Goal: Task Accomplishment & Management: Manage account settings

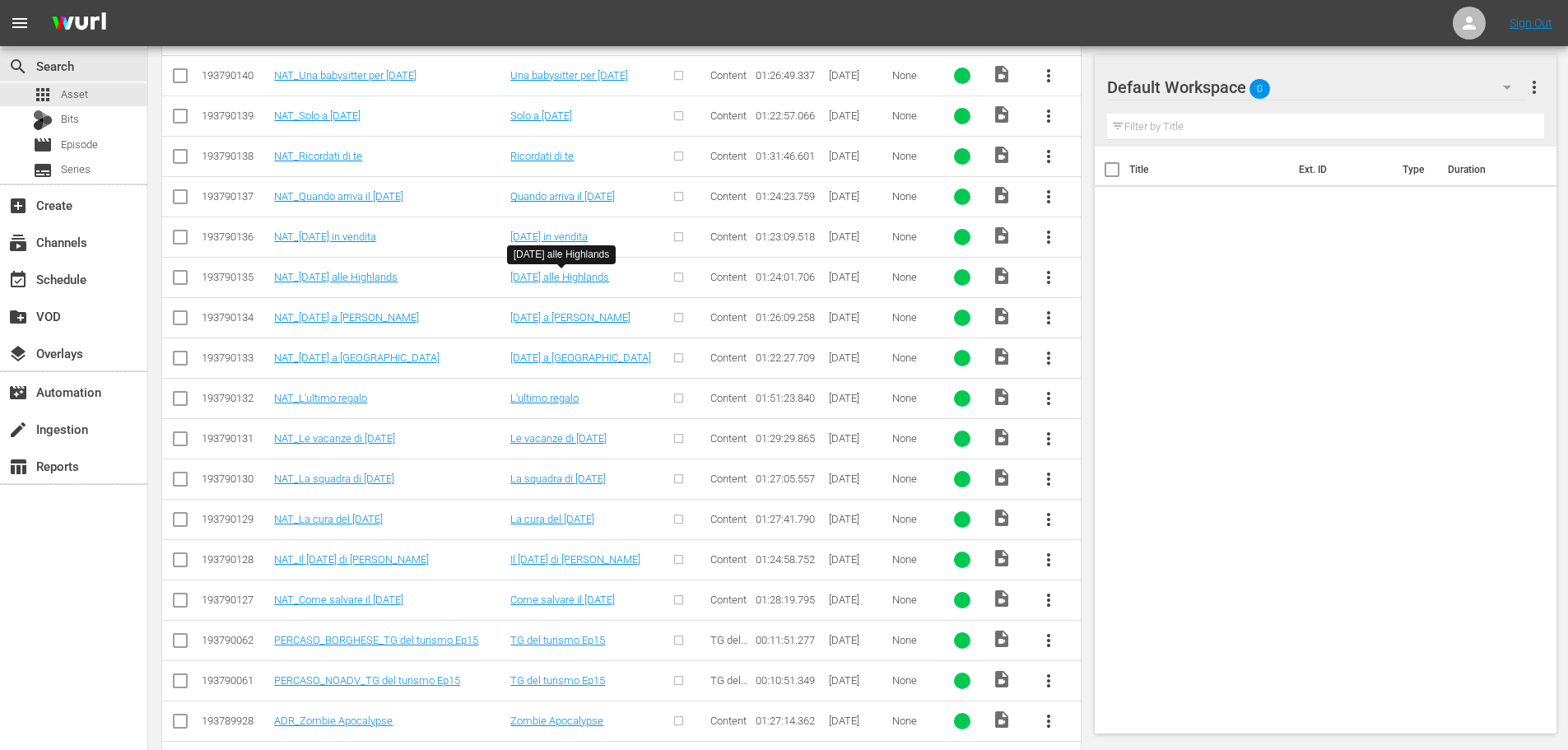
scroll to position [164, 0]
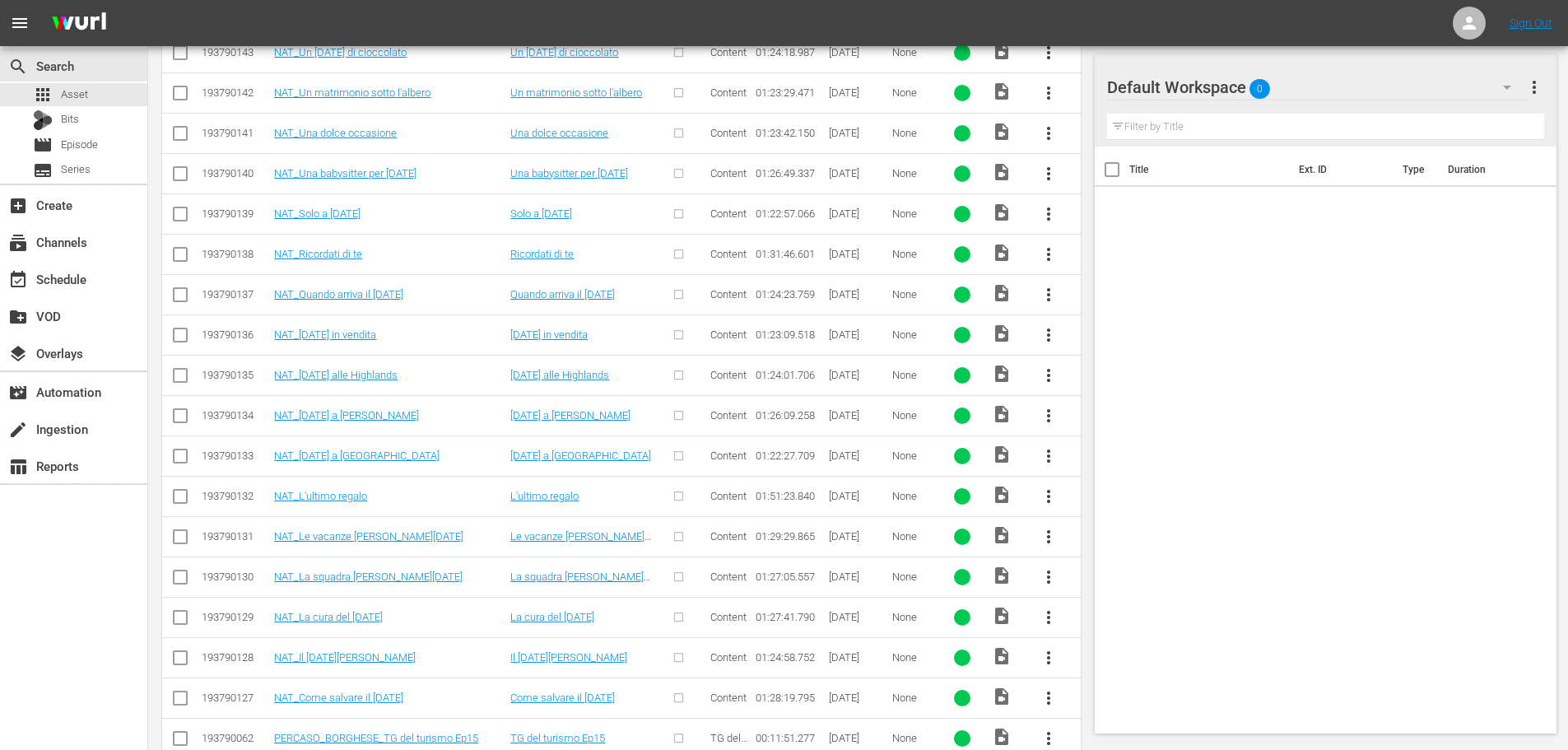
scroll to position [312, 0]
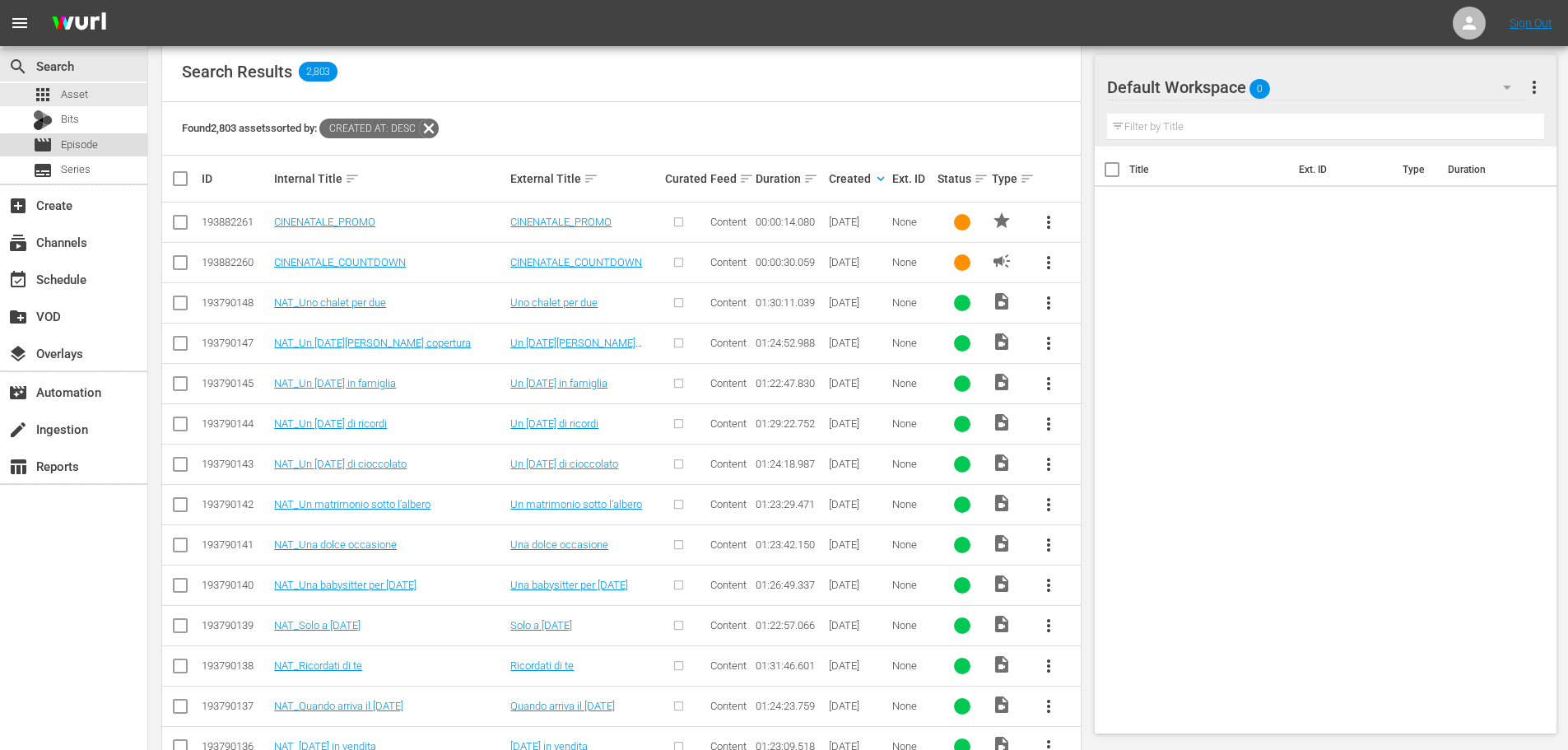
click at [100, 140] on div "movie Episode" at bounding box center [74, 144] width 148 height 23
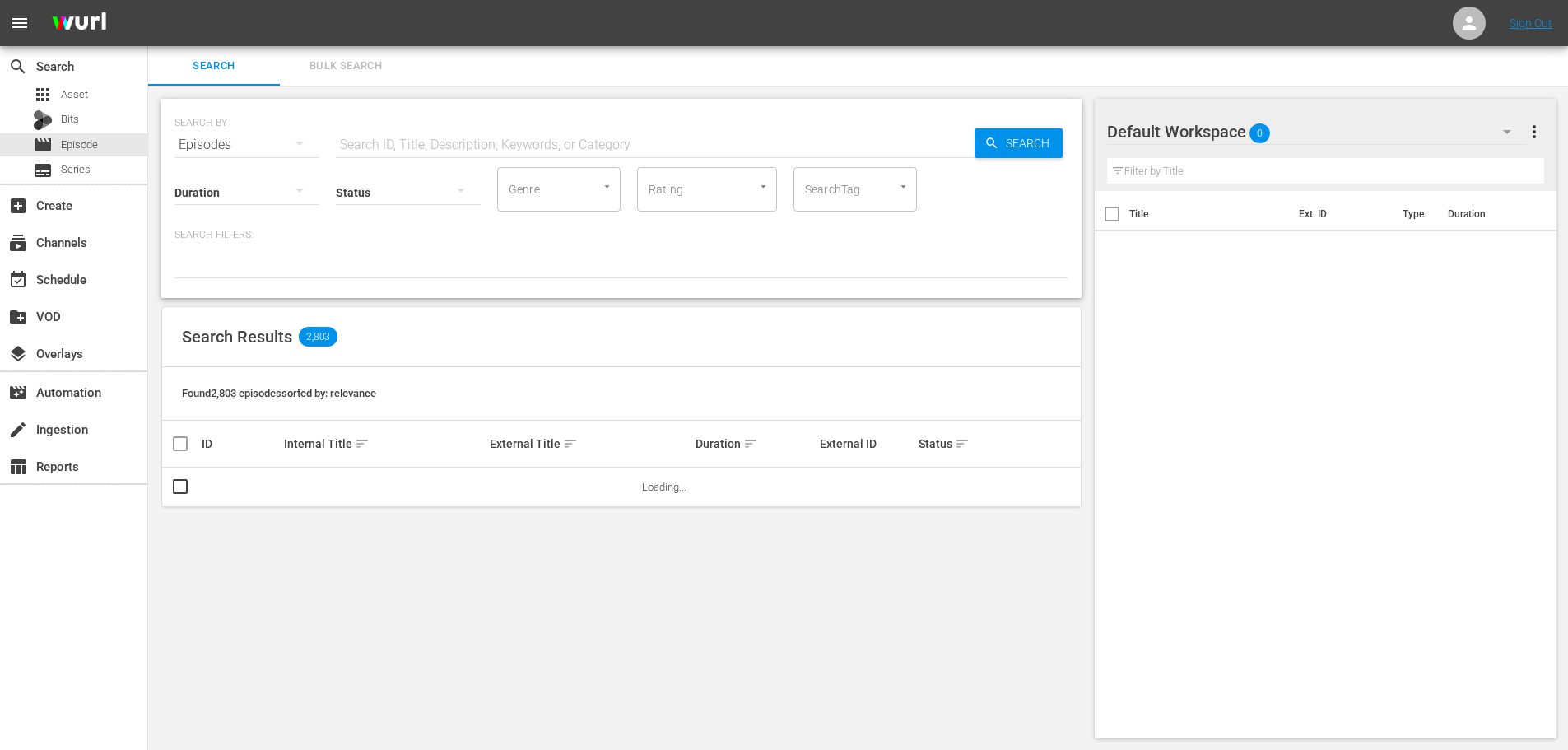
click at [555, 154] on input "text" at bounding box center [654, 144] width 638 height 39
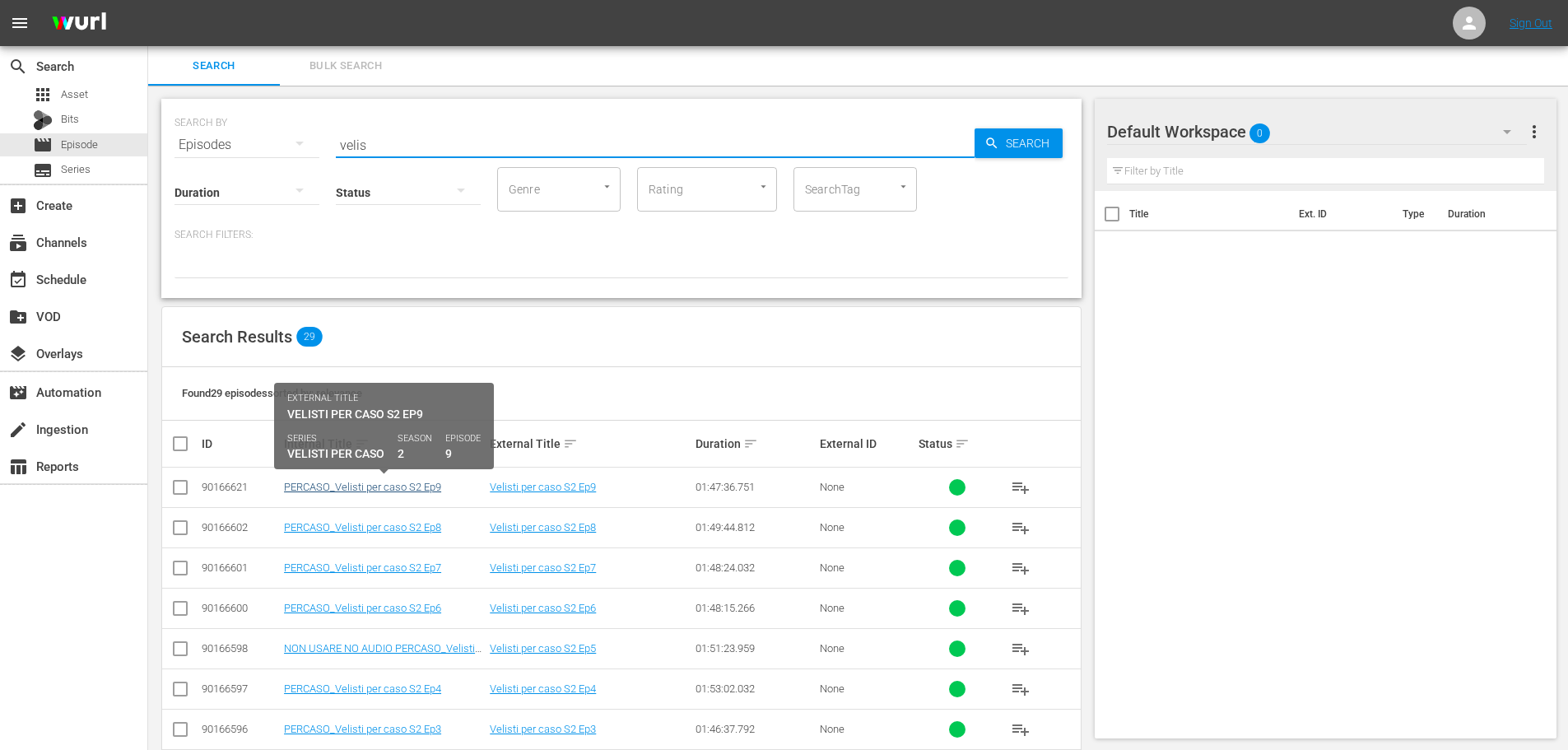
type input "velis"
click at [400, 487] on link "PERCASO_Velisti per caso S2 Ep9" at bounding box center [362, 487] width 157 height 13
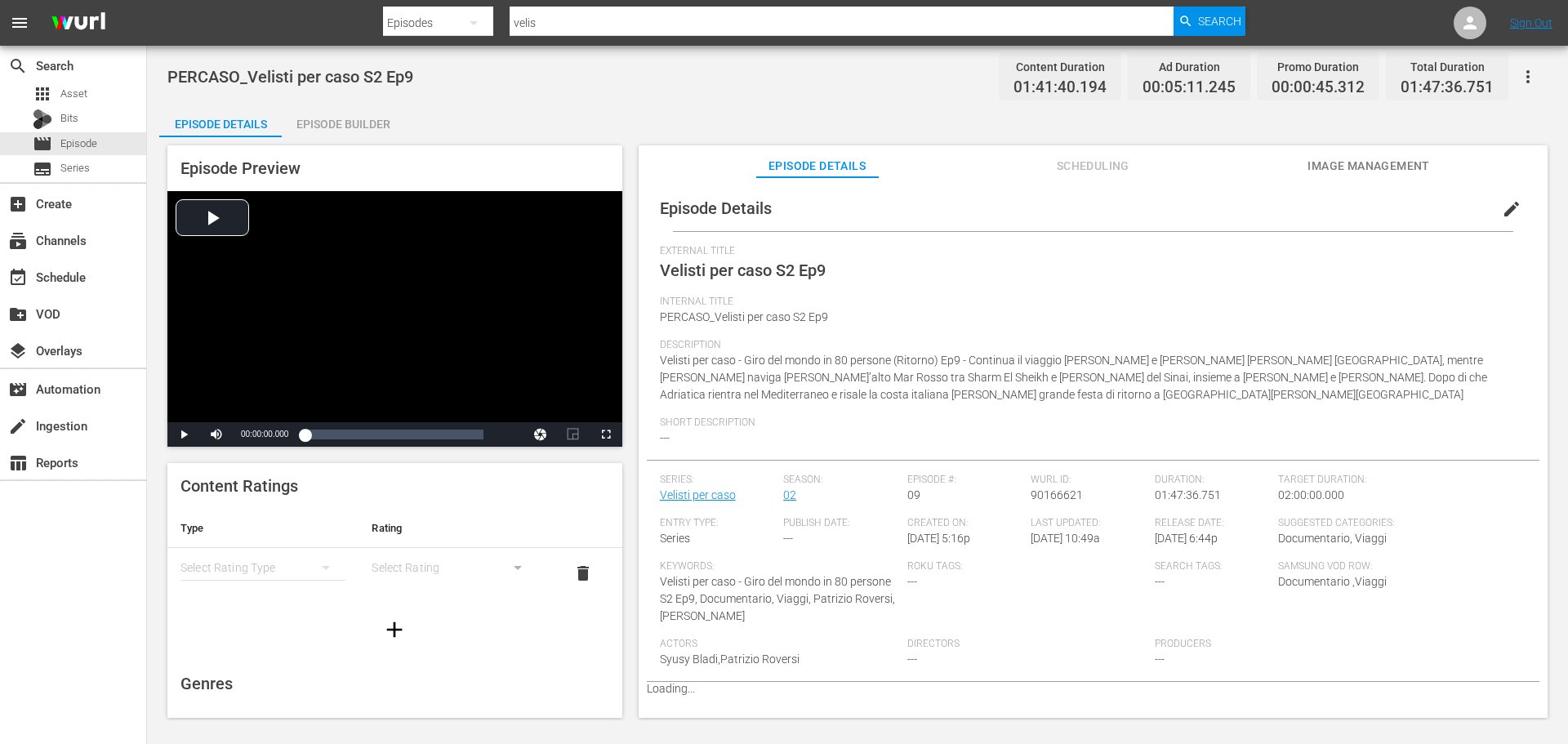
click at [355, 131] on div "Episode Builder" at bounding box center [343, 124] width 122 height 39
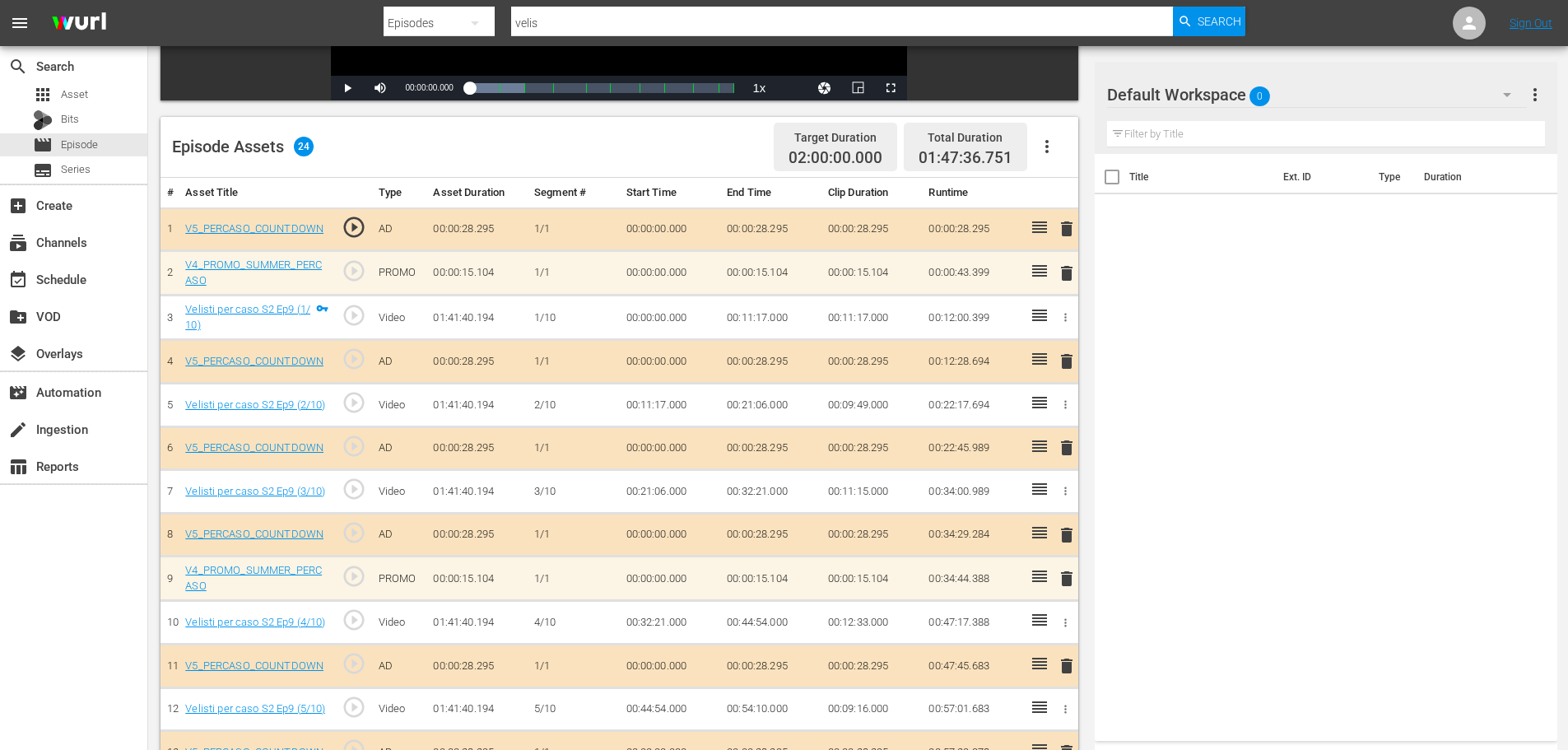
scroll to position [301, 0]
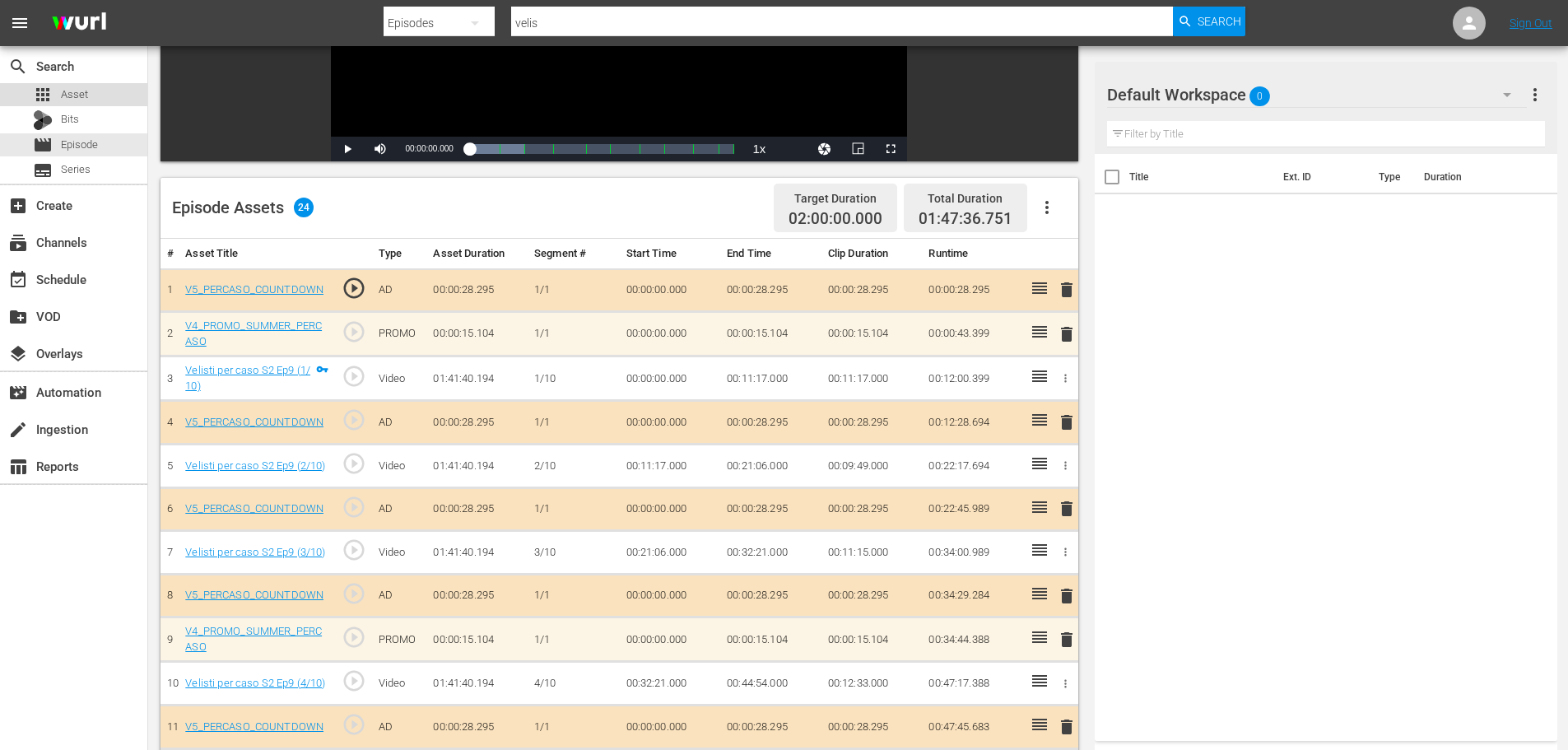
click at [91, 93] on div "apps Asset" at bounding box center [74, 94] width 148 height 23
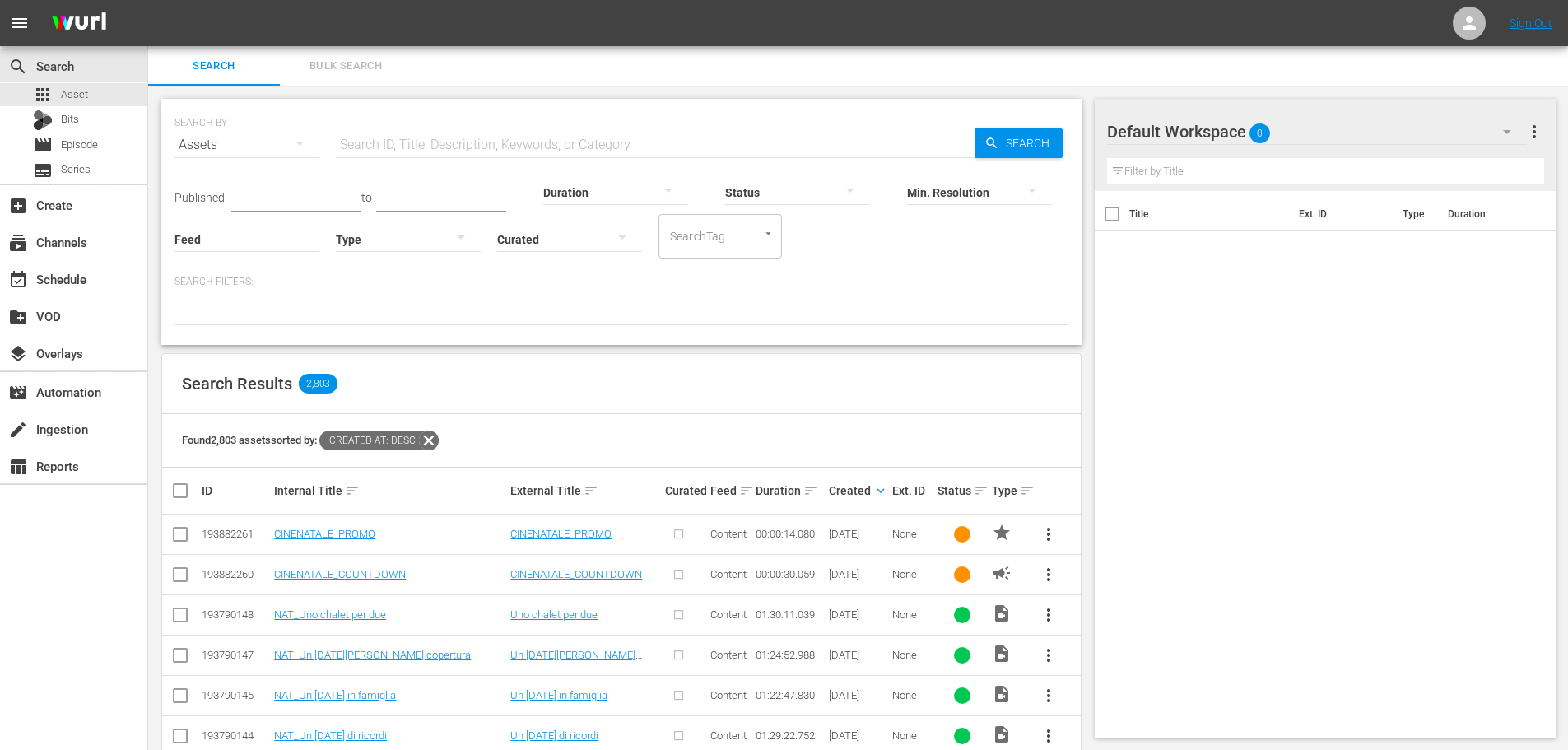
click at [432, 144] on input "text" at bounding box center [654, 144] width 638 height 39
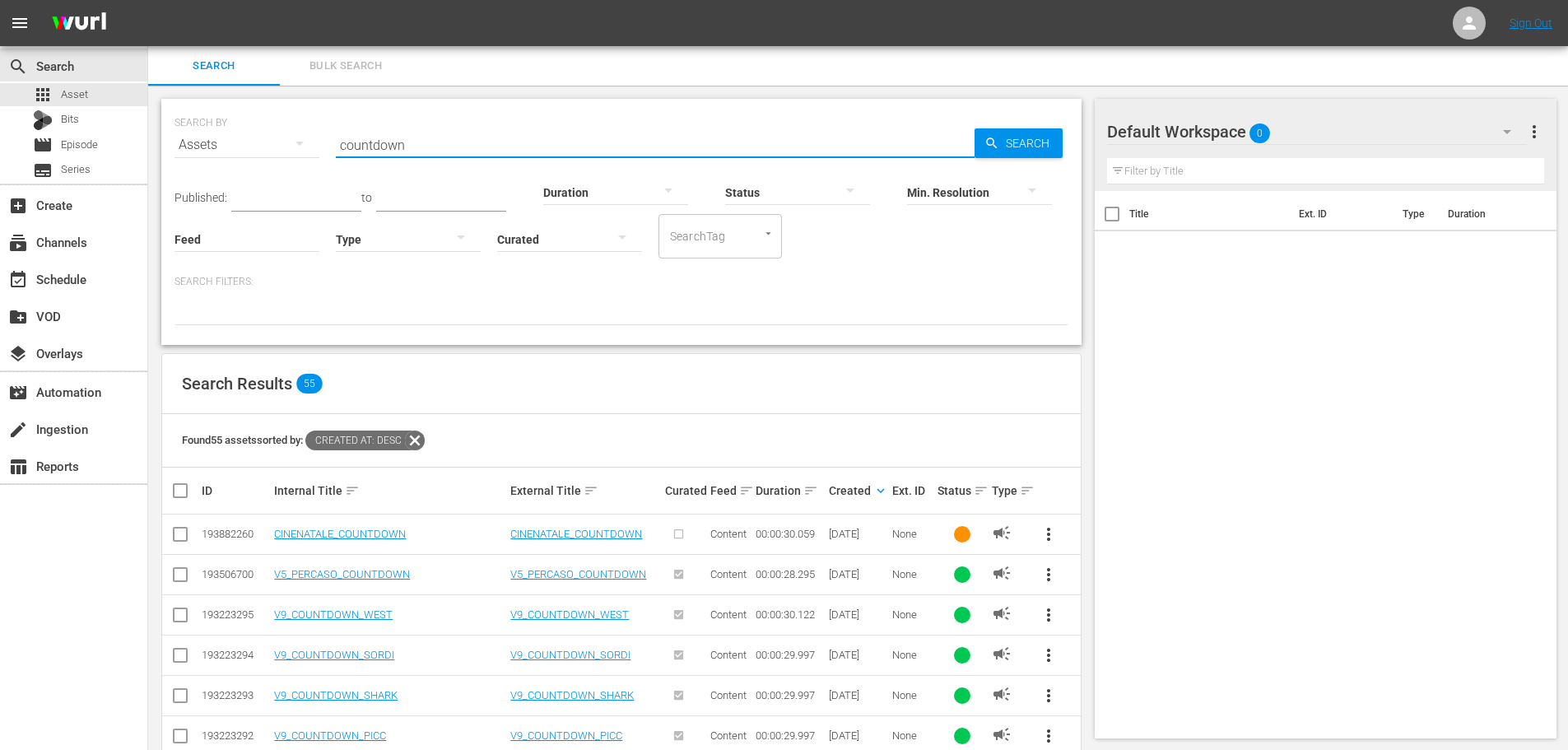
click at [1051, 570] on span "more_vert" at bounding box center [1049, 575] width 20 height 20
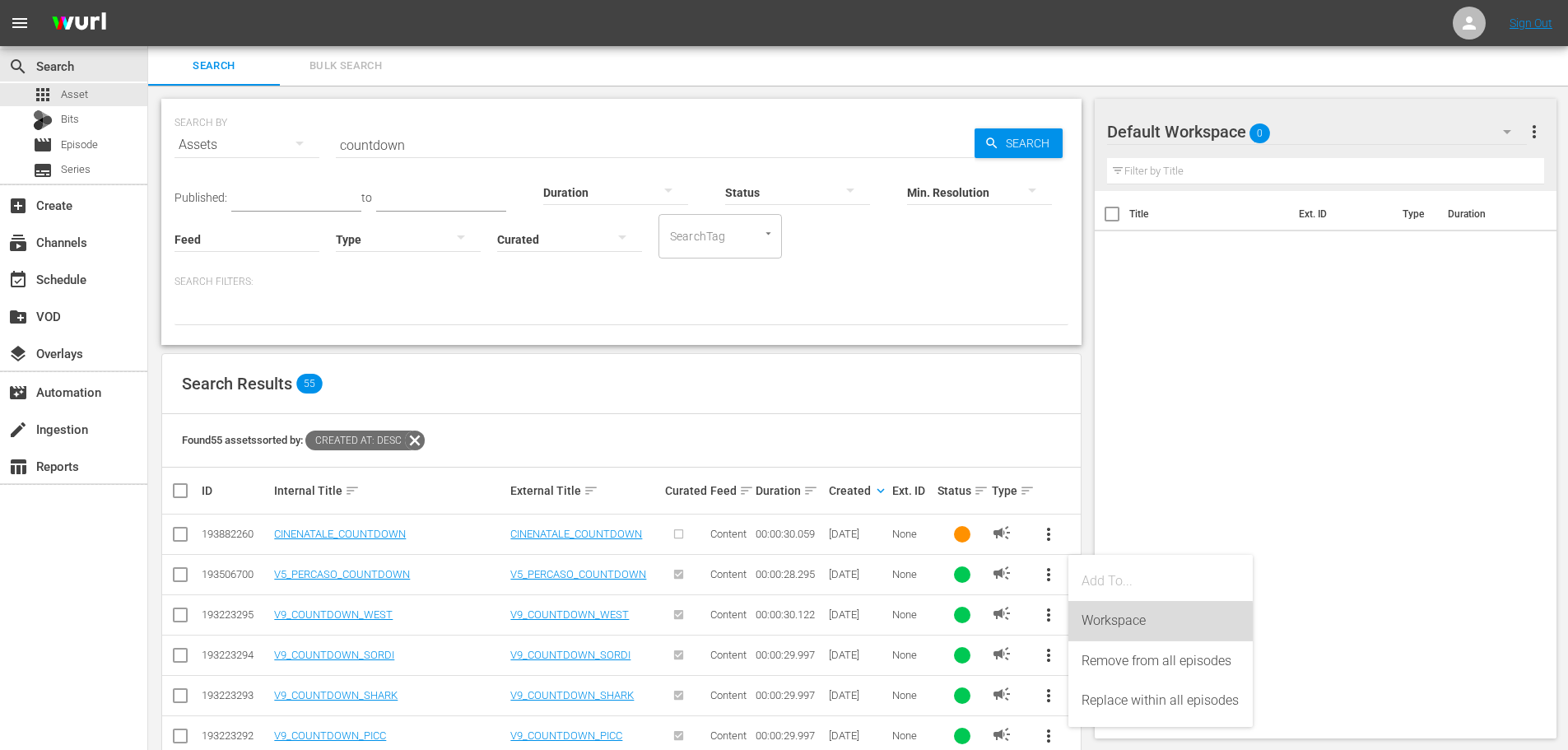
click at [1121, 625] on div "Workspace" at bounding box center [1160, 620] width 158 height 39
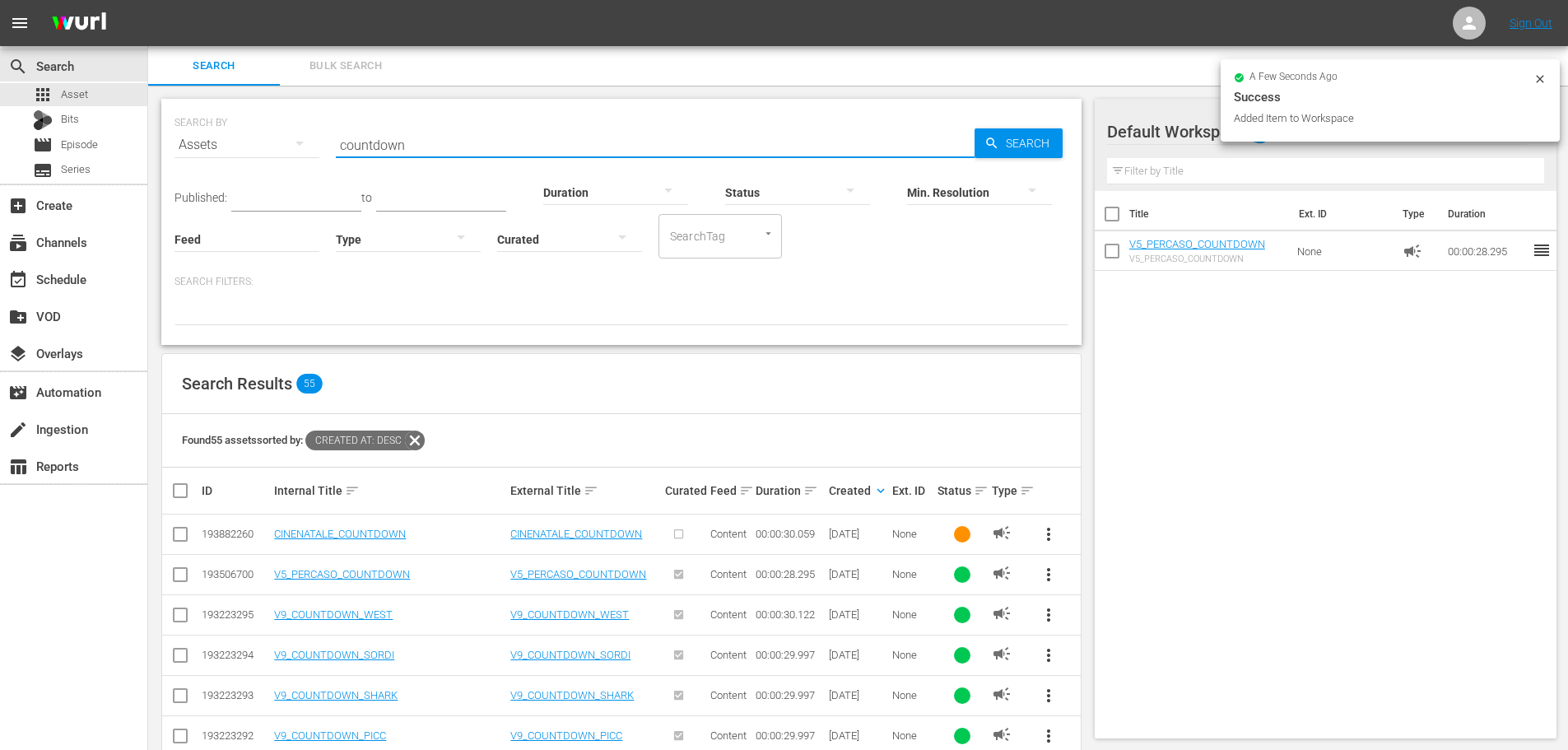
drag, startPoint x: 419, startPoint y: 147, endPoint x: 144, endPoint y: 185, distance: 277.6
click at [148, 0] on div "search Search apps Asset Bits movie Episode subtitles Series add_box Create sub…" at bounding box center [858, 0] width 1420 height 0
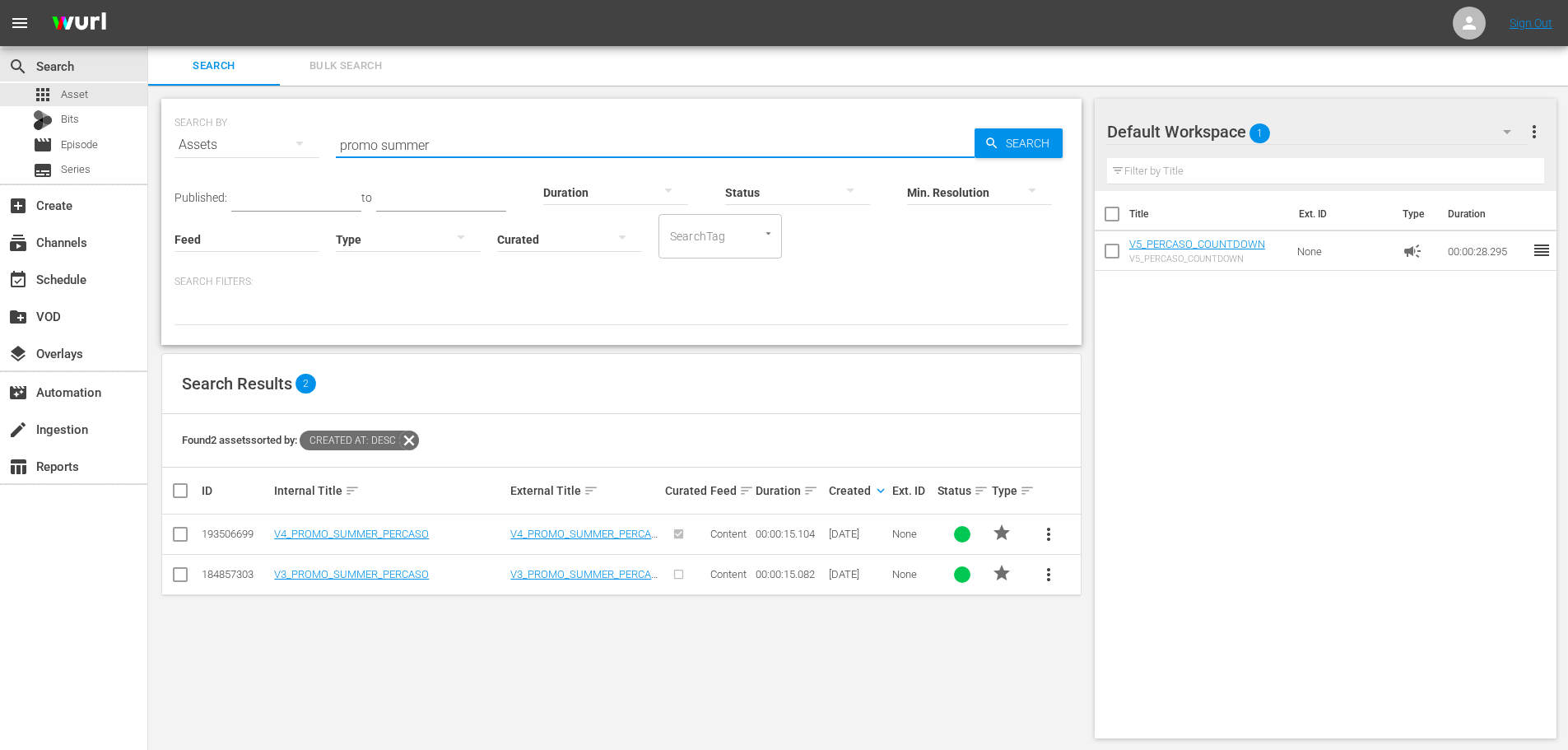
type input "promo summer"
click at [1049, 539] on span "more_vert" at bounding box center [1049, 534] width 20 height 20
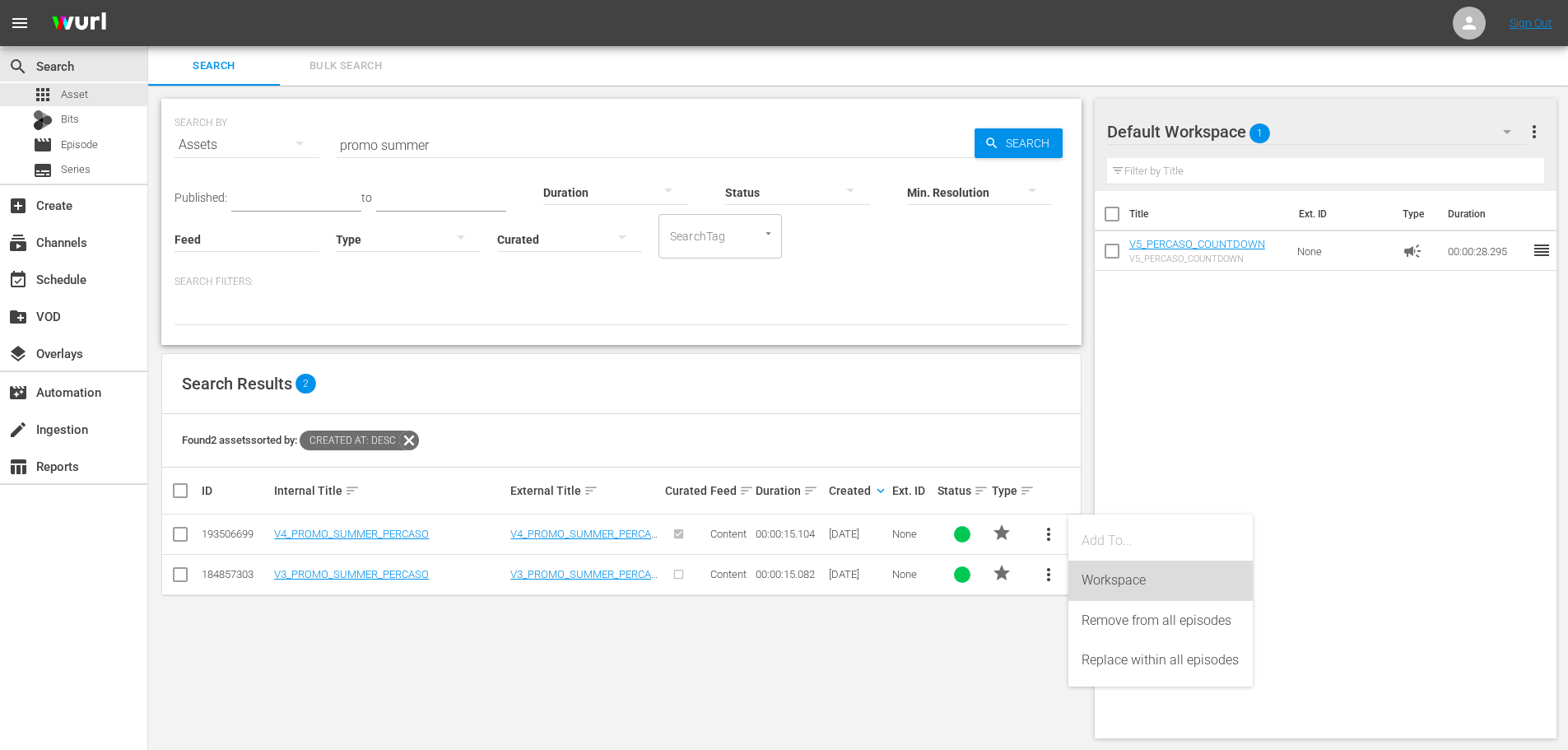
click at [1105, 590] on div "Workspace" at bounding box center [1160, 580] width 158 height 39
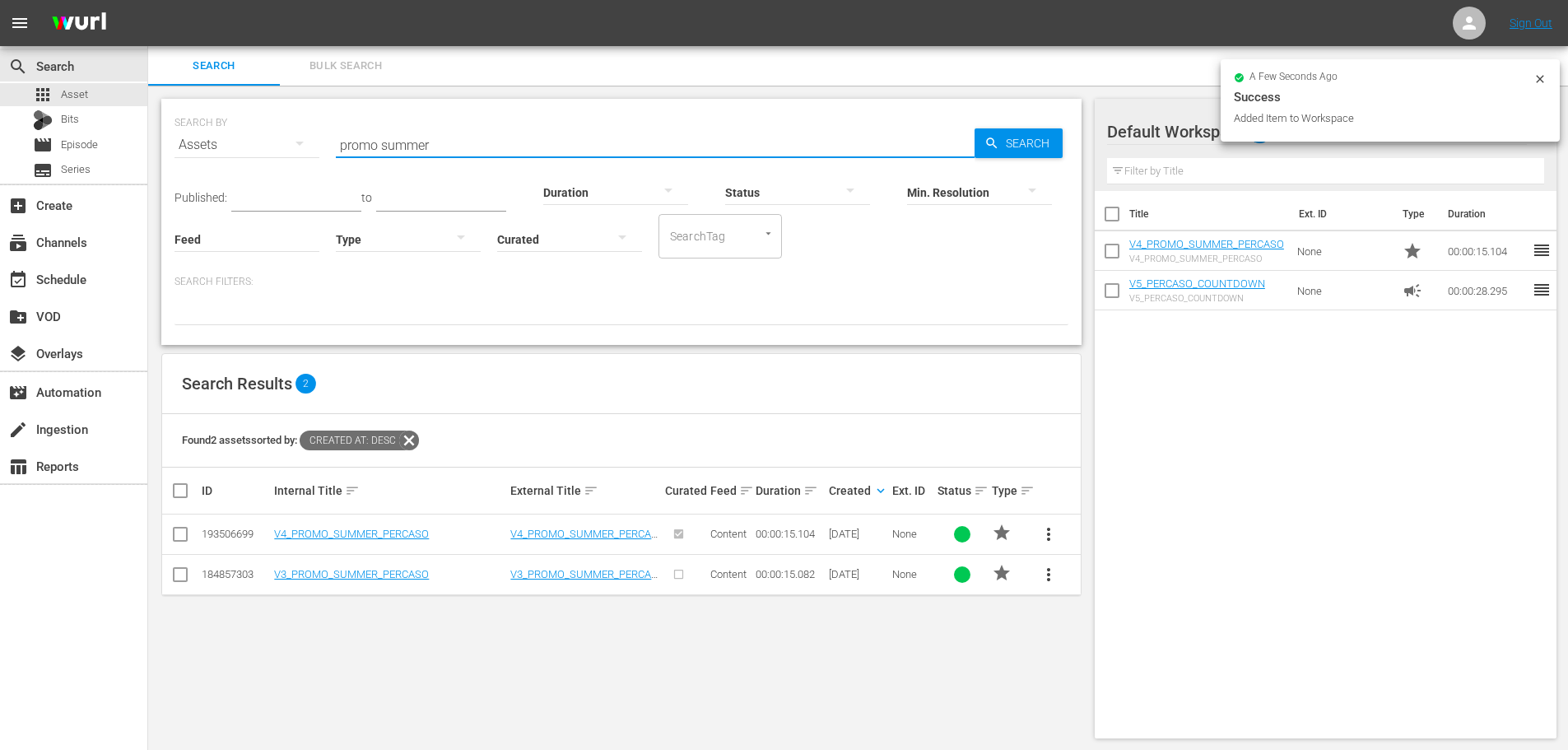
drag, startPoint x: 444, startPoint y: 144, endPoint x: 220, endPoint y: 162, distance: 224.7
click at [220, 162] on div "SEARCH BY Search By Assets Search ID, Title, Description, Keywords, or Category…" at bounding box center [622, 135] width 894 height 60
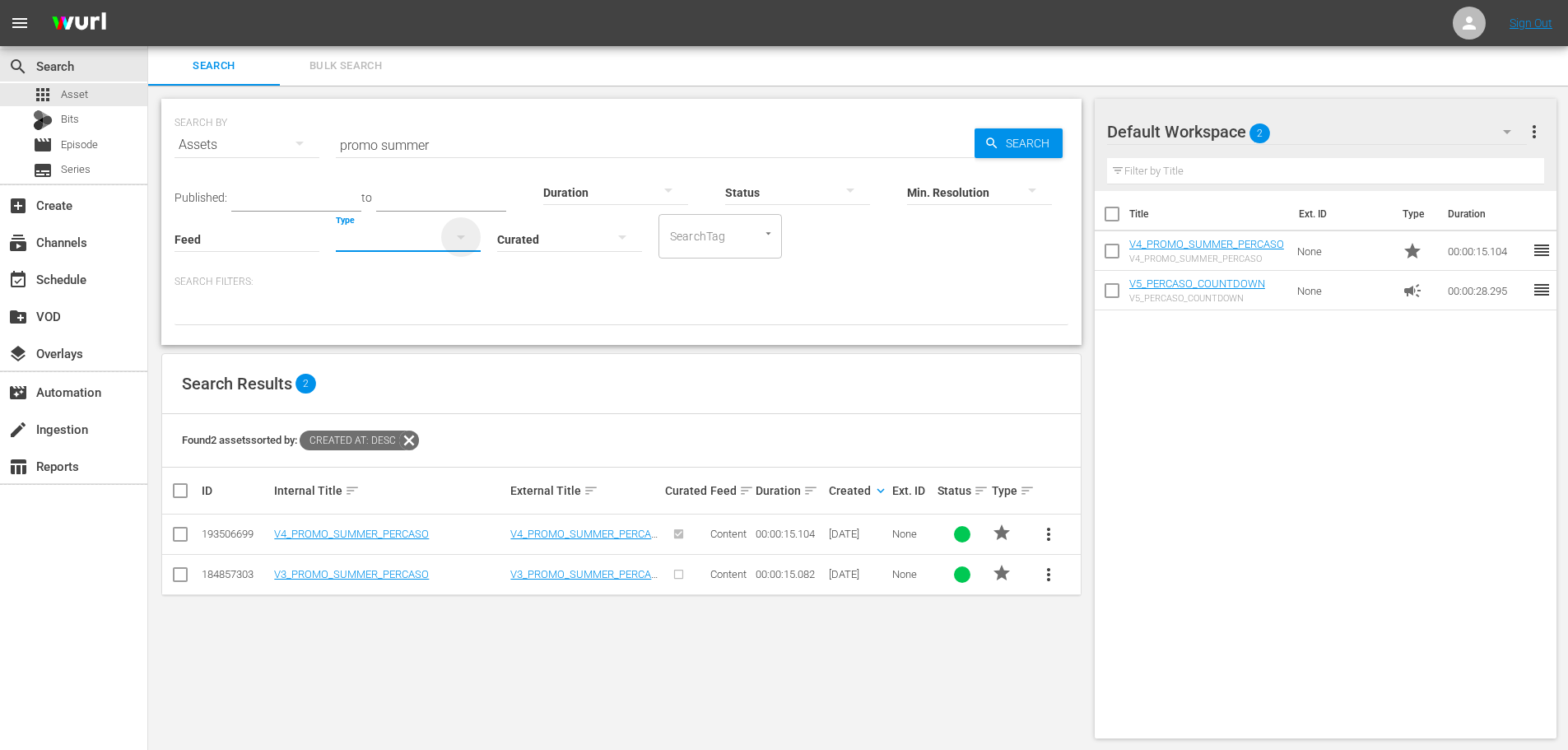
click at [462, 237] on icon "button" at bounding box center [461, 237] width 8 height 4
click at [430, 273] on div "Ad" at bounding box center [408, 263] width 145 height 26
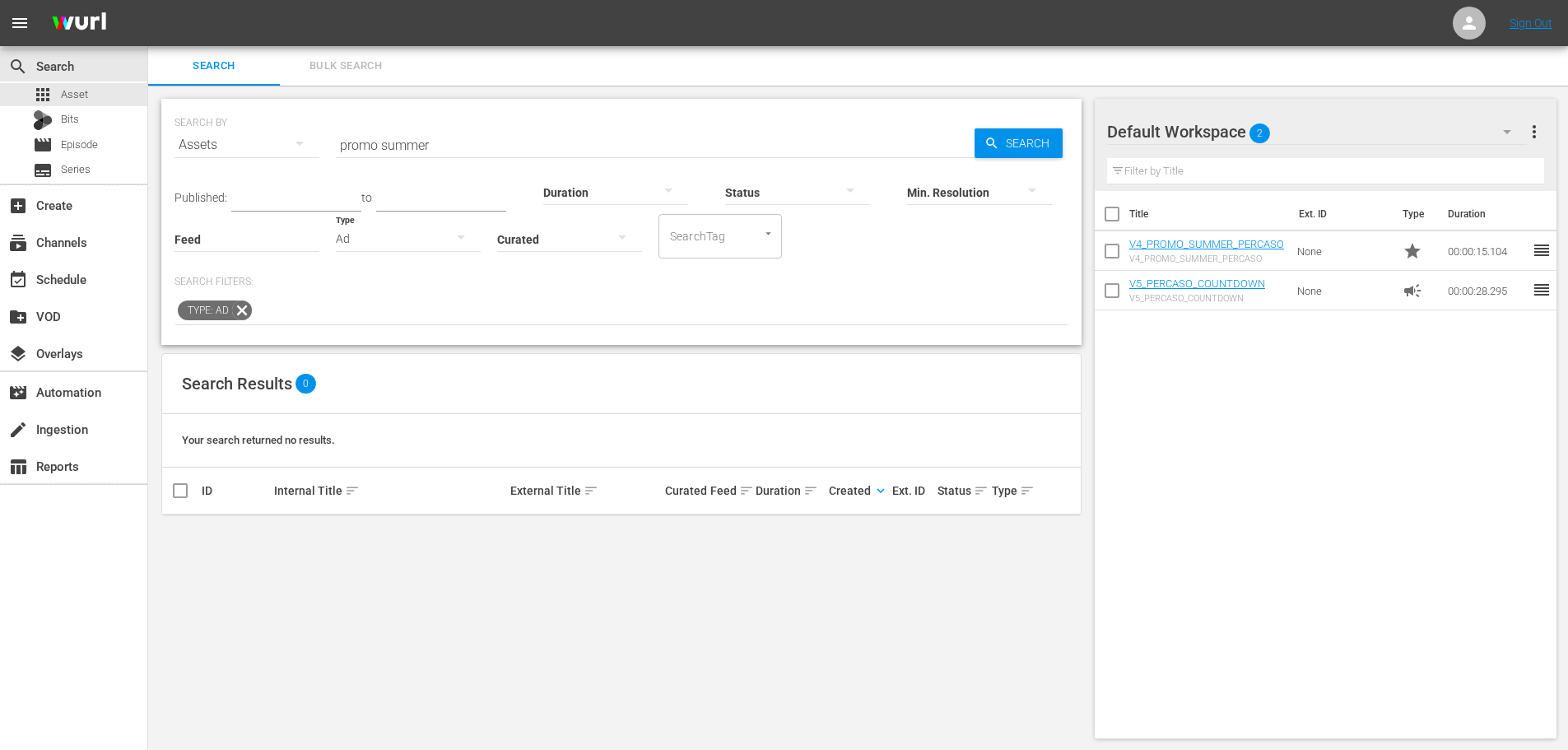
click at [430, 131] on input "promo summer" at bounding box center [654, 144] width 638 height 39
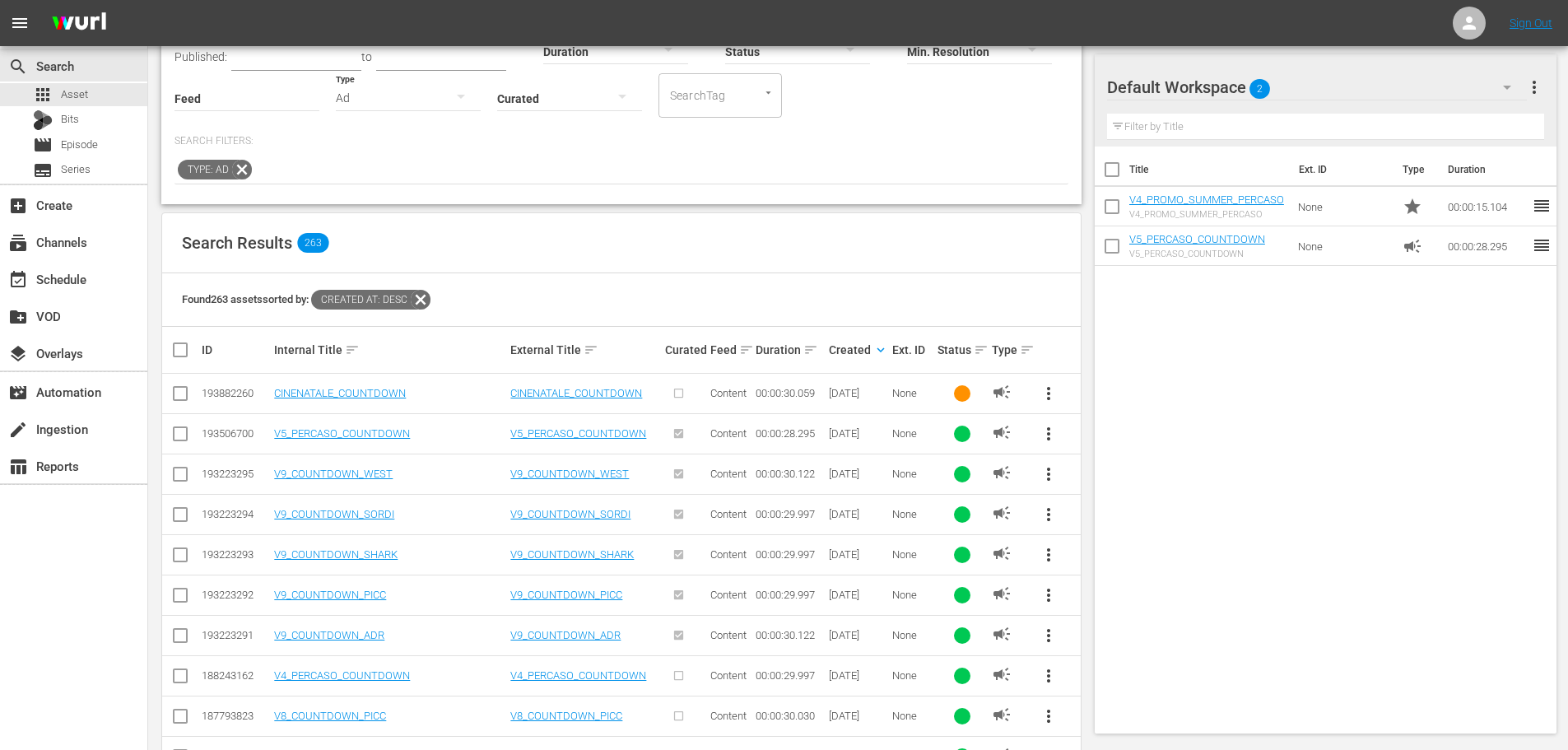
scroll to position [164, 0]
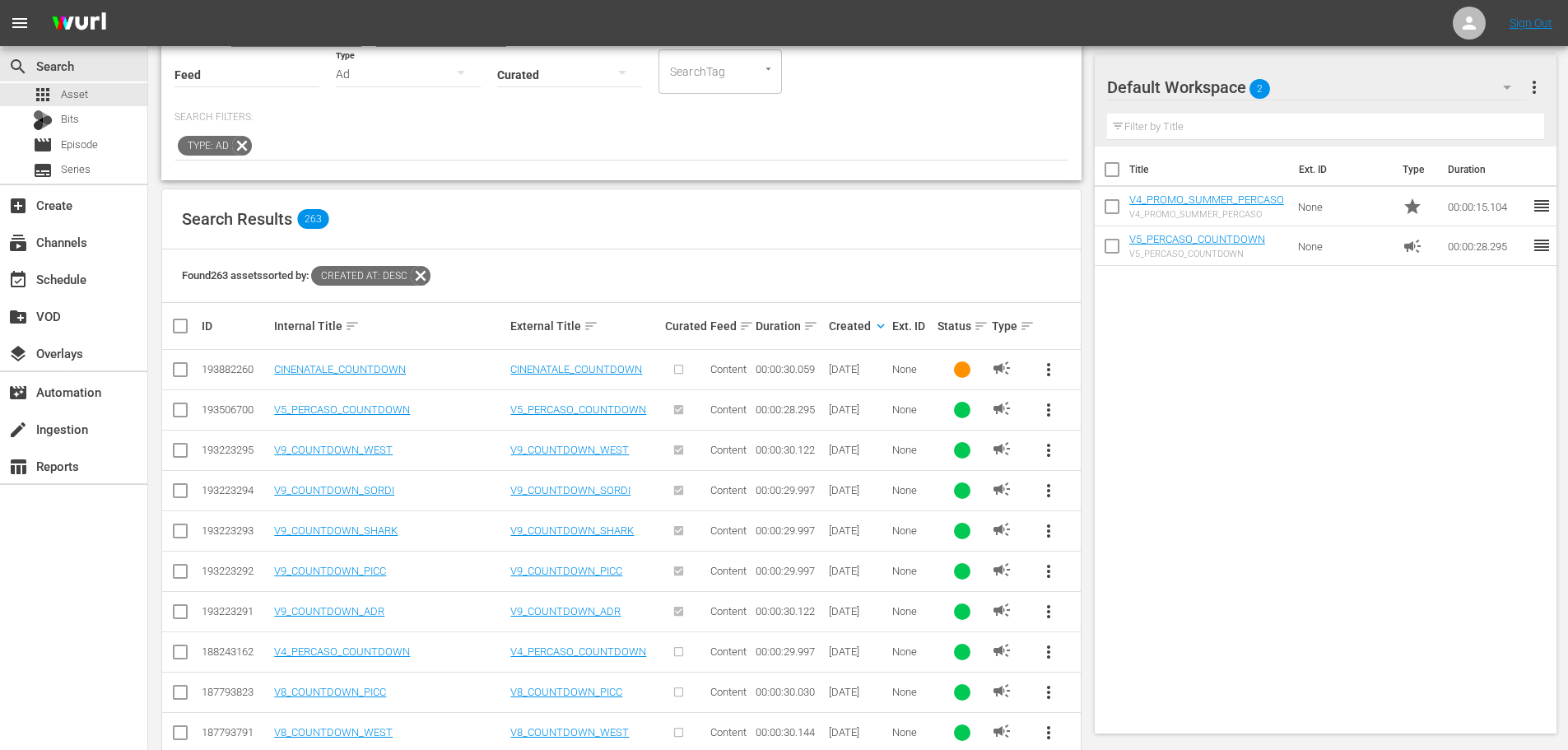
click at [1039, 490] on span "more_vert" at bounding box center [1049, 491] width 20 height 20
click at [1108, 534] on div "Workspace" at bounding box center [1160, 536] width 158 height 39
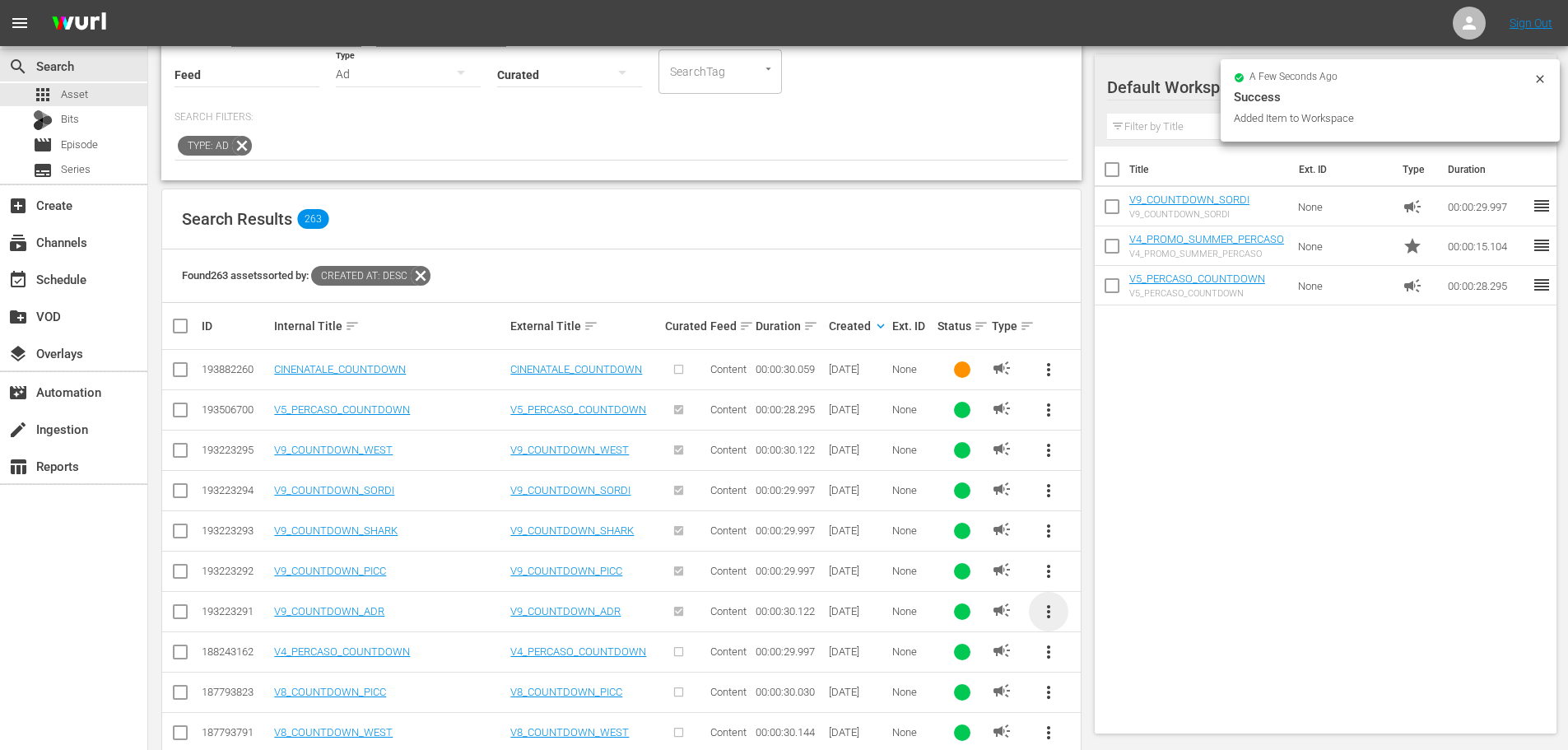
click at [1050, 609] on span "more_vert" at bounding box center [1049, 612] width 20 height 20
click at [1100, 528] on div "Workspace" at bounding box center [1160, 524] width 158 height 39
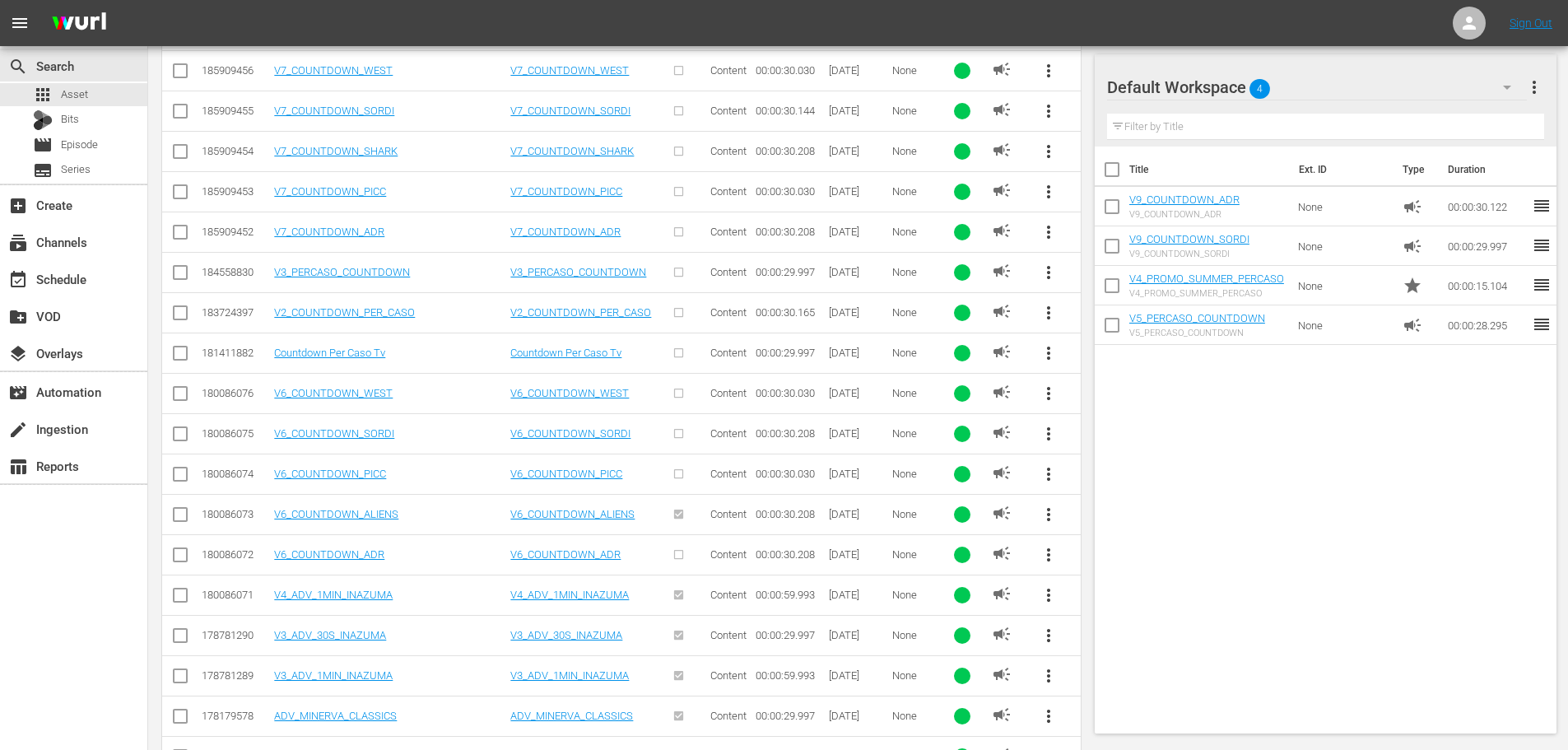
scroll to position [1070, 0]
click at [1050, 632] on span "more_vert" at bounding box center [1049, 634] width 20 height 20
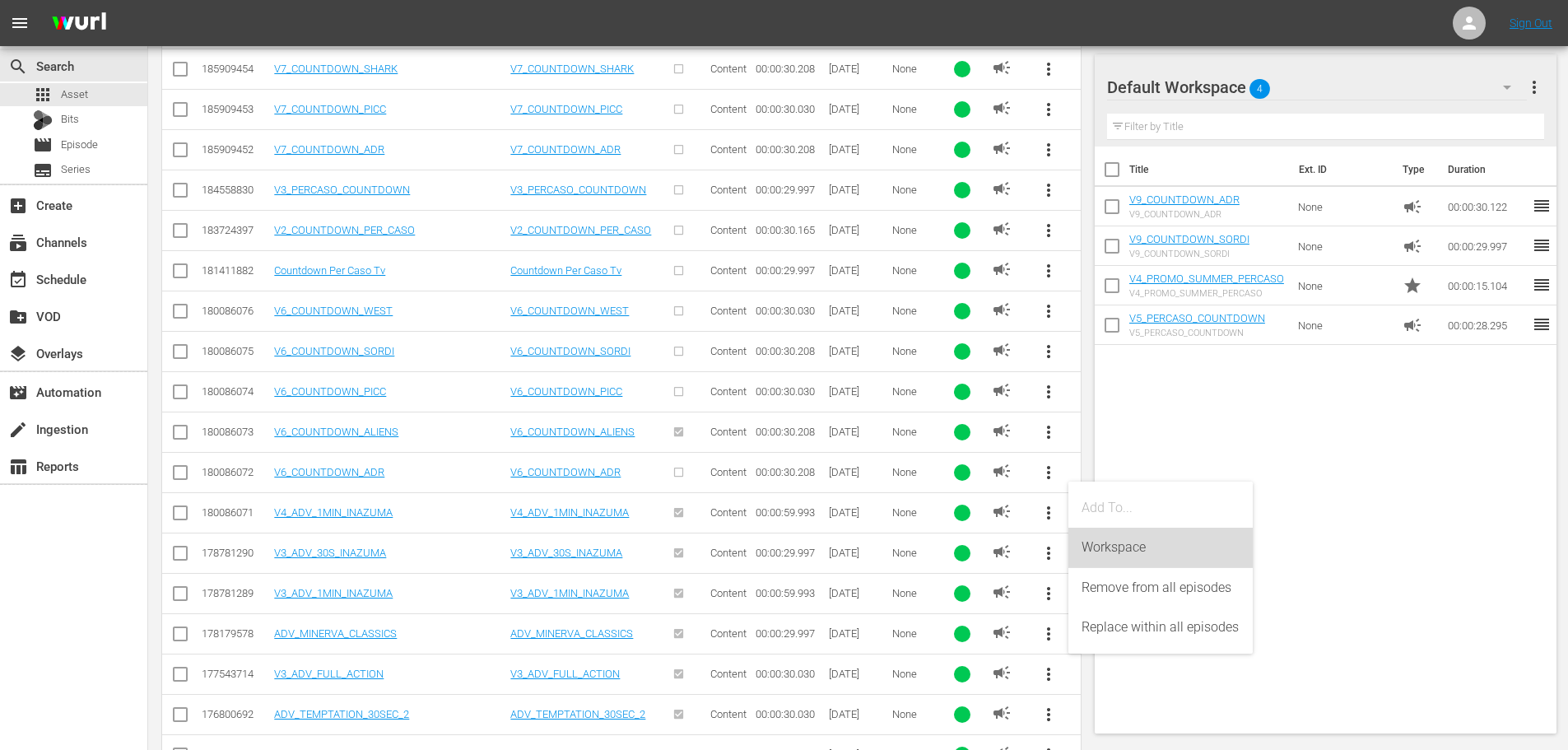
click at [1116, 548] on div "Workspace" at bounding box center [1160, 547] width 158 height 39
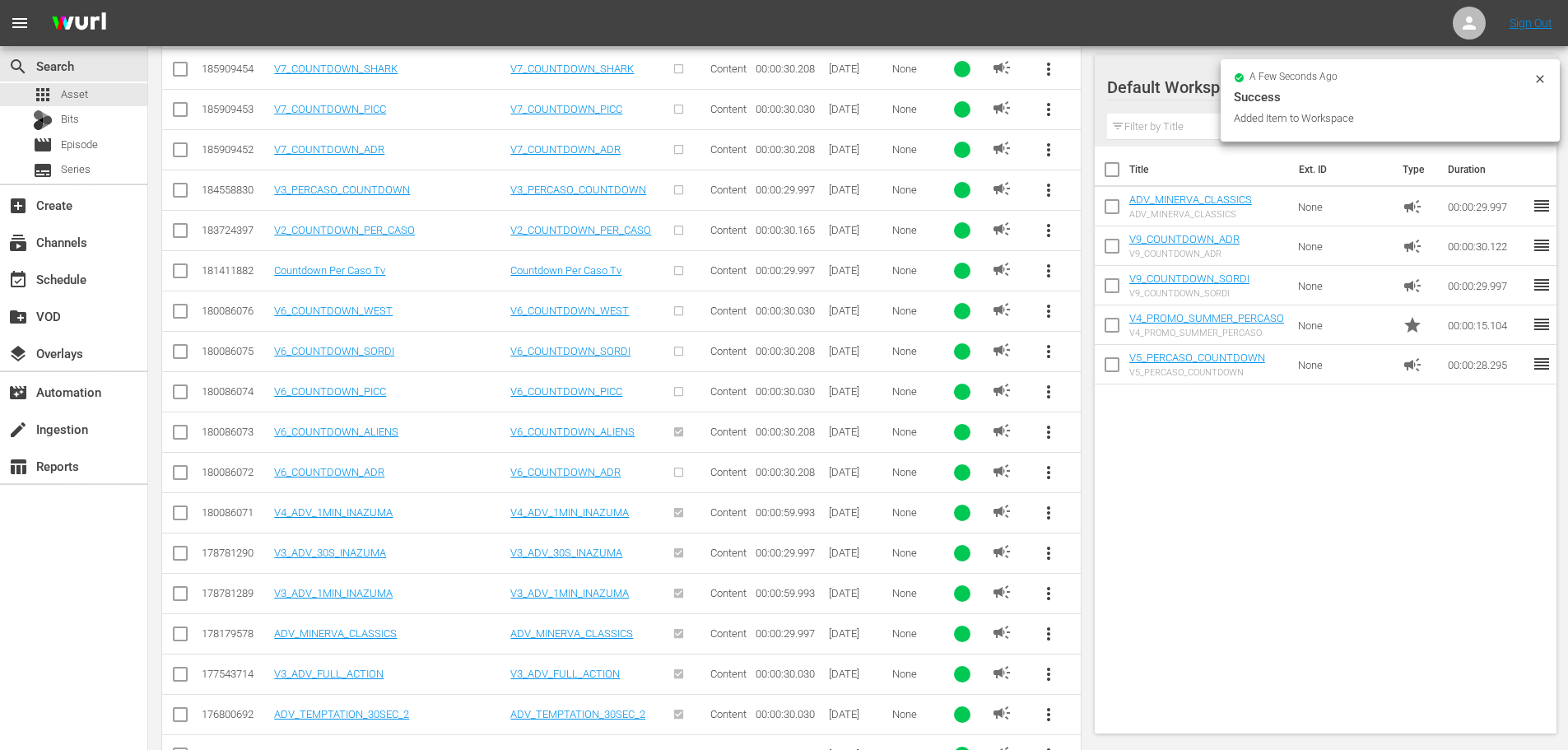
click at [1050, 669] on span "more_vert" at bounding box center [1049, 674] width 20 height 20
click at [1112, 592] on div "Workspace" at bounding box center [1160, 587] width 158 height 39
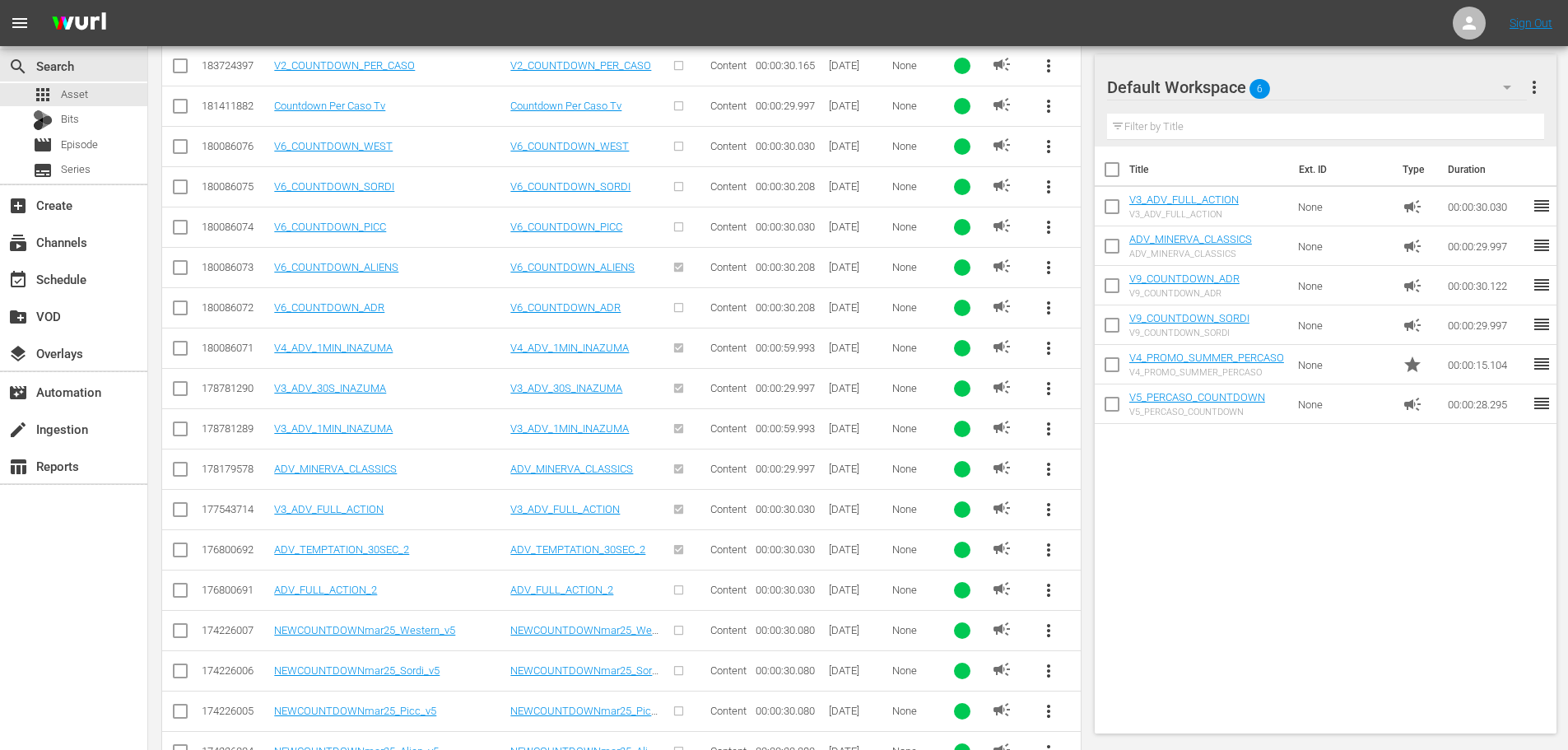
scroll to position [0, 0]
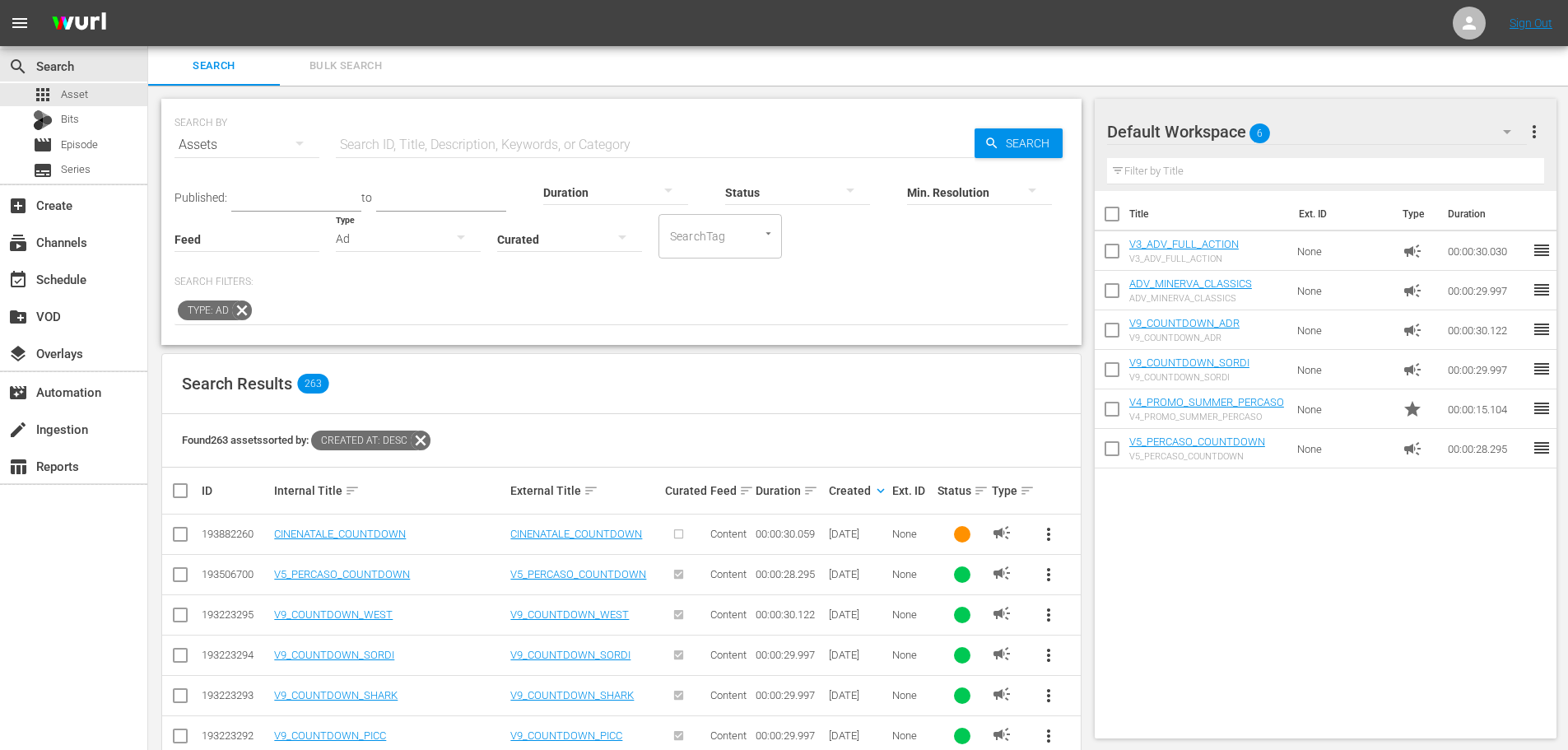
click at [411, 241] on div "Ad" at bounding box center [408, 238] width 145 height 46
click at [422, 341] on div "Promo" at bounding box center [408, 341] width 145 height 26
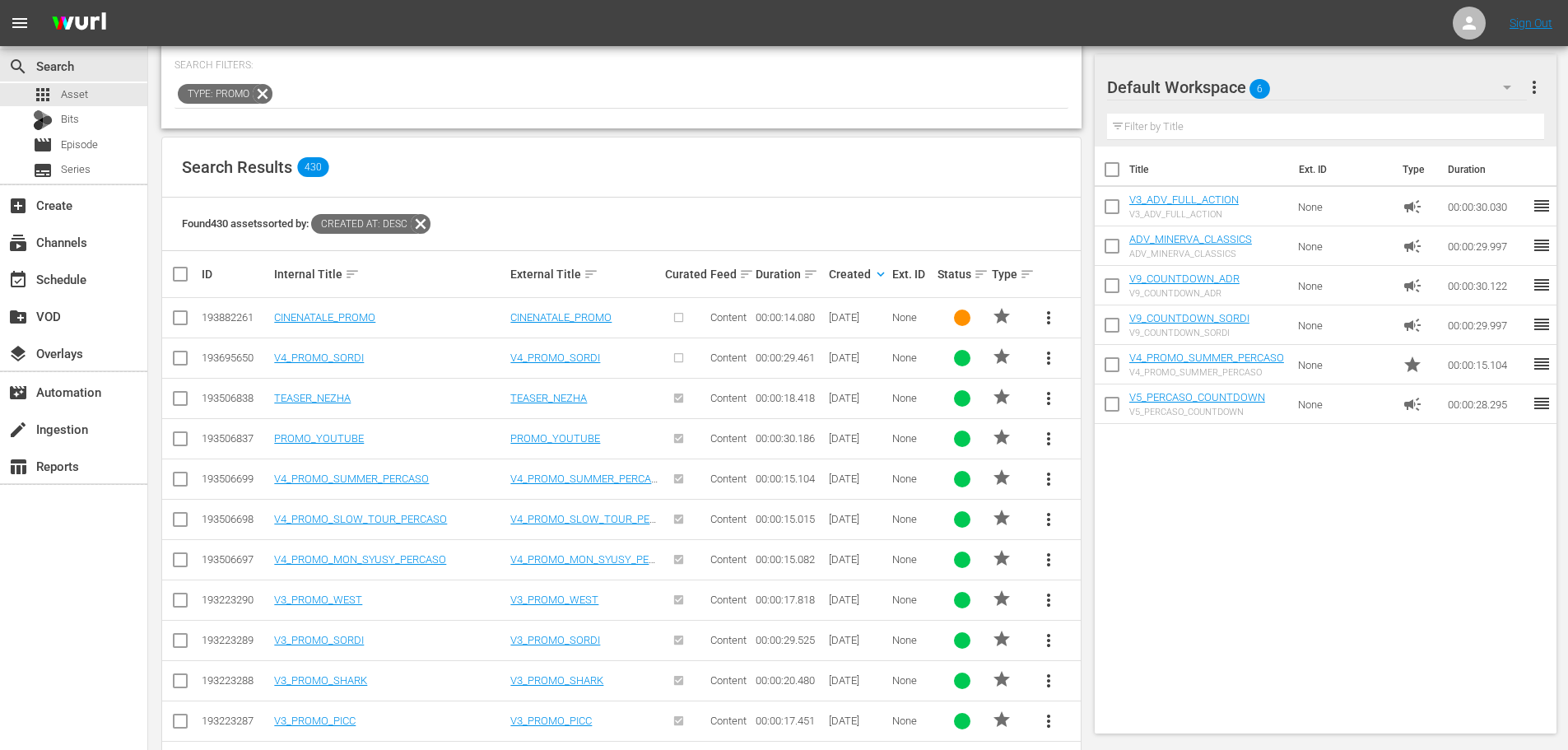
scroll to position [247, 0]
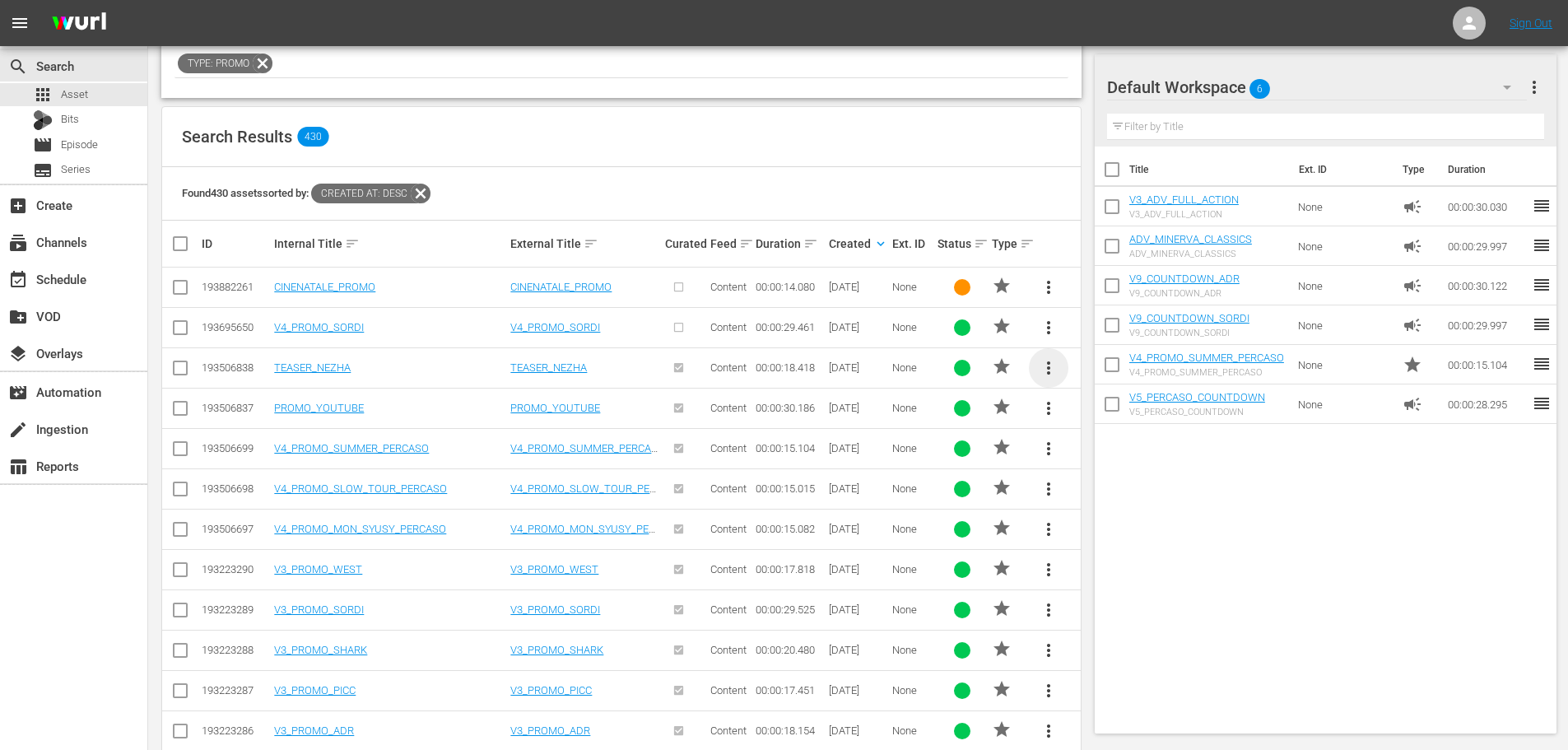
click at [1050, 367] on span "more_vert" at bounding box center [1049, 368] width 20 height 20
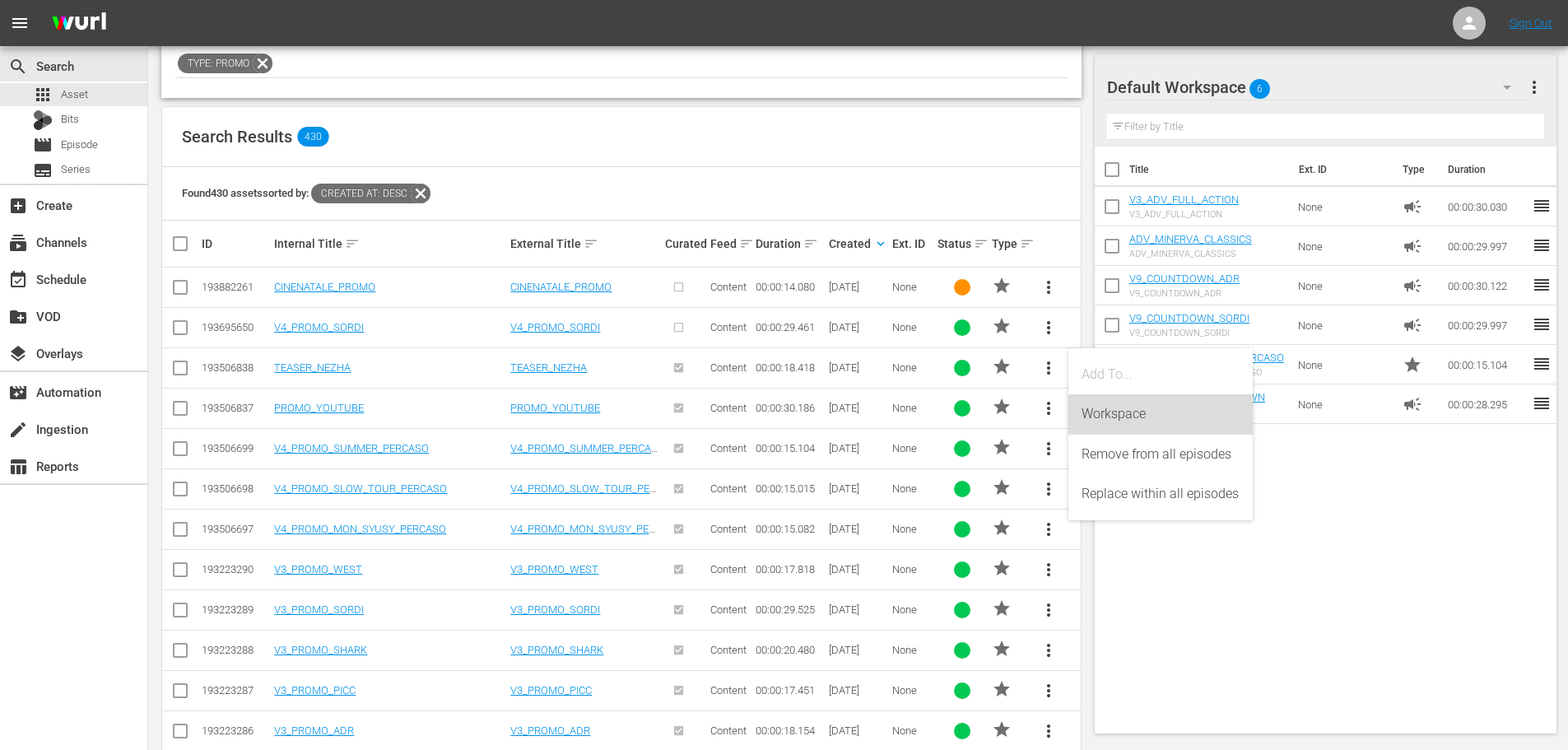
click at [1103, 427] on div "Workspace" at bounding box center [1160, 414] width 158 height 39
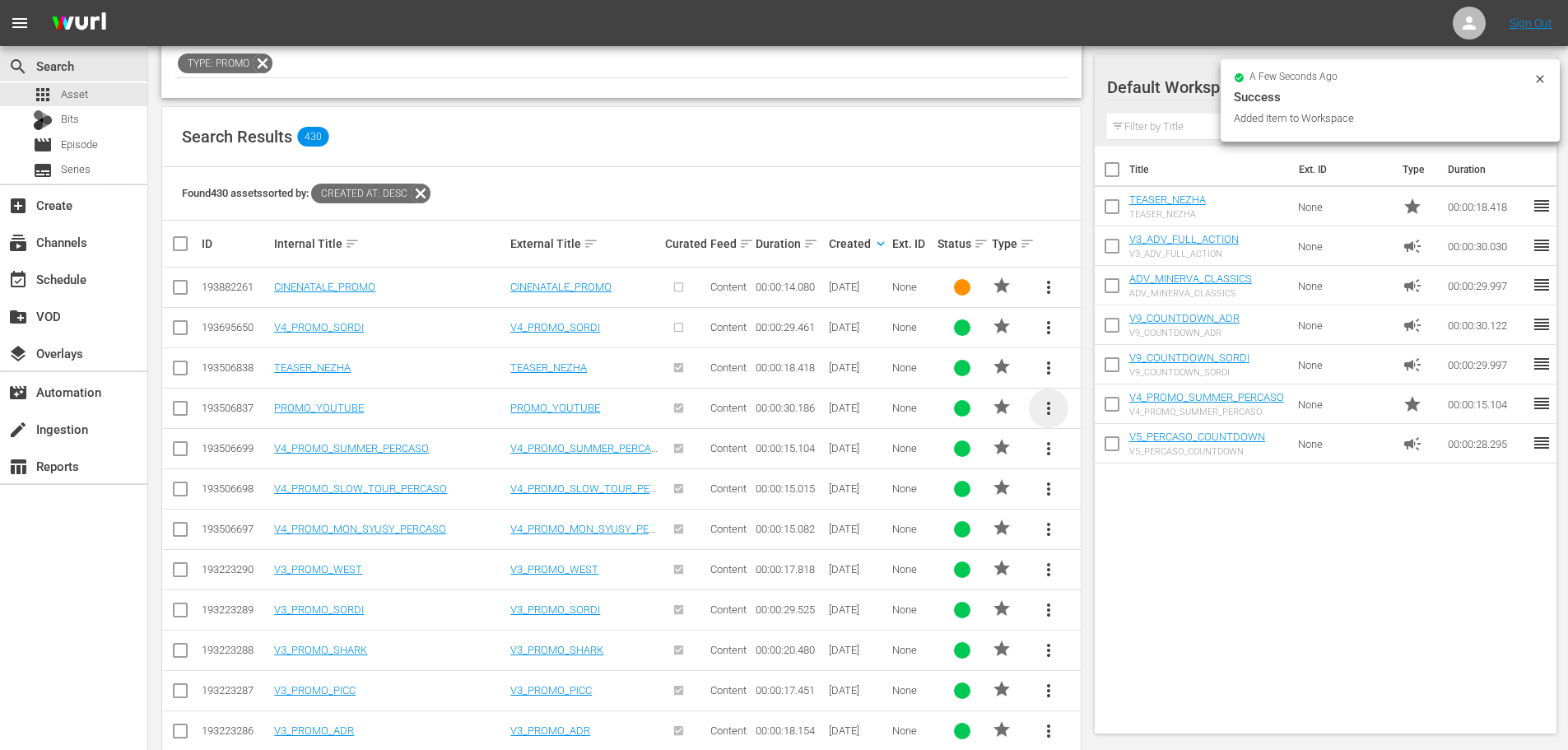
click at [1049, 406] on span "more_vert" at bounding box center [1049, 409] width 20 height 20
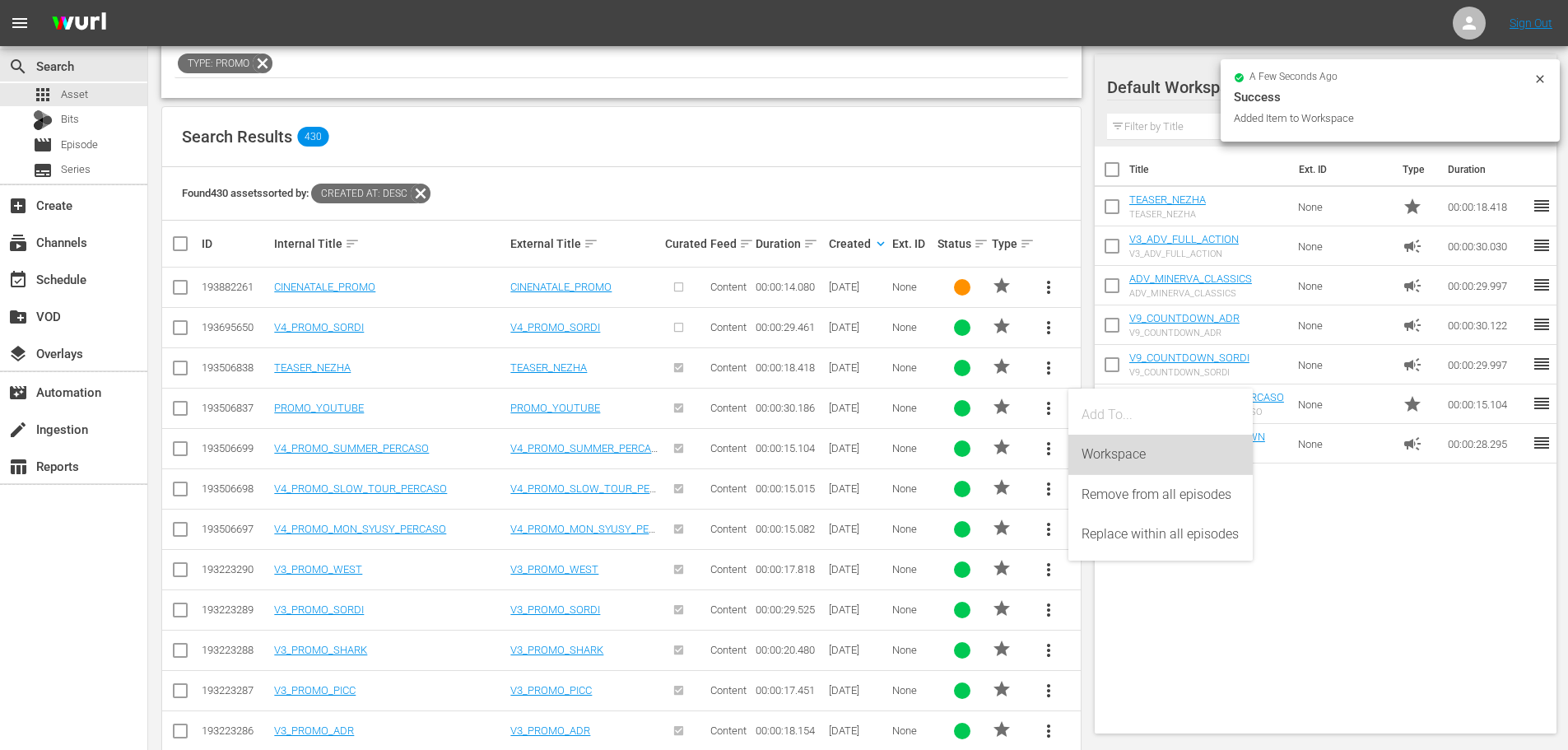
click at [1120, 451] on div "Workspace" at bounding box center [1160, 454] width 158 height 39
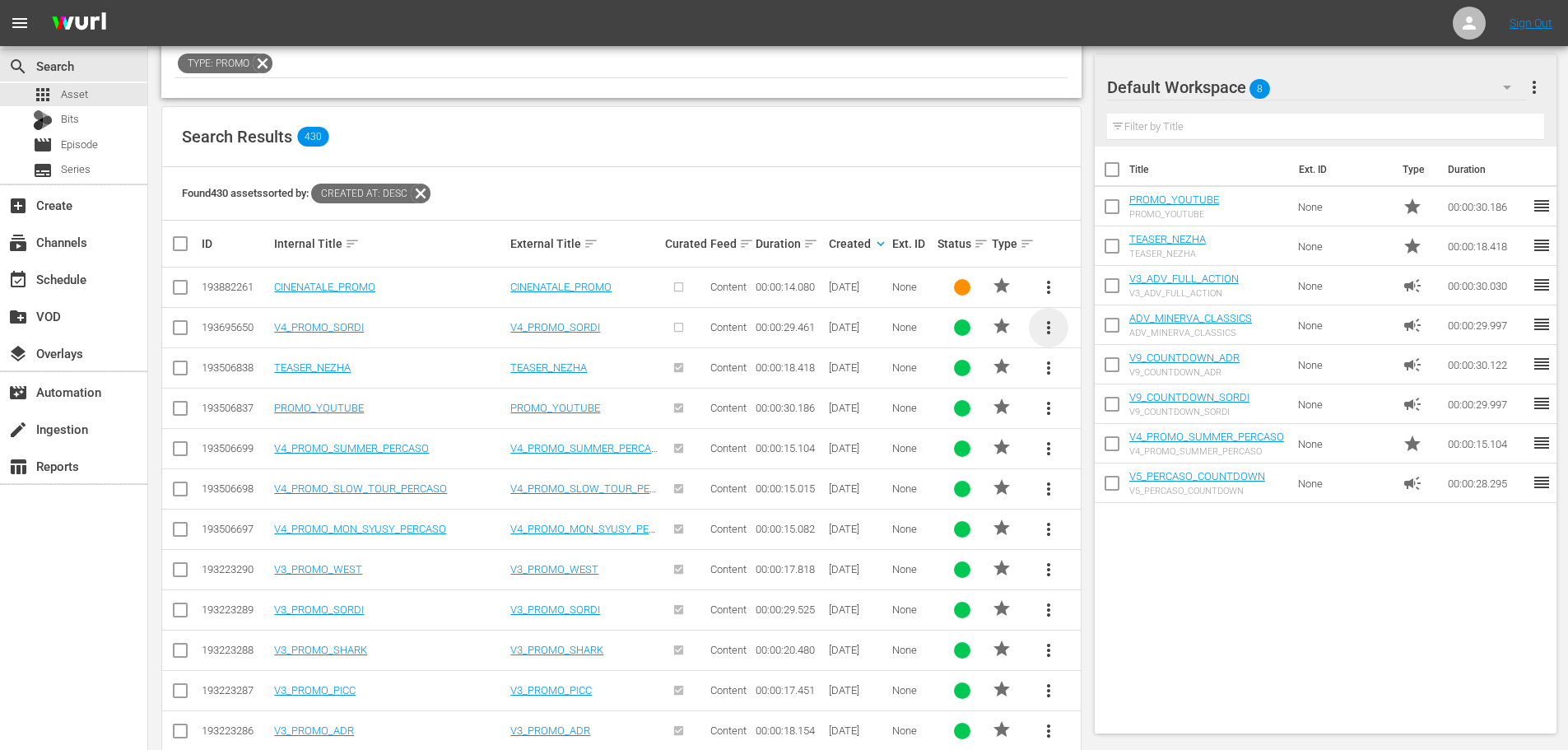
click at [1048, 332] on span "more_vert" at bounding box center [1049, 328] width 20 height 20
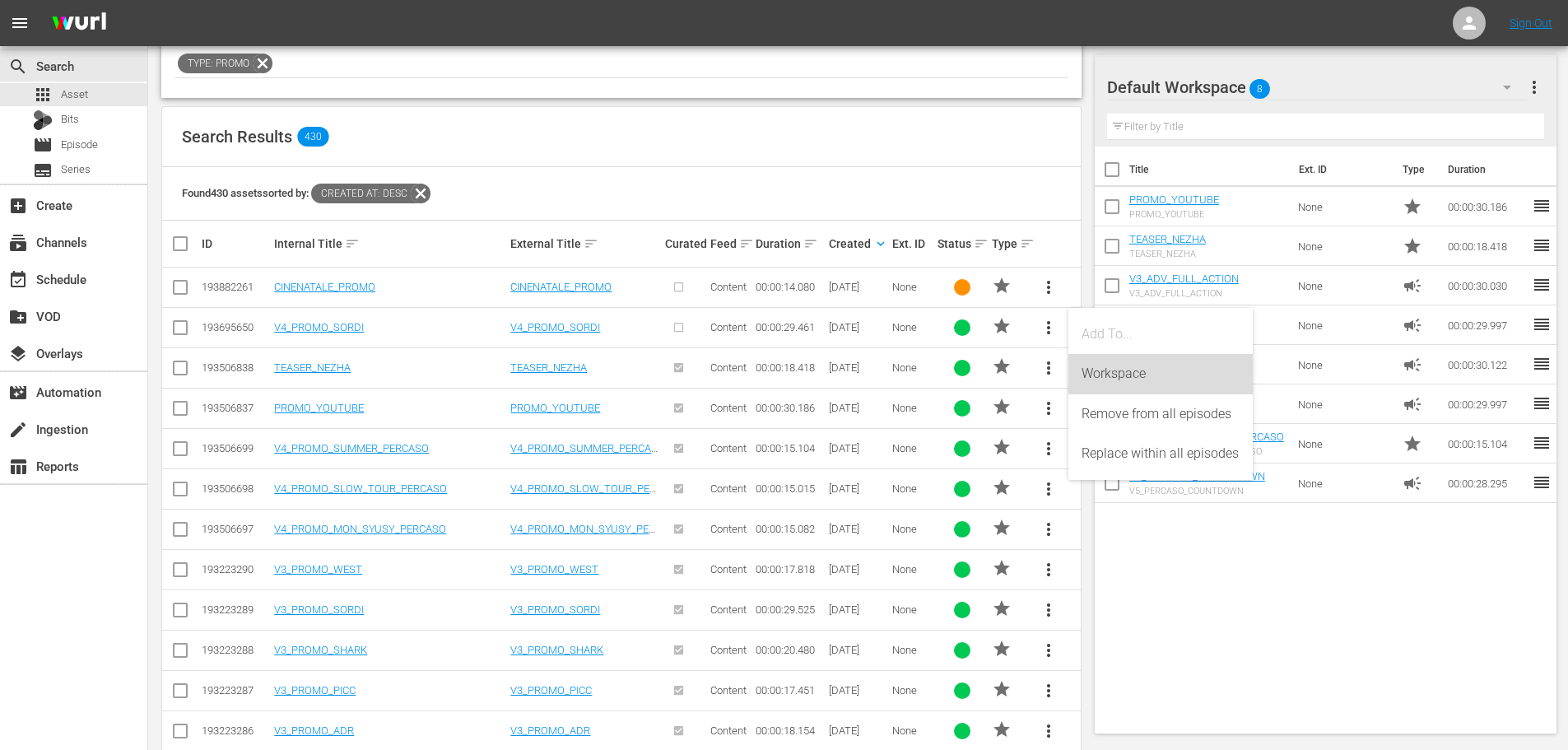
click at [1091, 371] on div "Workspace" at bounding box center [1160, 373] width 158 height 39
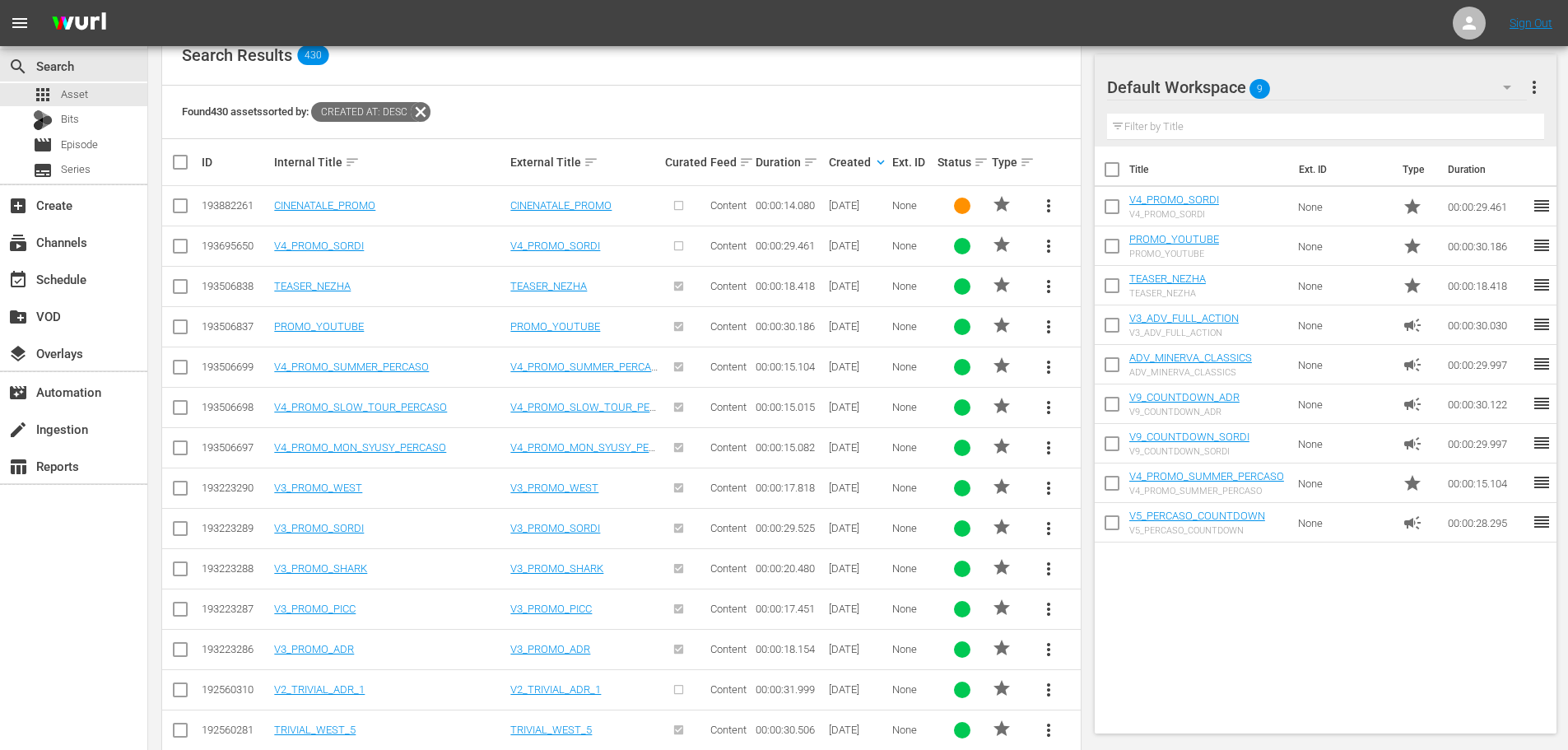
scroll to position [329, 0]
click at [1050, 649] on span "more_vert" at bounding box center [1049, 648] width 20 height 20
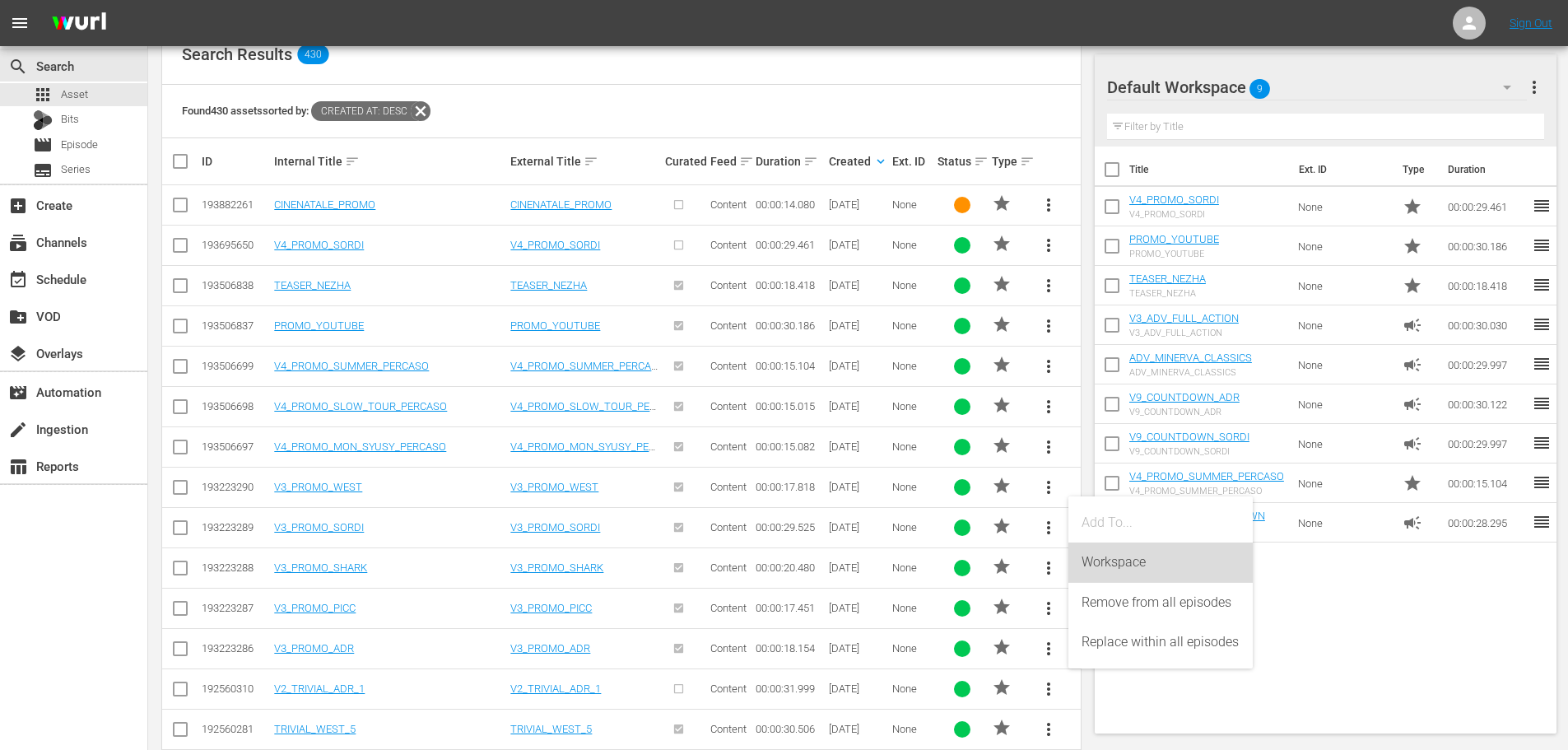
click at [1108, 573] on div "Workspace" at bounding box center [1160, 562] width 158 height 39
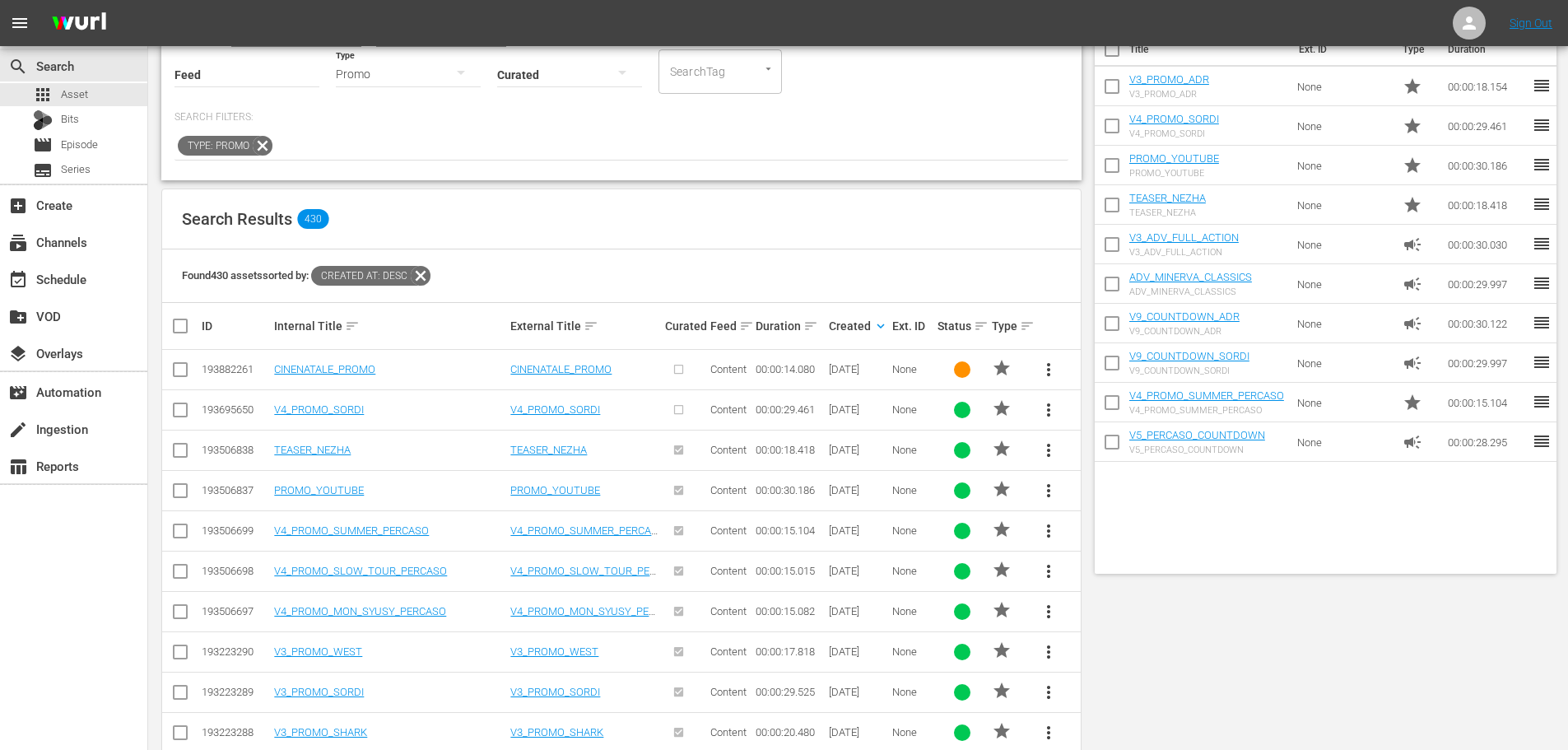
scroll to position [0, 0]
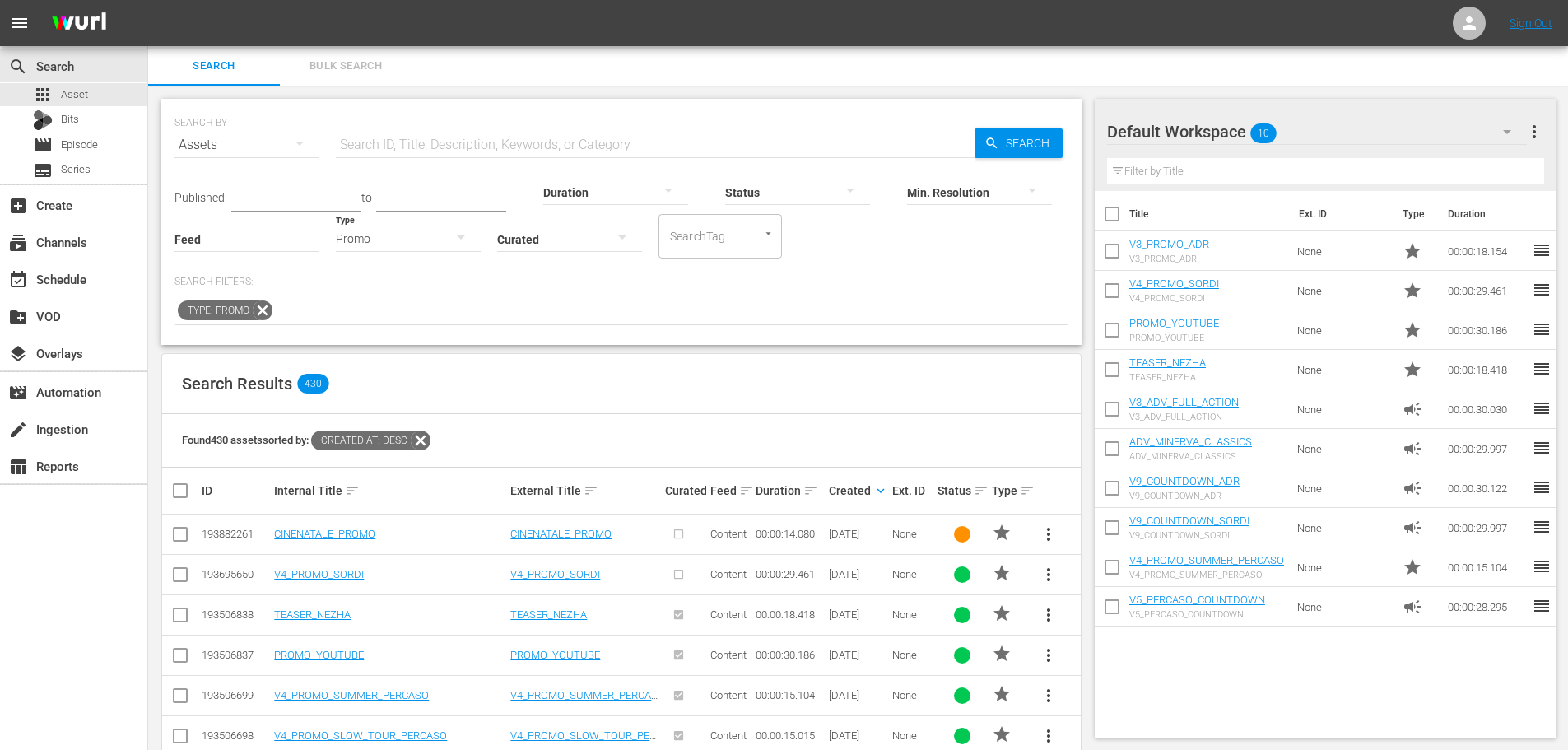
click at [387, 247] on div "Promo" at bounding box center [408, 238] width 145 height 46
click at [378, 237] on div "Video" at bounding box center [408, 237] width 145 height 26
click at [421, 242] on div "Video" at bounding box center [408, 238] width 145 height 46
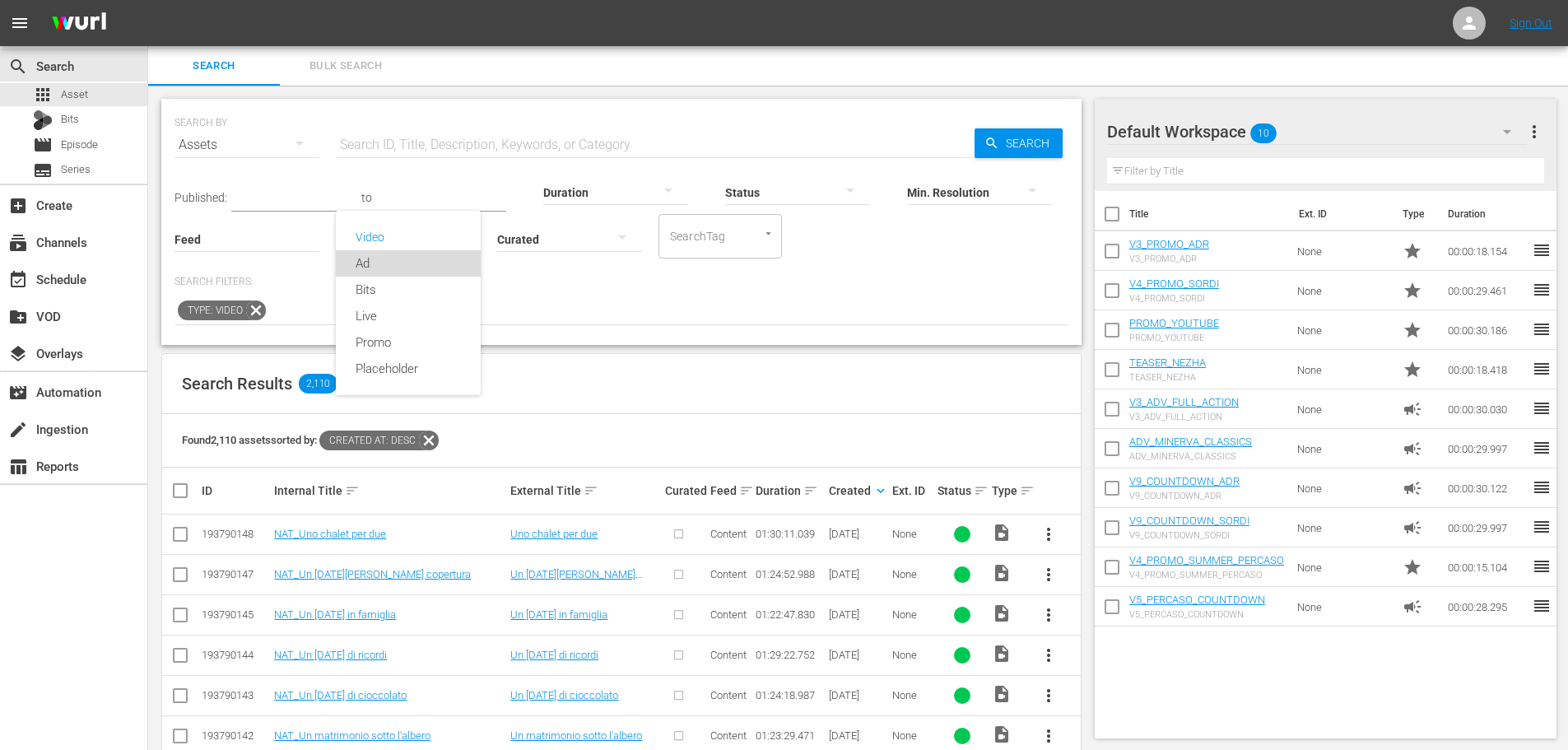
click at [410, 263] on div "Ad" at bounding box center [408, 263] width 145 height 26
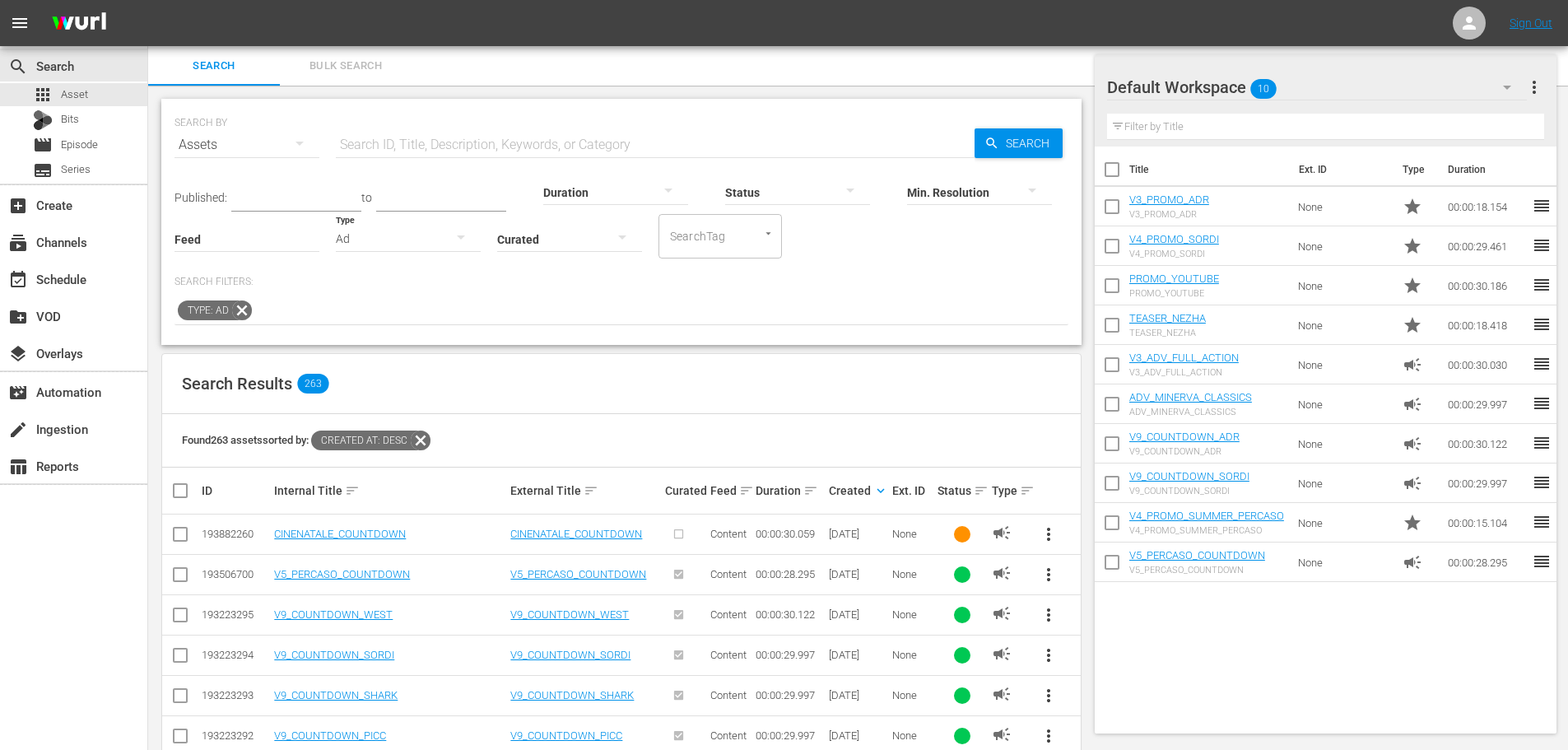
scroll to position [164, 0]
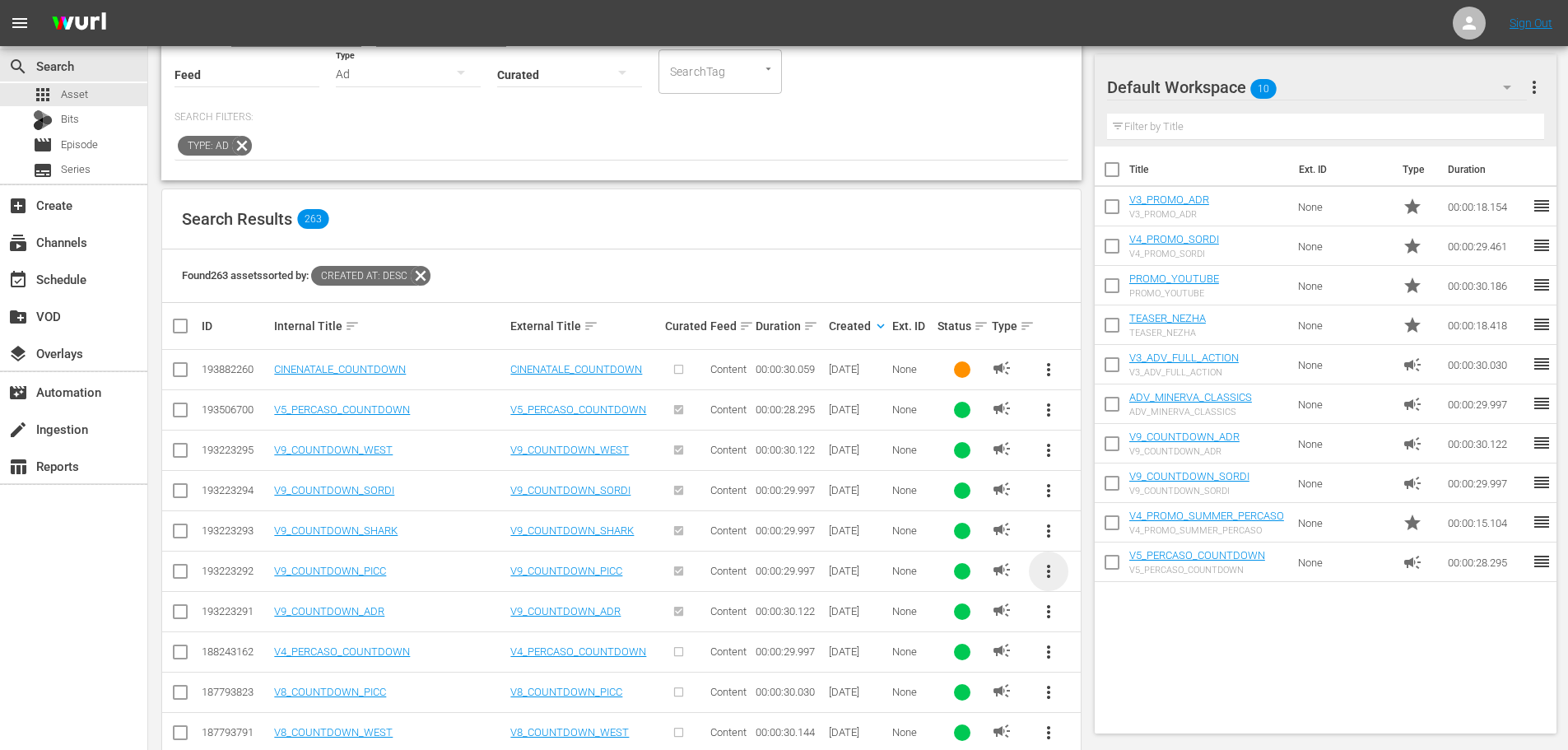
click at [1050, 570] on span "more_vert" at bounding box center [1049, 571] width 20 height 20
click at [1134, 619] on div "Workspace" at bounding box center [1160, 617] width 158 height 39
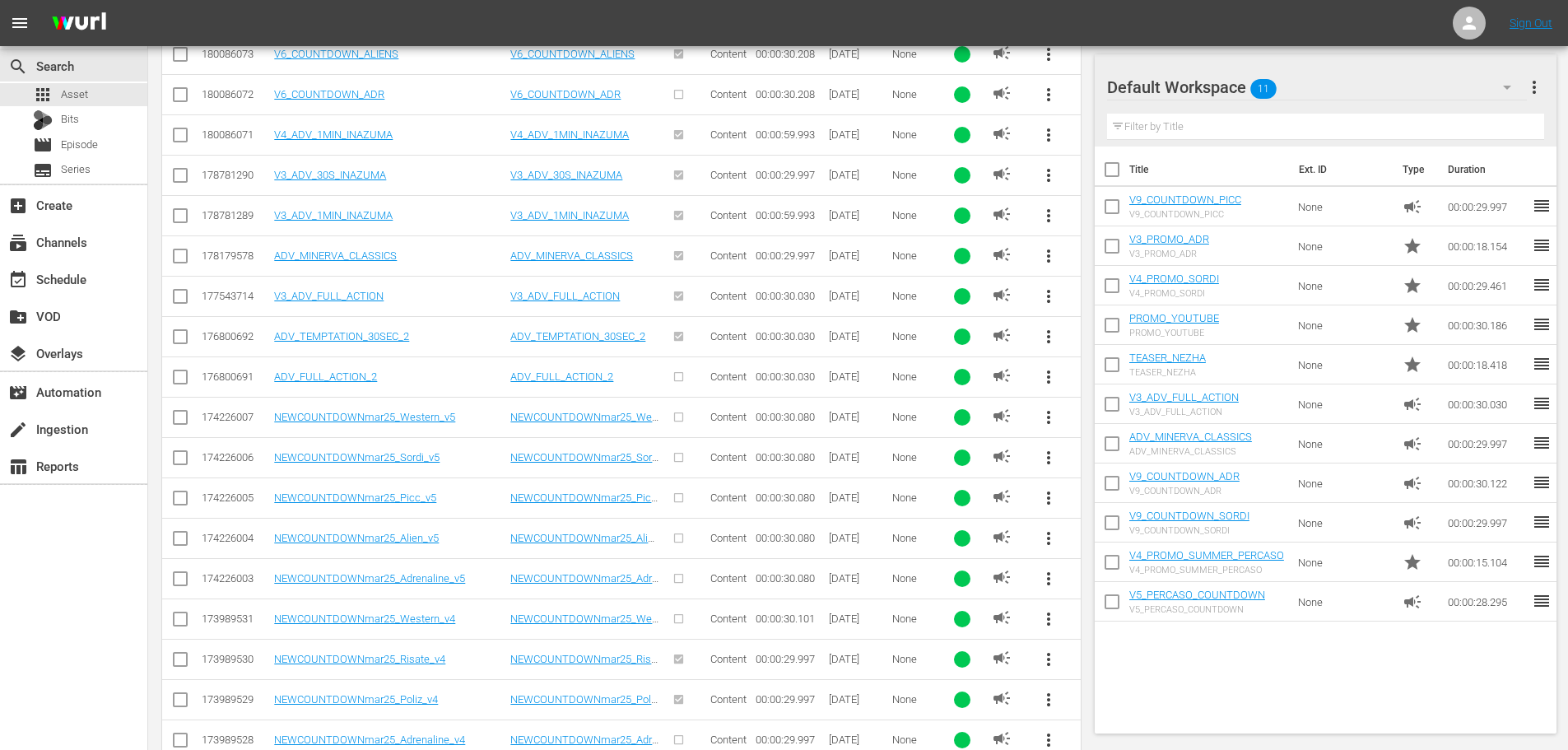
scroll to position [1201, 0]
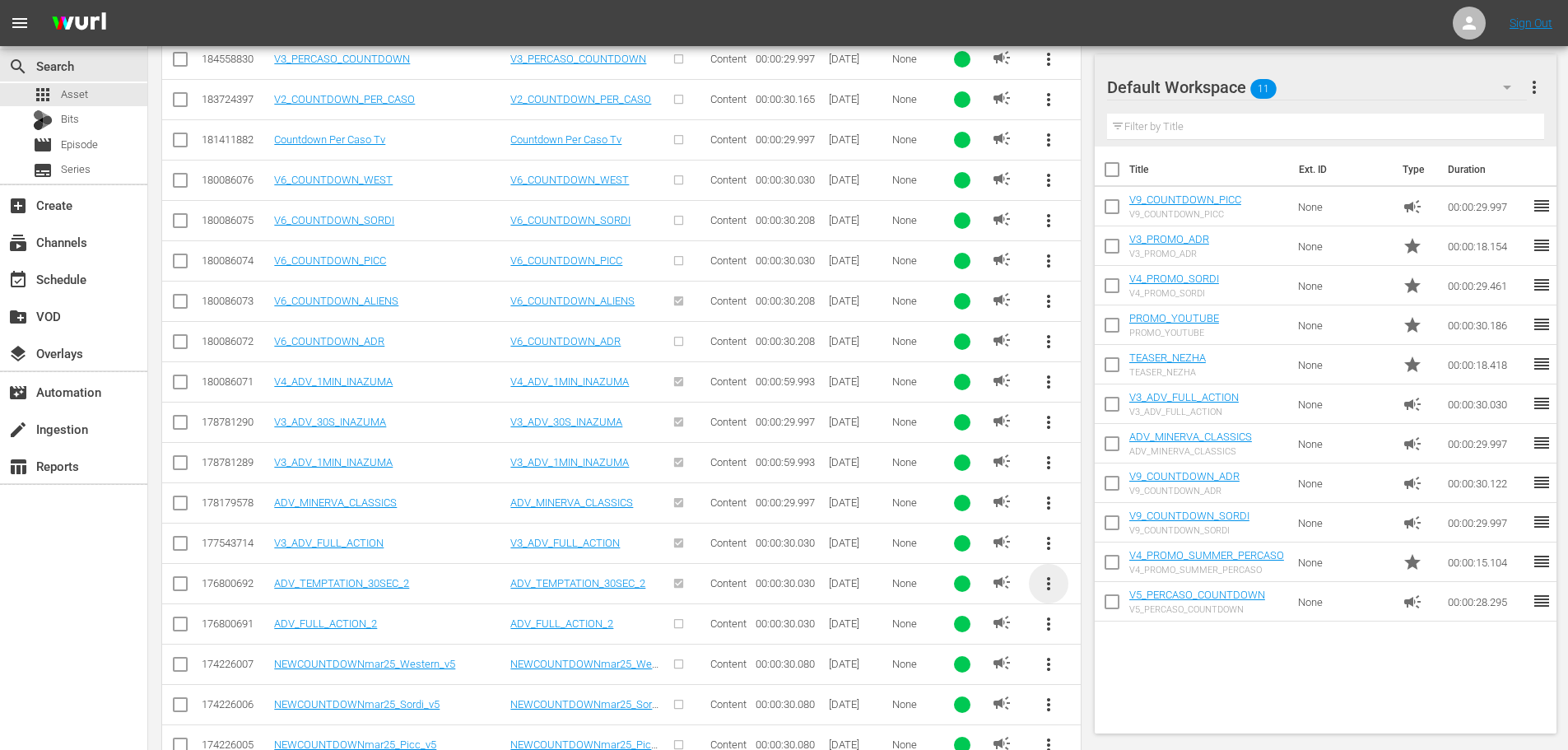
click at [1057, 583] on span "more_vert" at bounding box center [1049, 584] width 20 height 20
click at [1117, 627] on div "Workspace" at bounding box center [1160, 629] width 158 height 39
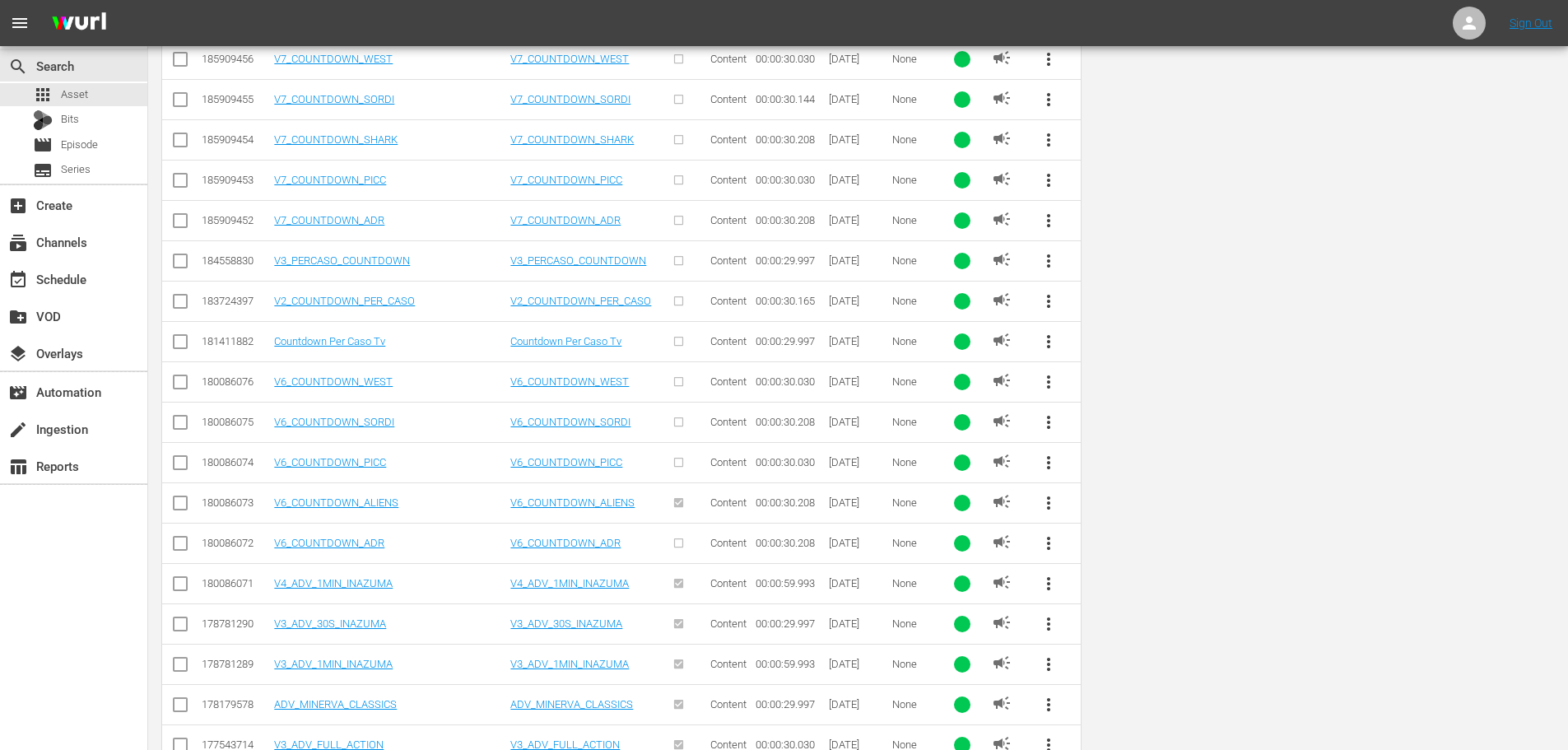
scroll to position [0, 0]
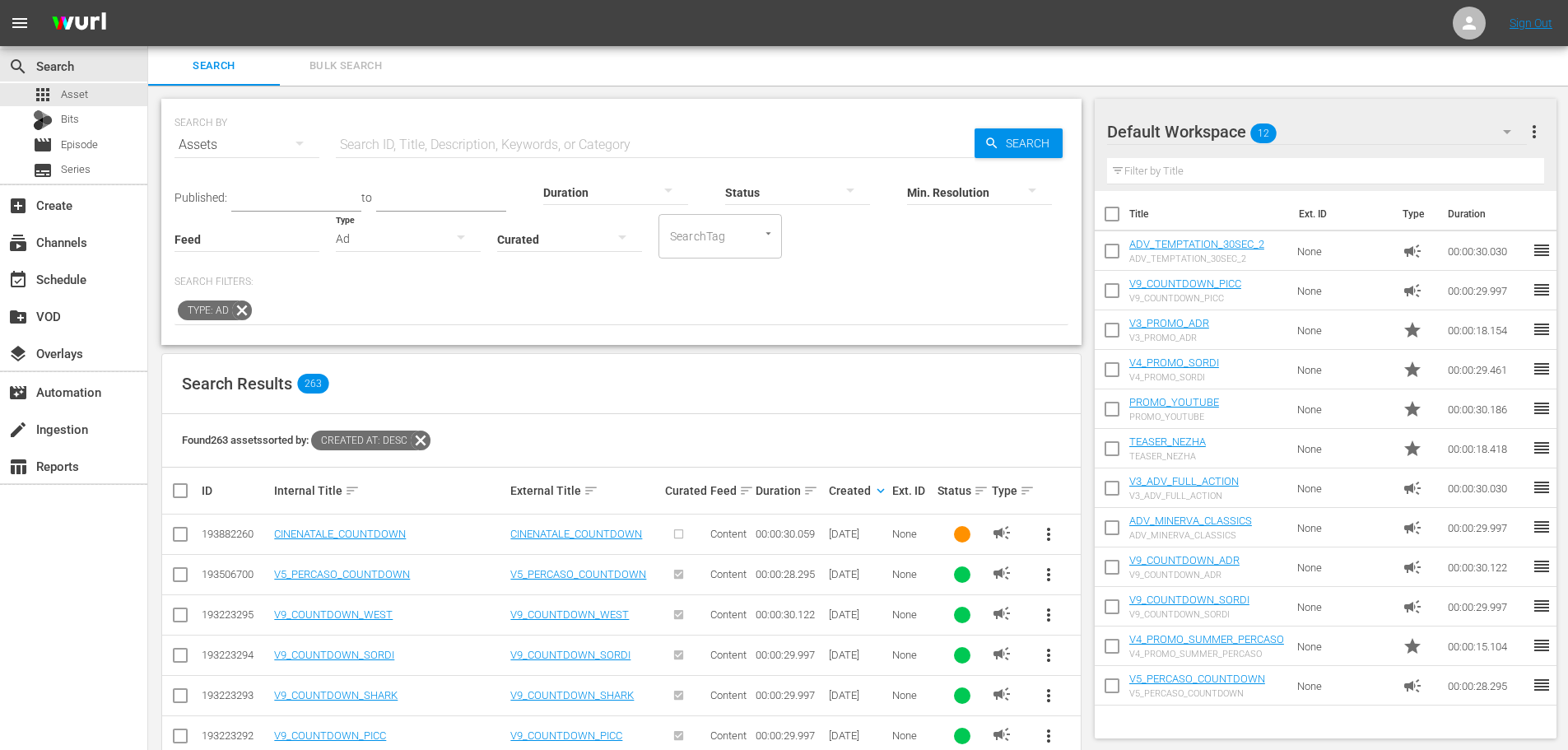
click at [361, 235] on div "Ad" at bounding box center [408, 238] width 145 height 46
click at [415, 346] on div "Promo" at bounding box center [408, 341] width 145 height 26
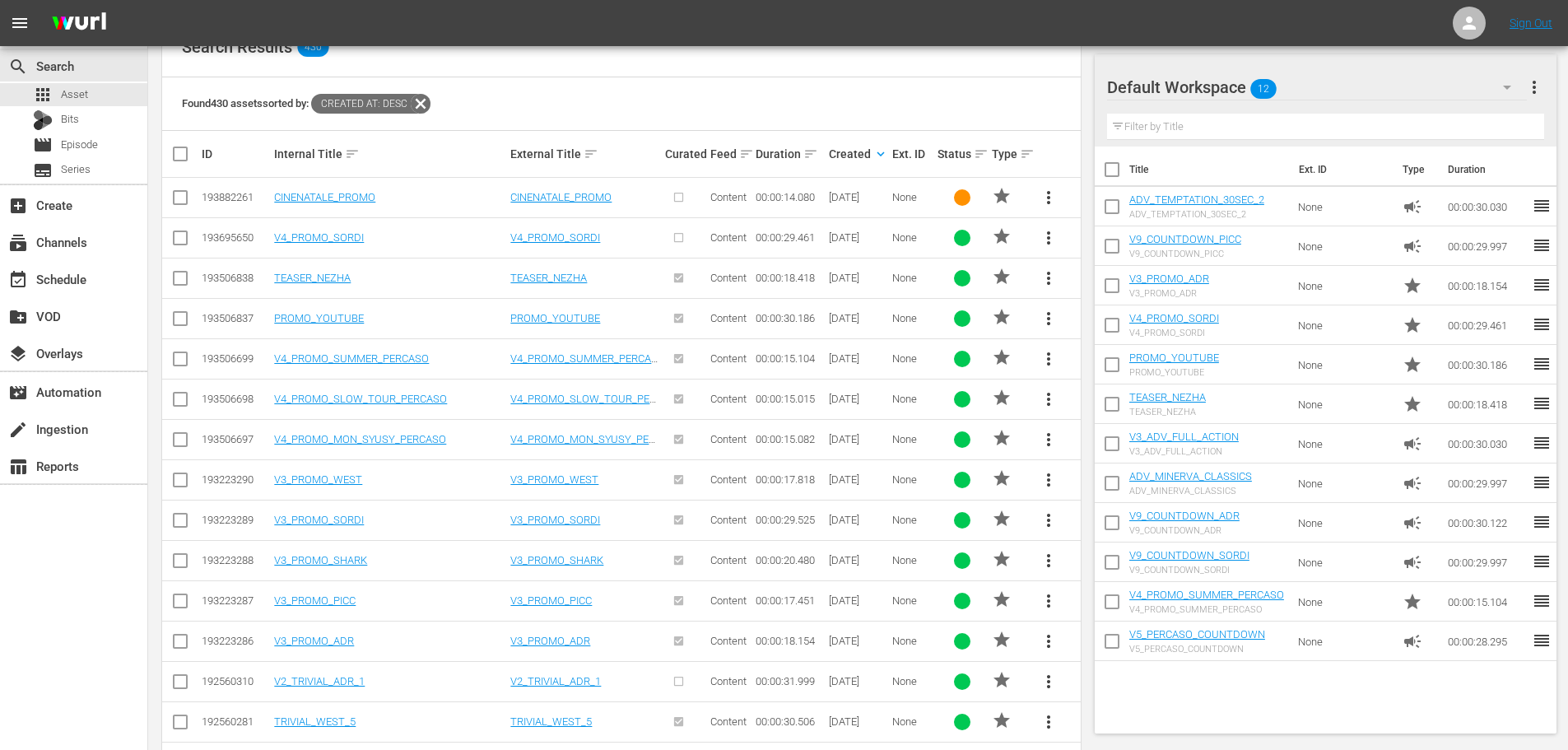
scroll to position [329, 0]
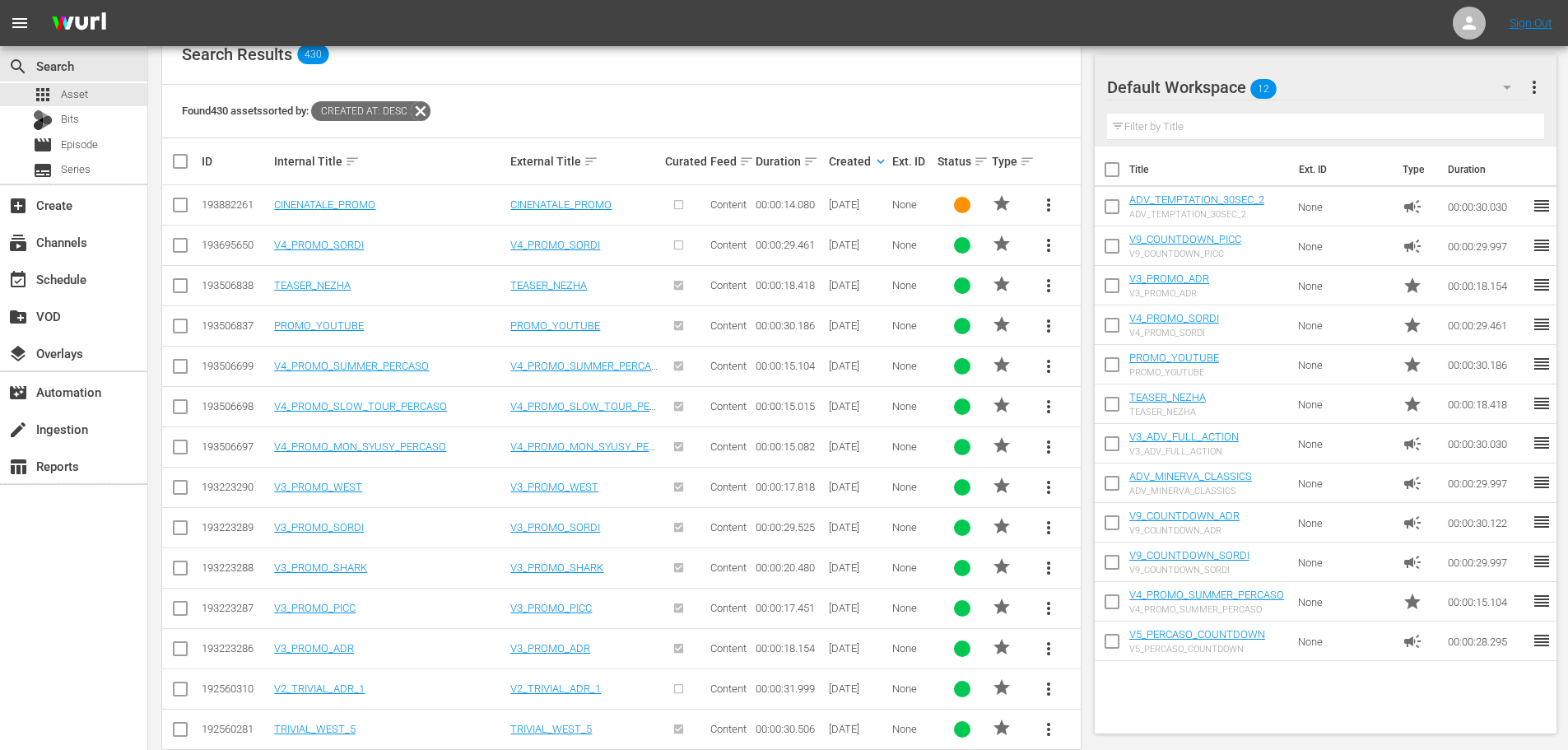
click at [1046, 327] on span "more_vert" at bounding box center [1049, 326] width 20 height 20
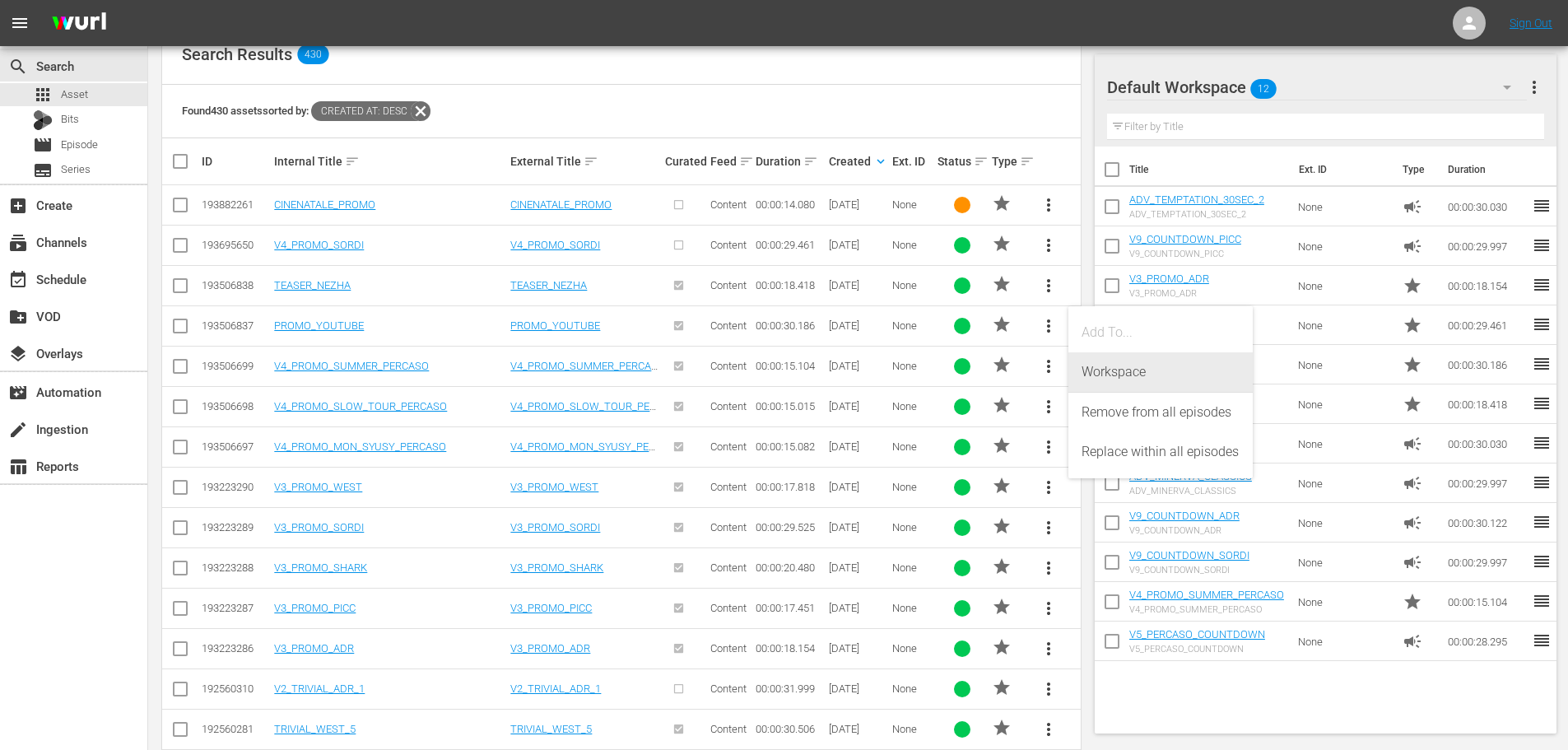
click at [1101, 374] on div "Workspace" at bounding box center [1160, 372] width 158 height 39
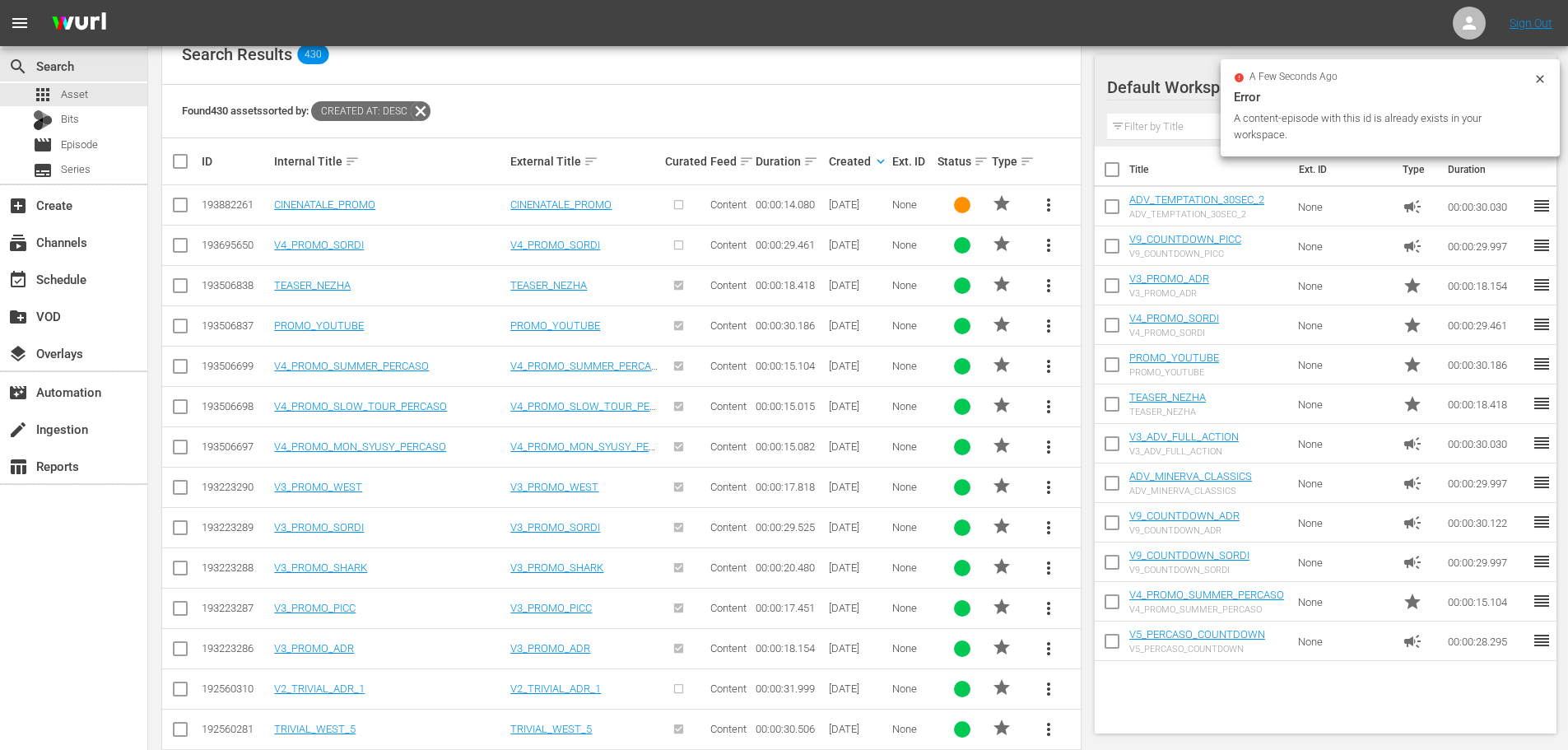
click at [1046, 611] on span "more_vert" at bounding box center [1049, 608] width 20 height 20
click at [1107, 529] on div "Workspace" at bounding box center [1160, 522] width 158 height 39
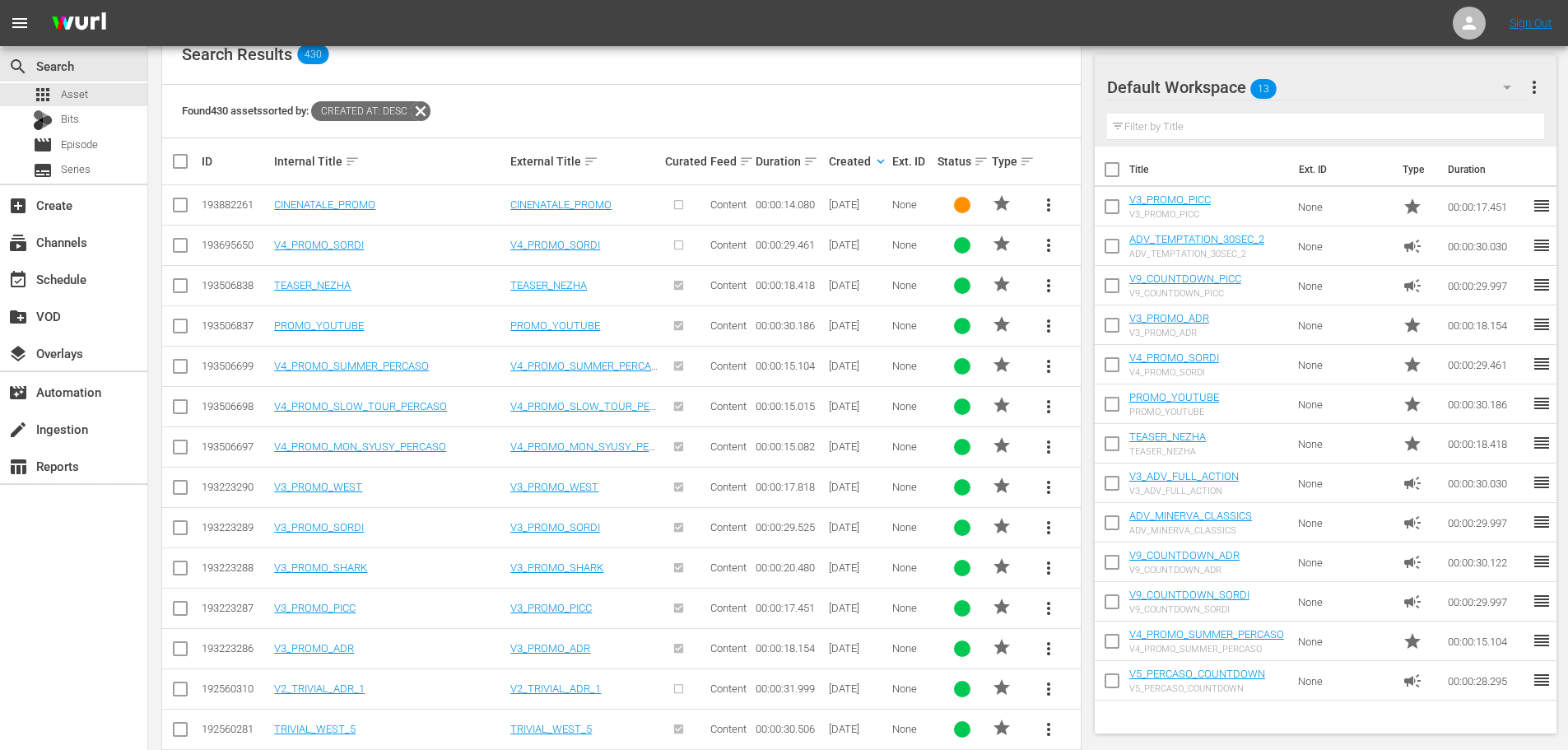
scroll to position [494, 0]
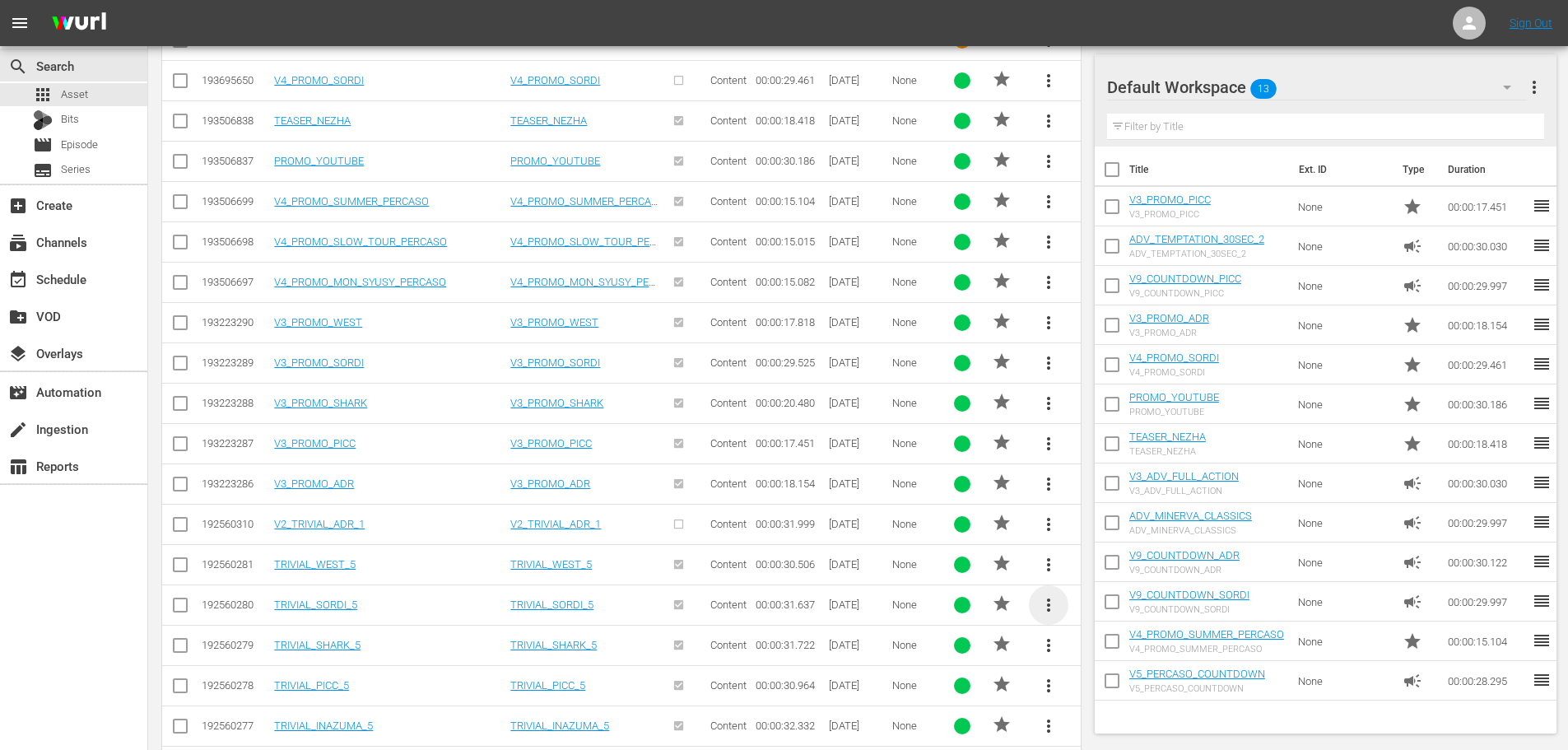
click at [1048, 608] on span "more_vert" at bounding box center [1049, 605] width 20 height 20
click at [1119, 525] on div "Workspace" at bounding box center [1160, 518] width 158 height 39
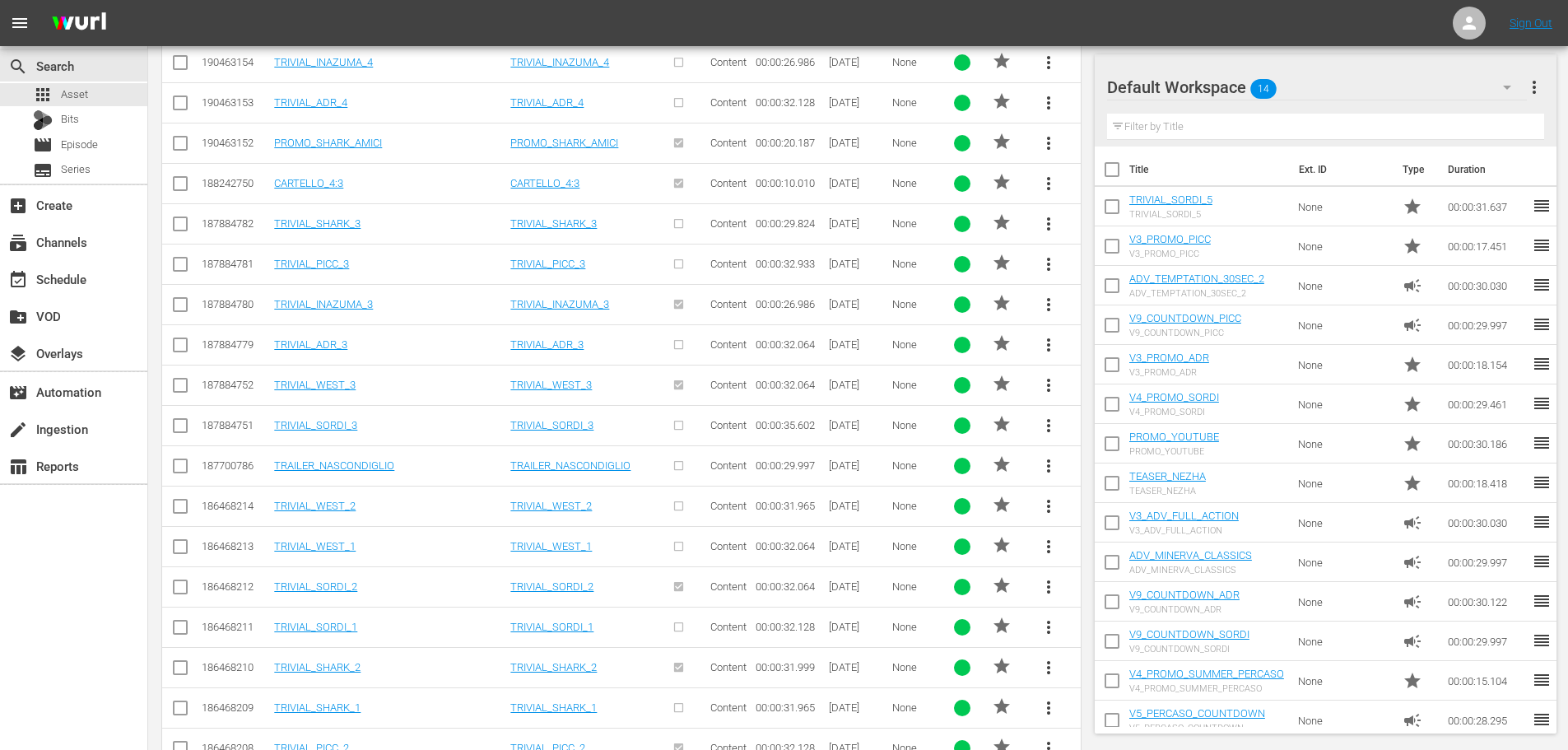
scroll to position [1482, 0]
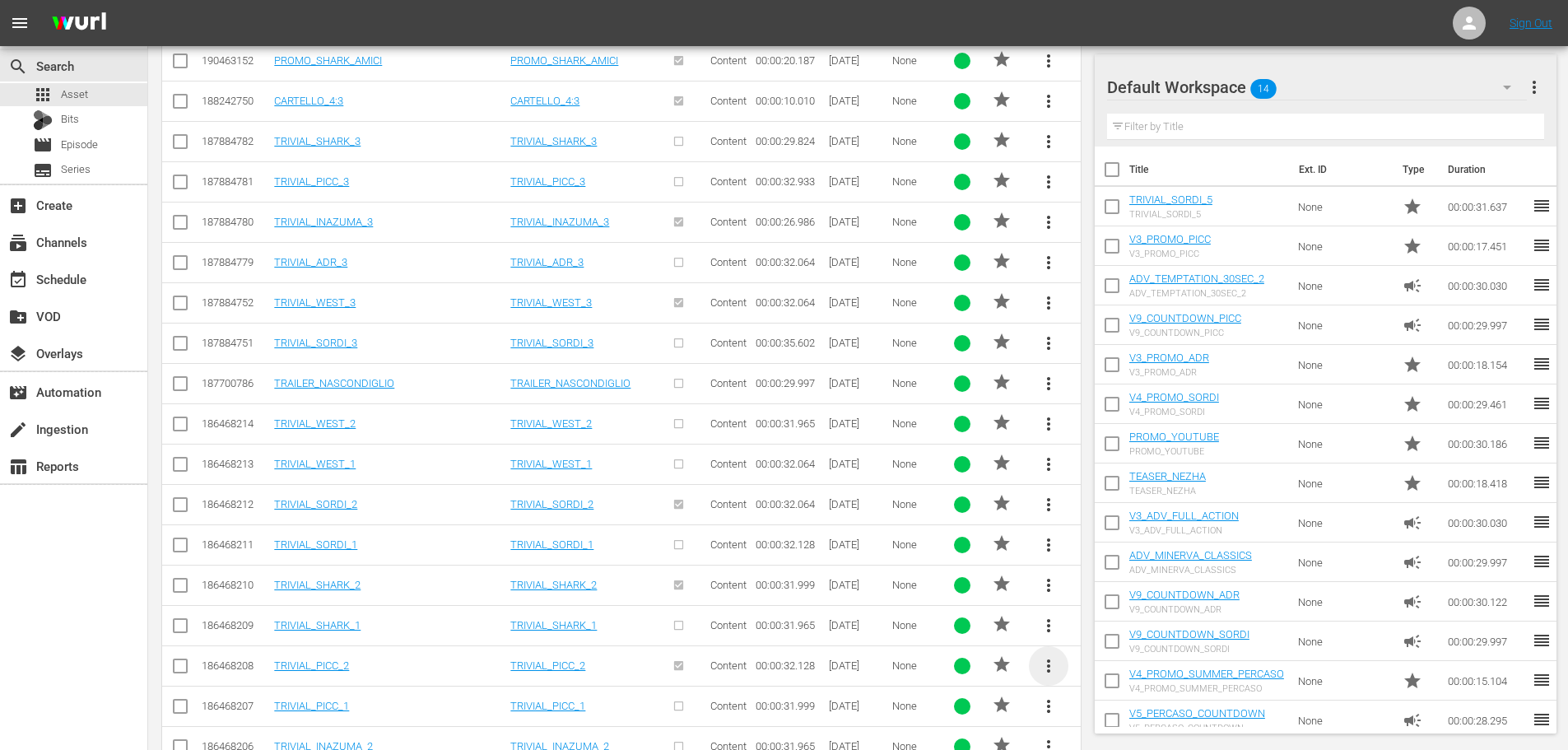
click at [1047, 664] on span "more_vert" at bounding box center [1049, 666] width 20 height 20
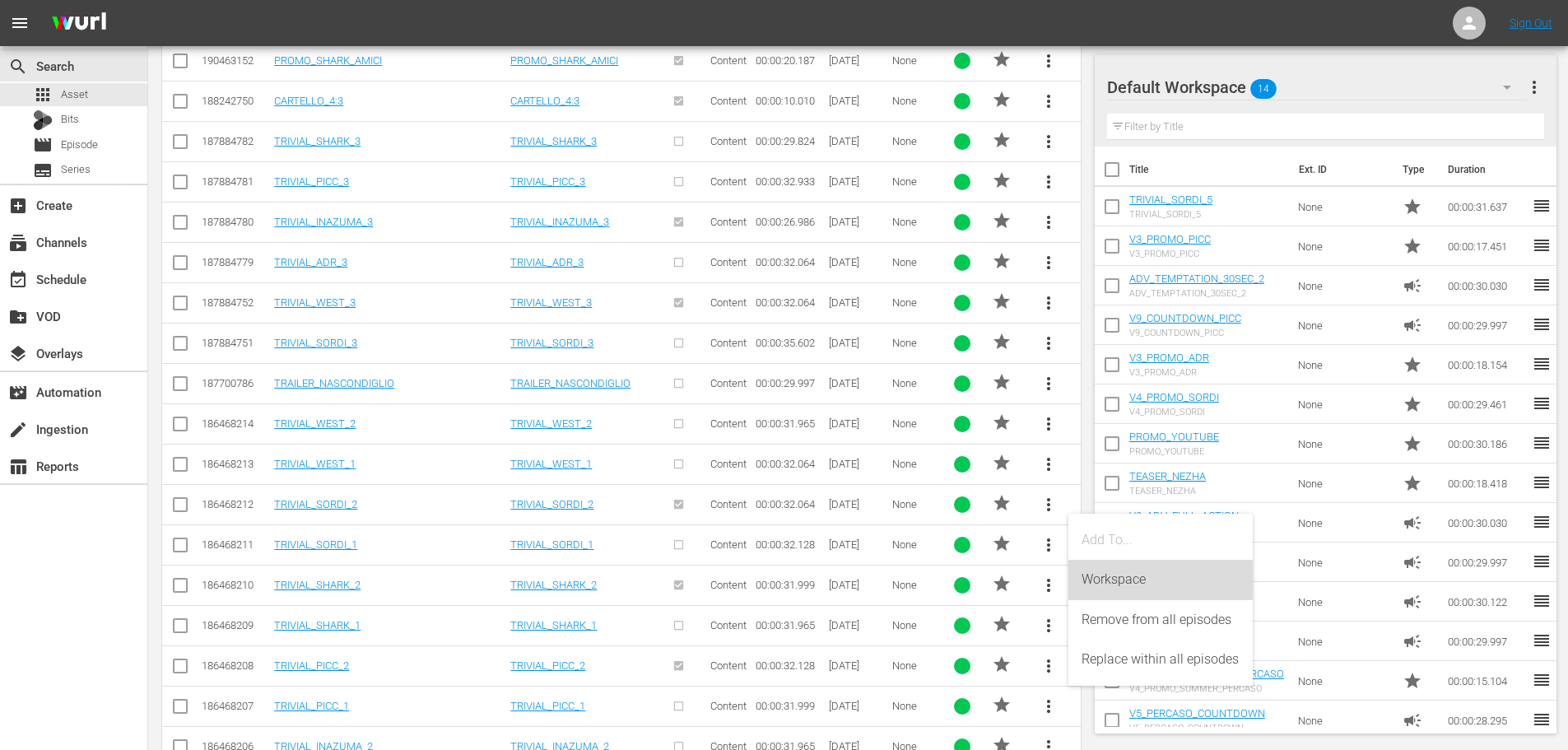
click at [1094, 583] on div "Workspace" at bounding box center [1160, 579] width 158 height 39
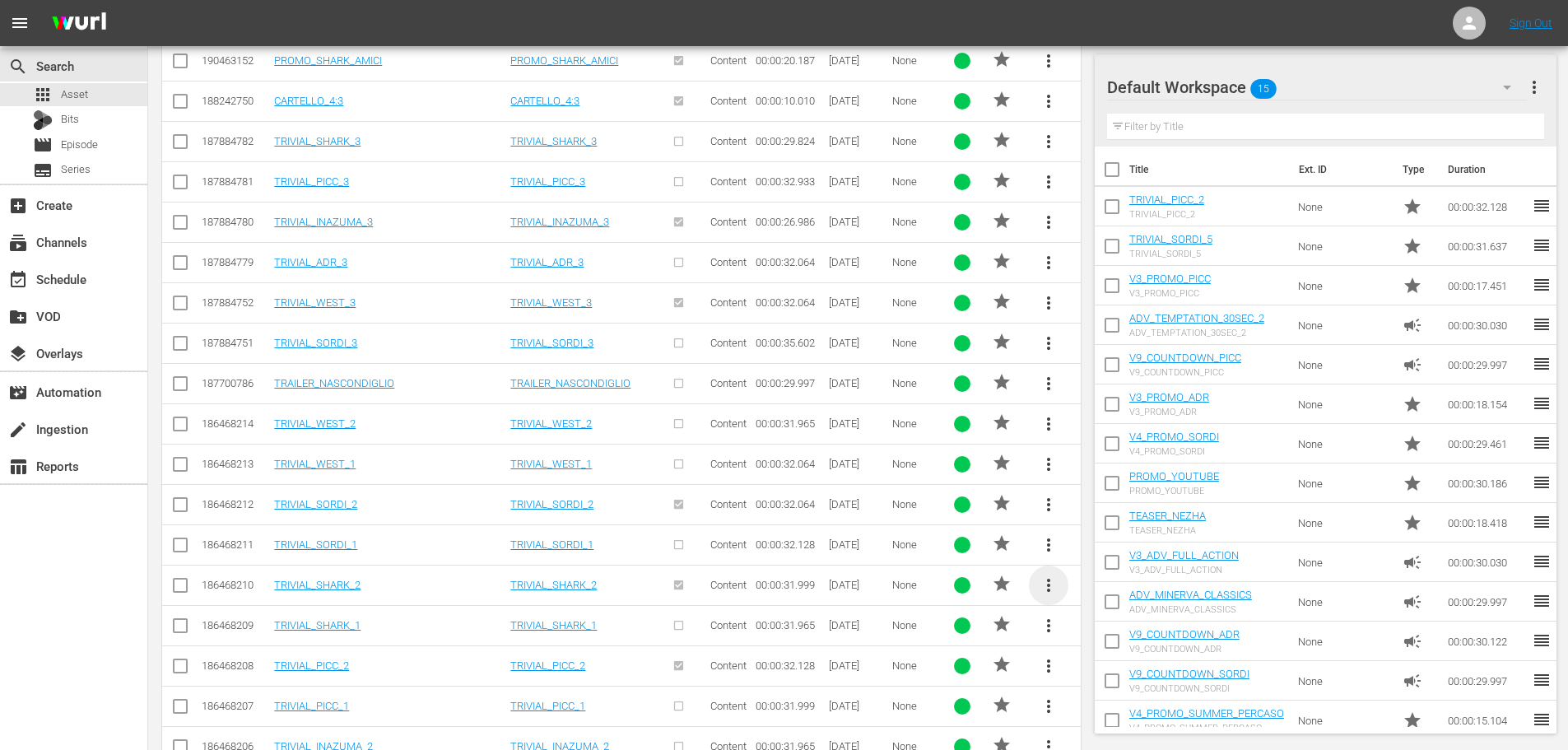
click at [1046, 586] on span "more_vert" at bounding box center [1049, 586] width 20 height 20
click at [1095, 627] on div "Workspace" at bounding box center [1160, 631] width 158 height 39
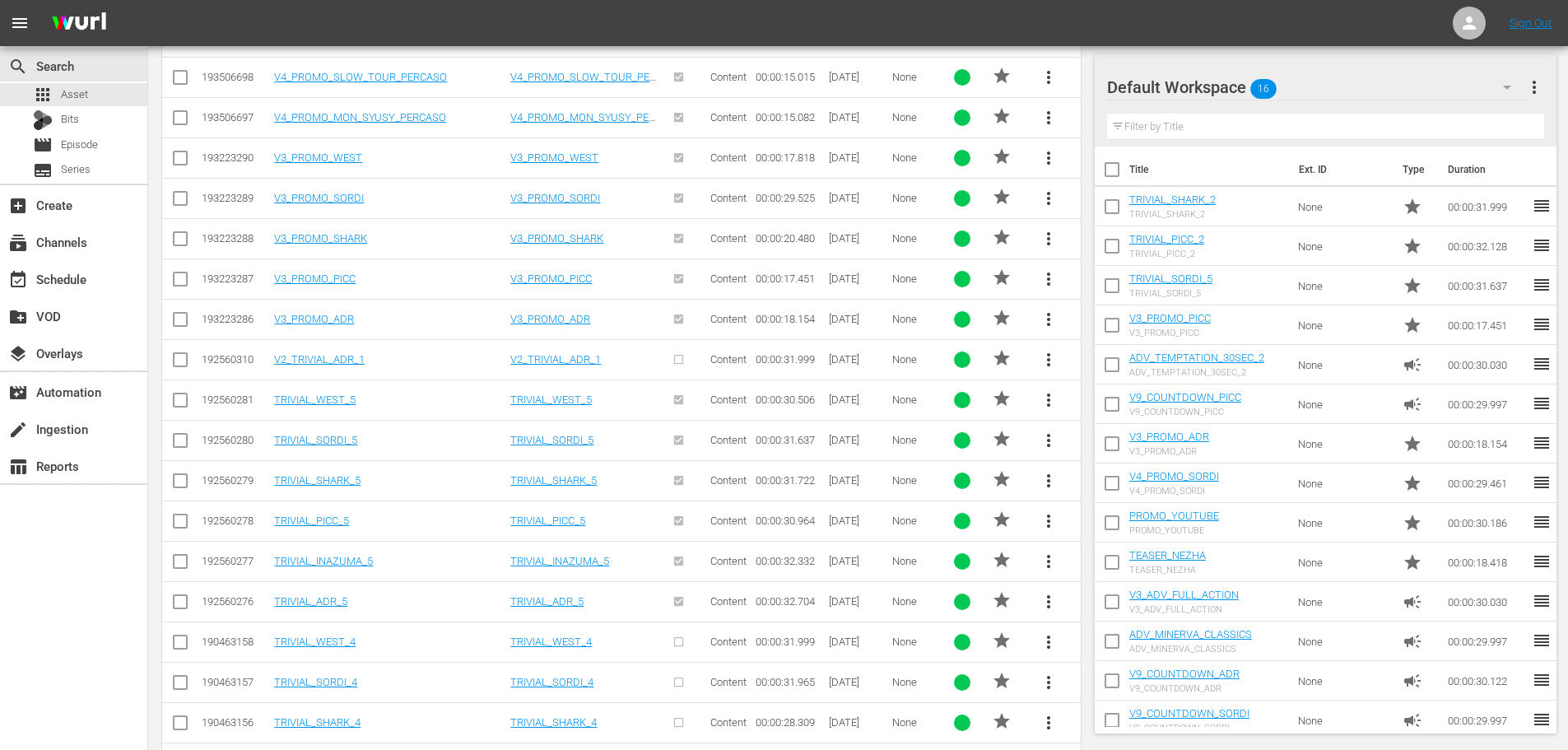
scroll to position [741, 0]
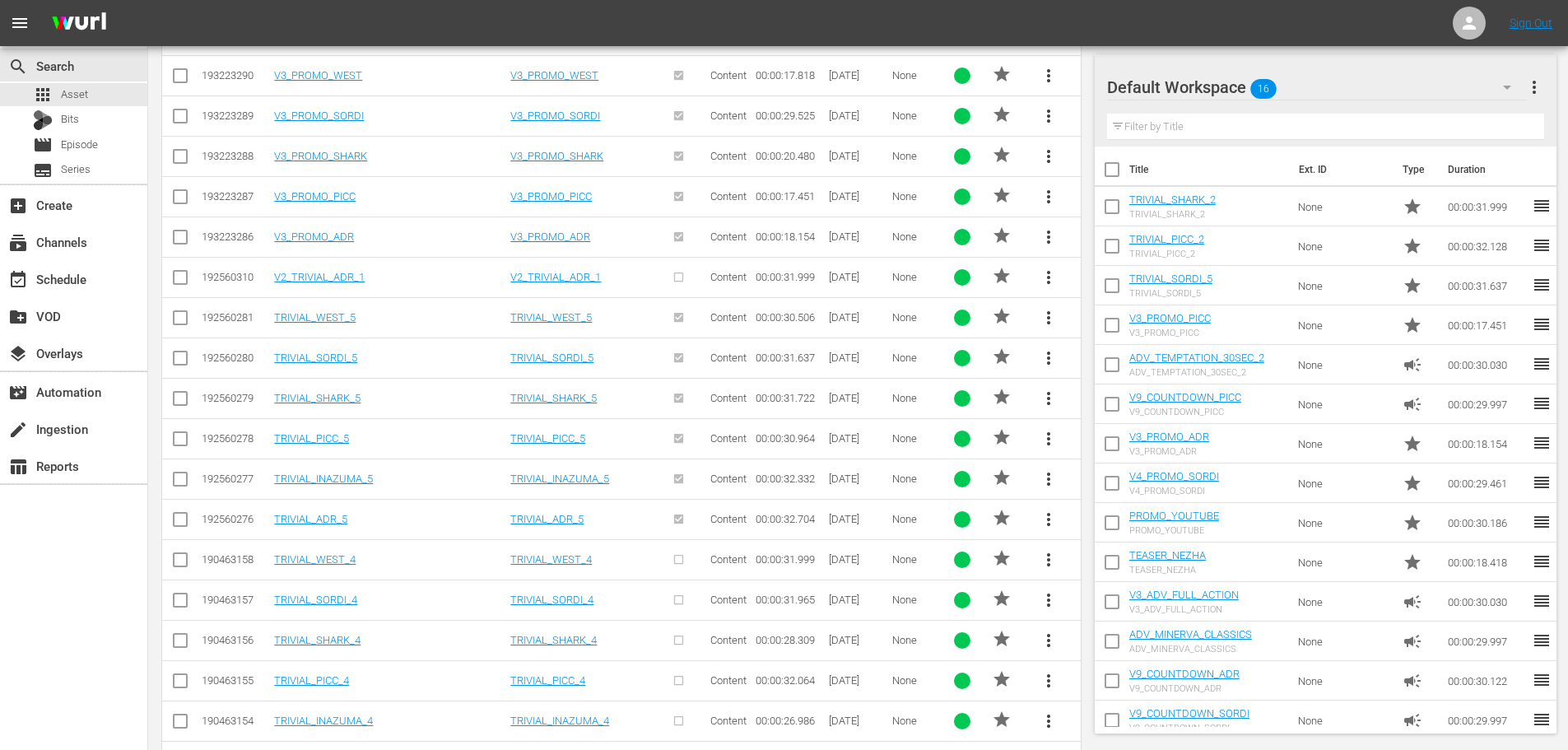
click at [1048, 520] on span "more_vert" at bounding box center [1049, 519] width 20 height 20
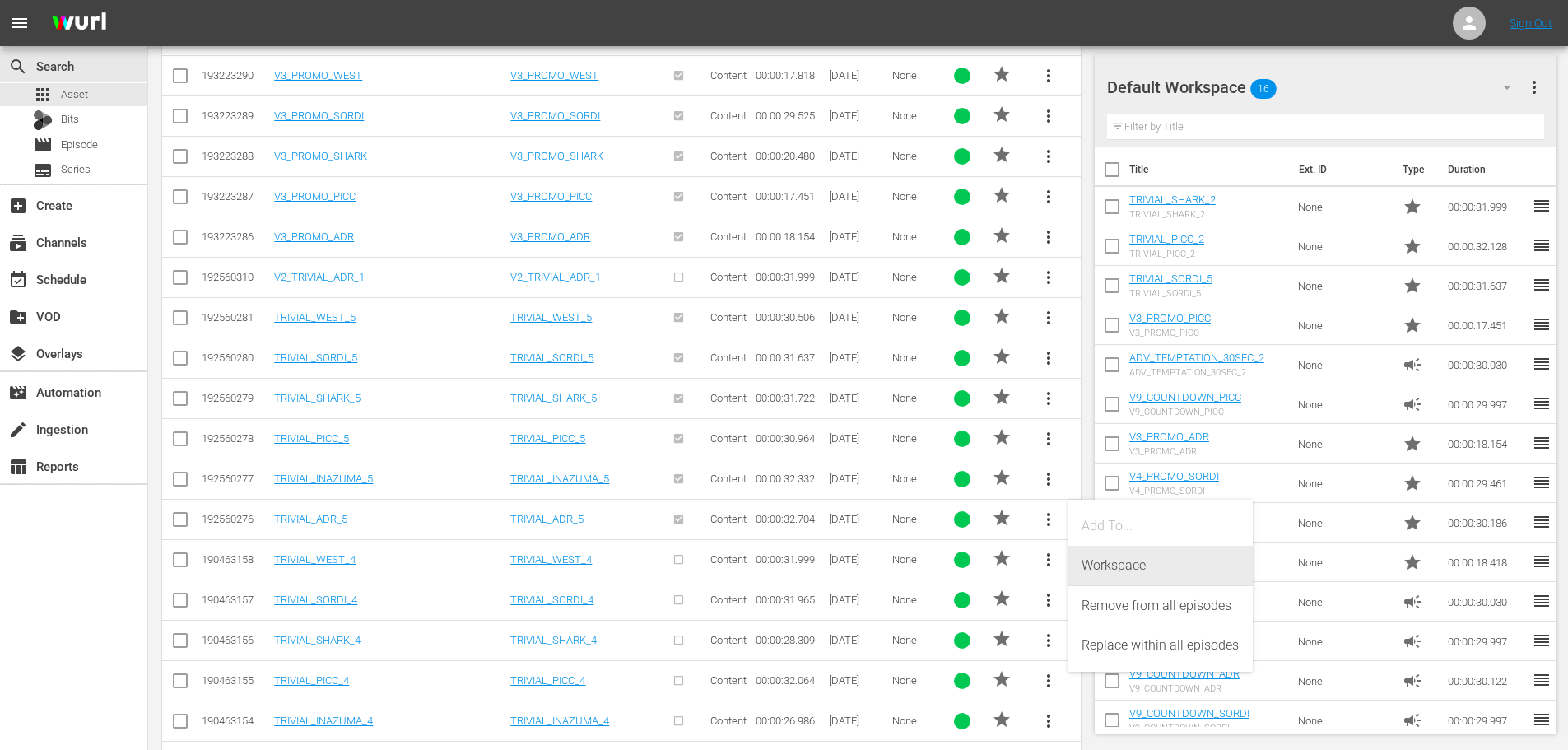
click at [1116, 557] on div "Workspace" at bounding box center [1160, 565] width 158 height 39
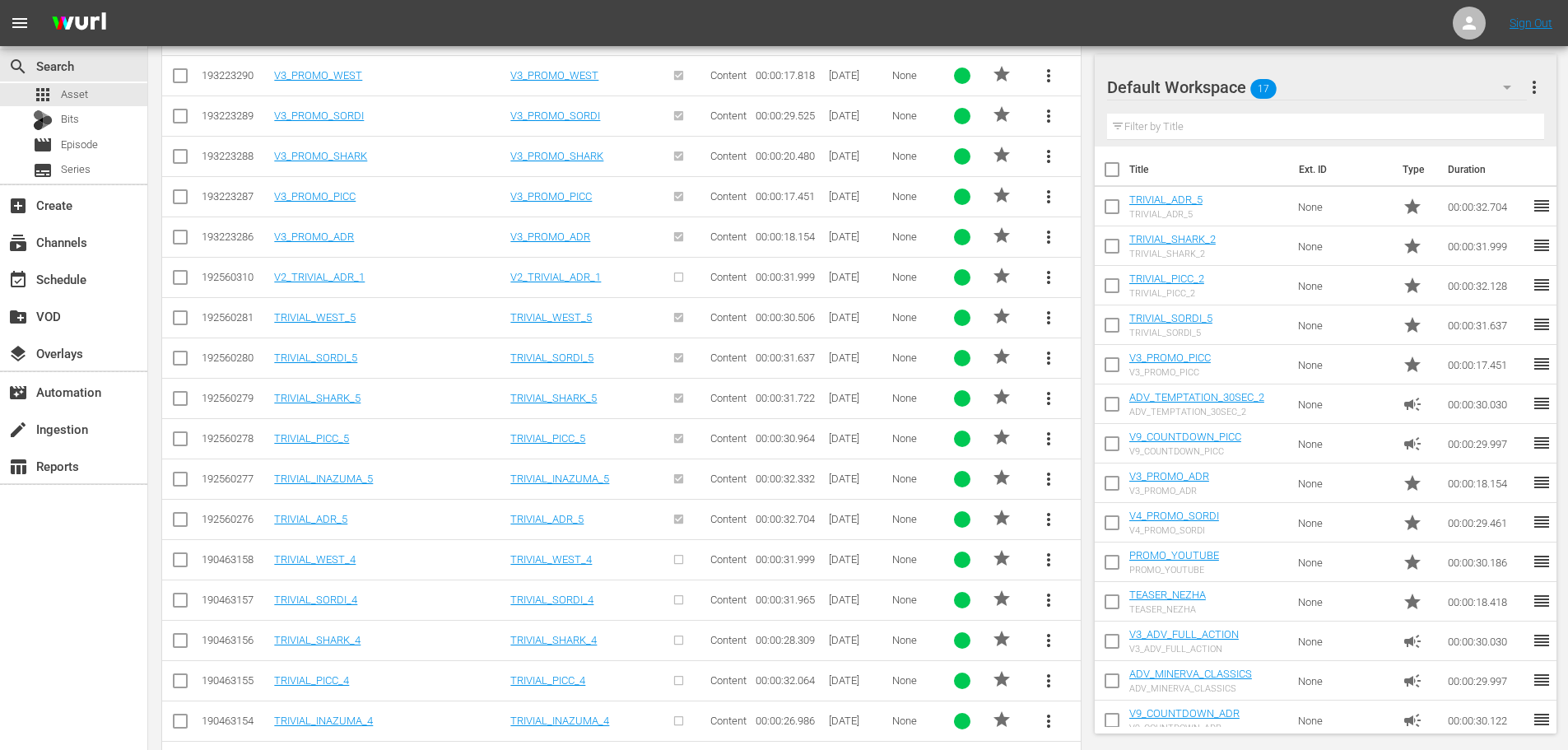
click at [1046, 439] on span "more_vert" at bounding box center [1049, 439] width 20 height 20
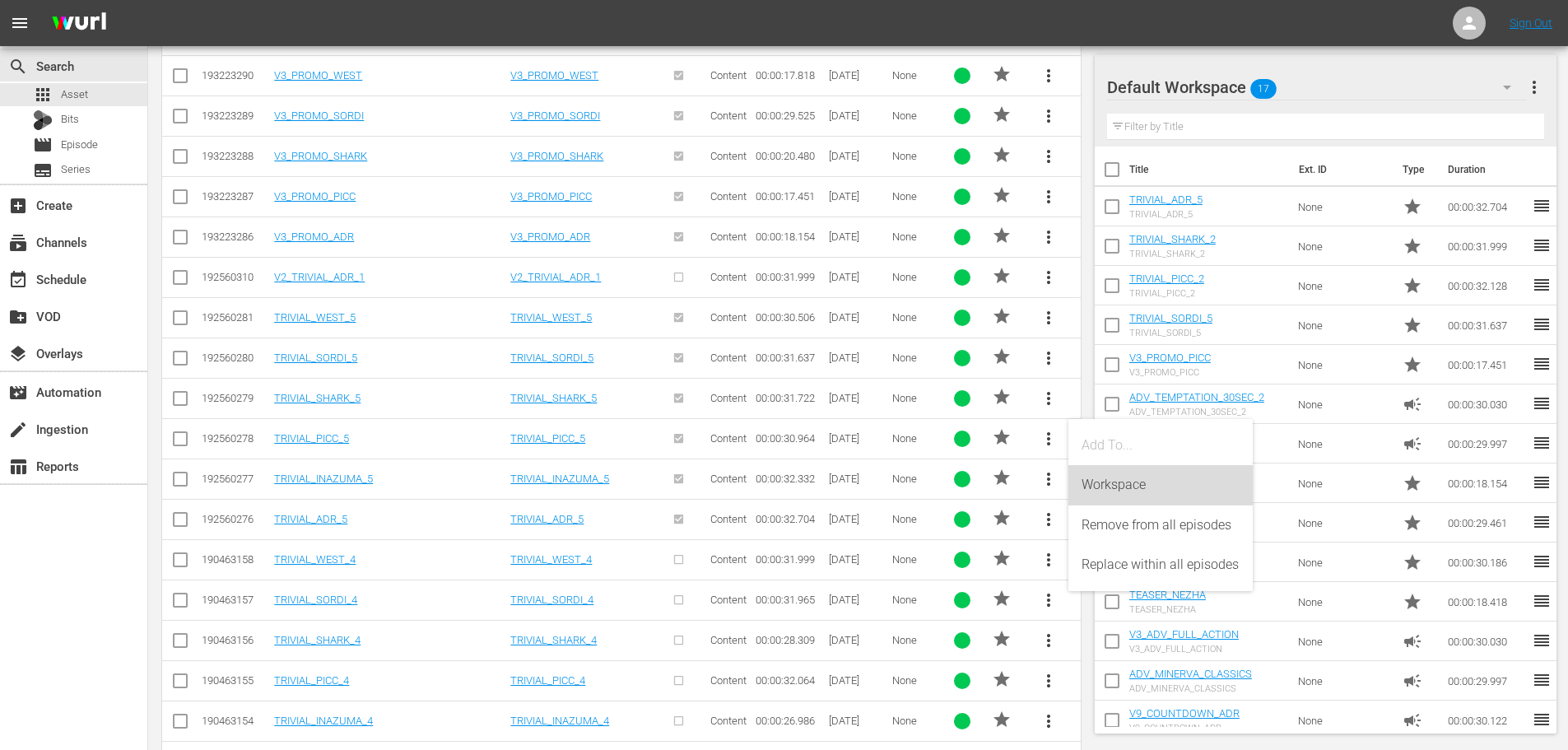
click at [1101, 492] on div "Workspace" at bounding box center [1160, 484] width 158 height 39
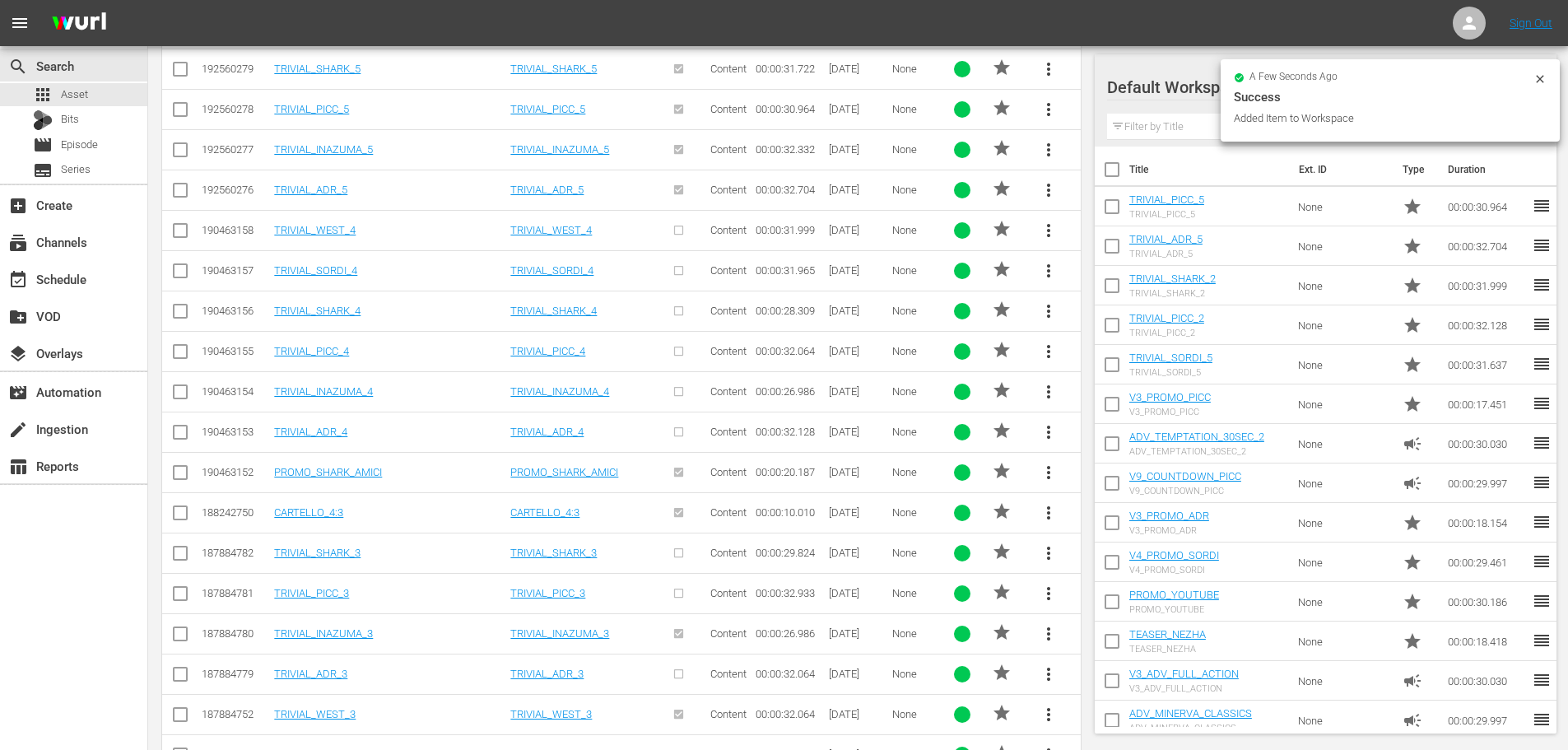
scroll to position [1235, 0]
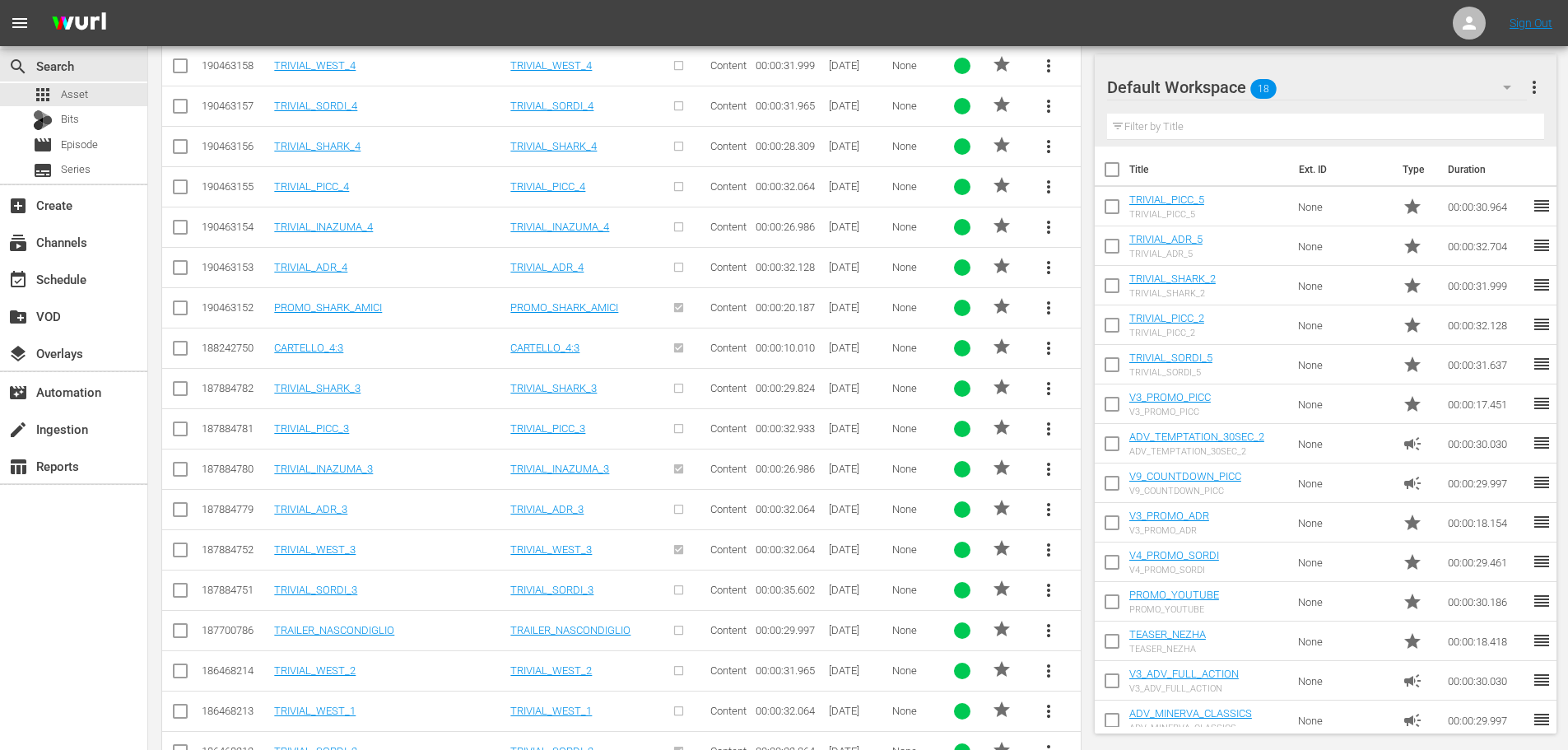
click at [1045, 549] on span "more_vert" at bounding box center [1049, 550] width 20 height 20
click at [1107, 586] on div "Workspace" at bounding box center [1160, 596] width 158 height 39
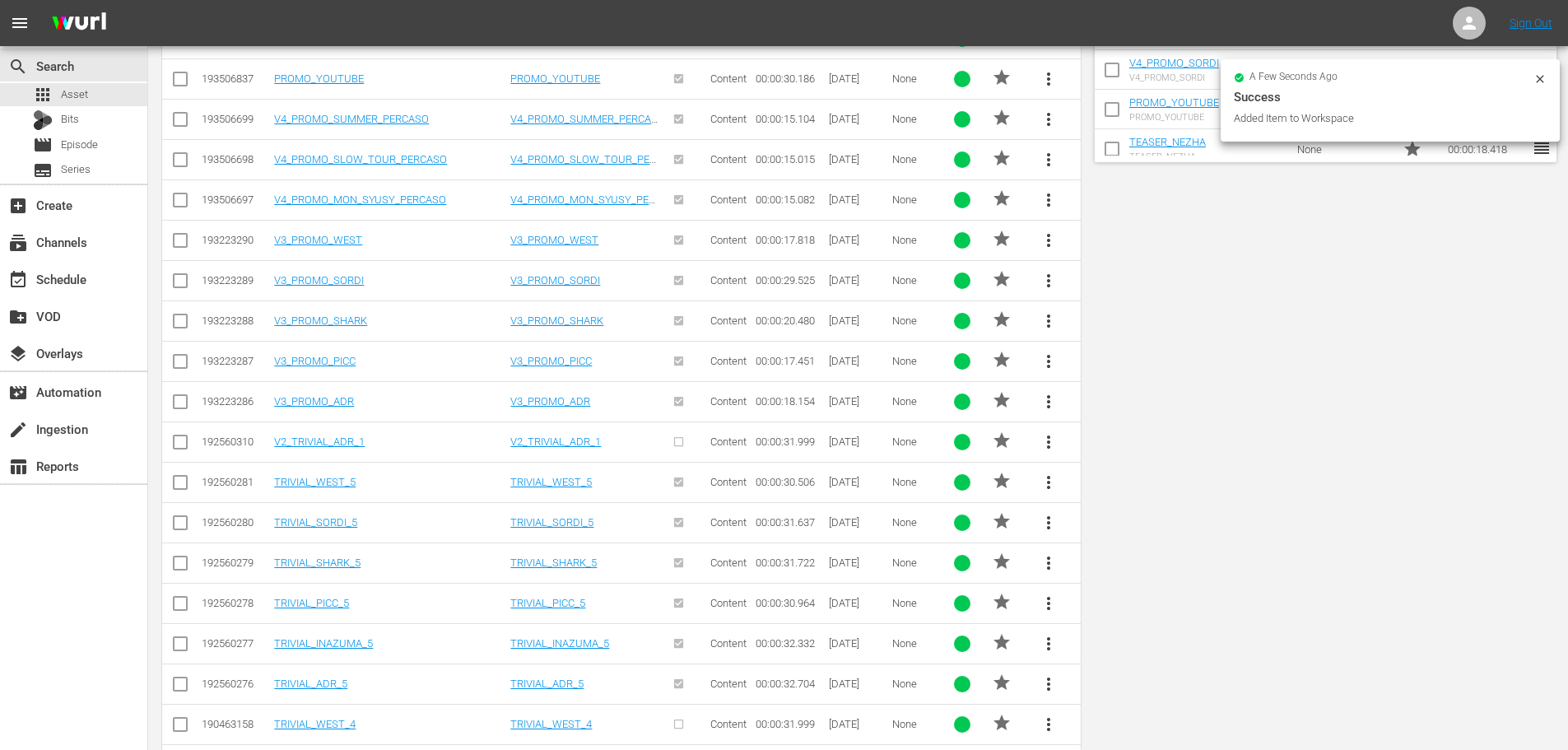
scroll to position [0, 0]
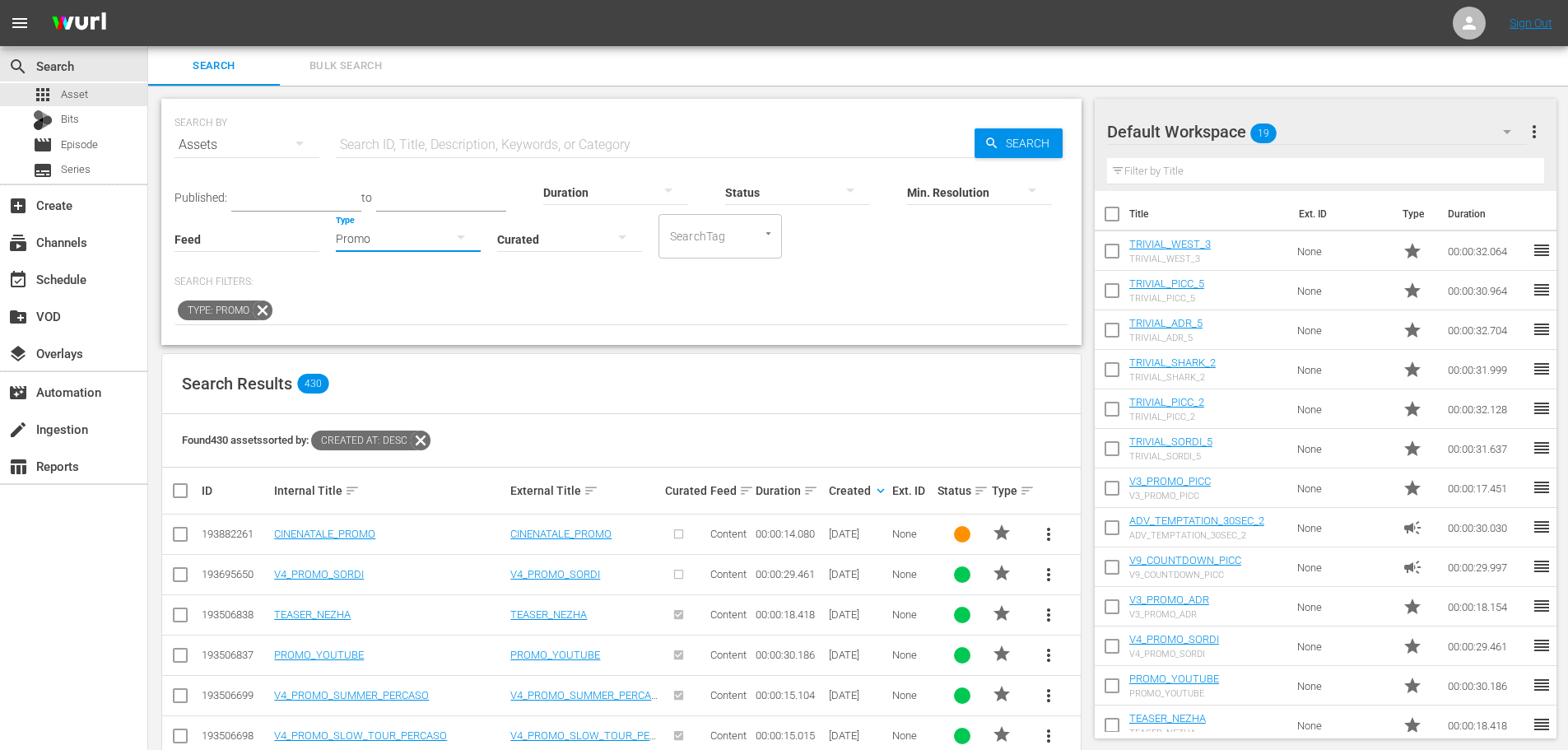
click at [441, 245] on button "button" at bounding box center [461, 237] width 39 height 39
click at [420, 239] on div "Video" at bounding box center [408, 237] width 145 height 26
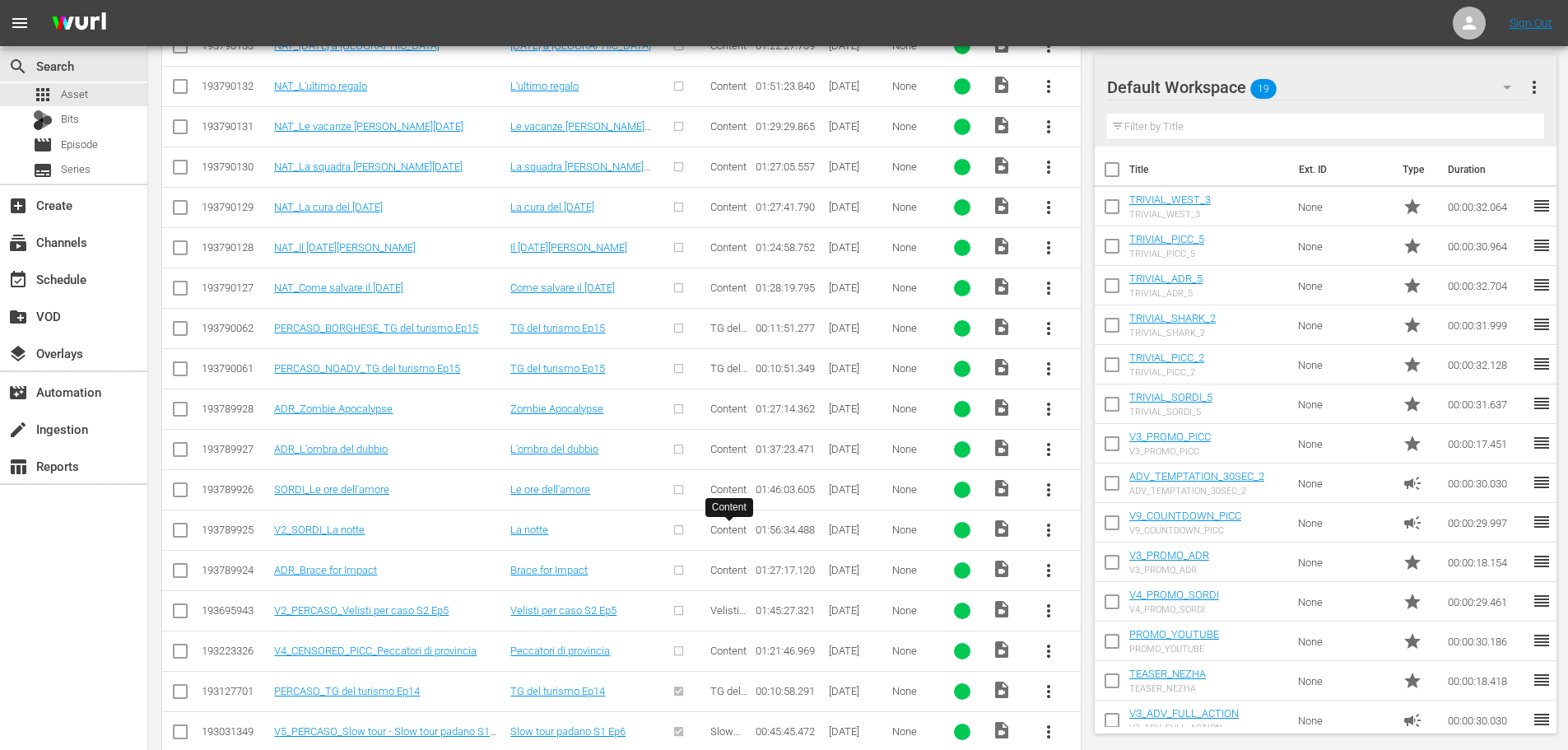
scroll to position [1135, 0]
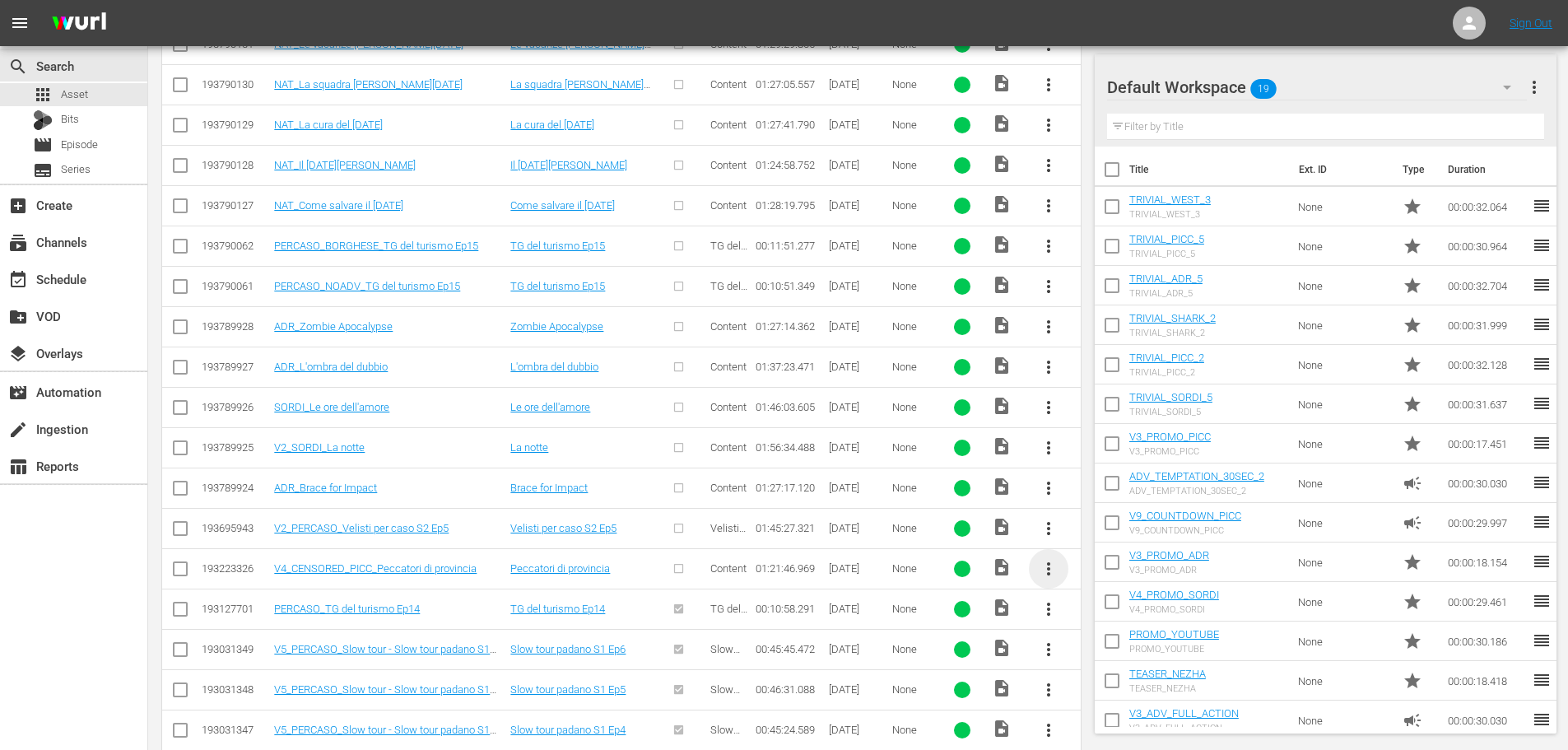
click at [1053, 563] on span "more_vert" at bounding box center [1049, 569] width 20 height 20
click at [1102, 603] on div "Workspace" at bounding box center [1137, 614] width 112 height 39
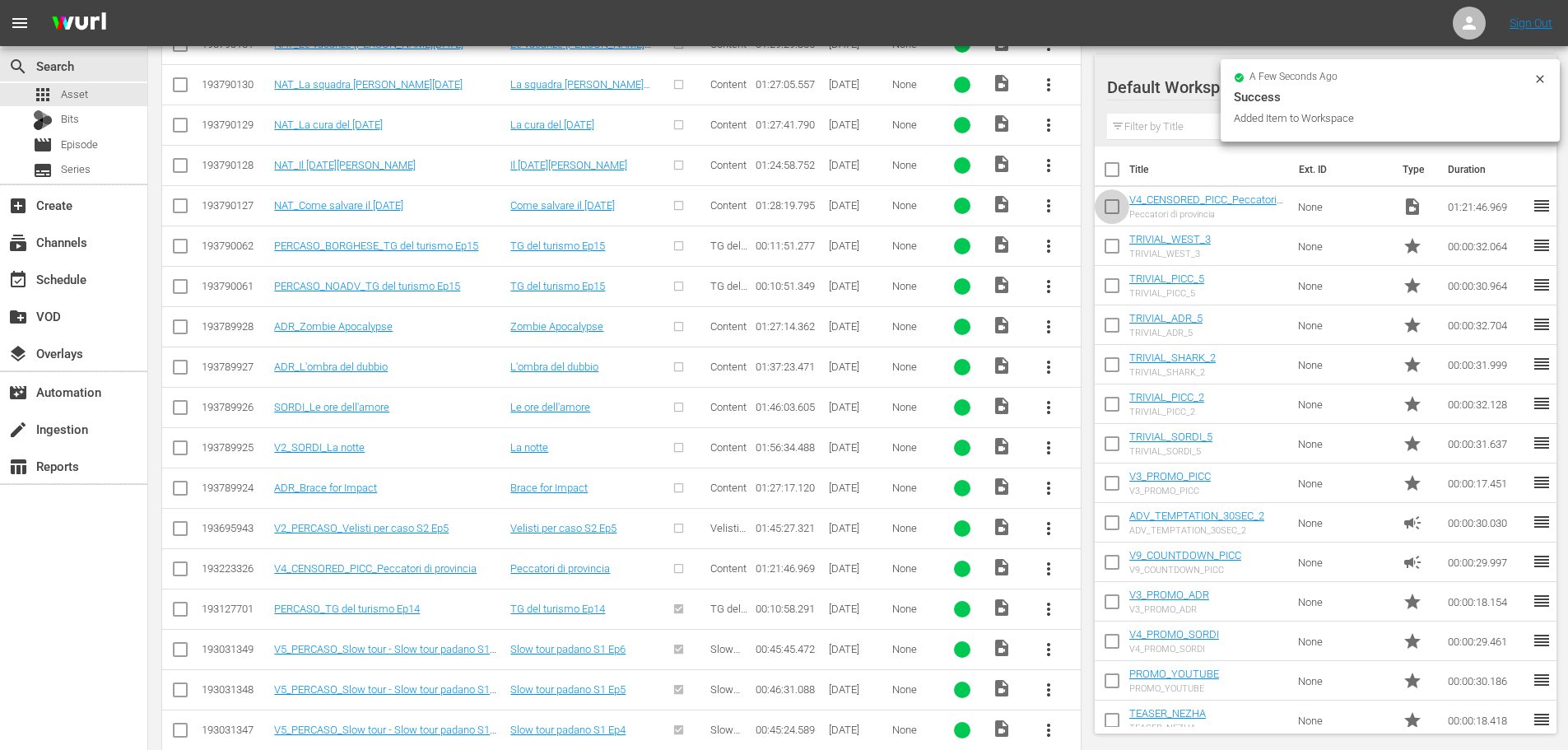
click at [1113, 206] on input "checkbox" at bounding box center [1112, 210] width 34 height 34
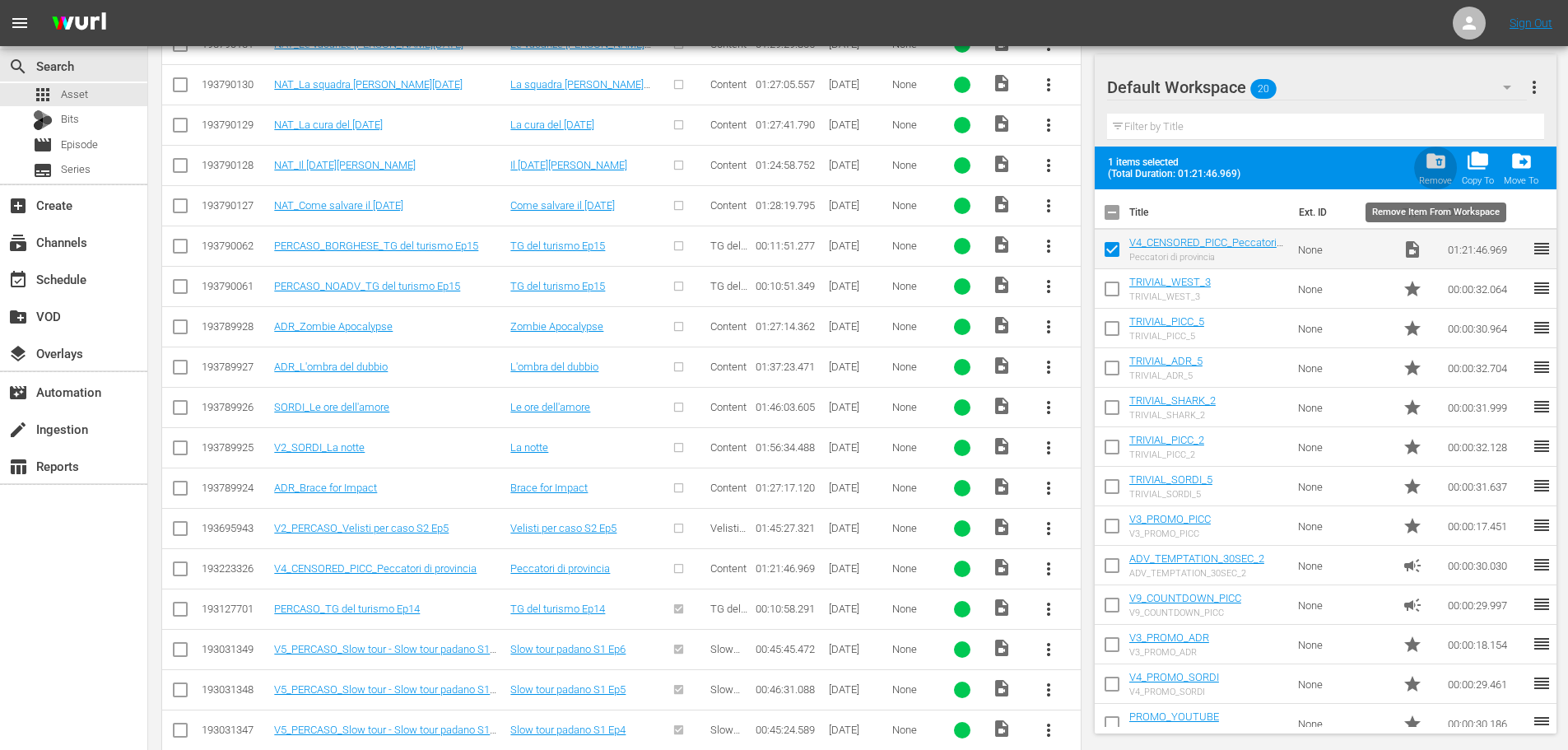
click at [1434, 157] on span "folder_delete" at bounding box center [1435, 161] width 22 height 22
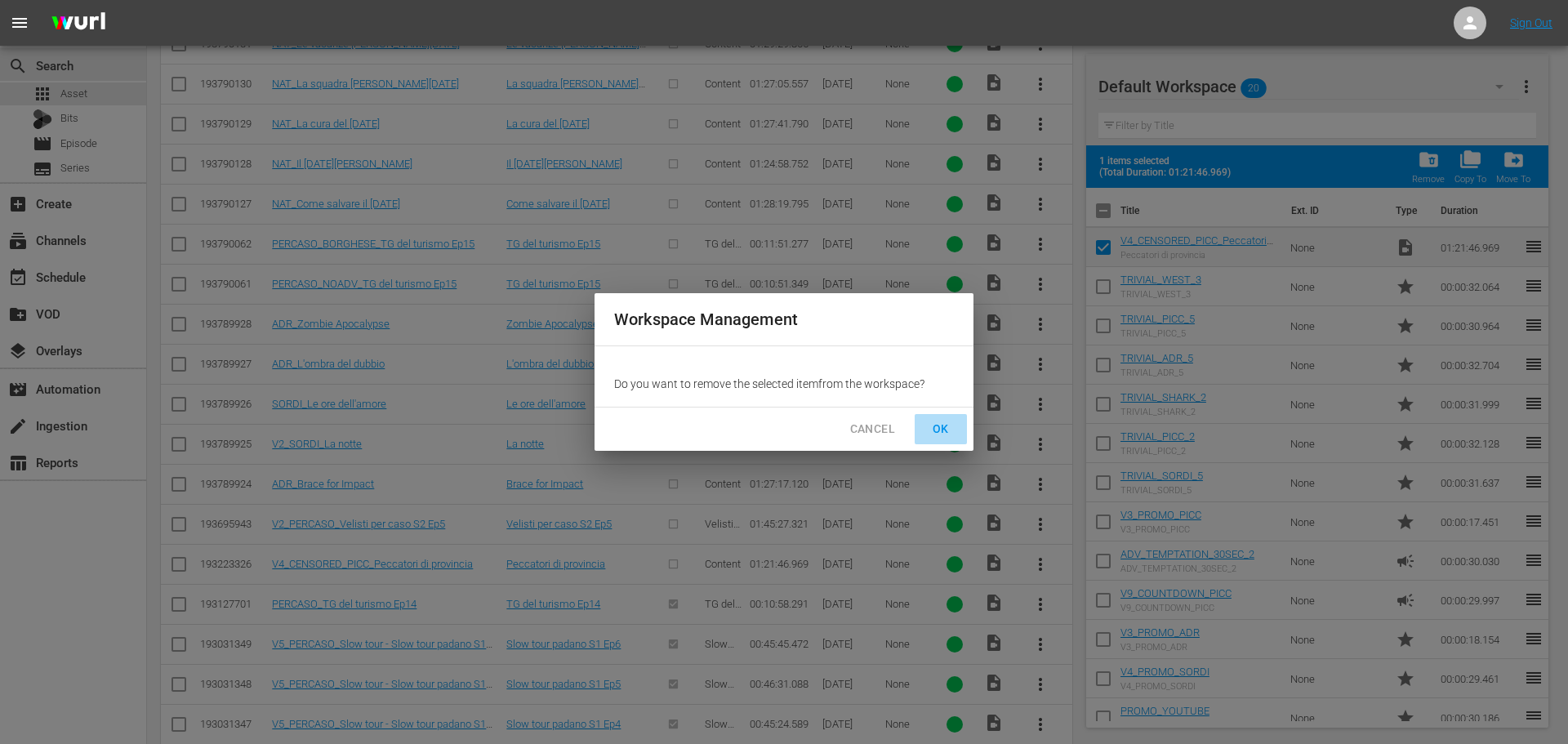
click at [952, 423] on span "OK" at bounding box center [940, 429] width 26 height 21
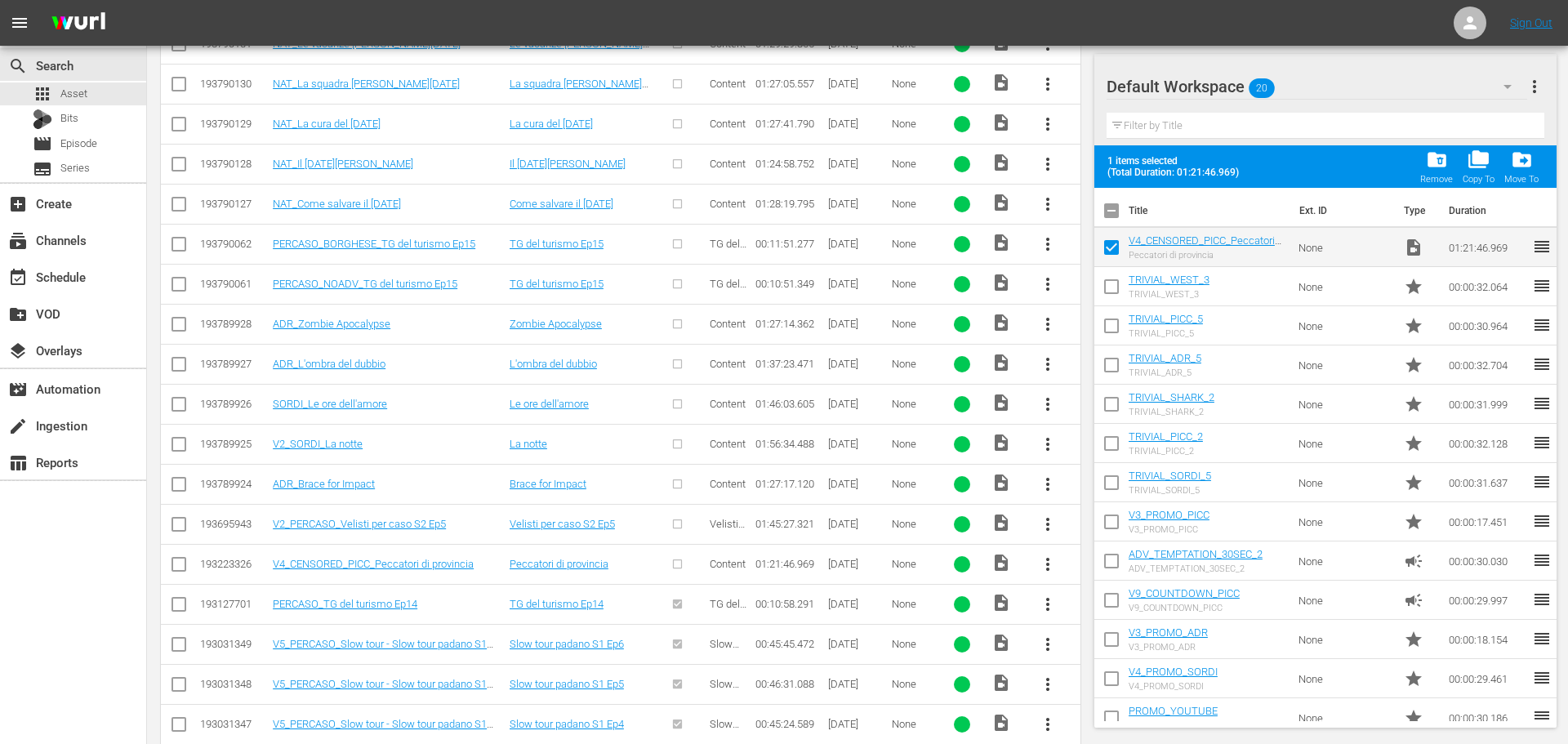
checkbox input "false"
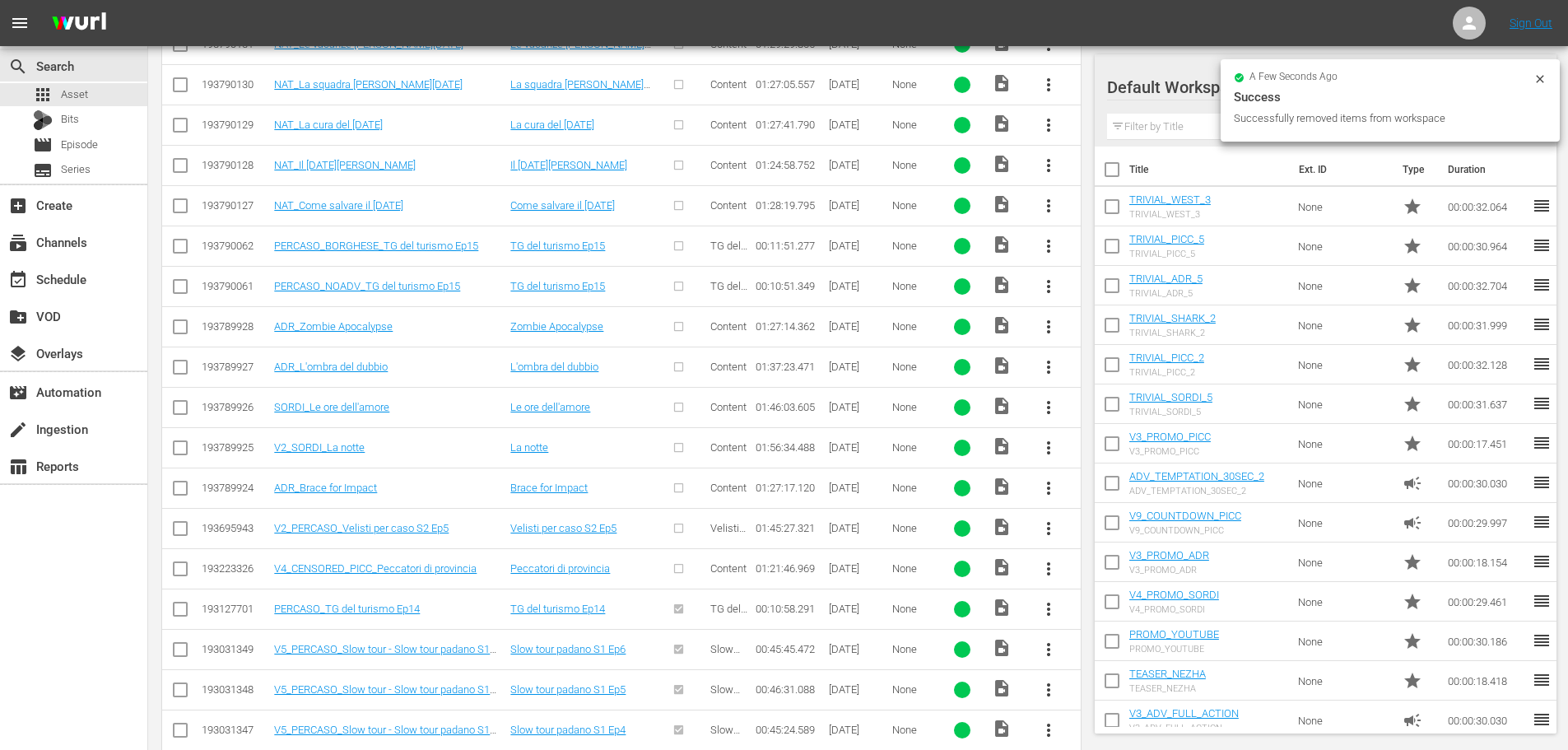
click at [1044, 564] on span "more_vert" at bounding box center [1049, 569] width 20 height 20
click at [1138, 687] on div "Episode" at bounding box center [1137, 694] width 112 height 39
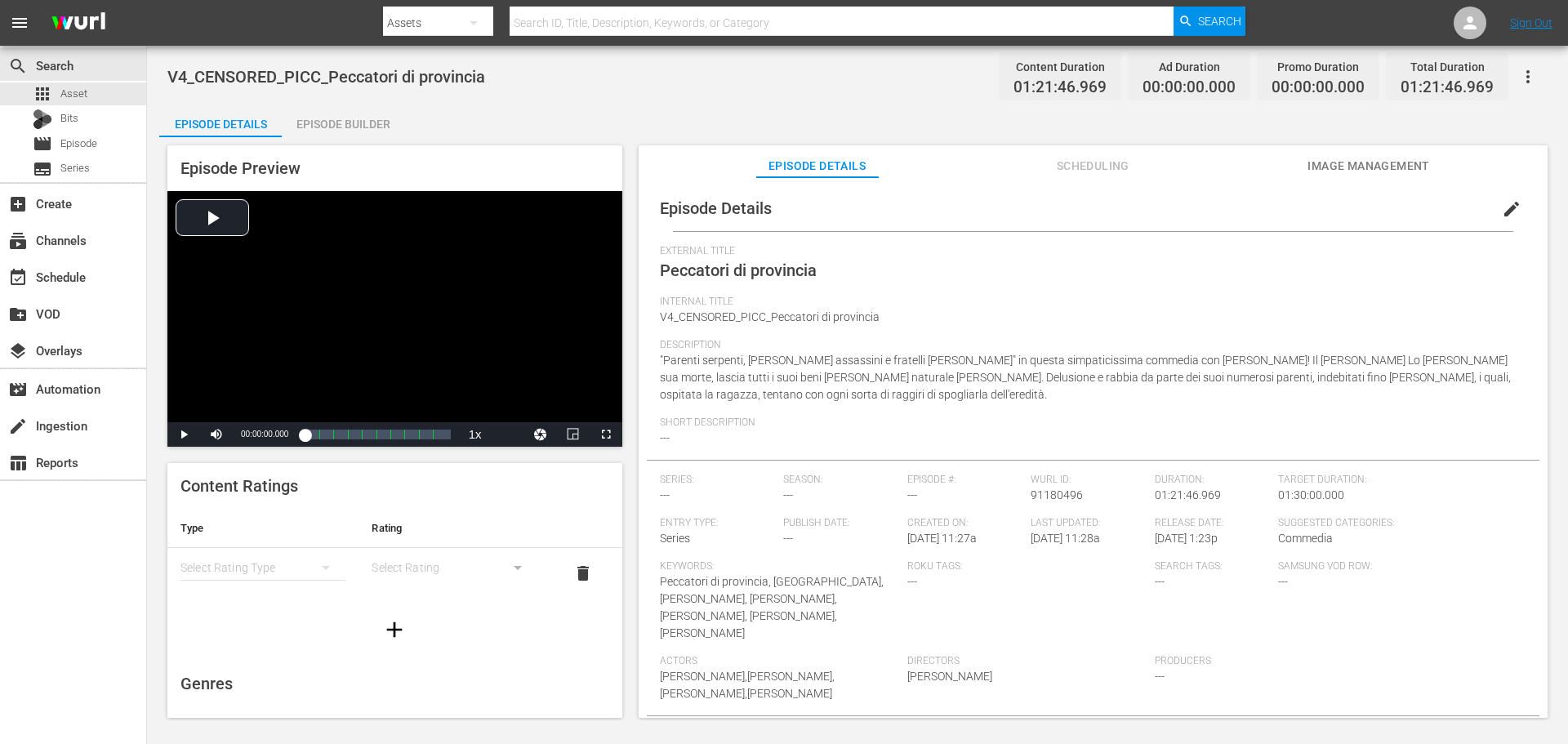
click at [1510, 204] on span "edit" at bounding box center [1511, 209] width 20 height 20
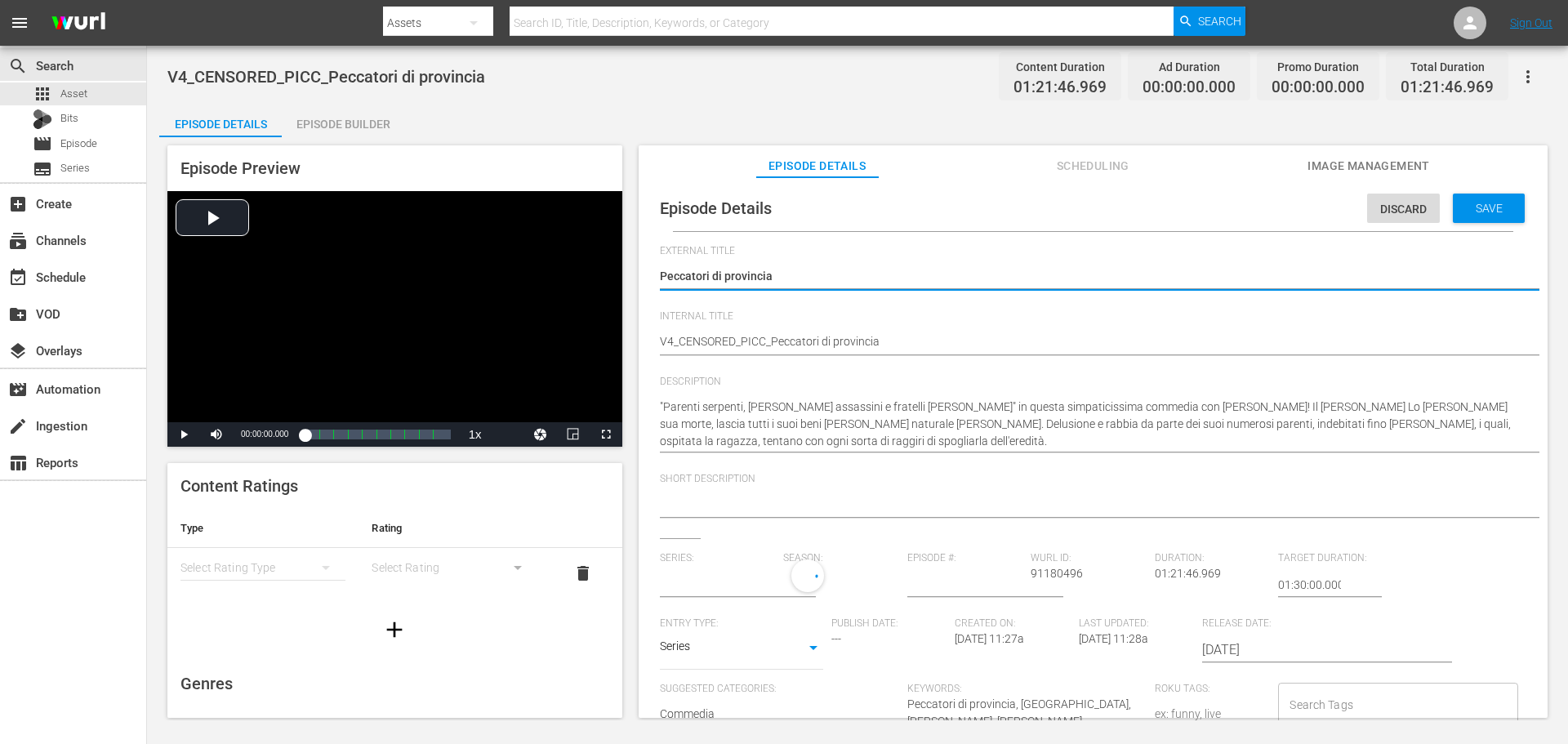
type input "No Series"
click at [718, 647] on body "menu Search By Assets Search ID, Title, Description, Keywords, or Category Sear…" at bounding box center [784, 372] width 1568 height 744
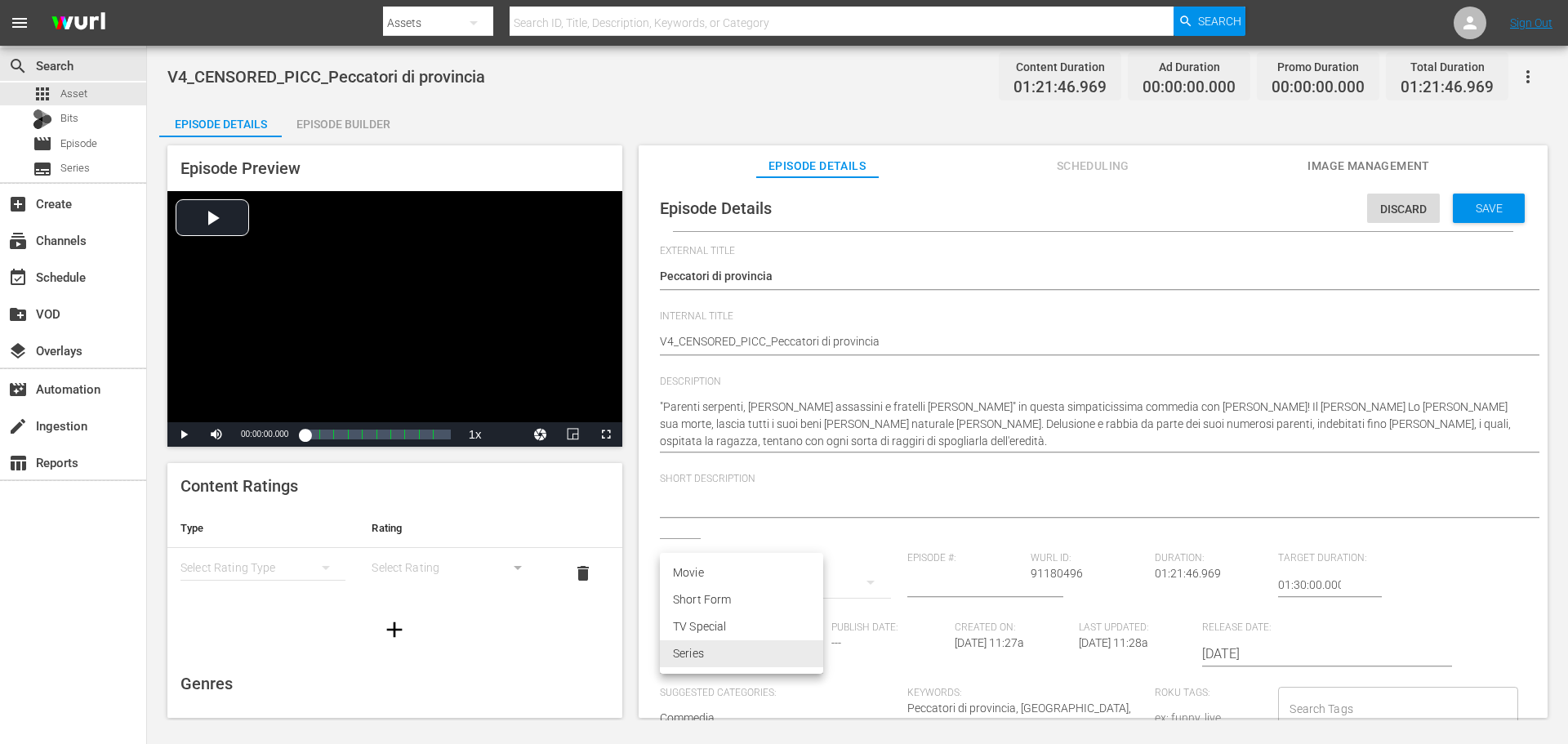
click at [704, 582] on li "Movie" at bounding box center [742, 573] width 163 height 27
type input "MOVIE"
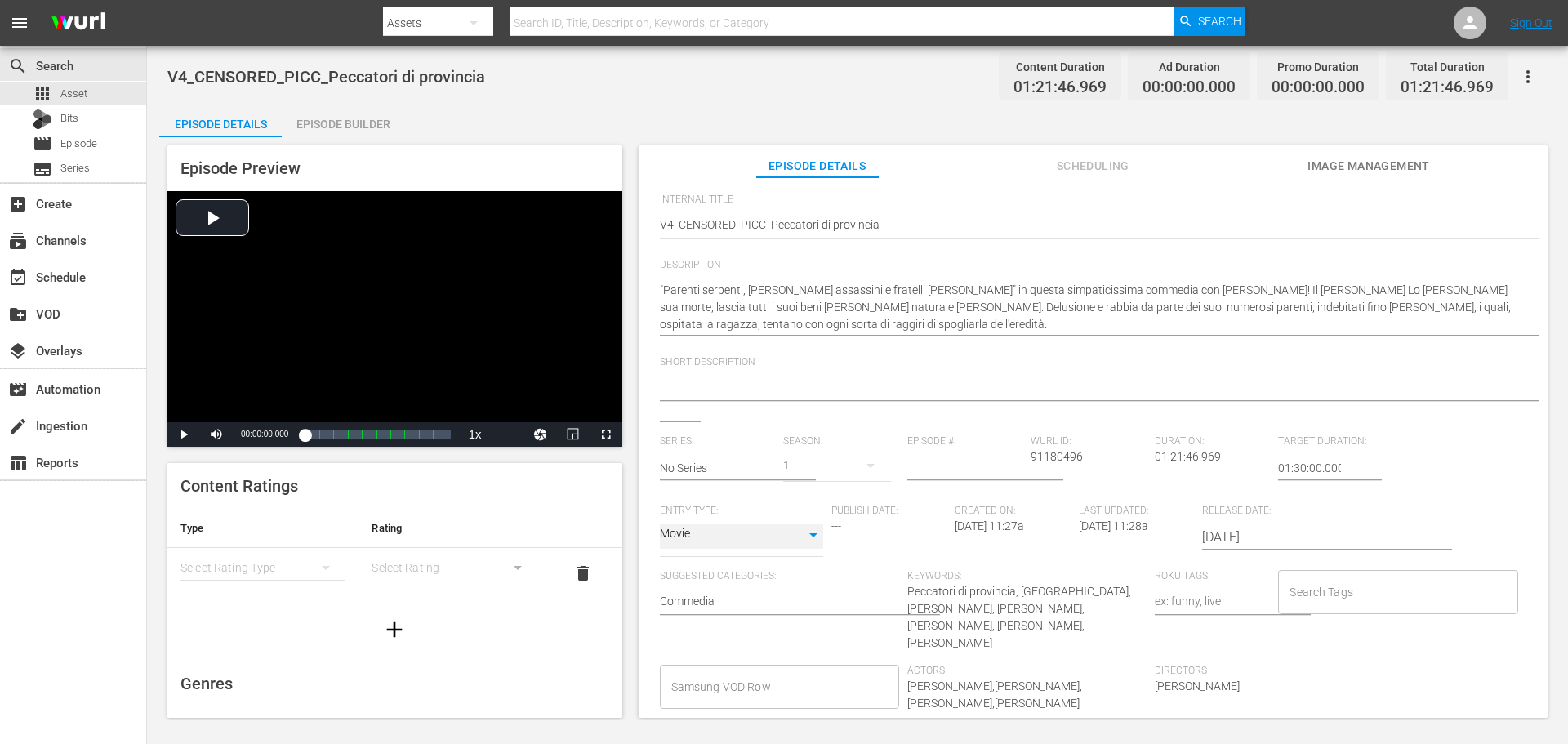
scroll to position [212, 0]
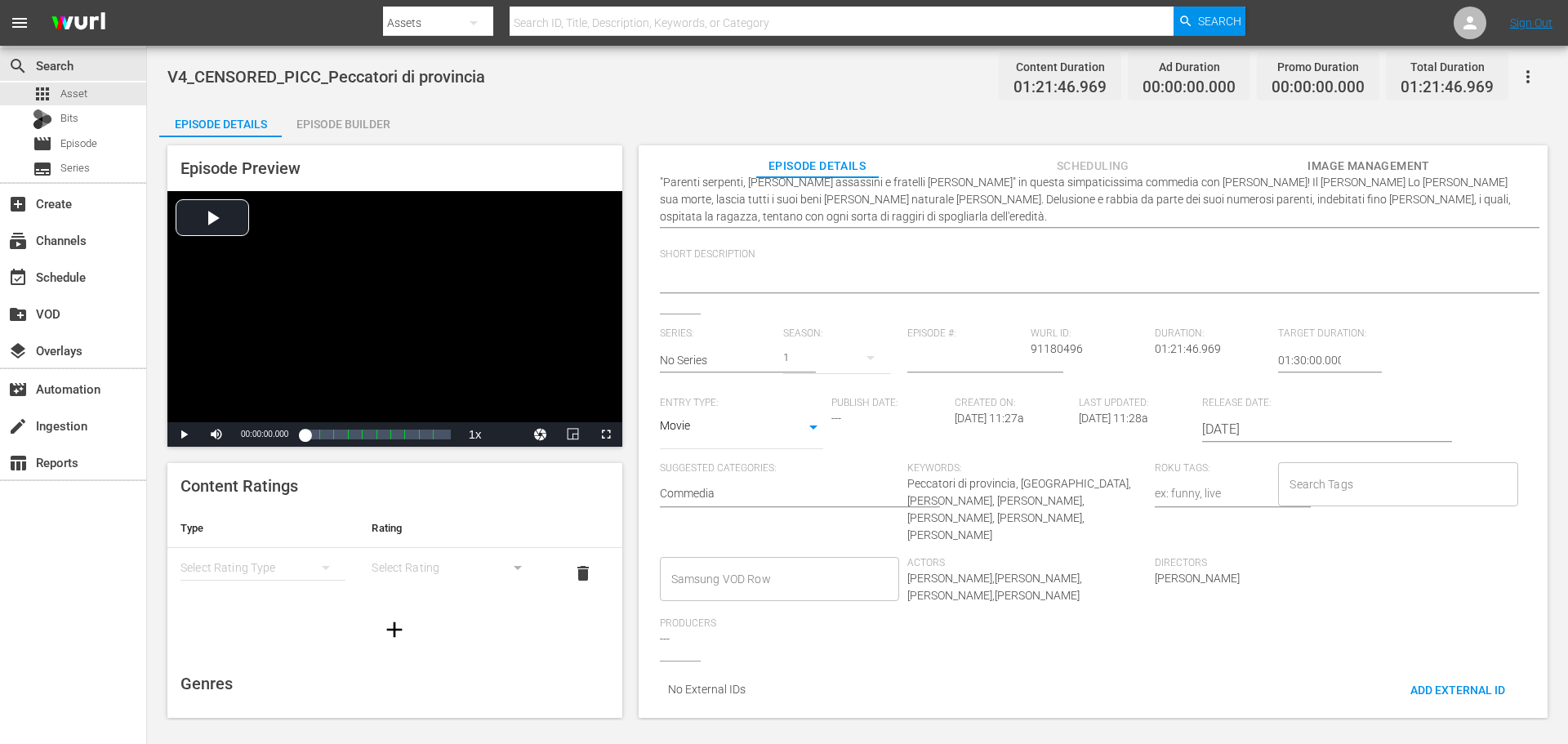
click at [761, 564] on input "Samsung VOD Row" at bounding box center [767, 578] width 200 height 29
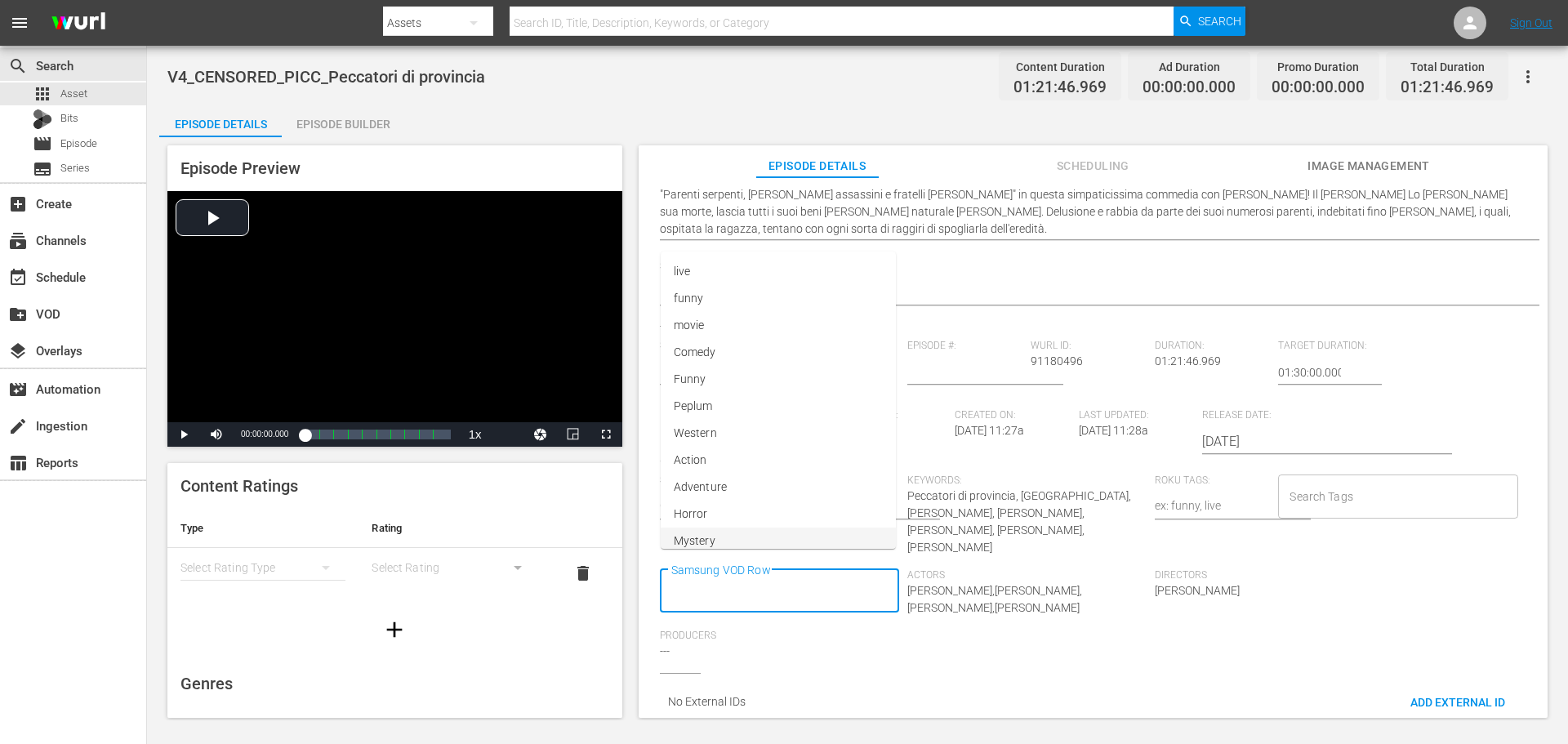
scroll to position [0, 0]
type input "Movie"
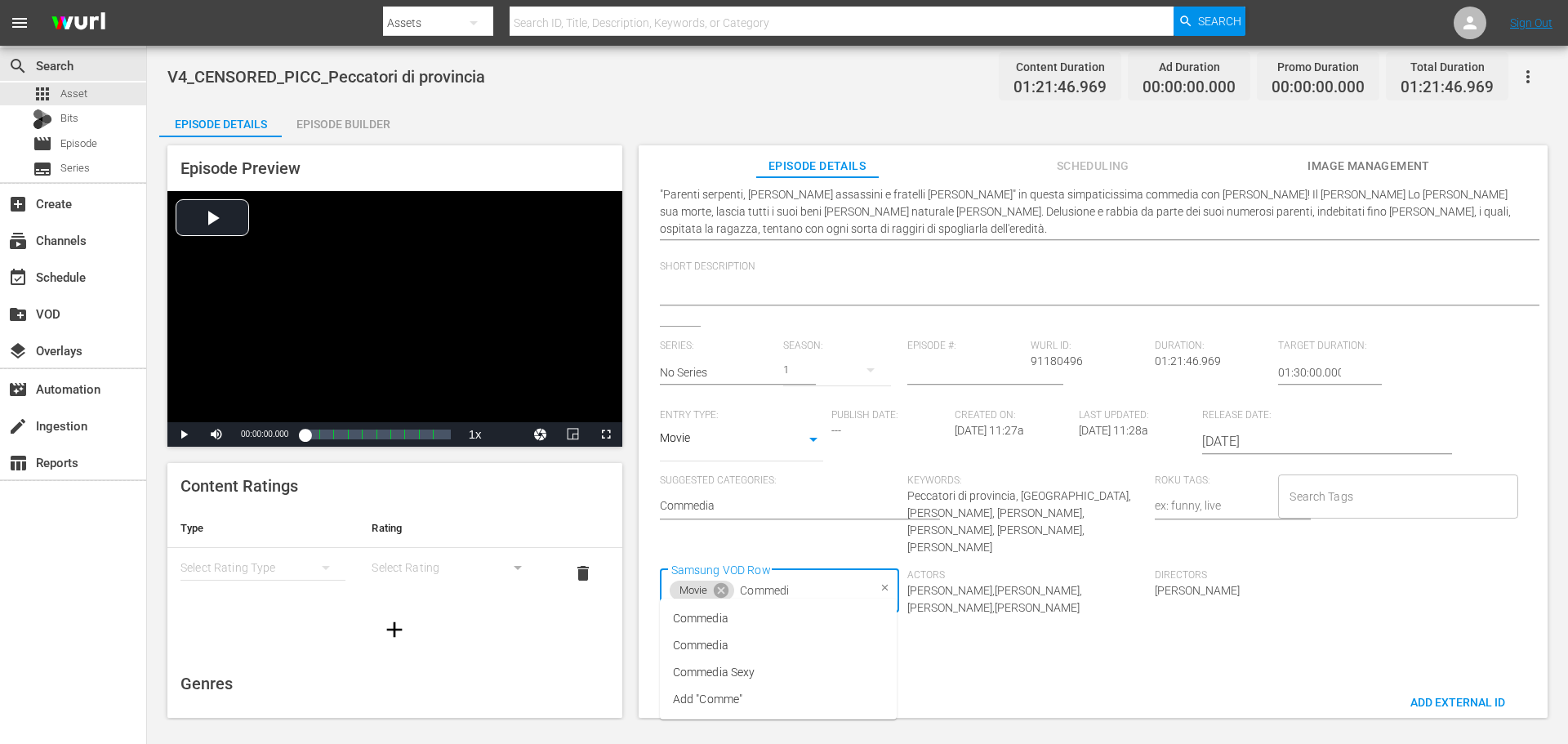
type input "Commedia"
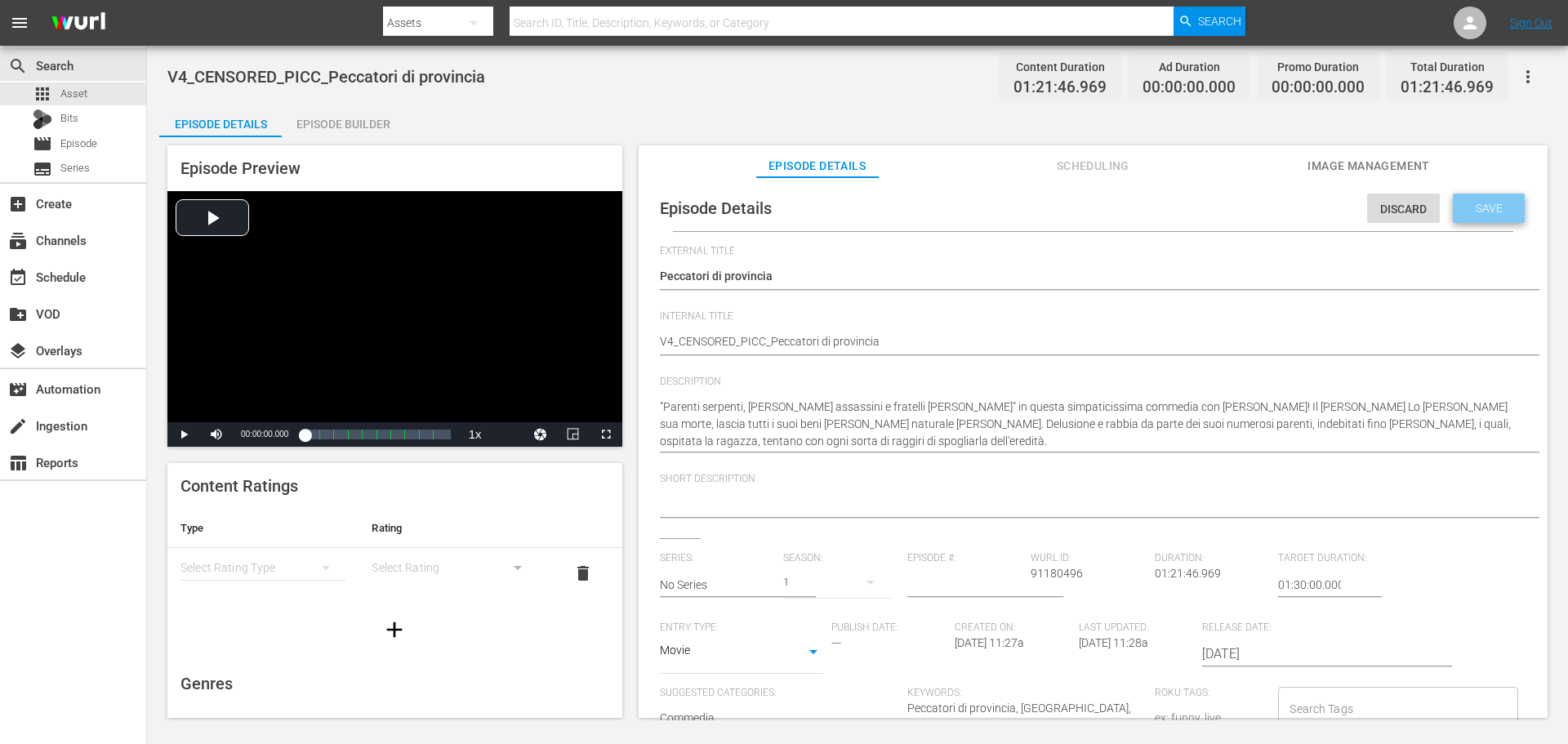
click at [1496, 206] on span "Save" at bounding box center [1489, 208] width 53 height 13
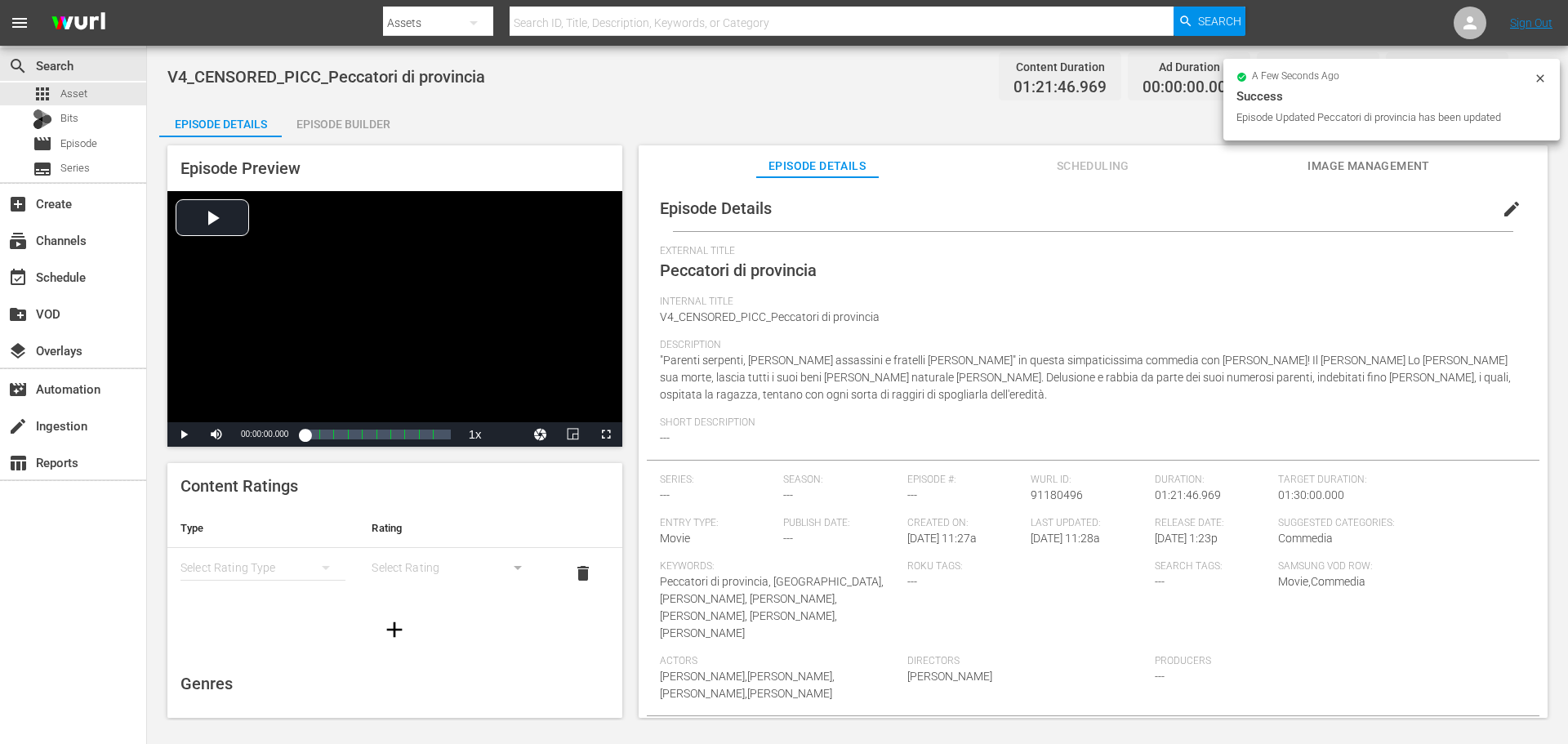
click at [340, 131] on div "Episode Builder" at bounding box center [343, 124] width 122 height 39
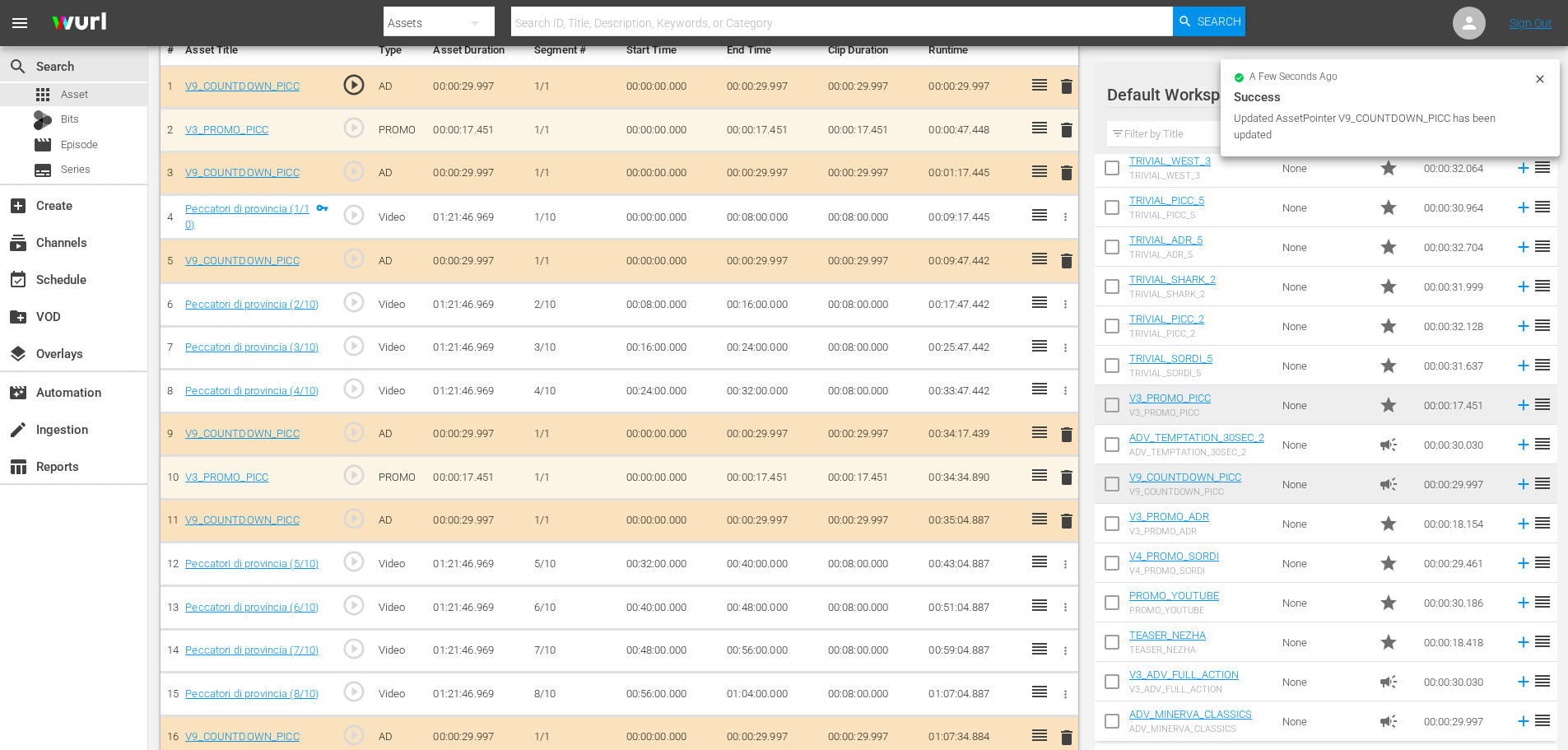
scroll to position [492, 0]
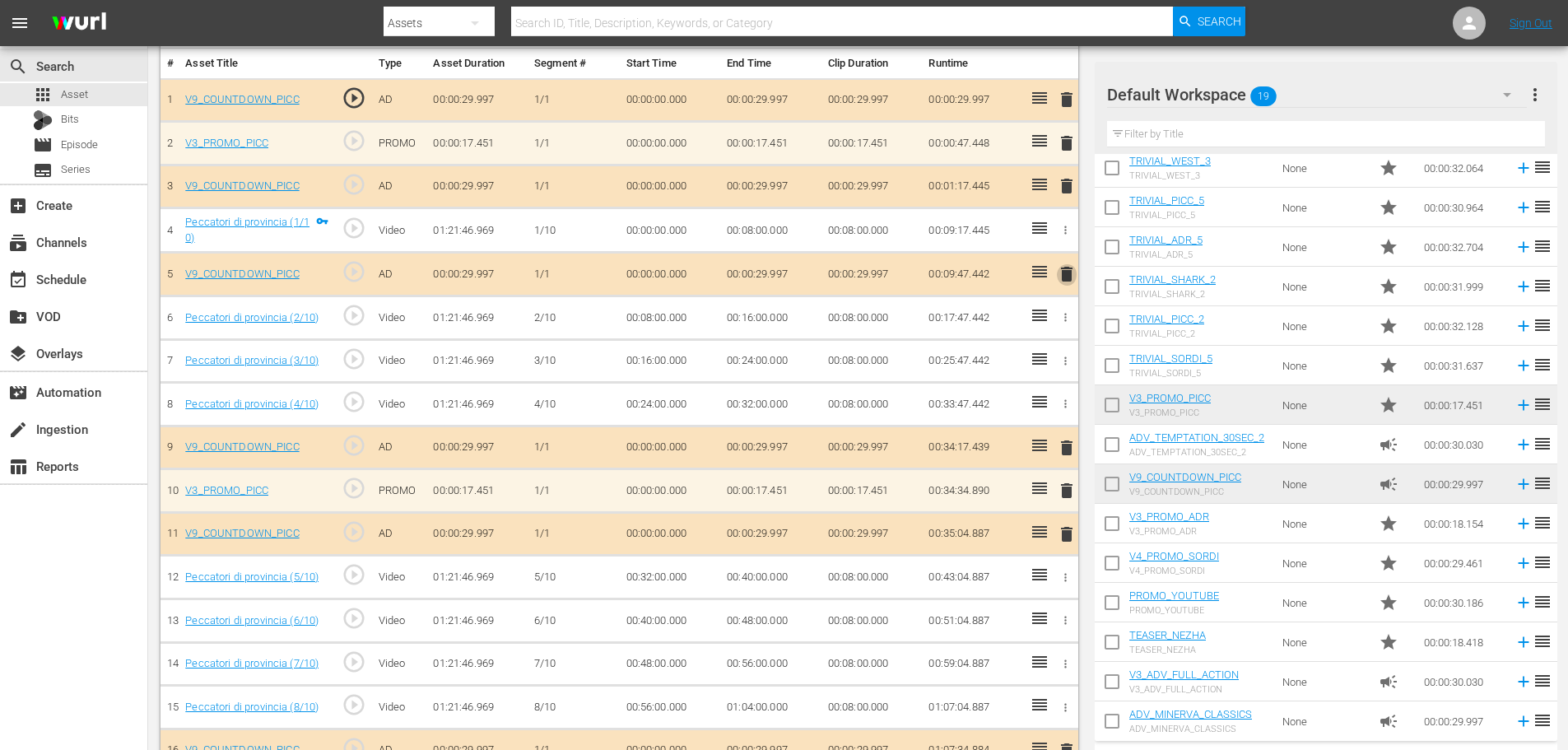
click at [1072, 279] on span "delete" at bounding box center [1067, 274] width 20 height 20
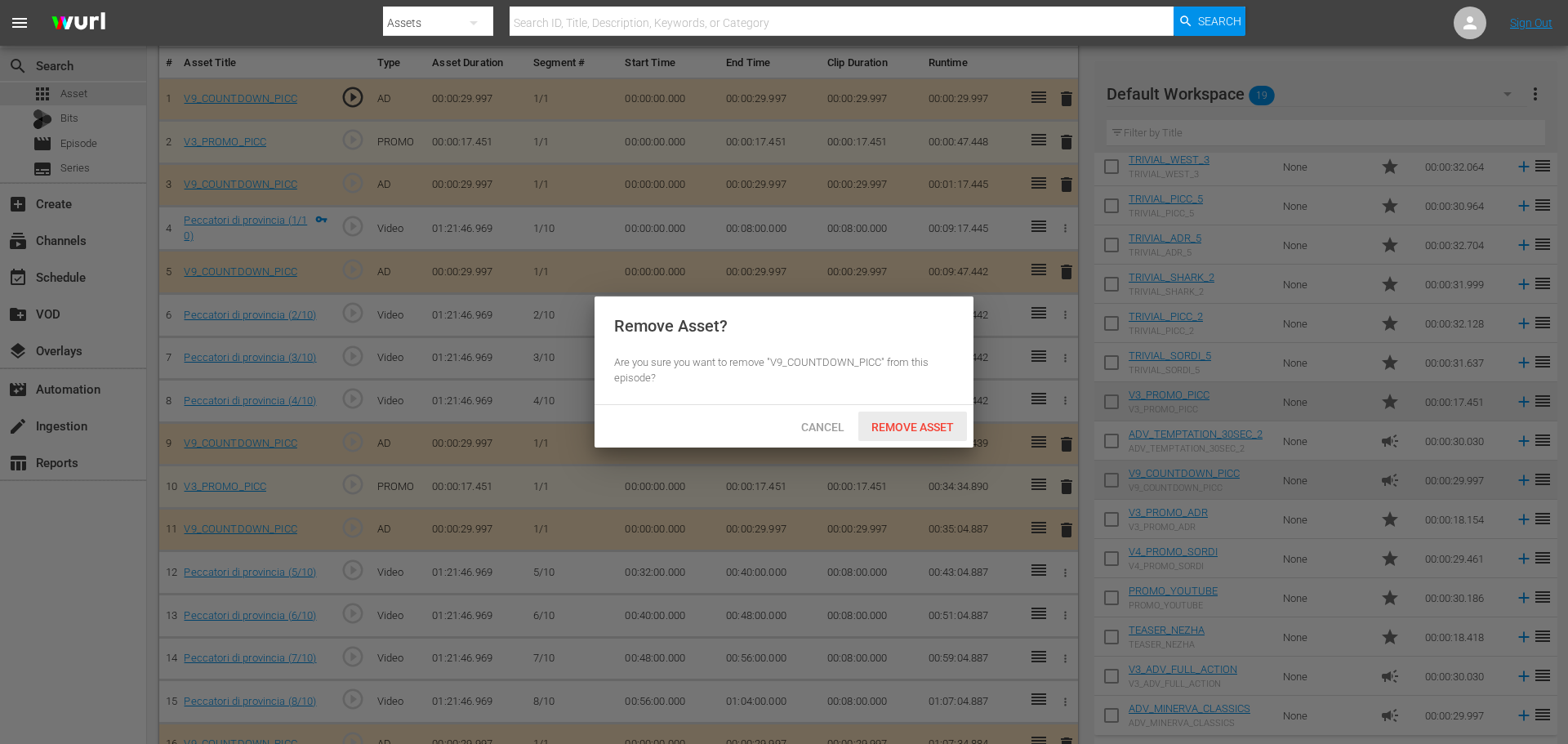
click at [911, 420] on span "Remove Asset" at bounding box center [912, 427] width 108 height 13
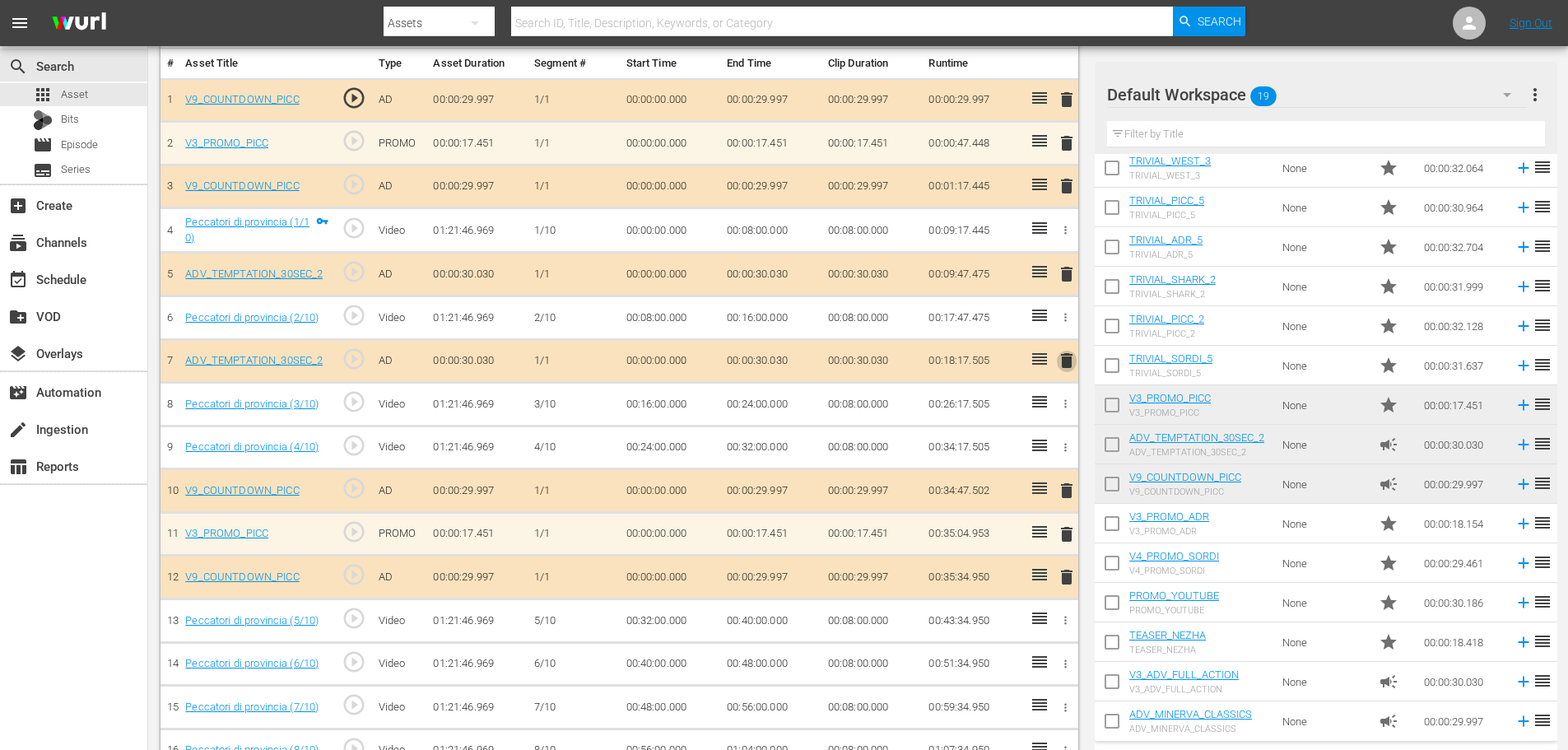
click at [1072, 363] on span "delete" at bounding box center [1067, 361] width 20 height 20
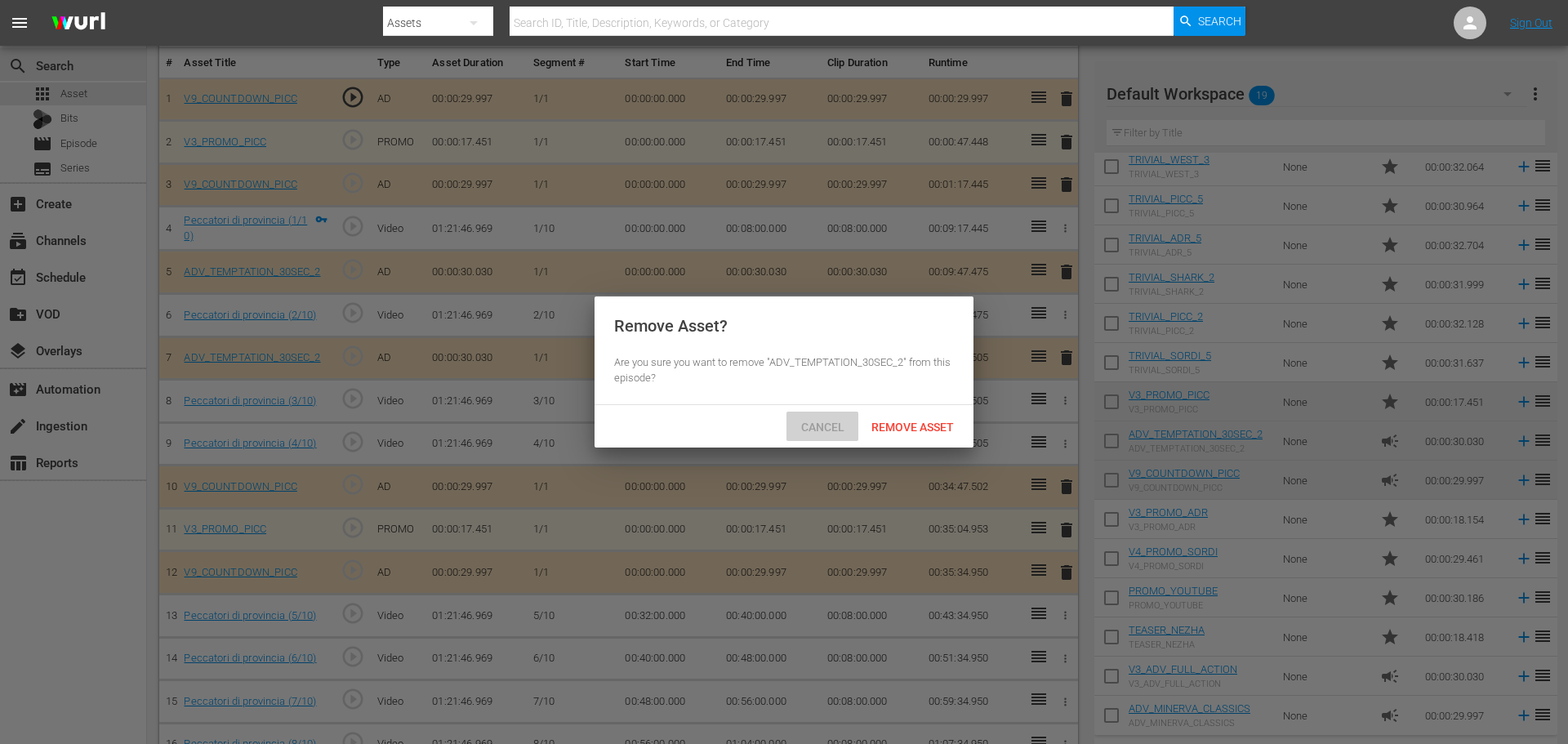
click at [825, 426] on span "Cancel" at bounding box center [822, 427] width 69 height 13
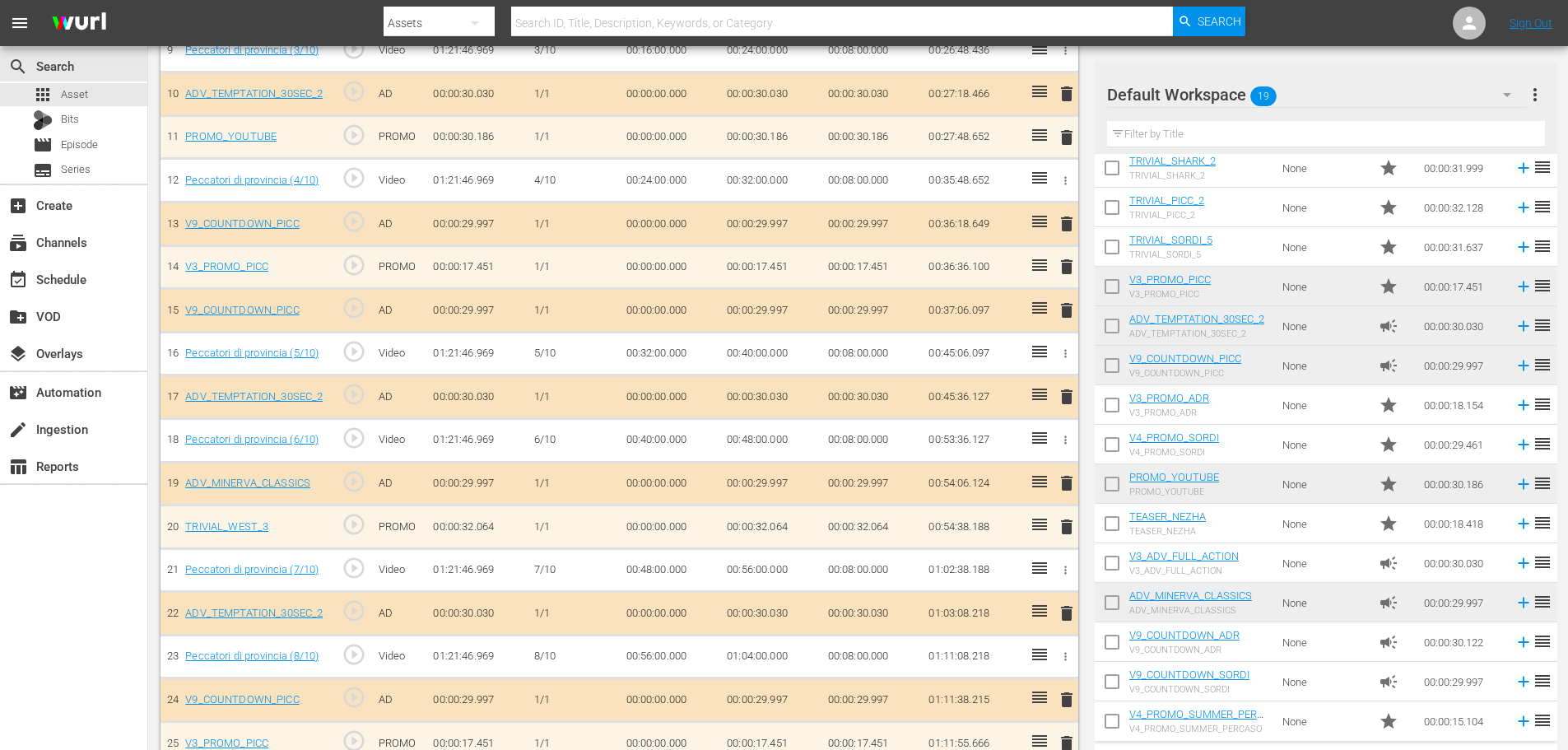
scroll to position [885, 0]
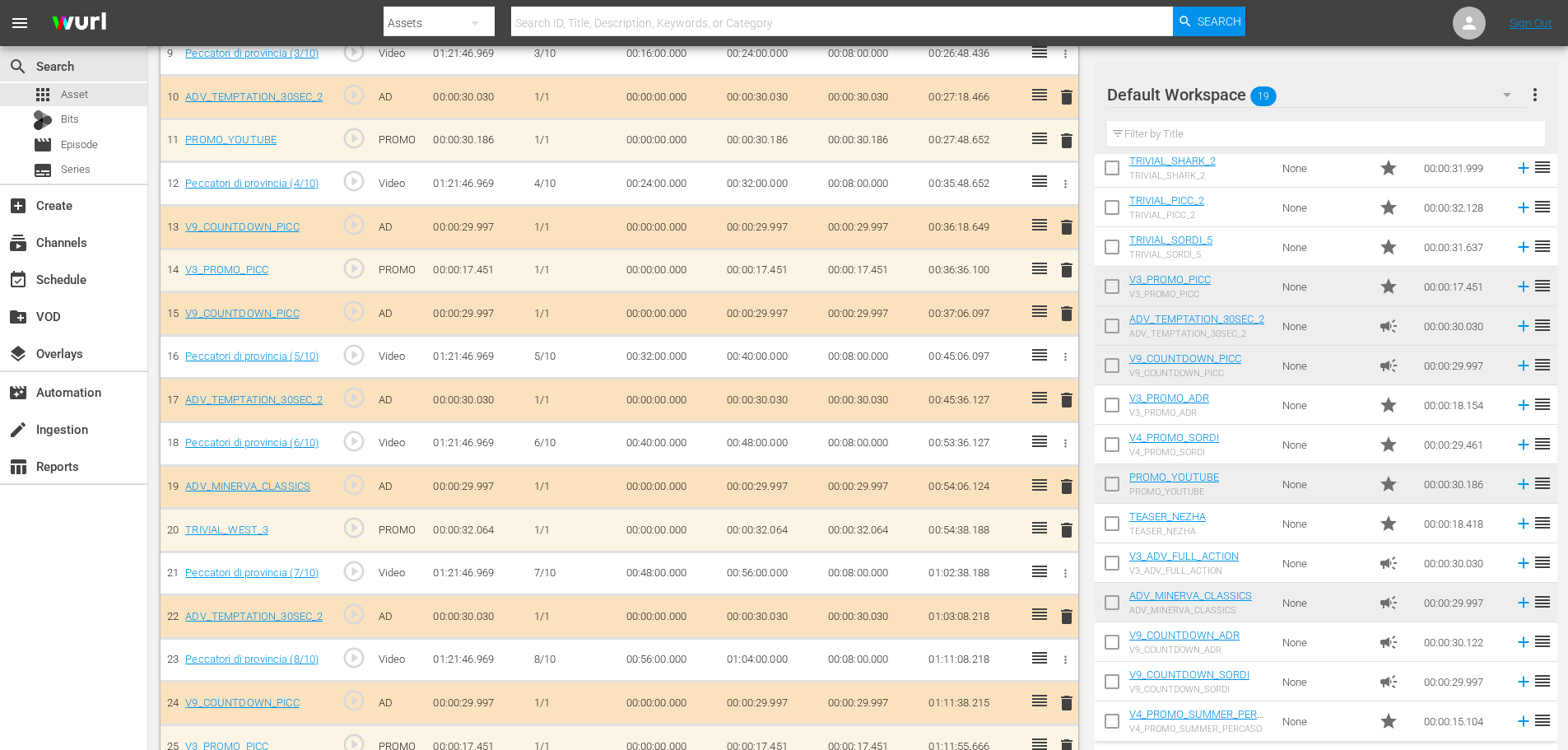
drag, startPoint x: 119, startPoint y: 94, endPoint x: 609, endPoint y: 2, distance: 498.6
click at [119, 94] on div "apps Asset" at bounding box center [74, 94] width 148 height 23
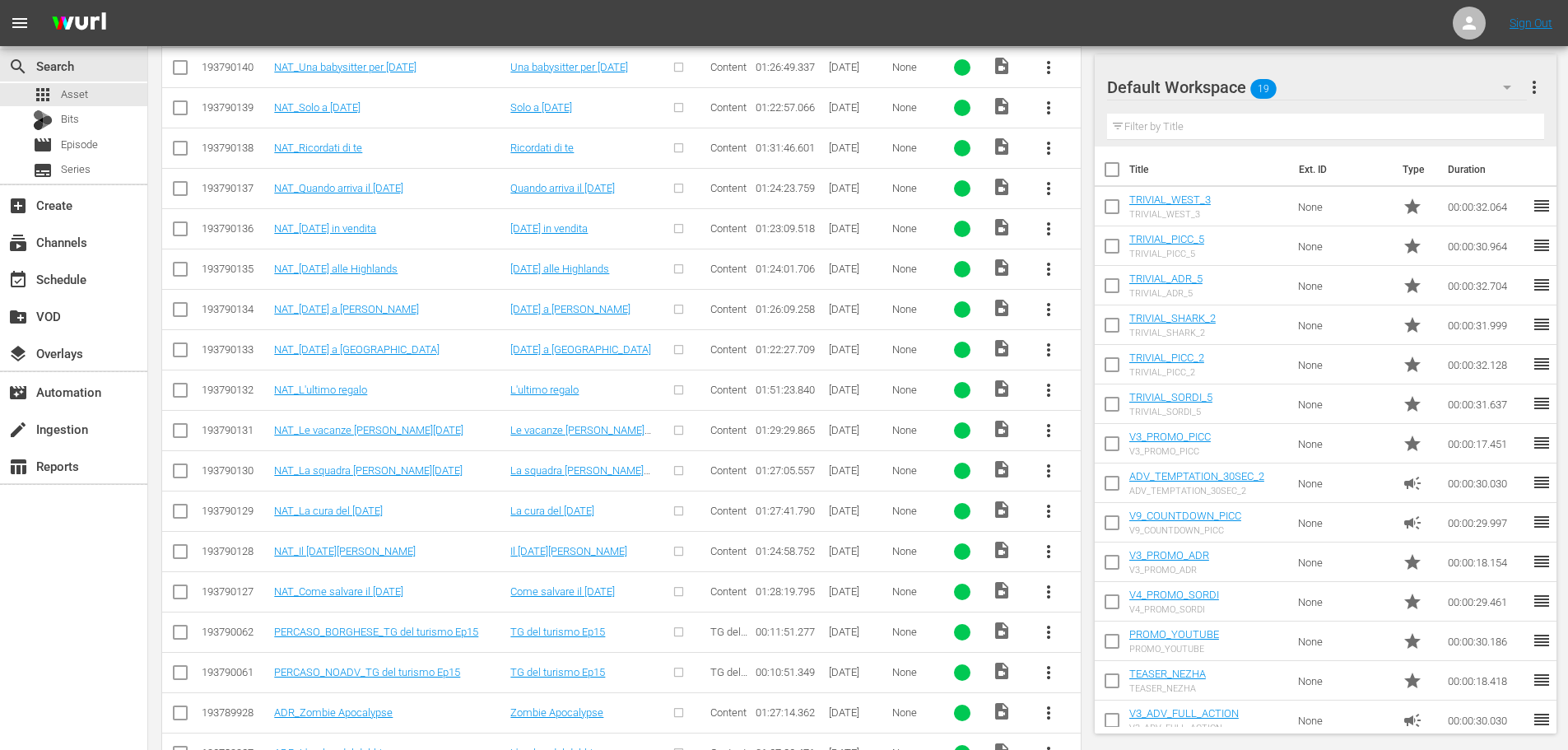
scroll to position [1135, 0]
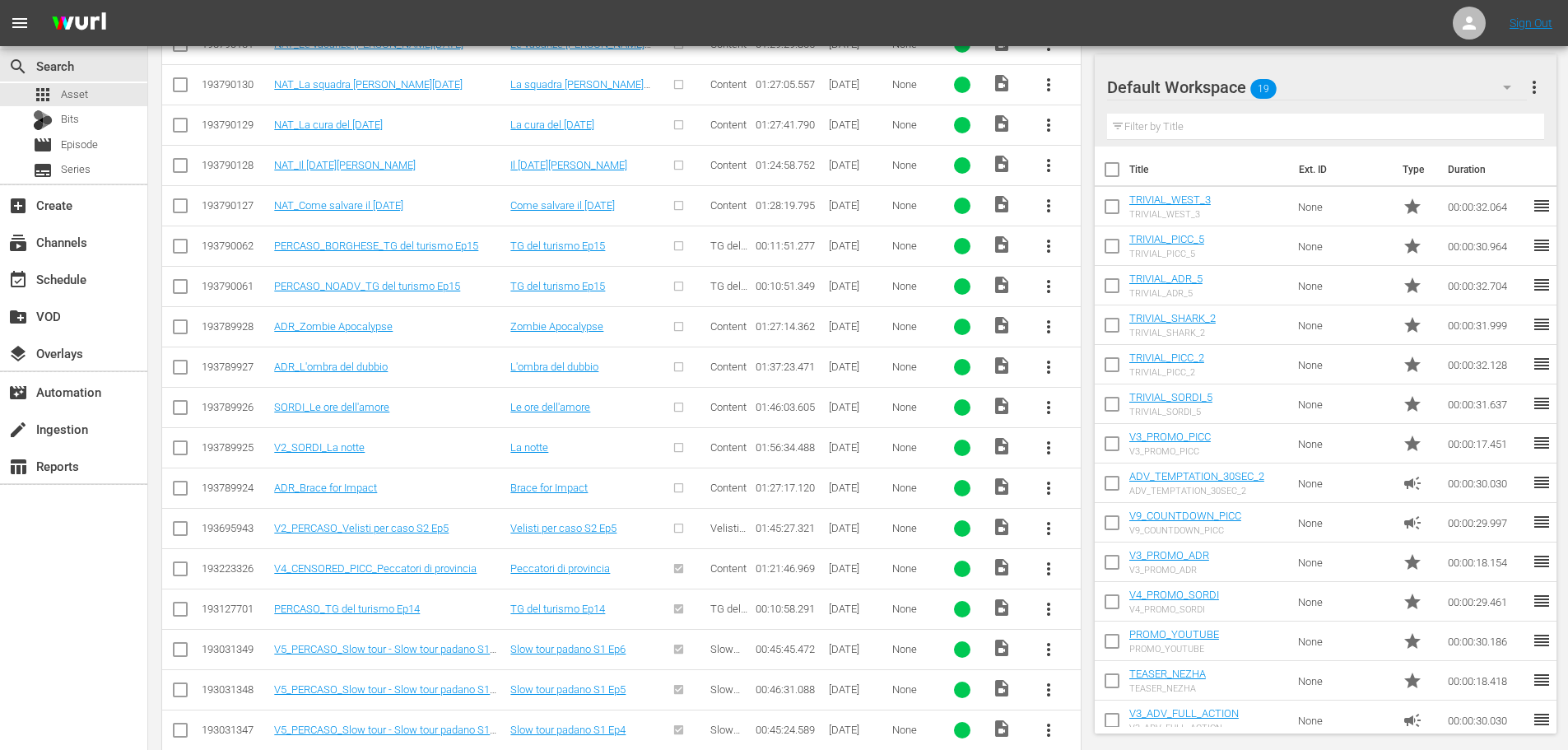
click at [1054, 532] on span "more_vert" at bounding box center [1049, 529] width 20 height 20
click at [1116, 669] on div "Episode" at bounding box center [1137, 654] width 112 height 39
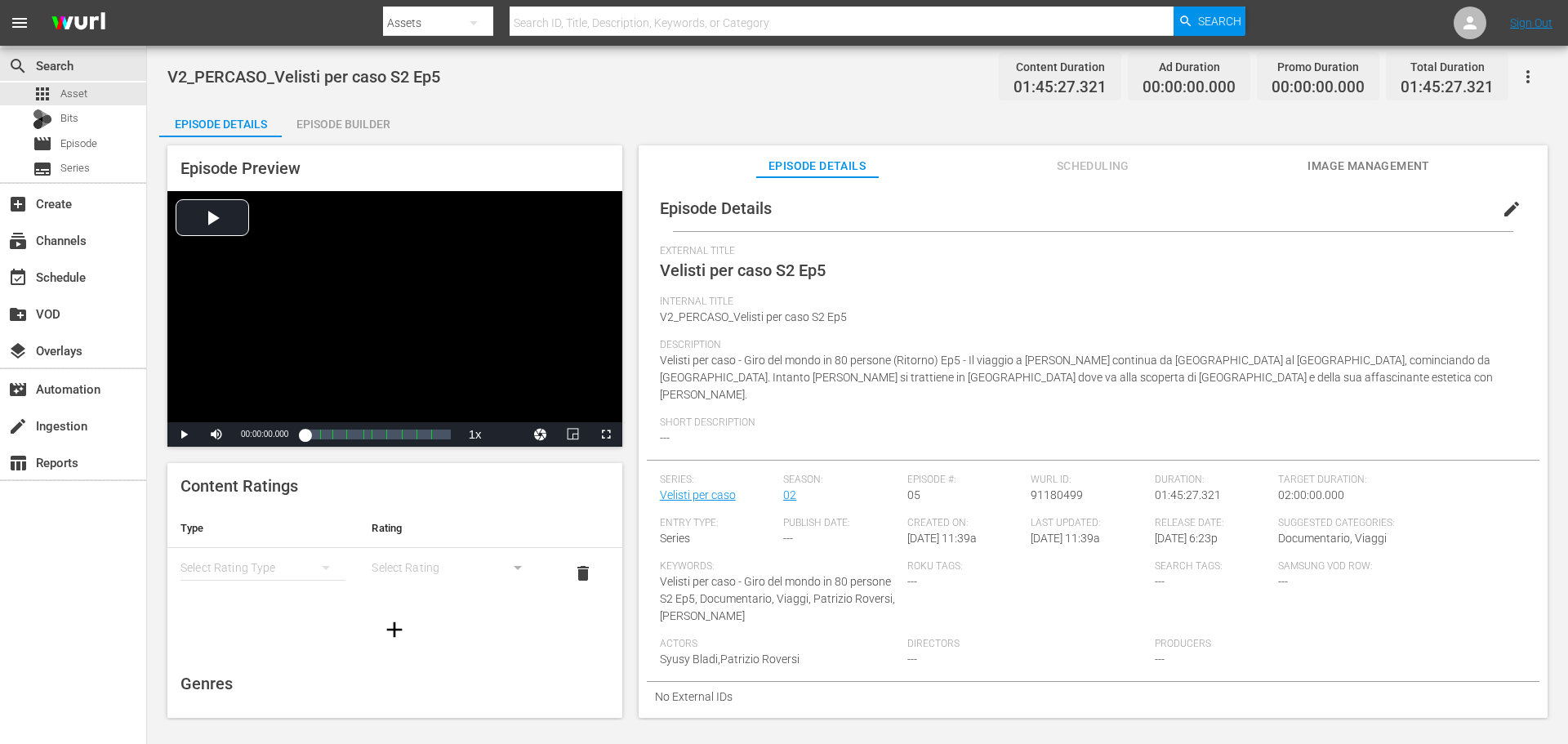
click at [1492, 207] on button "edit" at bounding box center [1511, 209] width 39 height 39
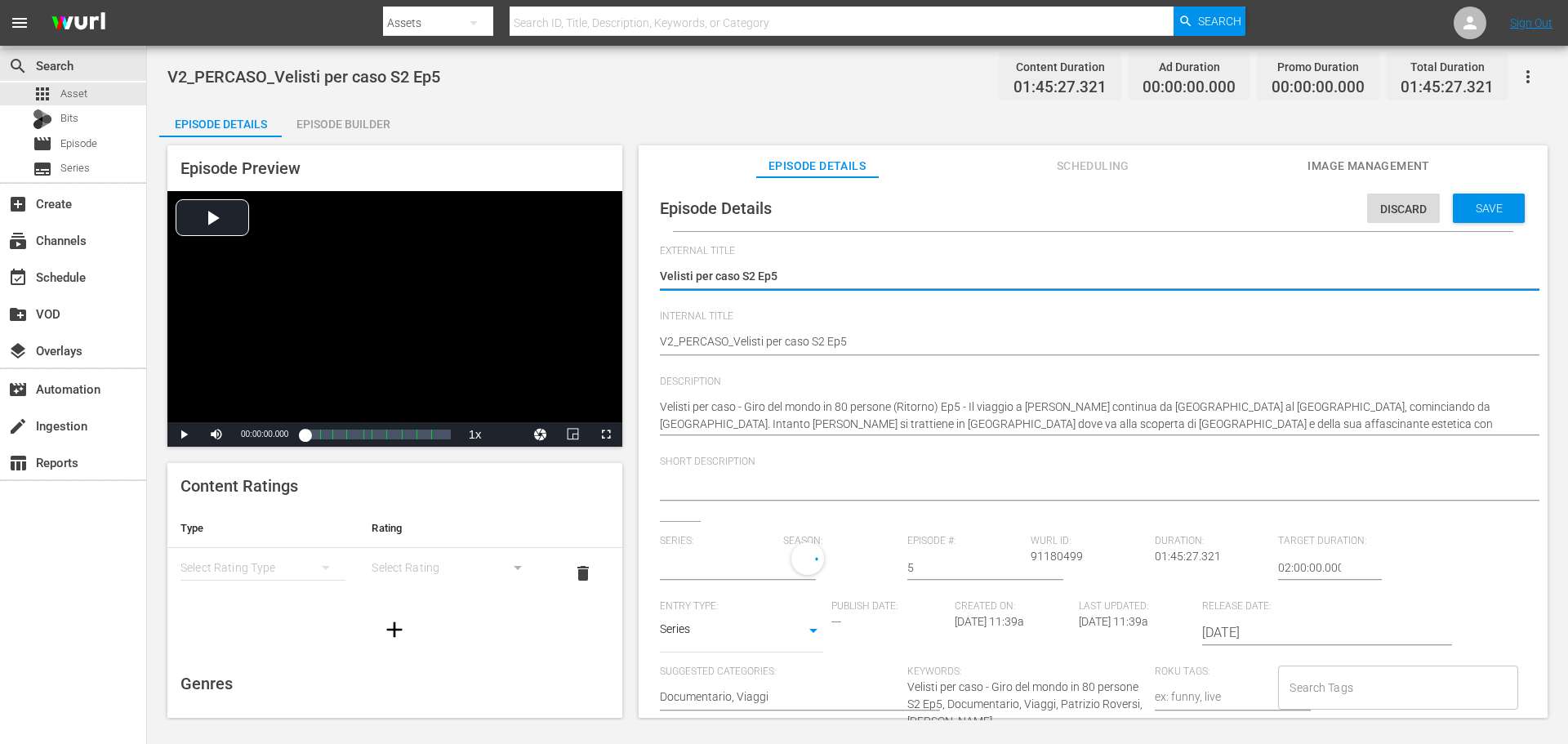
type input "Velisti per caso"
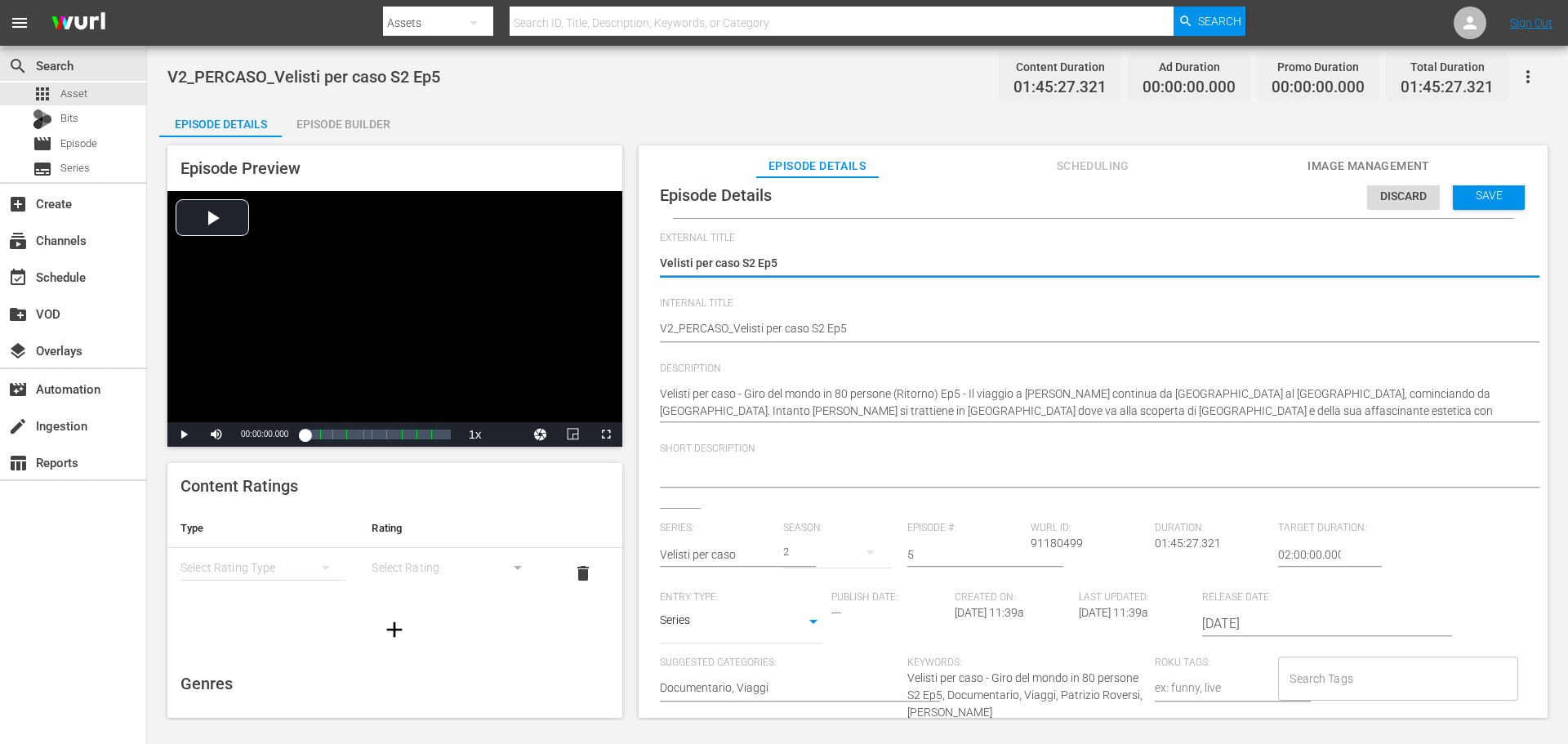
scroll to position [16, 0]
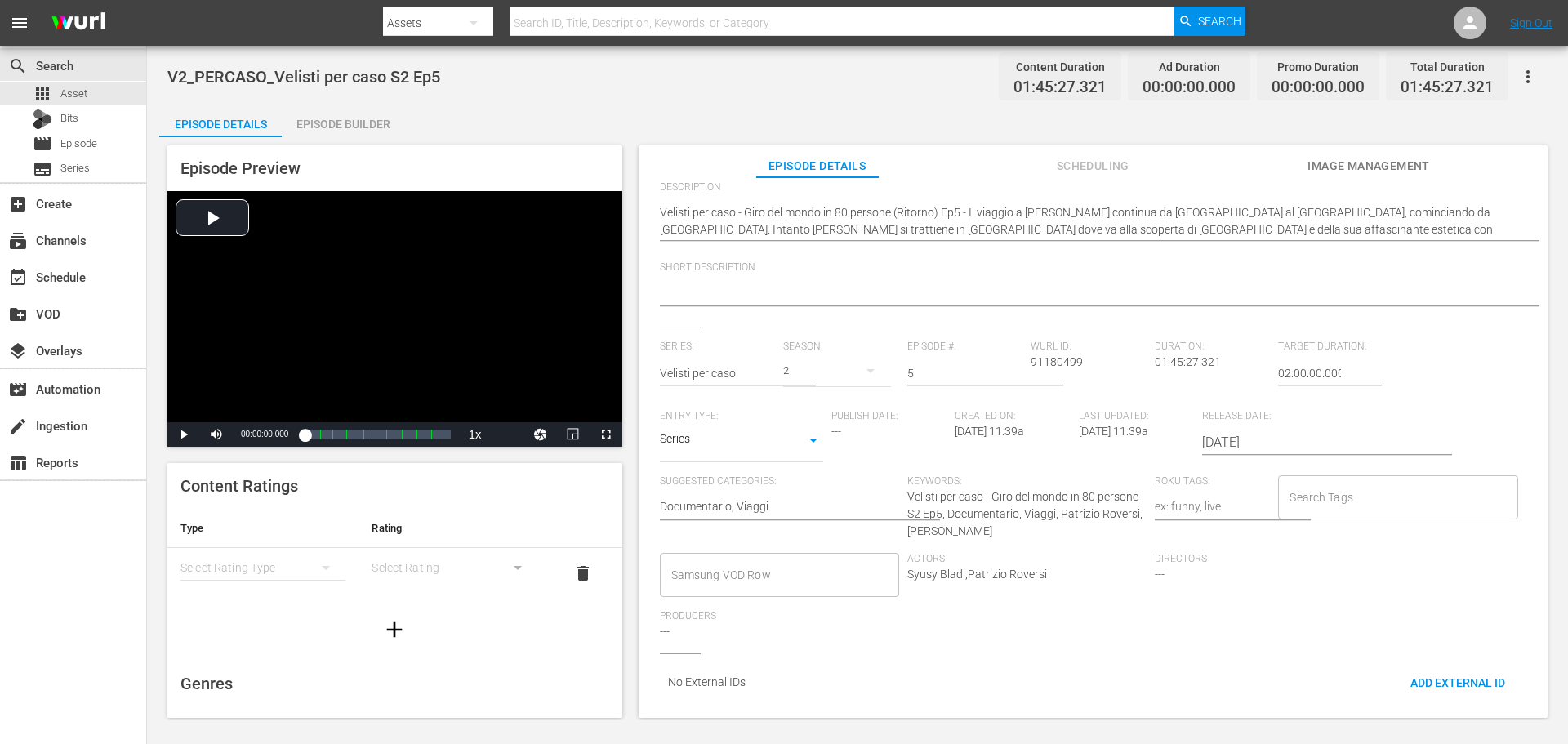
click at [716, 570] on input "Samsung VOD Row" at bounding box center [767, 574] width 200 height 29
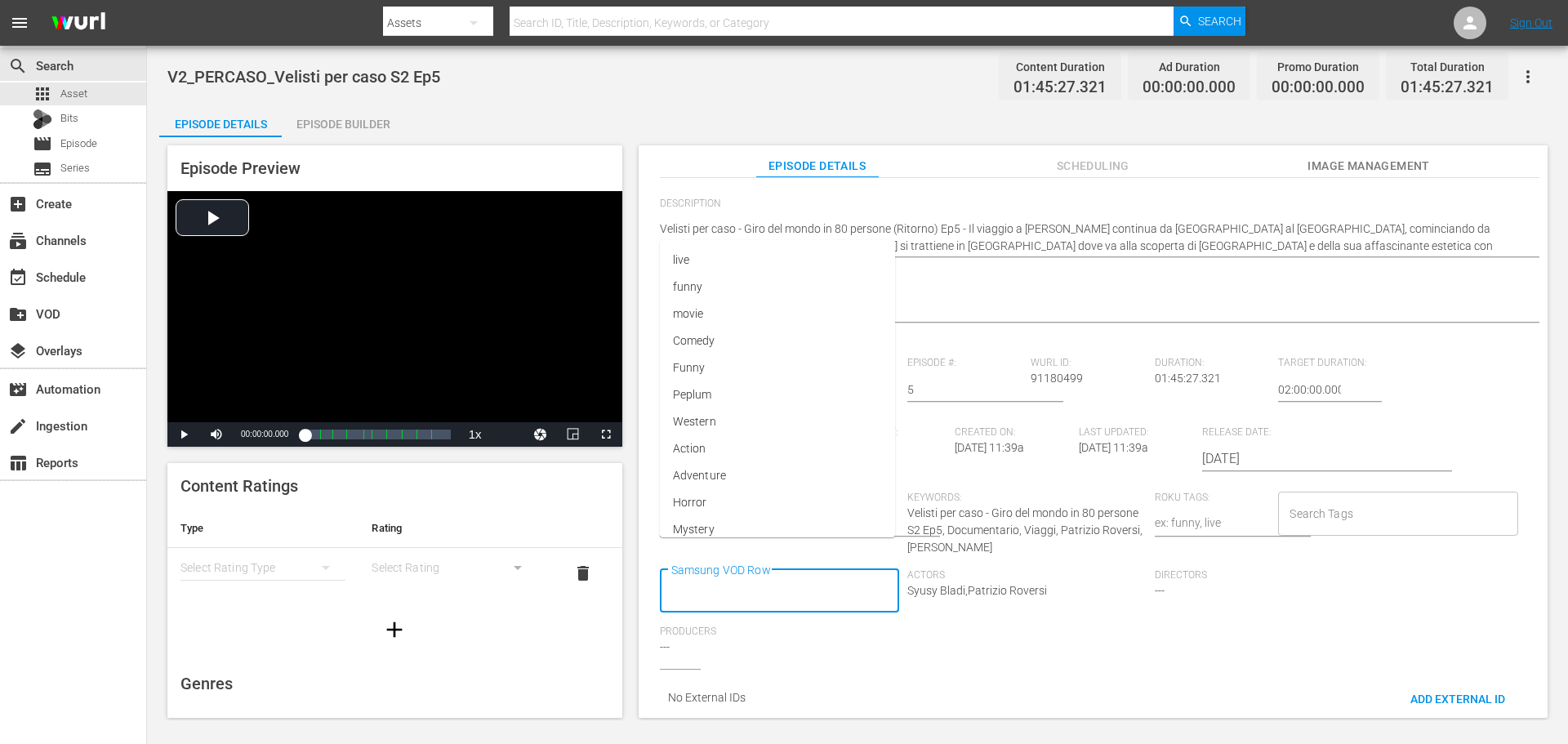
scroll to position [0, 0]
type input "Documentar"
click at [866, 413] on li "Documentario" at bounding box center [778, 425] width 237 height 27
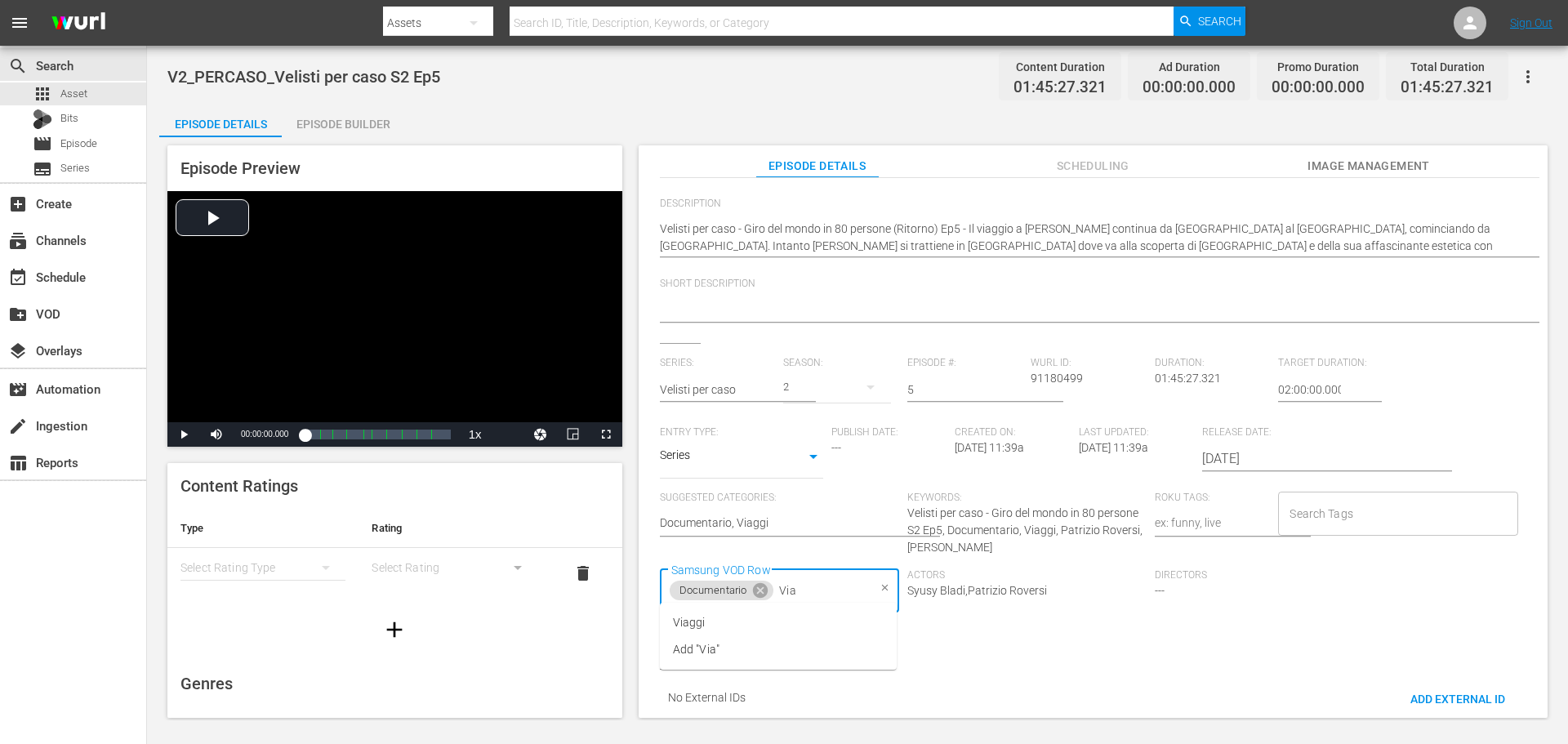
type input "Viag"
click at [700, 618] on span "Viaggi" at bounding box center [689, 622] width 32 height 17
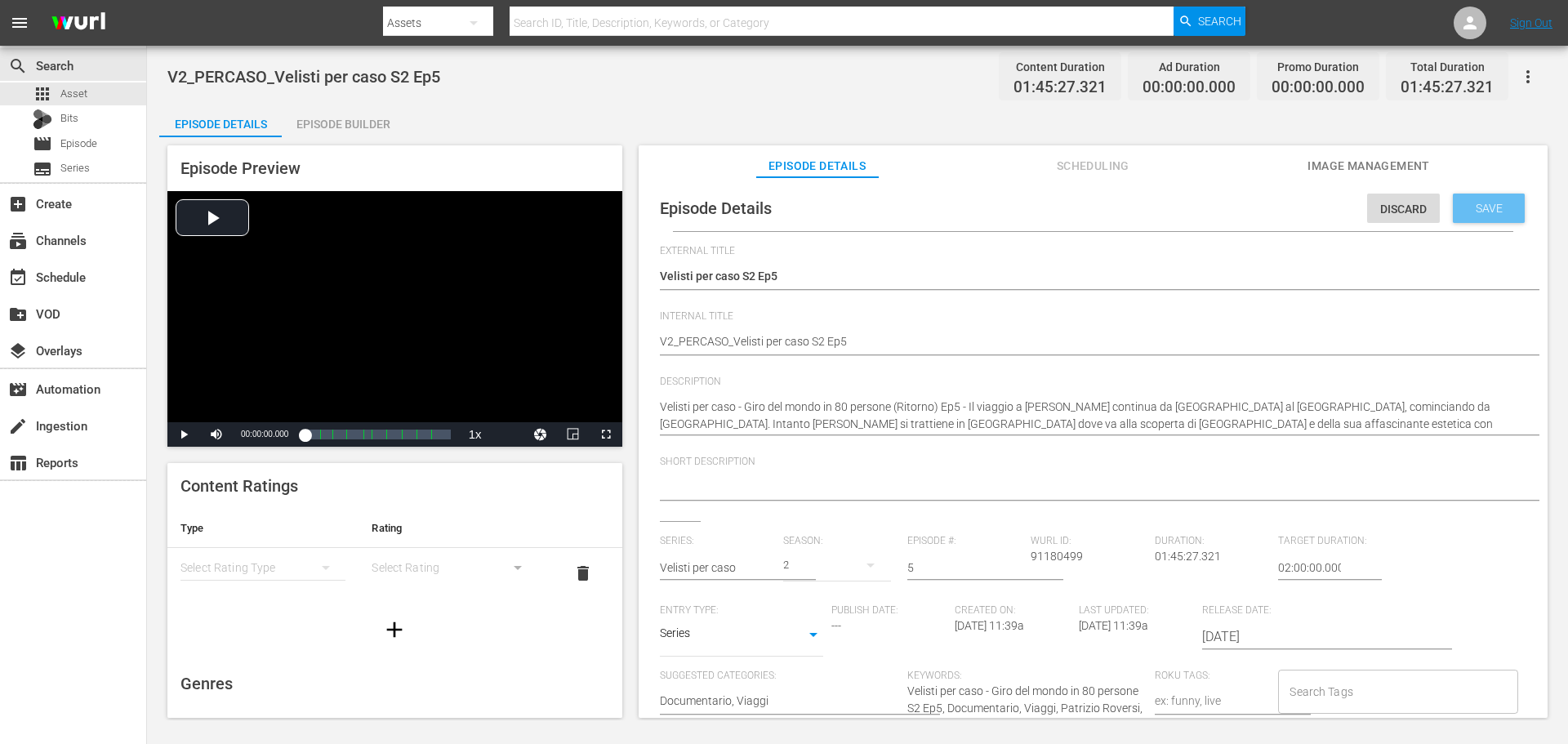
click at [1496, 203] on span "Save" at bounding box center [1489, 208] width 53 height 13
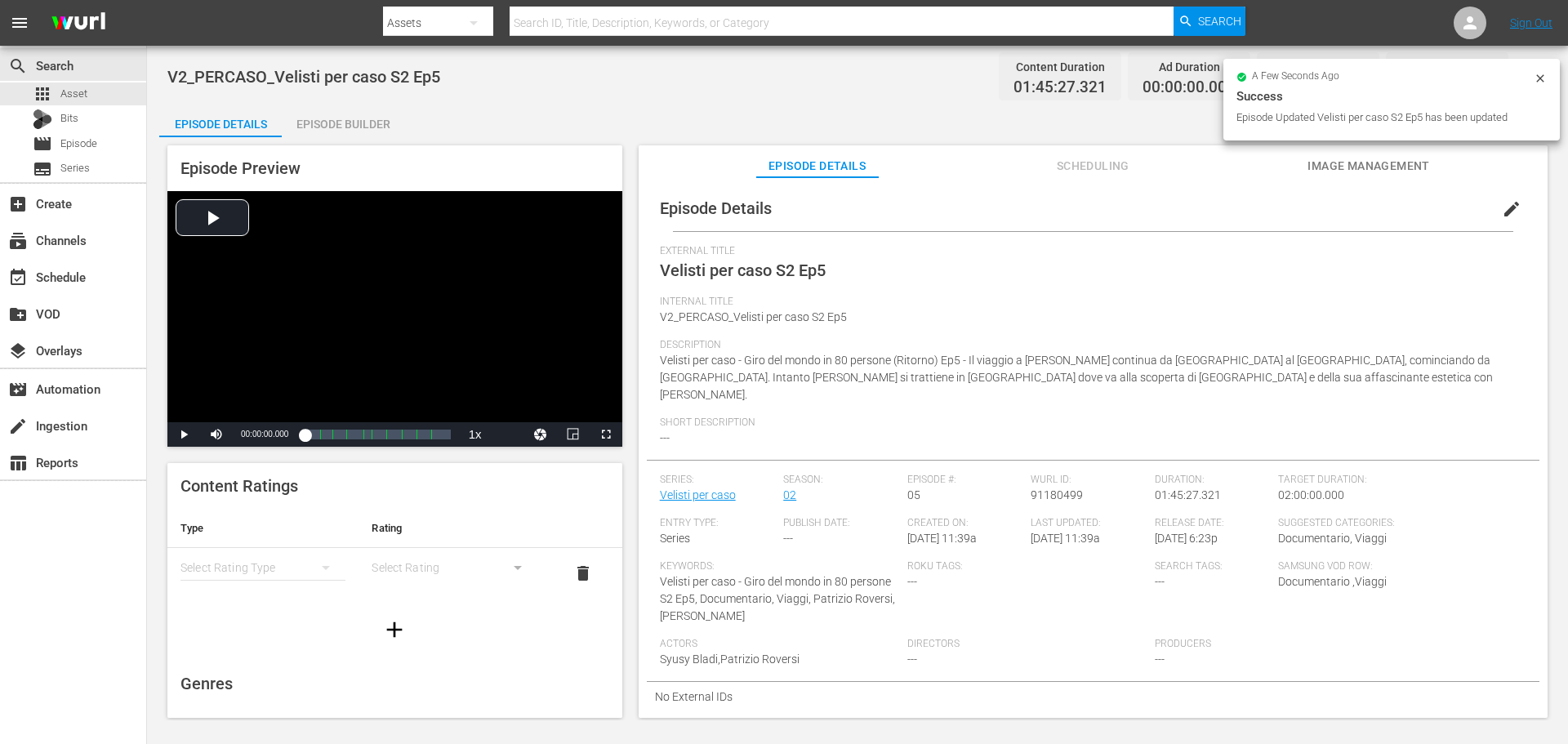
click at [378, 122] on div "Episode Builder" at bounding box center [343, 124] width 122 height 39
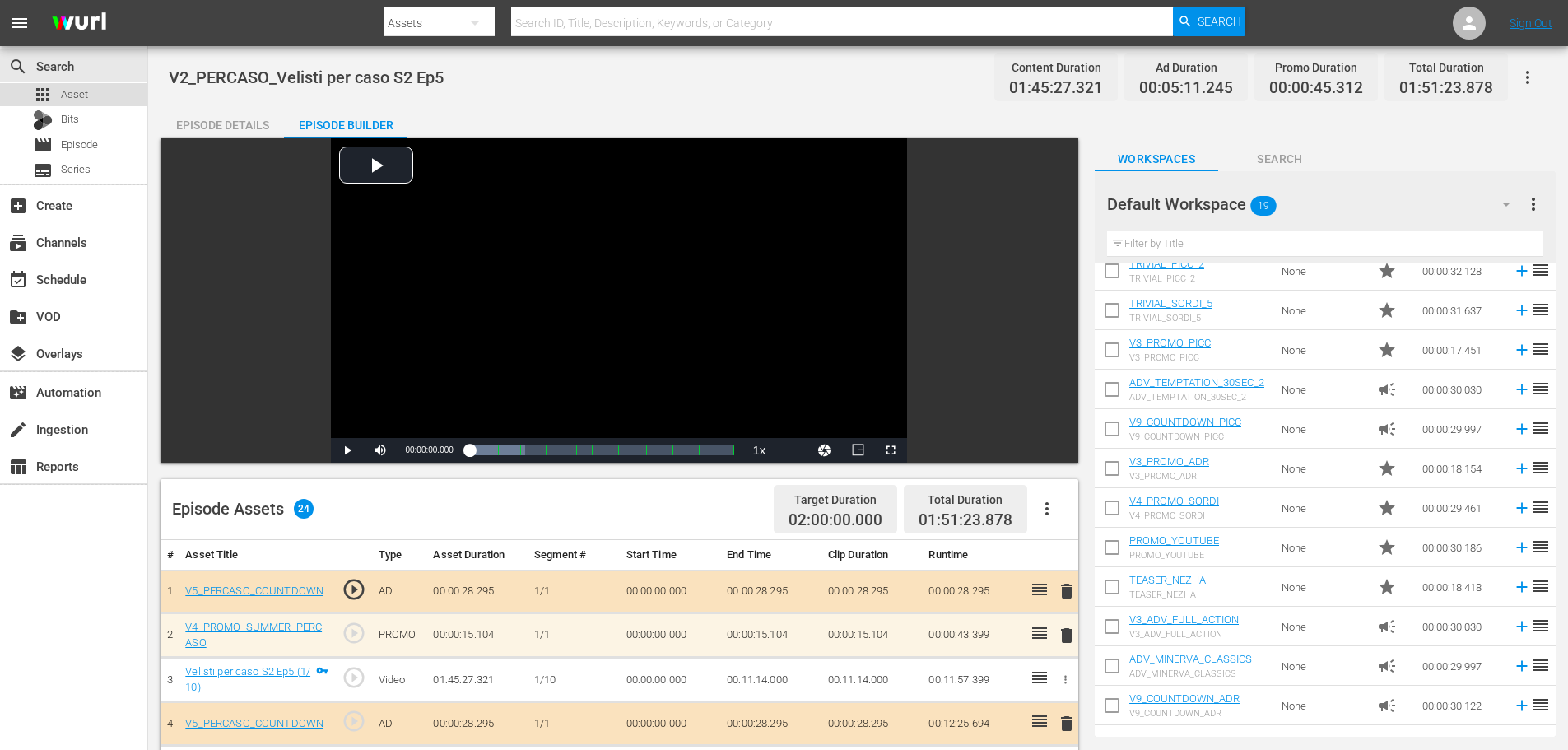
click at [84, 91] on span "Asset" at bounding box center [75, 95] width 27 height 17
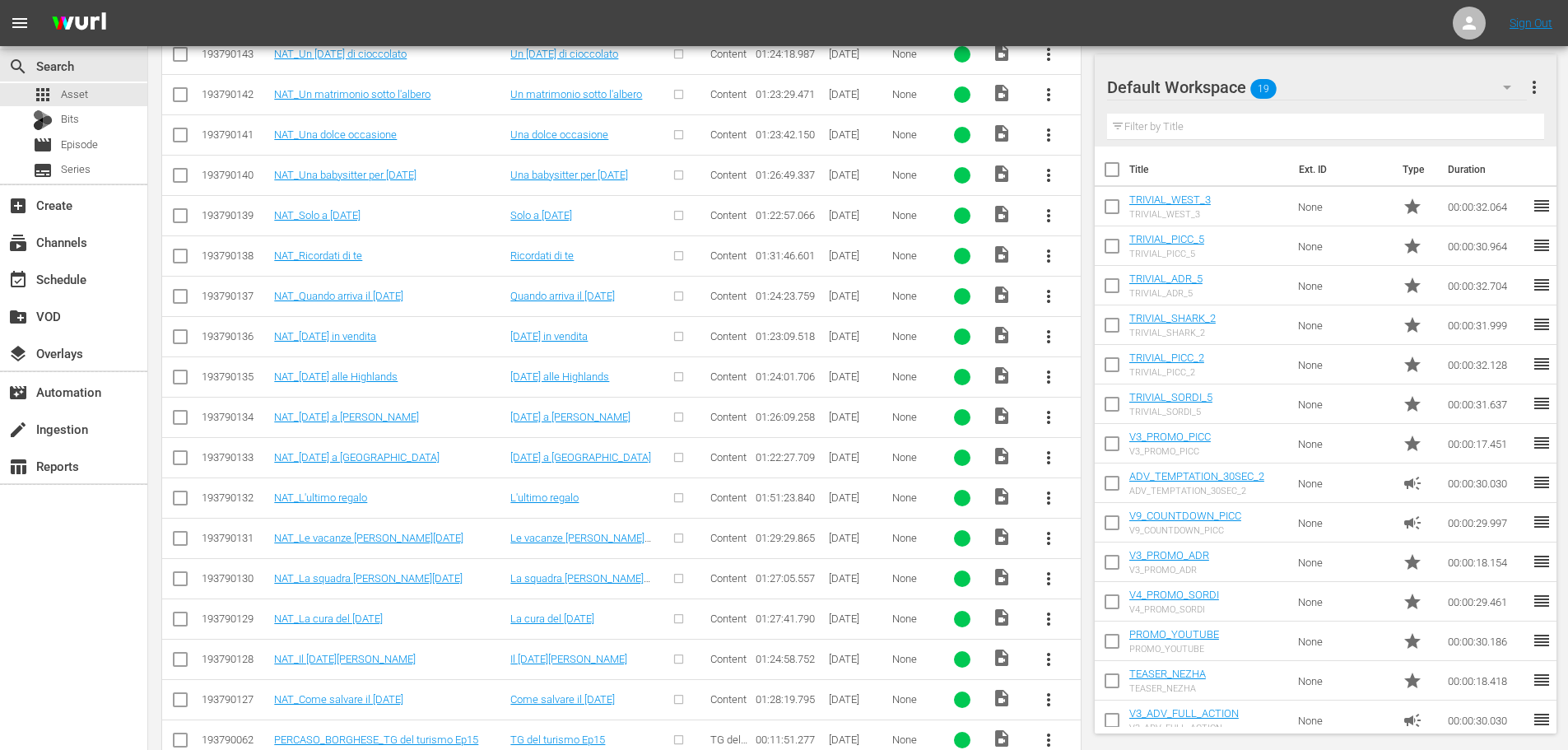
scroll to position [1135, 0]
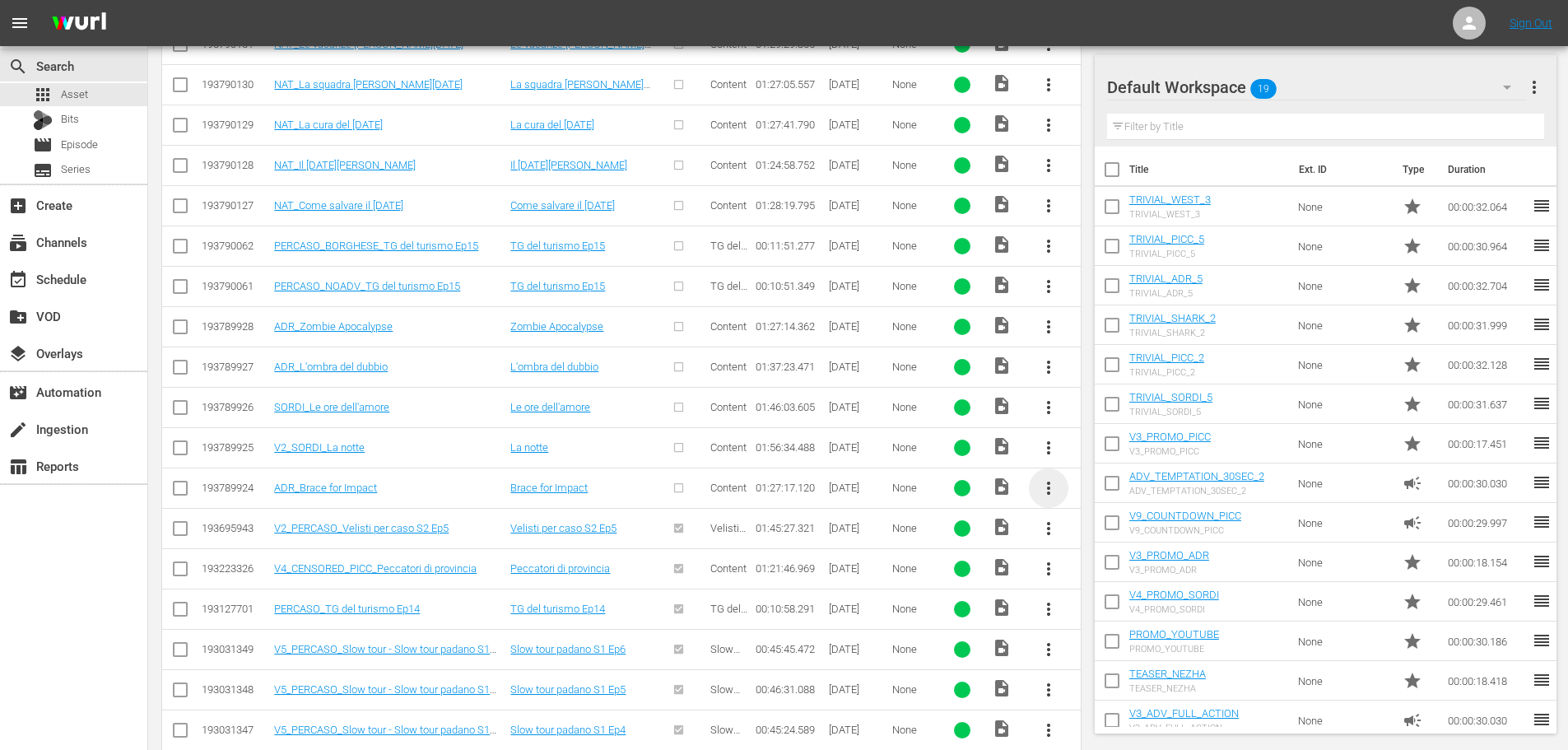
click at [1055, 489] on span "more_vert" at bounding box center [1049, 488] width 20 height 20
click at [1120, 611] on div "Episode" at bounding box center [1137, 612] width 112 height 39
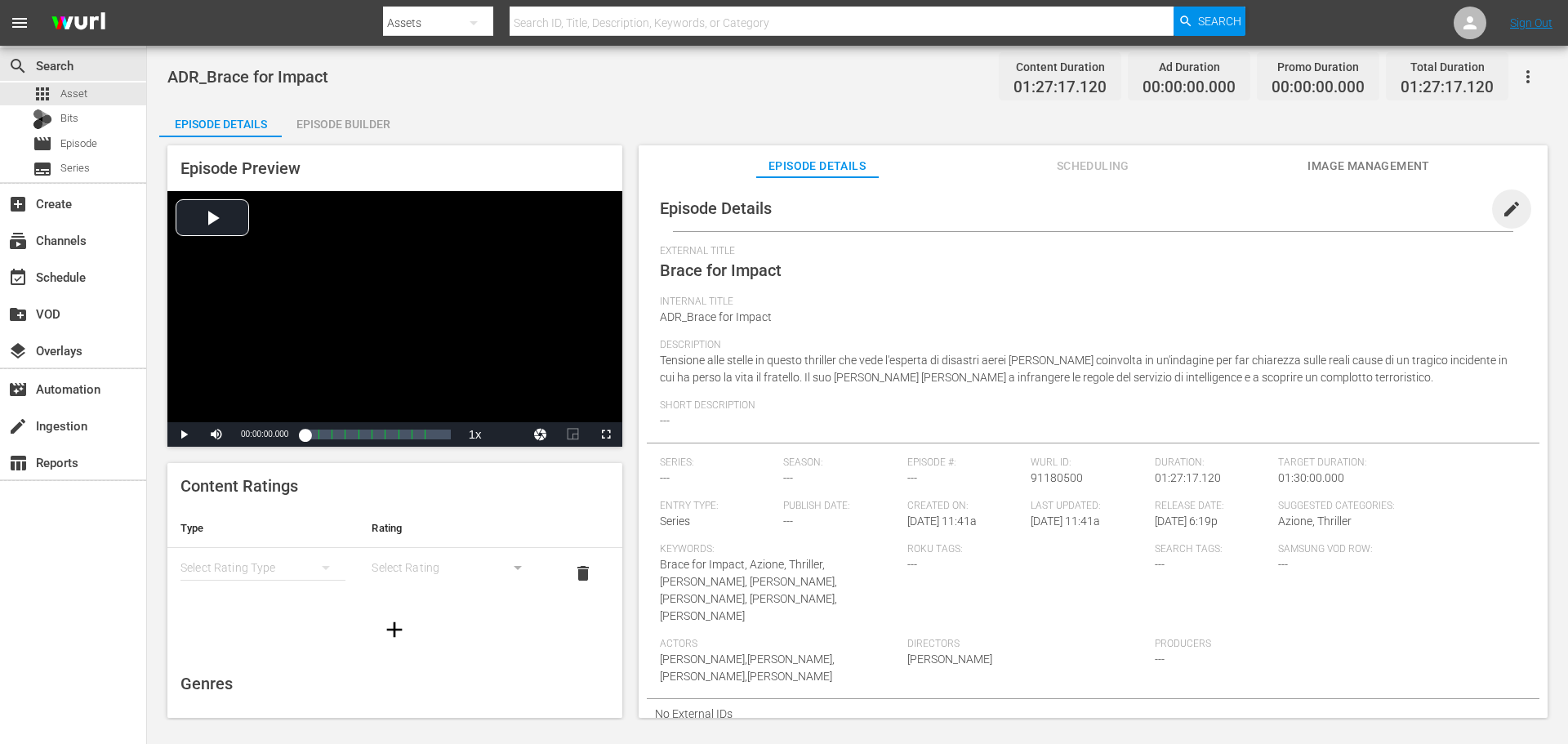
click at [1505, 207] on span "edit" at bounding box center [1511, 209] width 20 height 20
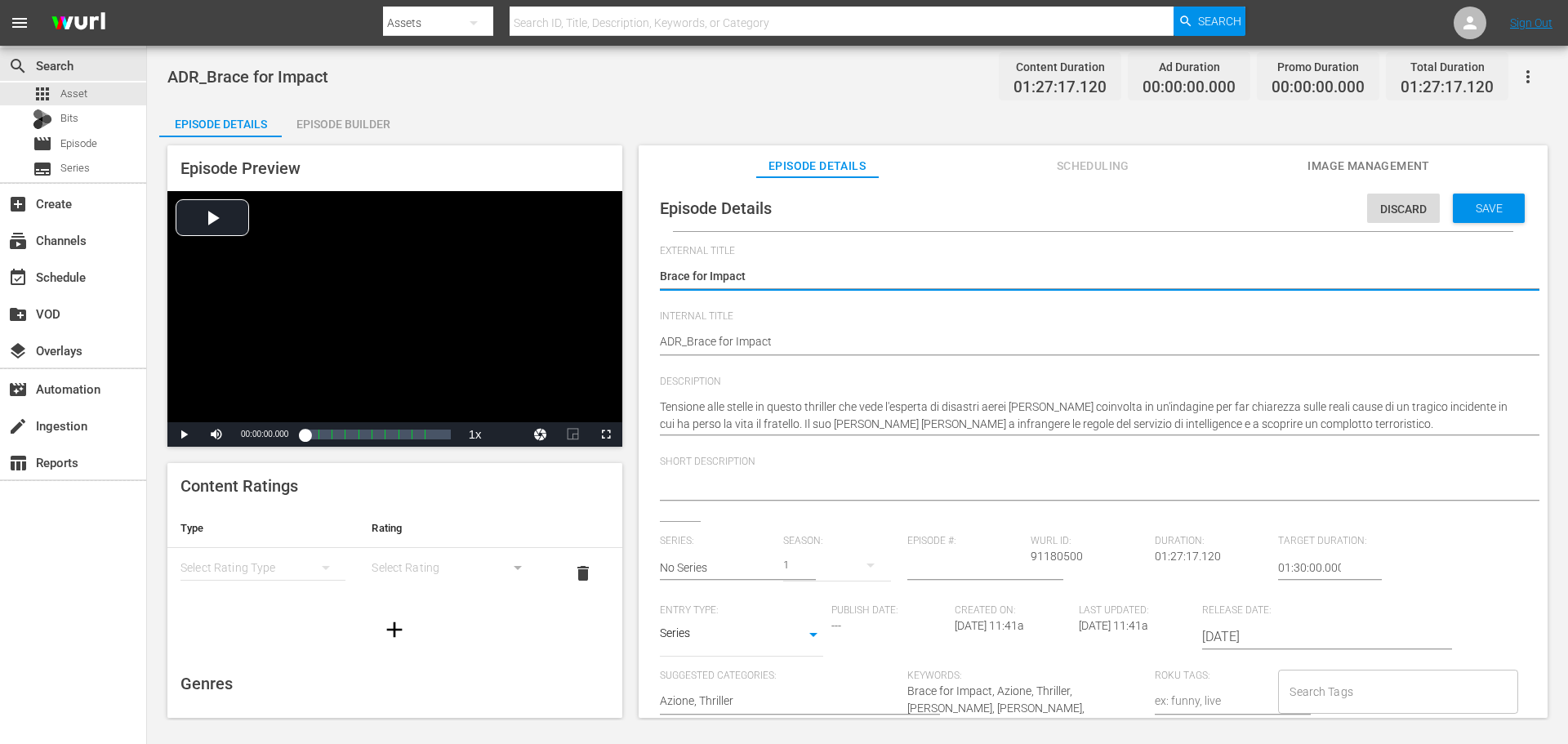
scroll to position [12, 0]
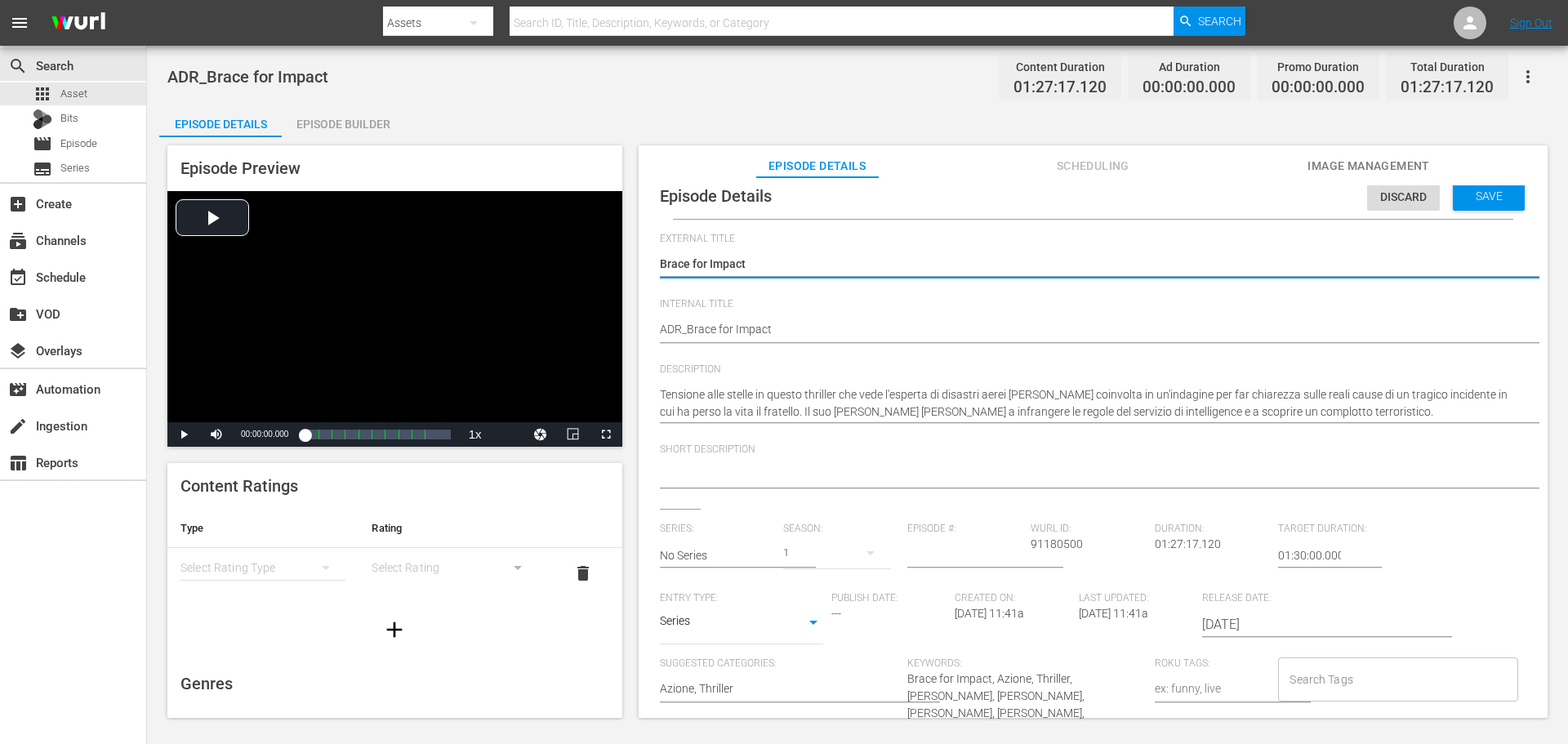
click at [761, 629] on body "menu Search By Assets Search ID, Title, Description, Keywords, or Category Sear…" at bounding box center [784, 372] width 1568 height 744
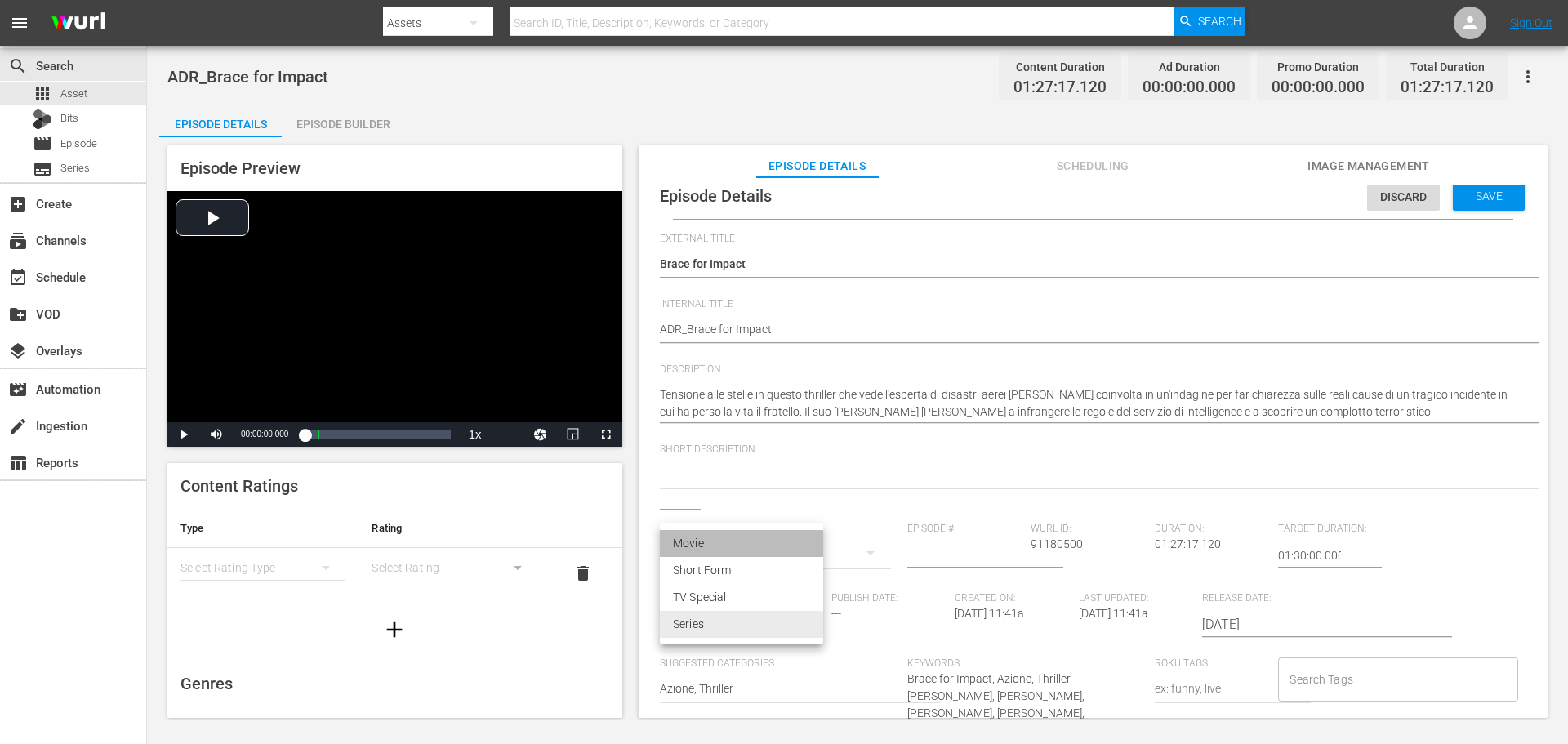
click at [732, 544] on li "Movie" at bounding box center [742, 543] width 163 height 27
type input "MOVIE"
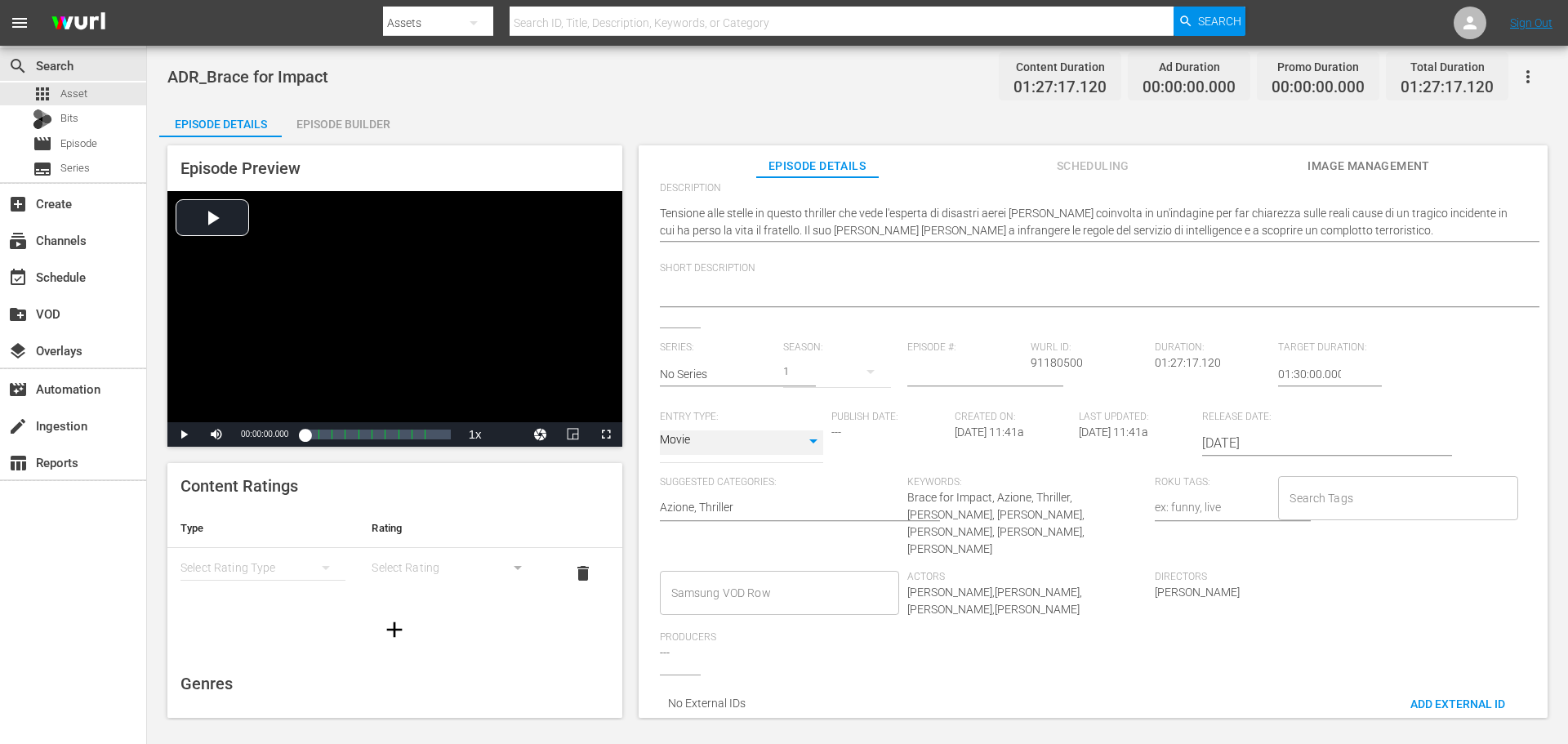
scroll to position [196, 0]
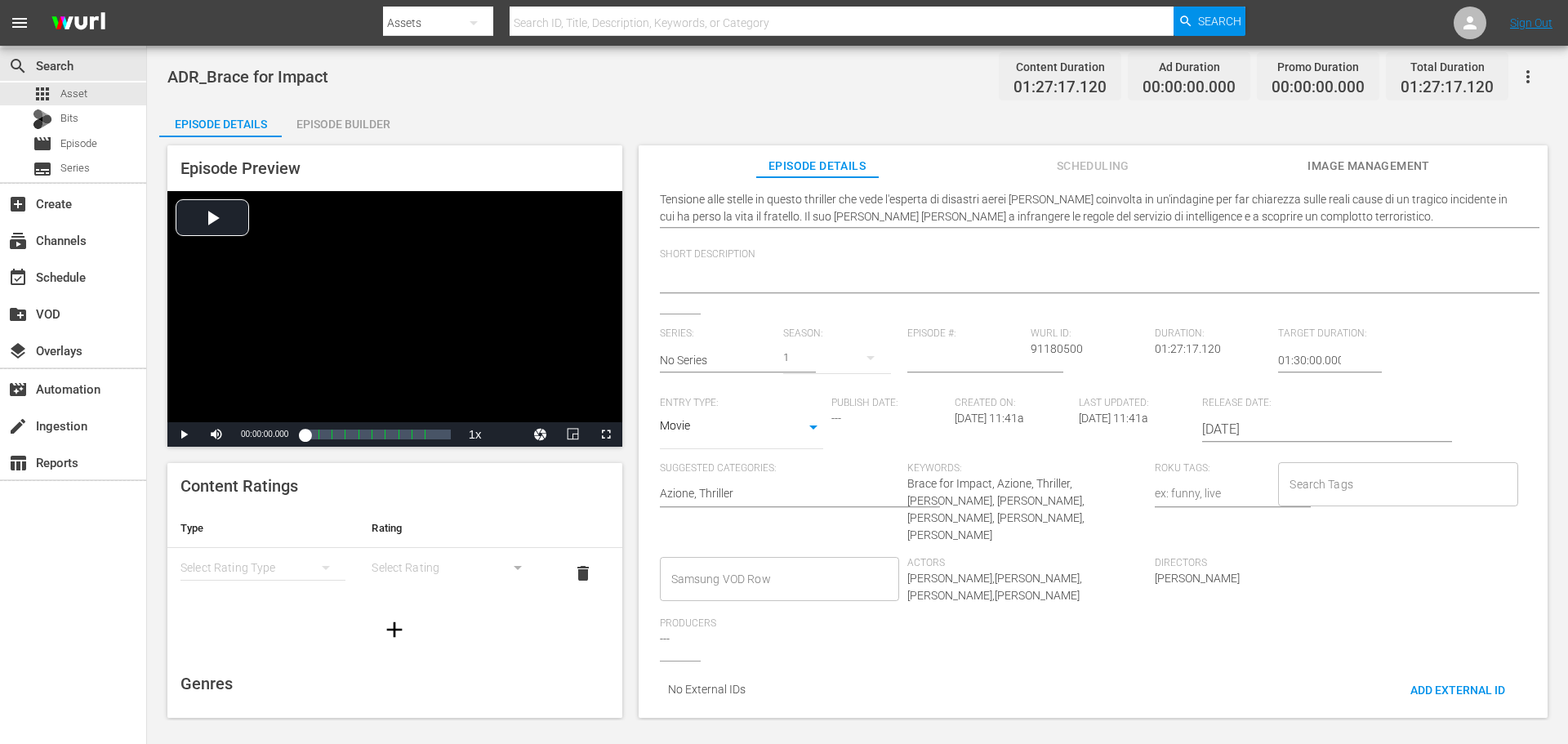
click at [674, 564] on input "Samsung VOD Row" at bounding box center [767, 578] width 200 height 29
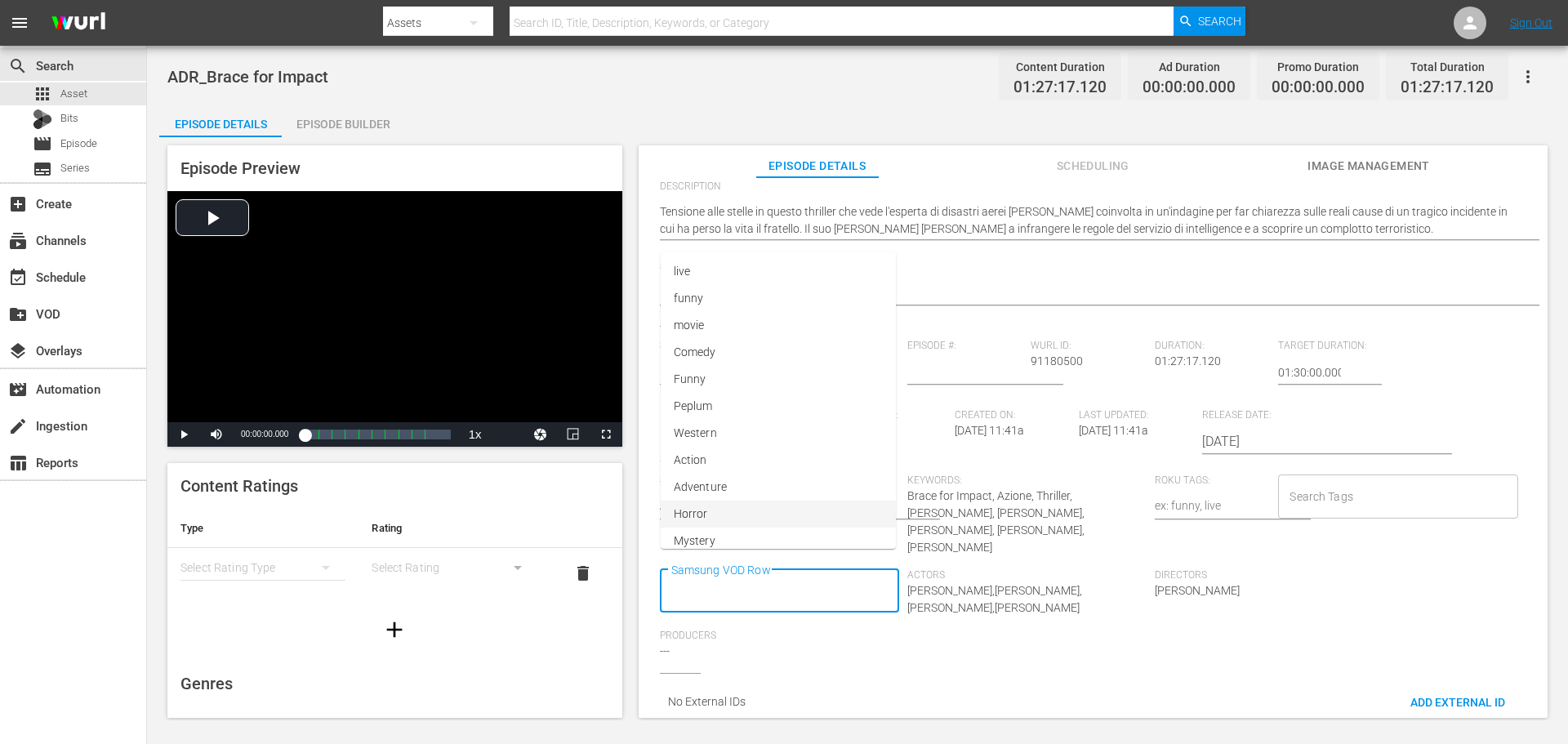
scroll to position [0, 0]
type input "Movie"
type input "Azione"
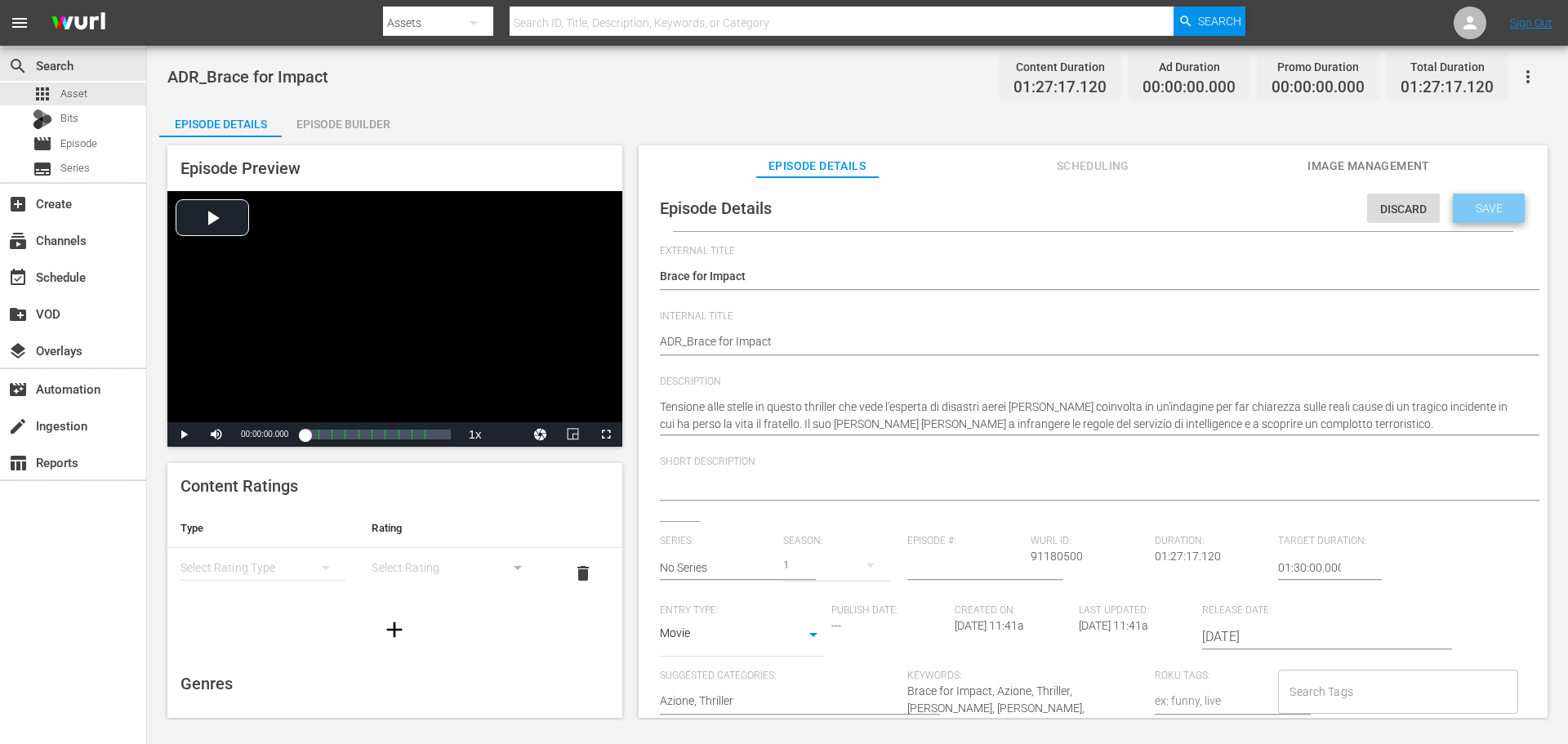
click at [1497, 213] on span "Save" at bounding box center [1489, 208] width 53 height 13
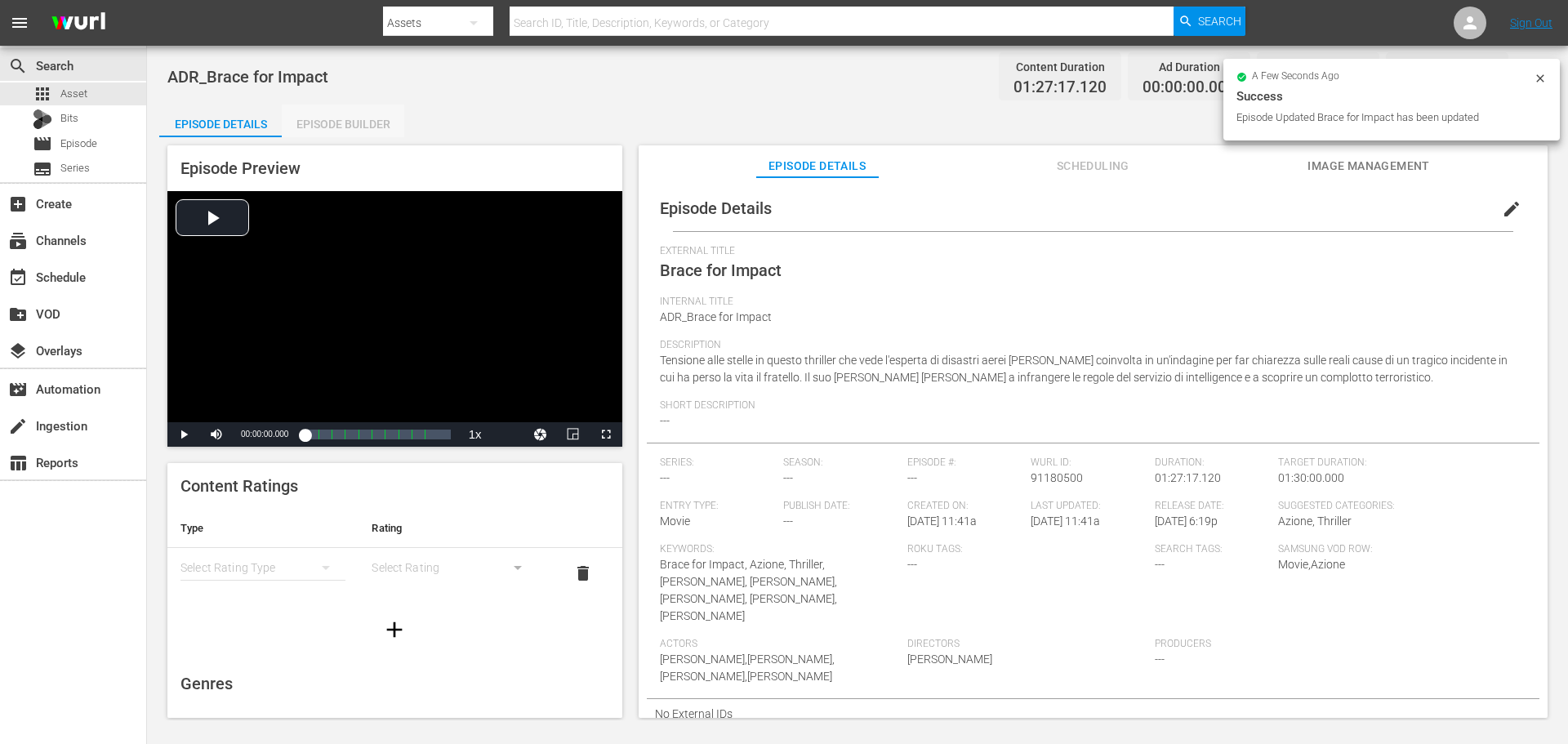
click at [384, 131] on div "Episode Builder" at bounding box center [343, 124] width 122 height 39
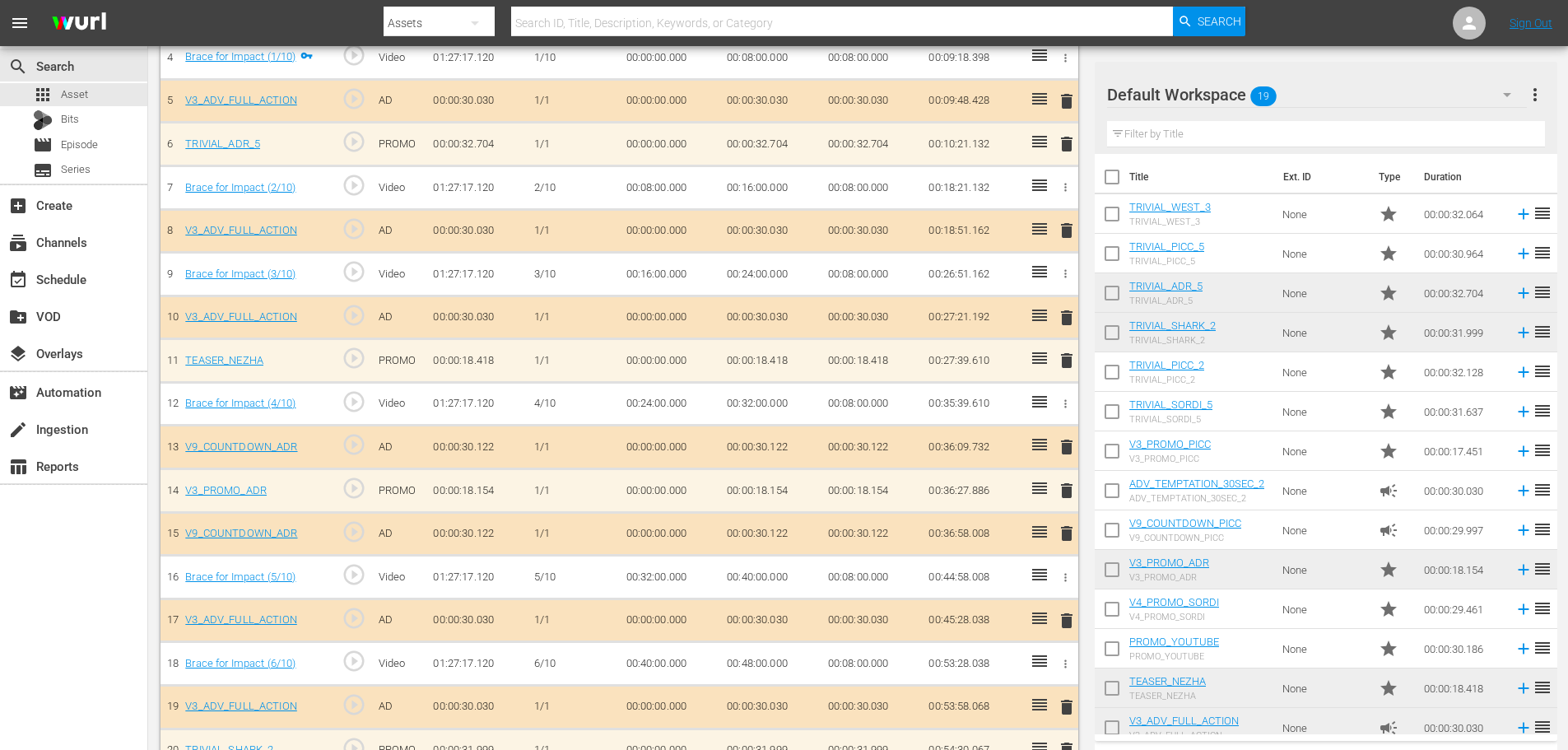
scroll to position [758, 0]
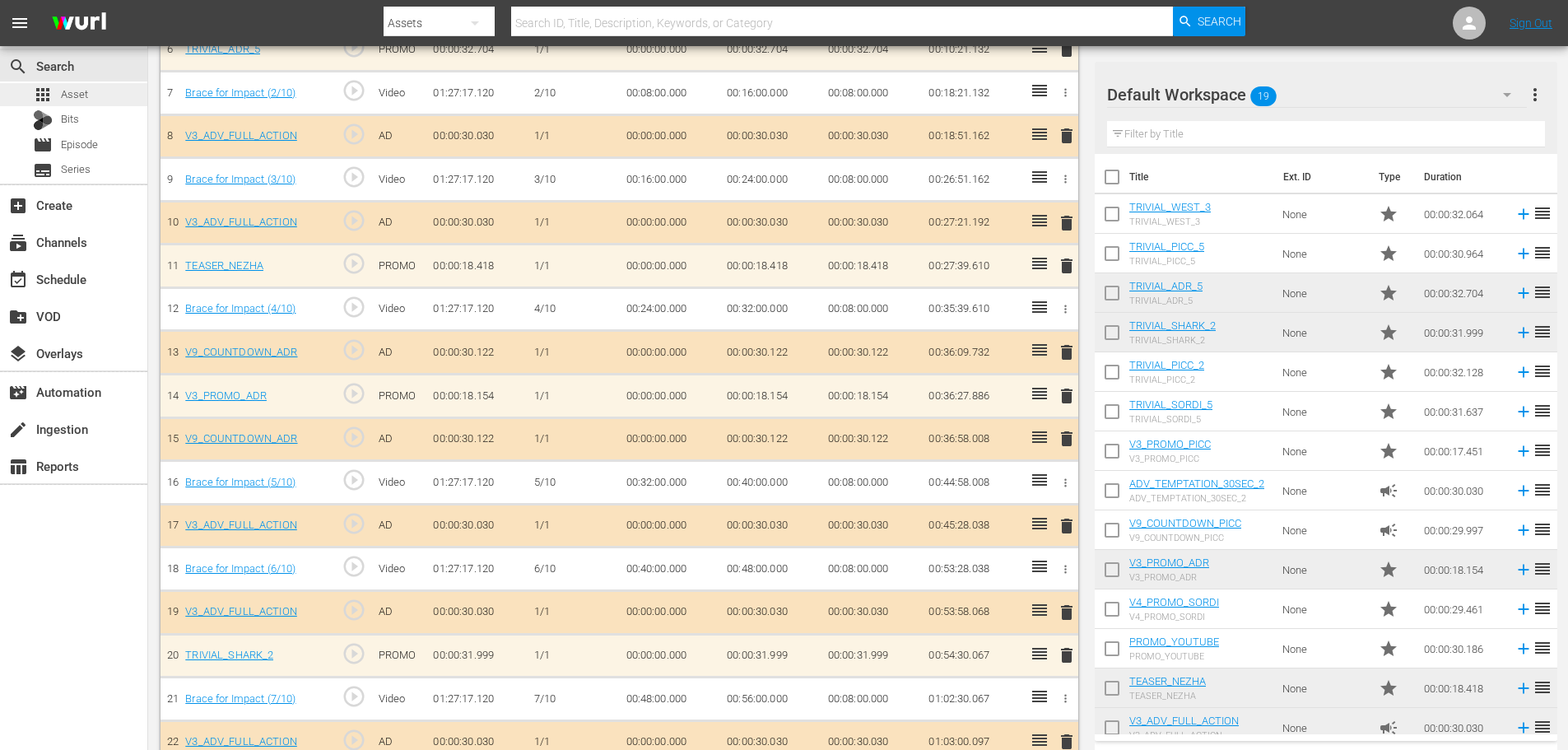
click at [102, 96] on div "apps Asset" at bounding box center [74, 94] width 148 height 23
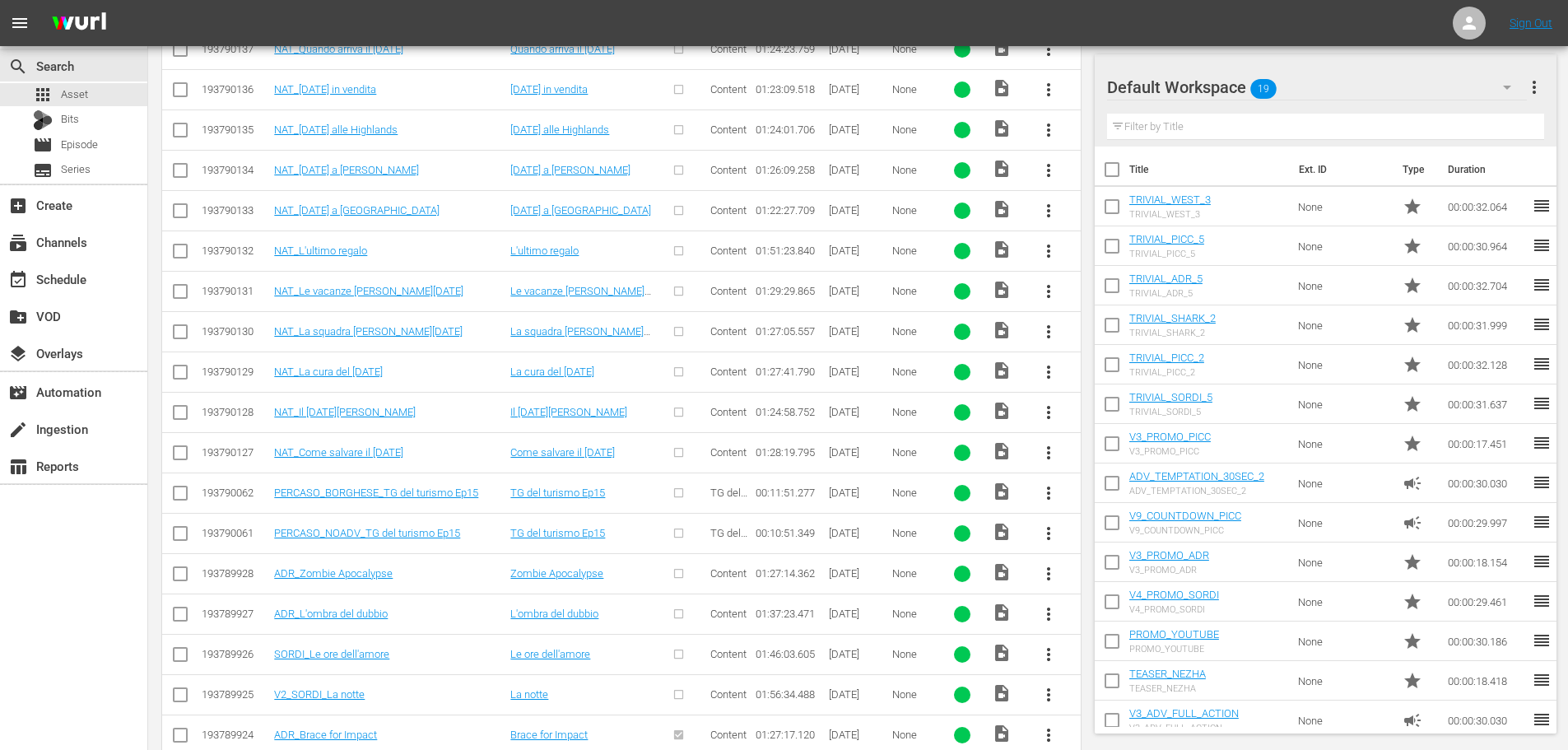
scroll to position [1053, 0]
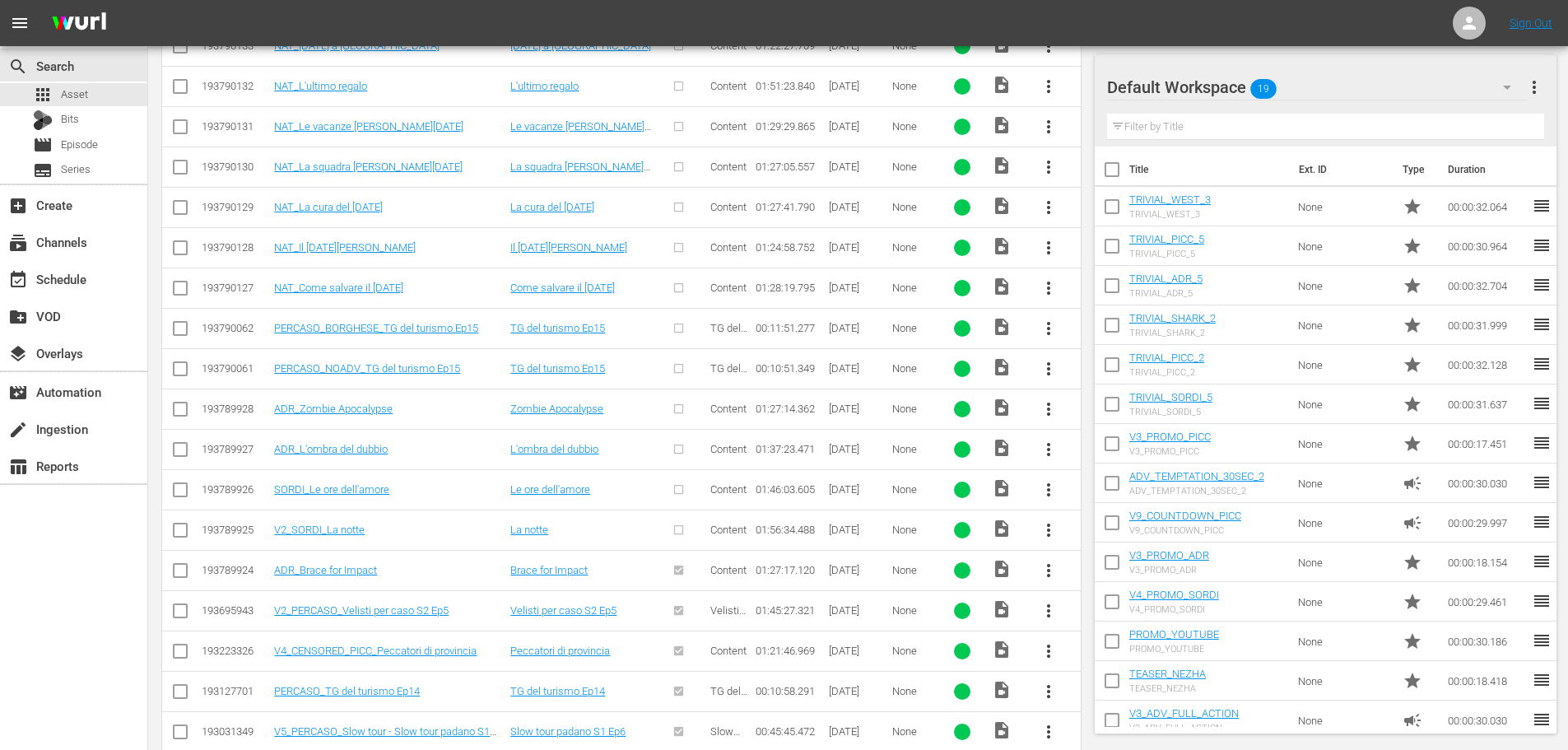
click at [1044, 533] on span "more_vert" at bounding box center [1049, 530] width 20 height 20
click at [1140, 656] on div "Episode" at bounding box center [1137, 654] width 112 height 39
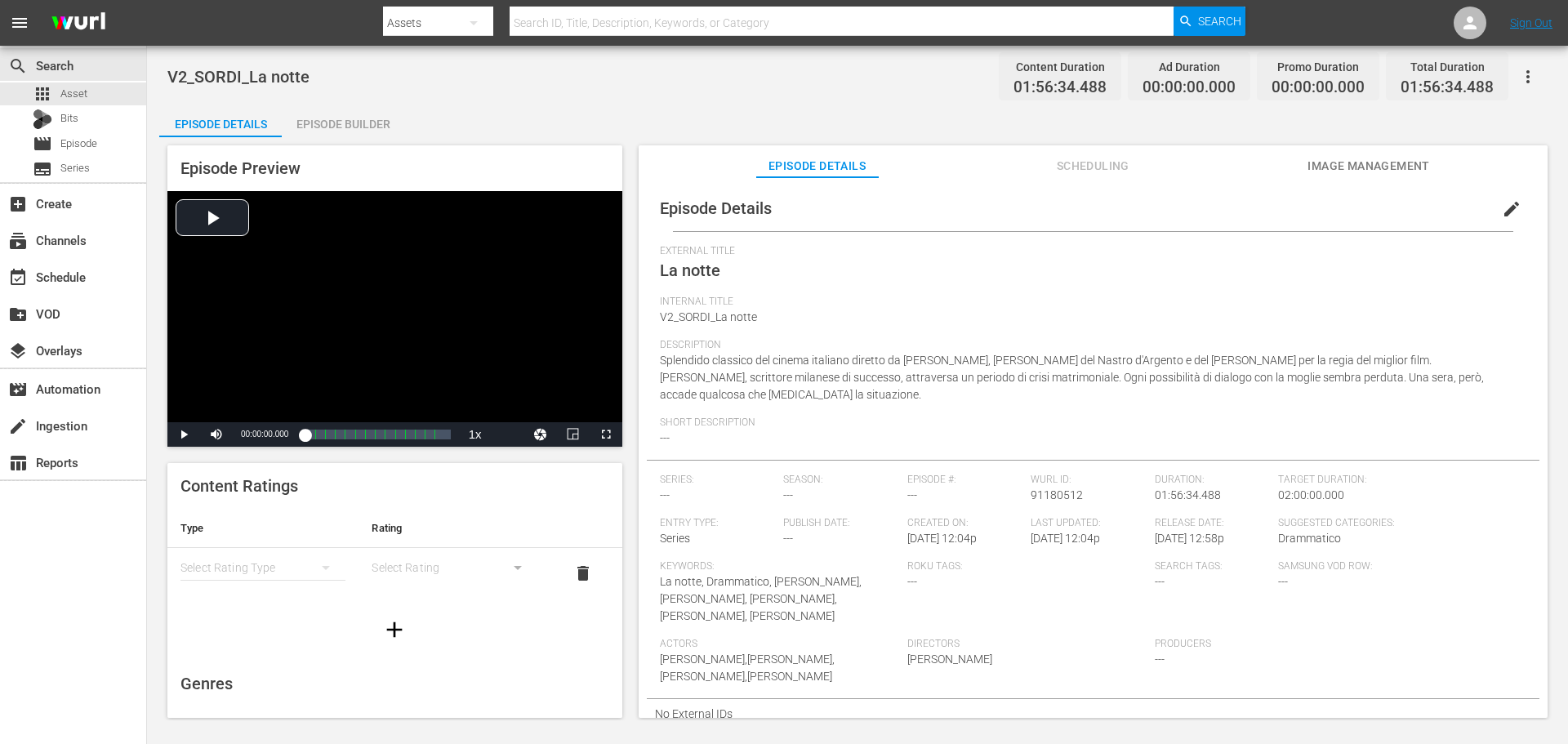
click at [1501, 206] on span "edit" at bounding box center [1511, 209] width 20 height 20
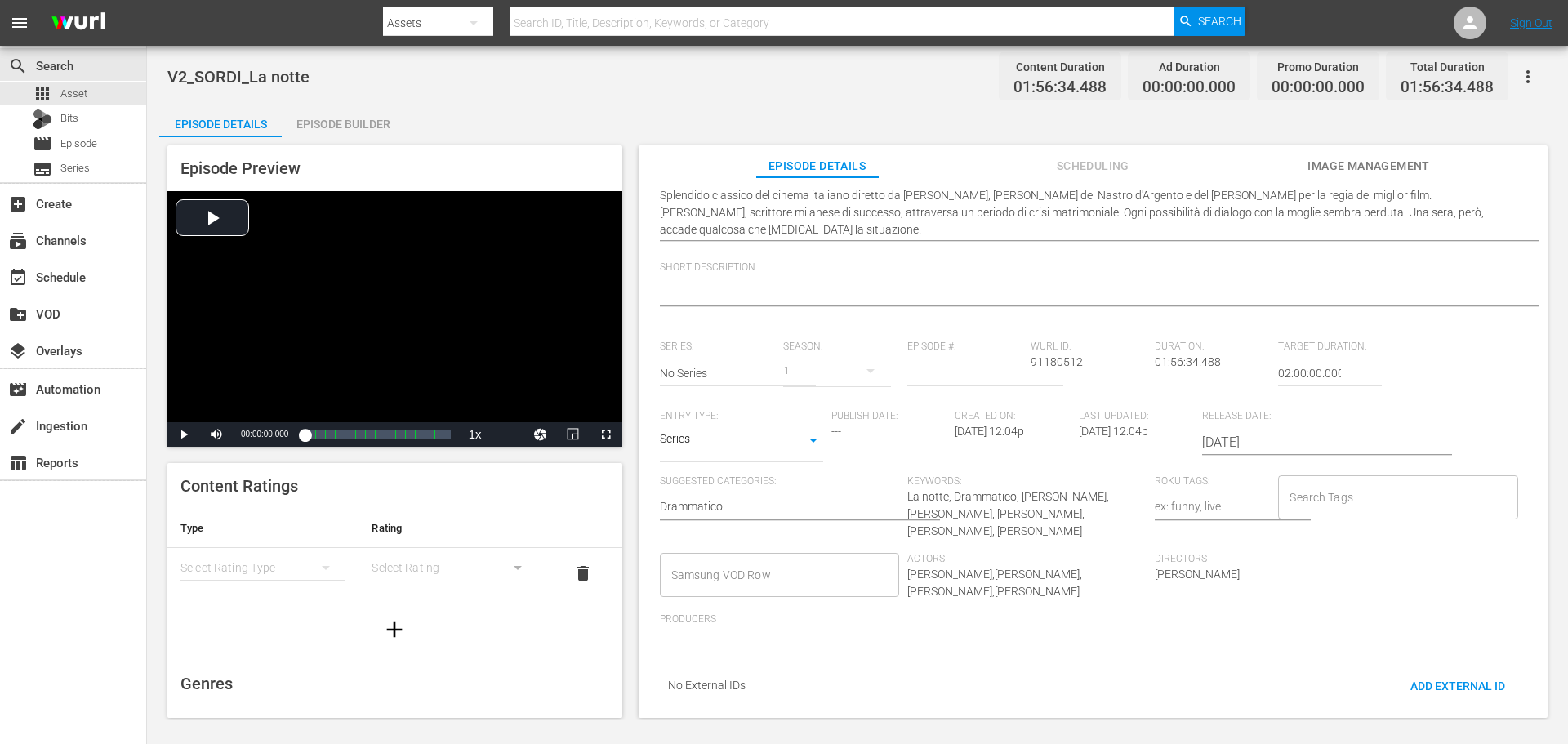
scroll to position [212, 0]
click at [722, 439] on body "menu Search By Assets Search ID, Title, Description, Keywords, or Category Sear…" at bounding box center [784, 372] width 1568 height 744
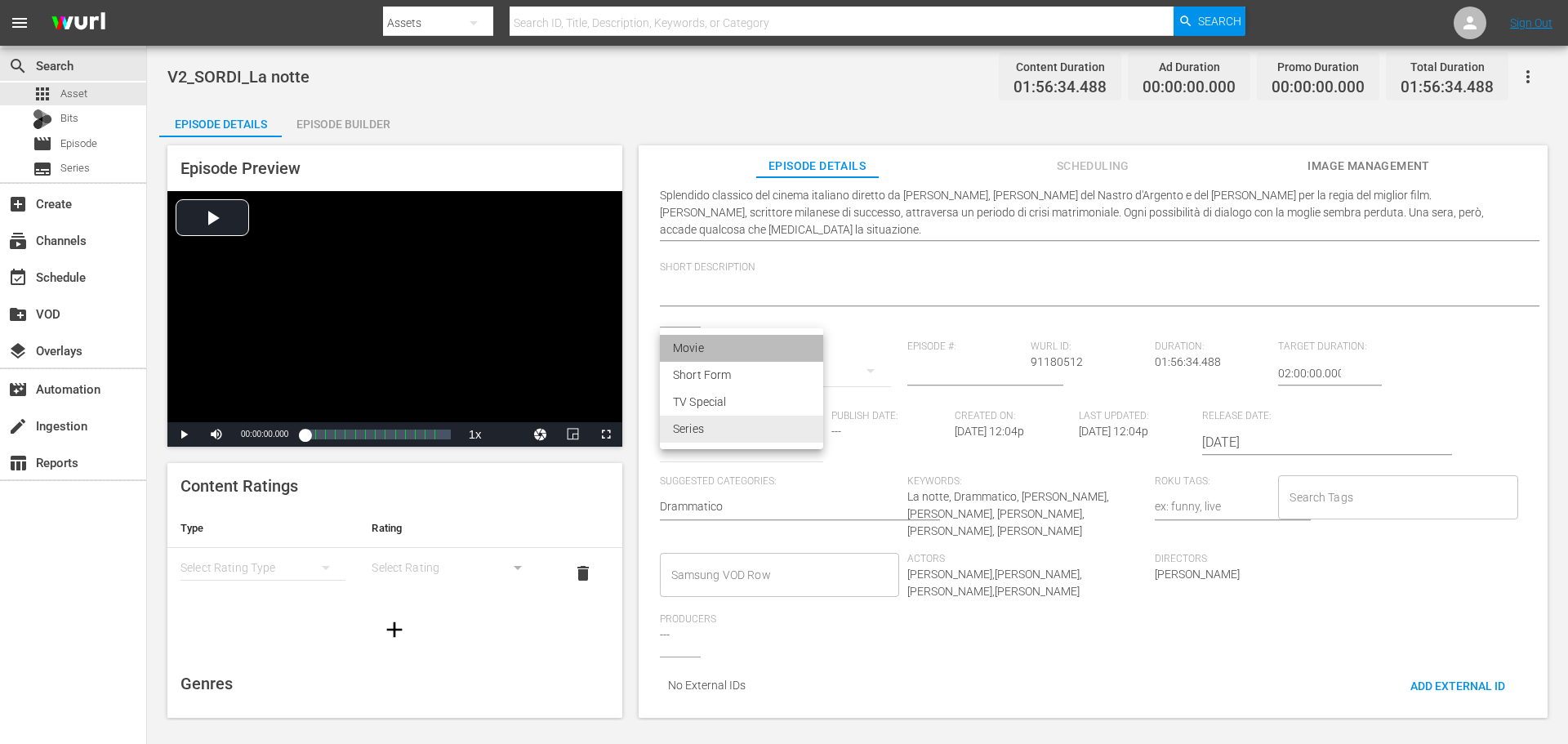
click at [751, 357] on li "Movie" at bounding box center [742, 348] width 163 height 27
type input "MOVIE"
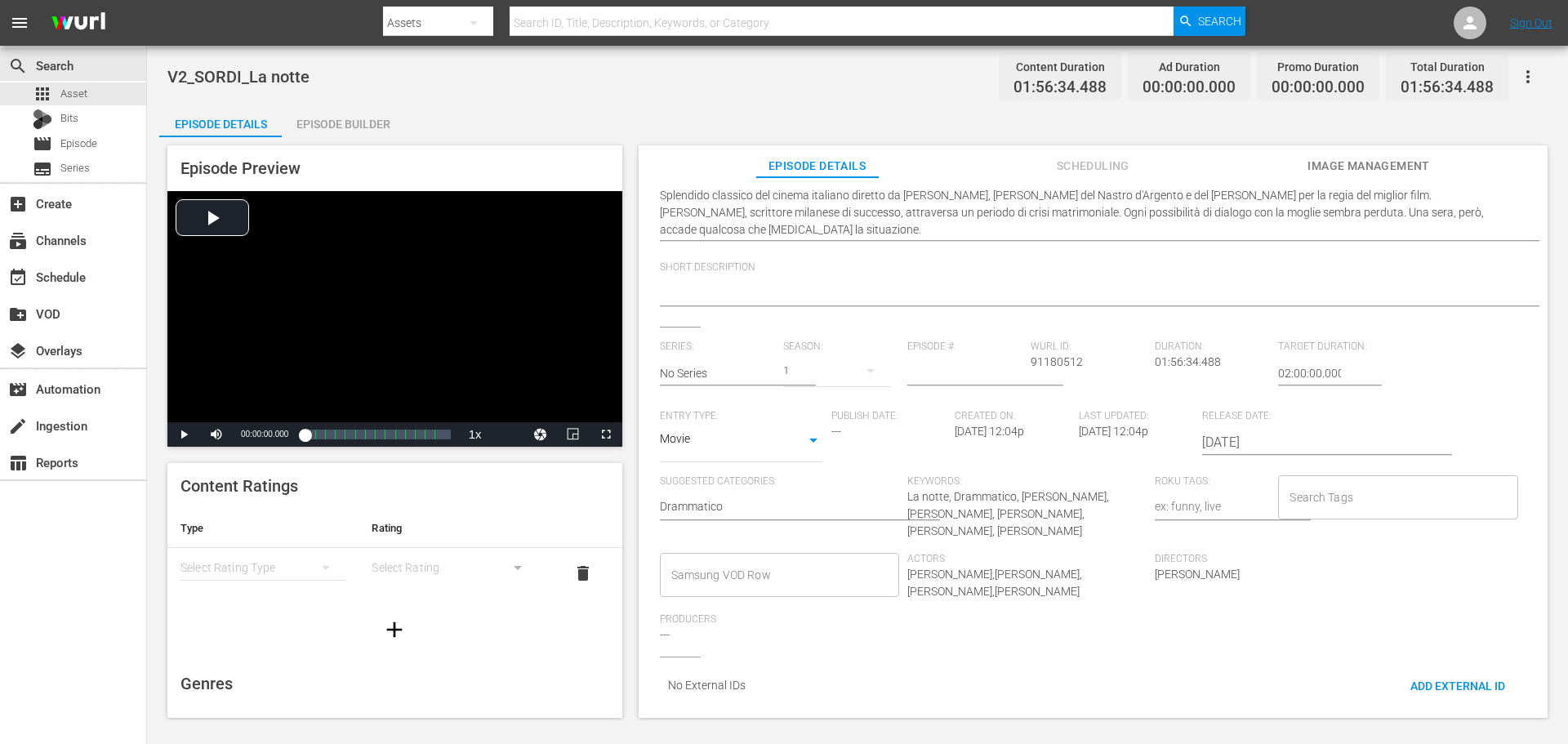
click at [771, 560] on input "Samsung VOD Row" at bounding box center [767, 574] width 200 height 29
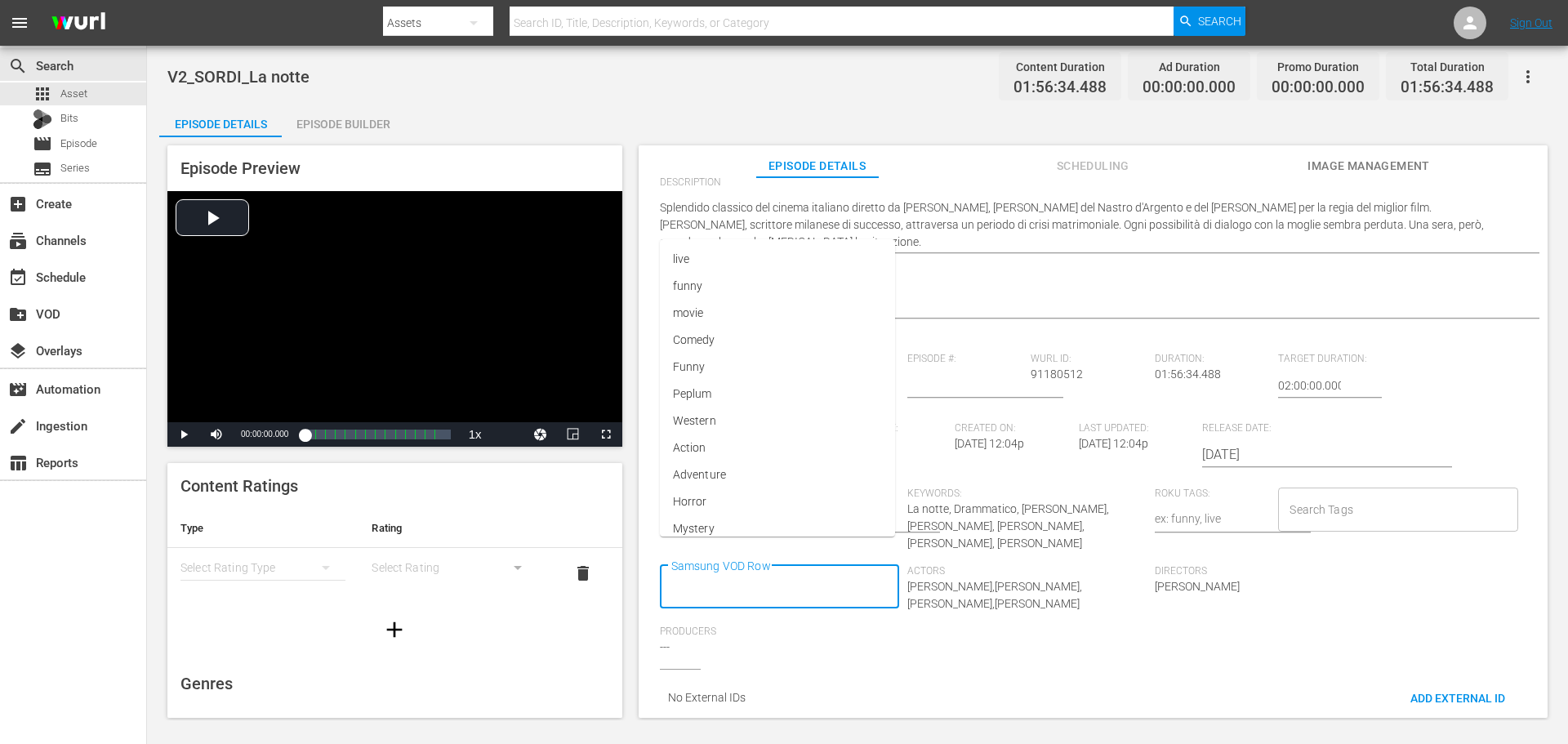
scroll to position [0, 0]
type input "Movie"
type input "Dramma"
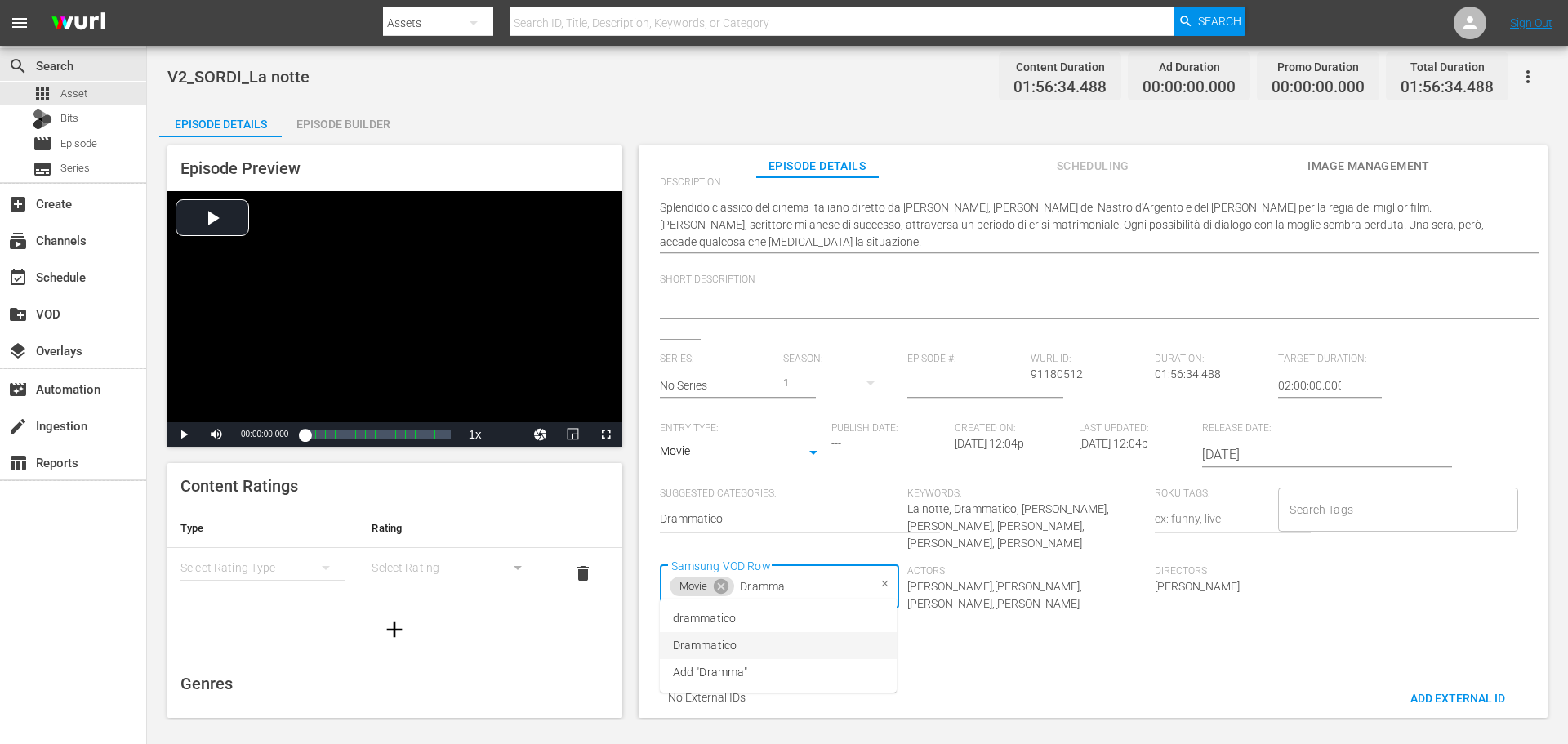
click at [731, 642] on span "Drammatico" at bounding box center [705, 645] width 64 height 17
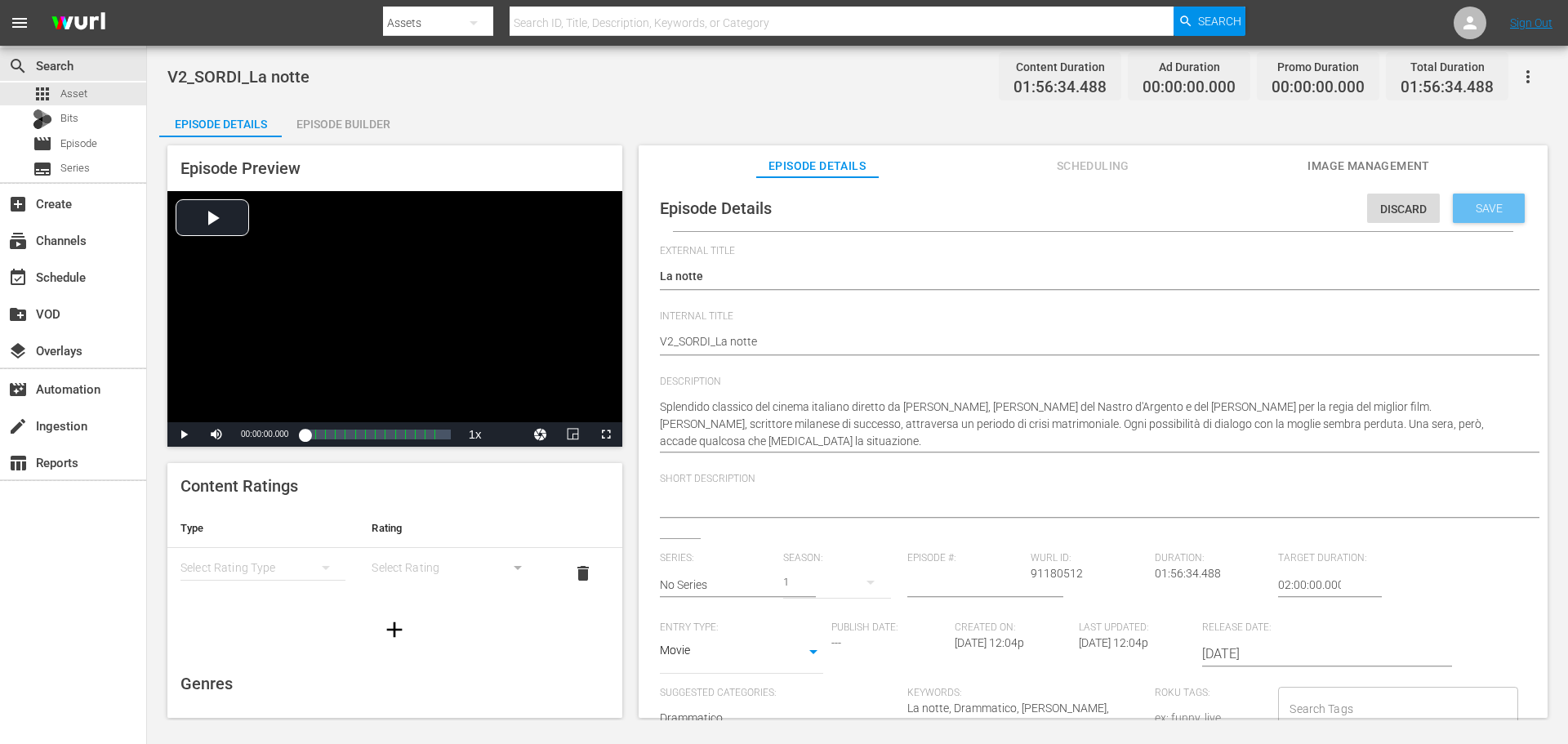
click at [1499, 212] on span "Save" at bounding box center [1489, 208] width 53 height 13
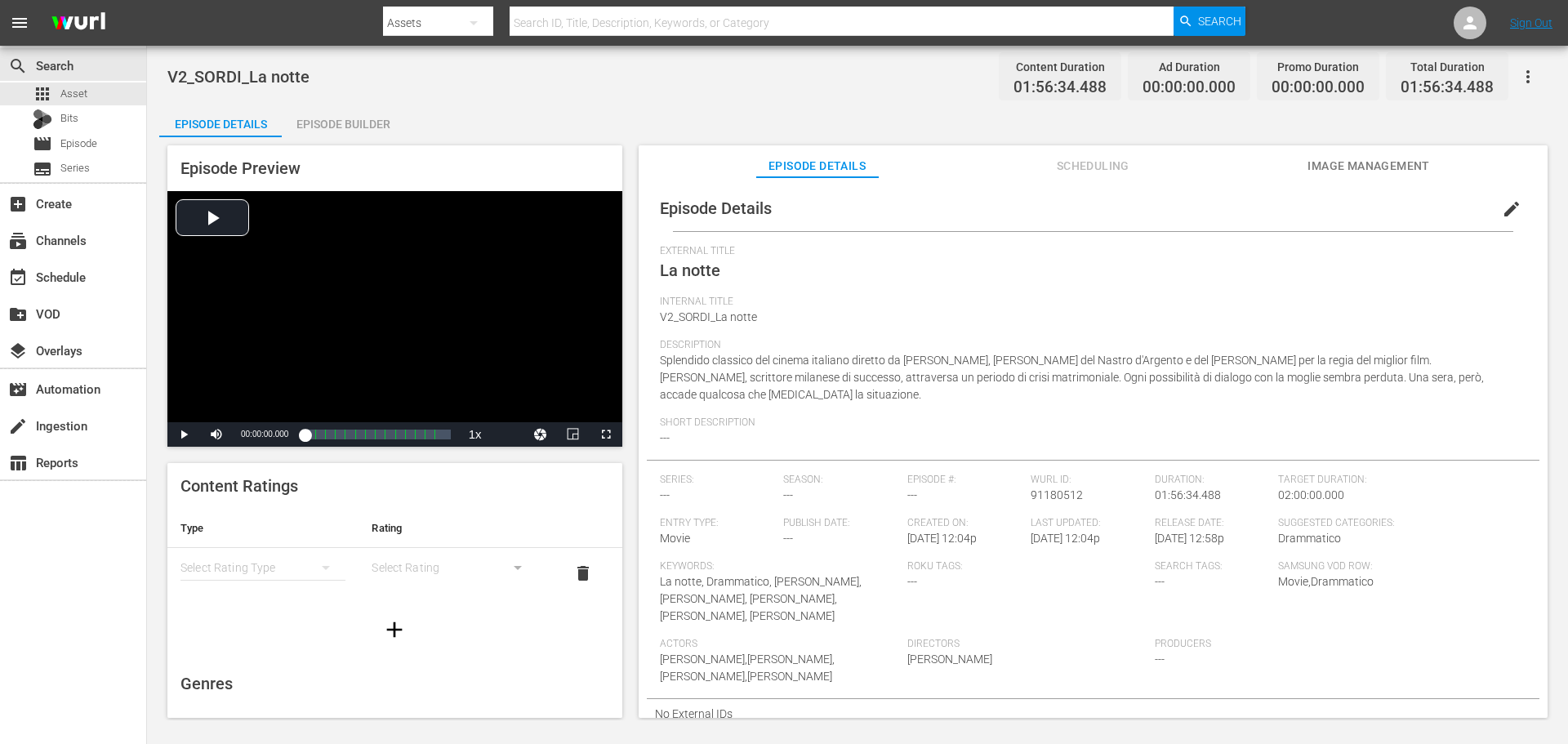
click at [345, 127] on div "Episode Builder" at bounding box center [343, 124] width 122 height 39
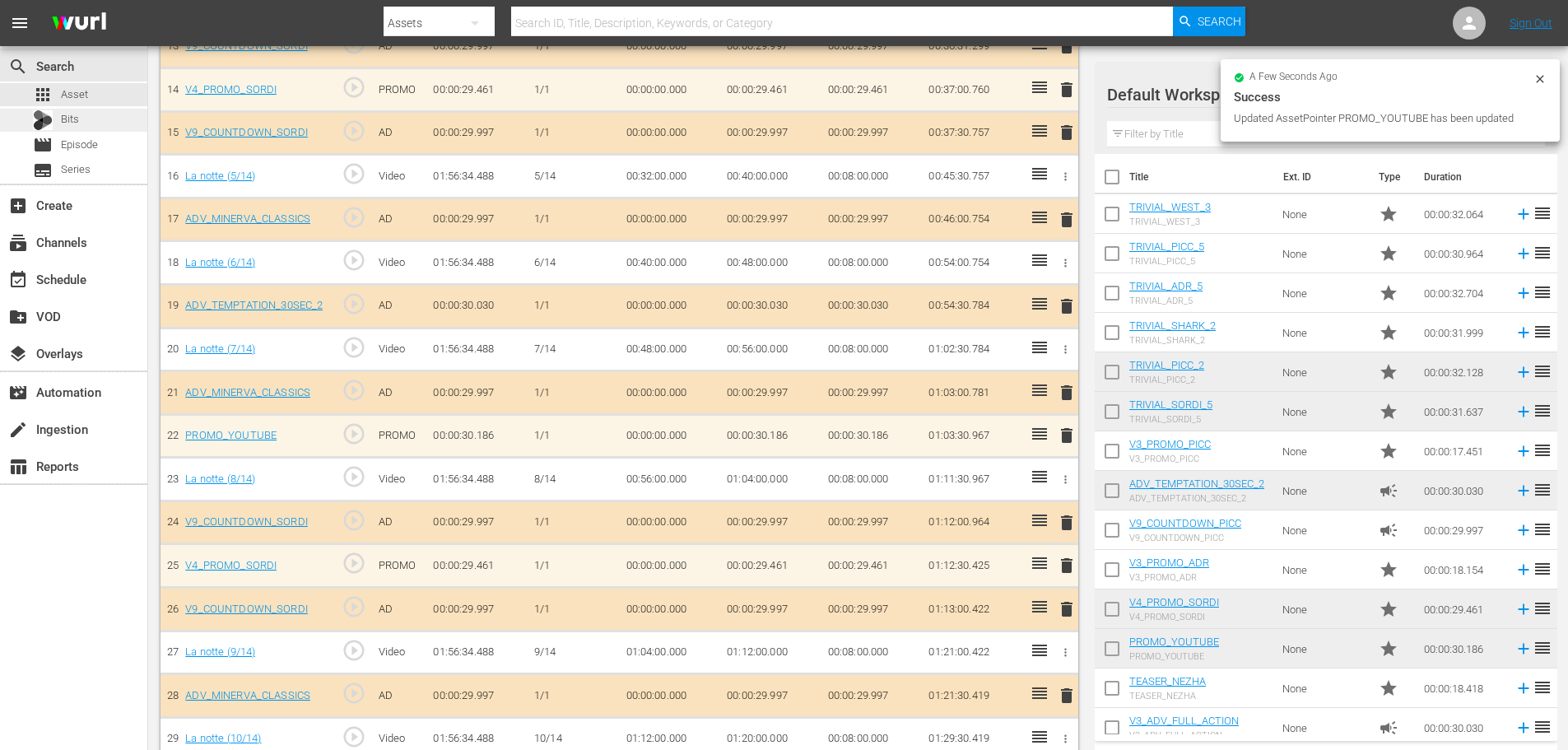
scroll to position [1061, 0]
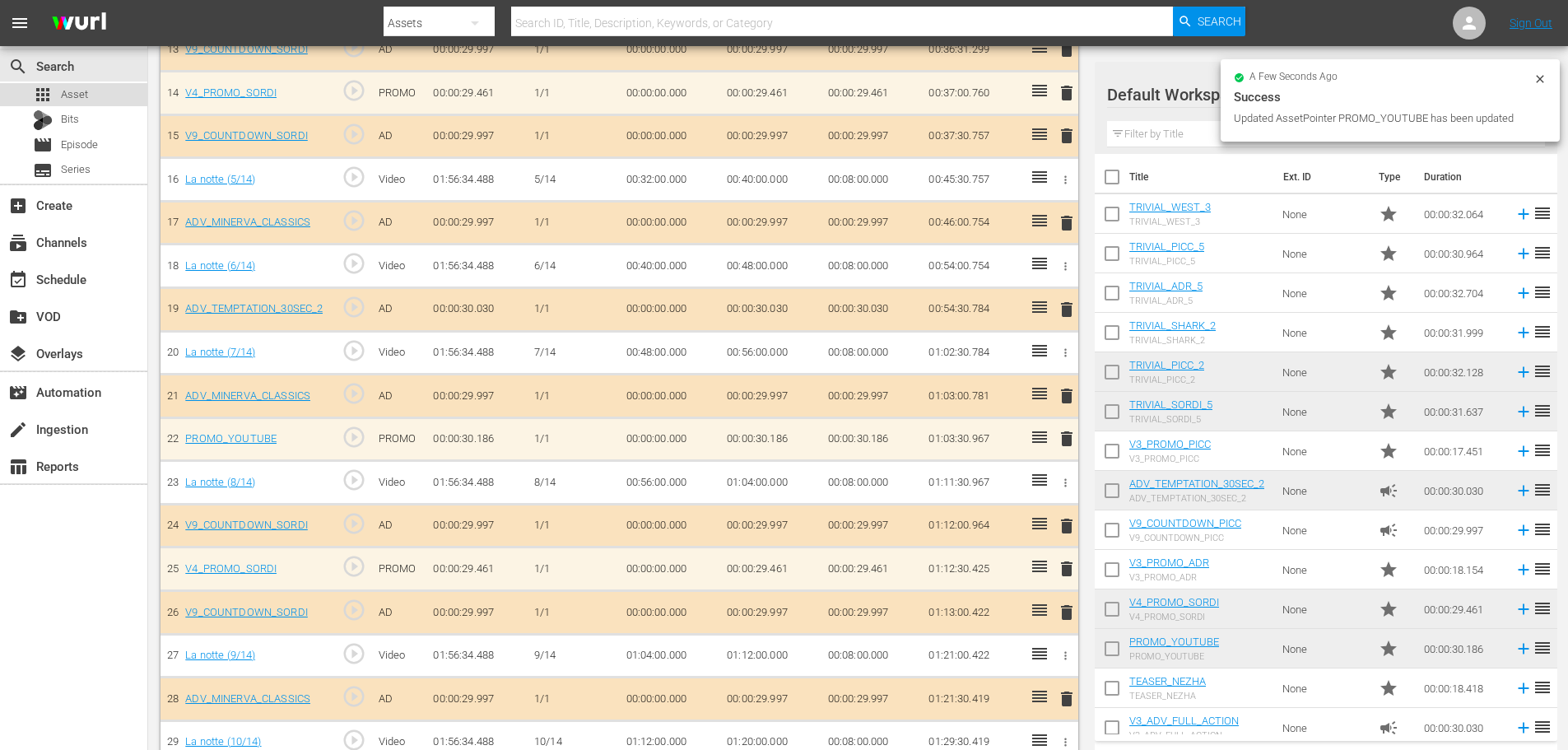
click at [95, 94] on div "apps Asset" at bounding box center [74, 94] width 148 height 23
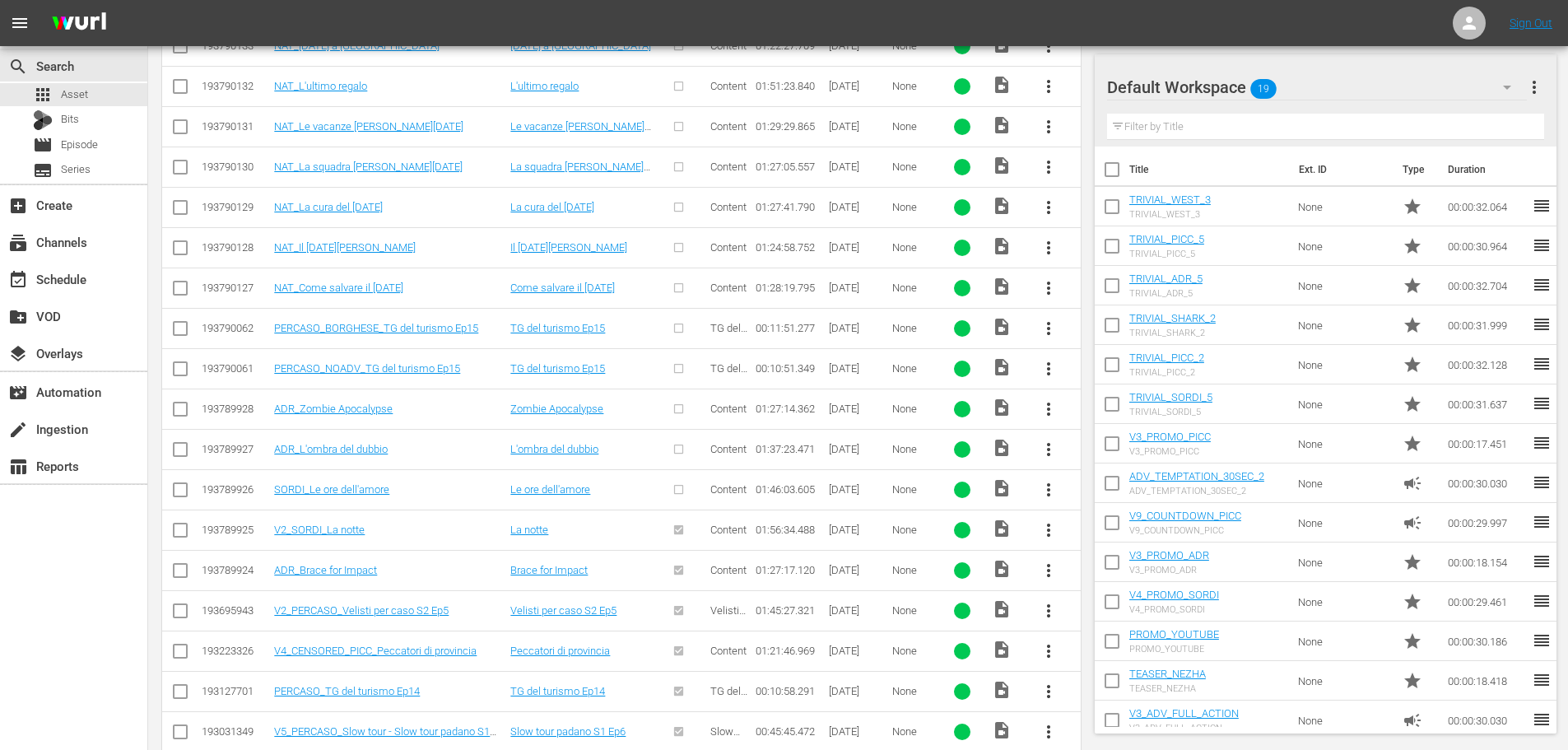
scroll to position [1135, 0]
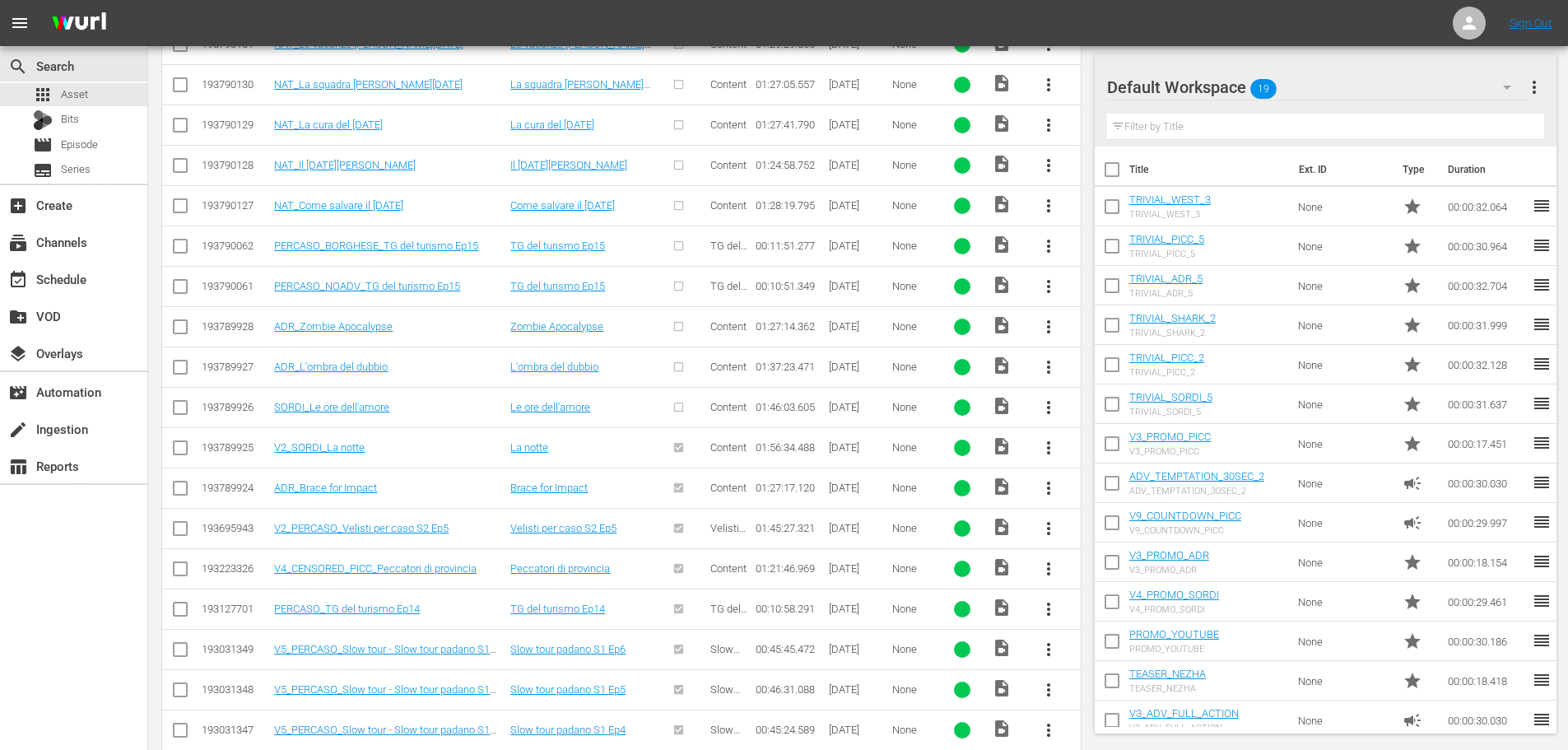
click at [1052, 409] on span "more_vert" at bounding box center [1049, 408] width 20 height 20
click at [1114, 541] on div "Episode" at bounding box center [1137, 532] width 112 height 39
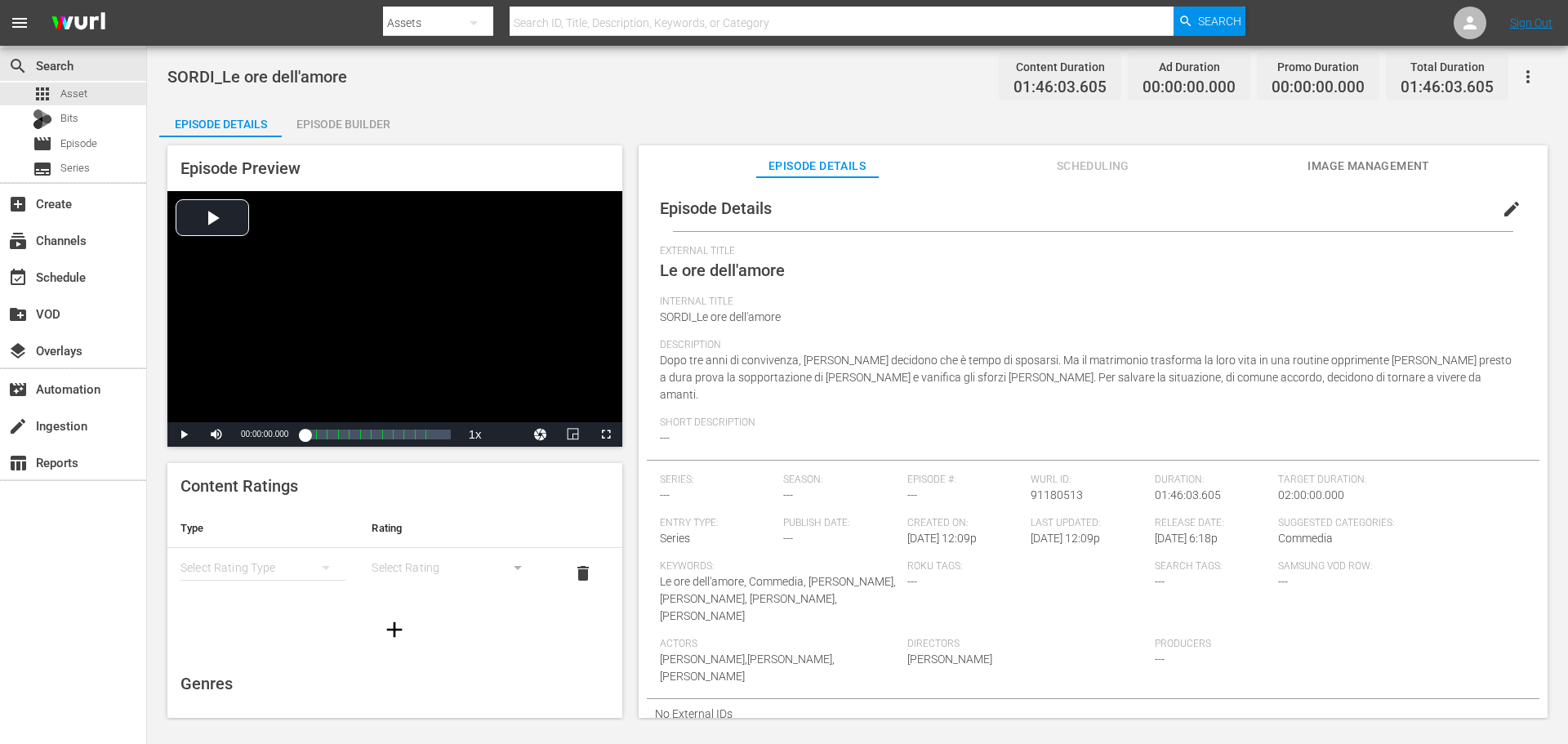
click at [1492, 207] on button "edit" at bounding box center [1511, 209] width 39 height 39
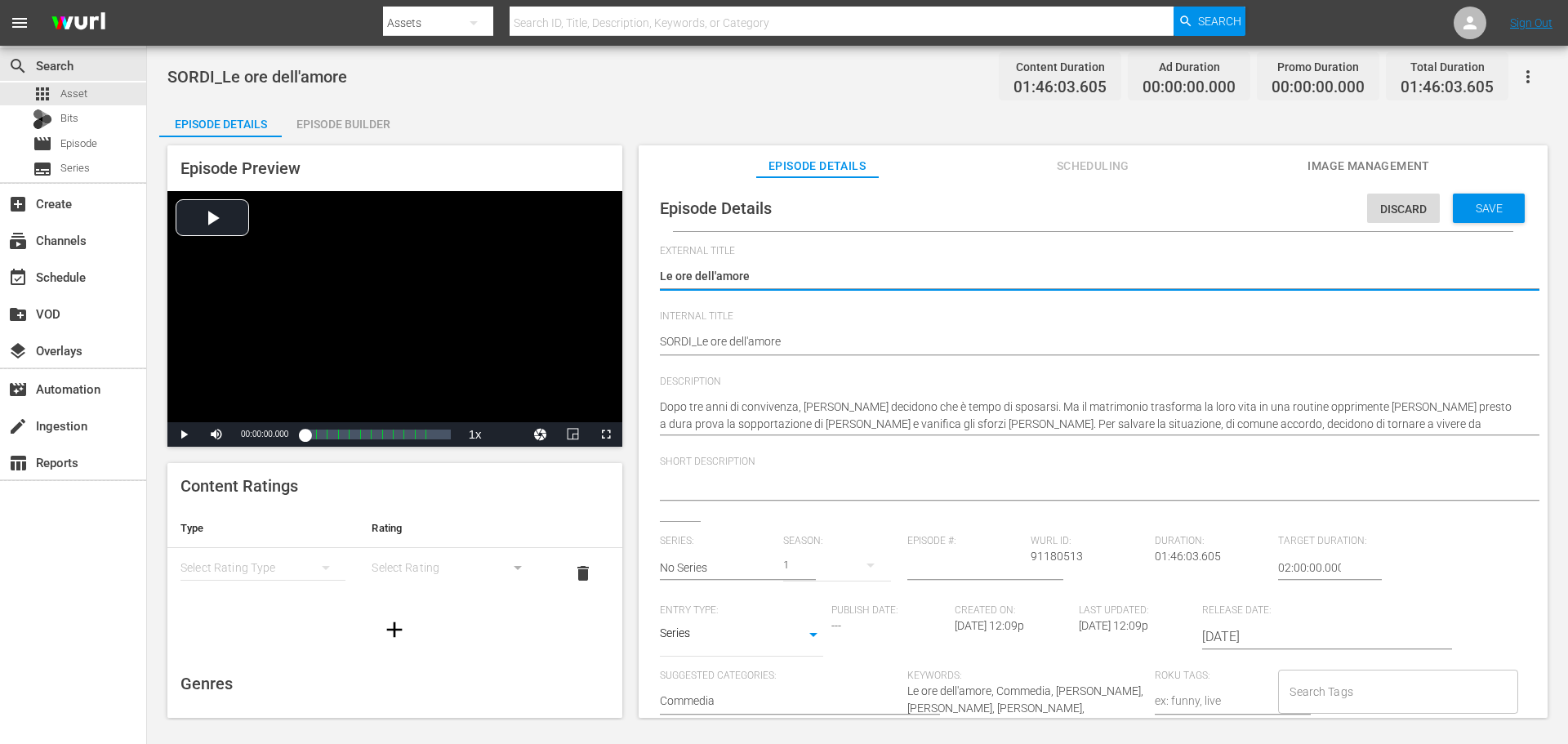
scroll to position [16, 0]
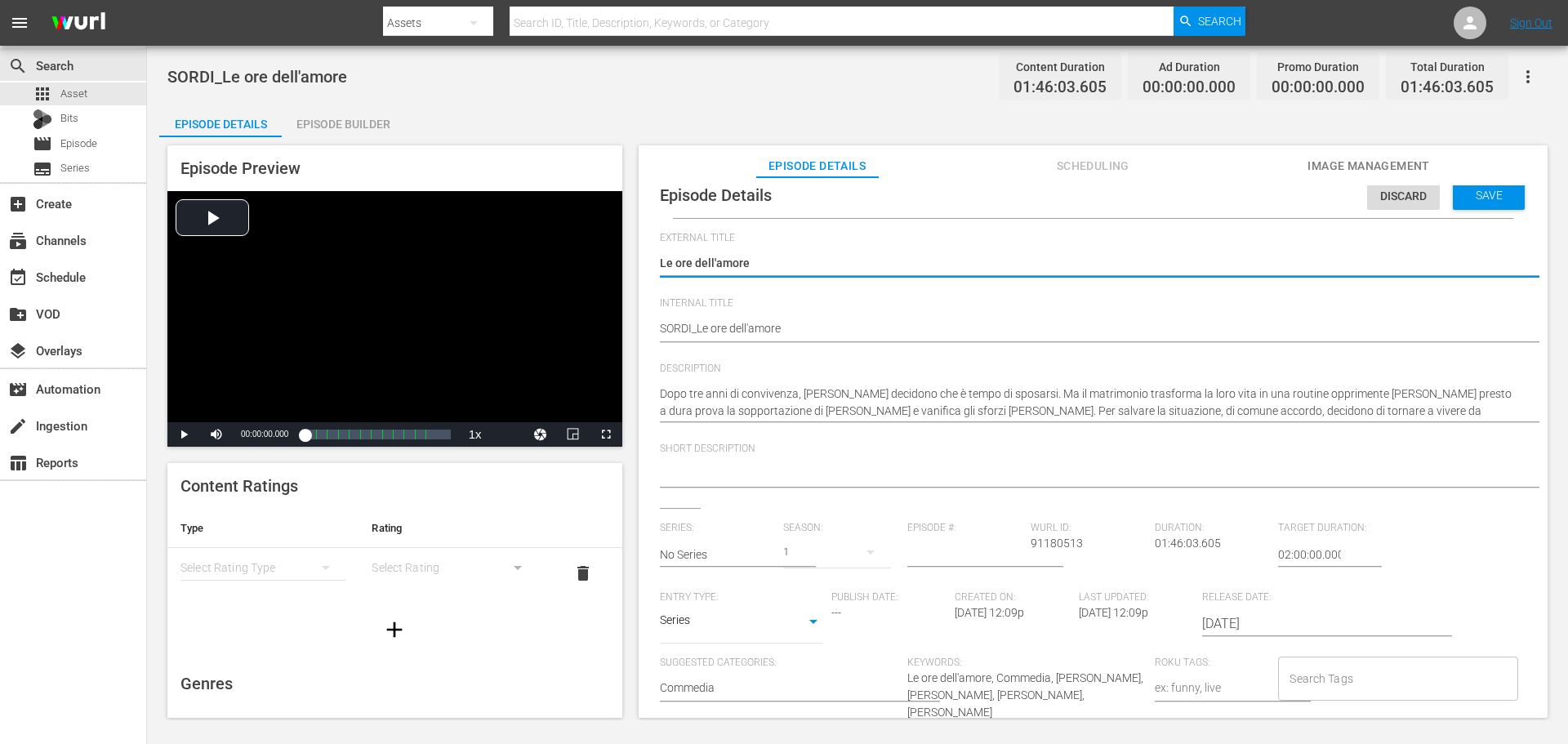
click at [763, 628] on body "menu Search By Assets Search ID, Title, Description, Keywords, or Category Sear…" at bounding box center [784, 372] width 1568 height 744
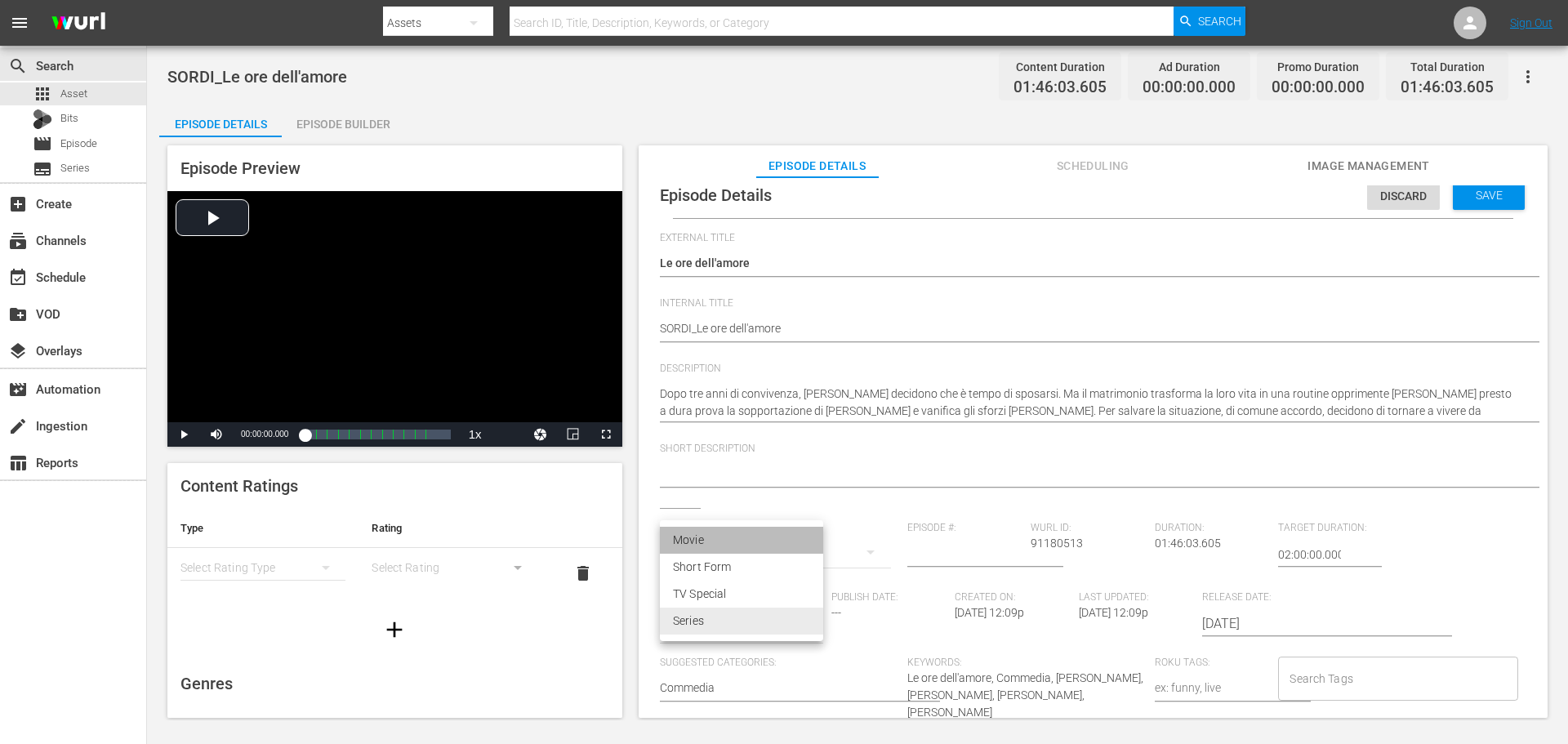
click at [712, 543] on li "Movie" at bounding box center [742, 540] width 163 height 27
type input "MOVIE"
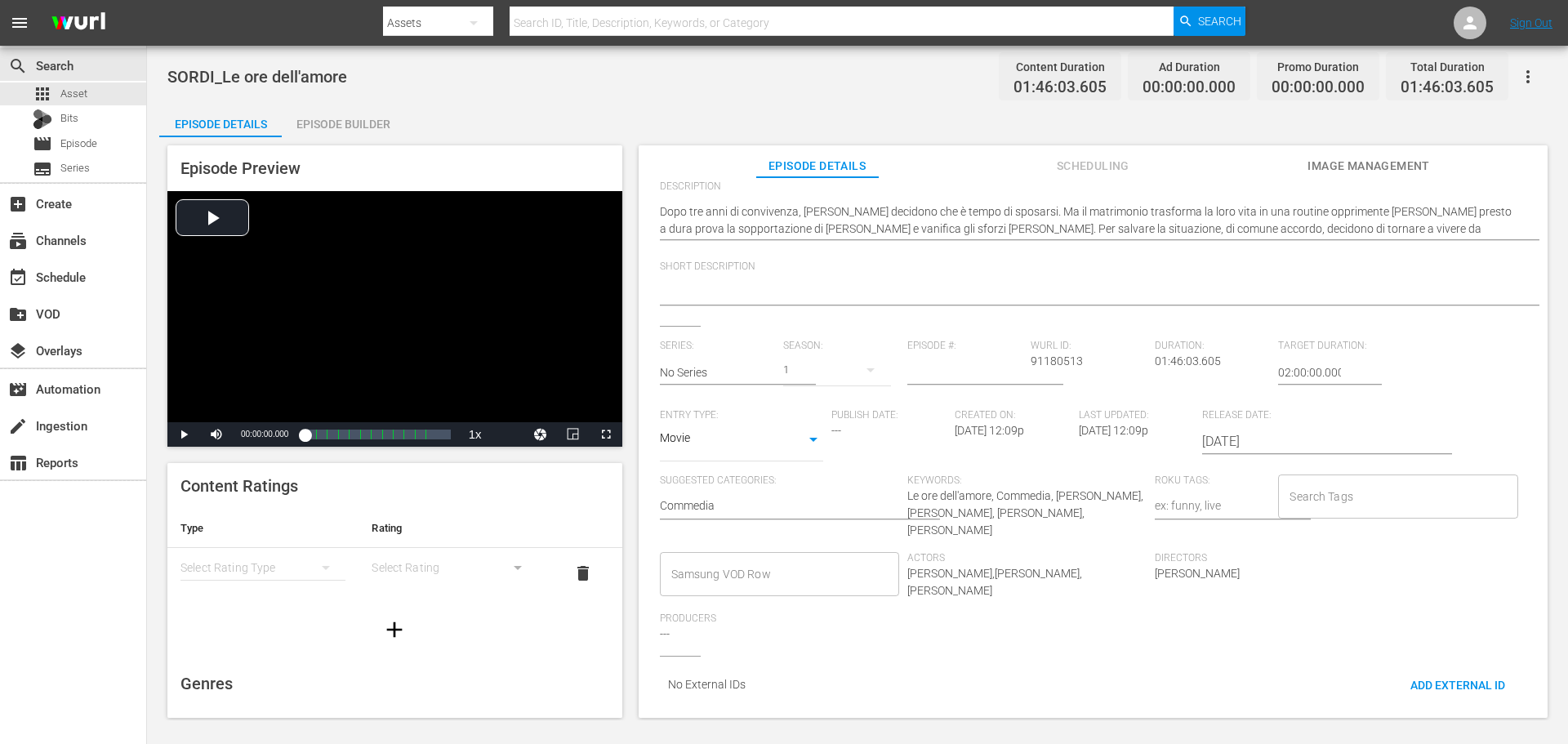
click at [798, 574] on input "Samsung VOD Row" at bounding box center [767, 573] width 200 height 29
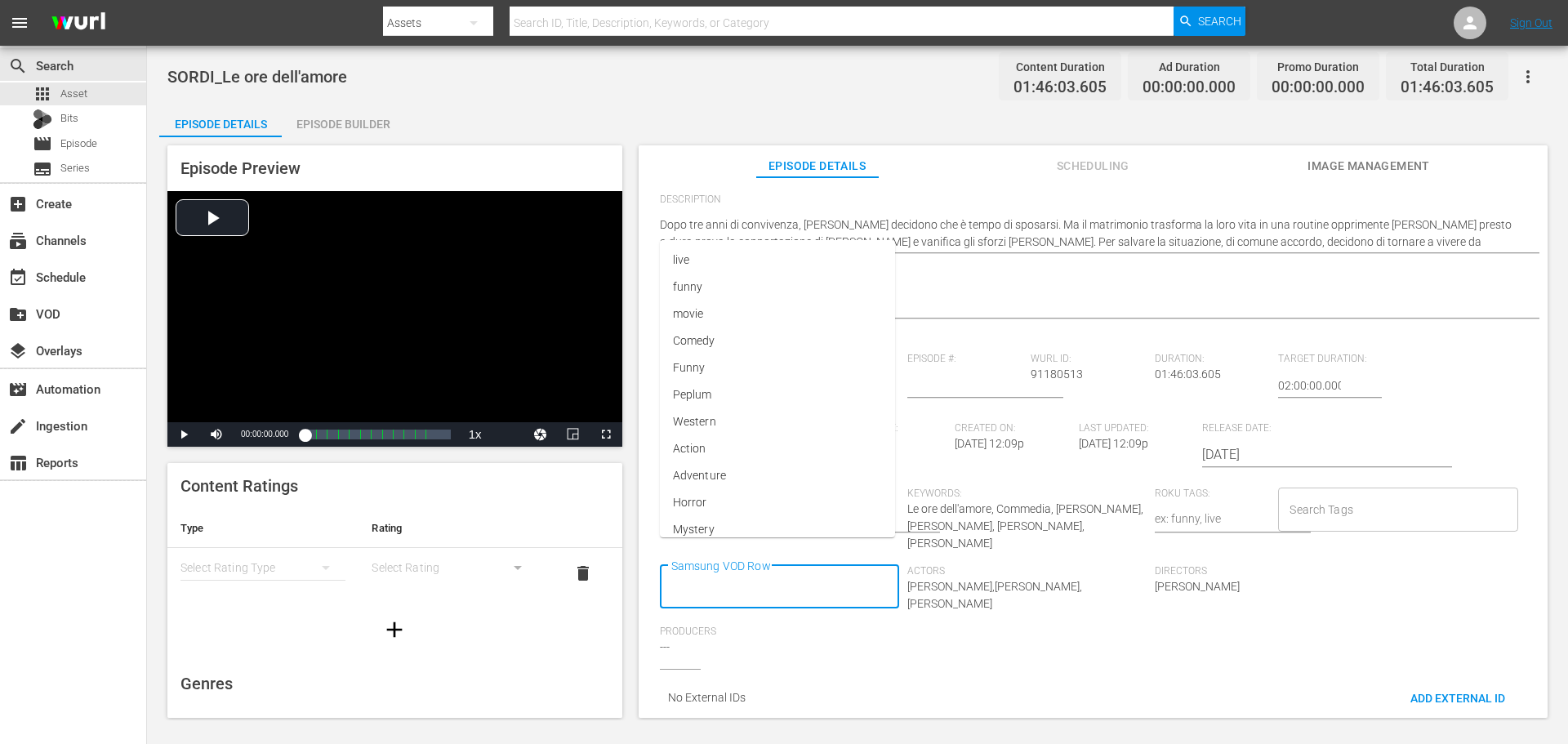
scroll to position [0, 0]
type input "Movie"
type input "Commedi"
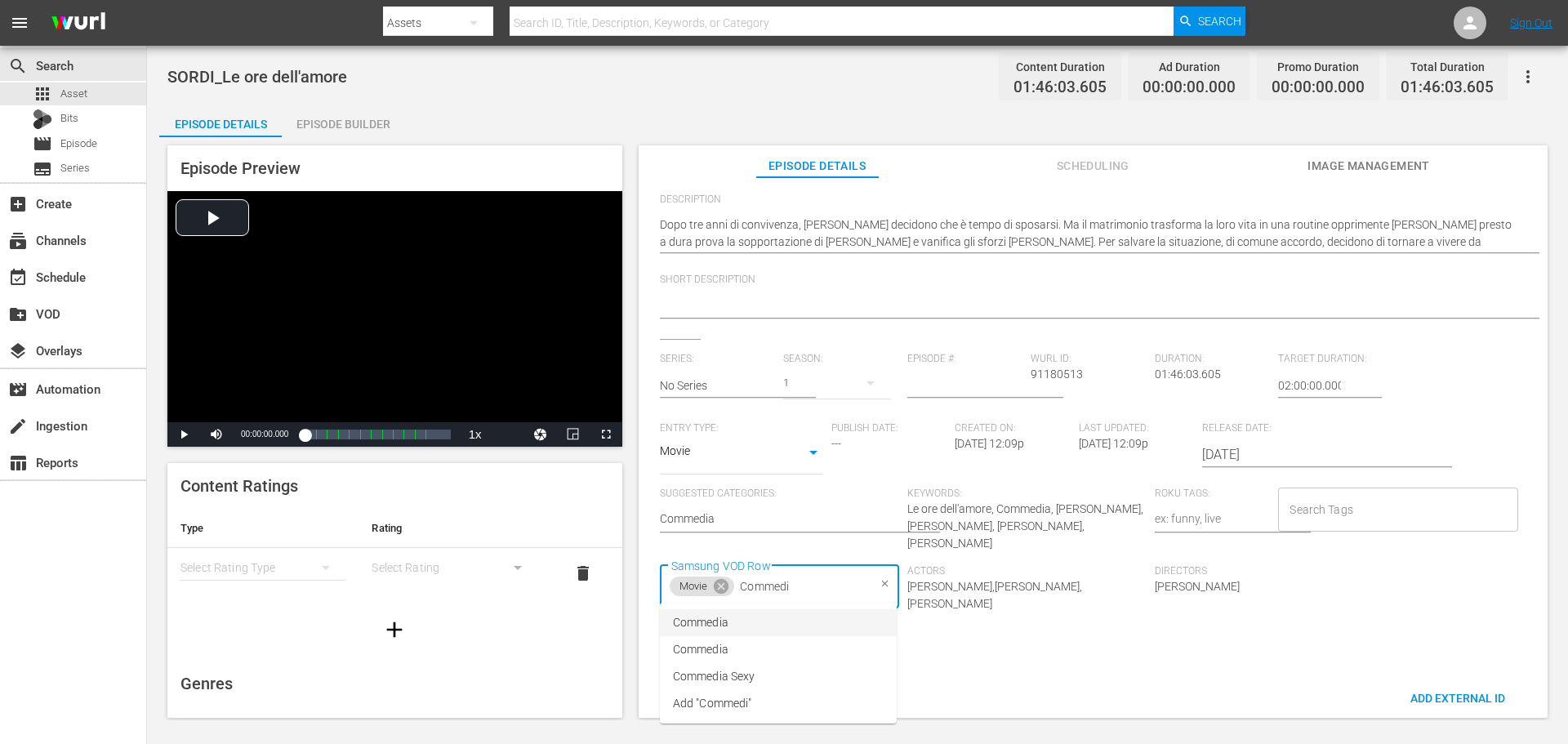
click at [790, 632] on li "Commedia" at bounding box center [778, 622] width 237 height 27
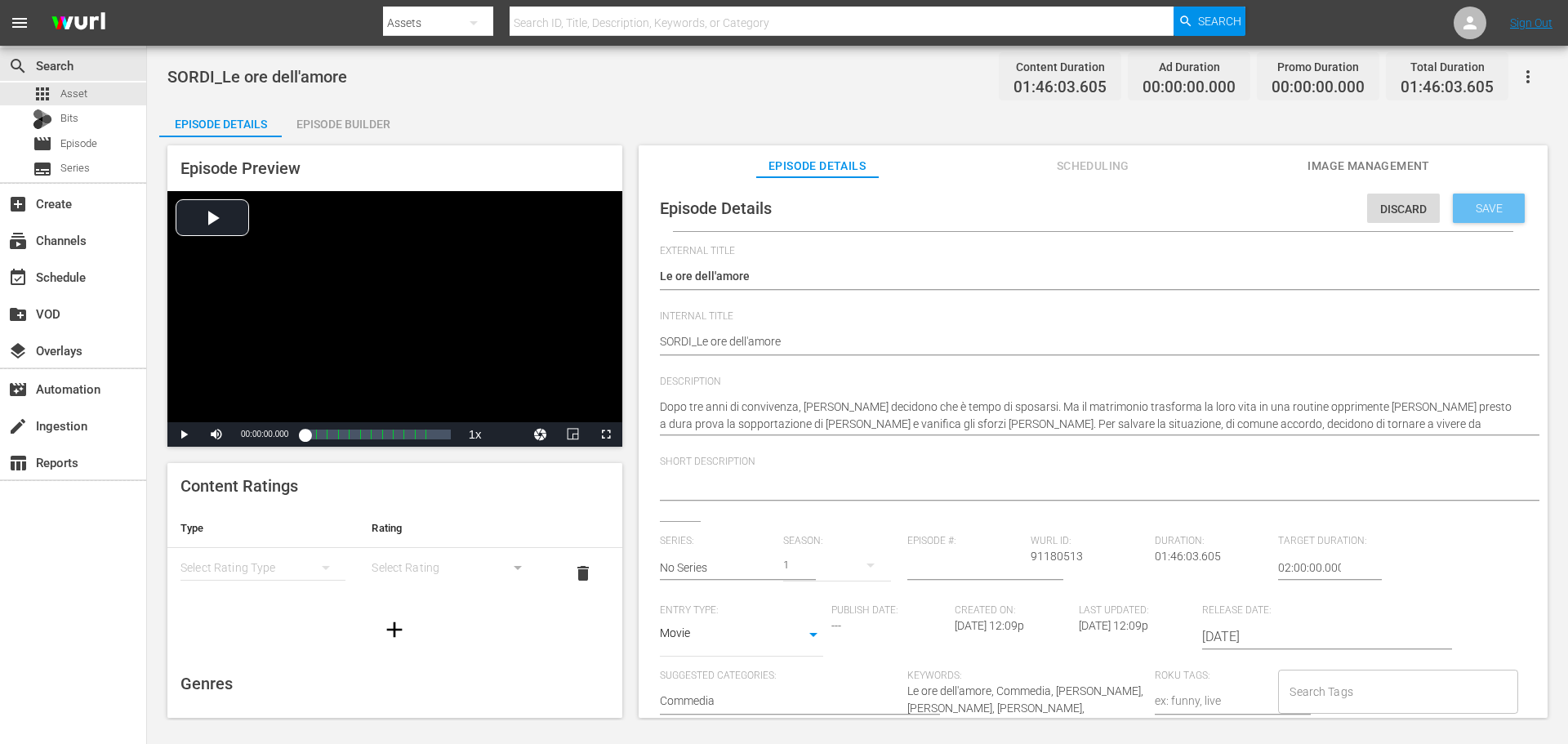
click at [1480, 206] on span "Save" at bounding box center [1489, 208] width 53 height 13
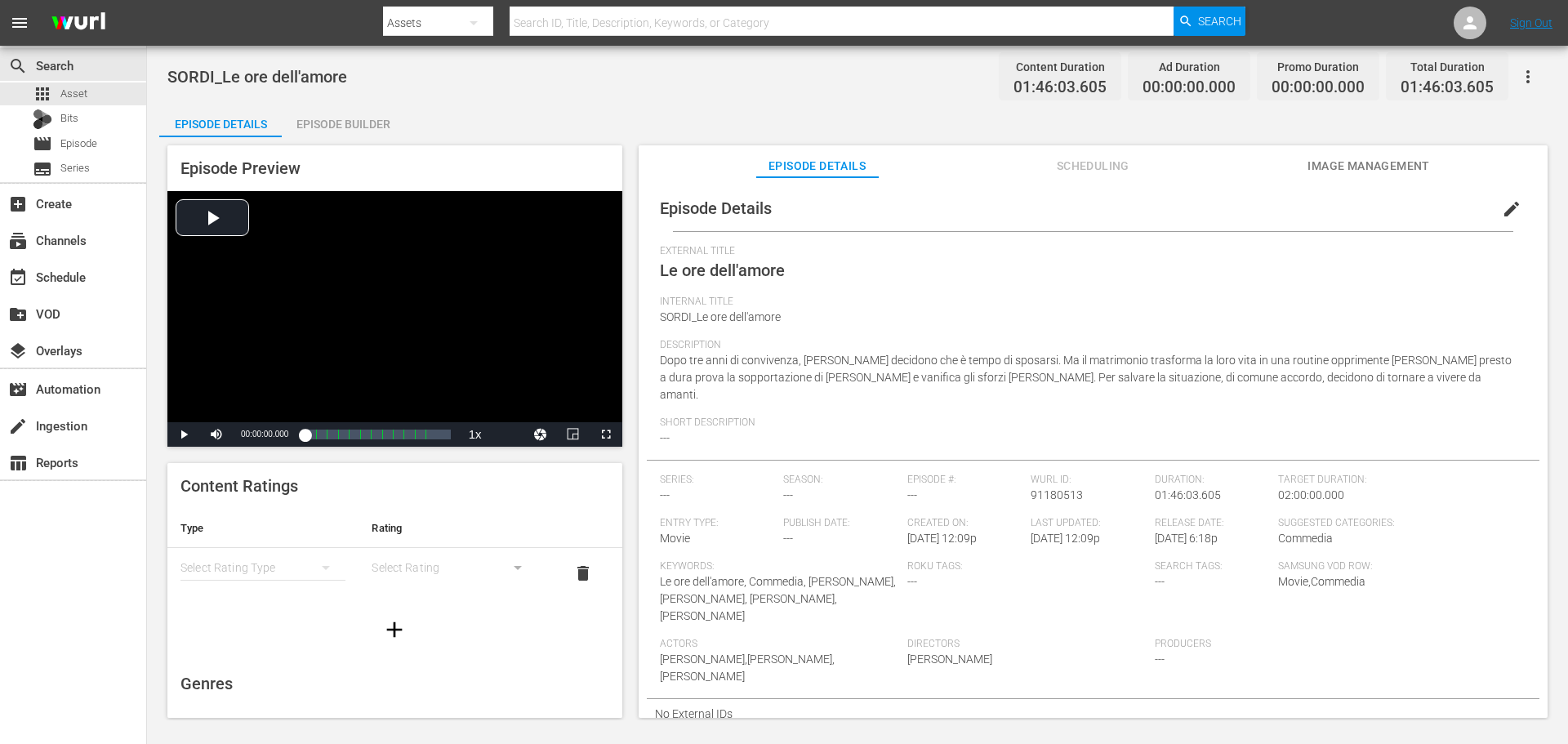
click at [362, 134] on div "Episode Builder" at bounding box center [343, 124] width 122 height 39
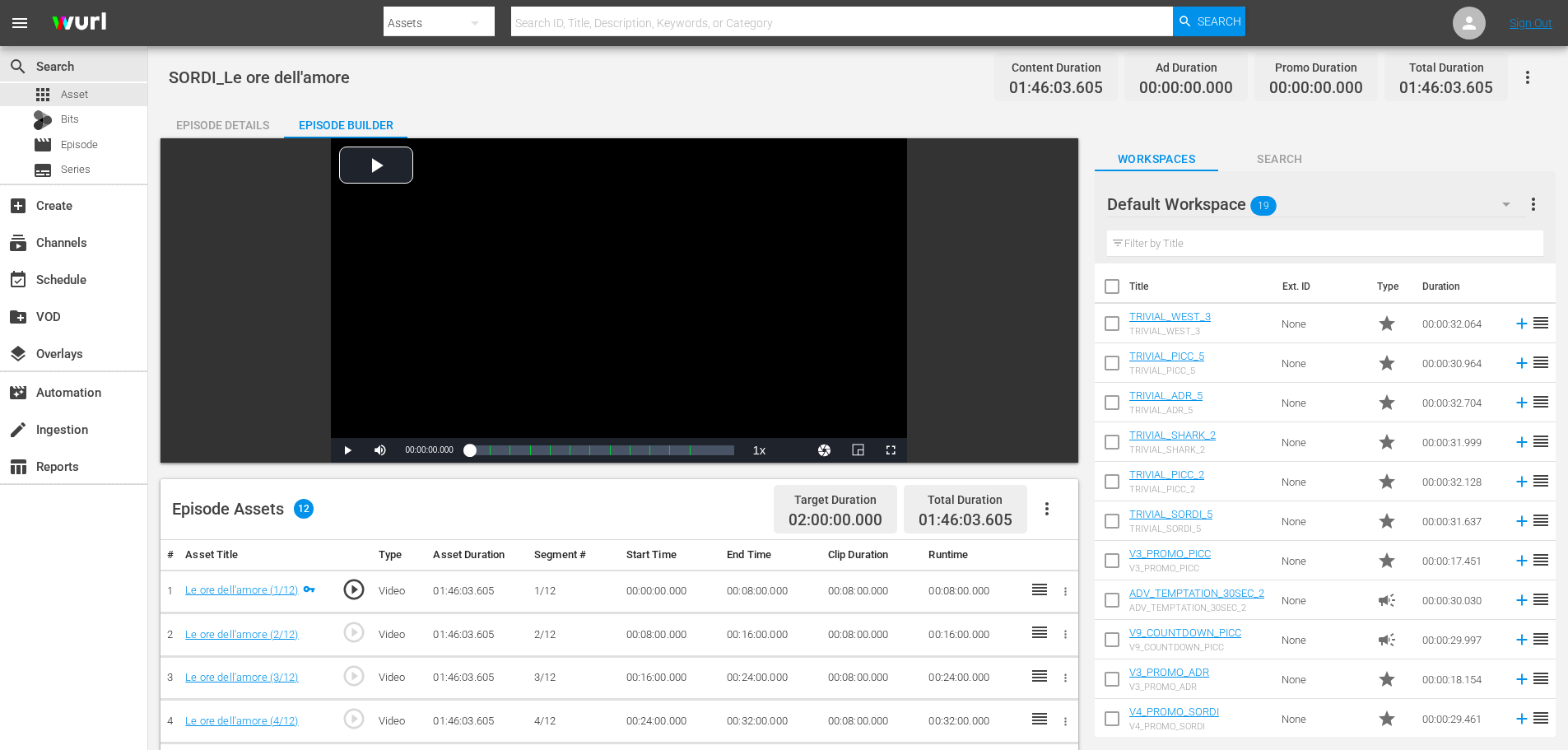
click at [270, 120] on div "Episode Details" at bounding box center [221, 125] width 123 height 39
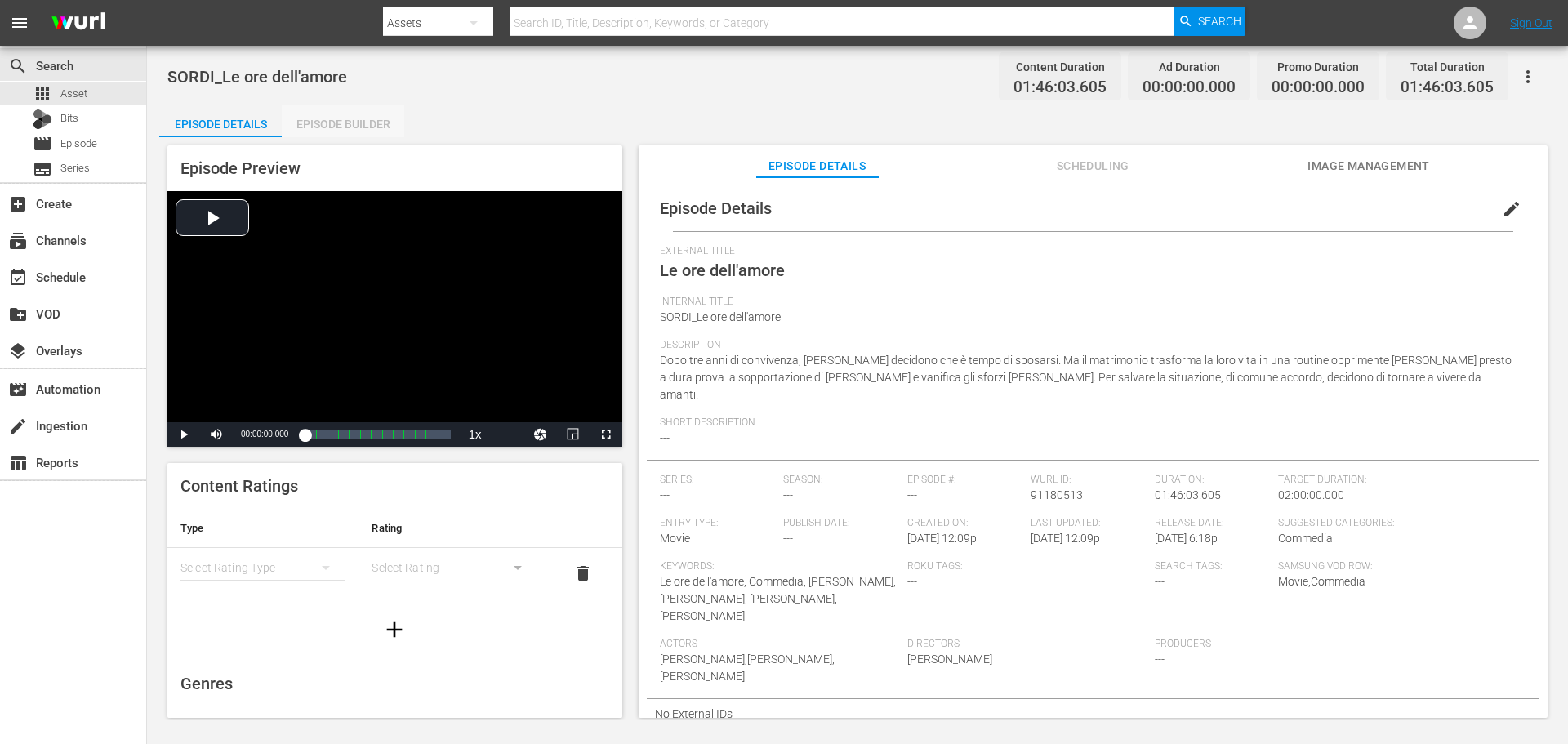
click at [345, 125] on div "Episode Builder" at bounding box center [343, 124] width 122 height 39
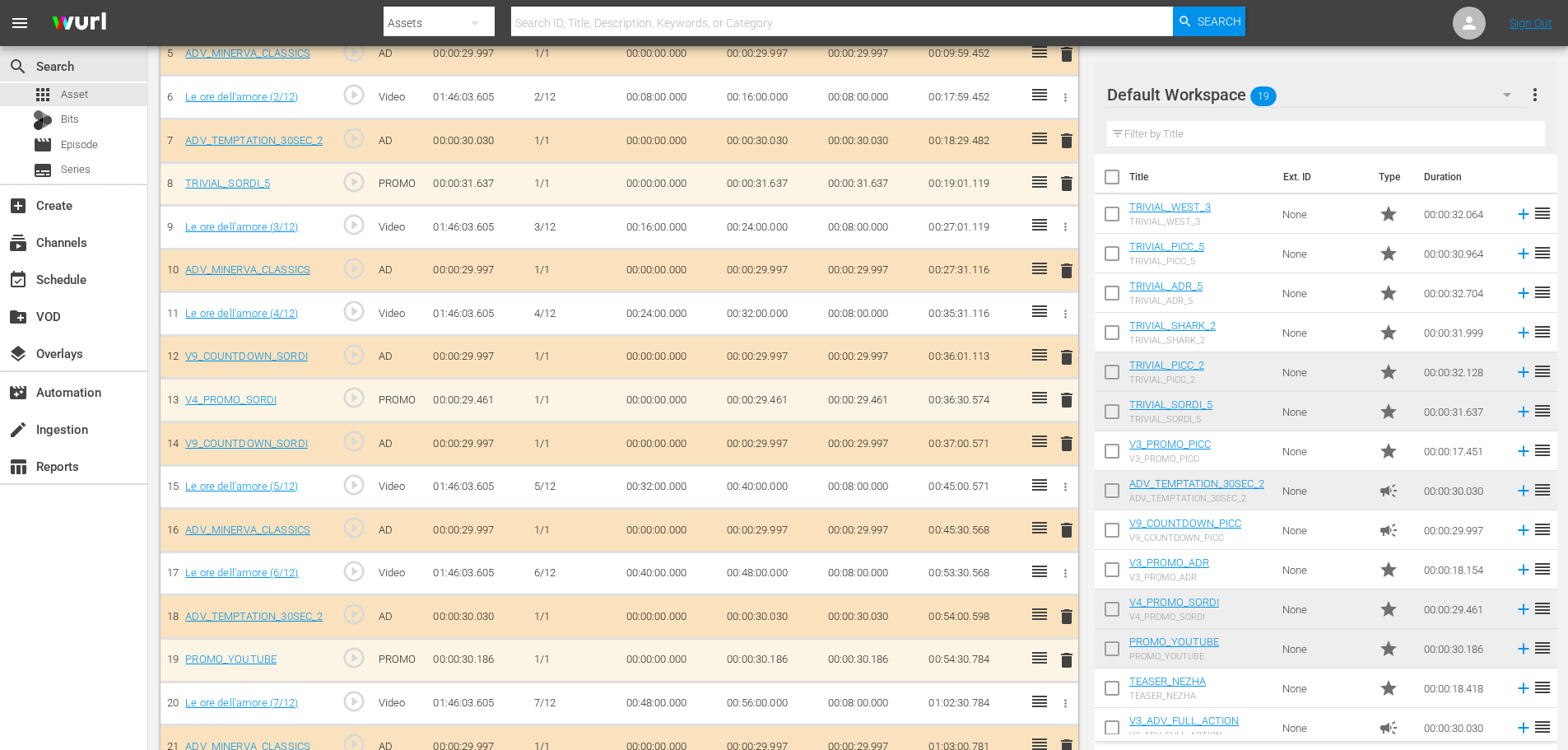
scroll to position [685, 0]
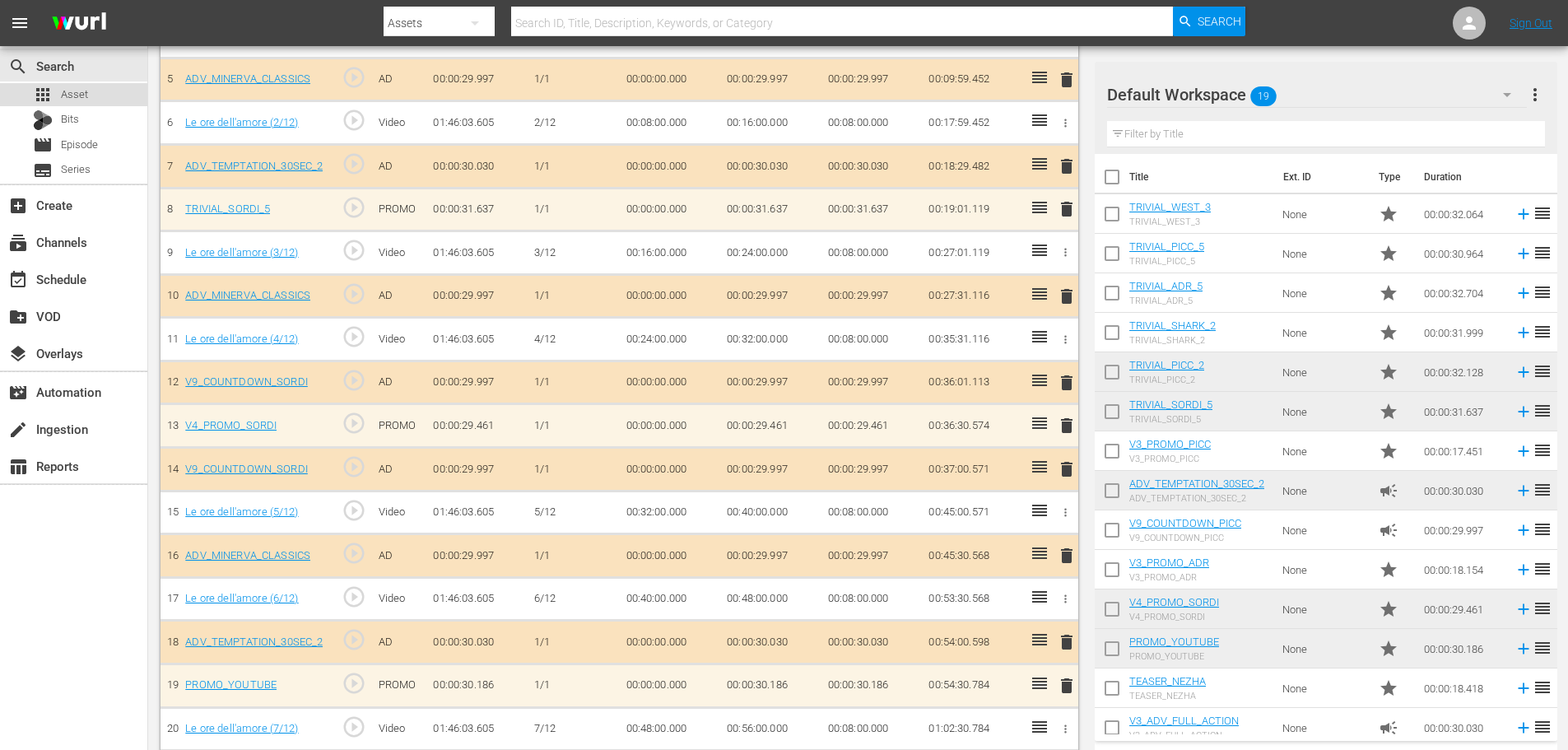
click at [106, 95] on div "apps Asset" at bounding box center [74, 94] width 148 height 23
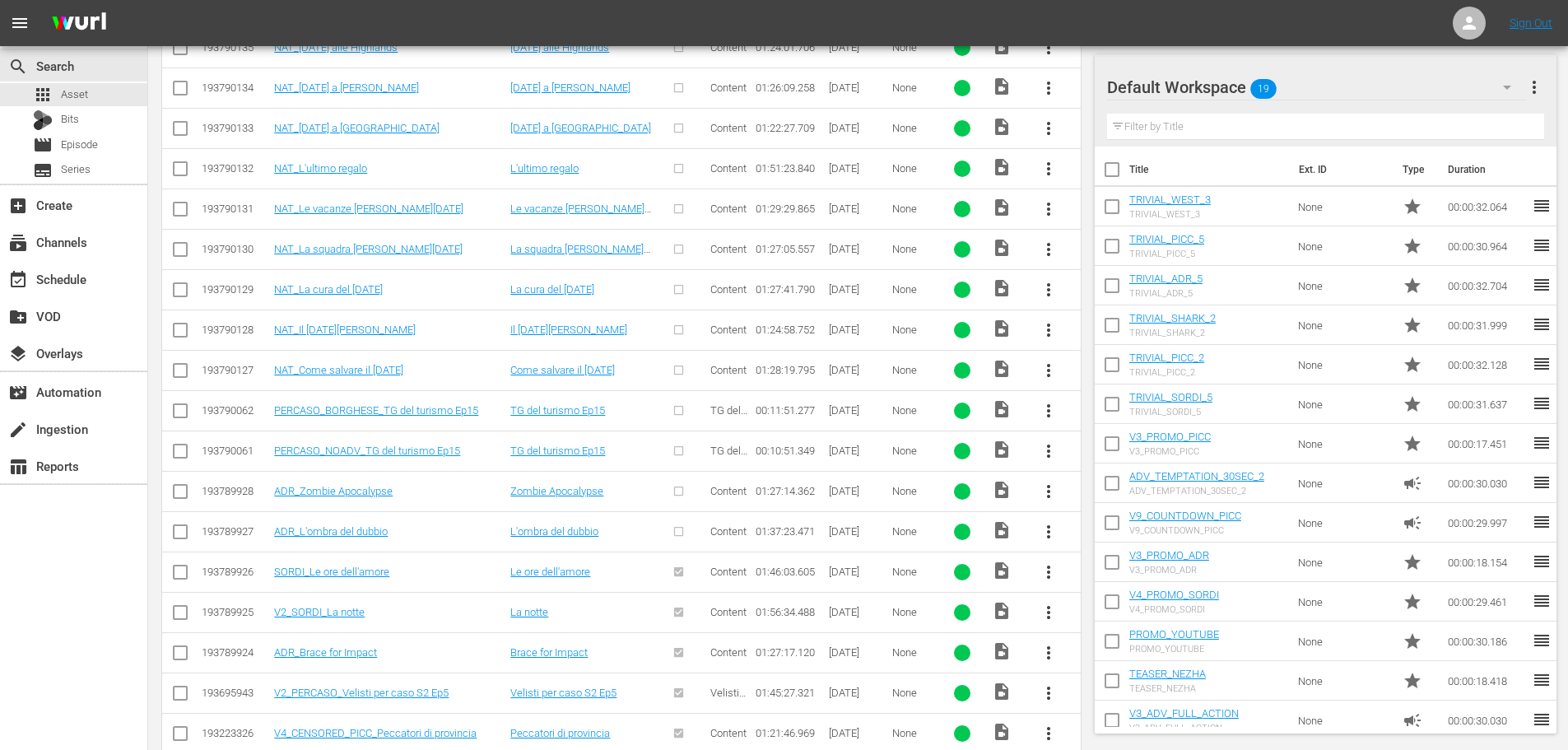
scroll to position [1053, 0]
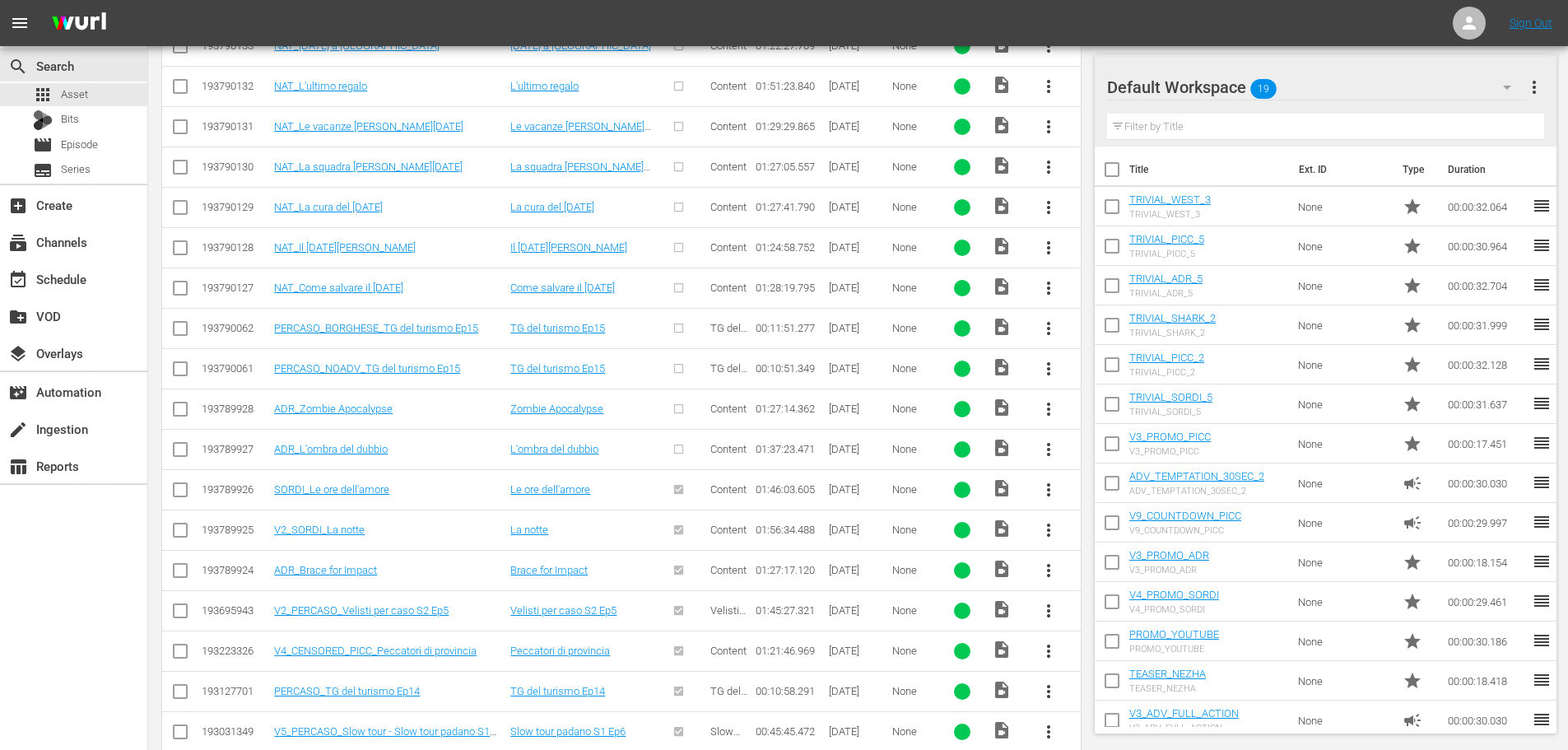
click at [1050, 451] on span "more_vert" at bounding box center [1049, 450] width 20 height 20
click at [1102, 576] on div "Episode" at bounding box center [1137, 574] width 112 height 39
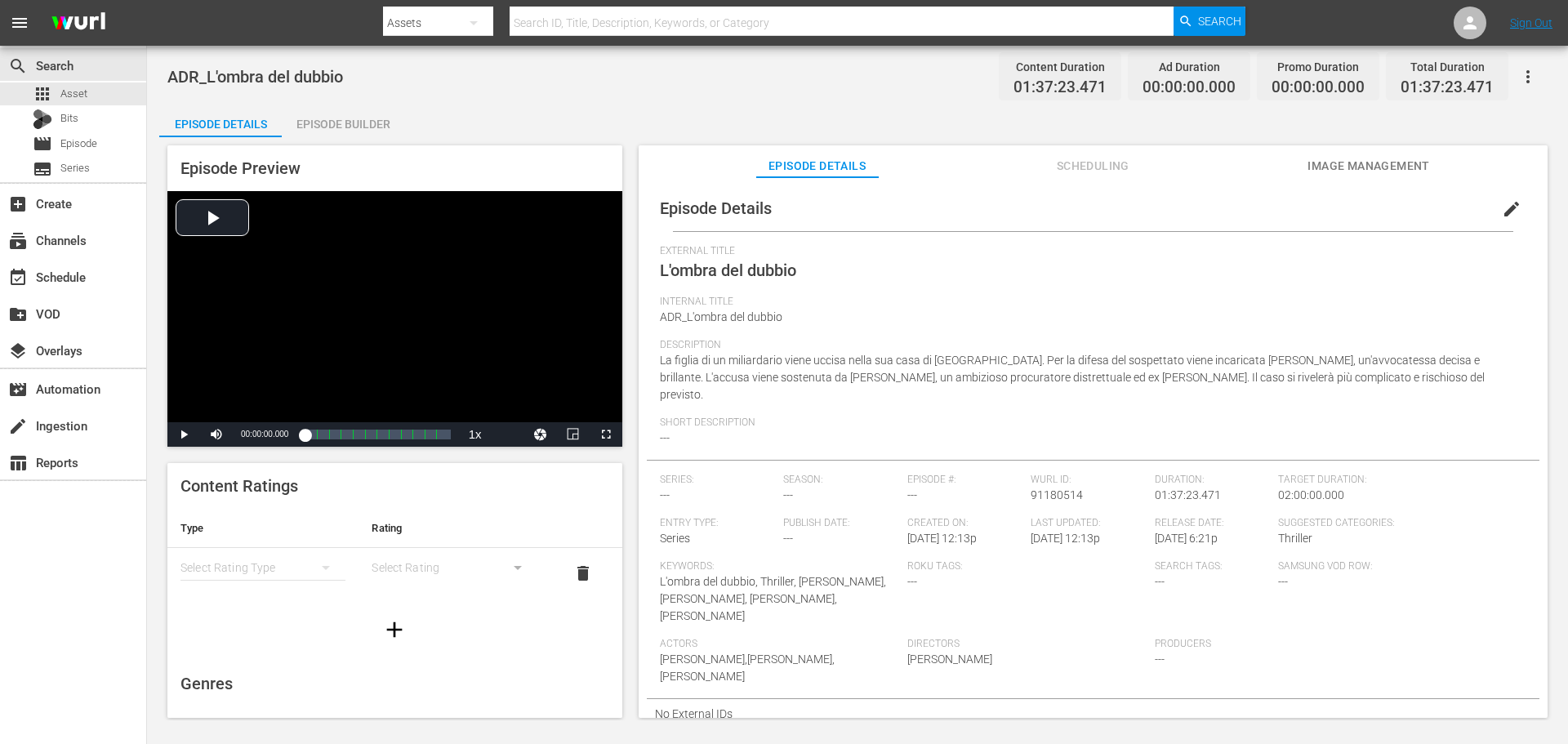
click at [1501, 199] on span "edit" at bounding box center [1511, 209] width 20 height 20
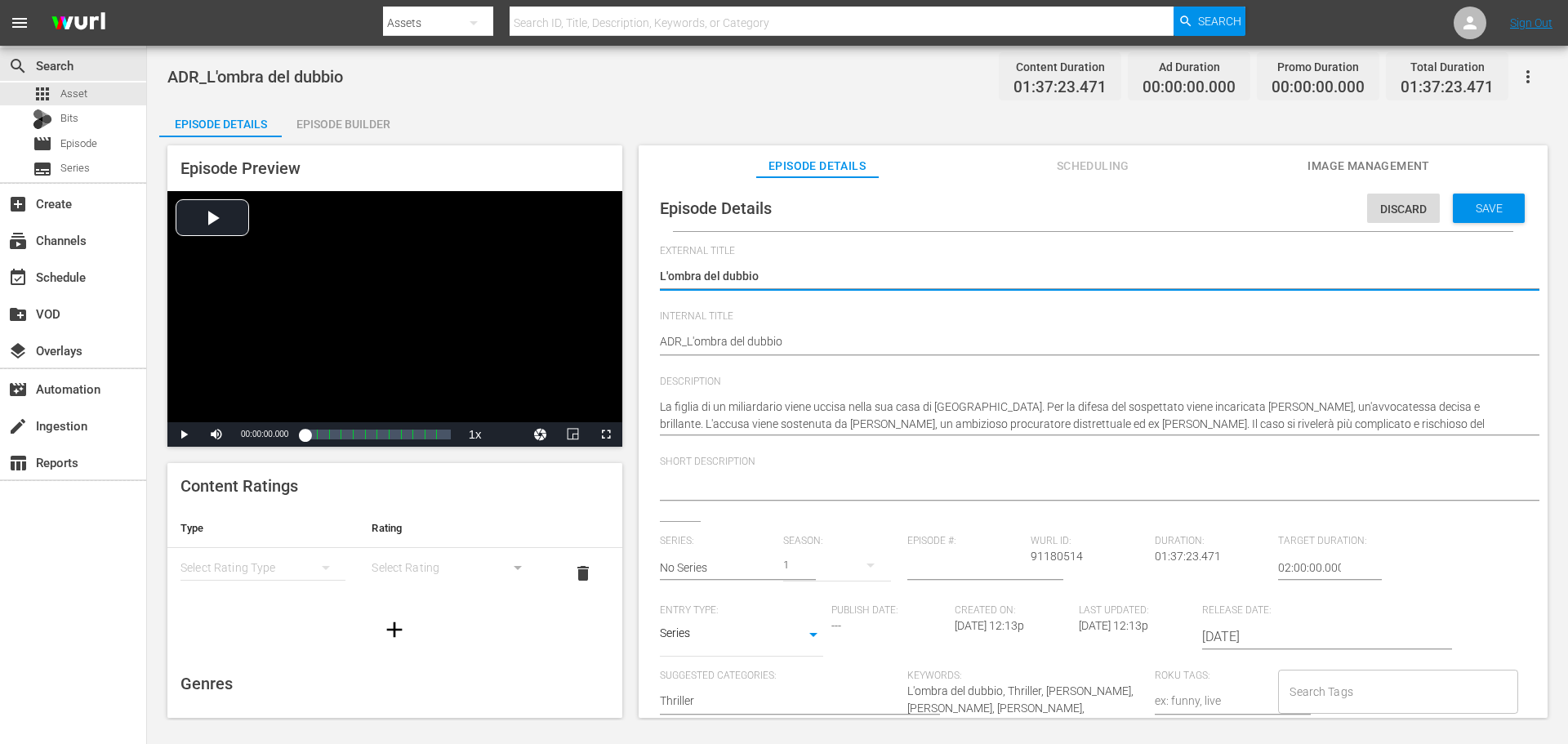
click at [801, 640] on body "menu Search By Assets Search ID, Title, Description, Keywords, or Category Sear…" at bounding box center [784, 372] width 1568 height 744
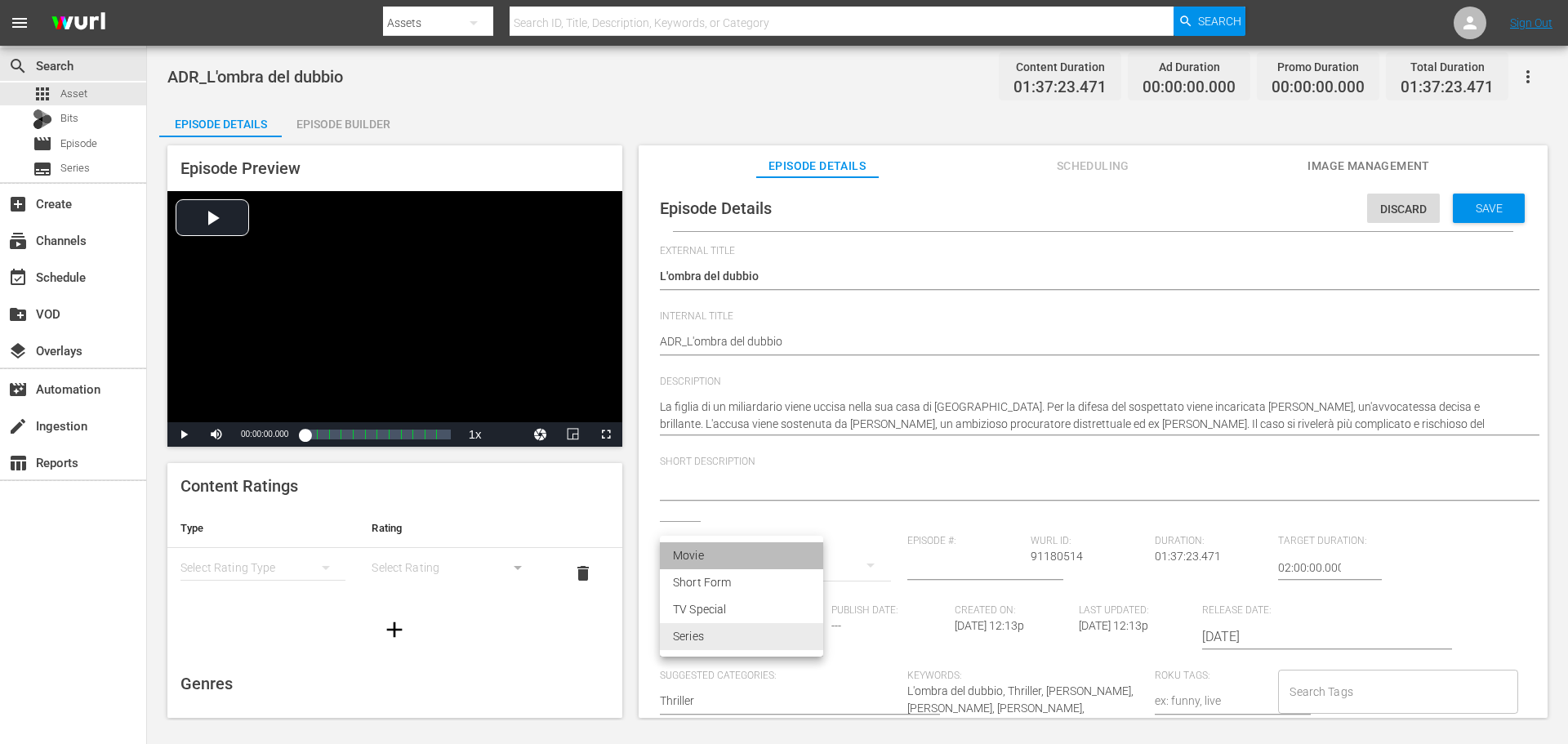
click at [717, 552] on li "Movie" at bounding box center [742, 556] width 163 height 27
type input "MOVIE"
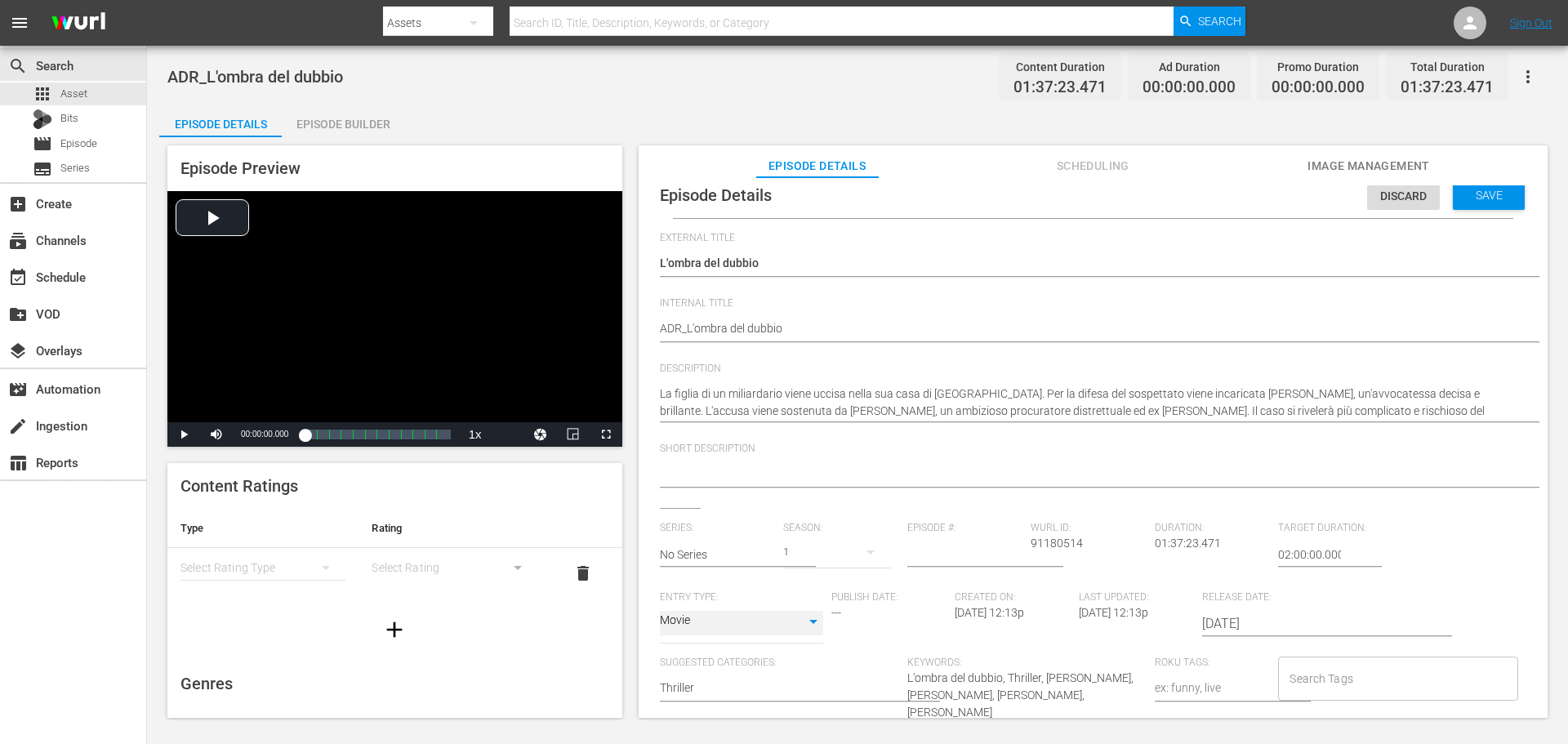
scroll to position [180, 0]
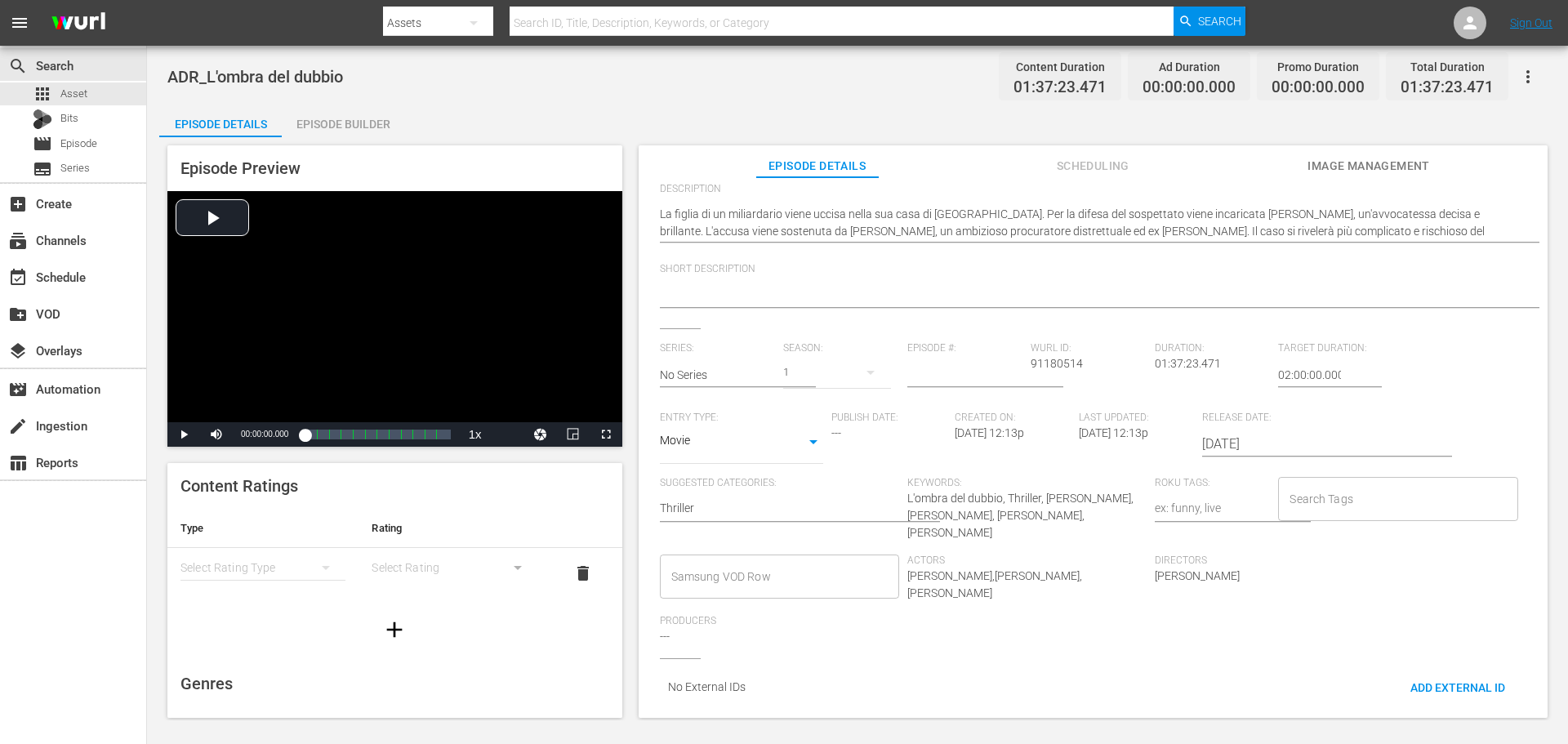
click at [714, 571] on input "Samsung VOD Row" at bounding box center [767, 576] width 200 height 29
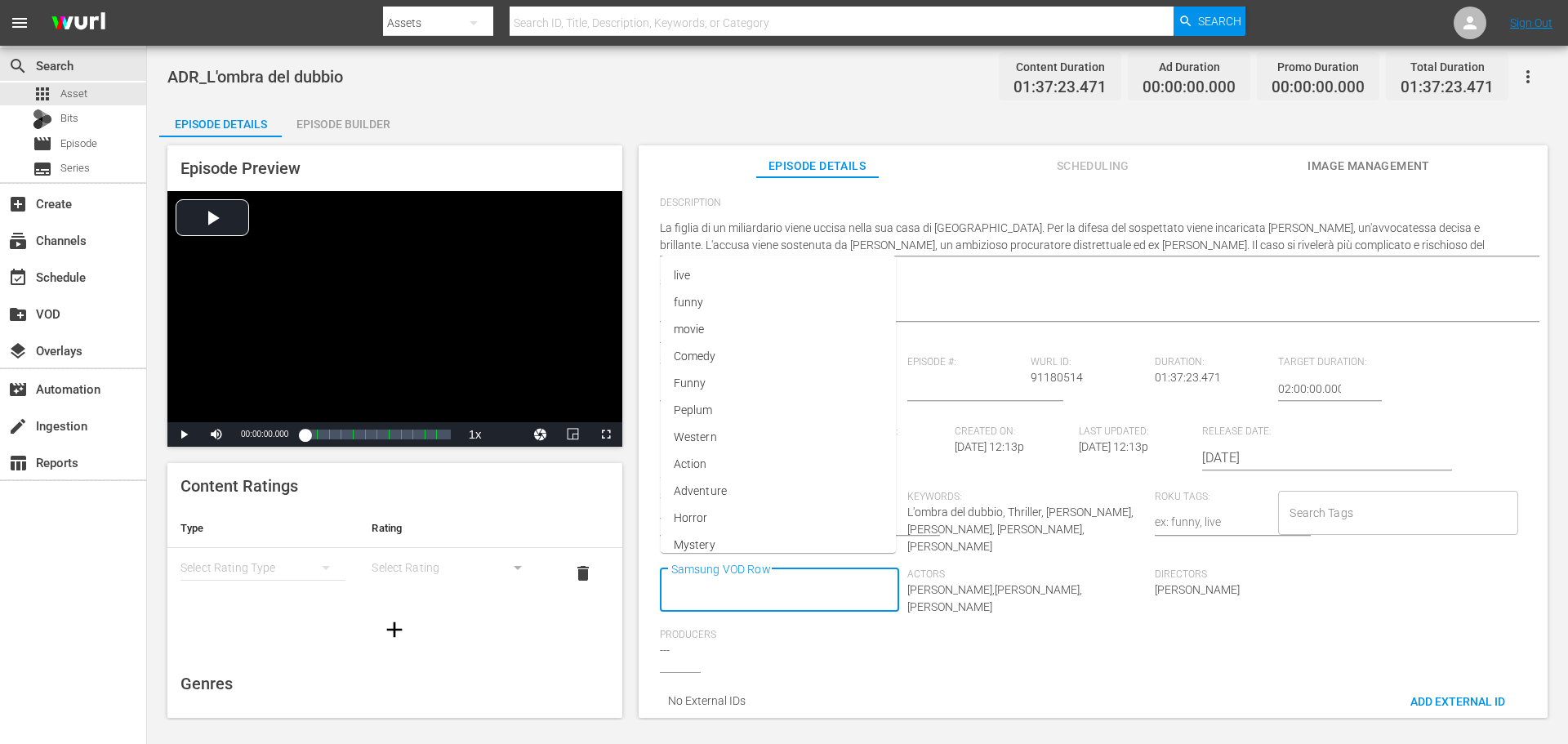
scroll to position [0, 0]
type input "Movie"
type input "Thriller"
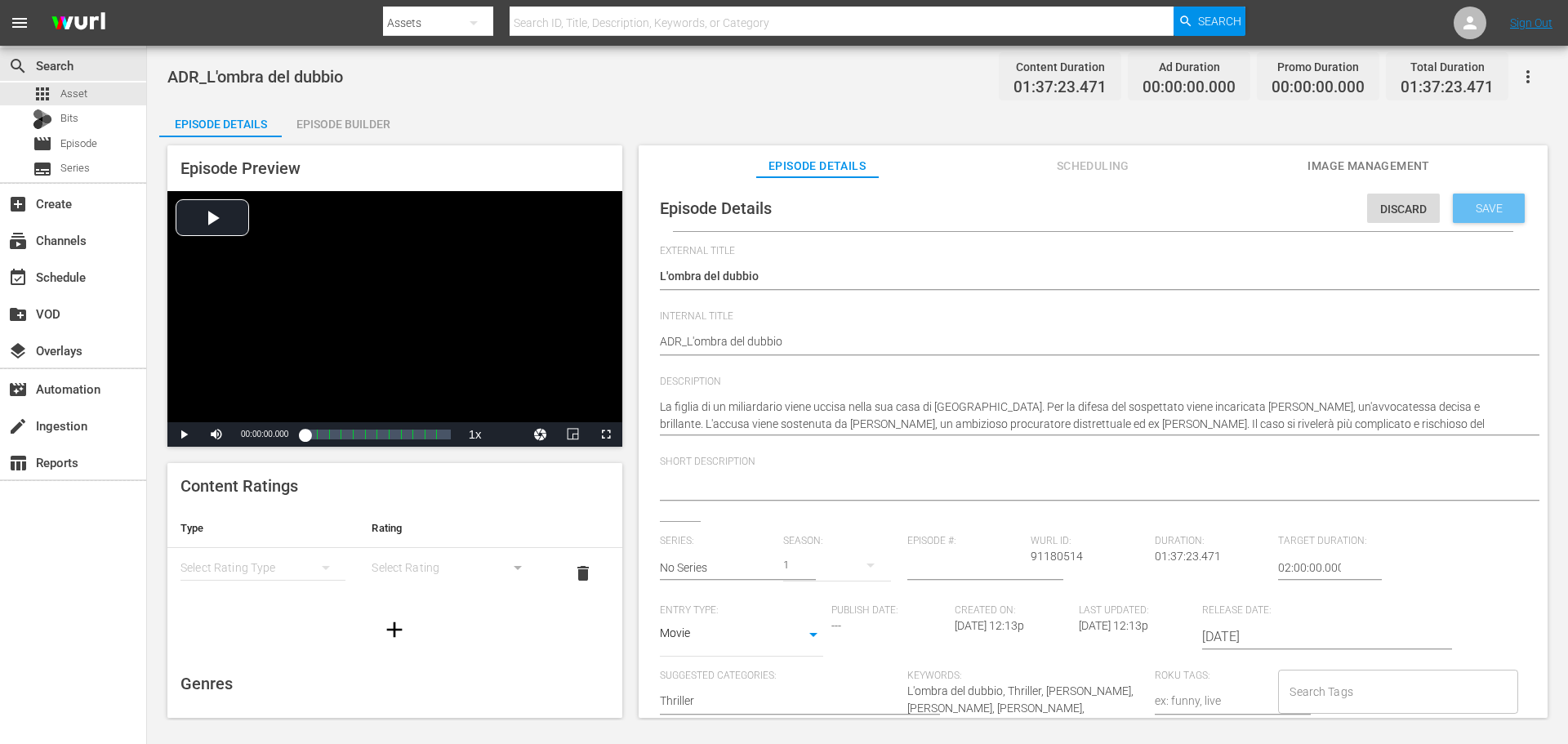
click at [1481, 215] on div "Save" at bounding box center [1489, 208] width 72 height 29
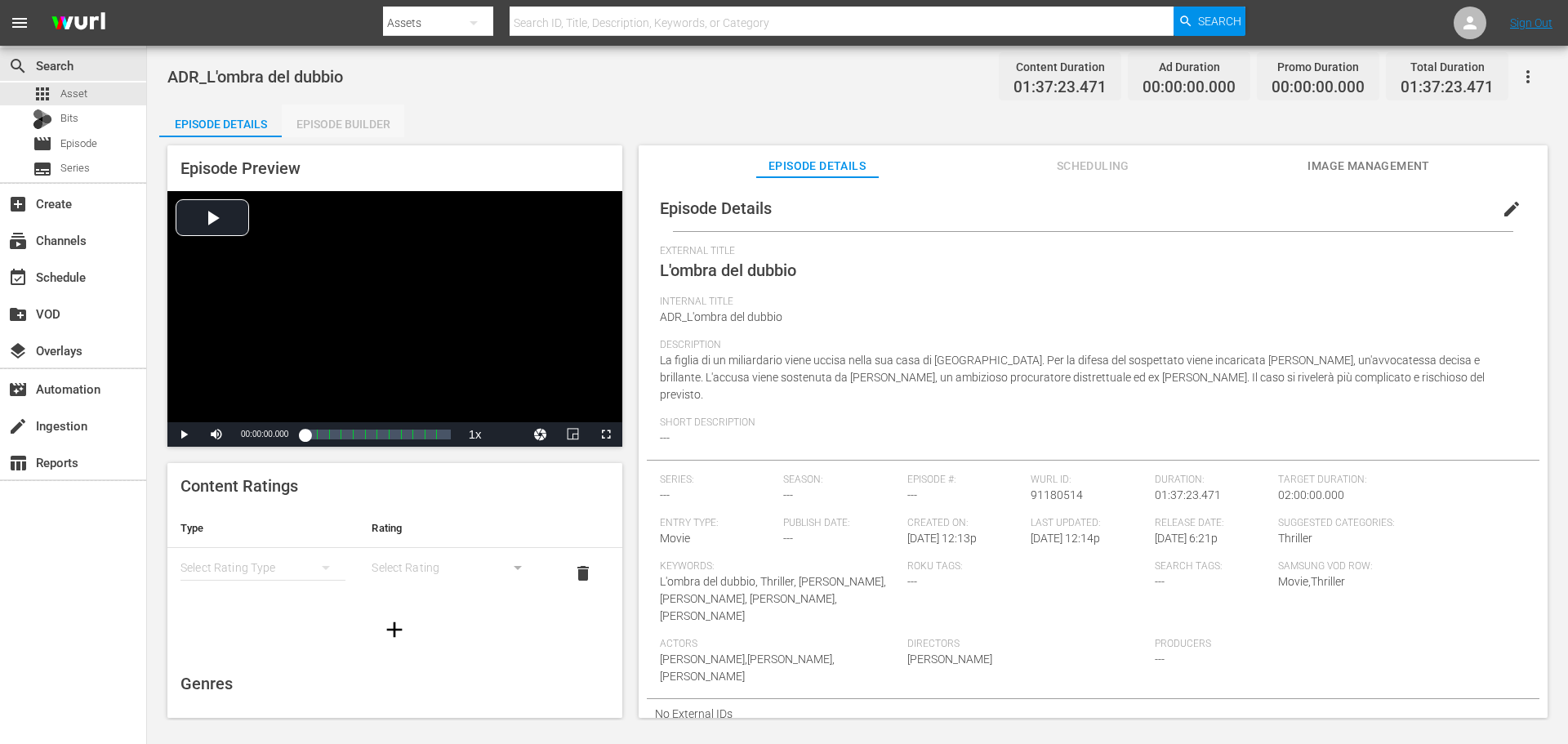
click at [334, 126] on div "Episode Builder" at bounding box center [343, 124] width 122 height 39
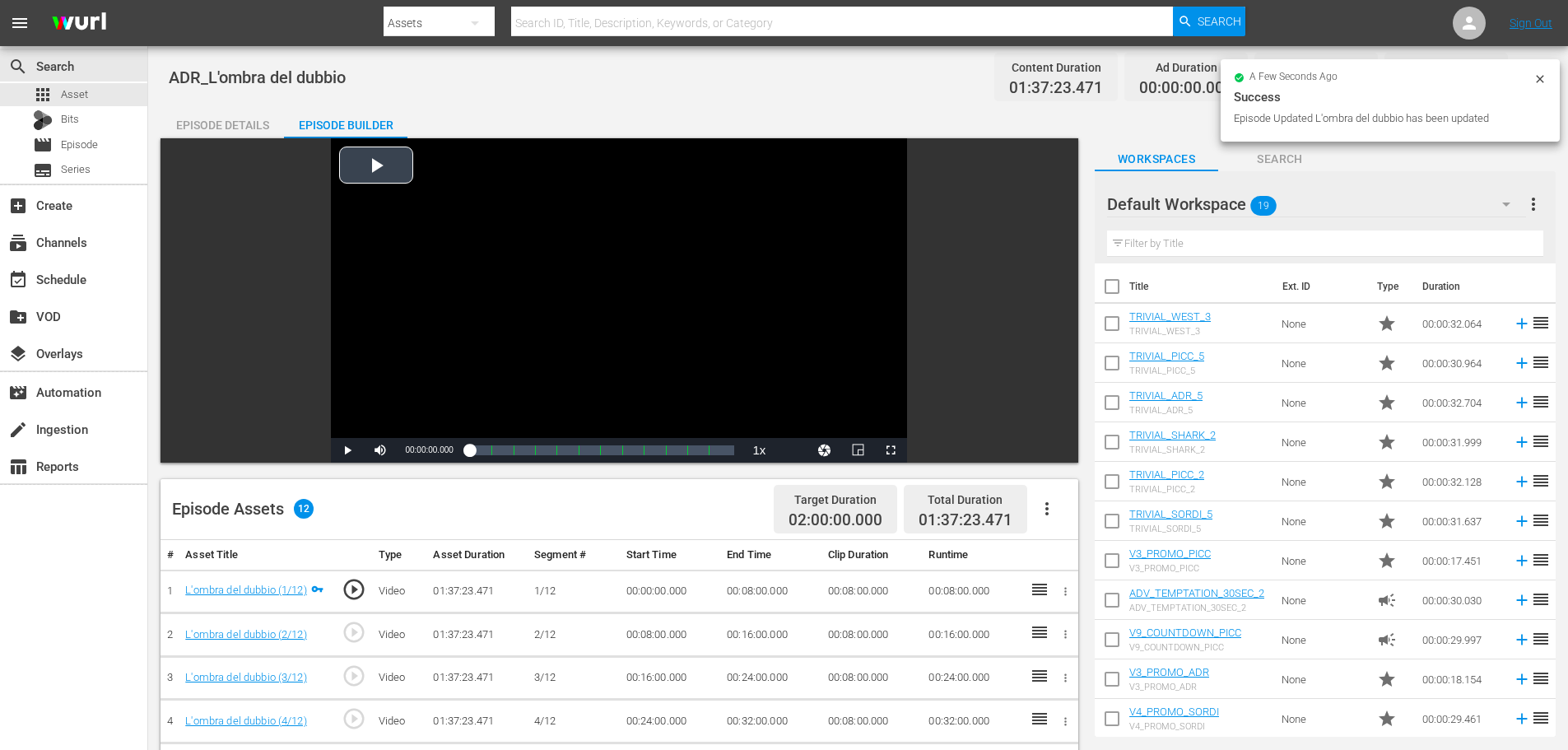
click at [662, 340] on div "Video Player" at bounding box center [618, 288] width 576 height 299
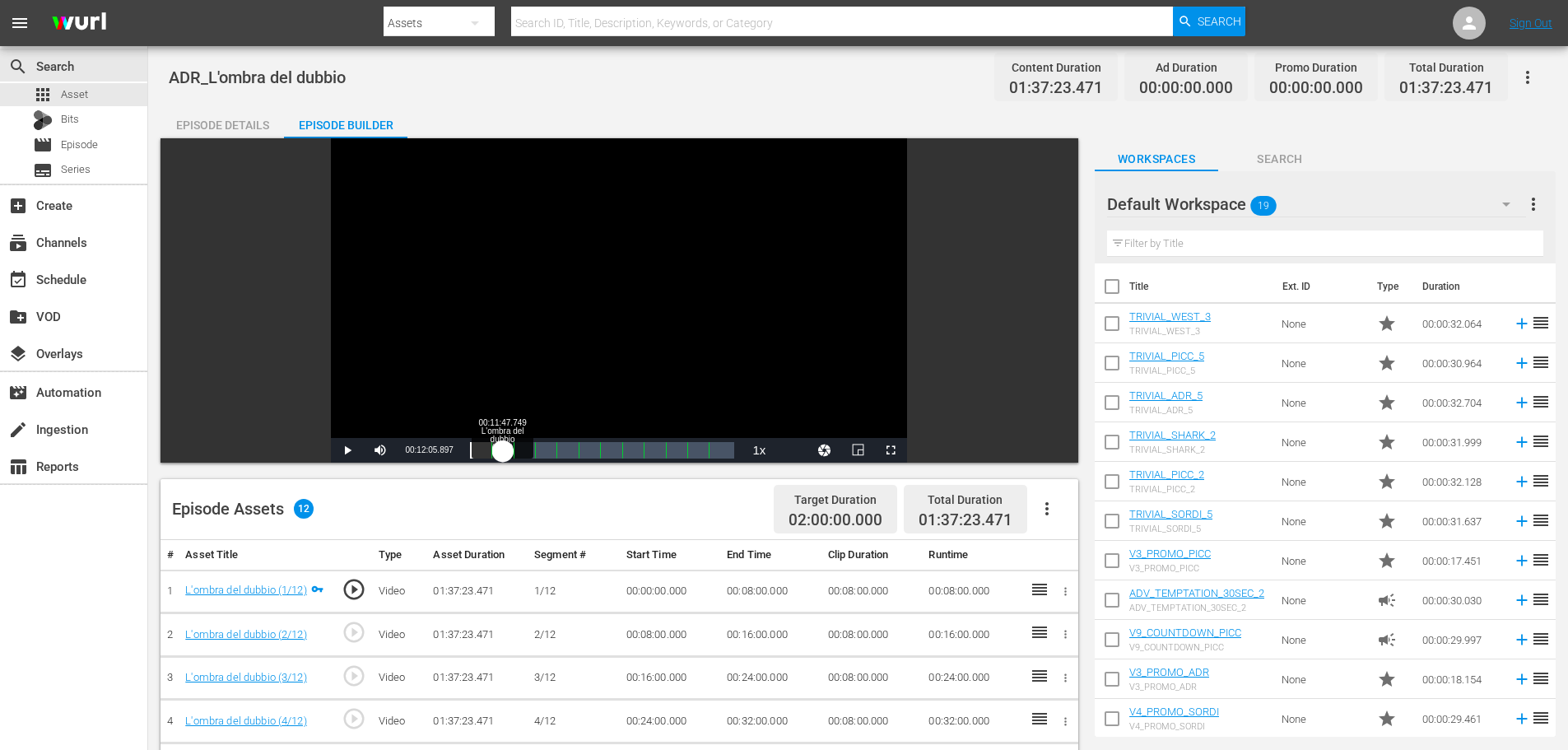
click at [503, 449] on div "Loaded : 0.82% 00:11:47.749 L'ombra del dubbio (2/12) 00:00:11.241" at bounding box center [602, 451] width 265 height 17
click at [713, 281] on div "Video Player" at bounding box center [618, 288] width 576 height 299
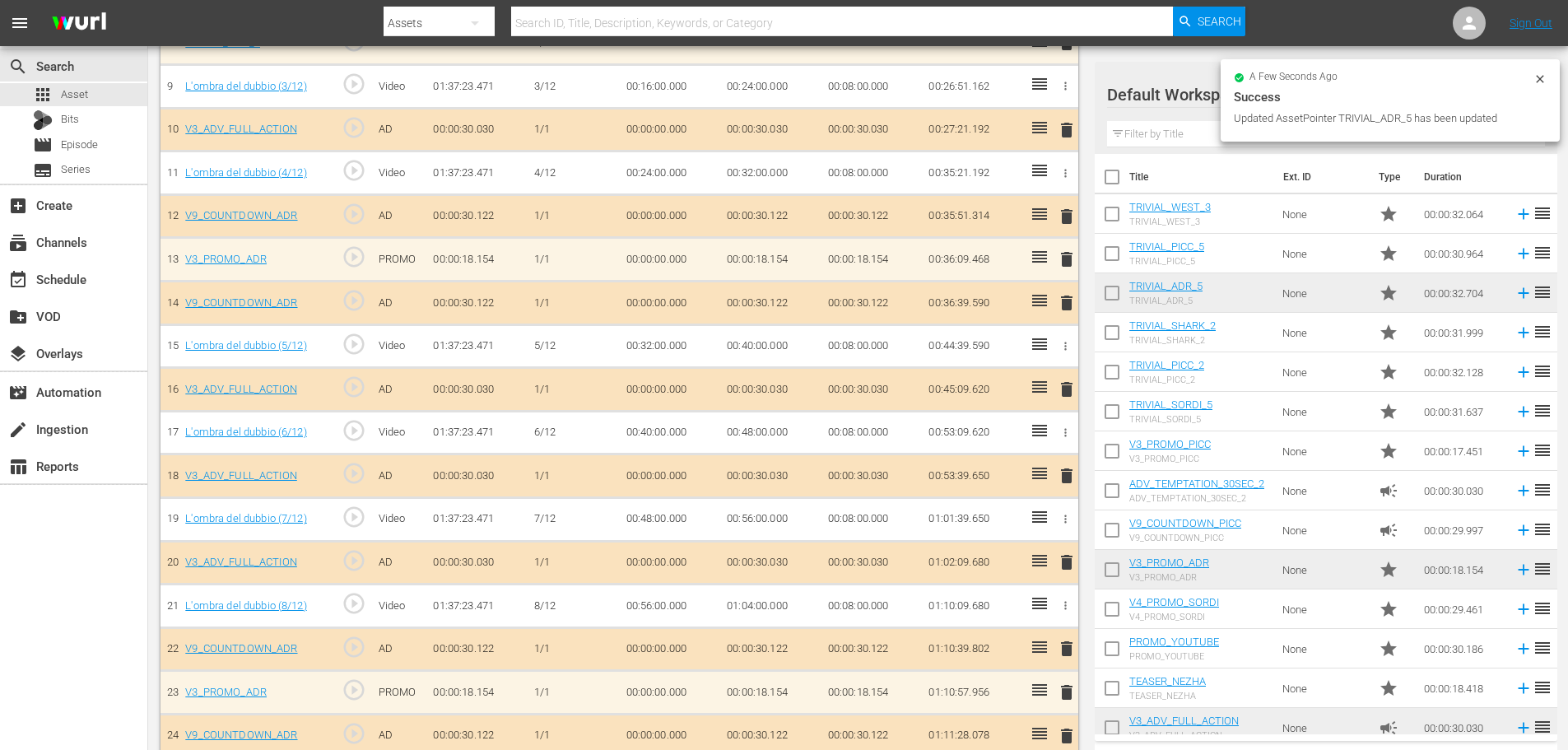
scroll to position [881, 0]
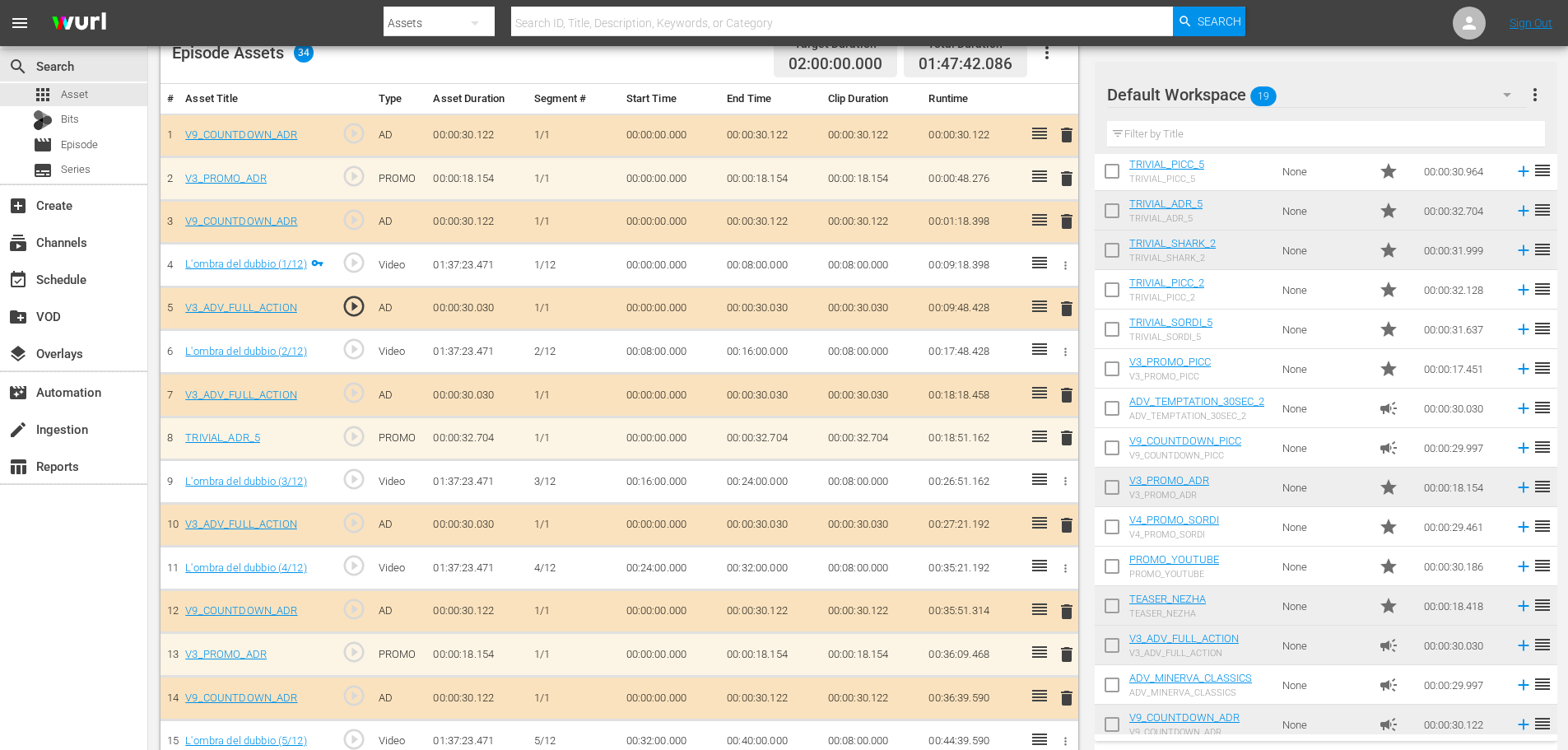
scroll to position [438, 0]
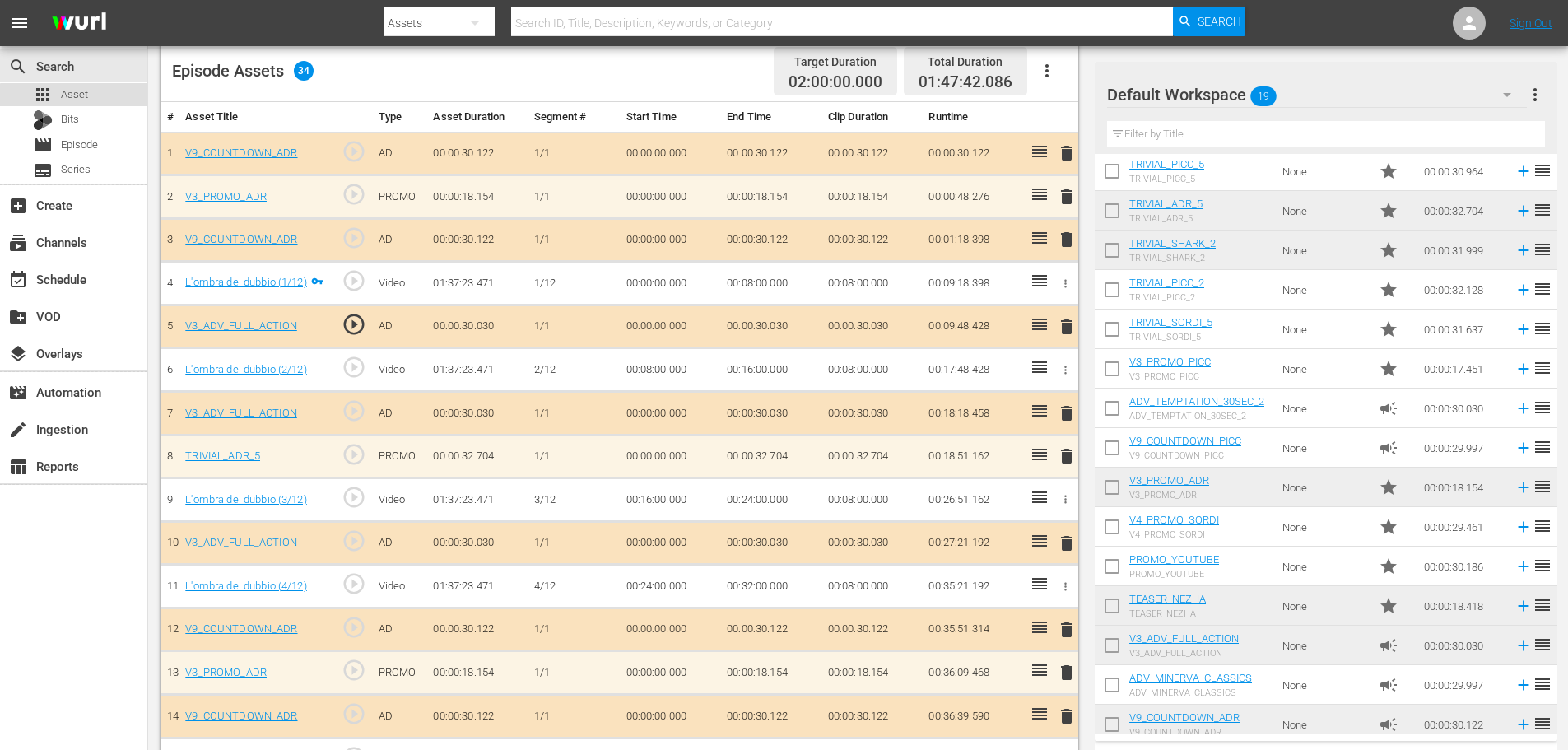
click at [104, 94] on div "apps Asset" at bounding box center [74, 94] width 148 height 23
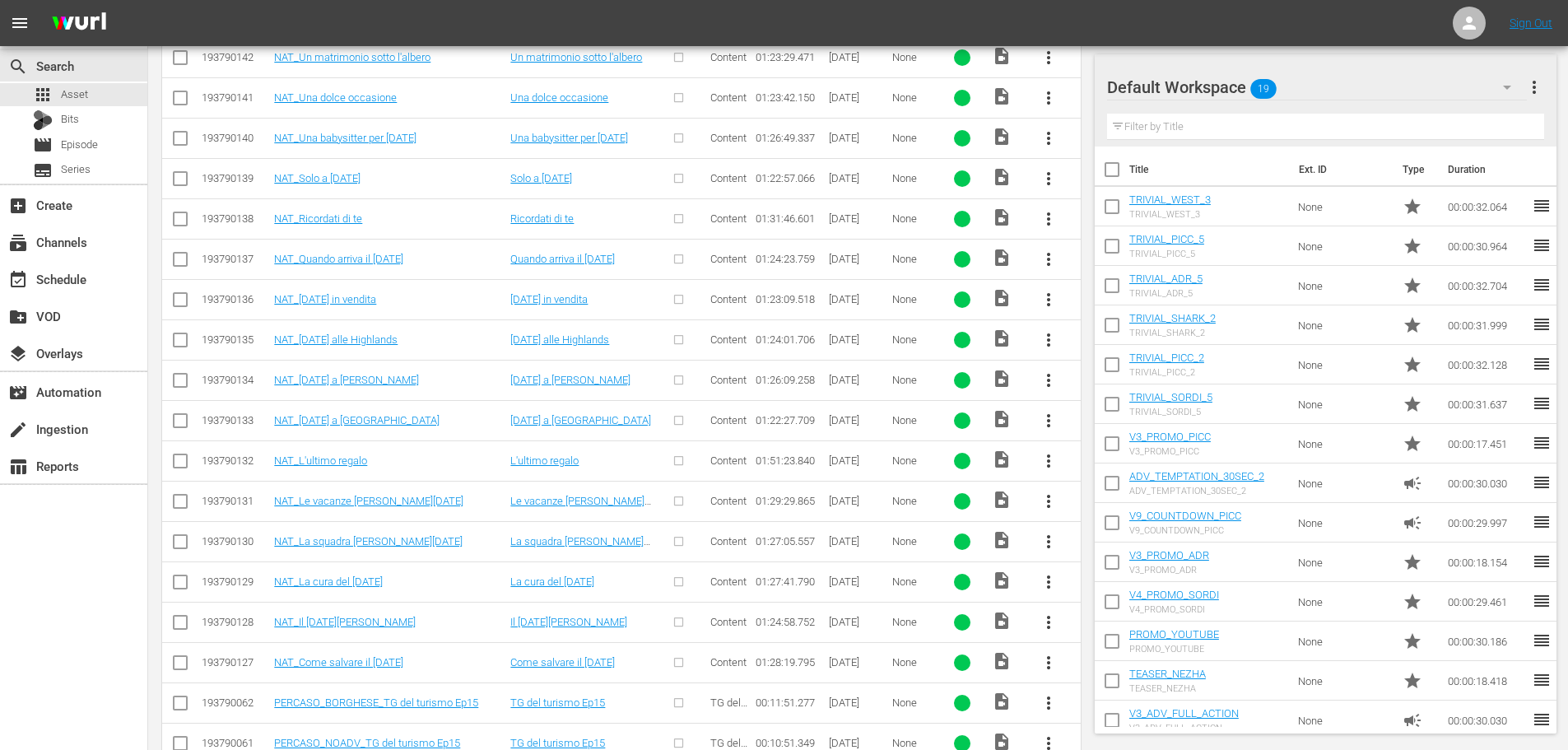
scroll to position [888, 0]
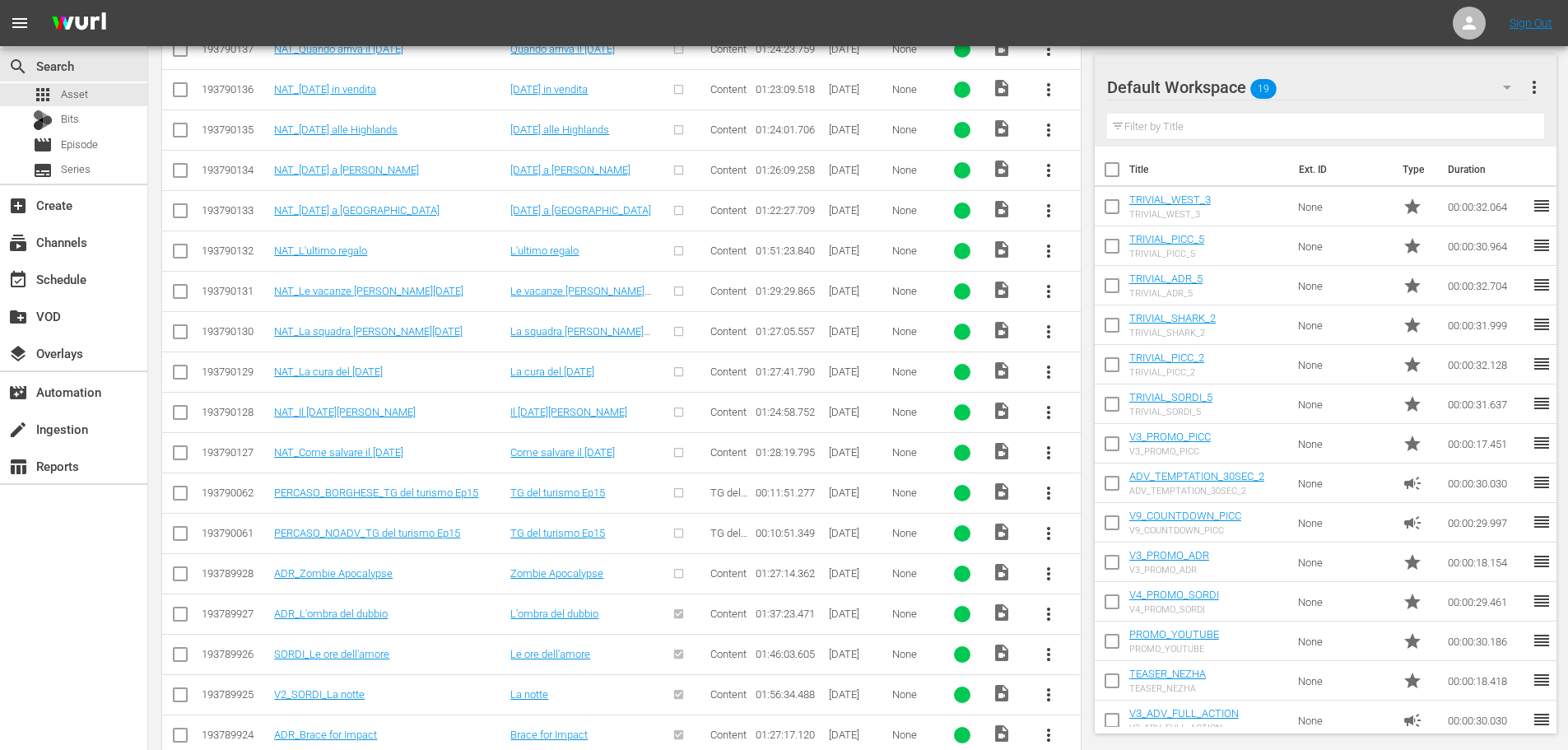
click at [1048, 573] on span "more_vert" at bounding box center [1049, 574] width 20 height 20
click at [1133, 701] on div "Episode" at bounding box center [1137, 698] width 112 height 39
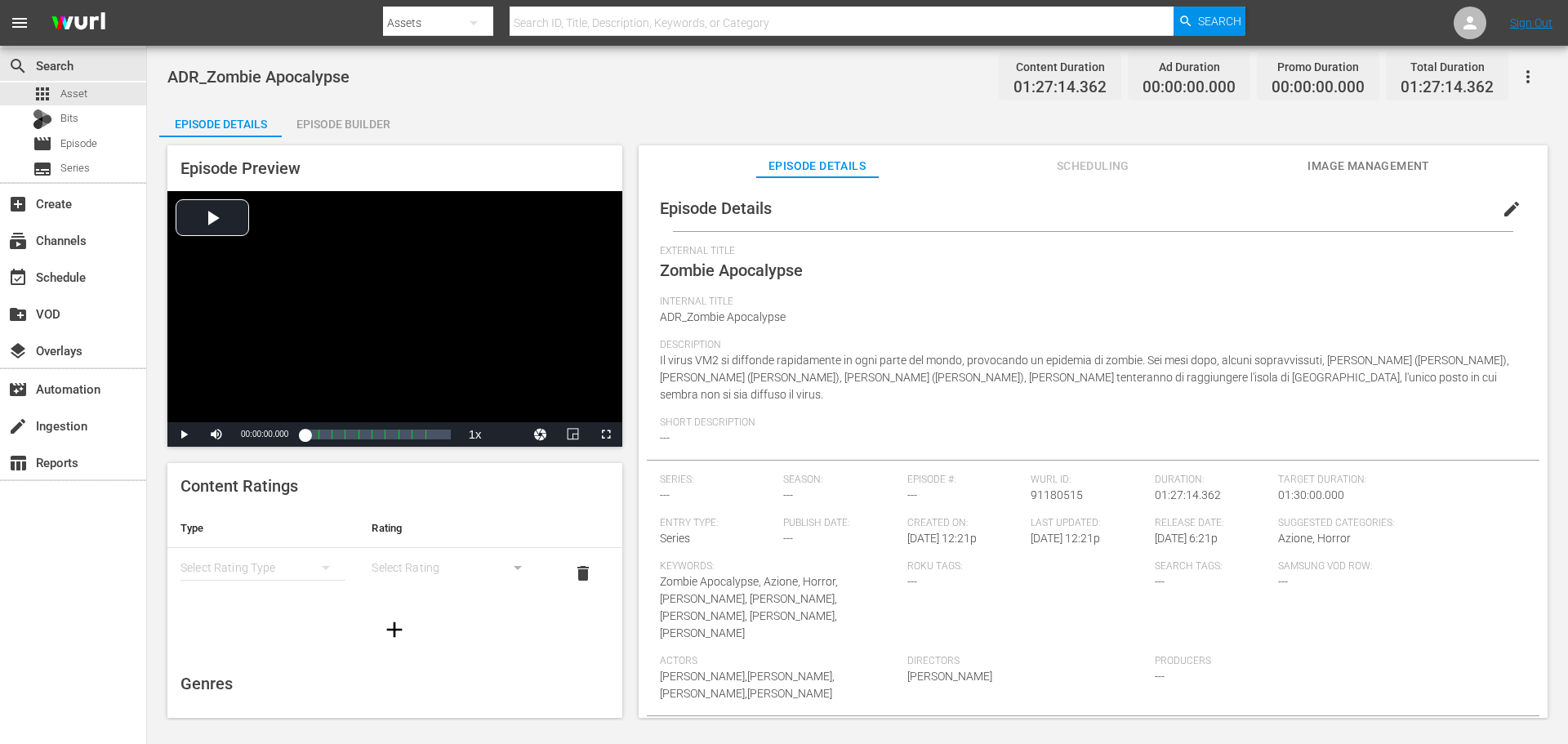
click at [1501, 207] on span "edit" at bounding box center [1511, 209] width 20 height 20
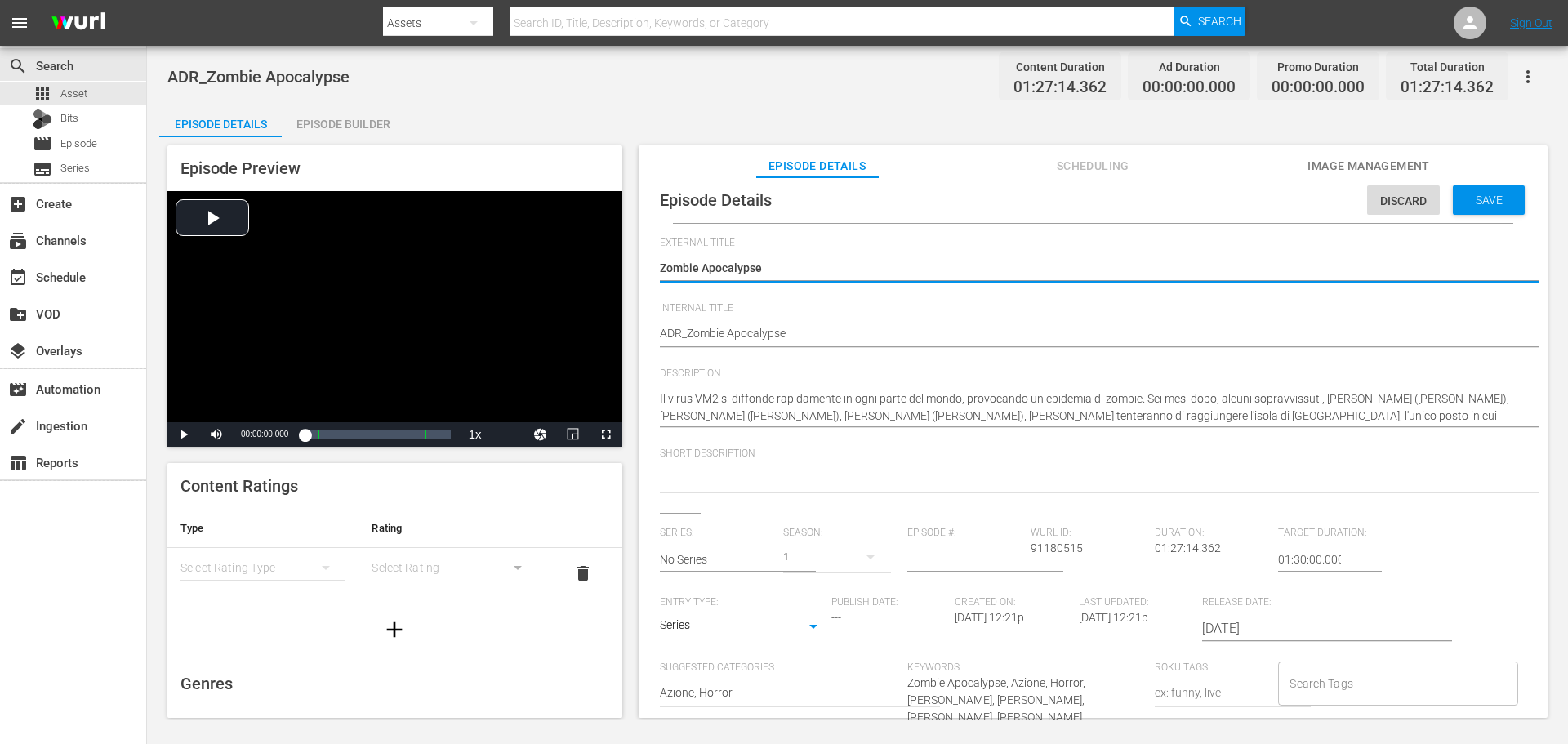
scroll to position [12, 0]
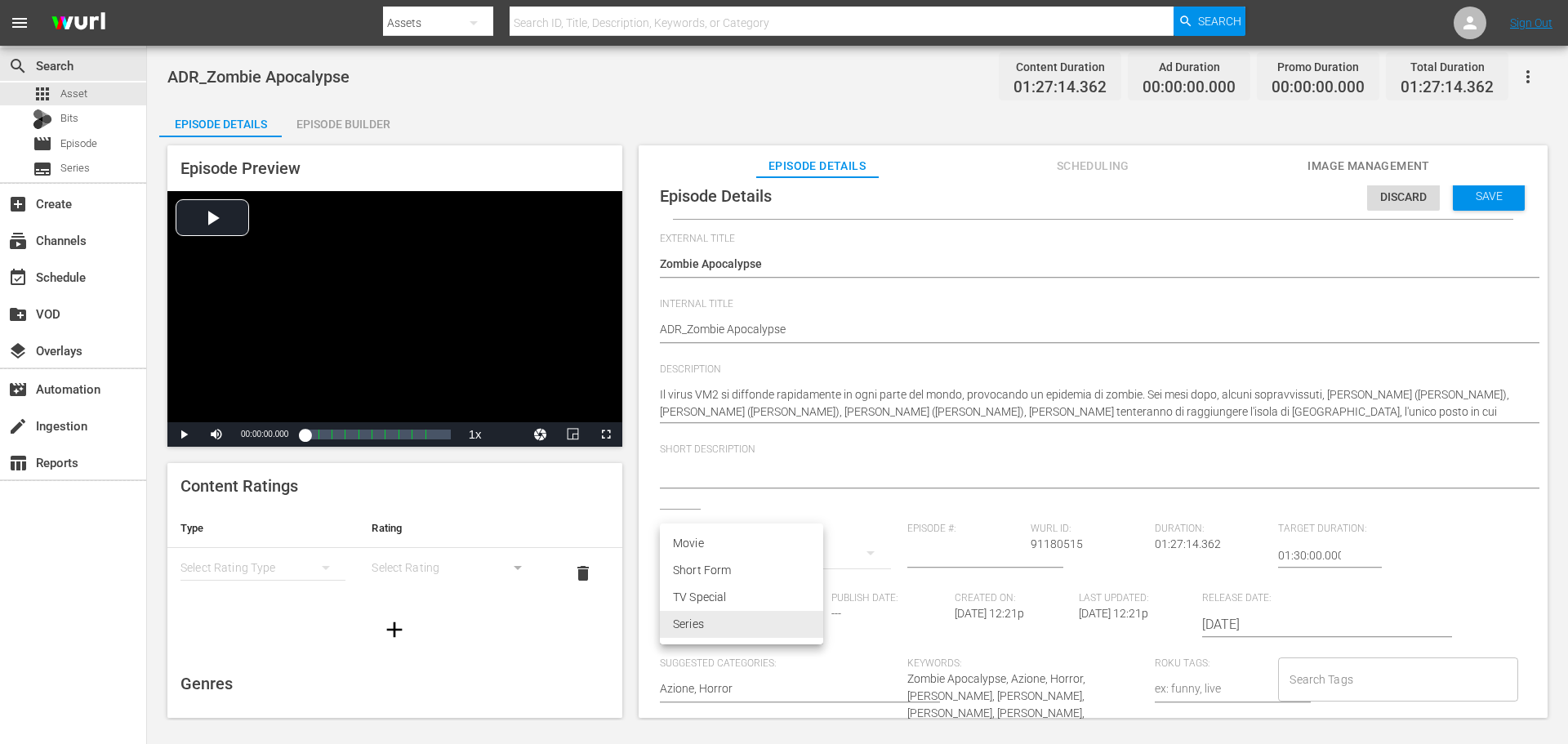
click at [796, 622] on body "menu Search By Assets Search ID, Title, Description, Keywords, or Category Sear…" at bounding box center [784, 372] width 1568 height 744
click at [768, 547] on li "Movie" at bounding box center [742, 543] width 163 height 27
type input "MOVIE"
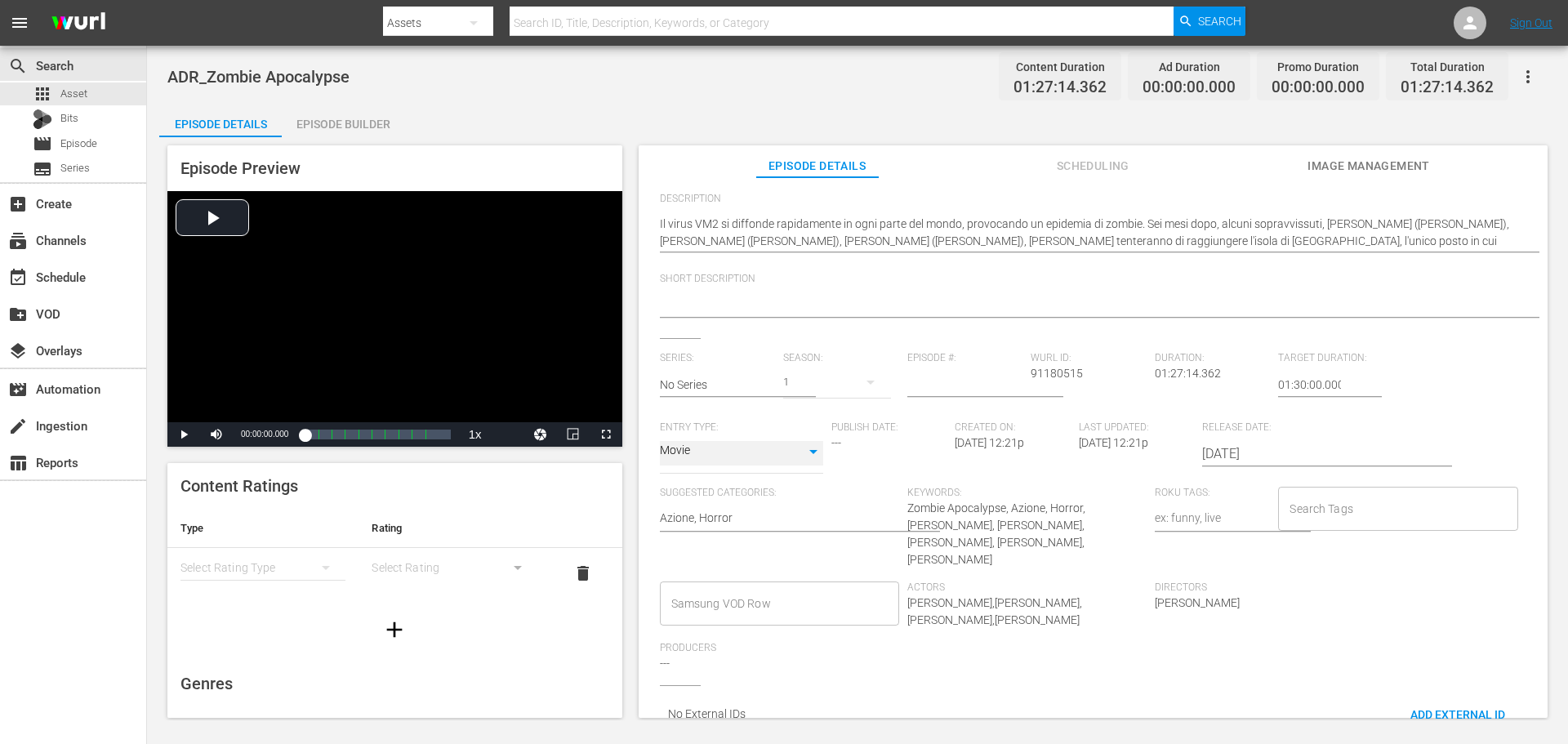
scroll to position [196, 0]
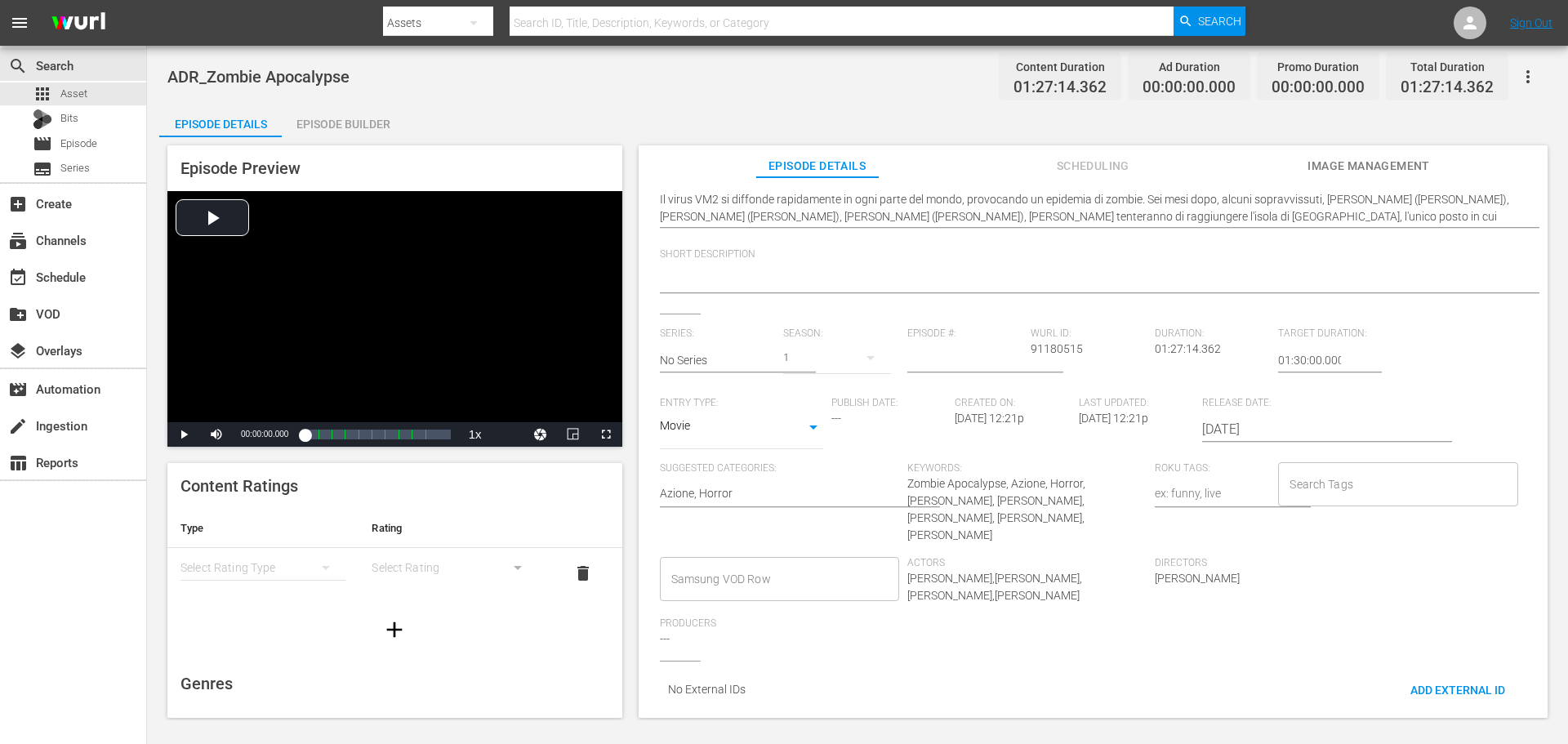
click at [732, 573] on input "Samsung VOD Row" at bounding box center [767, 578] width 200 height 29
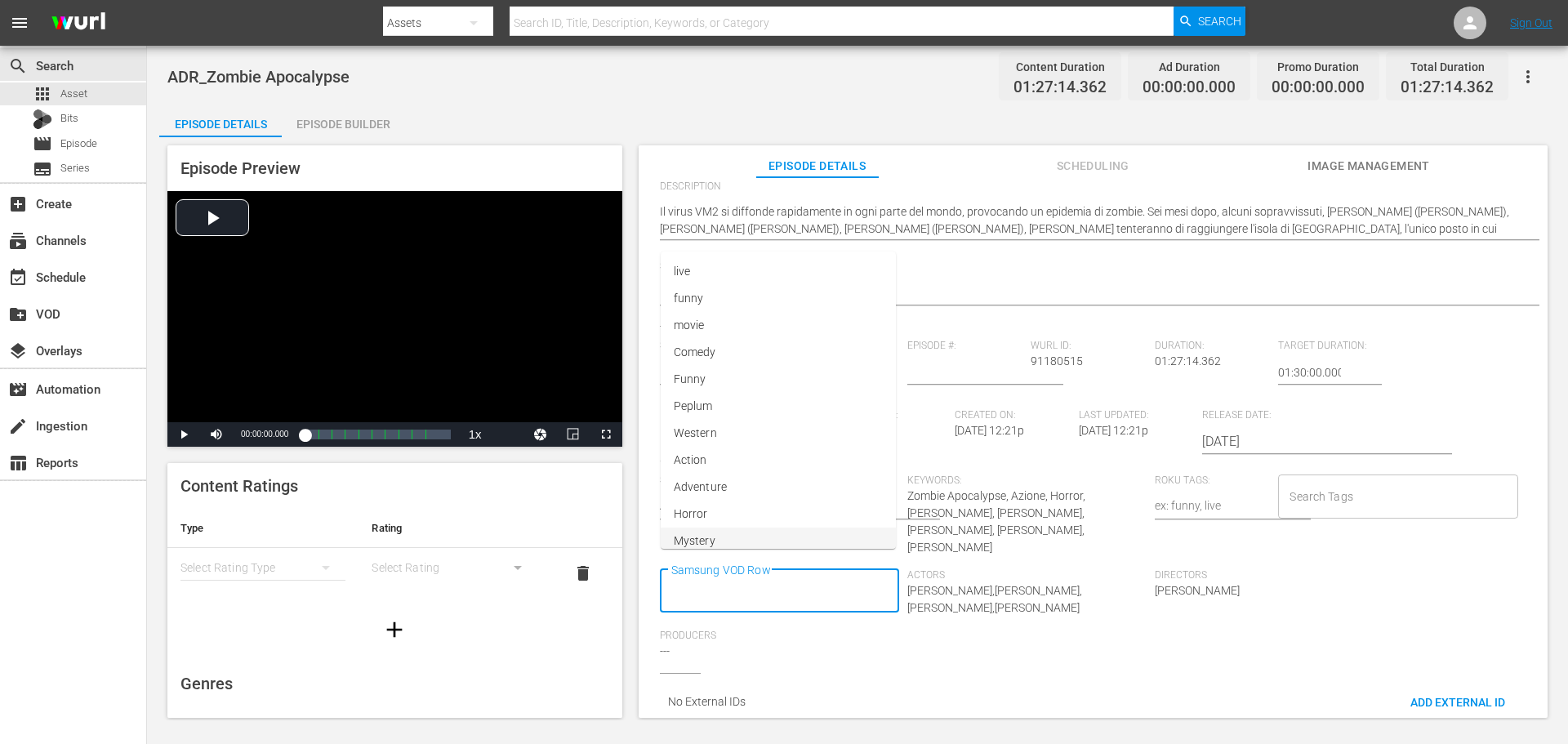
scroll to position [0, 0]
type input "Movie"
type input "Azione"
type input "Horror"
click at [752, 623] on li "Horror" at bounding box center [778, 618] width 237 height 27
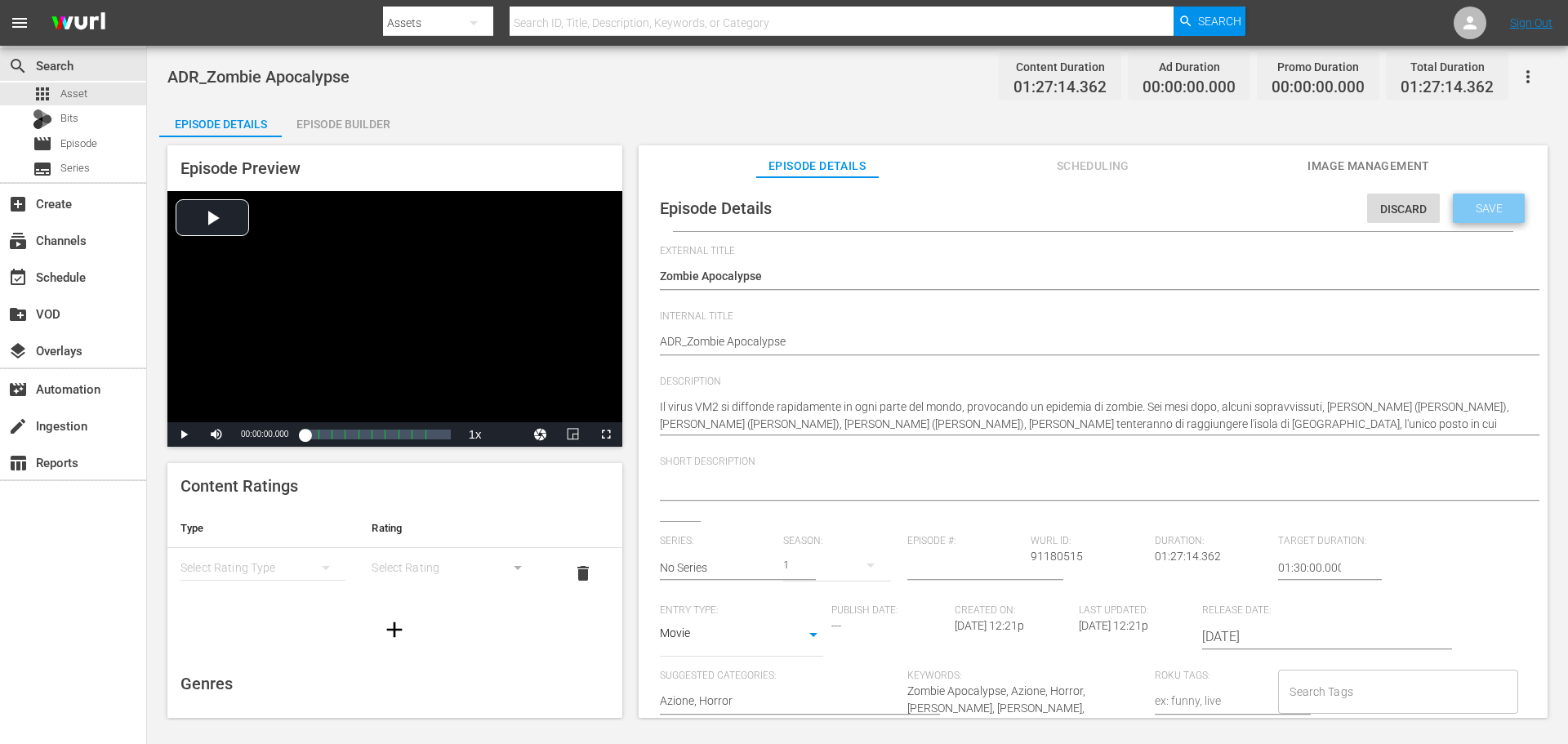
click at [1478, 214] on span "Save" at bounding box center [1489, 208] width 53 height 13
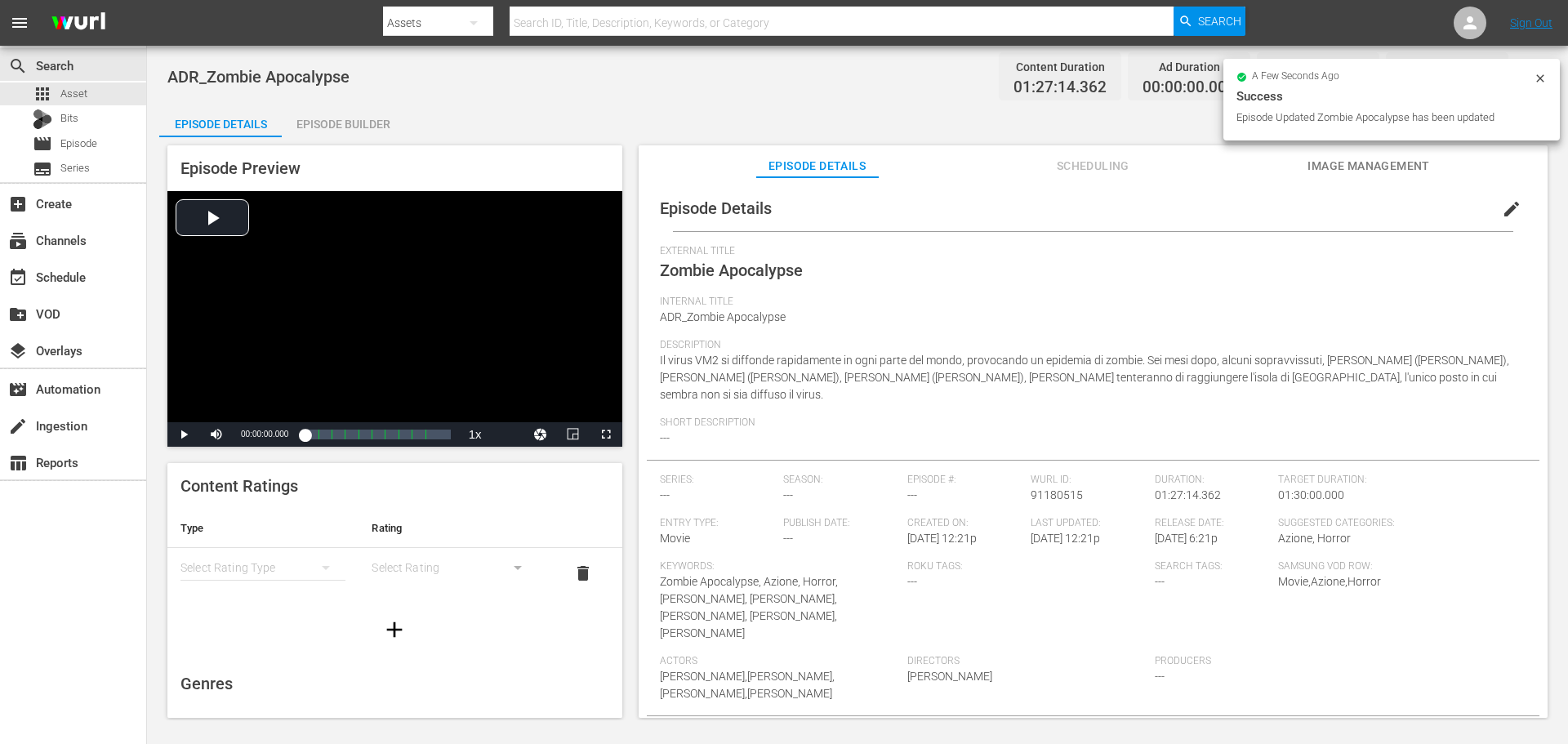
click at [359, 125] on div "Episode Builder" at bounding box center [343, 124] width 122 height 39
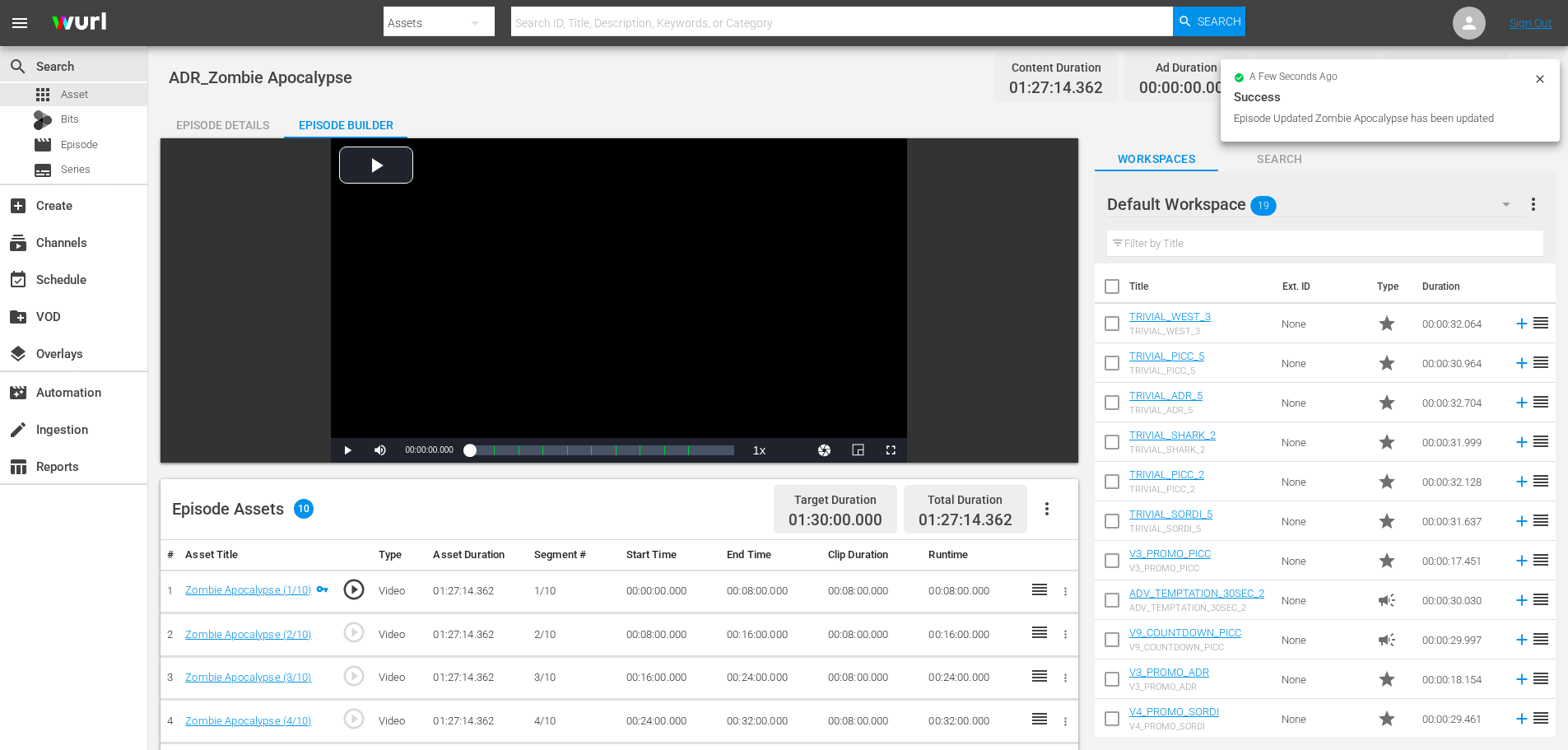
click at [246, 123] on div "Episode Details" at bounding box center [221, 125] width 123 height 39
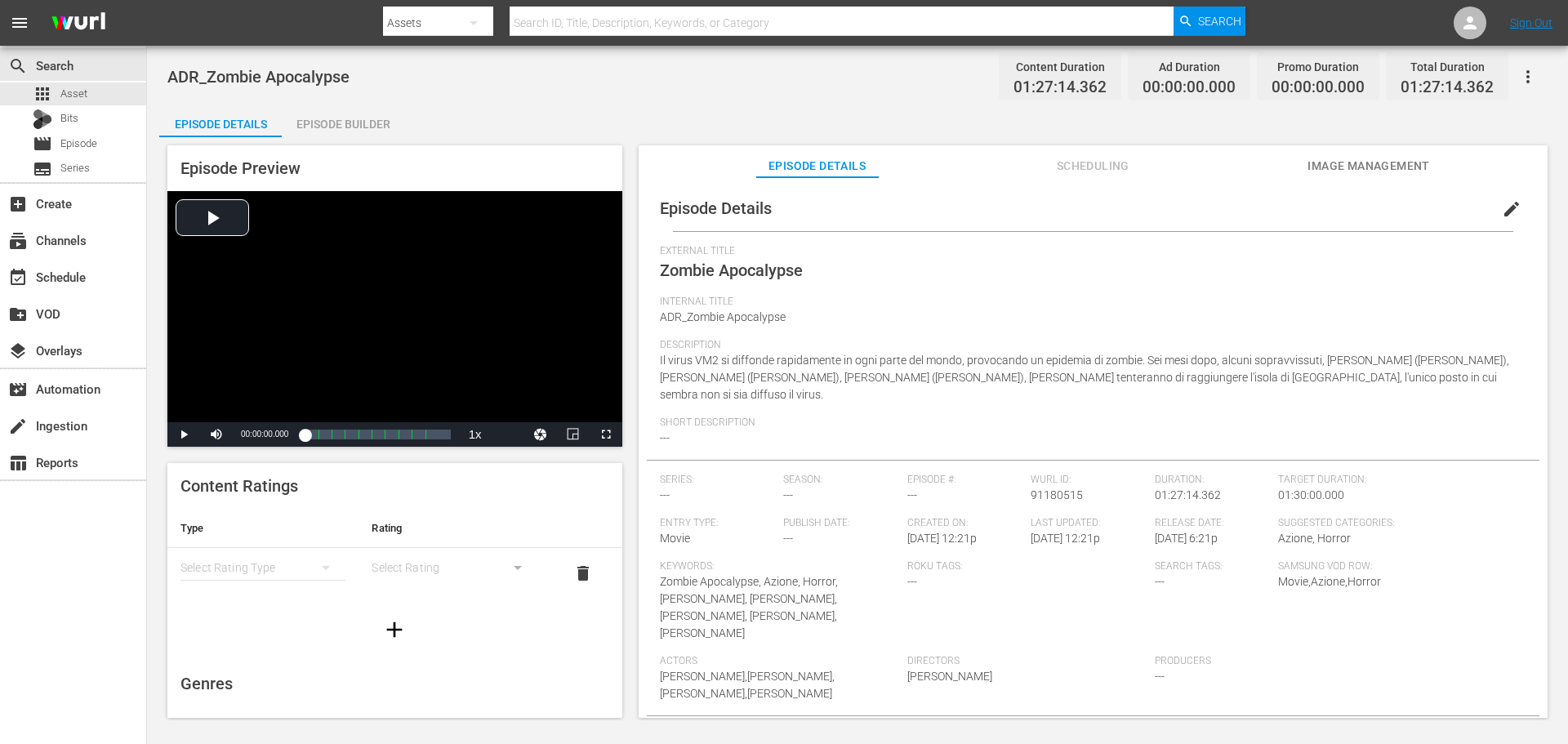
click at [382, 129] on div "Episode Builder" at bounding box center [343, 124] width 122 height 39
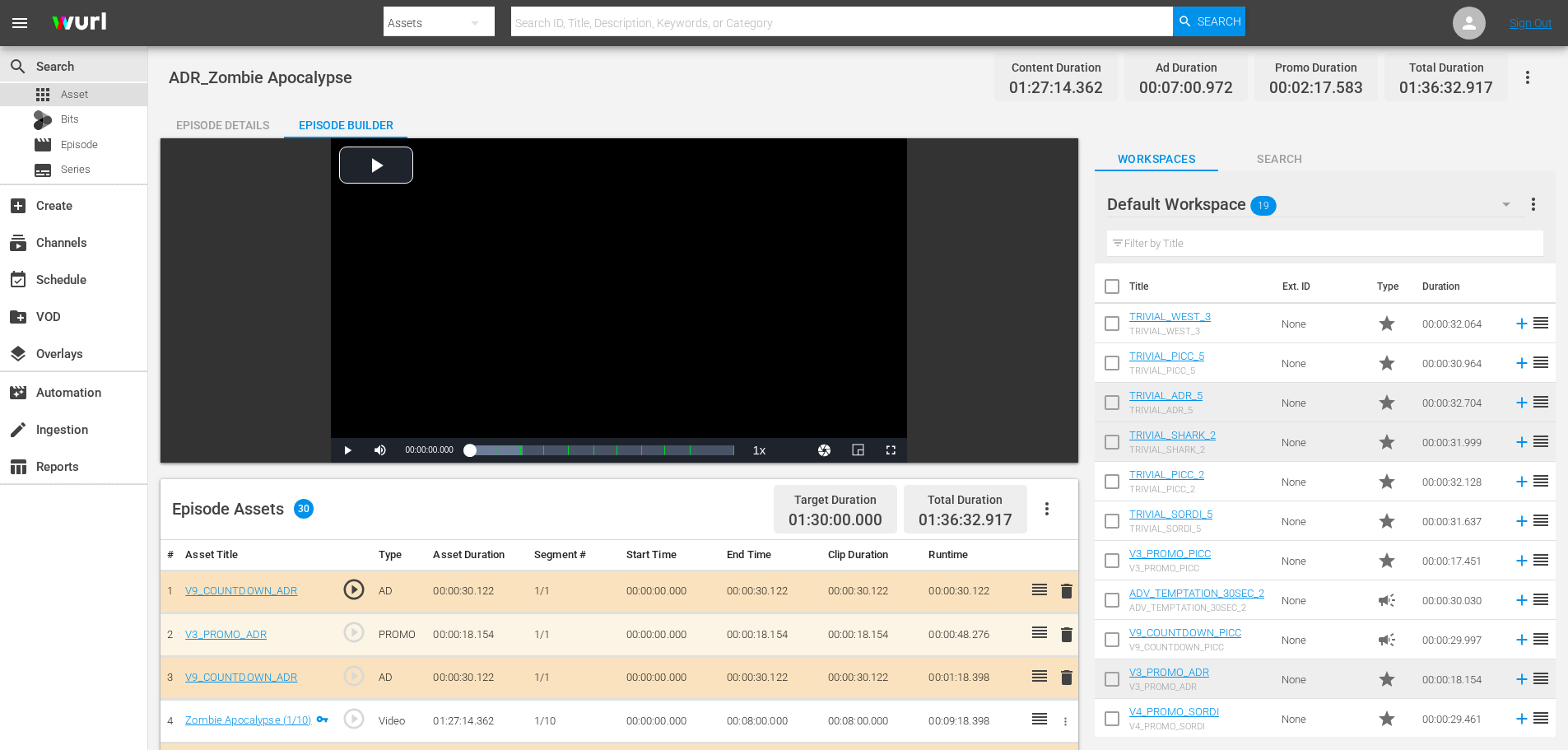
click at [107, 91] on div "apps Asset" at bounding box center [74, 94] width 148 height 23
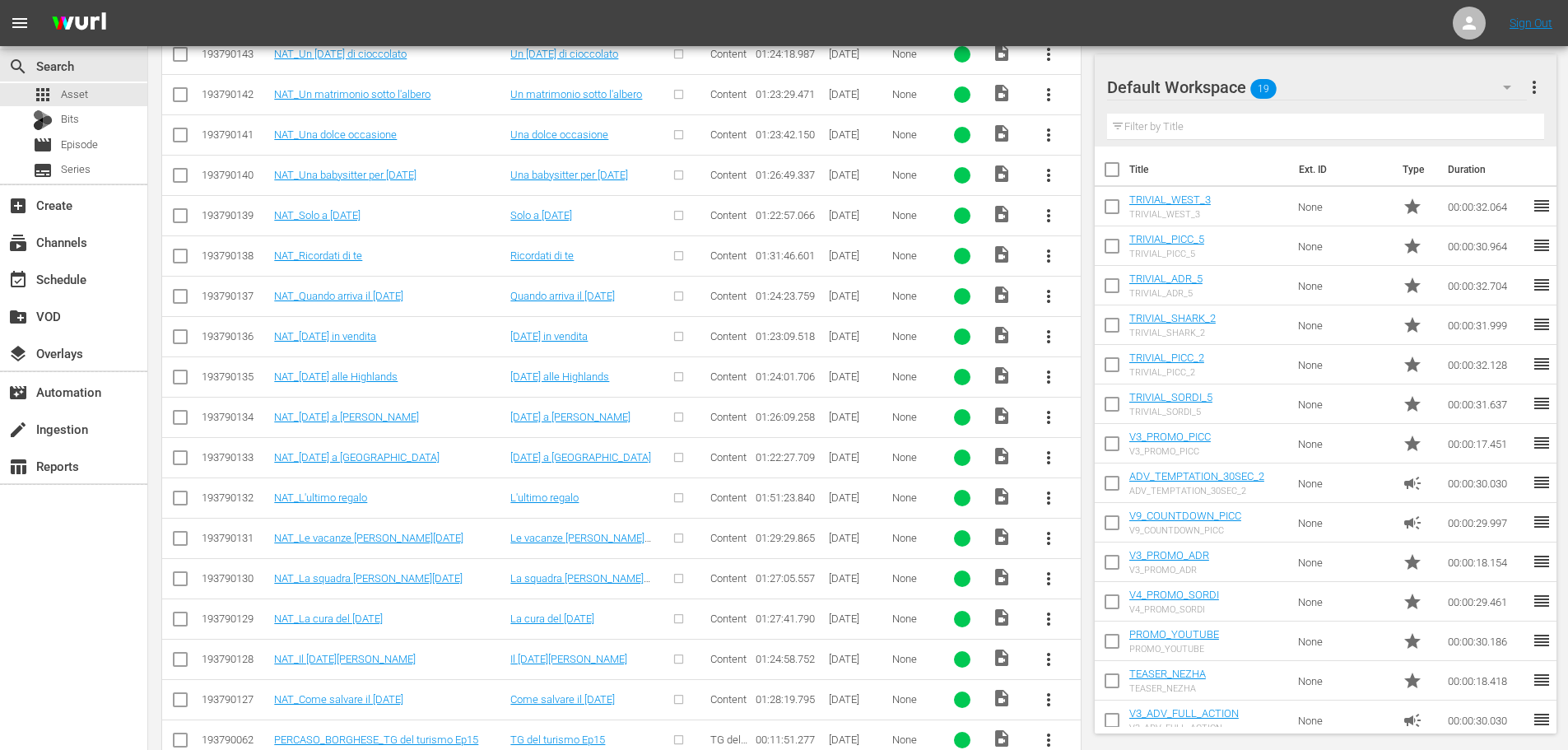
scroll to position [888, 0]
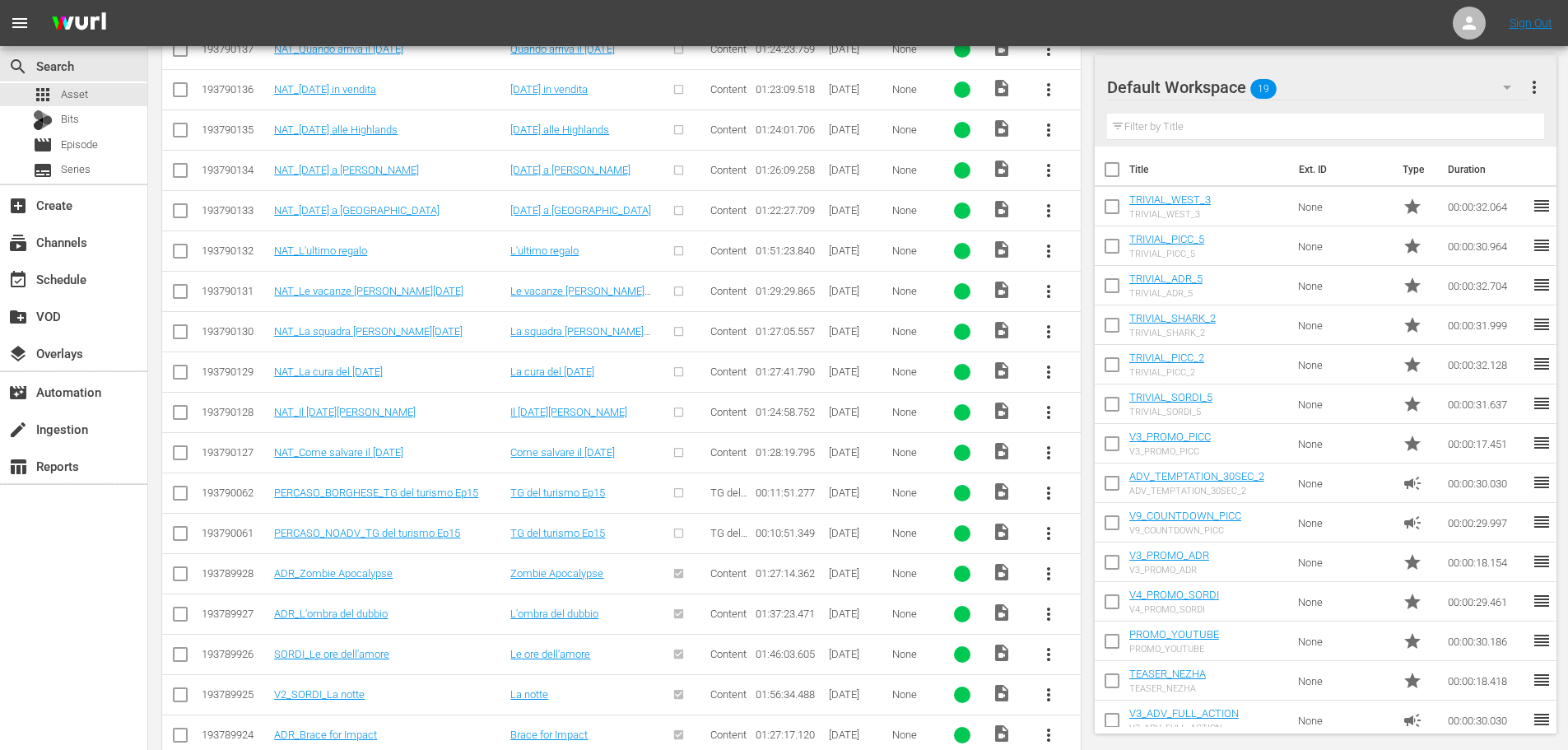
click at [1047, 534] on span "more_vert" at bounding box center [1049, 534] width 20 height 20
click at [1114, 659] on div "Episode" at bounding box center [1137, 658] width 112 height 39
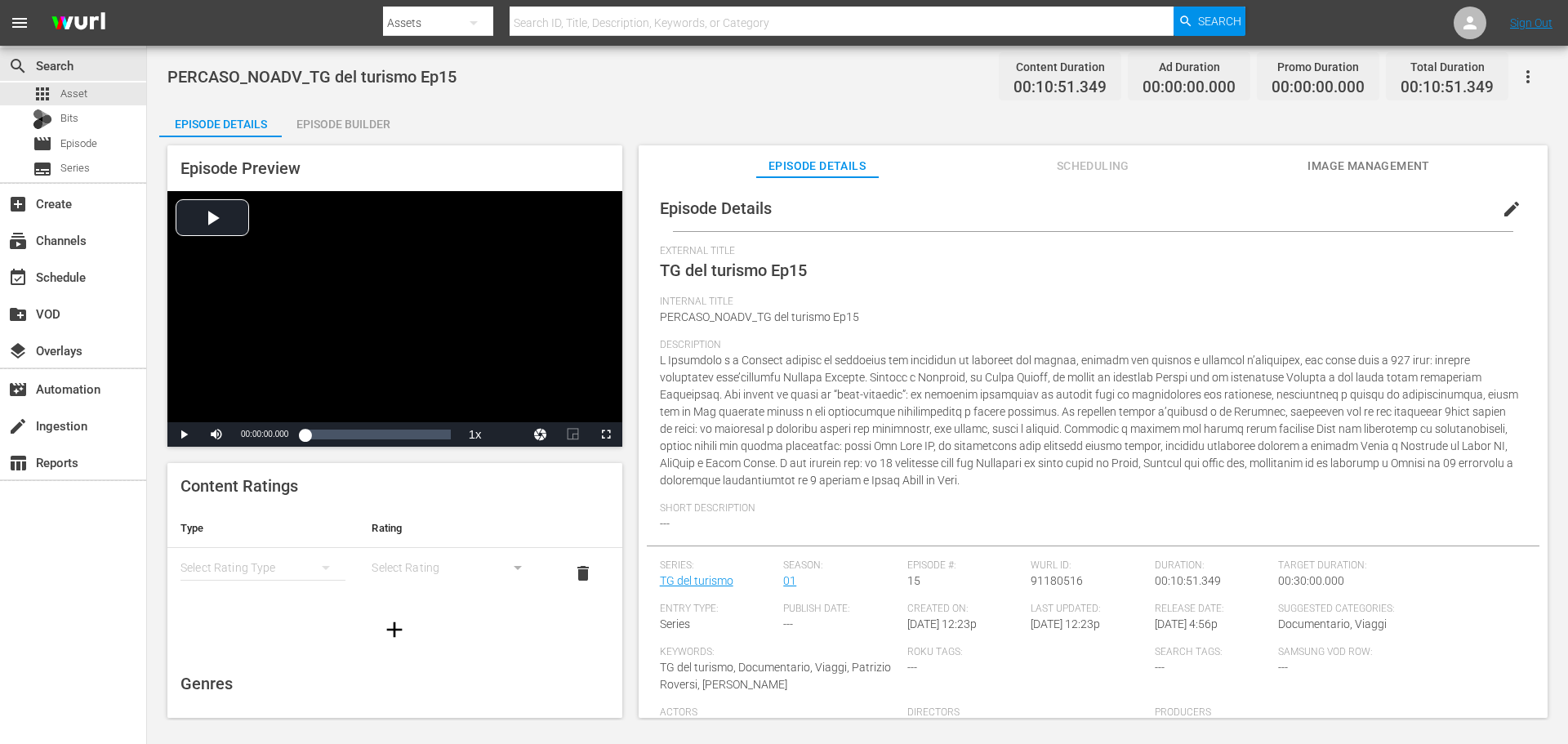
click at [1501, 207] on span "edit" at bounding box center [1511, 209] width 20 height 20
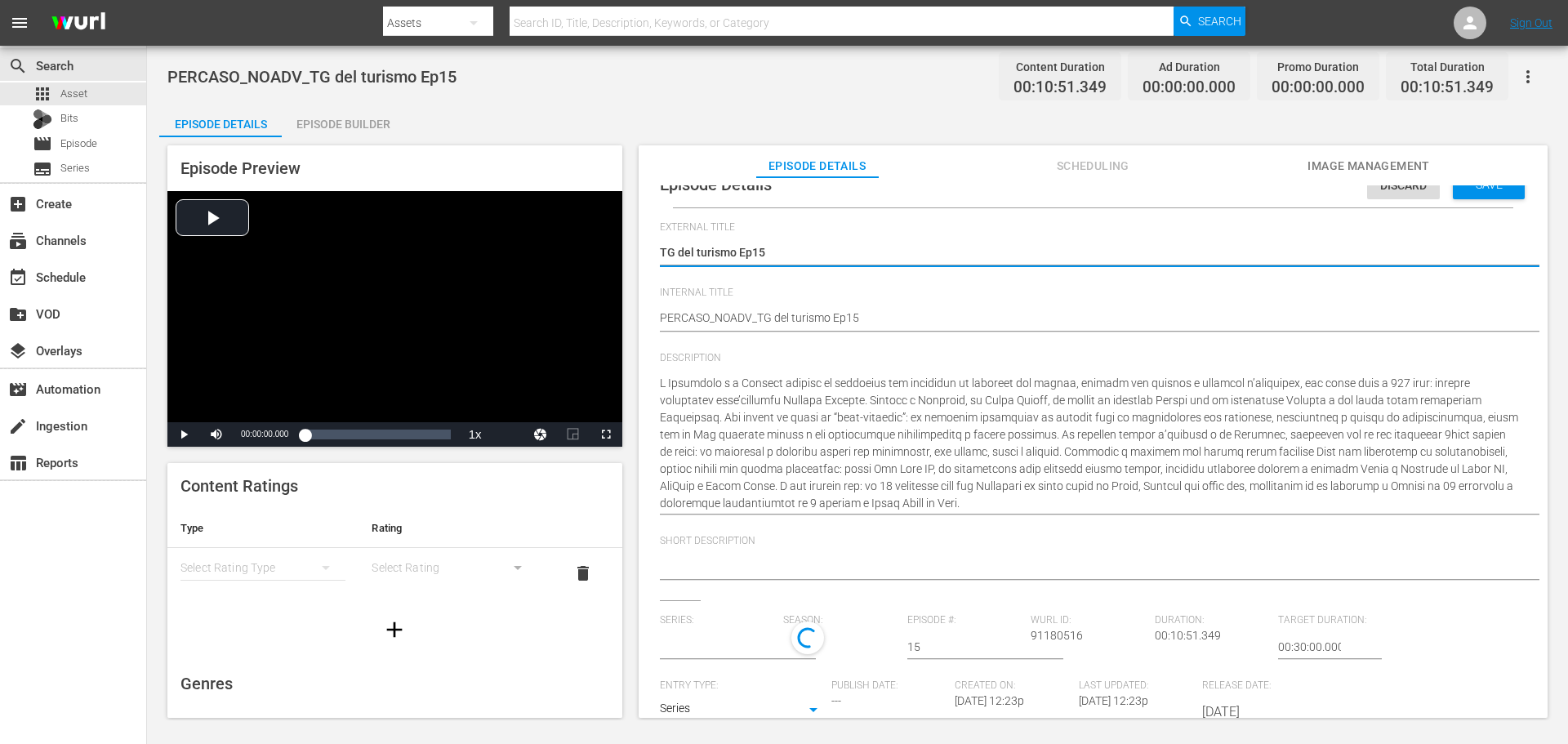
type input "TG del turismo"
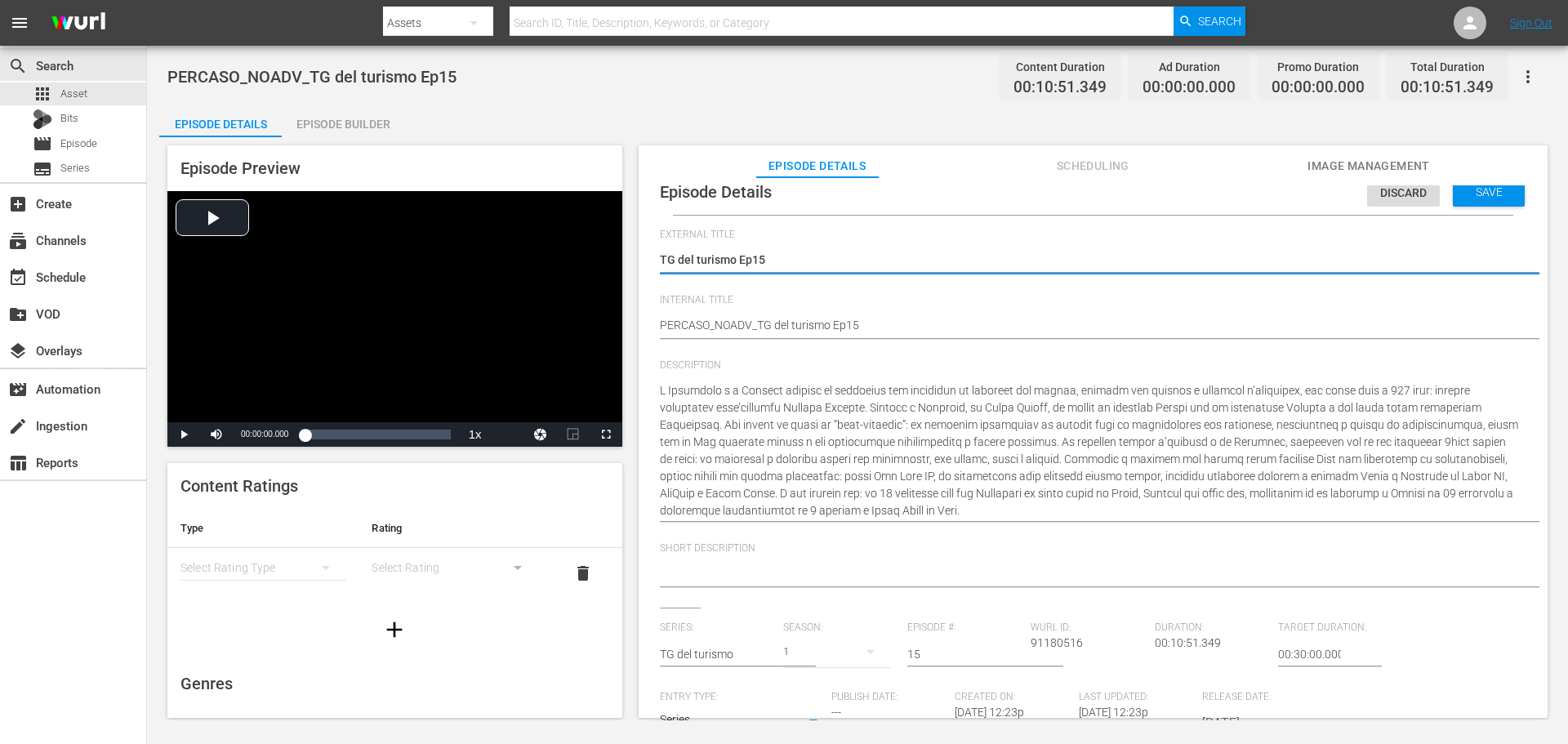
scroll to position [16, 0]
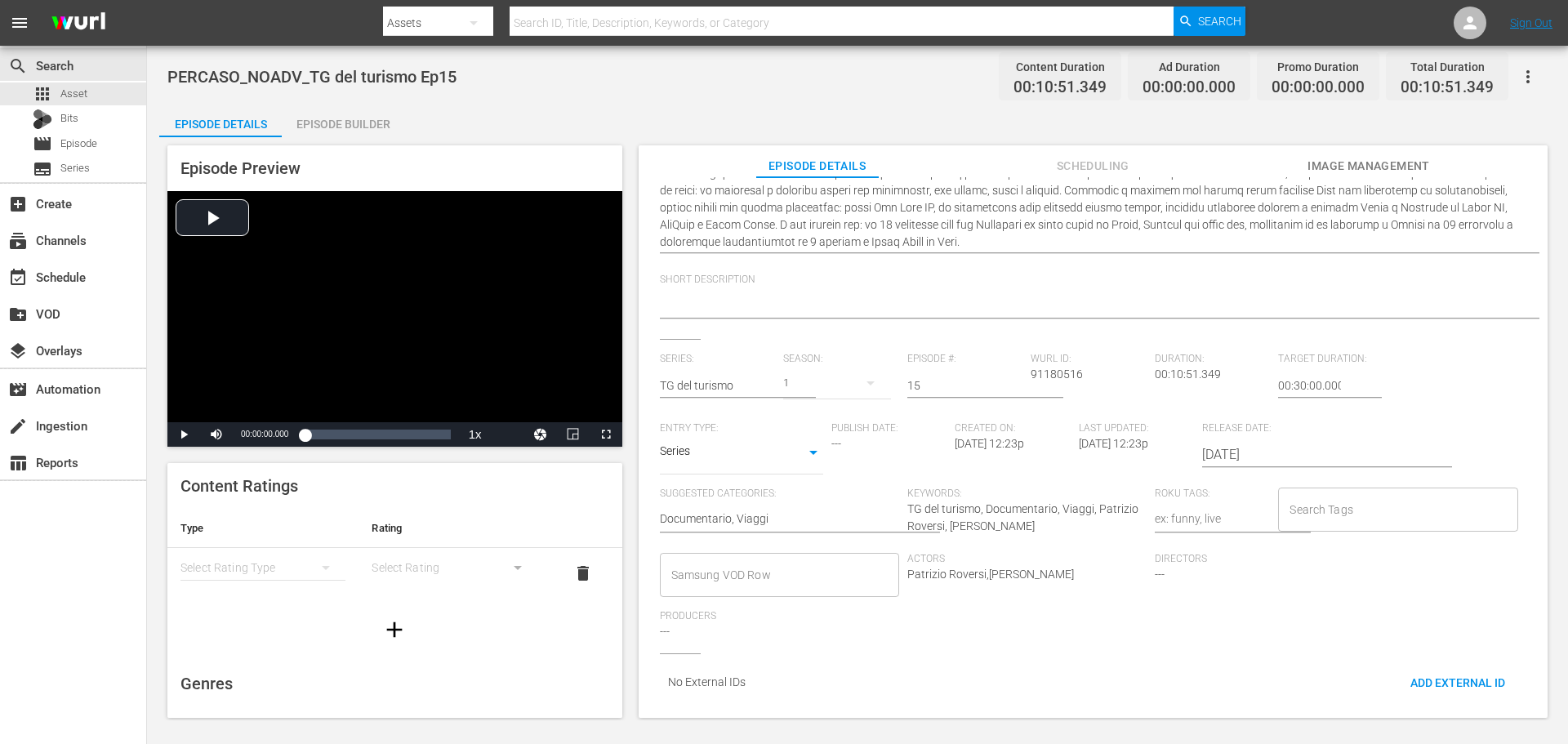
click at [738, 563] on input "Samsung VOD Row" at bounding box center [767, 574] width 200 height 29
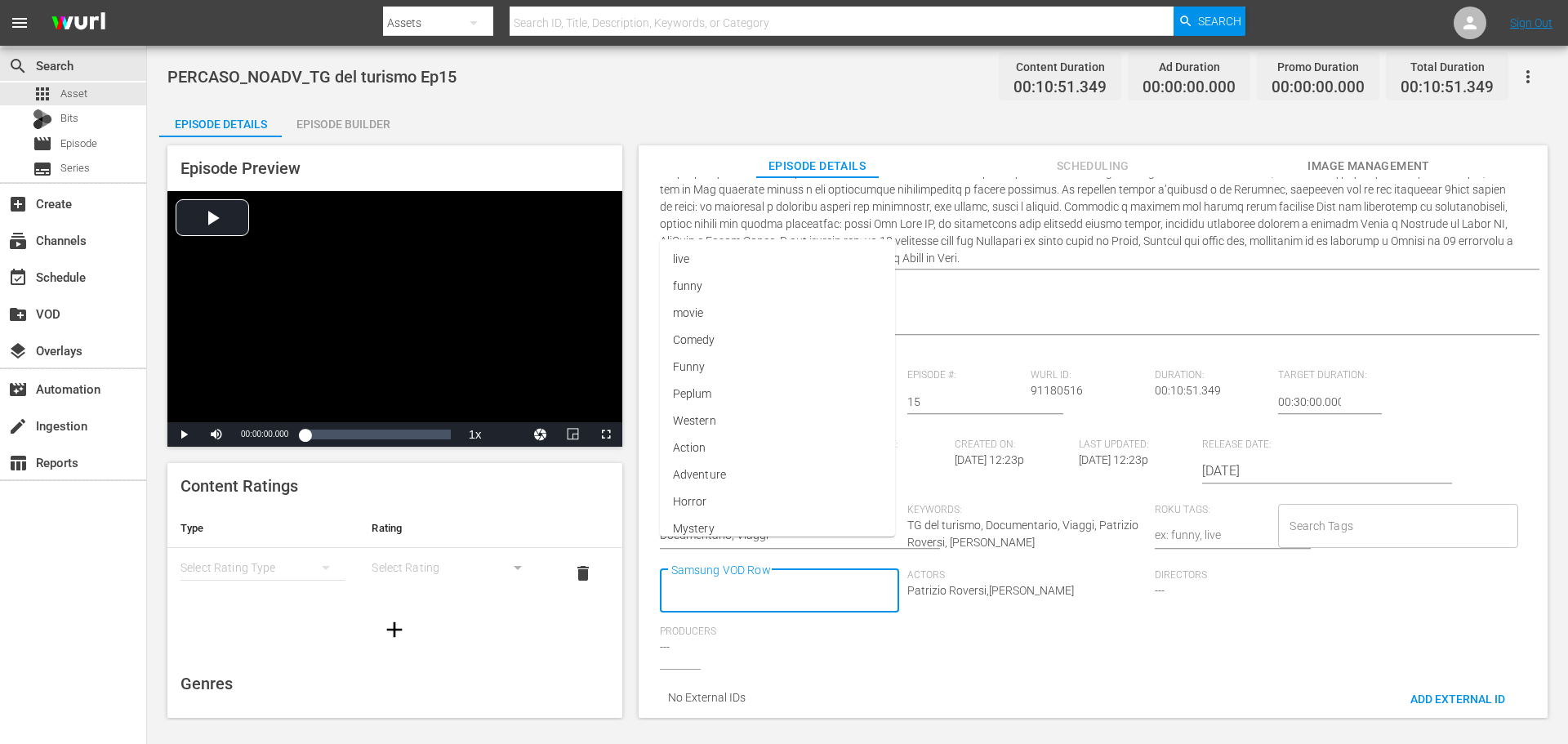
scroll to position [0, 0]
type input "Docu"
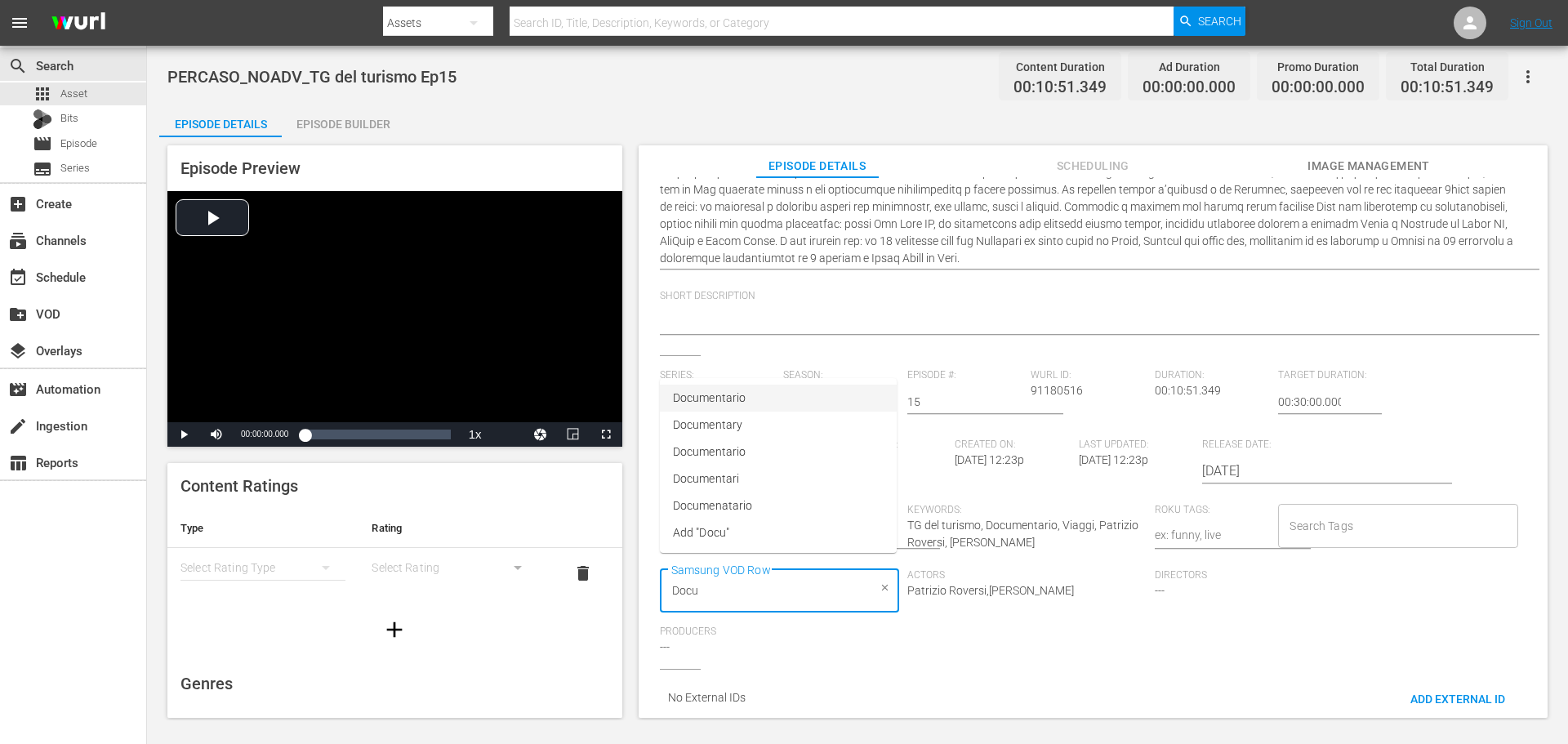
click at [841, 400] on li "Documentario" at bounding box center [778, 398] width 237 height 27
type input "Via"
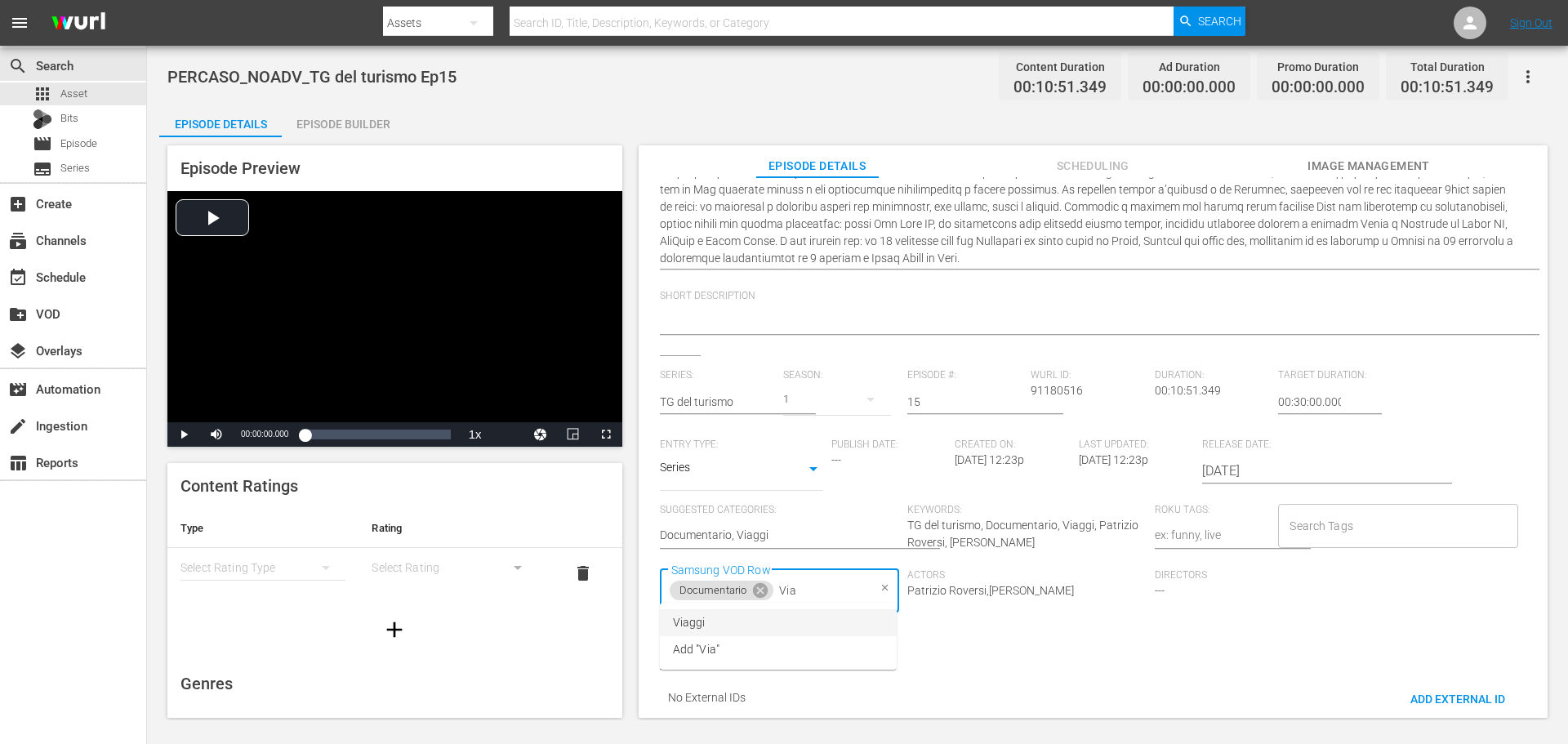
click at [820, 619] on li "Viaggi" at bounding box center [778, 622] width 237 height 27
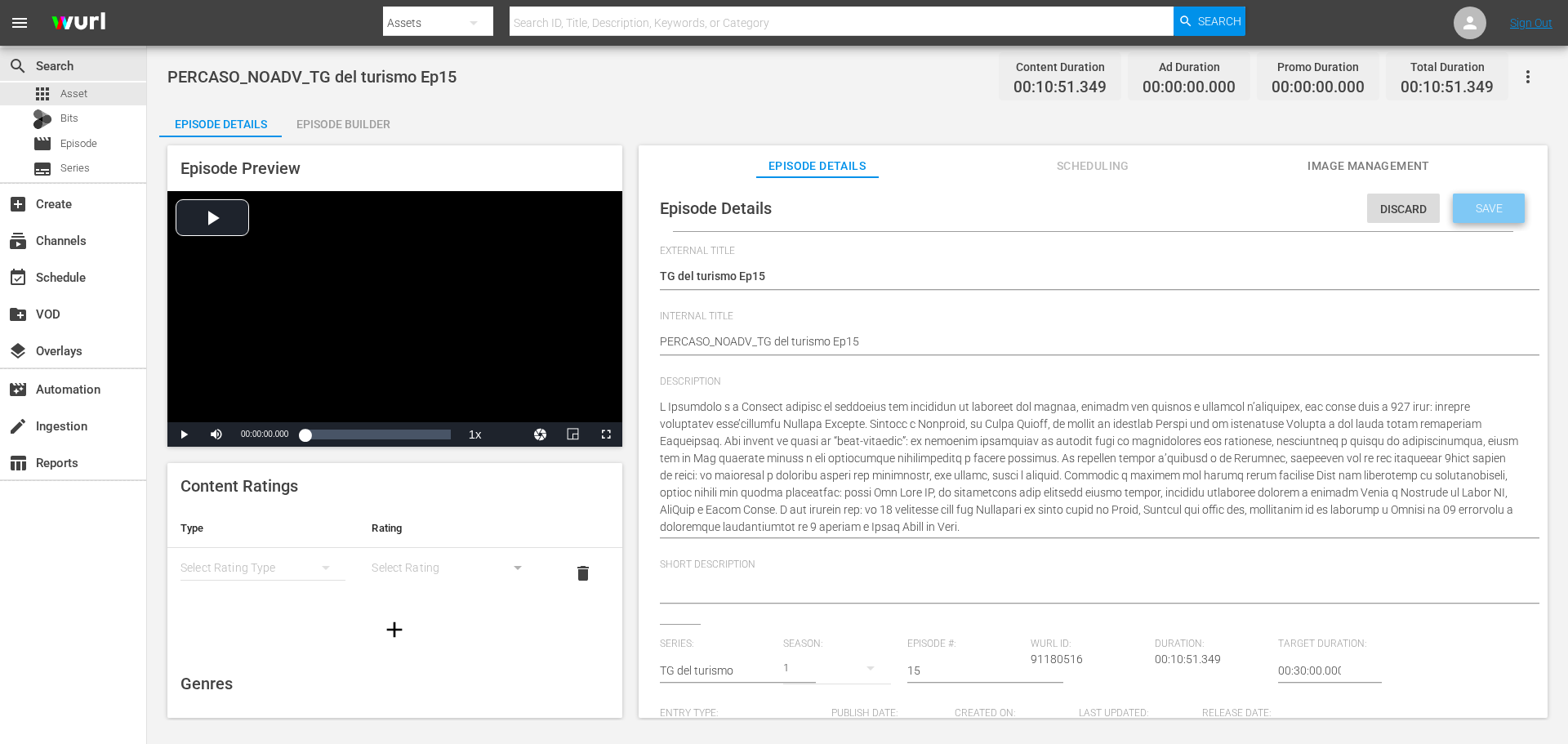
click at [1471, 215] on div "Save" at bounding box center [1489, 208] width 72 height 29
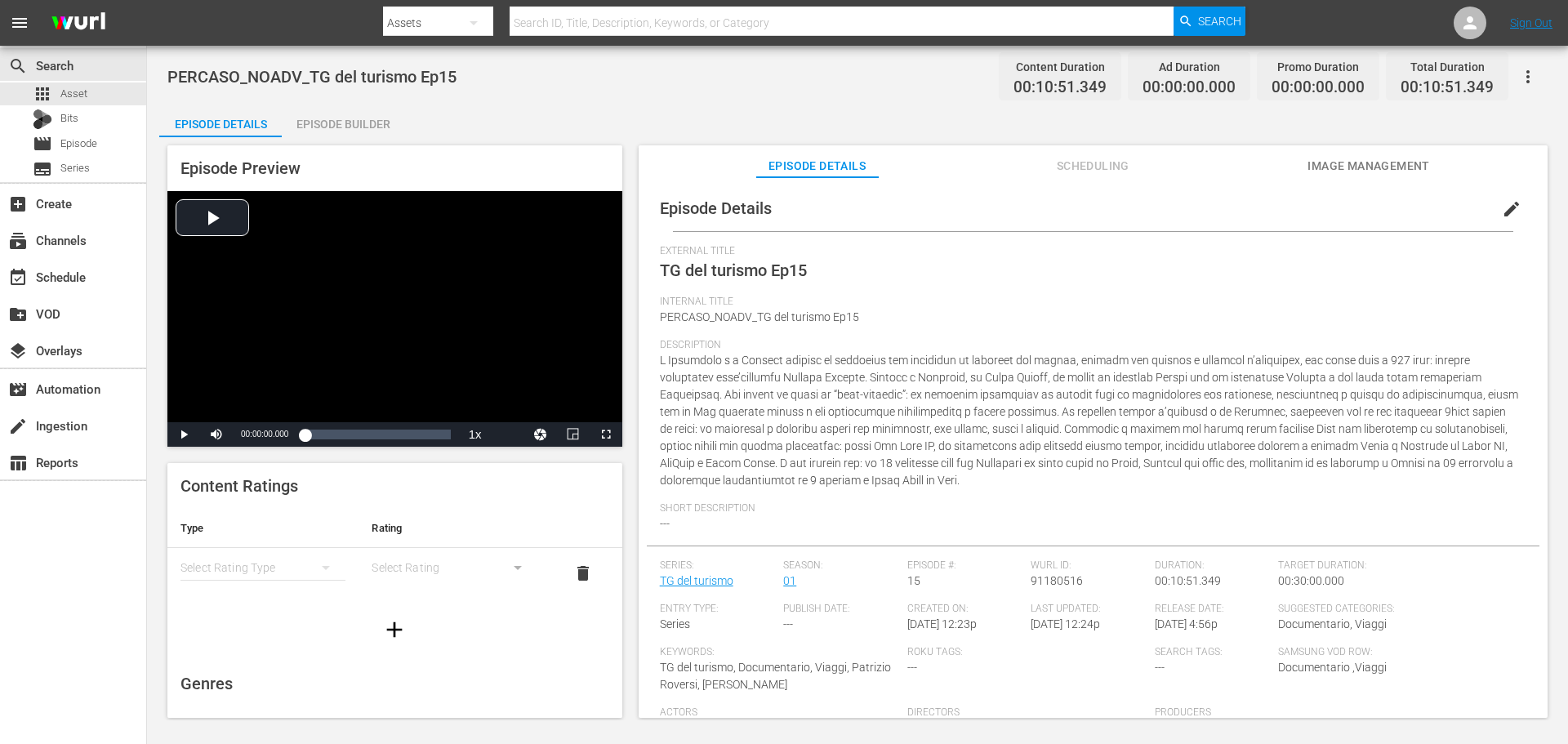
click at [349, 126] on div "Episode Builder" at bounding box center [343, 124] width 122 height 39
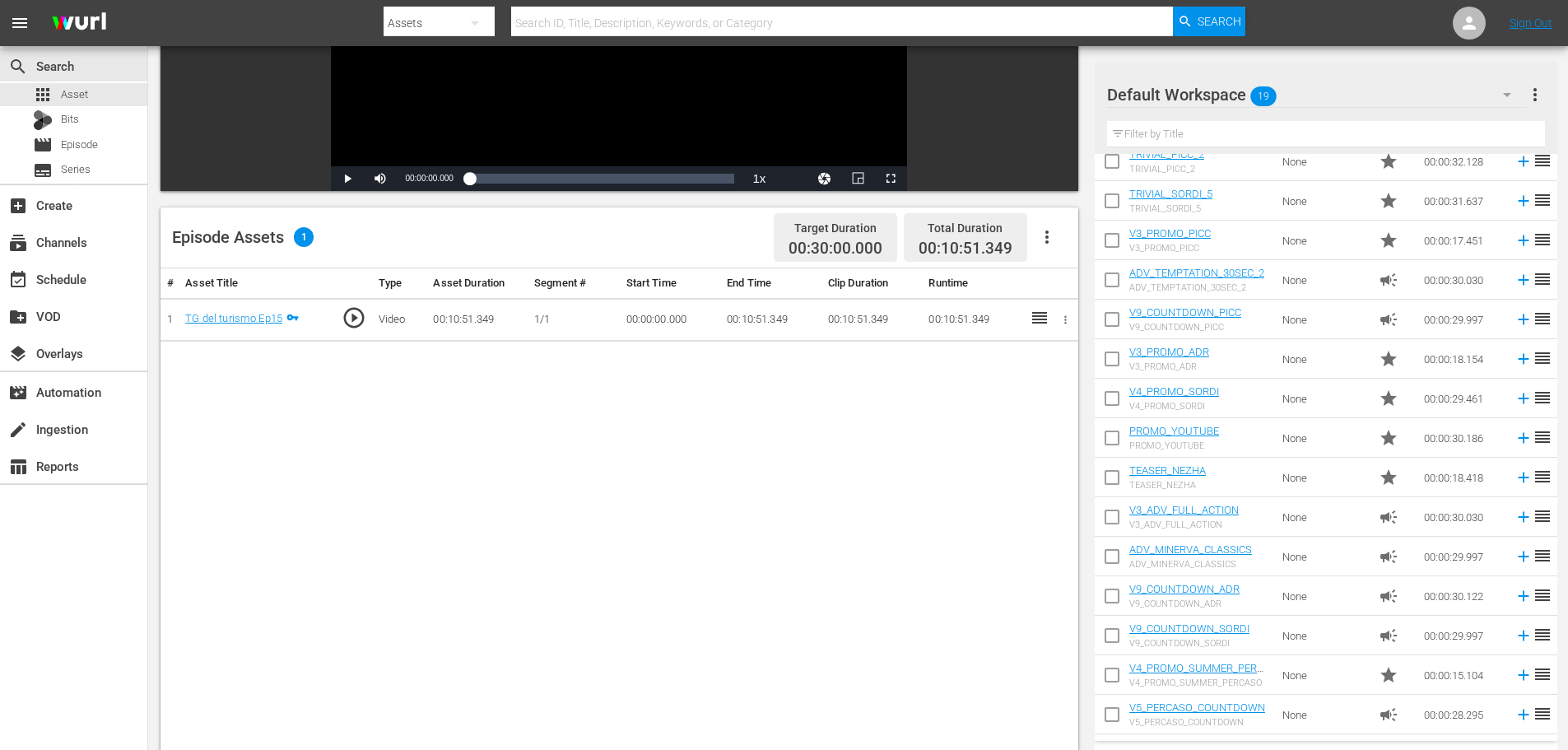
scroll to position [264, 0]
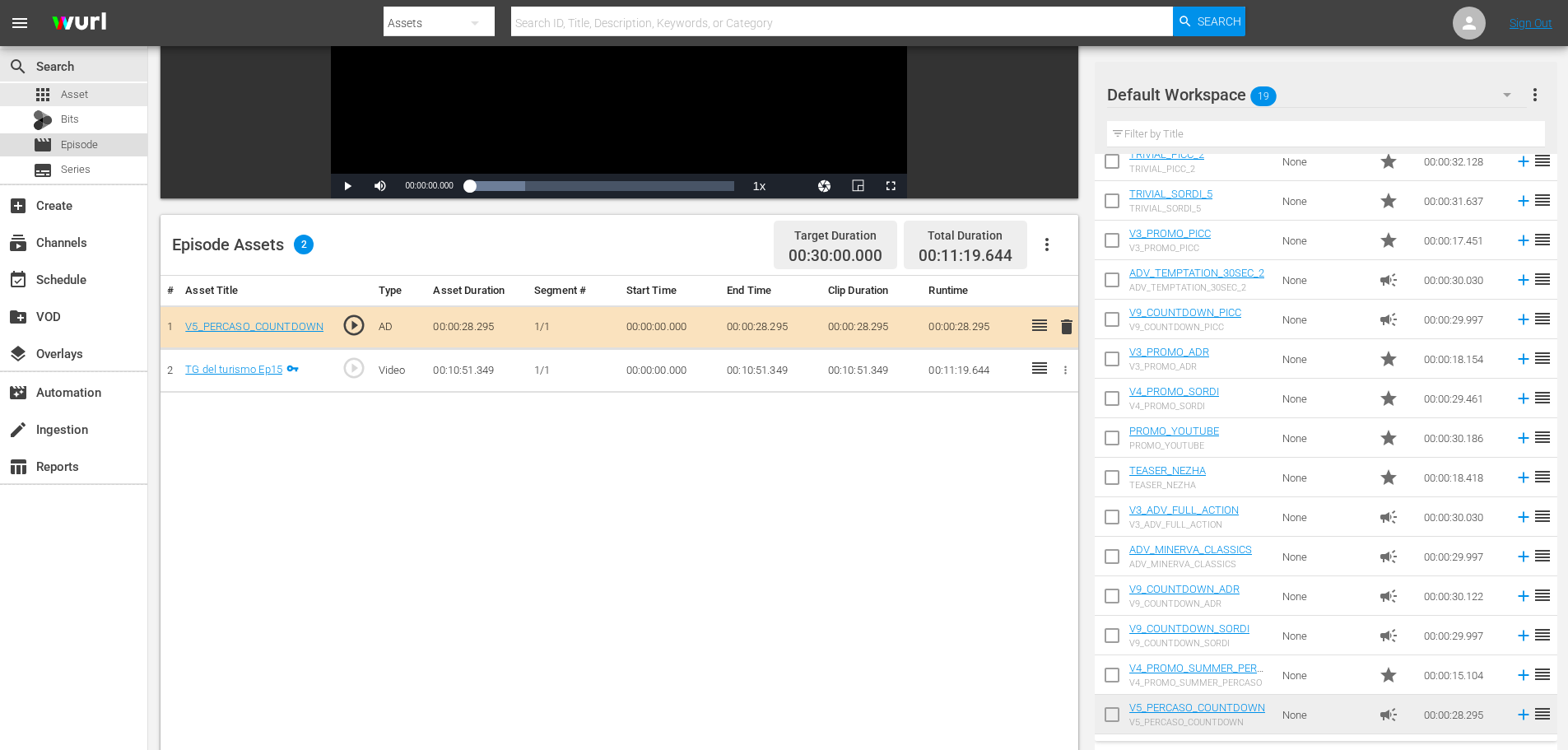
click at [116, 149] on div "movie Episode" at bounding box center [74, 144] width 148 height 23
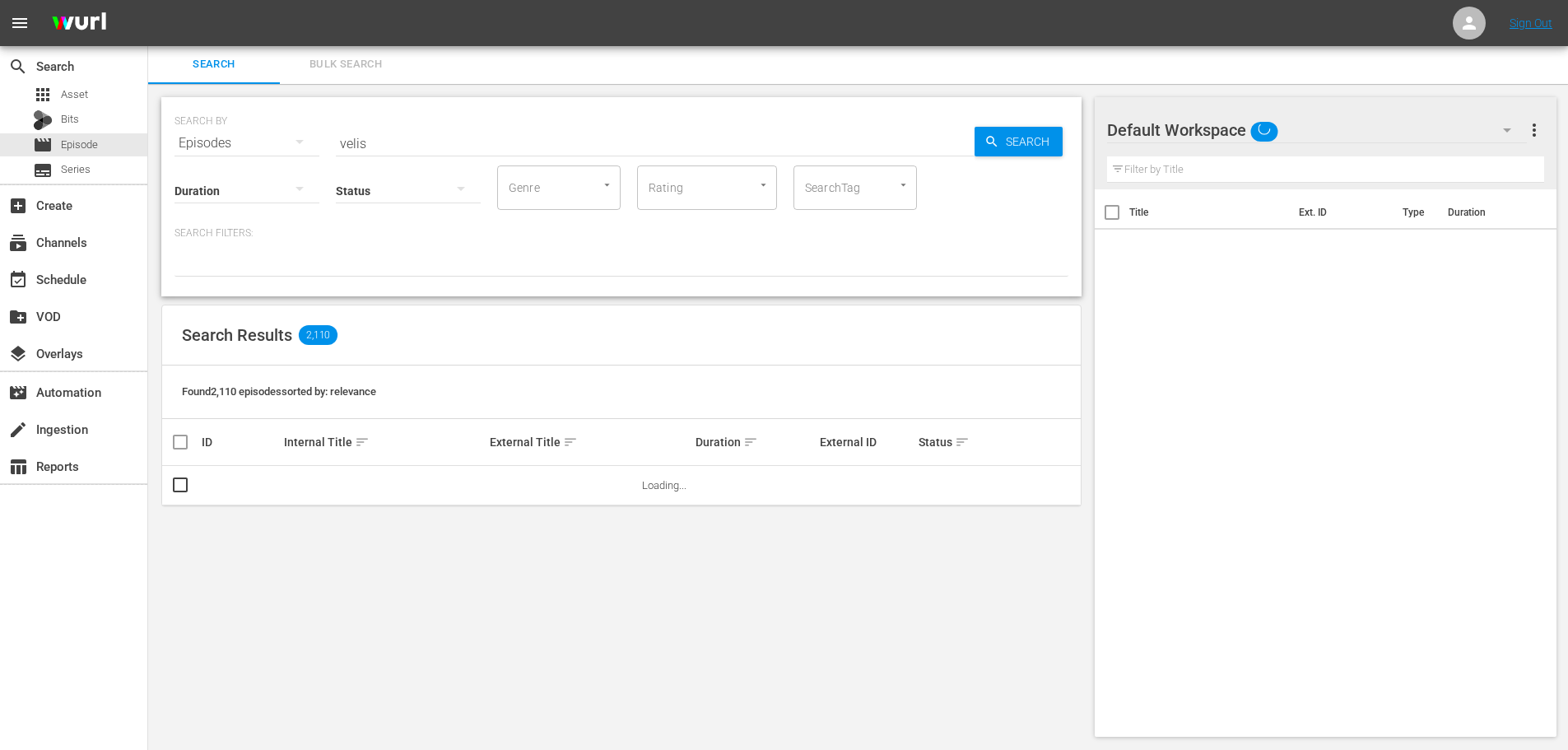
scroll to position [2, 0]
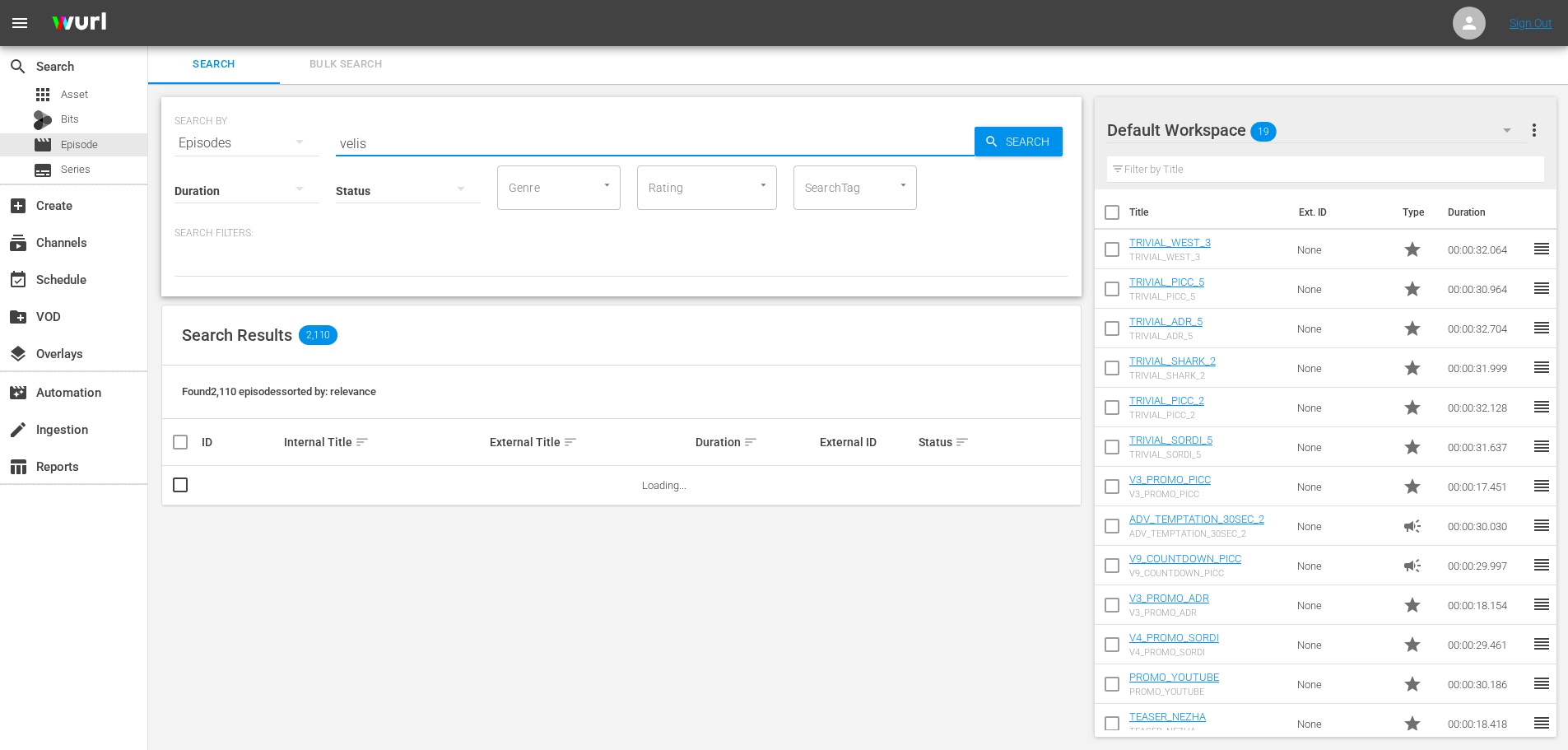
drag, startPoint x: 374, startPoint y: 143, endPoint x: 290, endPoint y: 158, distance: 85.3
click at [293, 158] on div "SEARCH BY Search By Episodes Search ID, Title, Description, Keywords, or Catego…" at bounding box center [621, 196] width 920 height 199
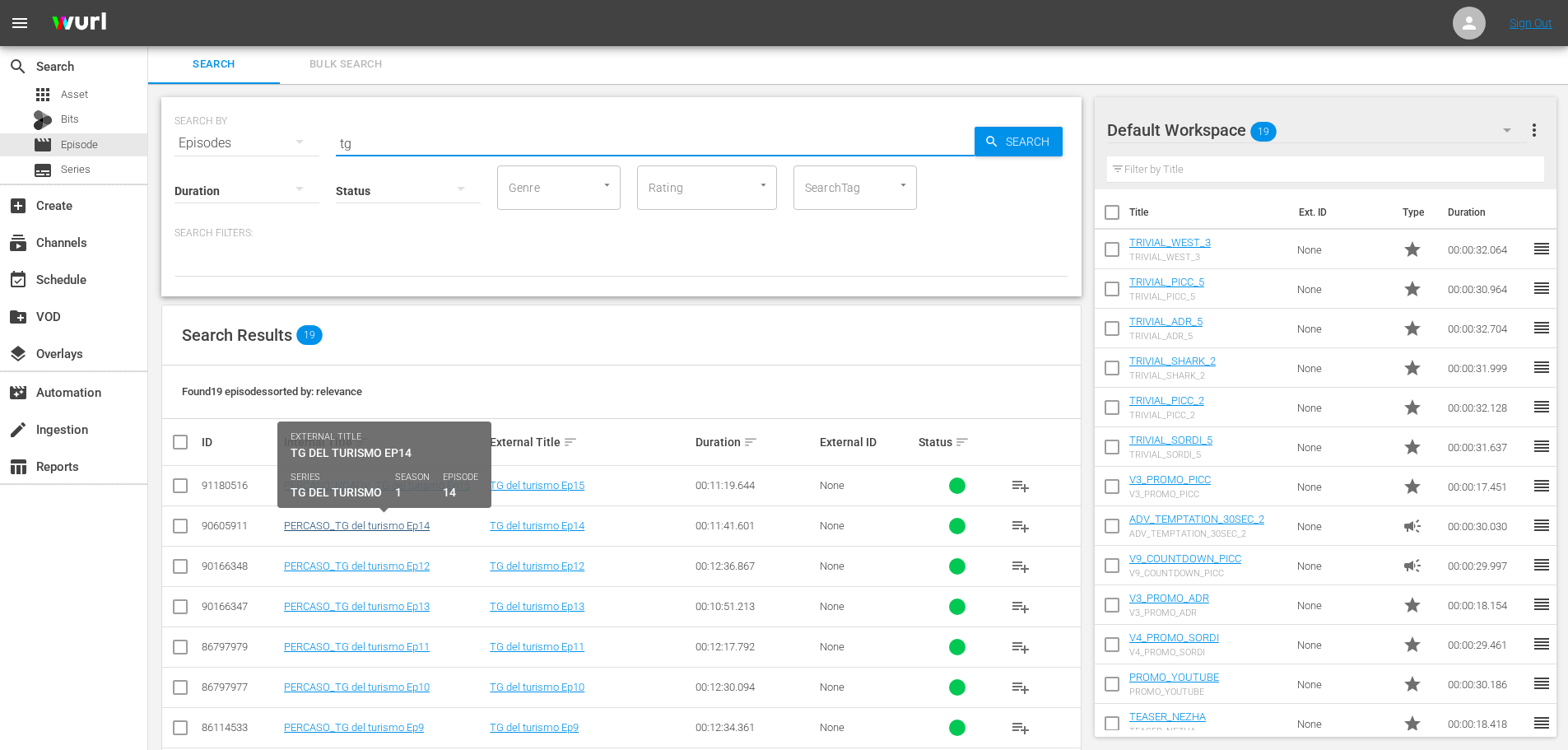
type input "tg"
click at [367, 528] on link "PERCASO_TG del turismo Ep14" at bounding box center [357, 525] width 146 height 13
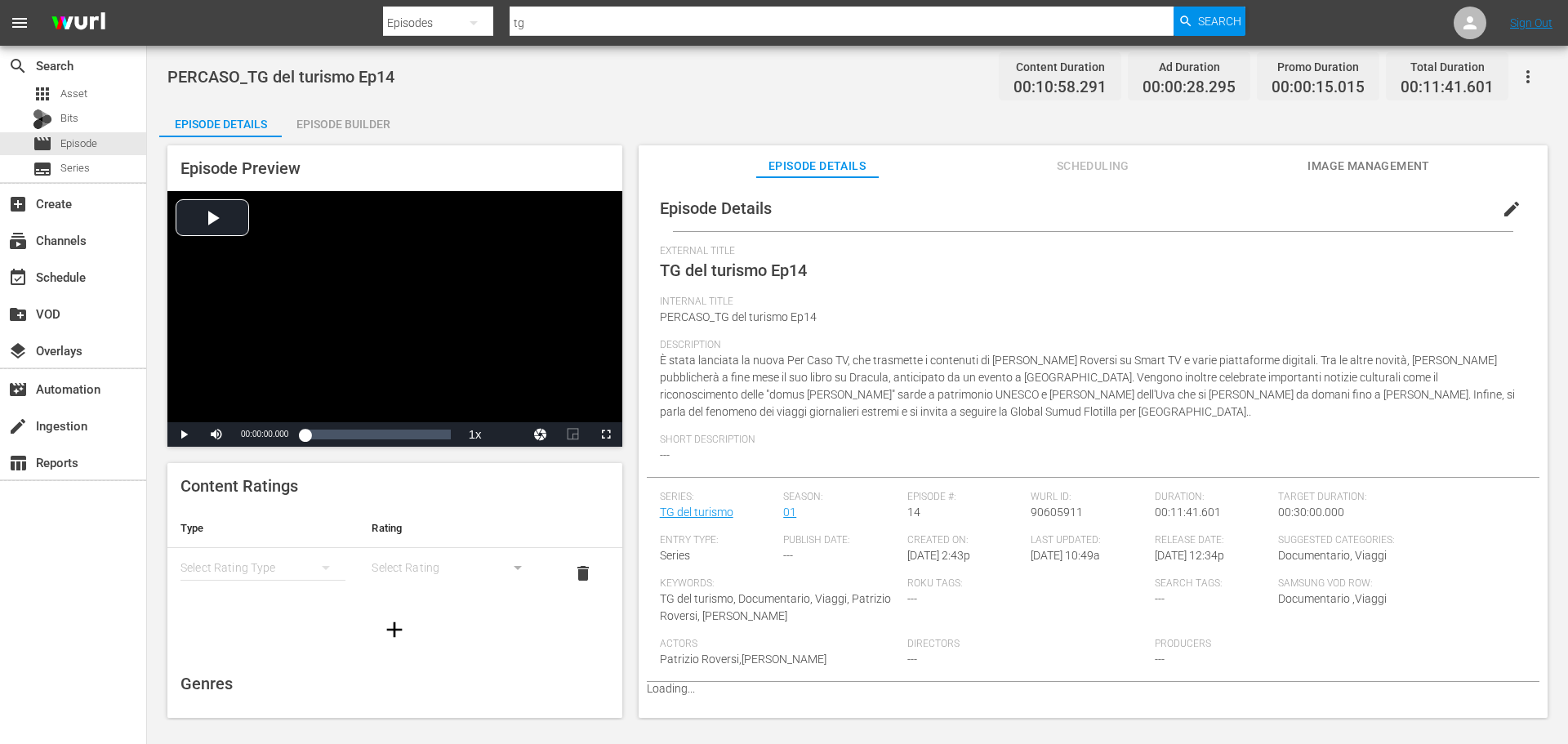
click at [387, 126] on div "Episode Builder" at bounding box center [343, 124] width 122 height 39
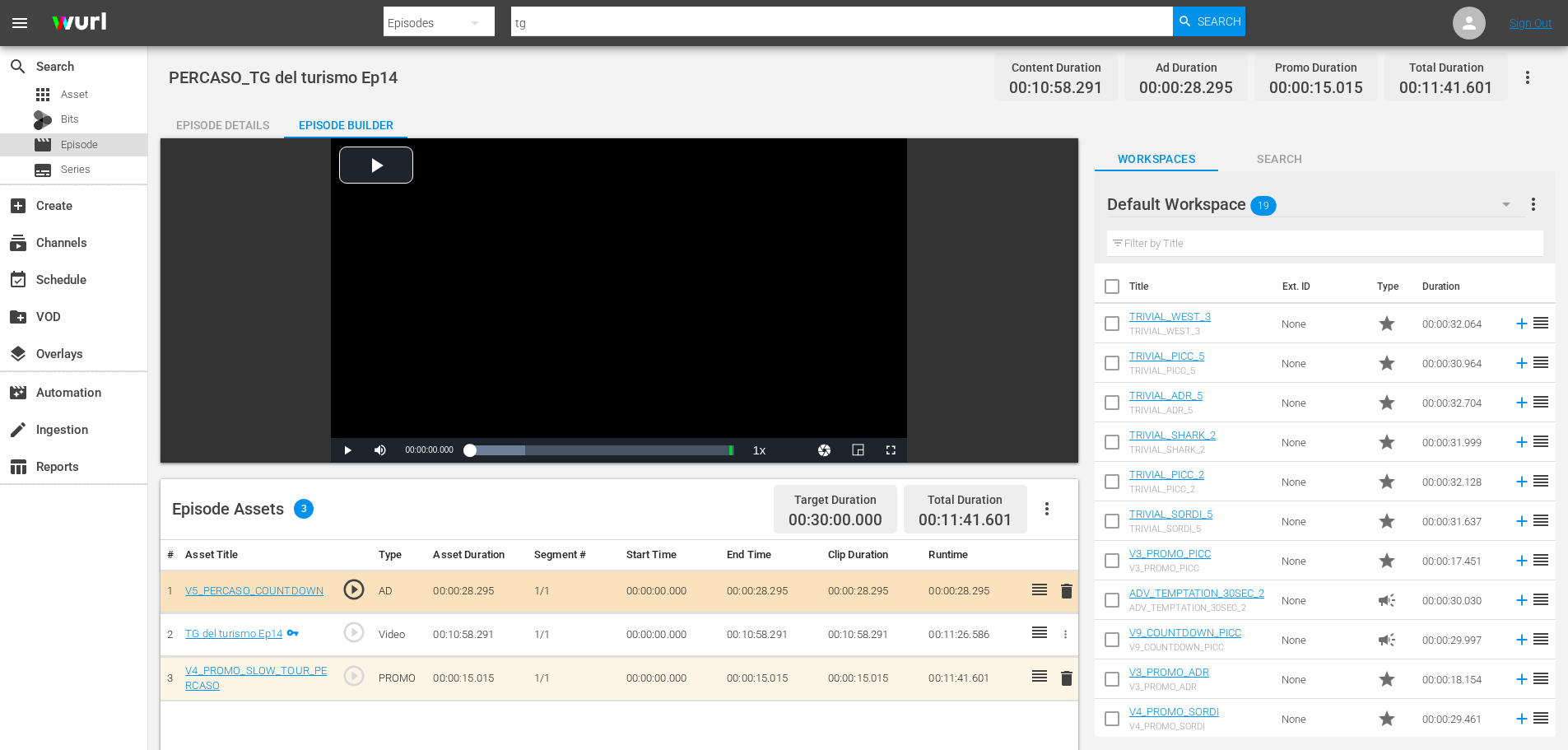
click at [91, 141] on span "Episode" at bounding box center [80, 145] width 37 height 17
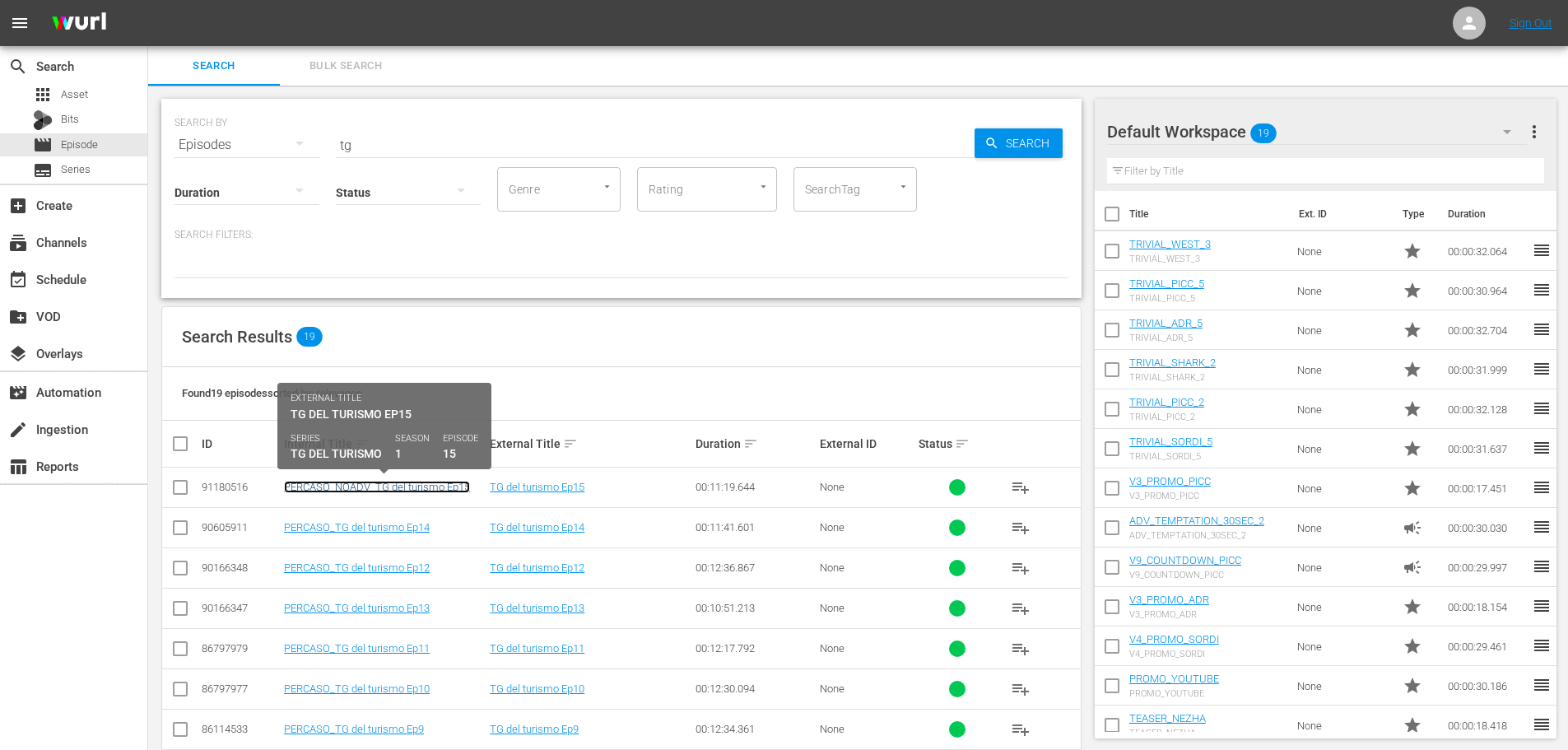
click at [440, 487] on link "PERCASO_NOADV_TG del turismo Ep15" at bounding box center [378, 487] width 186 height 13
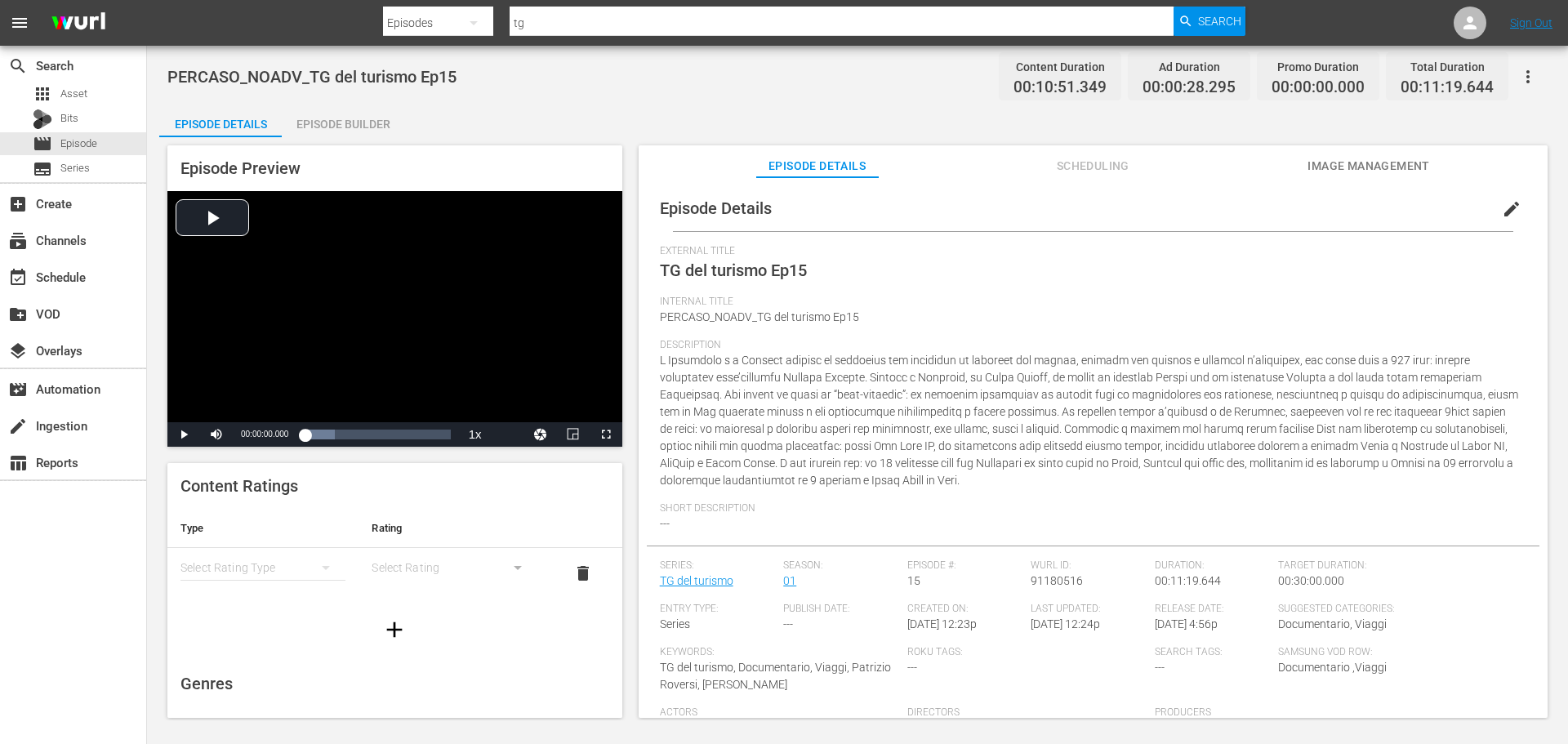
click at [360, 136] on div "Episode Builder" at bounding box center [343, 124] width 122 height 39
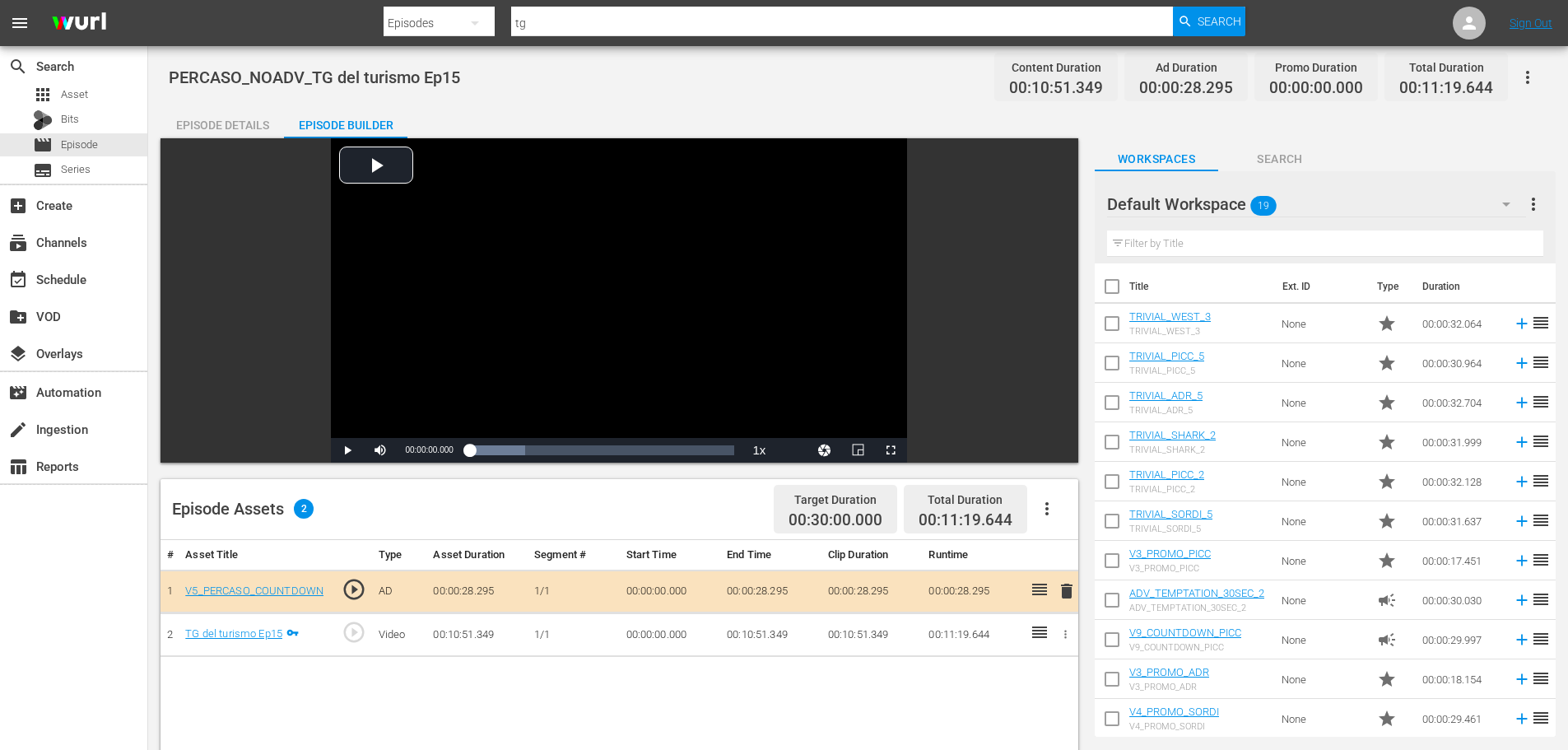
scroll to position [325, 0]
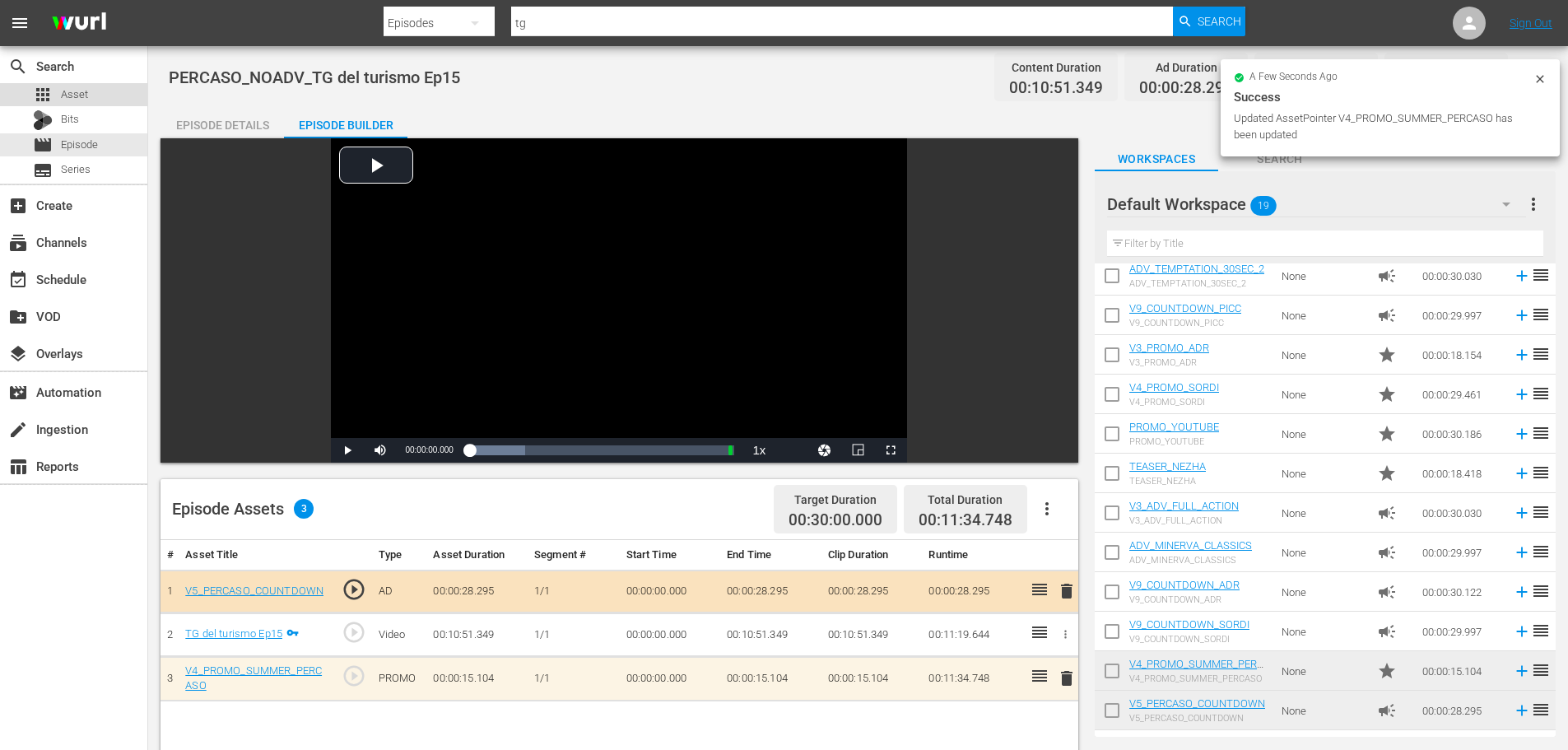
click at [105, 88] on div "apps Asset" at bounding box center [74, 94] width 148 height 23
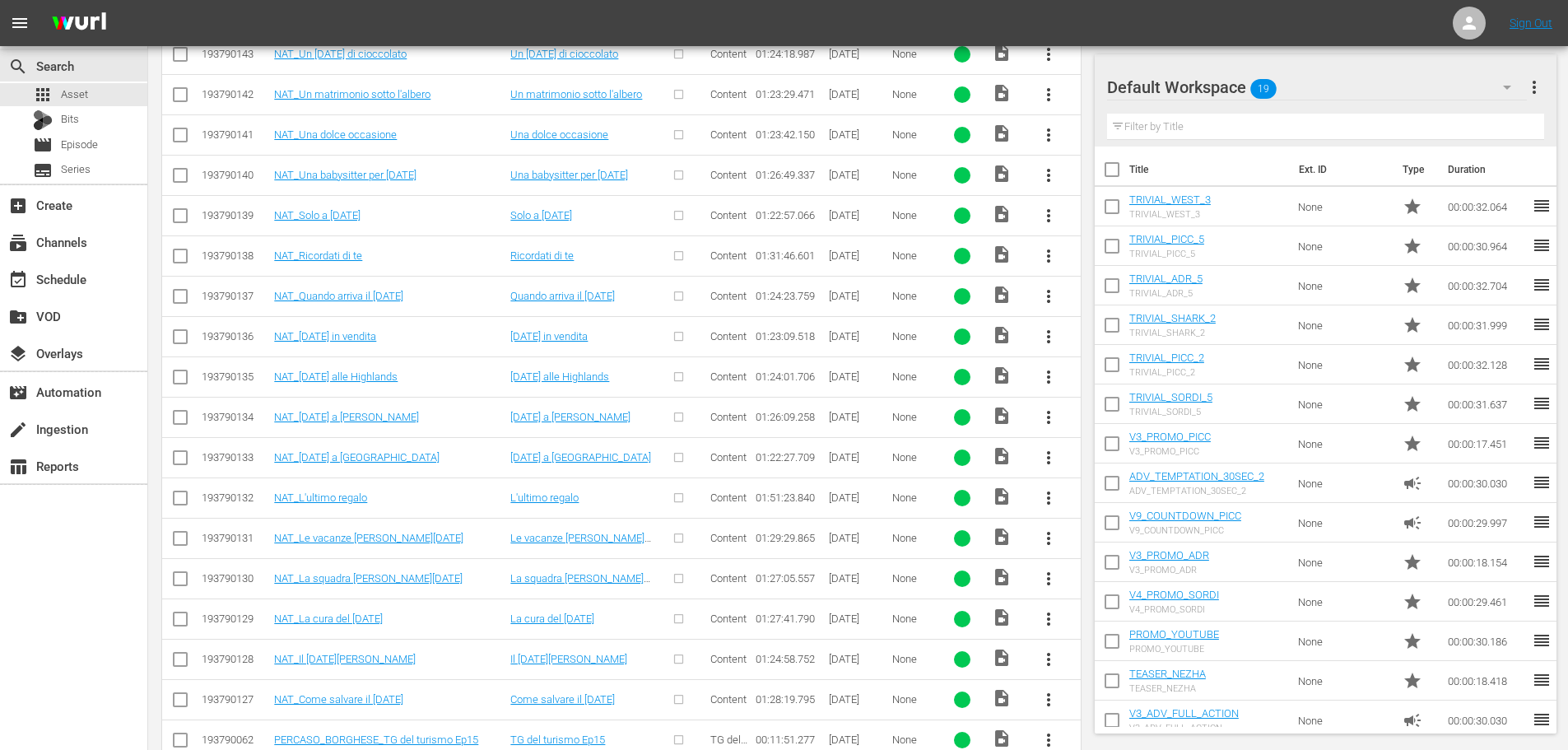
scroll to position [971, 0]
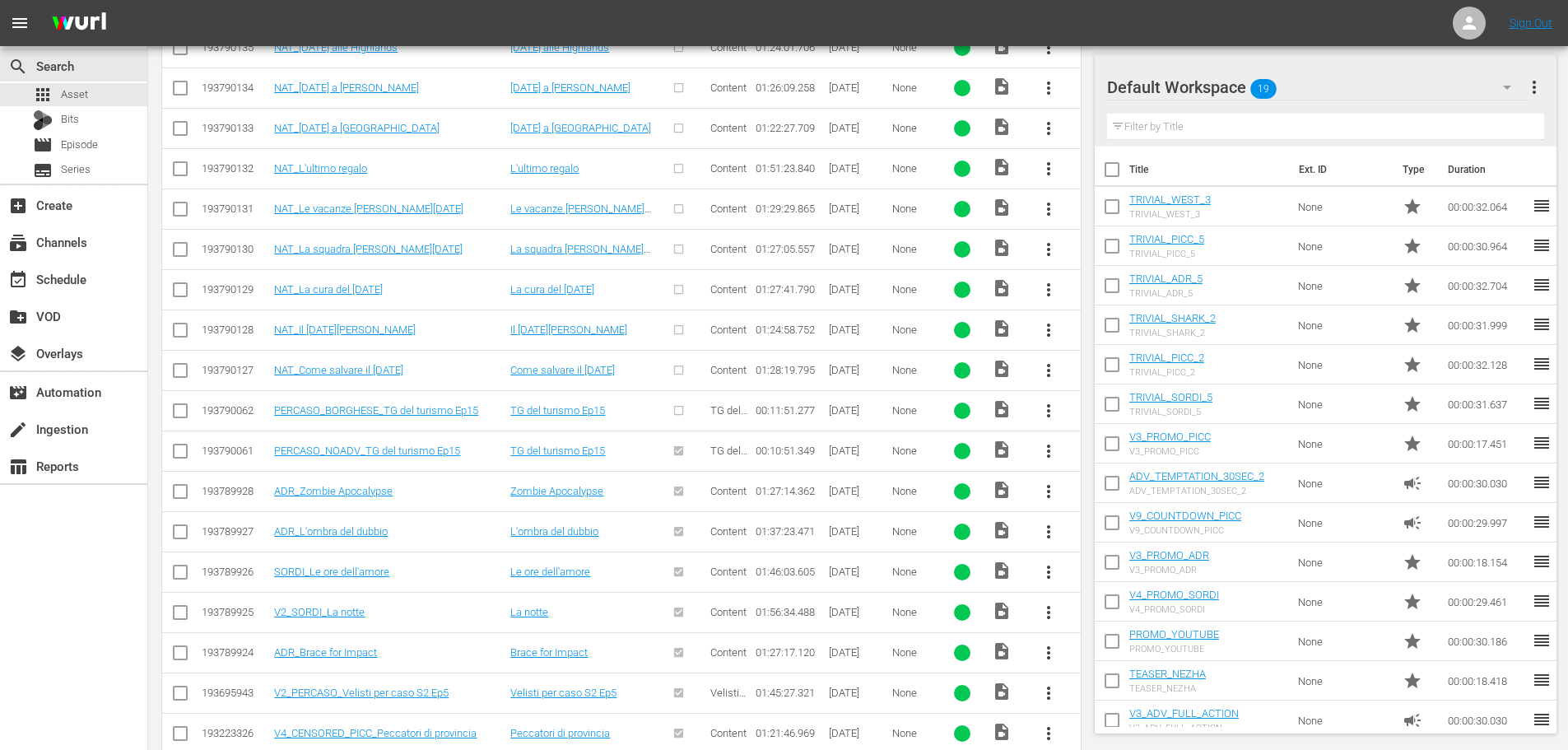
click at [1052, 410] on span "more_vert" at bounding box center [1049, 411] width 20 height 20
click at [1123, 536] on div "Episode" at bounding box center [1137, 535] width 112 height 39
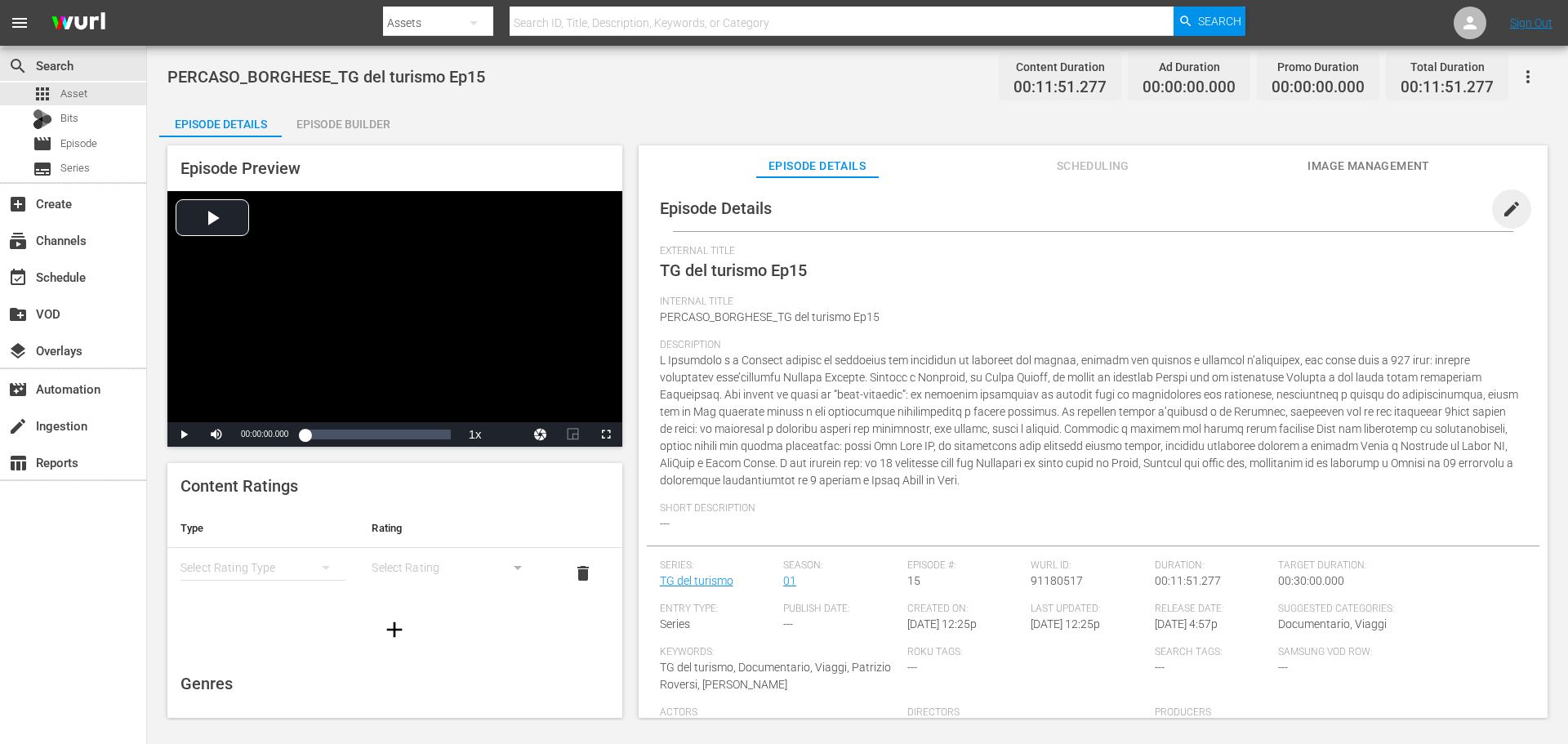
click at [1503, 201] on span "edit" at bounding box center [1511, 209] width 20 height 20
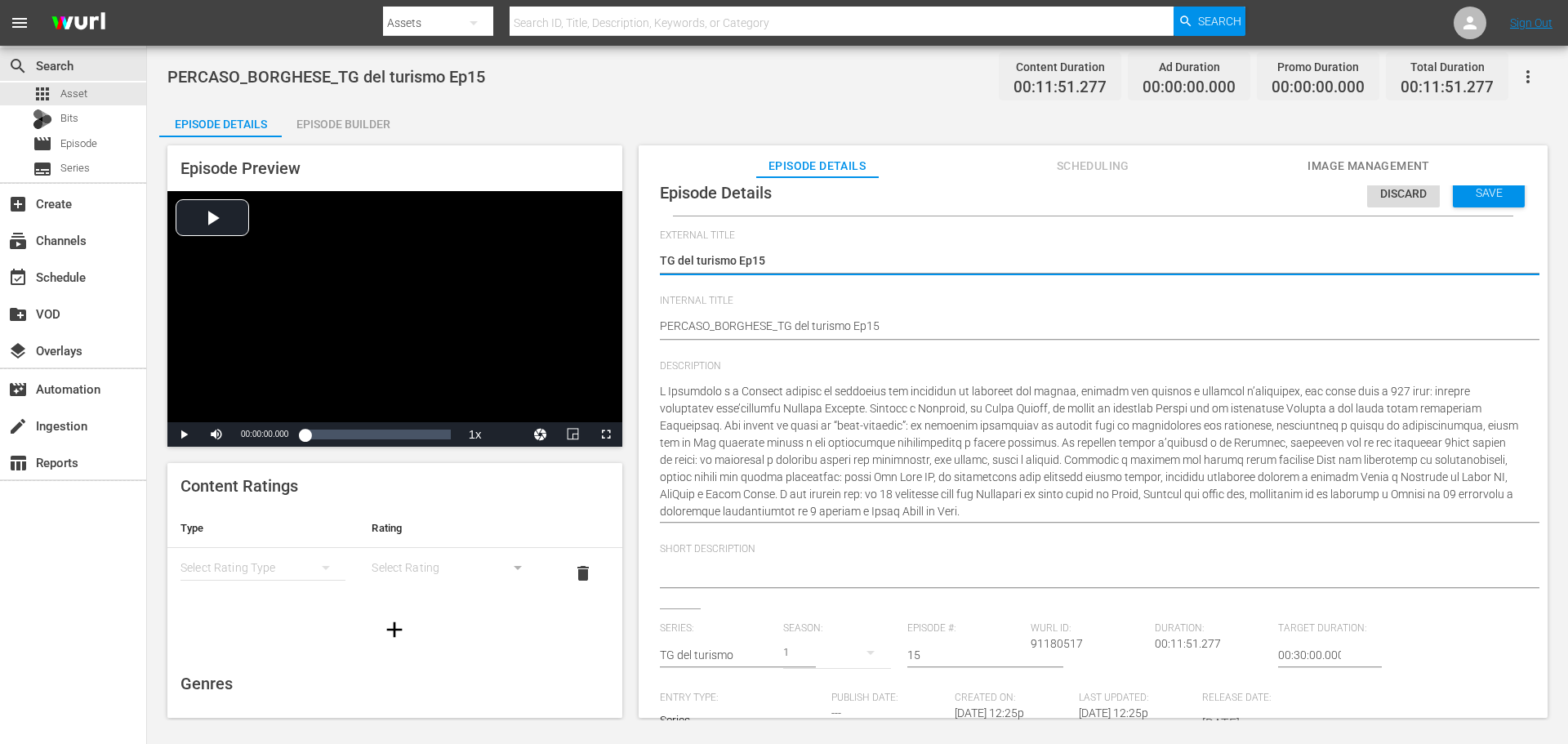
scroll to position [282, 0]
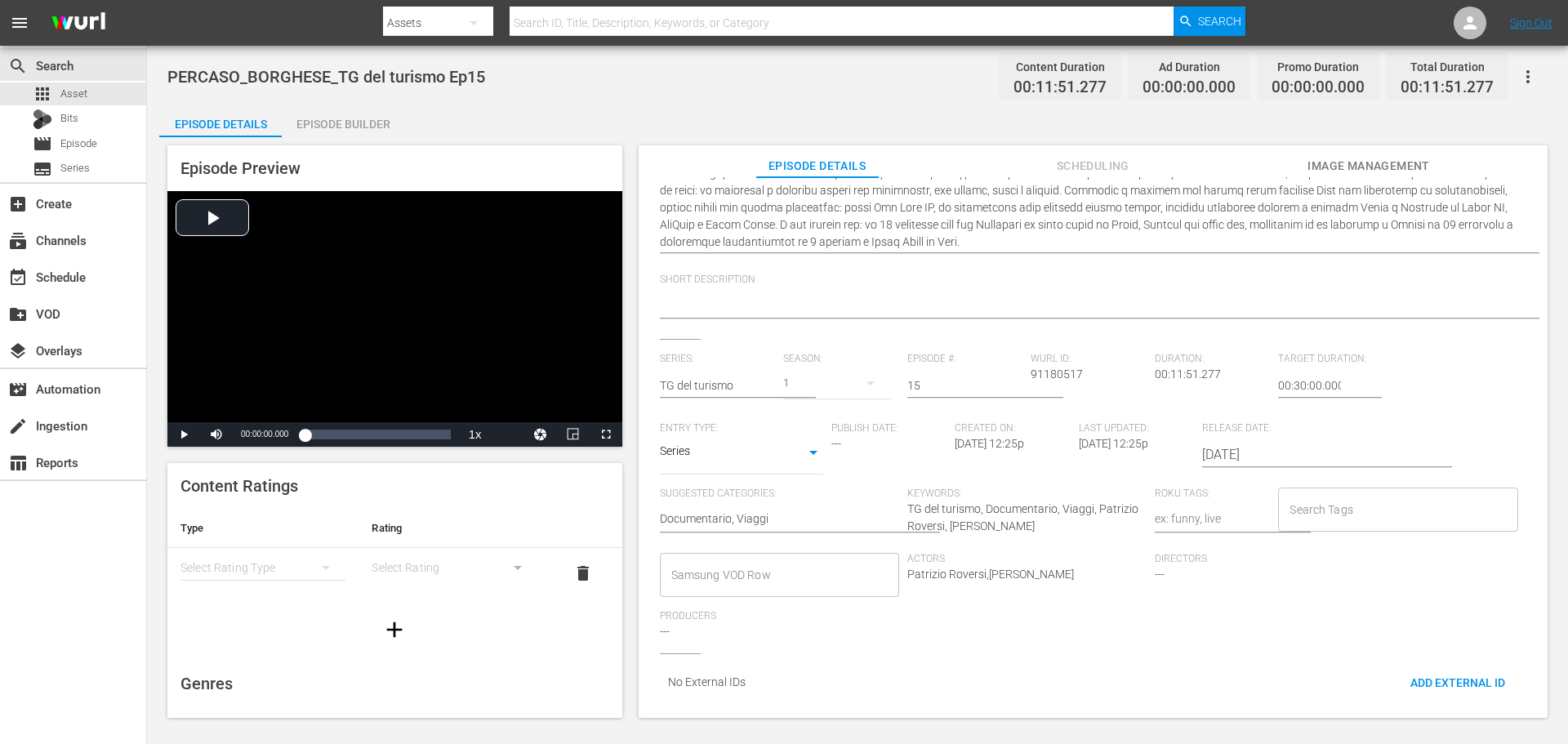
click at [724, 576] on input "Samsung VOD Row" at bounding box center [767, 574] width 200 height 29
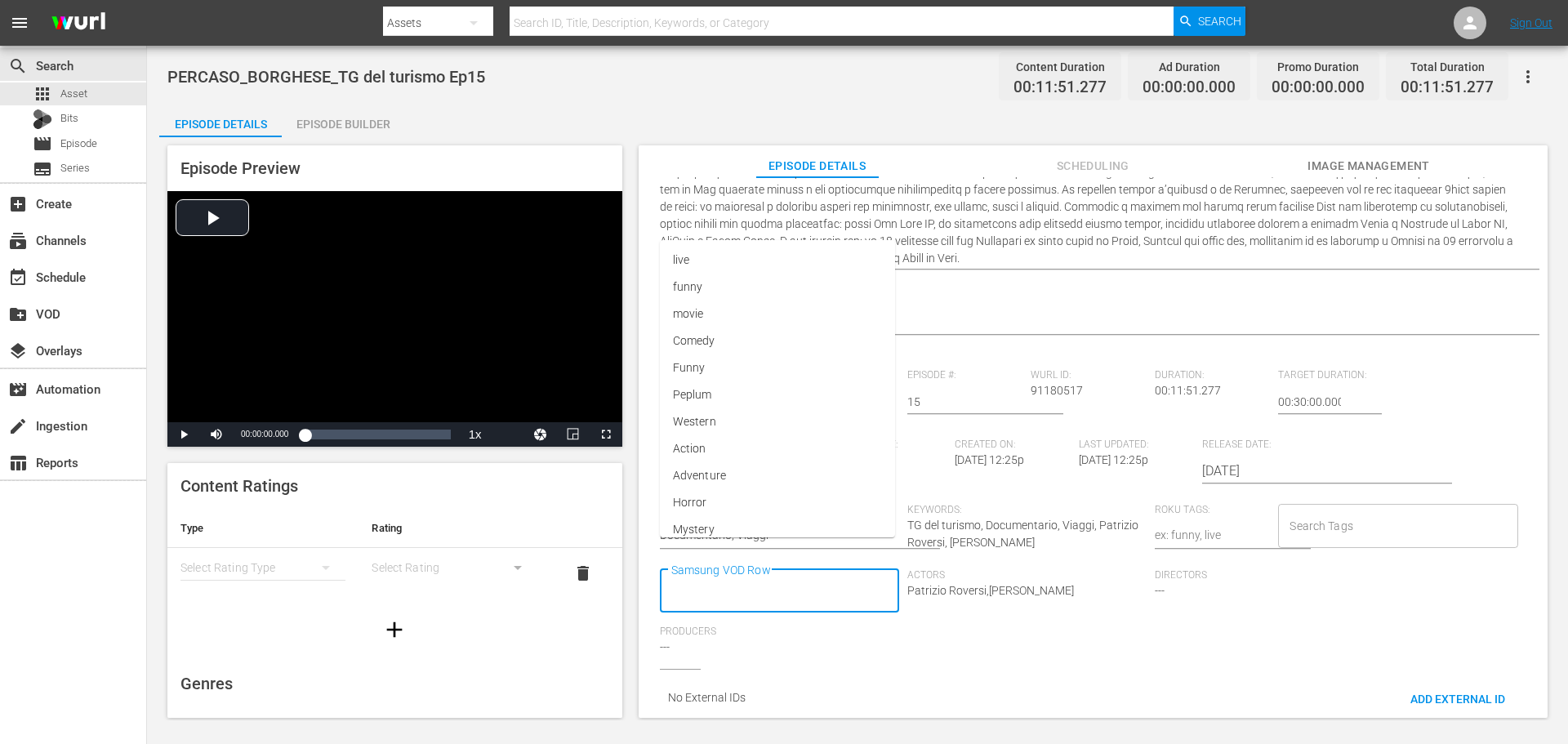
scroll to position [0, 0]
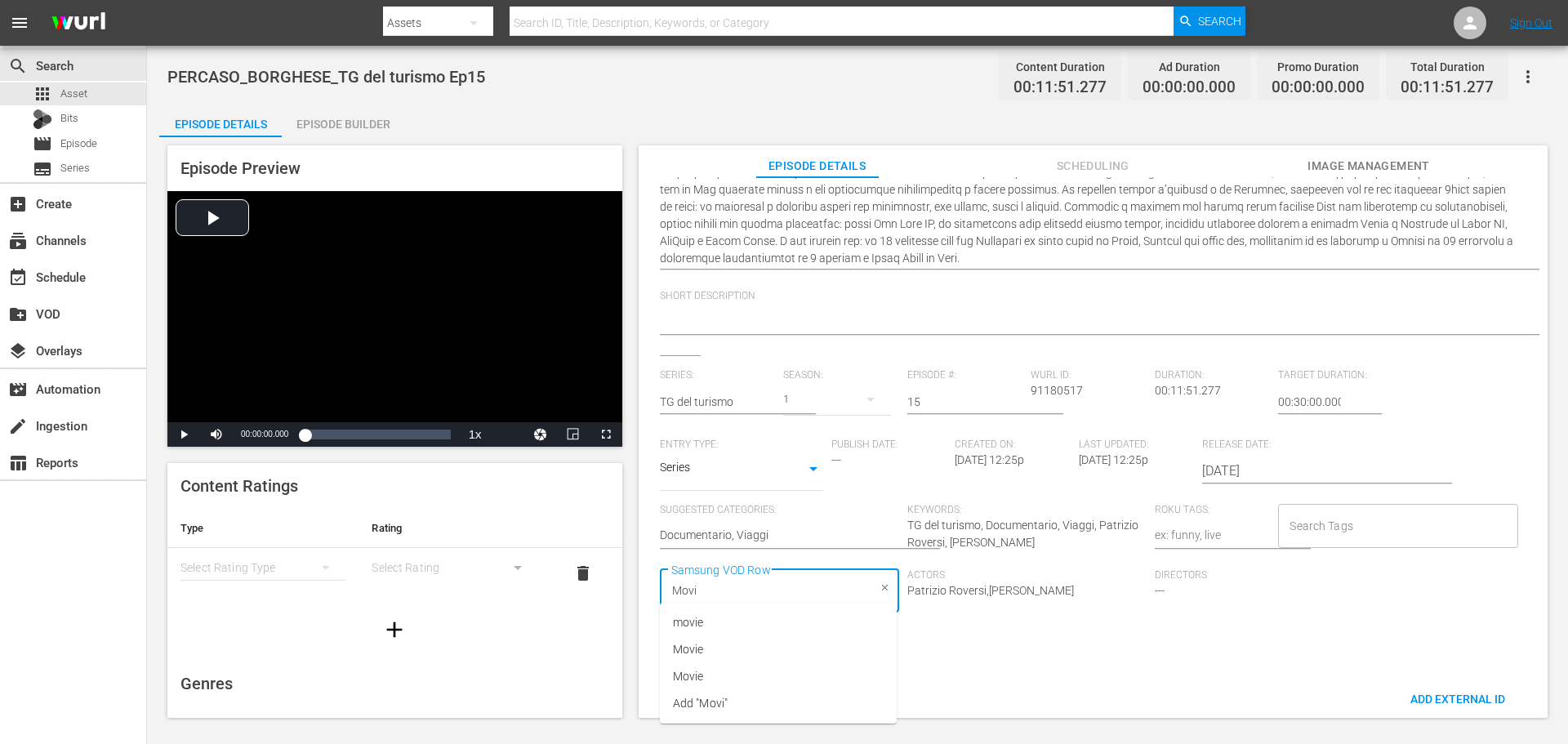
type input "Movie"
type input "D"
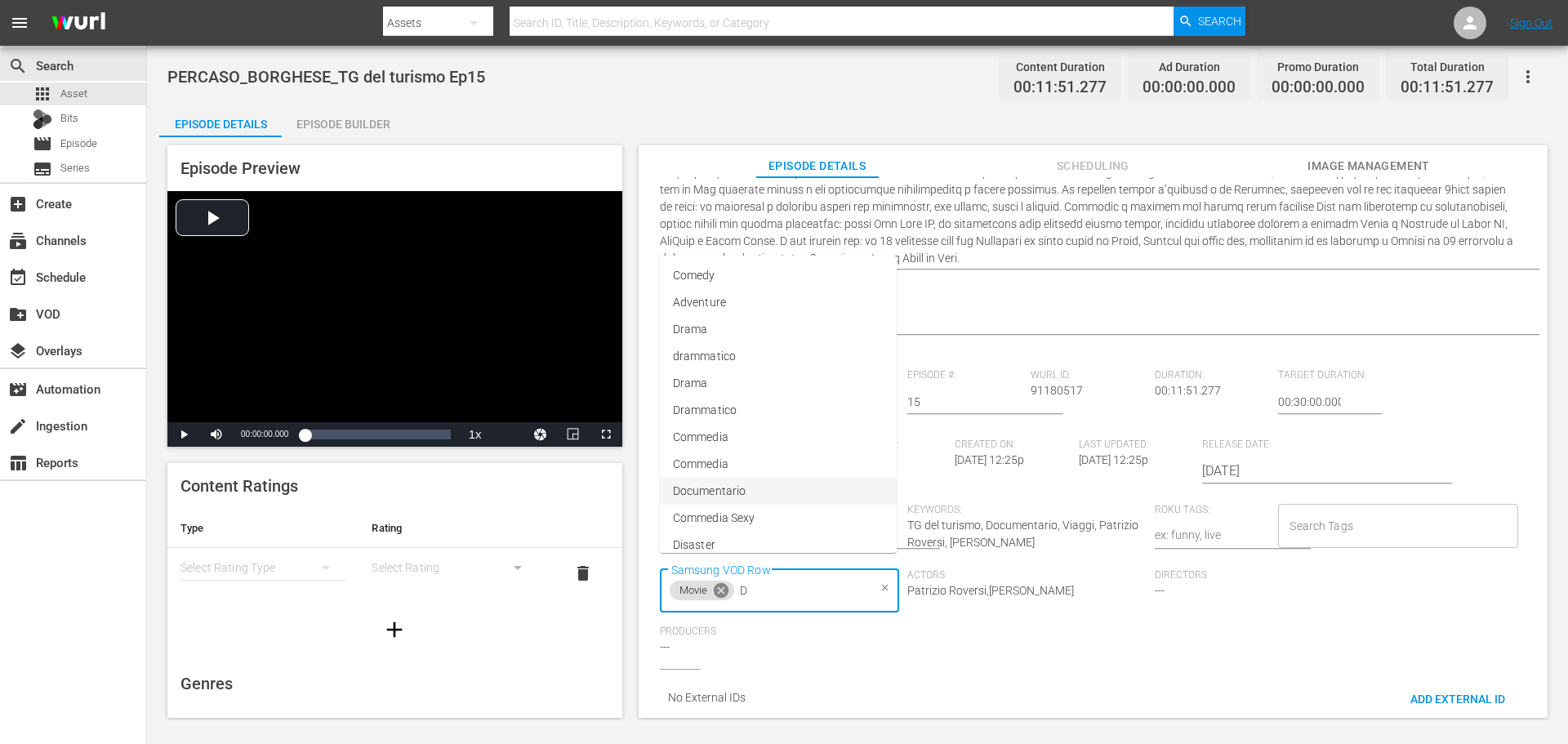
click at [722, 583] on icon at bounding box center [722, 591] width 15 height 15
type input "Documen"
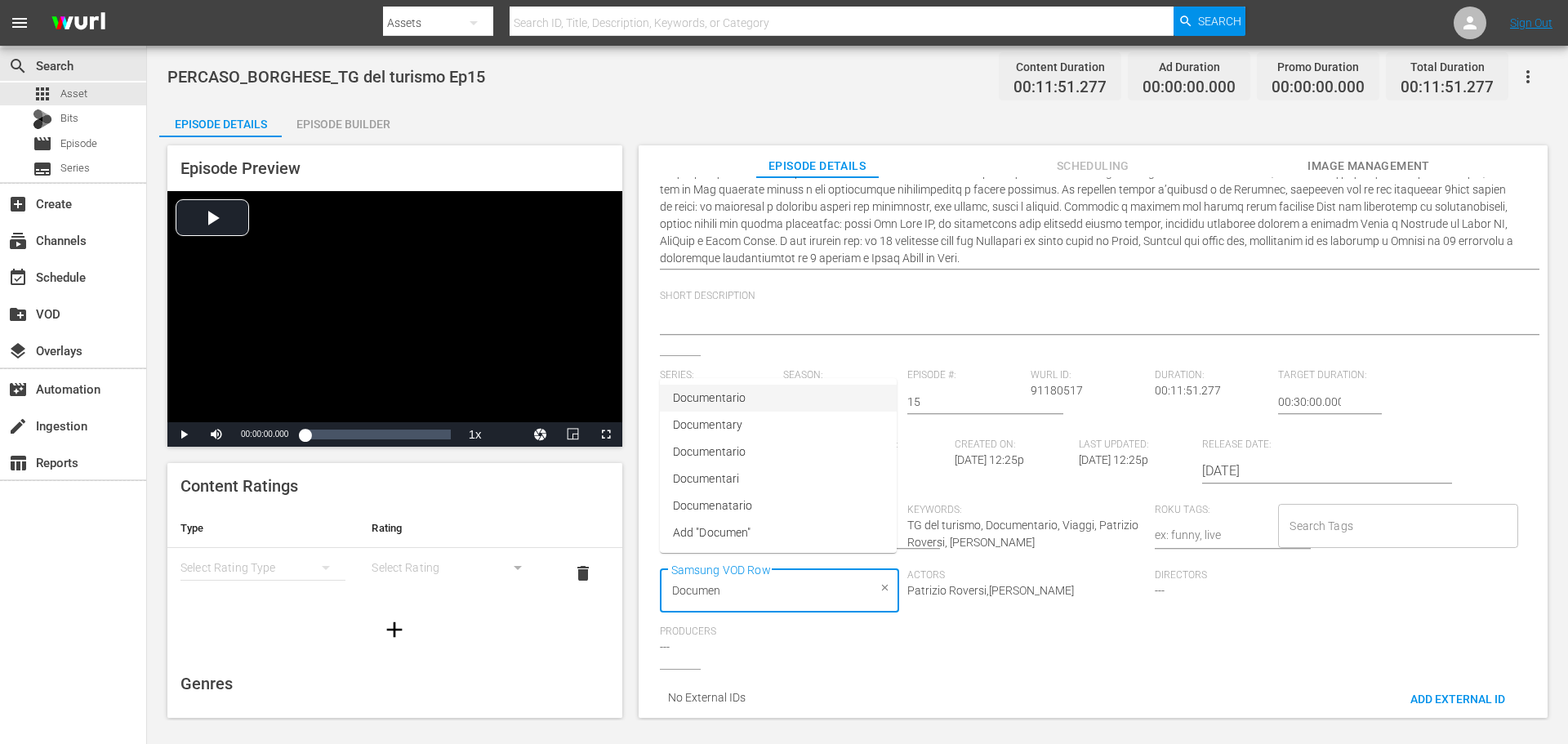
click at [720, 395] on span "Documentario" at bounding box center [709, 398] width 72 height 17
type input "Via"
click at [717, 622] on li "Viaggi" at bounding box center [778, 622] width 237 height 27
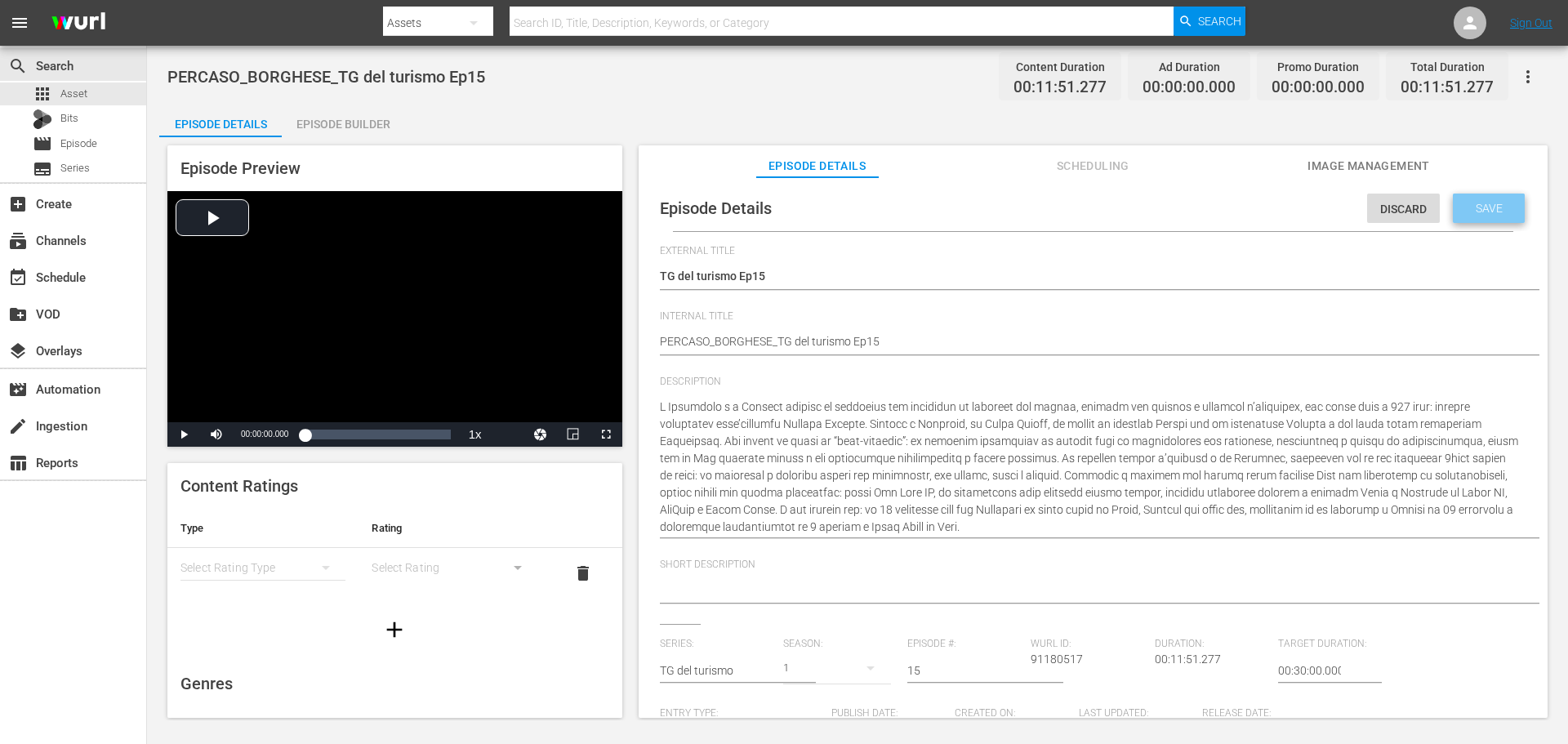
click at [1499, 212] on span "Save" at bounding box center [1489, 208] width 53 height 13
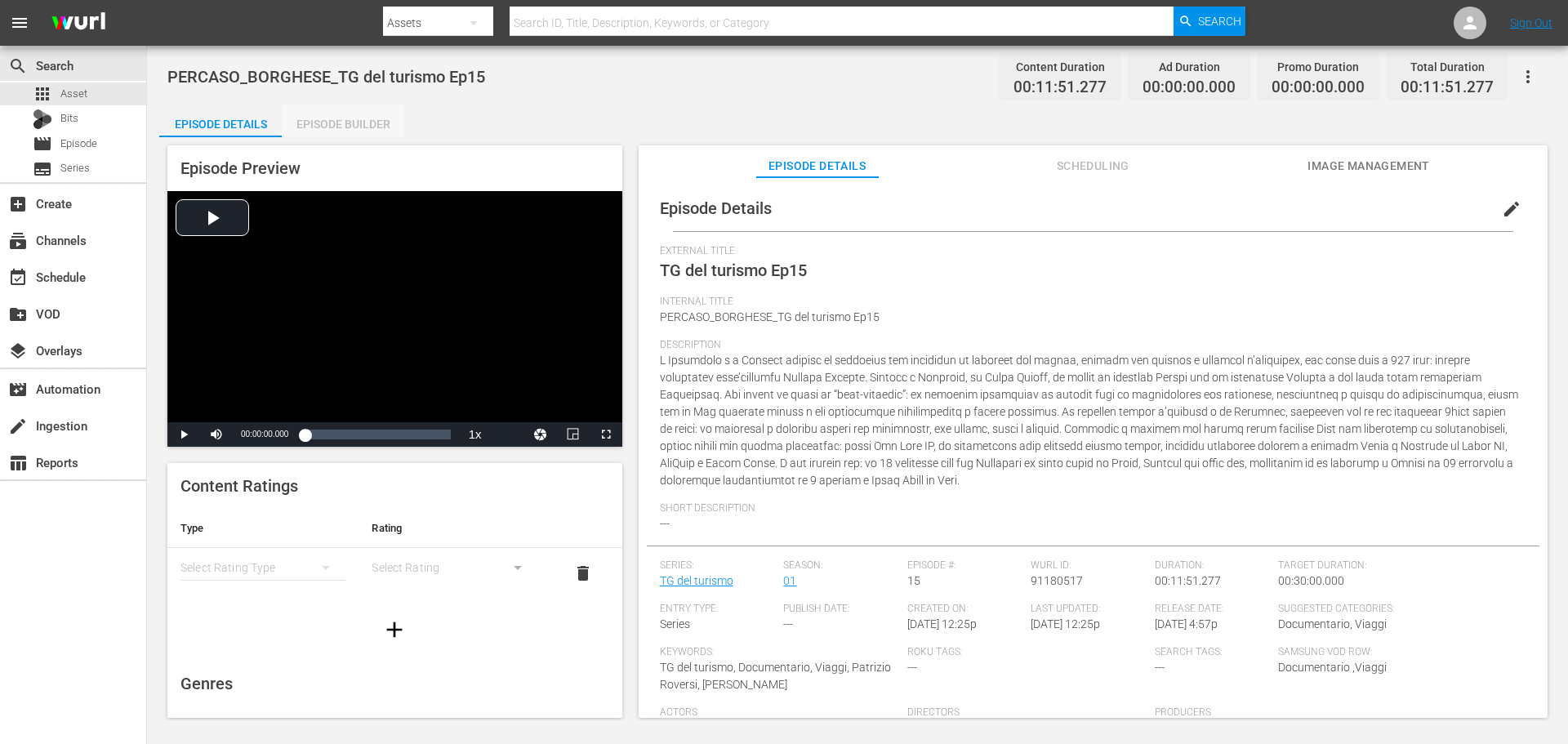
click at [335, 128] on div "Episode Builder" at bounding box center [343, 124] width 122 height 39
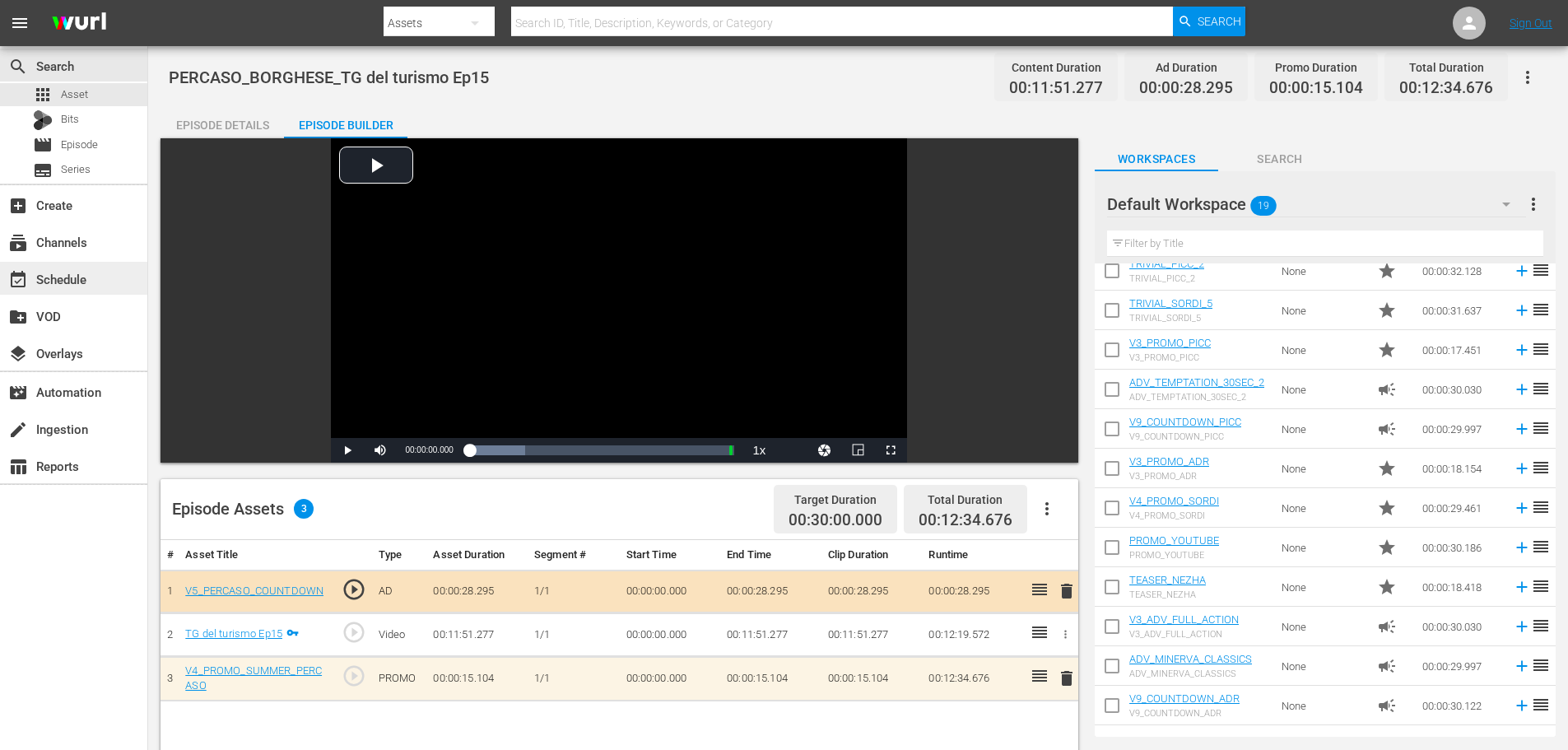
click at [118, 274] on div "event_available Schedule" at bounding box center [74, 278] width 148 height 33
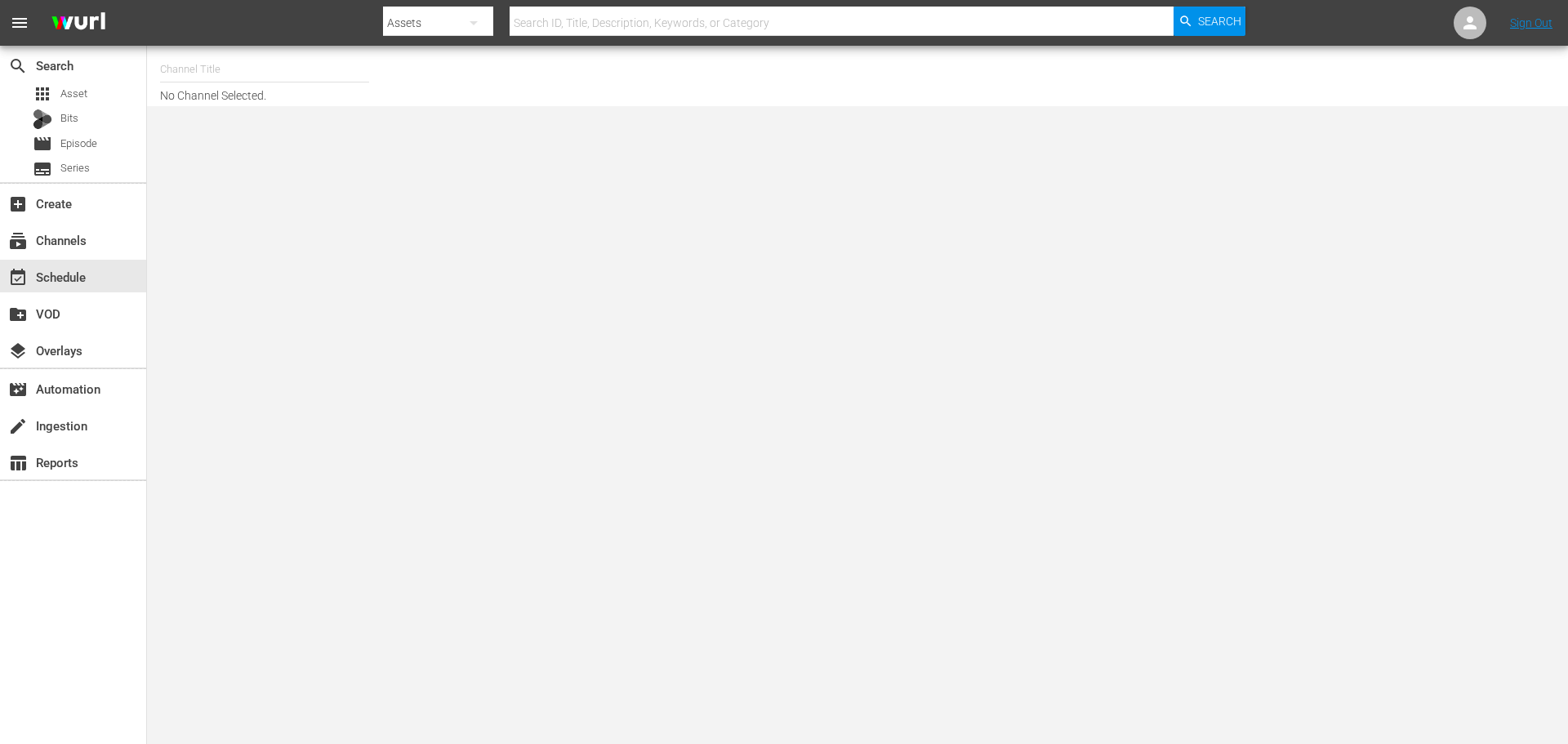
click at [221, 59] on input "text" at bounding box center [264, 69] width 209 height 39
click at [298, 117] on div "PerCasoTv (2036 - minerva_pictures_percasotv_1)" at bounding box center [385, 115] width 423 height 39
type input "PerCasoTv (2036 - minerva_pictures_percasotv_1)"
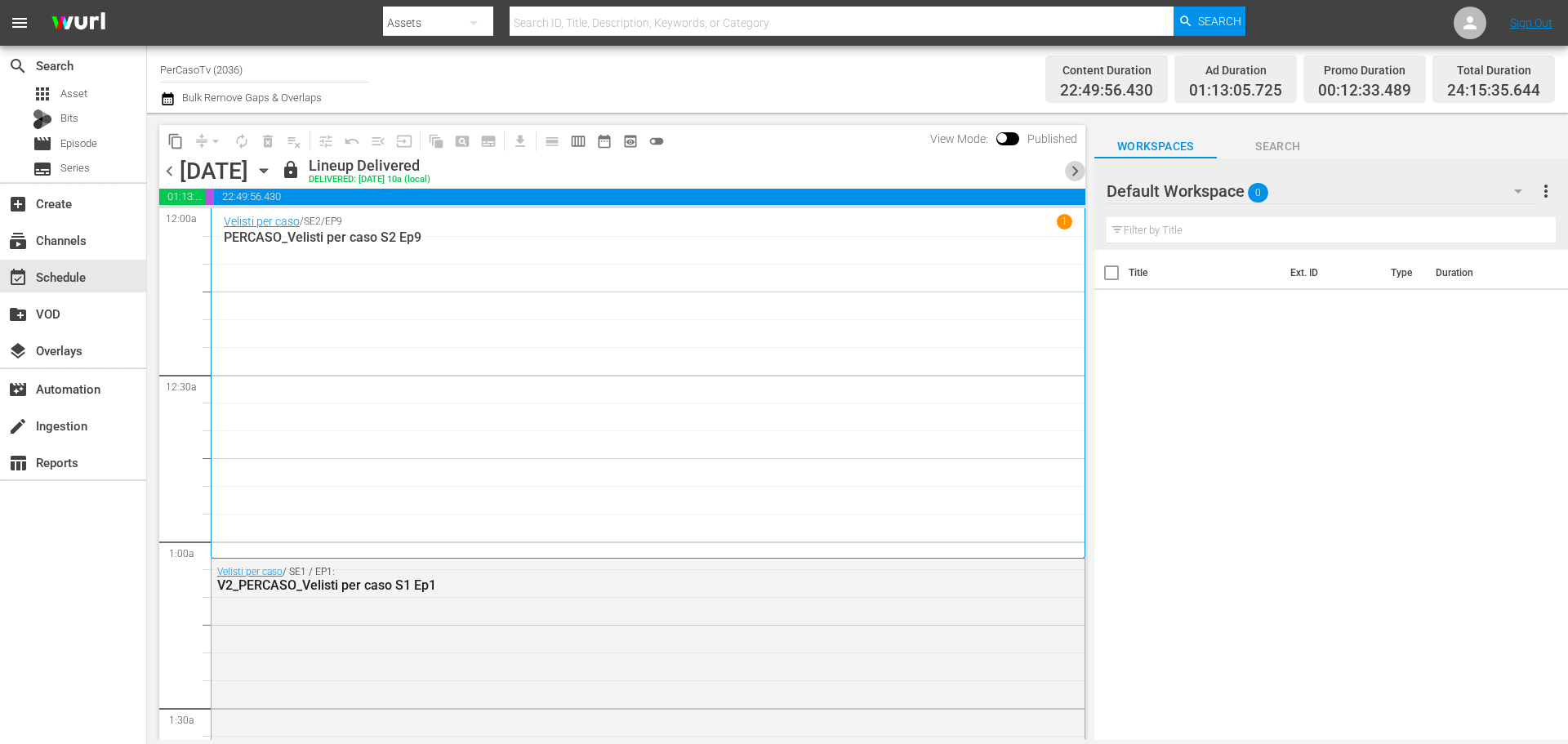
click at [1071, 172] on span "chevron_right" at bounding box center [1074, 171] width 21 height 21
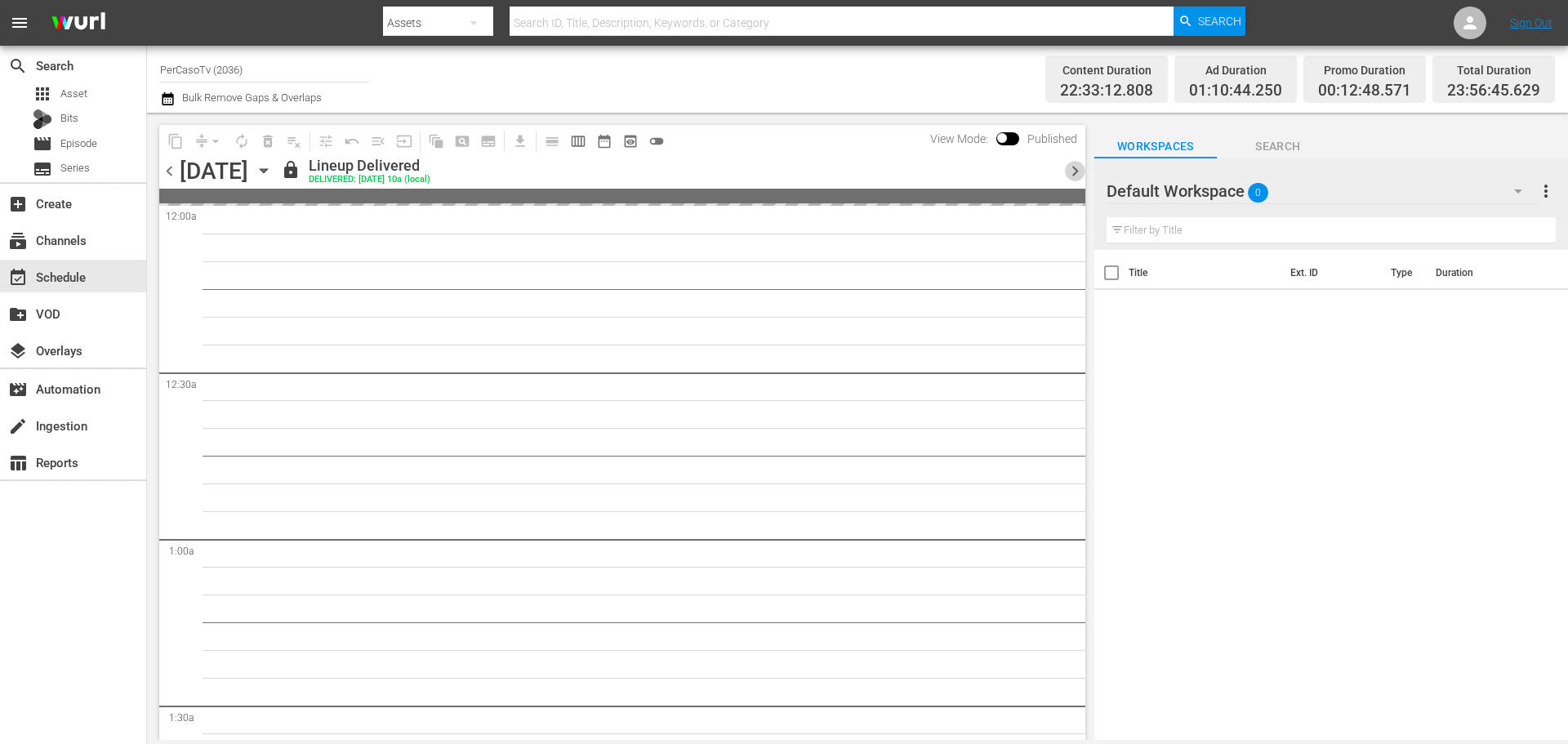
click at [1071, 172] on span "chevron_right" at bounding box center [1074, 171] width 21 height 21
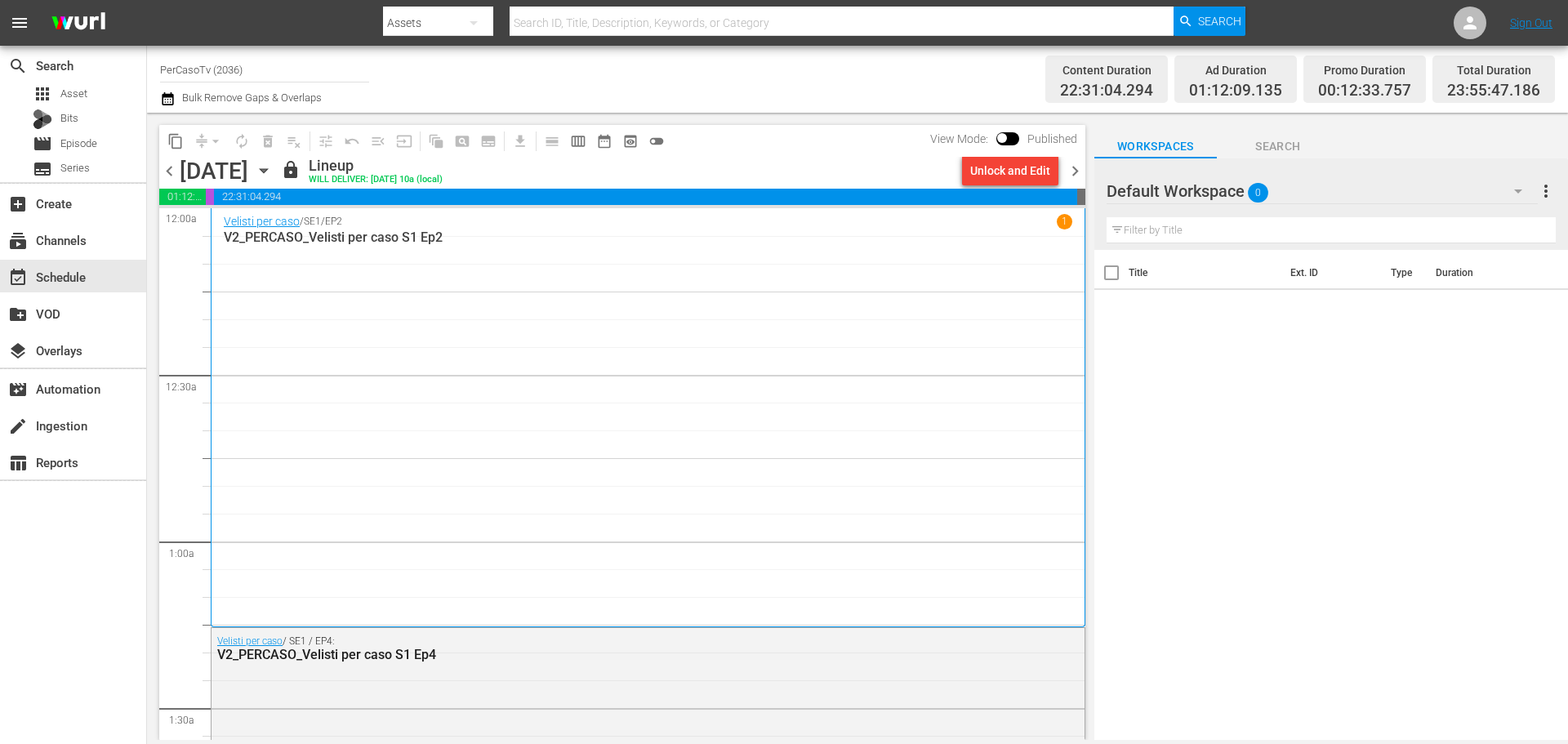
click at [1071, 172] on span "chevron_right" at bounding box center [1074, 171] width 21 height 21
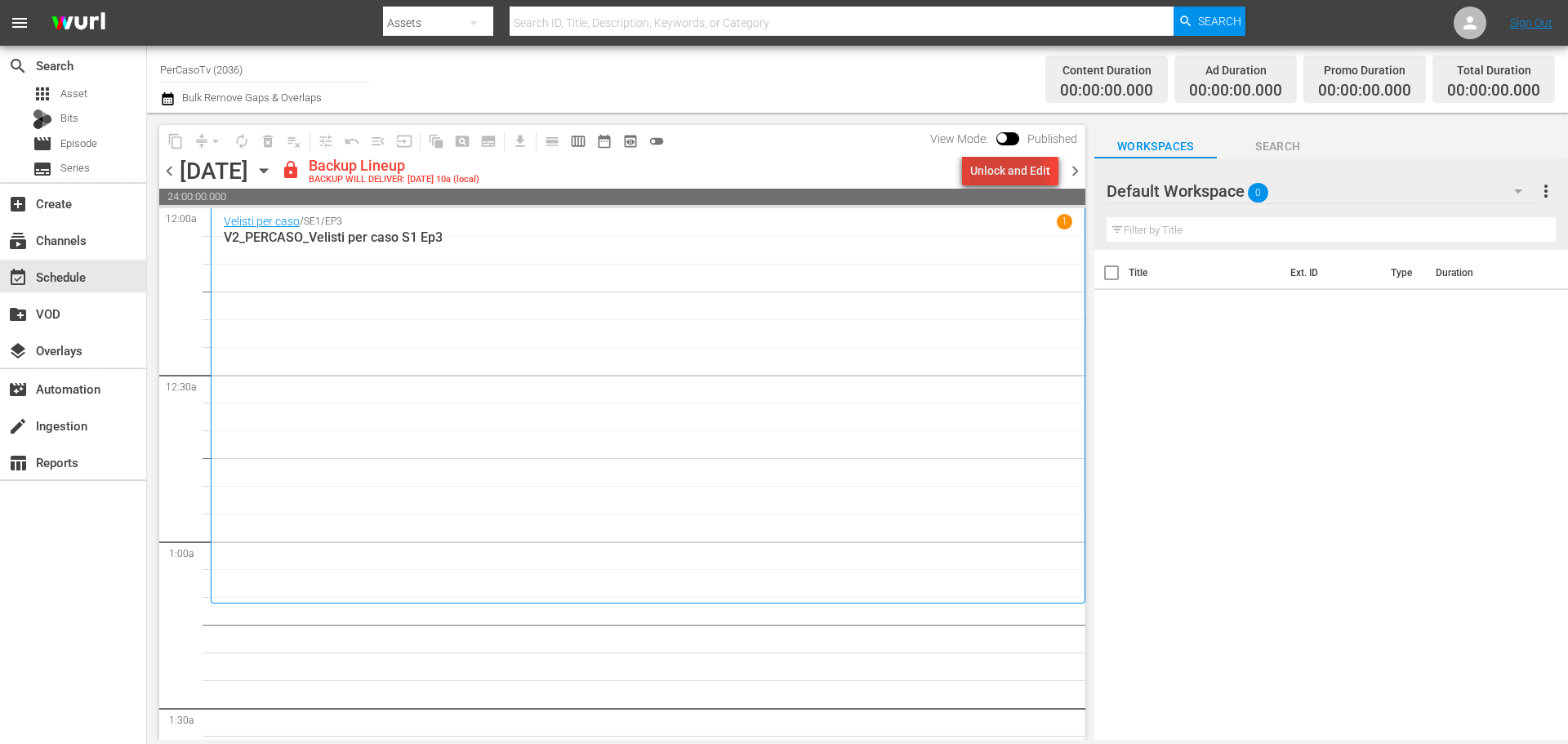
click at [1002, 177] on div "Unlock and Edit" at bounding box center [1010, 170] width 80 height 29
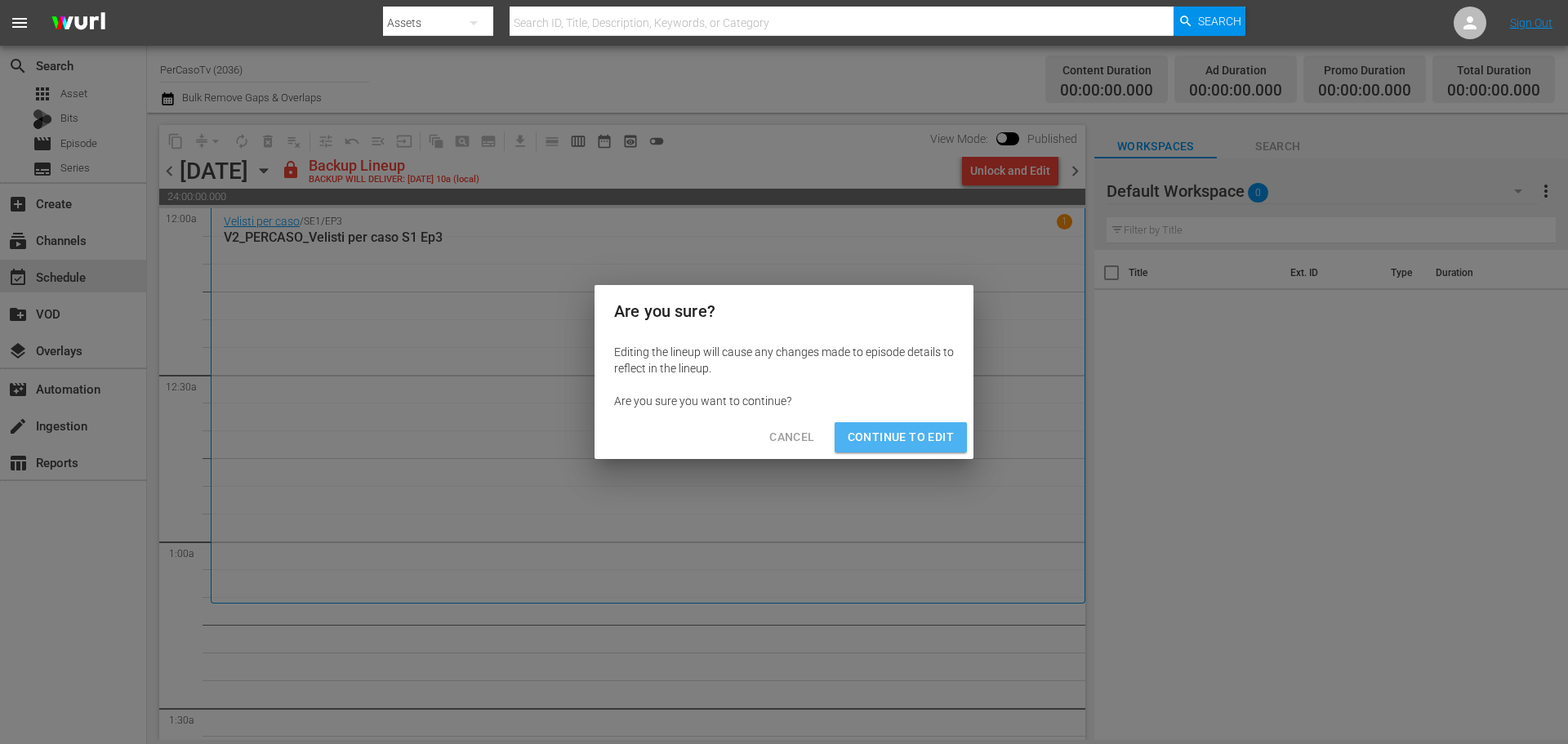
click at [940, 422] on button "Continue to Edit" at bounding box center [901, 437] width 132 height 30
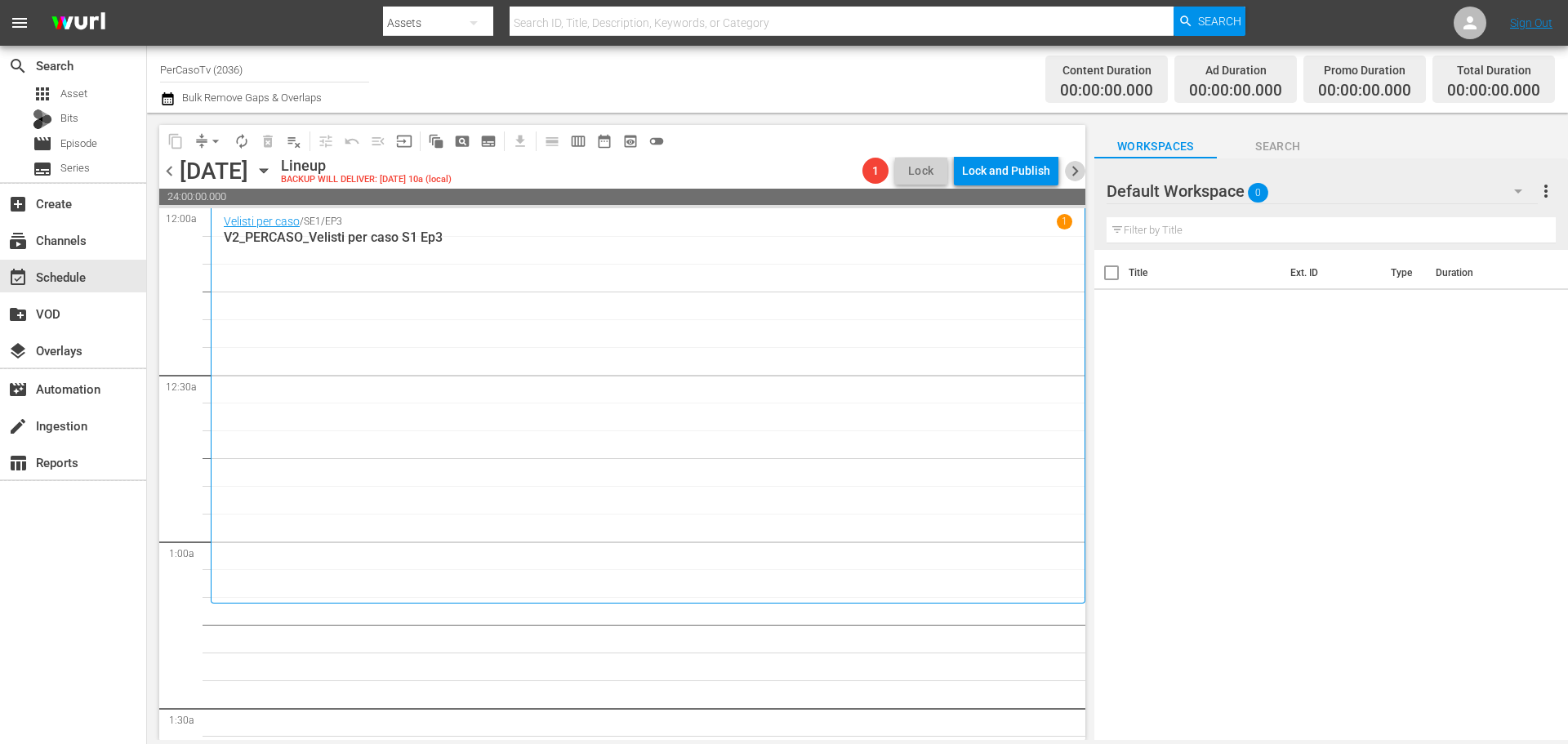
click at [1076, 181] on span "chevron_right" at bounding box center [1074, 171] width 21 height 21
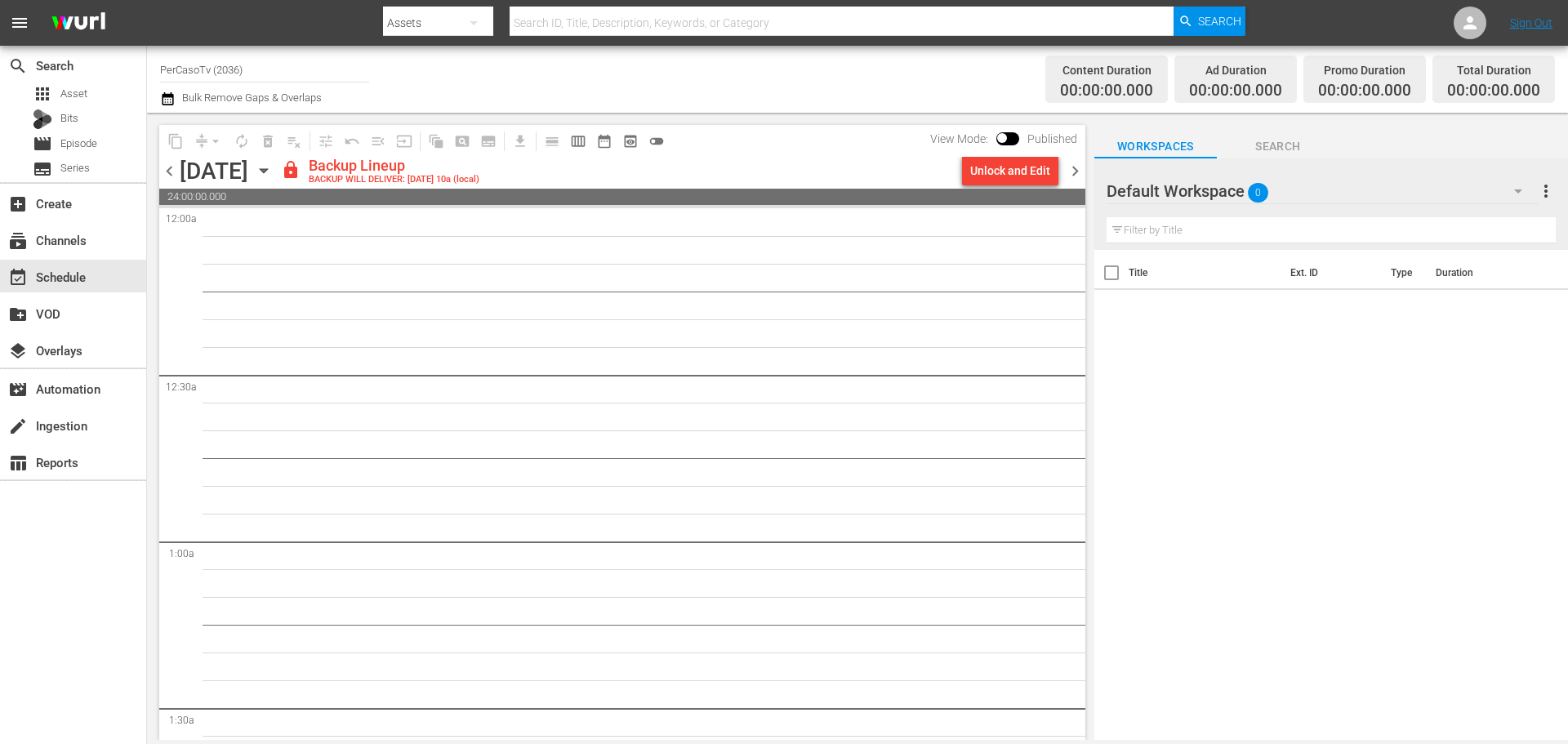
click at [1007, 171] on div "Unlock and Edit" at bounding box center [1010, 170] width 80 height 29
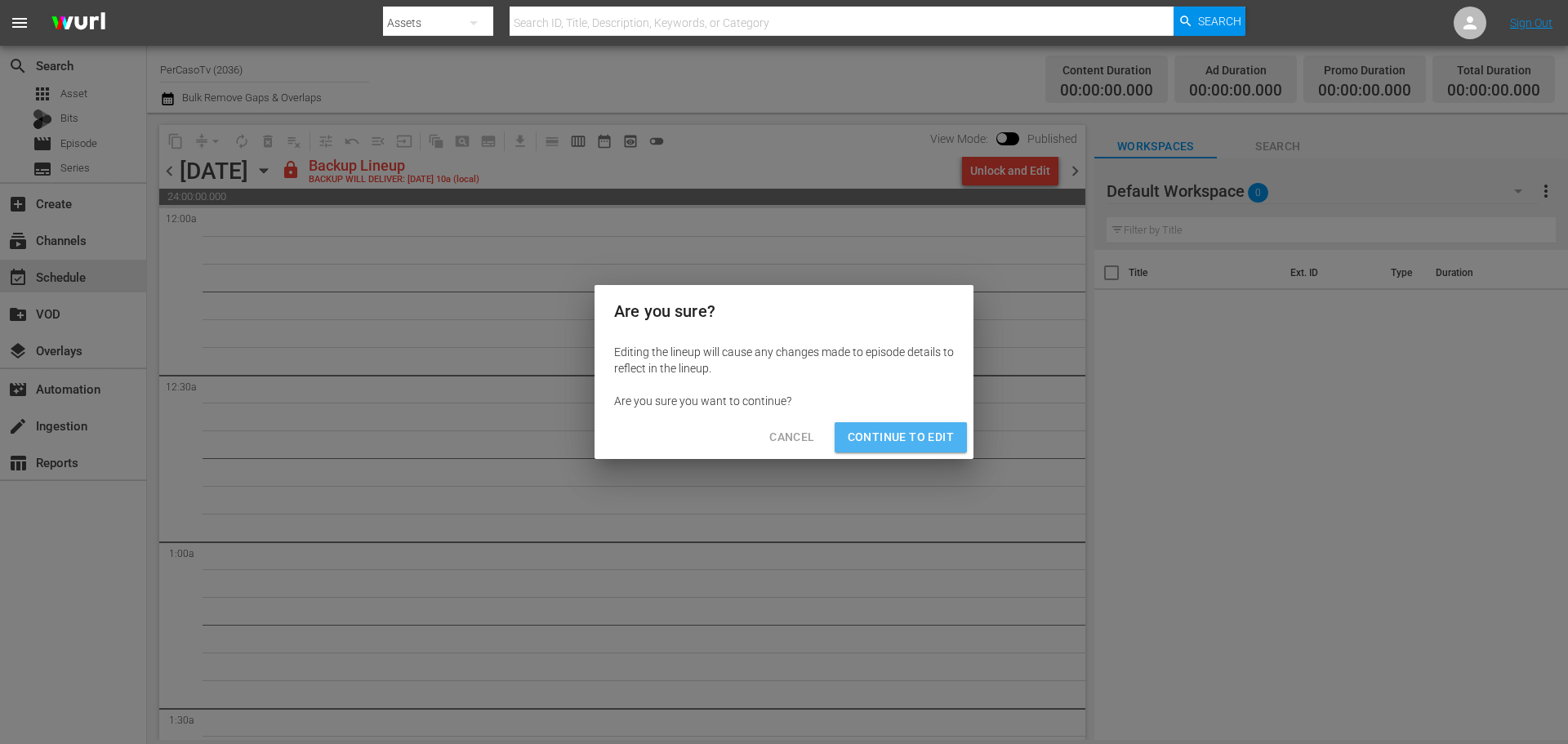
click at [901, 431] on span "Continue to Edit" at bounding box center [901, 437] width 107 height 21
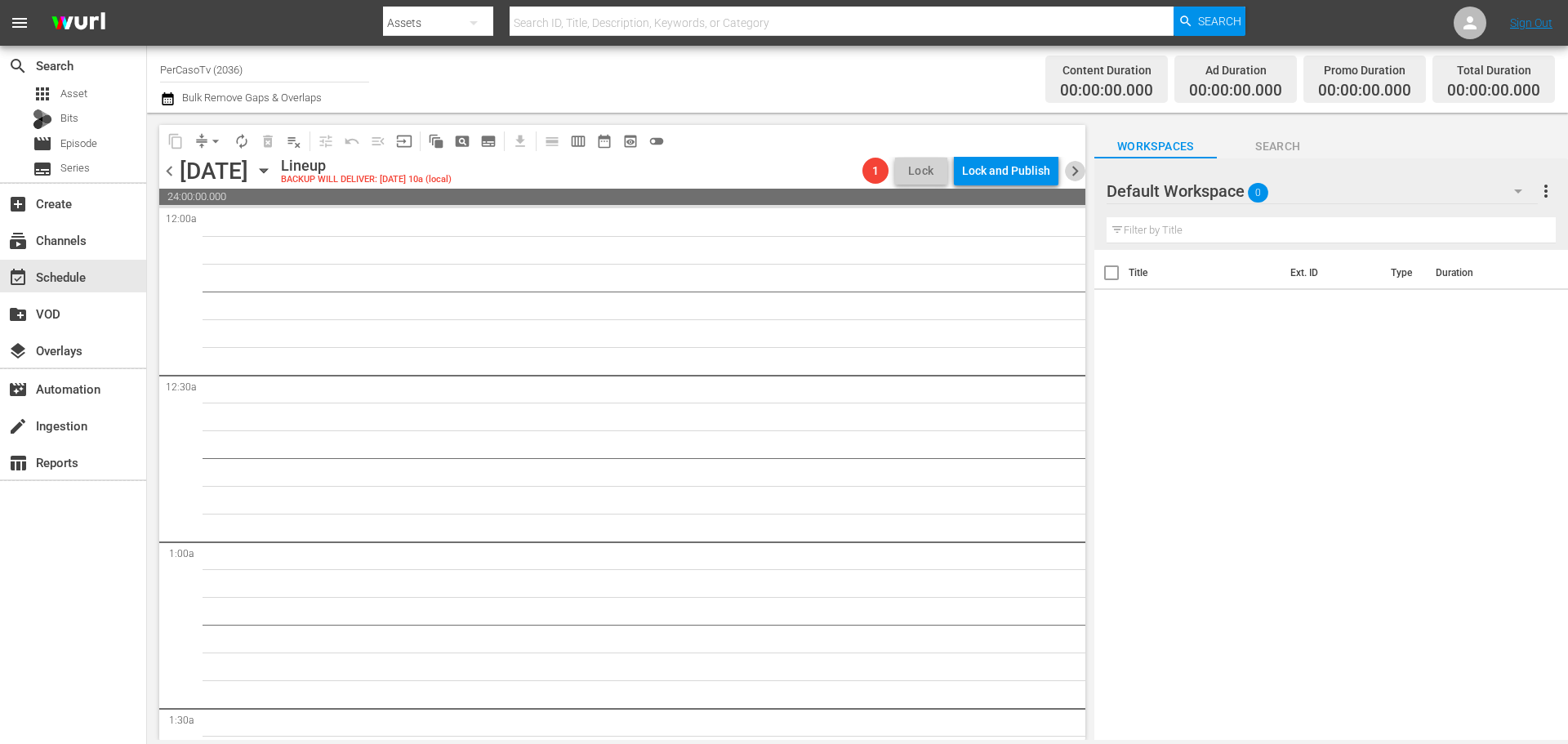
click at [1079, 174] on span "chevron_right" at bounding box center [1074, 171] width 21 height 21
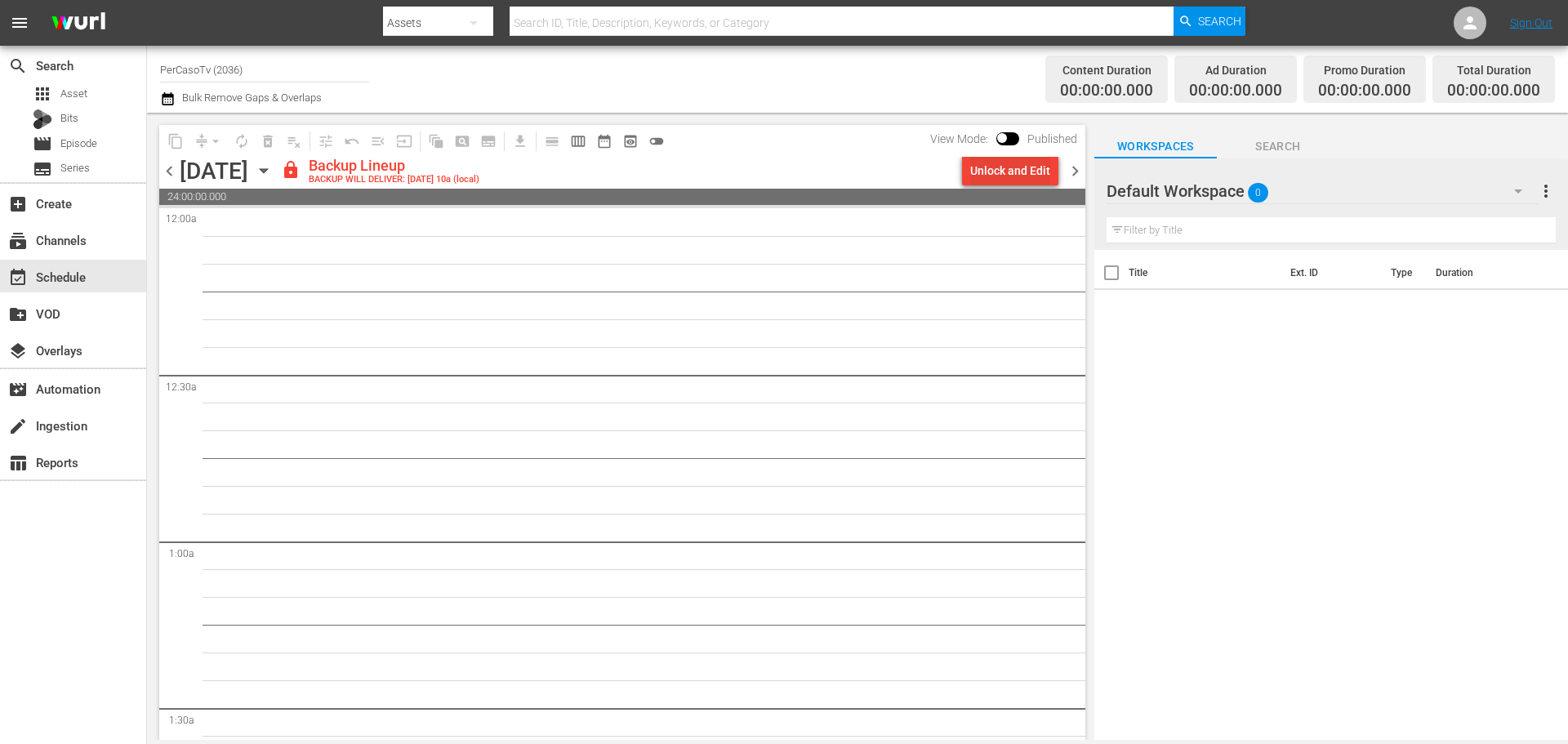
click at [1012, 166] on div "Unlock and Edit" at bounding box center [1010, 170] width 80 height 29
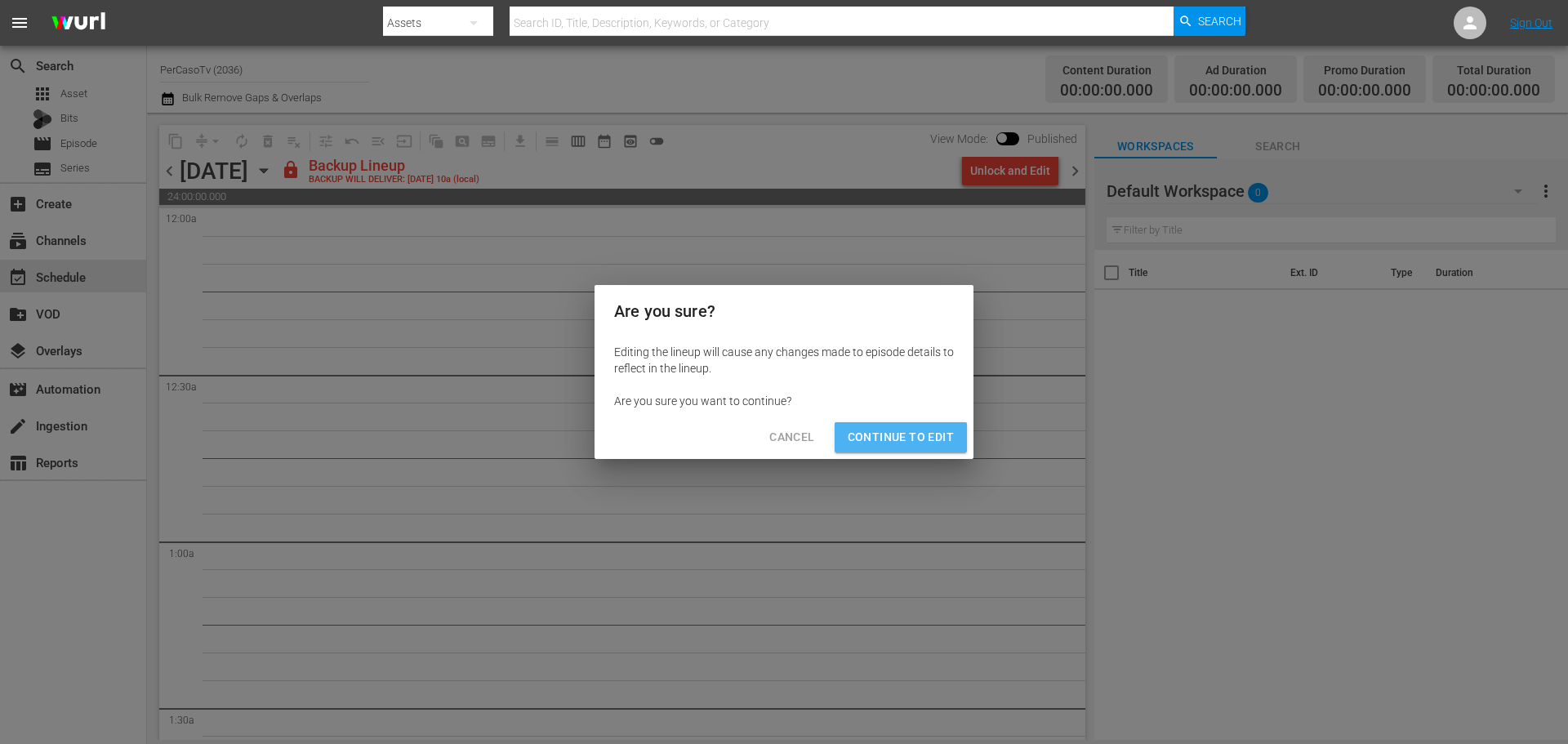
click at [945, 434] on span "Continue to Edit" at bounding box center [901, 437] width 107 height 21
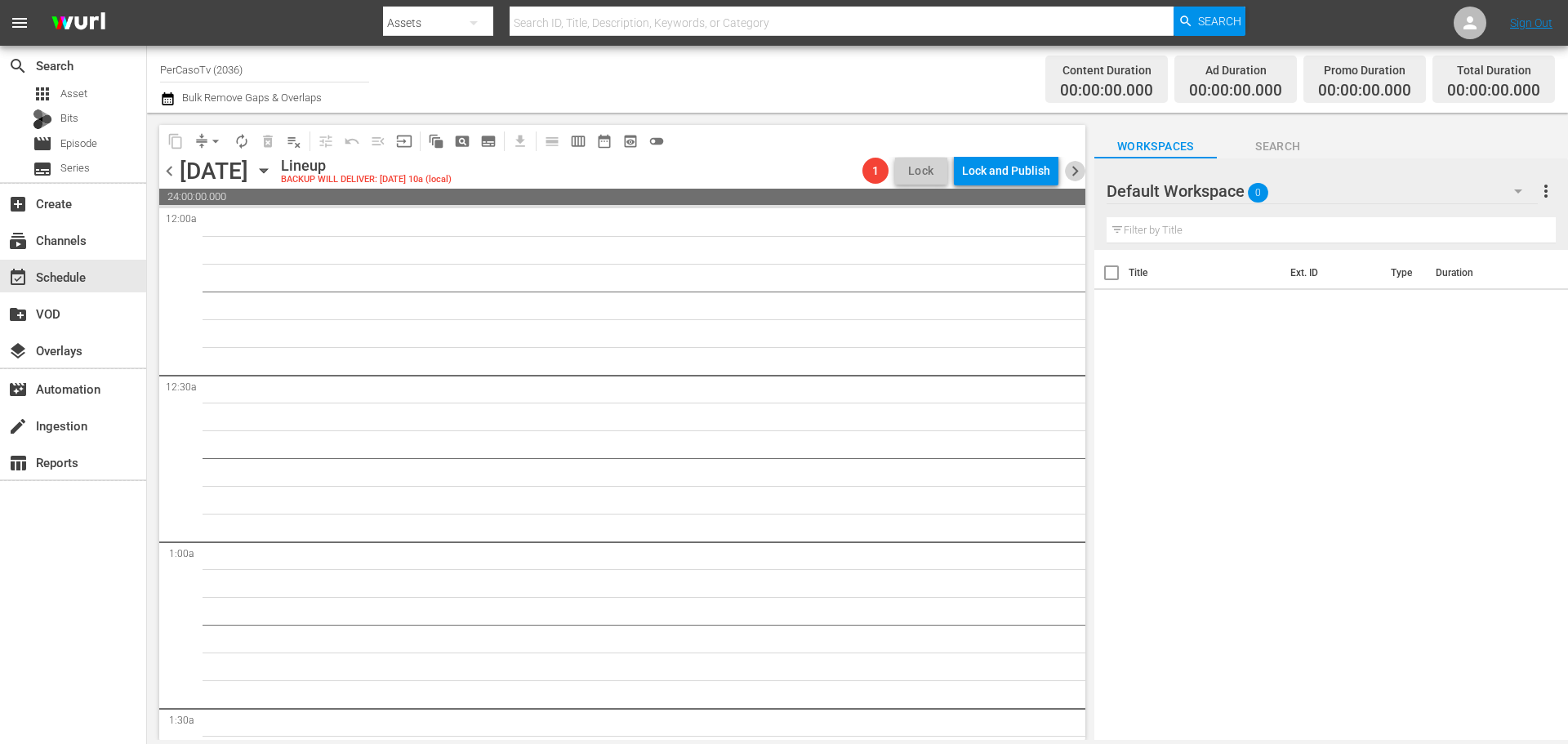
click at [1069, 171] on span "chevron_right" at bounding box center [1074, 171] width 21 height 21
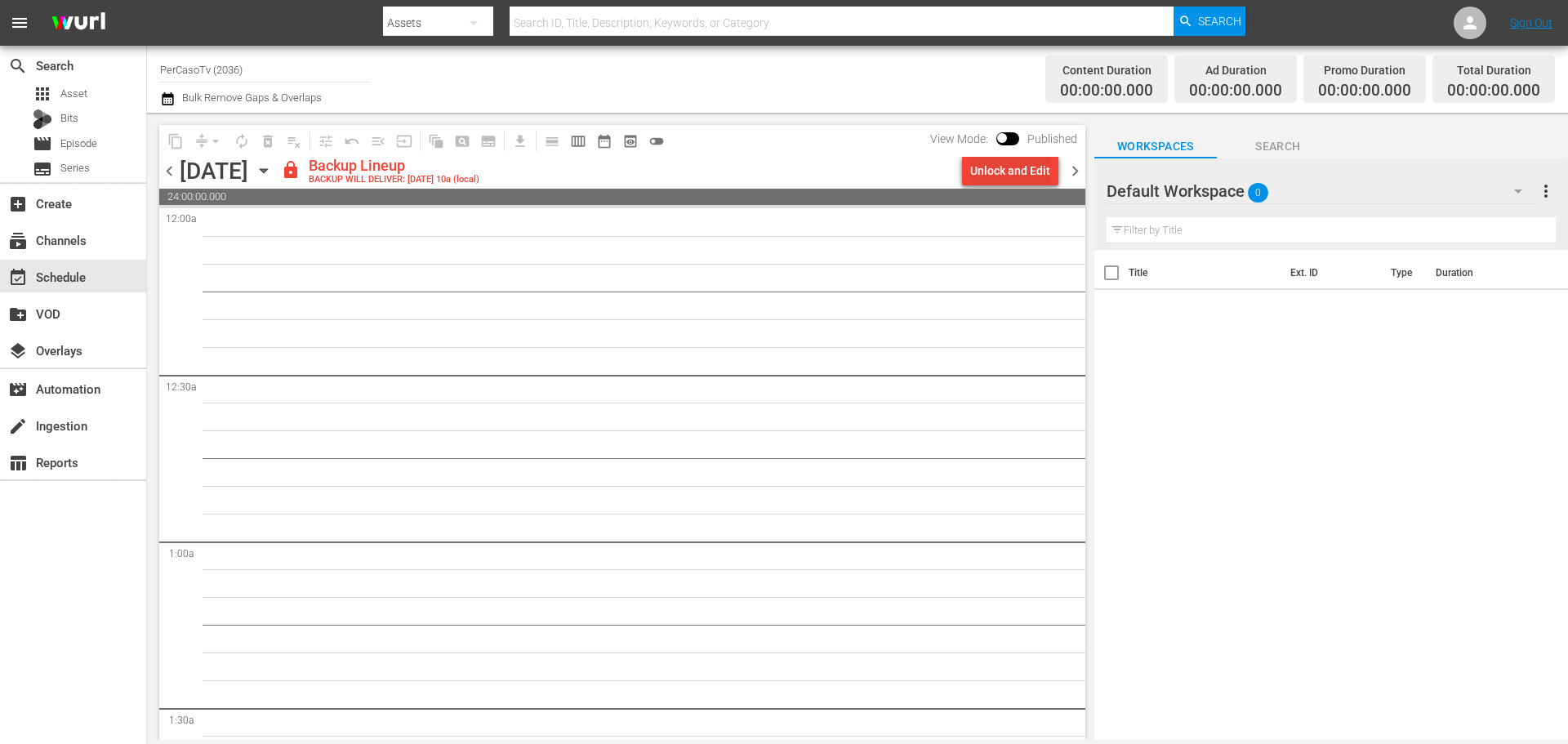
click at [984, 182] on div "Unlock and Edit" at bounding box center [1010, 170] width 80 height 29
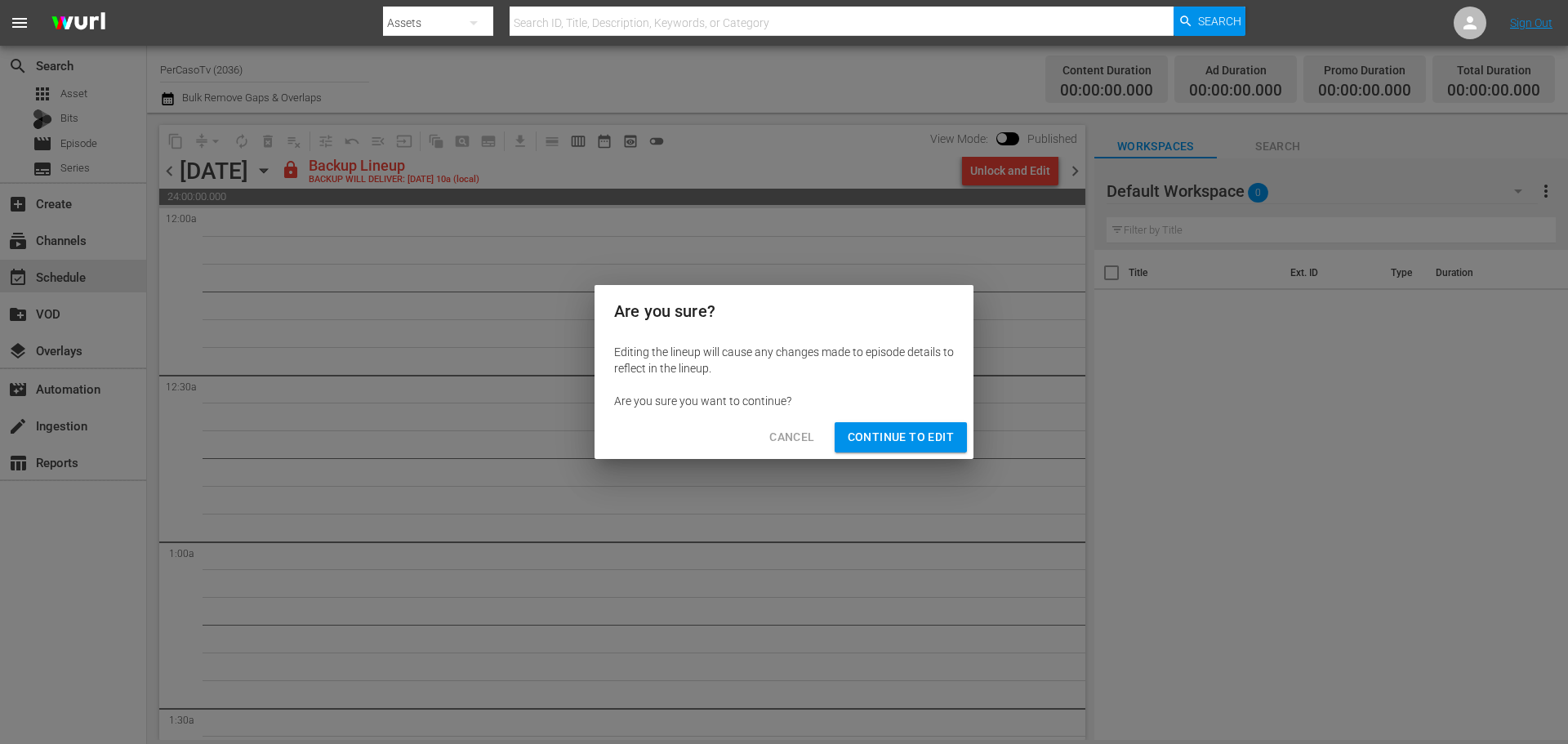
click at [892, 449] on button "Continue to Edit" at bounding box center [901, 437] width 132 height 30
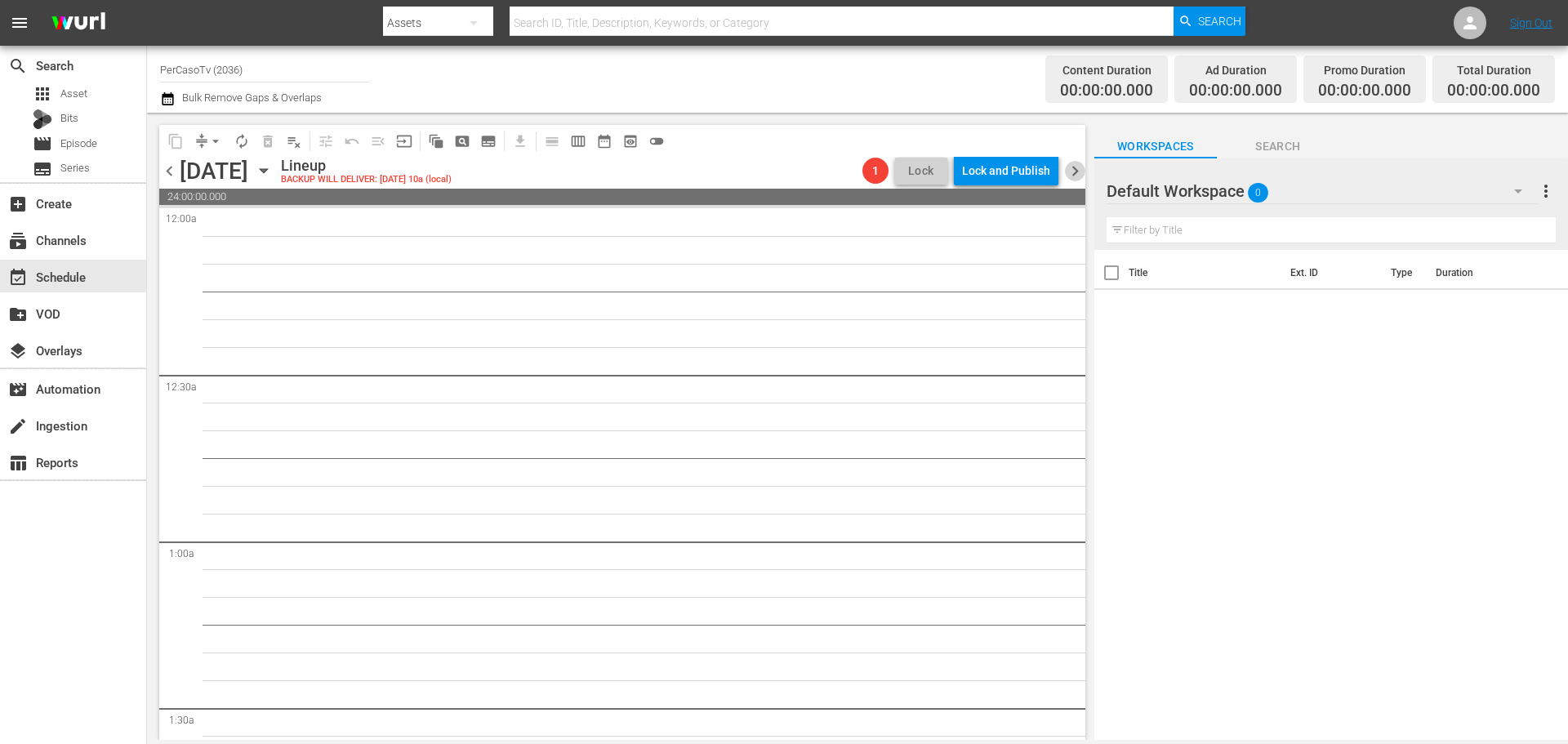
click at [1069, 176] on span "chevron_right" at bounding box center [1074, 171] width 21 height 21
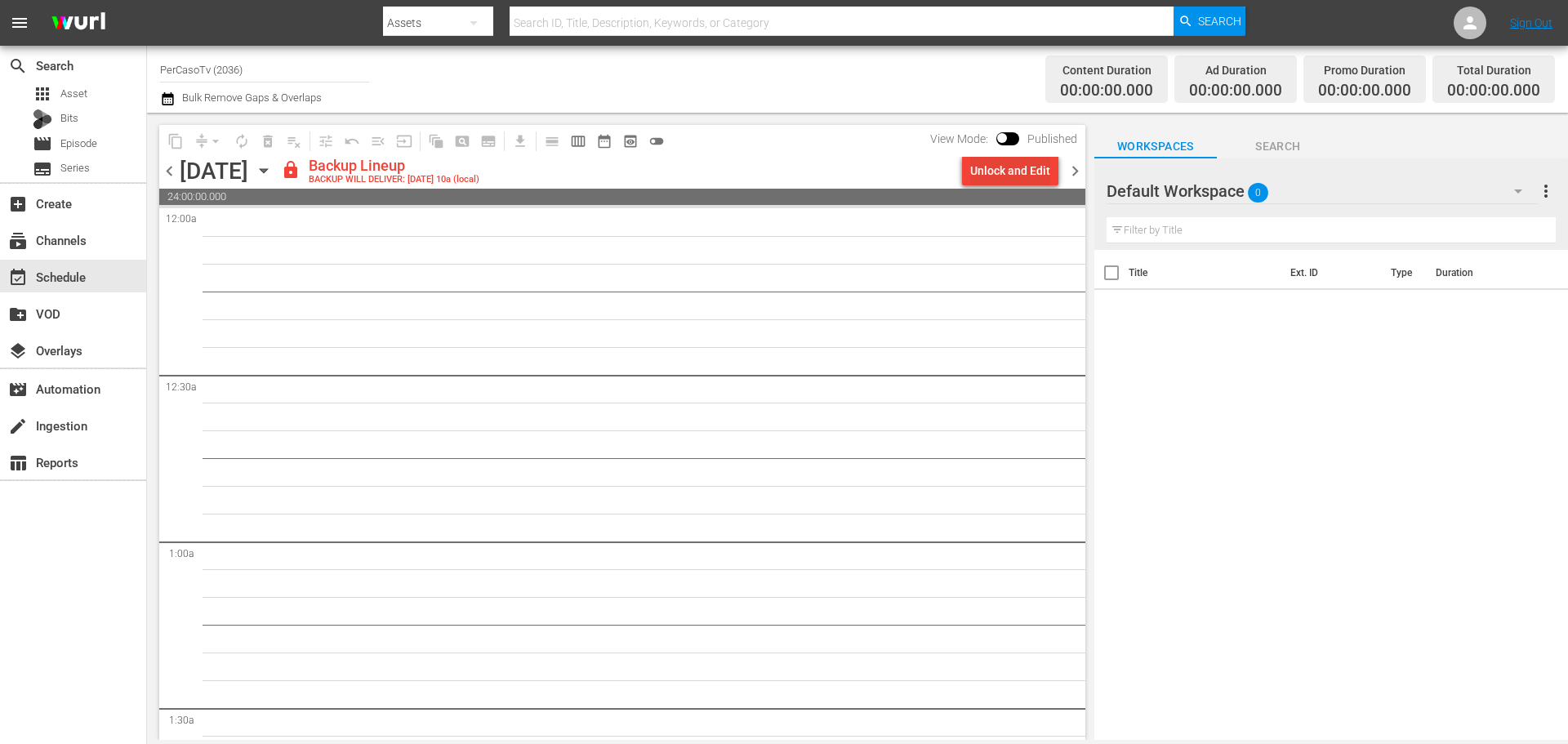
click at [1045, 171] on div "Unlock and Edit" at bounding box center [1010, 170] width 80 height 29
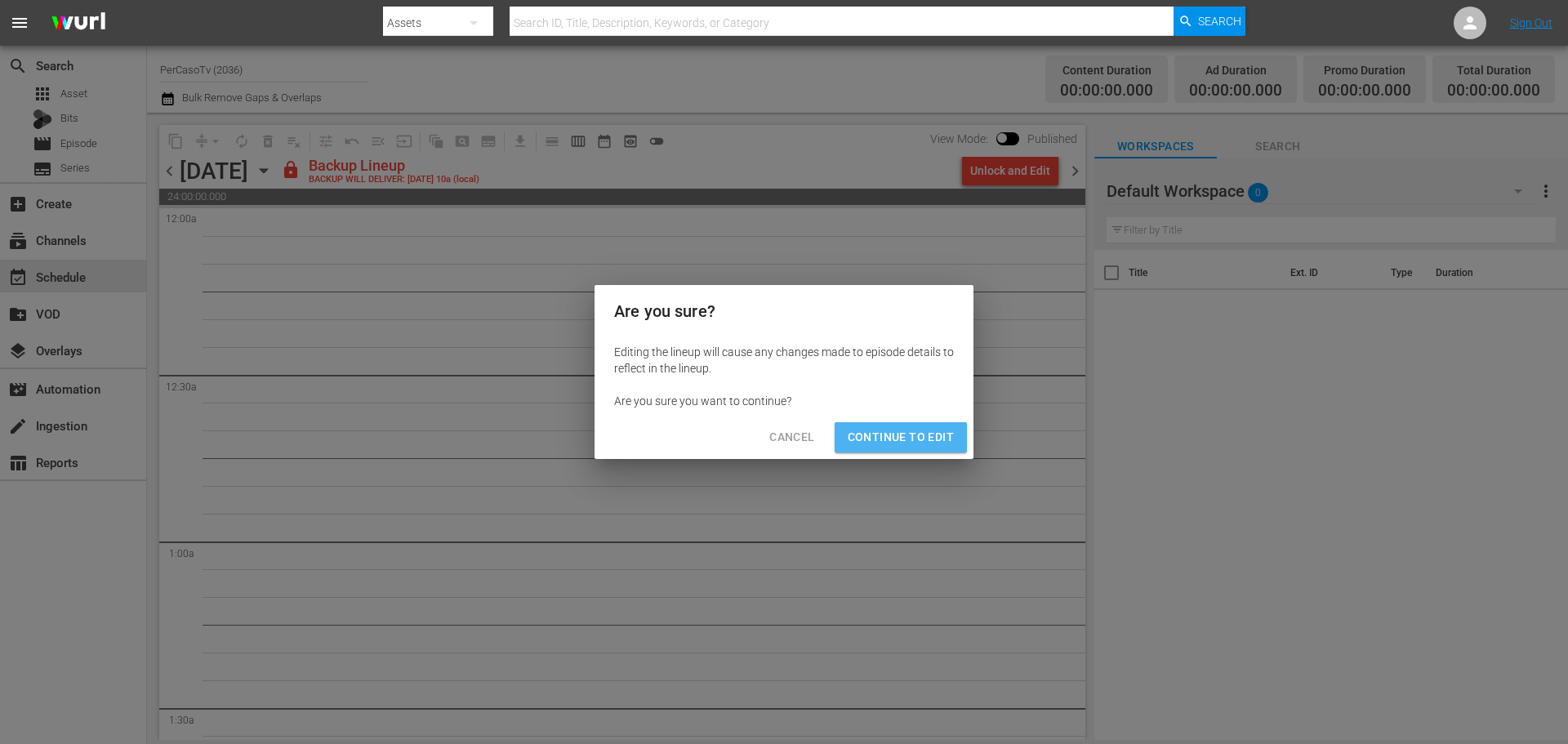
click at [935, 431] on span "Continue to Edit" at bounding box center [901, 437] width 107 height 21
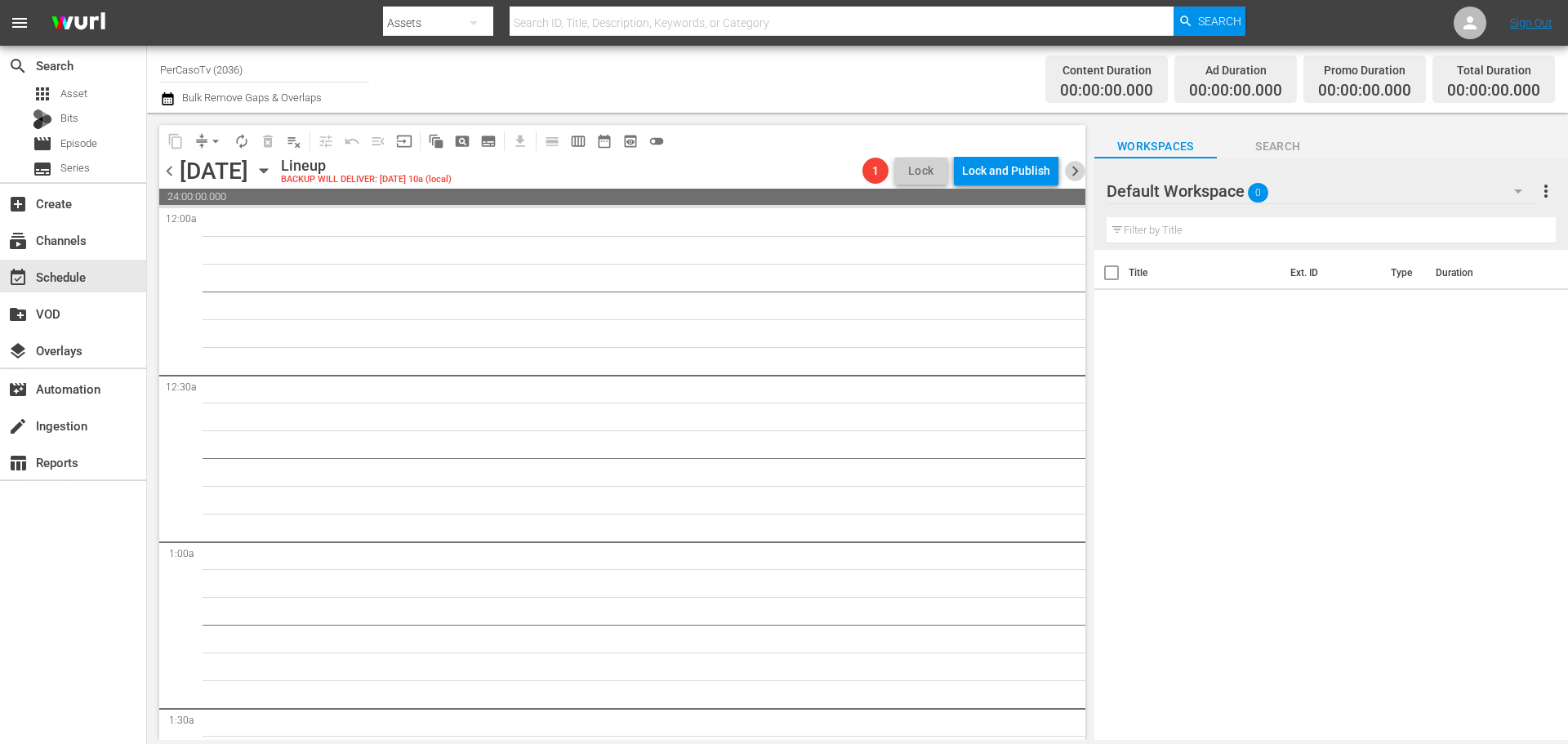
click at [1071, 171] on span "chevron_right" at bounding box center [1074, 171] width 21 height 21
click at [273, 174] on icon "button" at bounding box center [264, 171] width 18 height 18
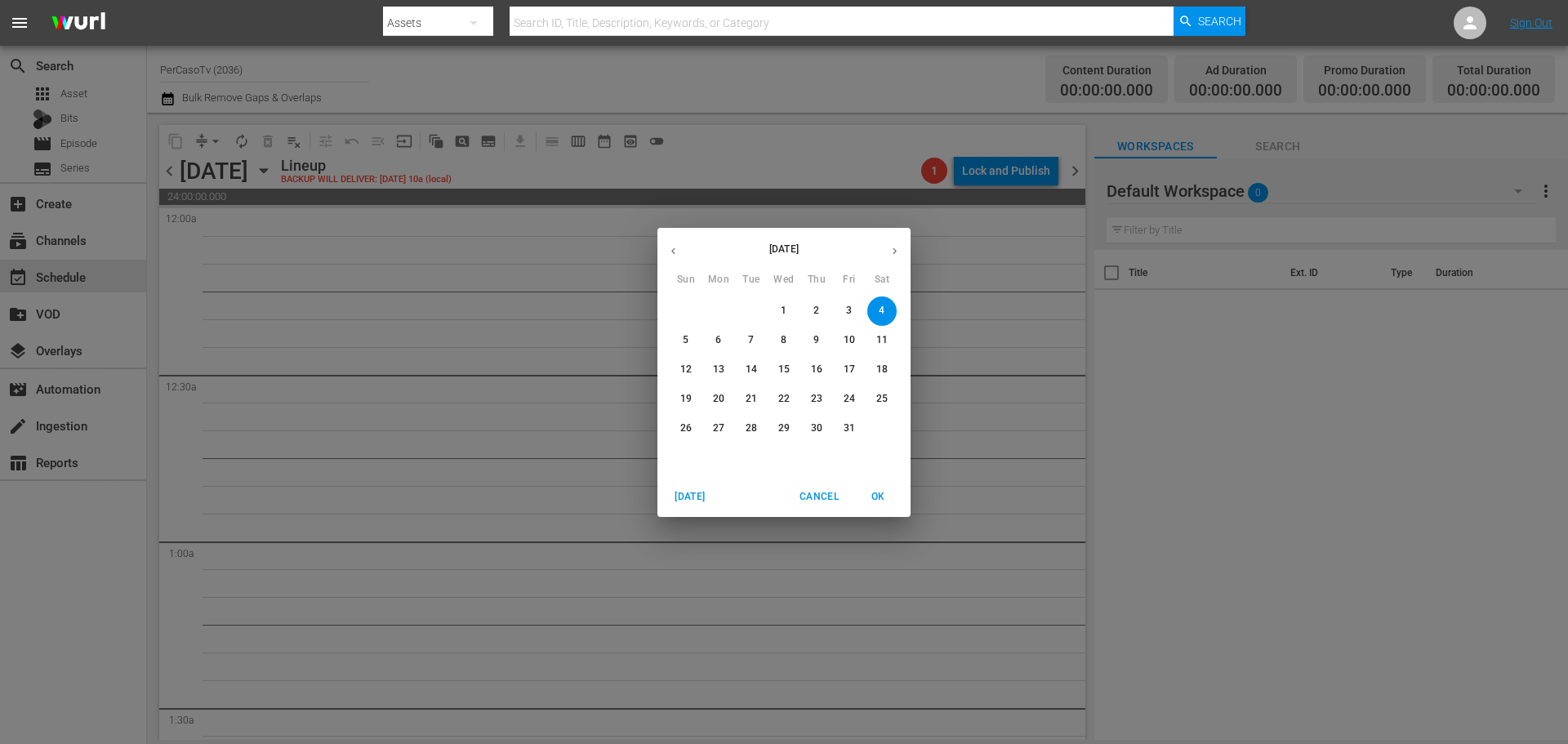
click at [680, 250] on button "button" at bounding box center [673, 251] width 32 height 32
click at [717, 429] on p "29" at bounding box center [719, 428] width 12 height 14
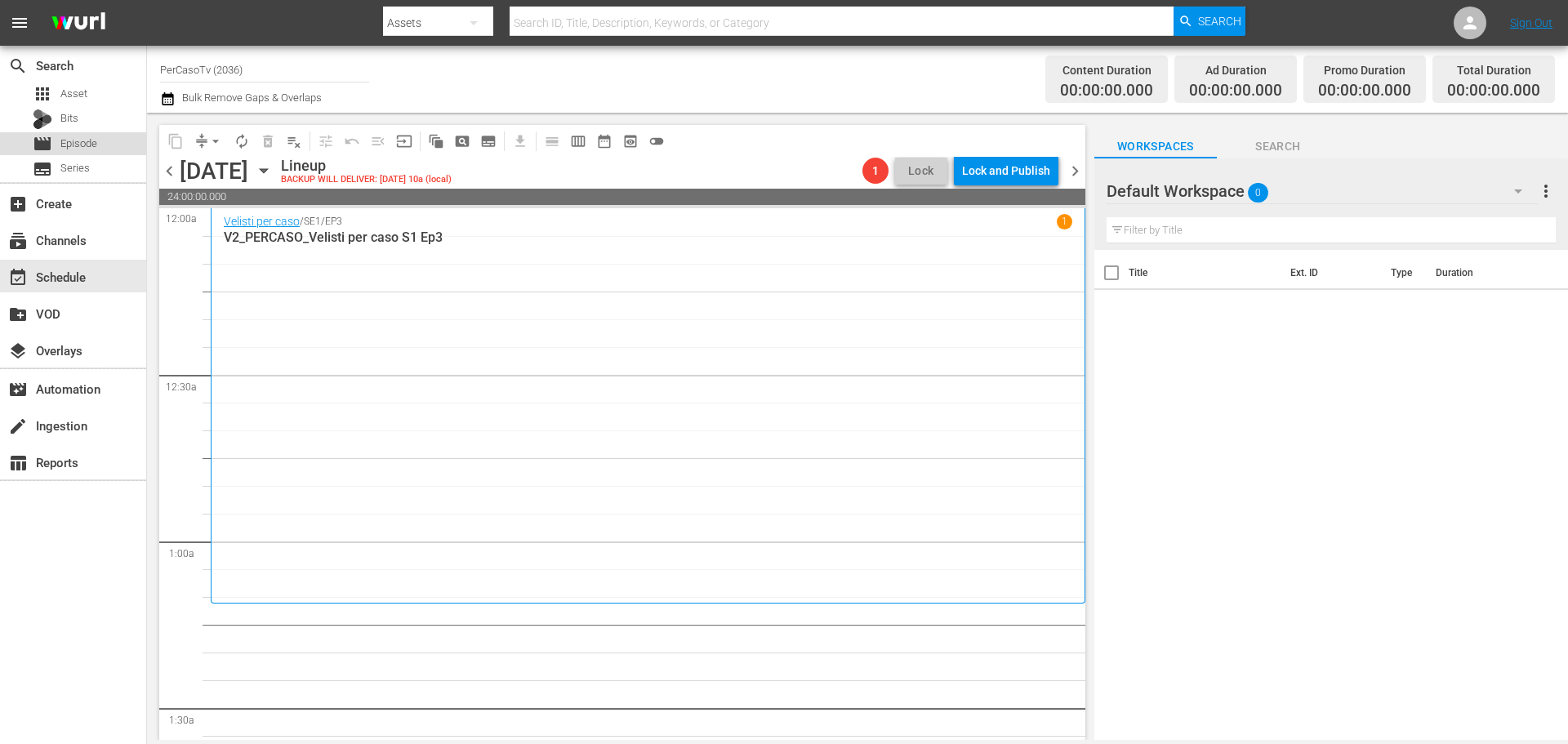
click at [81, 150] on span "Episode" at bounding box center [79, 144] width 37 height 17
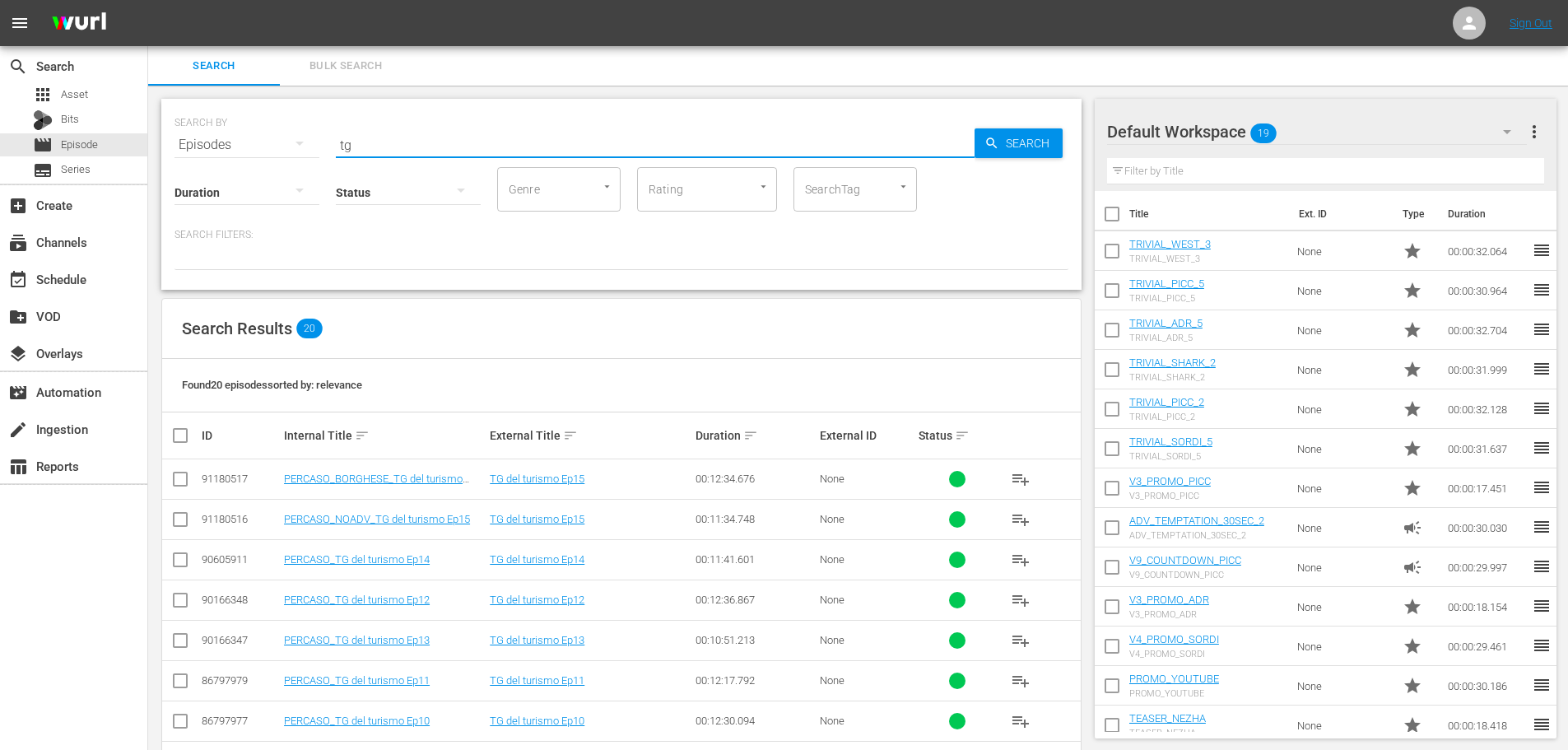
drag, startPoint x: 387, startPoint y: 143, endPoint x: 302, endPoint y: 155, distance: 85.8
click at [302, 155] on div "SEARCH BY Search By Episodes Search ID, Title, Description, Keywords, or Catego…" at bounding box center [621, 195] width 920 height 191
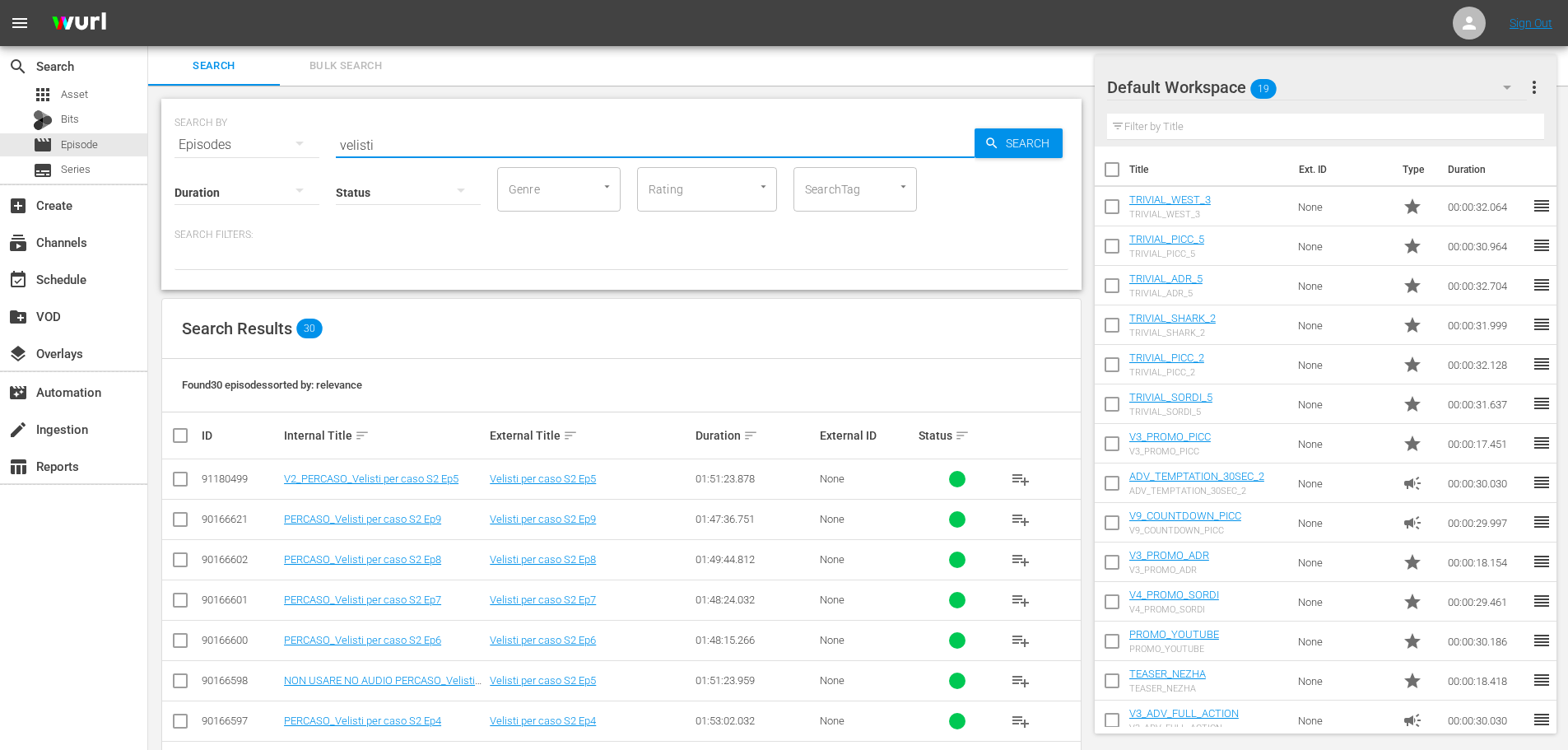
scroll to position [164, 0]
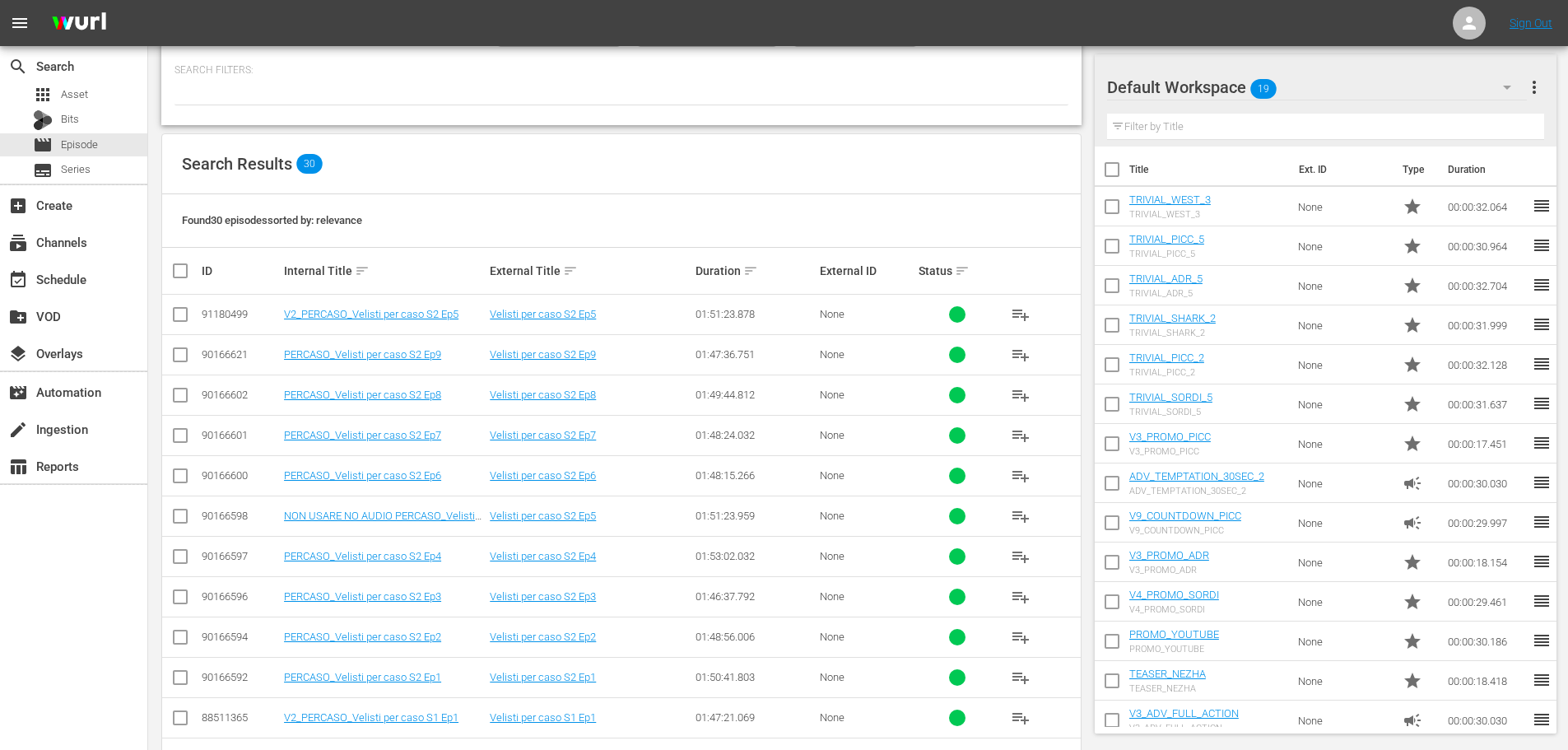
type input "velisti"
click at [1107, 180] on input "checkbox" at bounding box center [1112, 172] width 34 height 34
checkbox input "true"
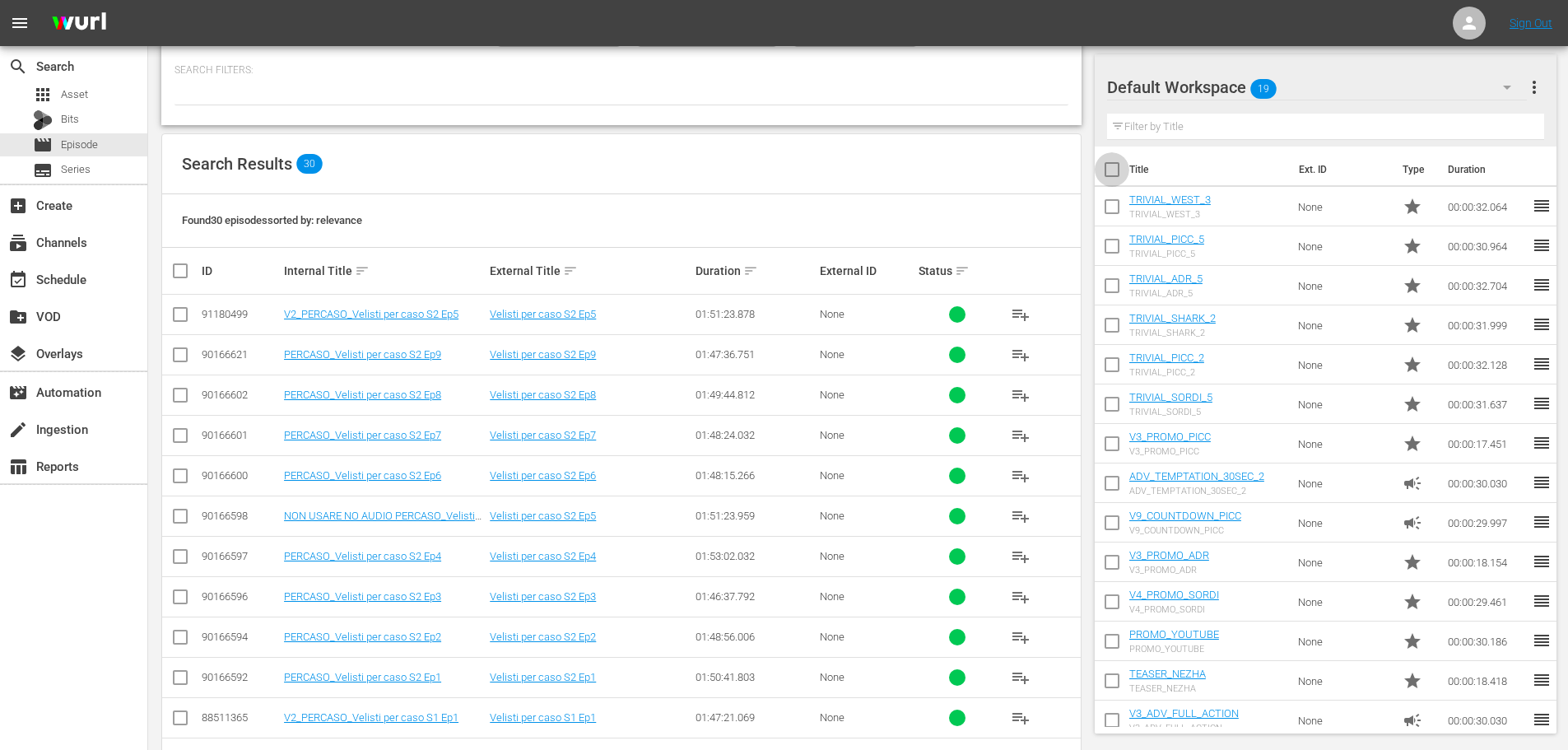
checkbox input "true"
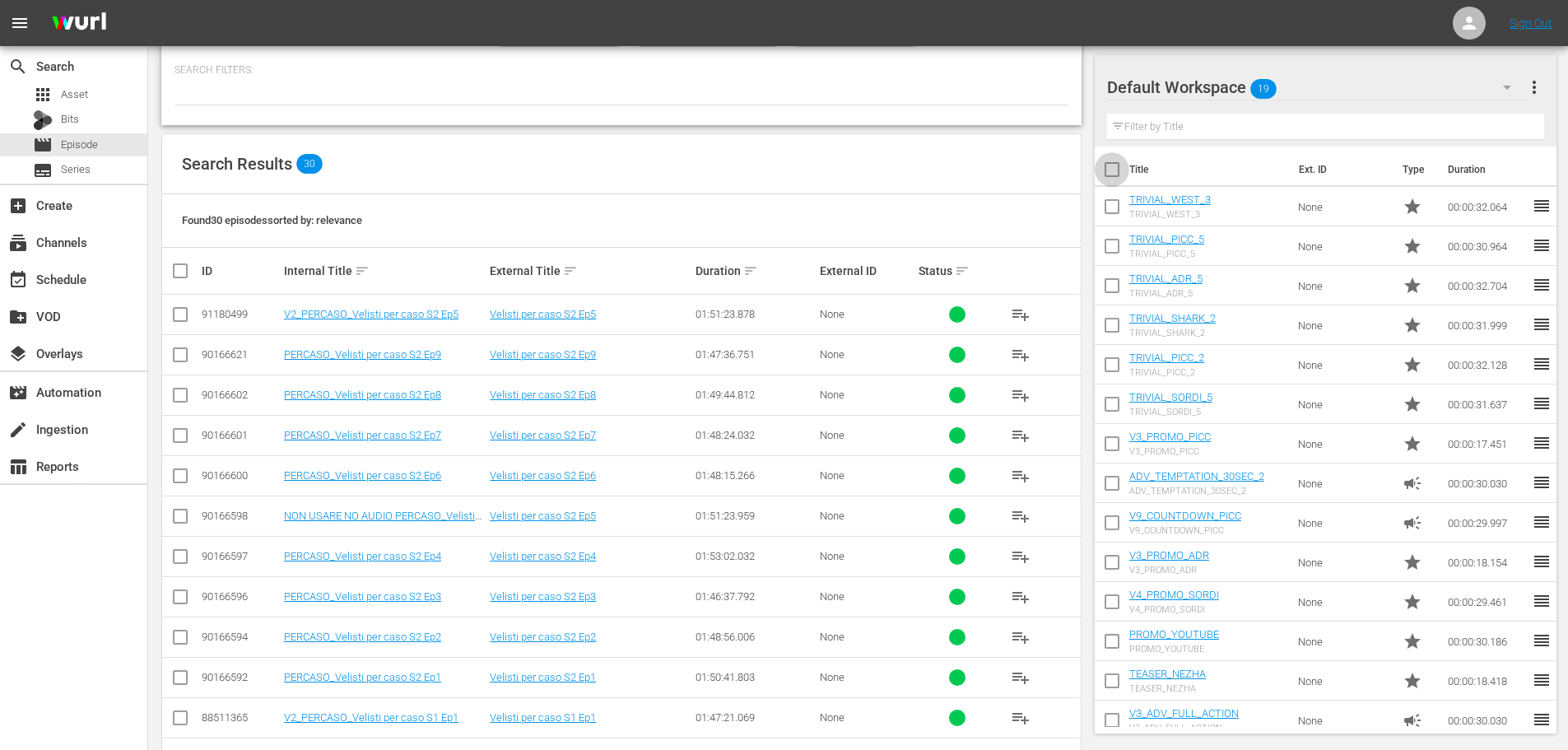
checkbox input "true"
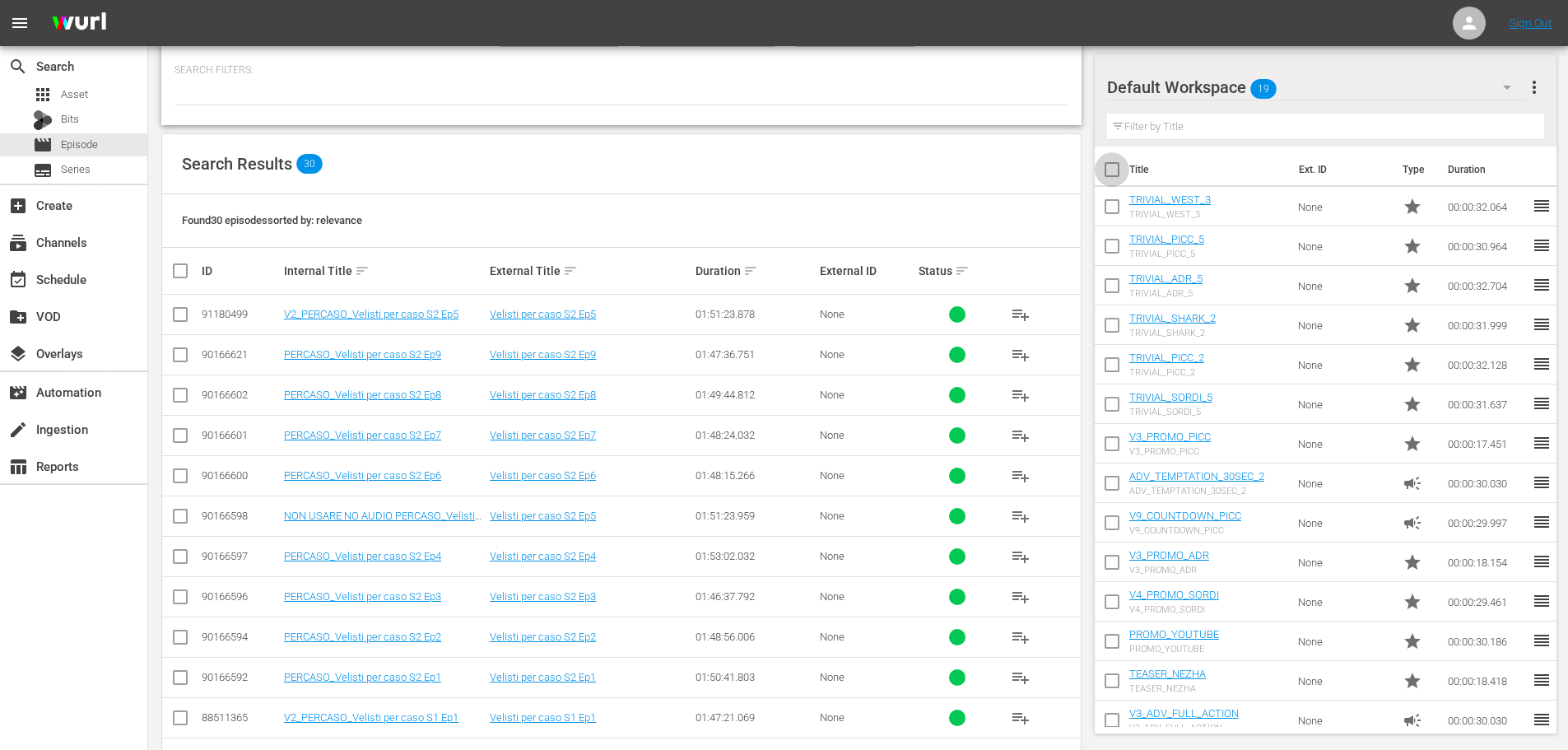
checkbox input "true"
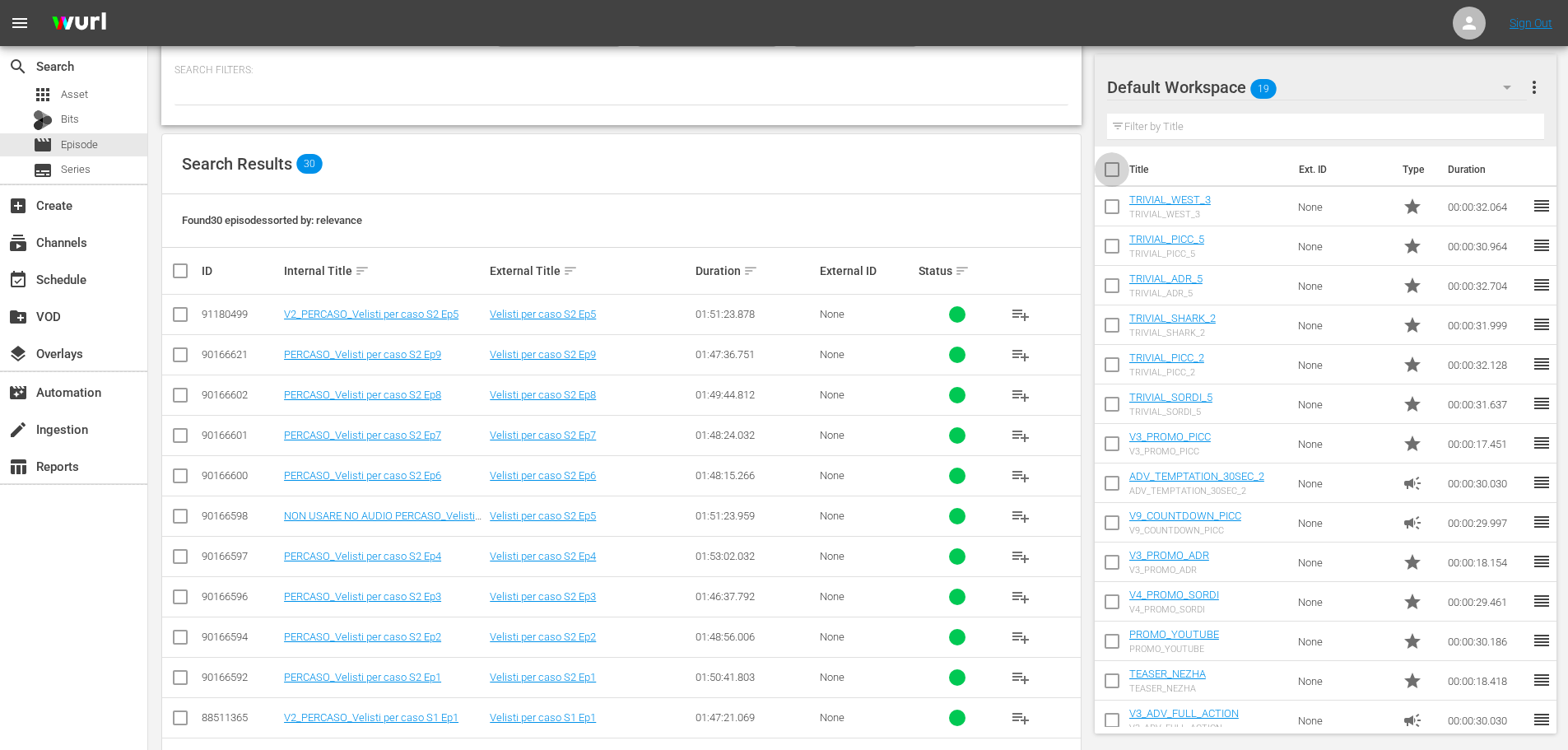
checkbox input "true"
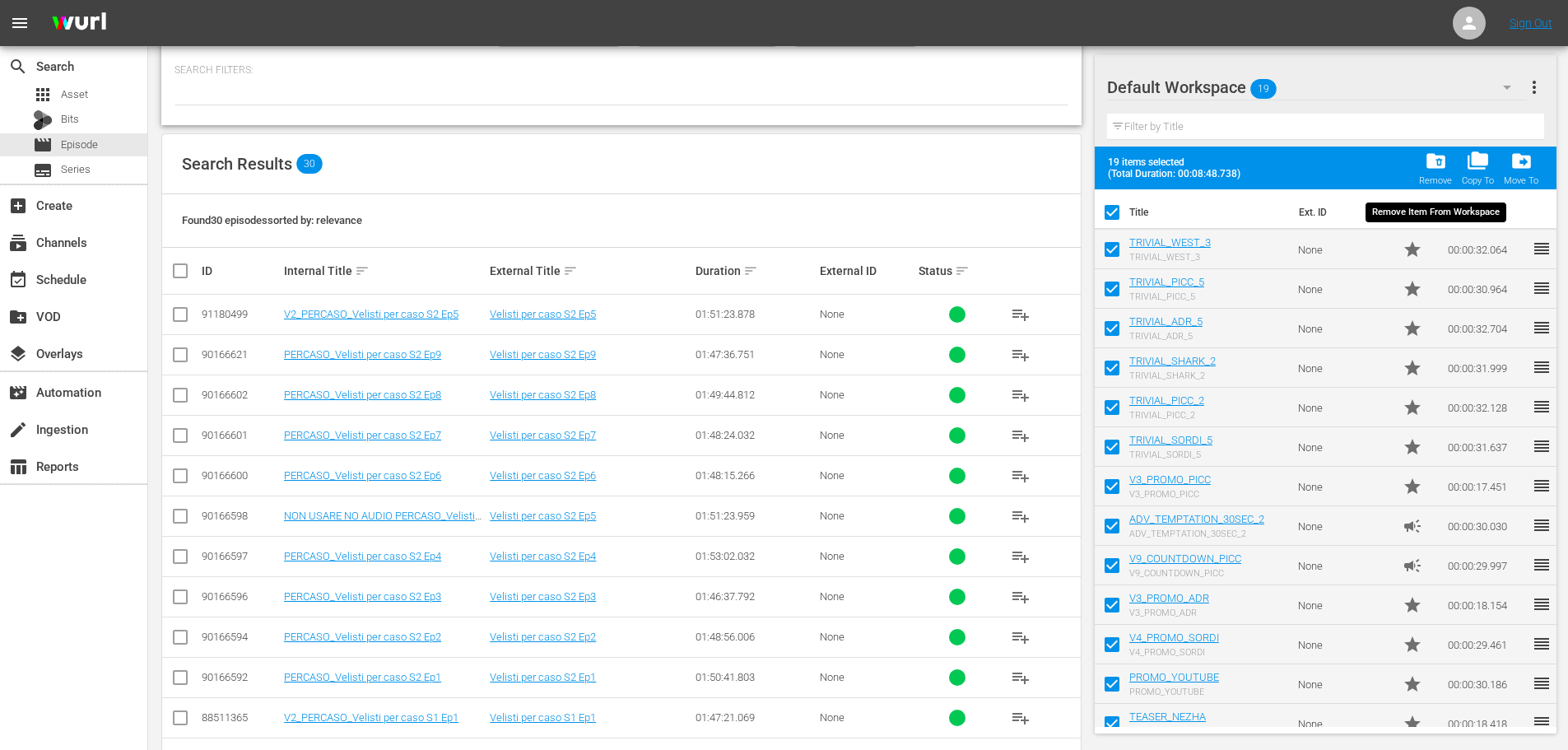
click at [1436, 174] on div "folder_delete Remove" at bounding box center [1435, 168] width 33 height 36
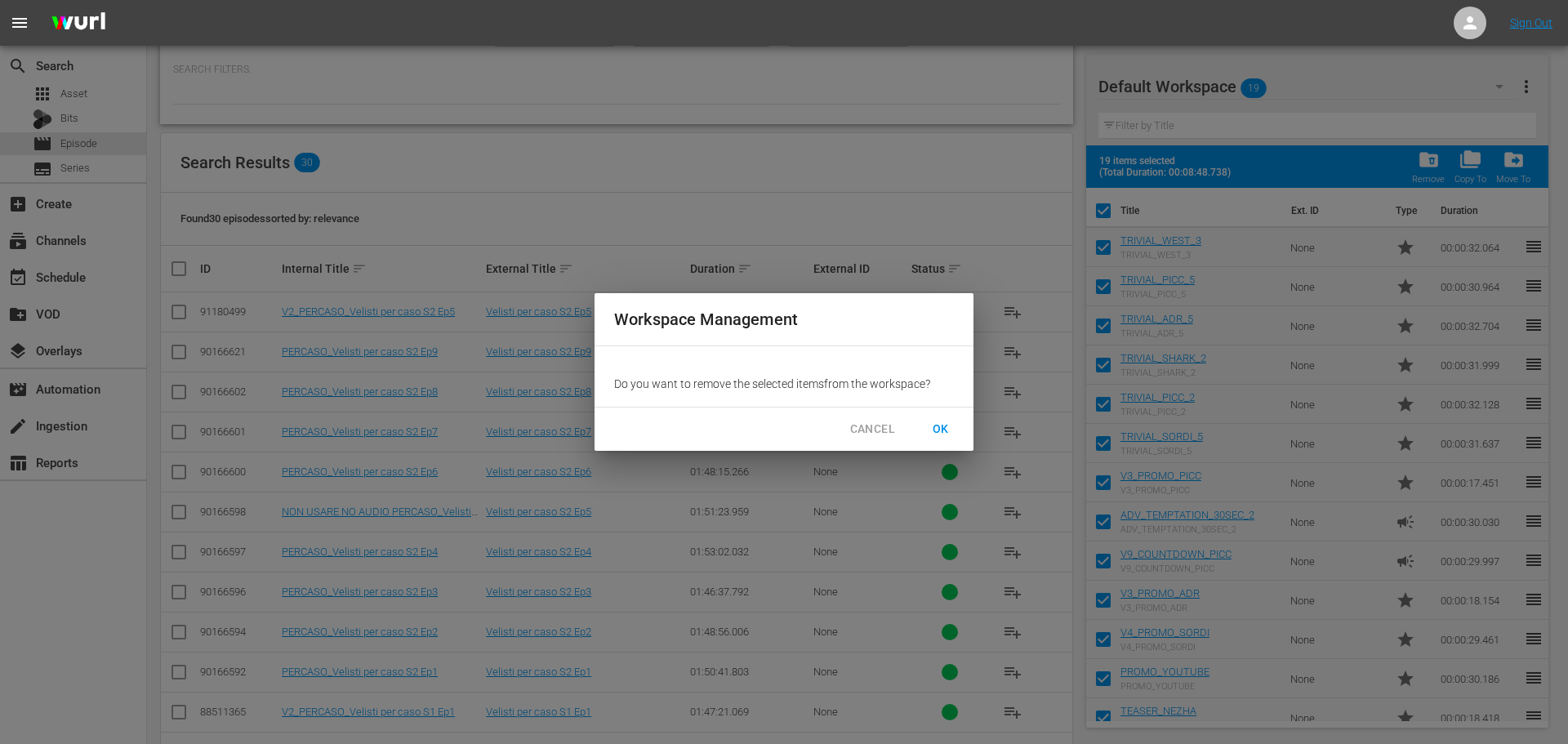
click at [957, 431] on button "OK" at bounding box center [940, 429] width 52 height 30
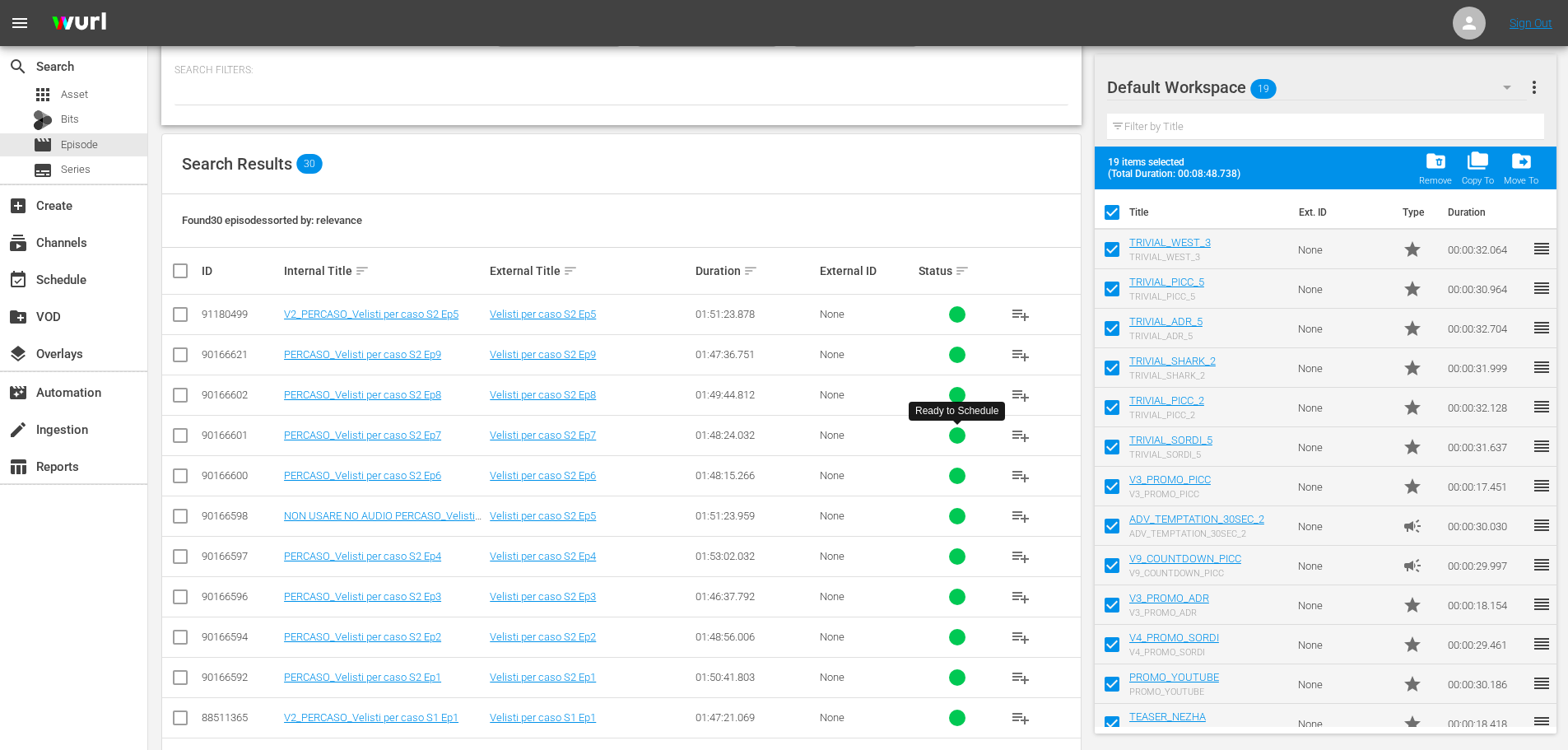
checkbox input "false"
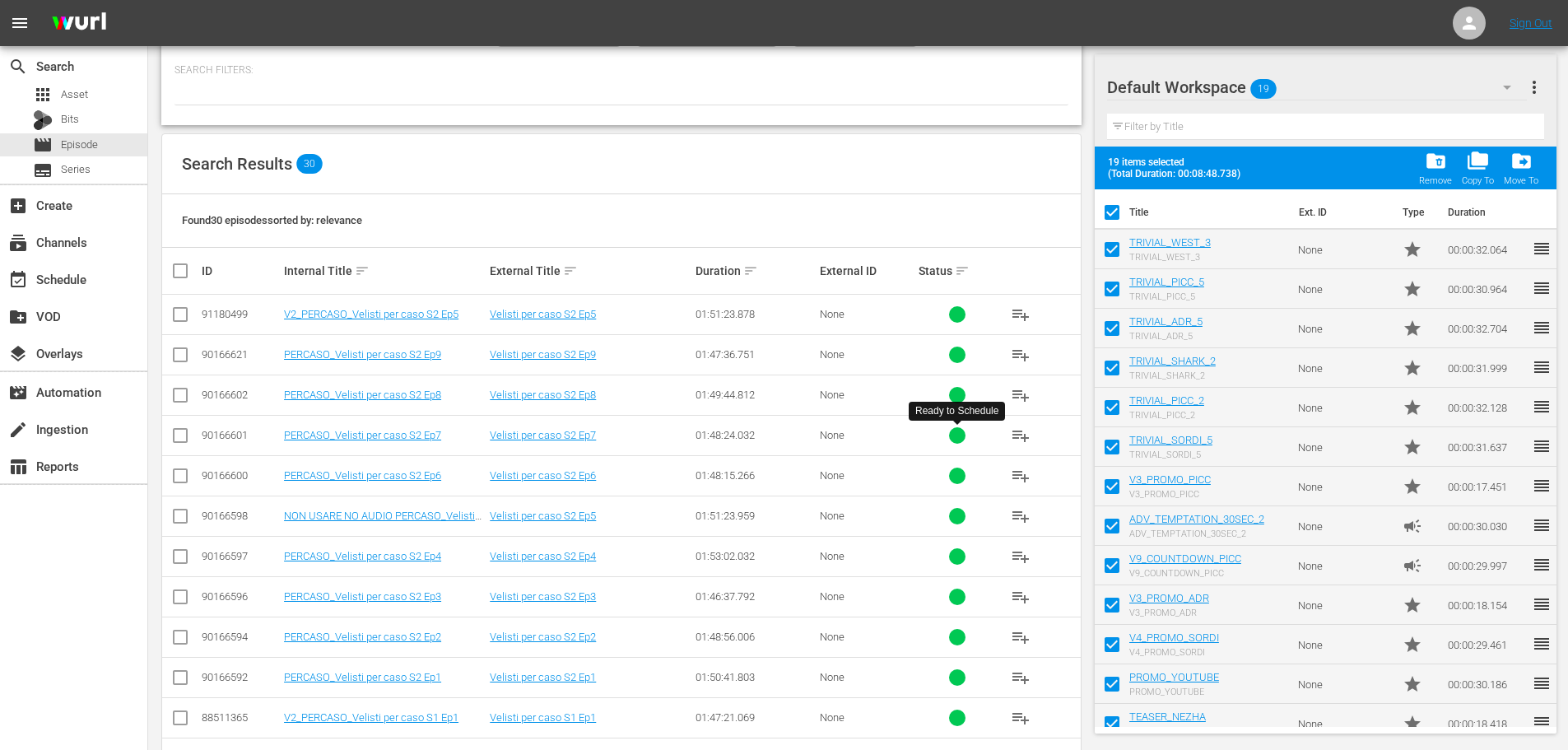
checkbox input "false"
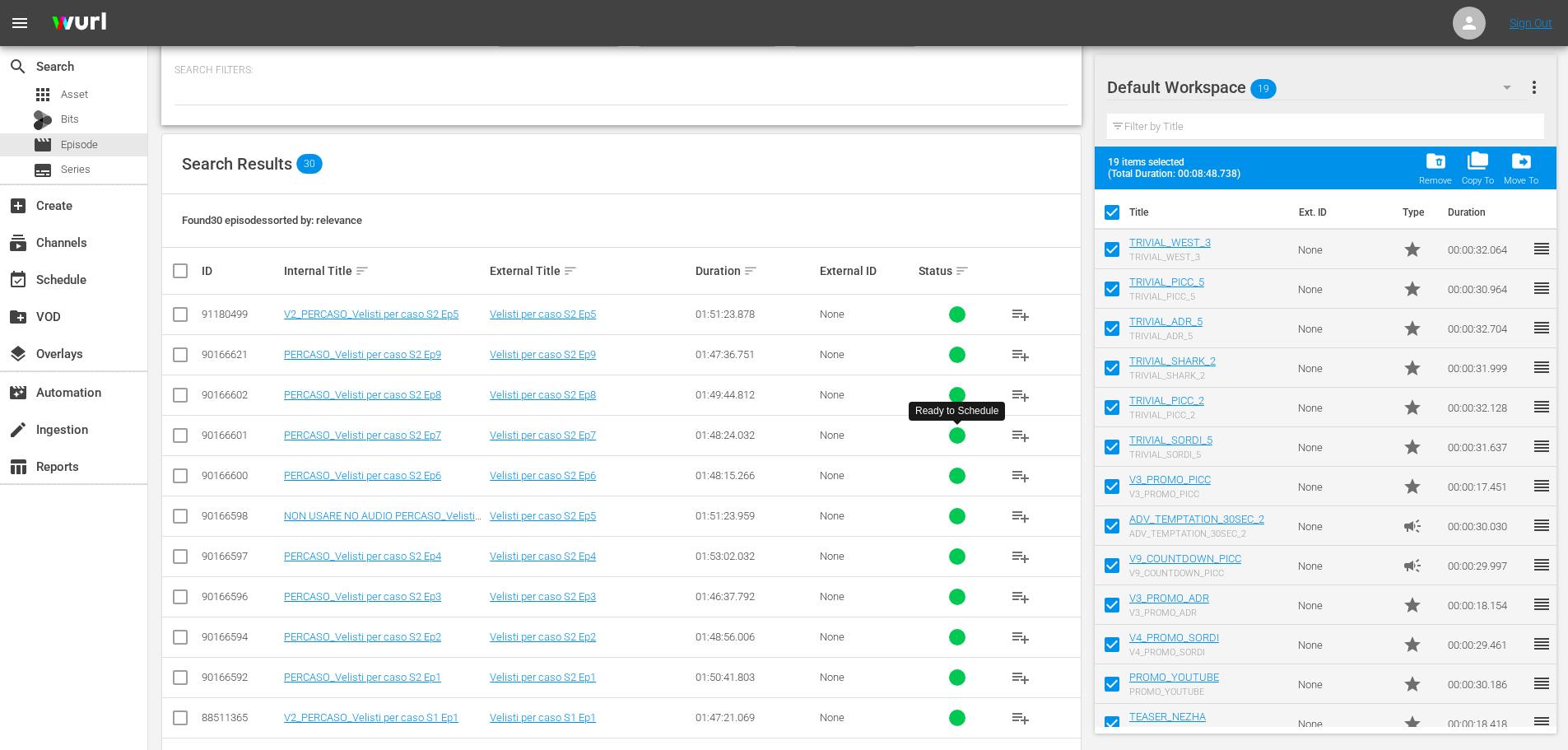
checkbox input "false"
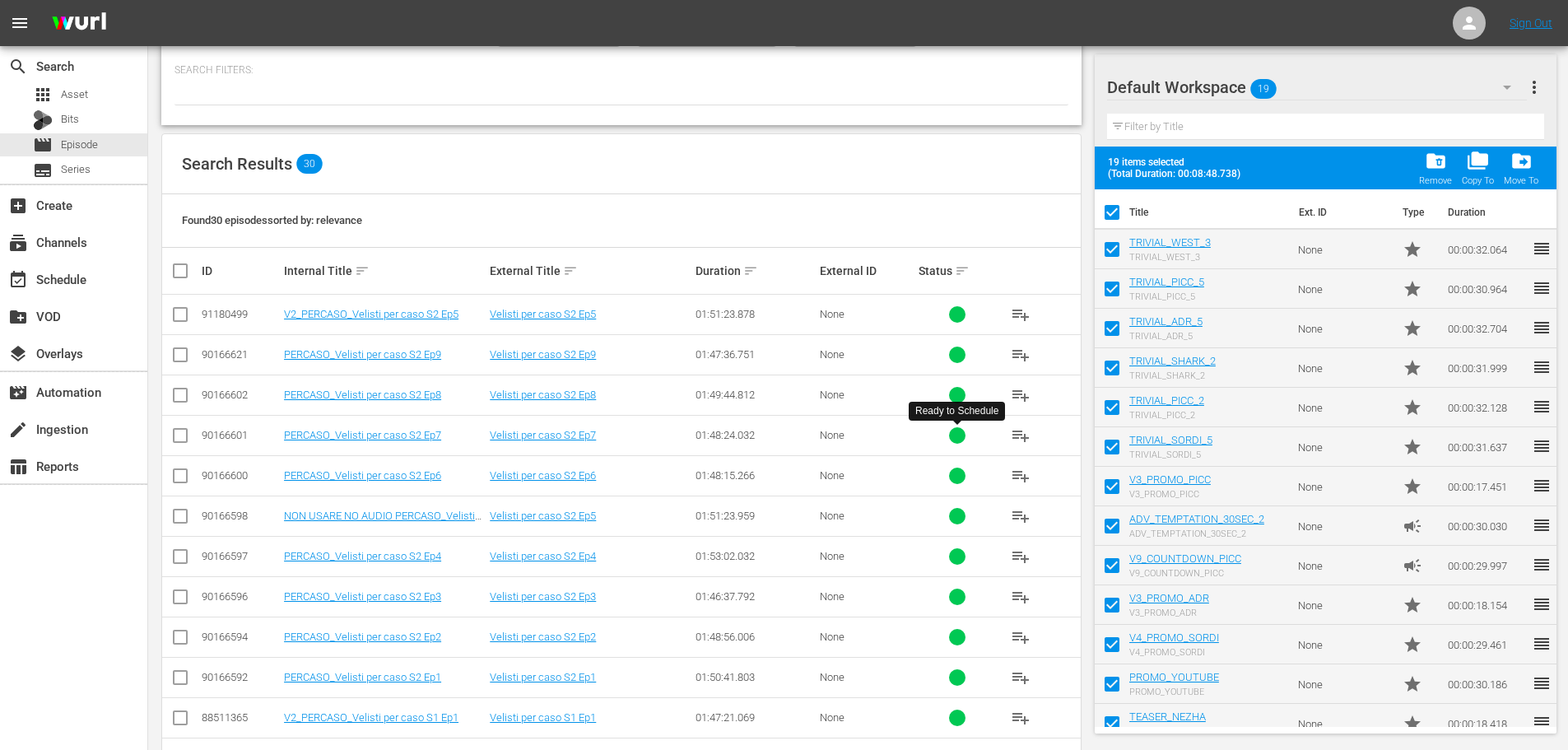
checkbox input "false"
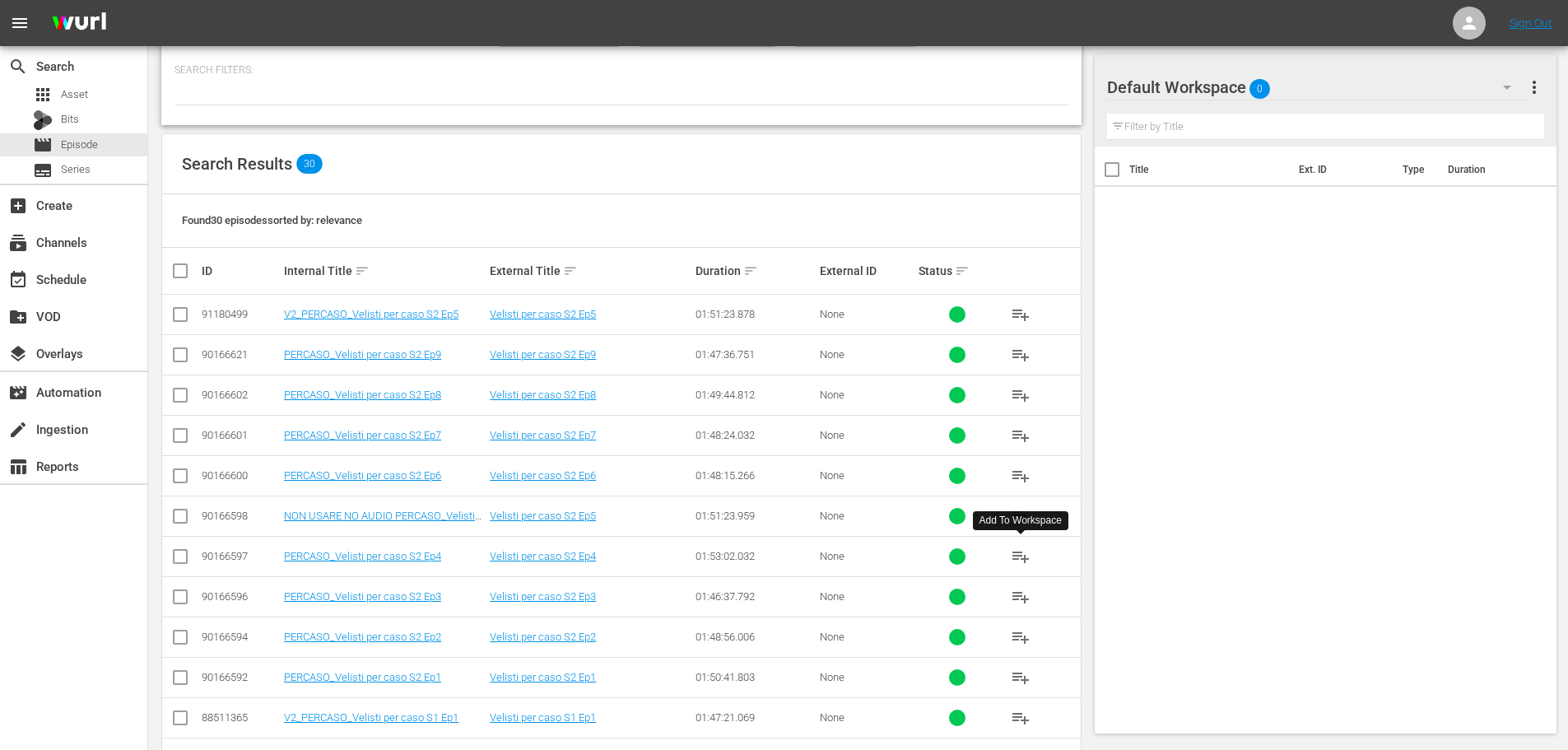
click at [1022, 557] on span "playlist_add" at bounding box center [1021, 557] width 20 height 20
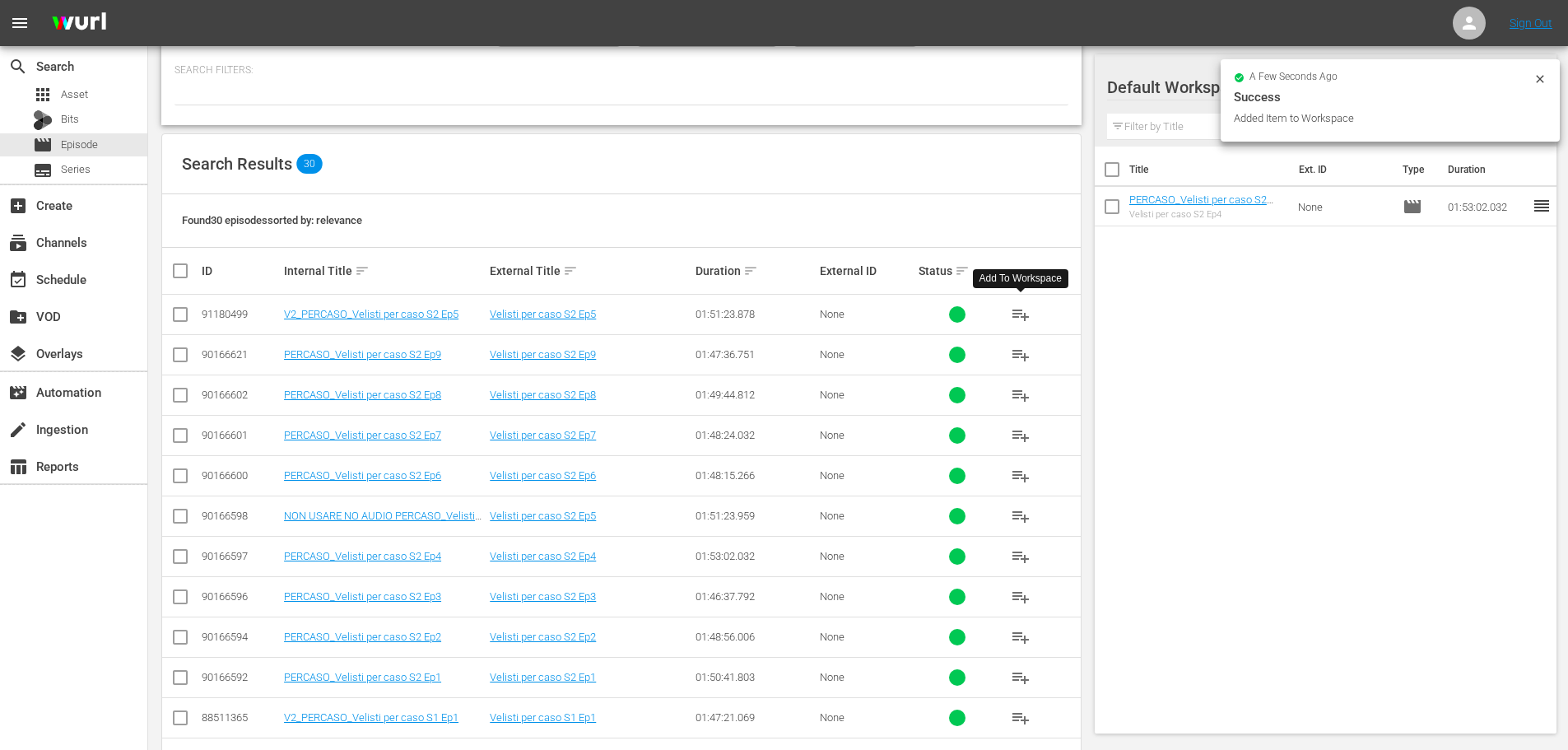
click at [1018, 306] on span "playlist_add" at bounding box center [1021, 315] width 20 height 20
click at [1023, 479] on span "playlist_add" at bounding box center [1021, 476] width 20 height 20
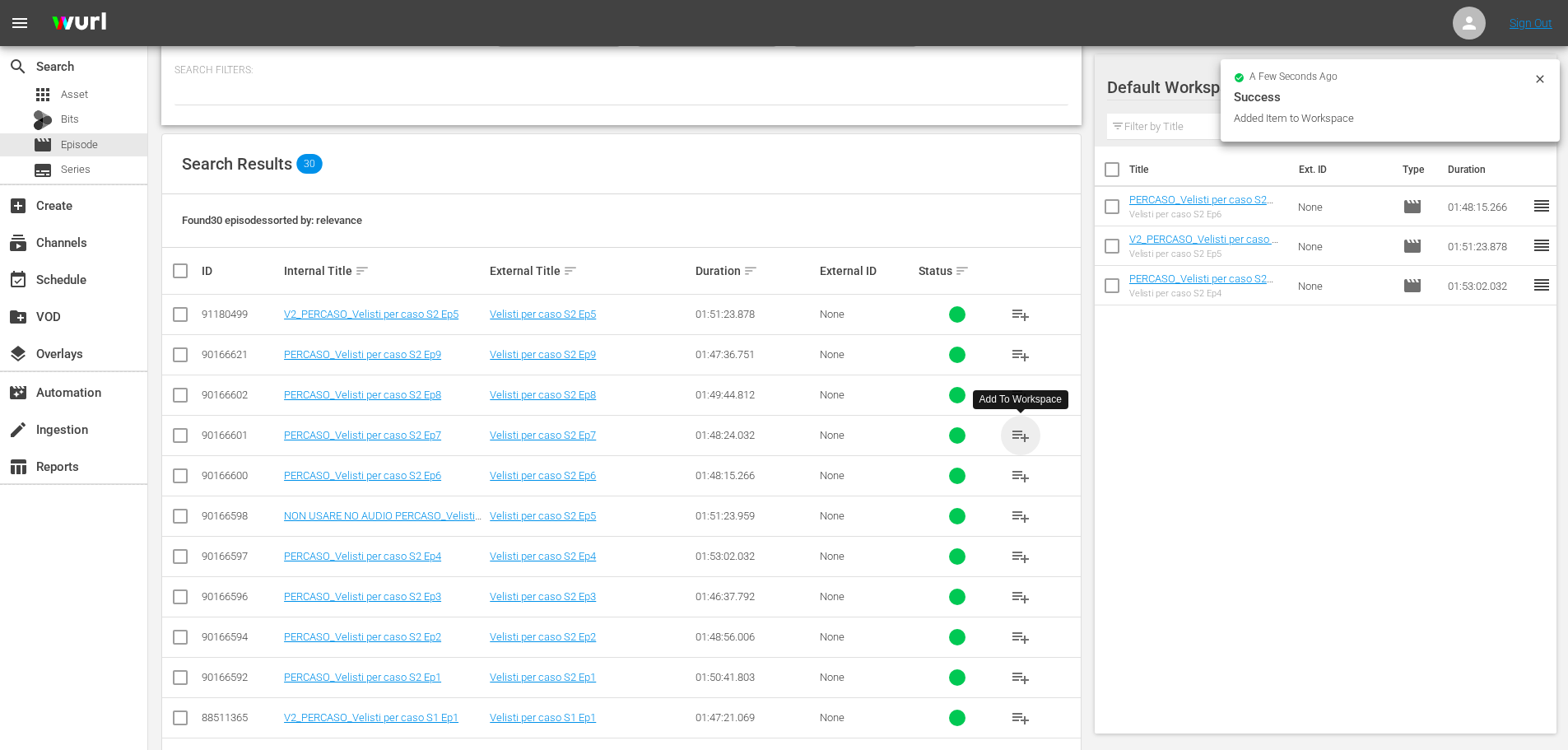
click at [1020, 434] on span "playlist_add" at bounding box center [1021, 435] width 20 height 20
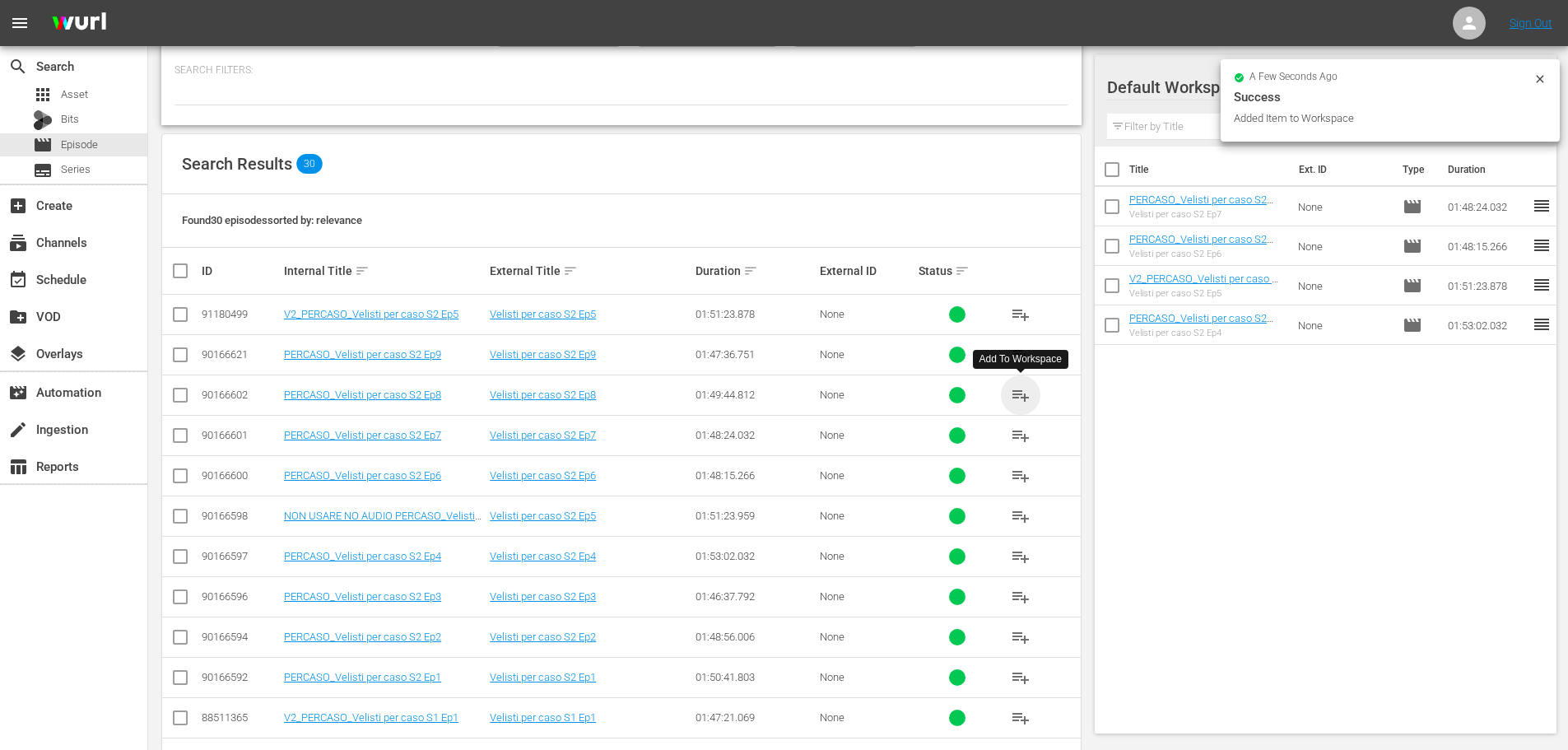
click at [1024, 398] on span "playlist_add" at bounding box center [1021, 395] width 20 height 20
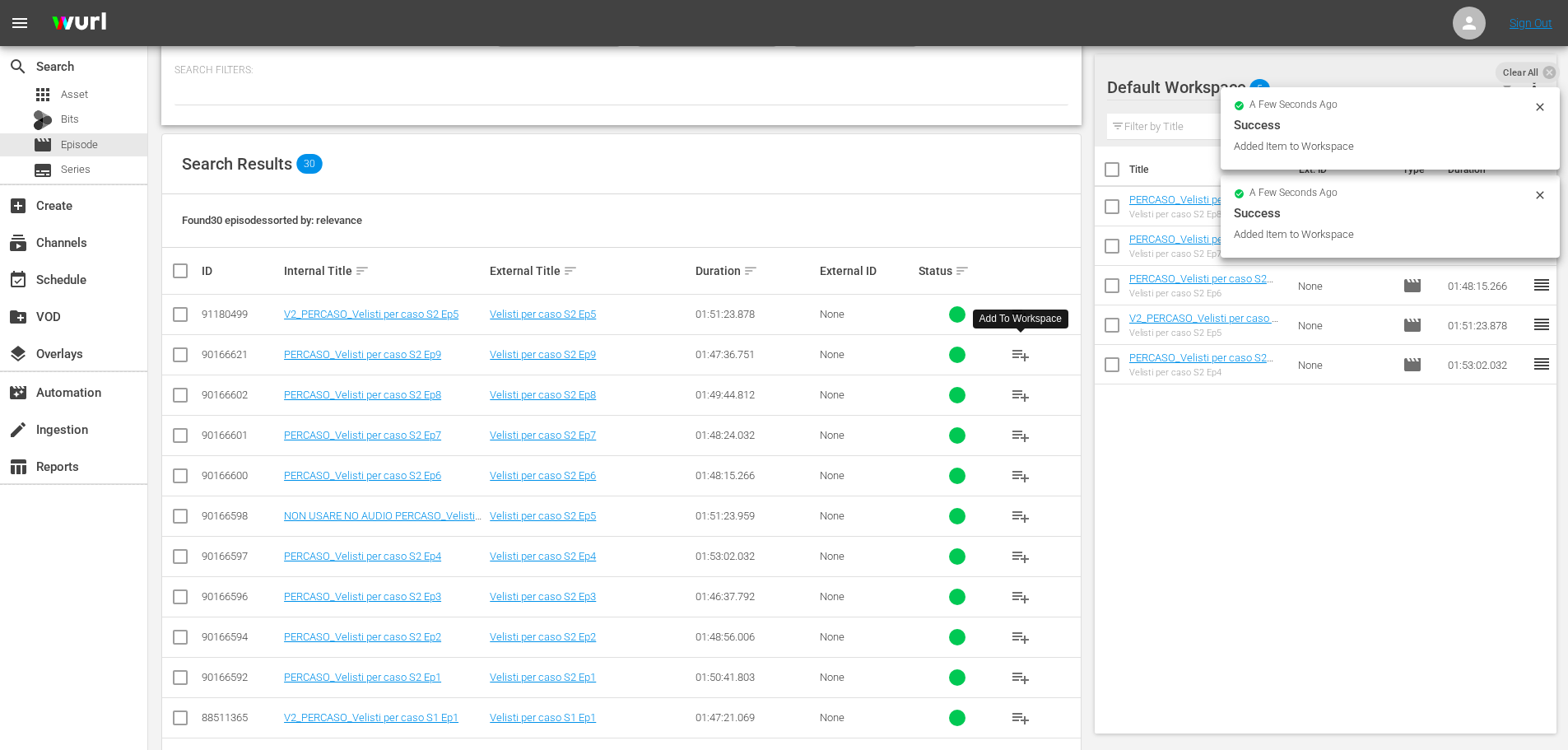
click at [1019, 356] on span "playlist_add" at bounding box center [1021, 355] width 20 height 20
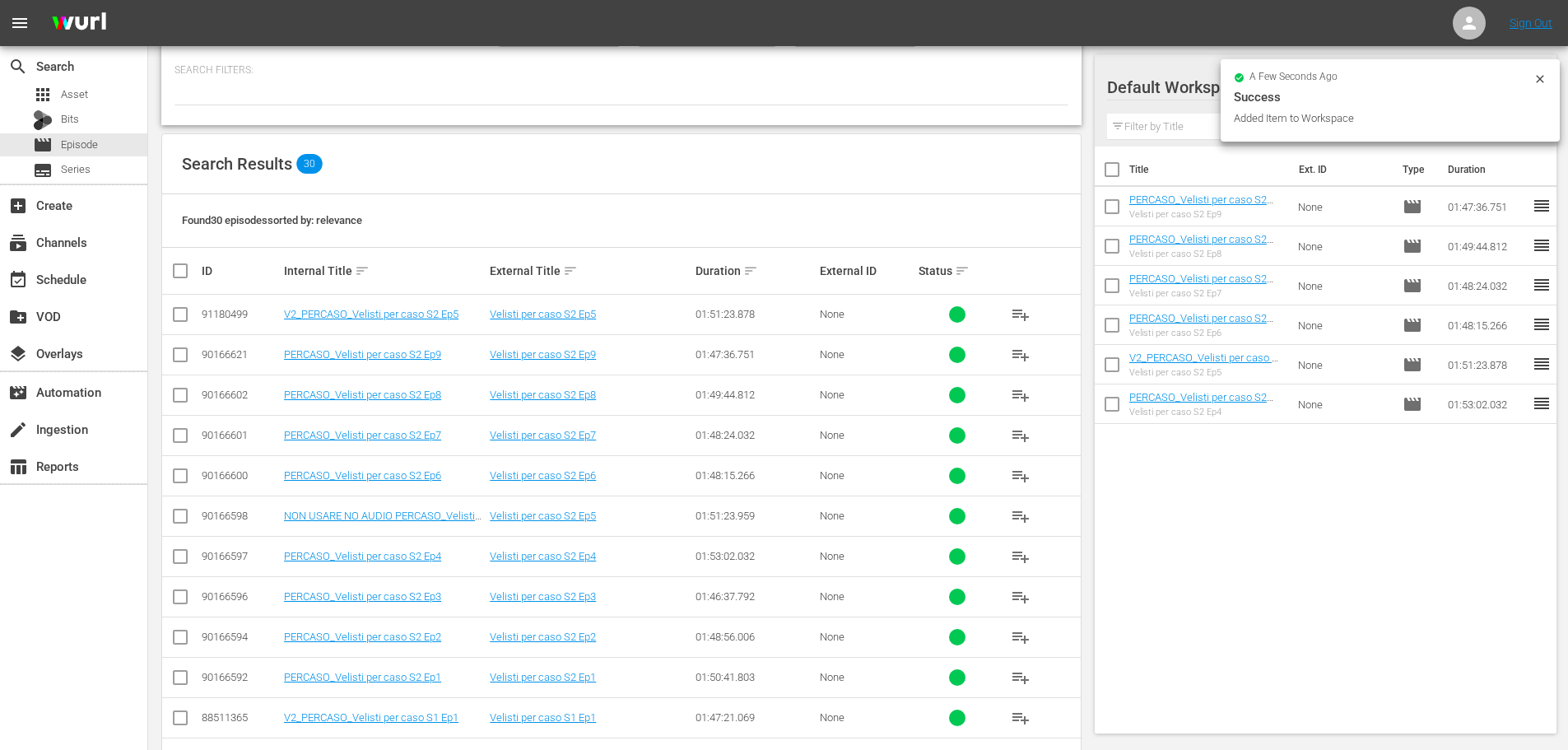
scroll to position [329, 0]
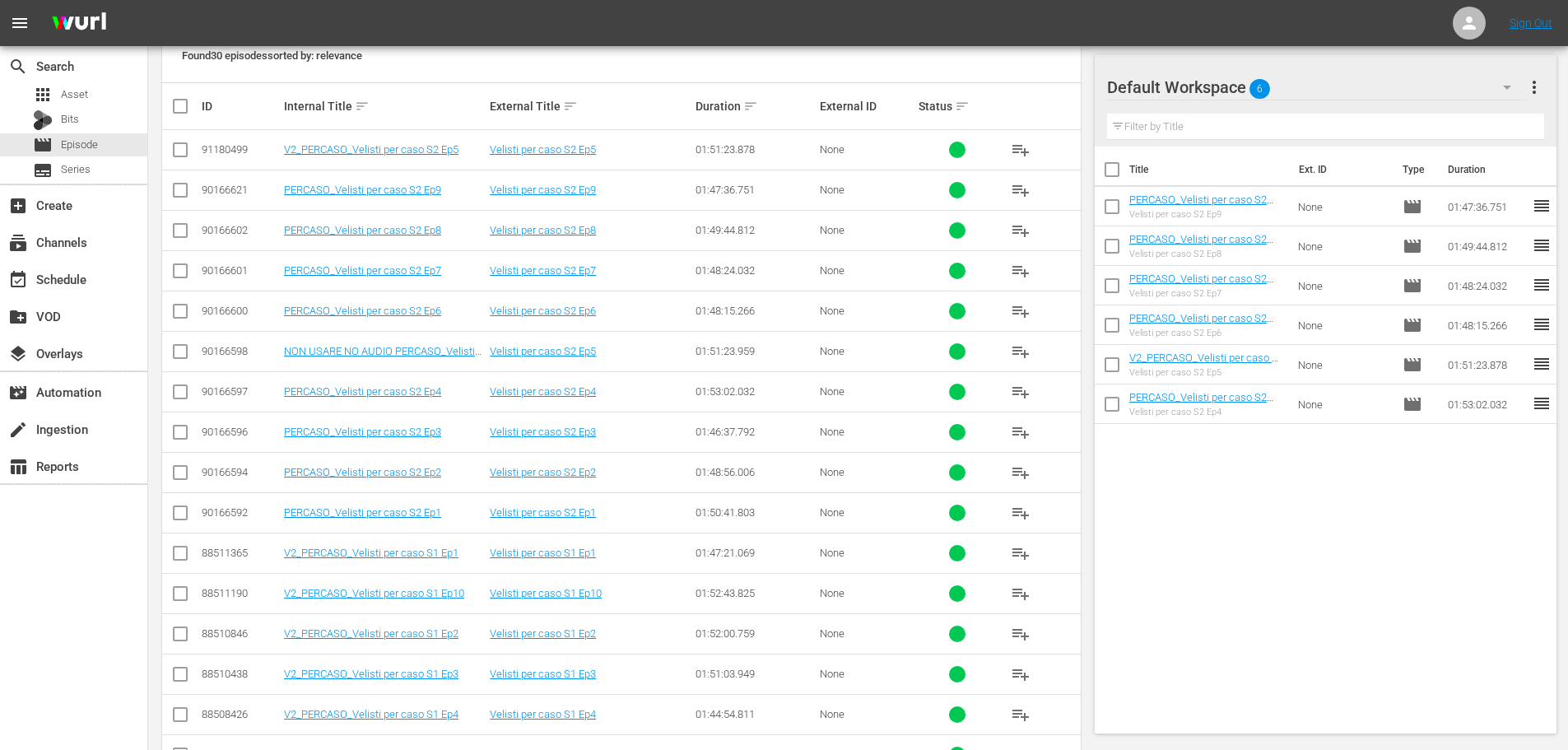
click at [1121, 164] on input "checkbox" at bounding box center [1112, 172] width 34 height 34
checkbox input "true"
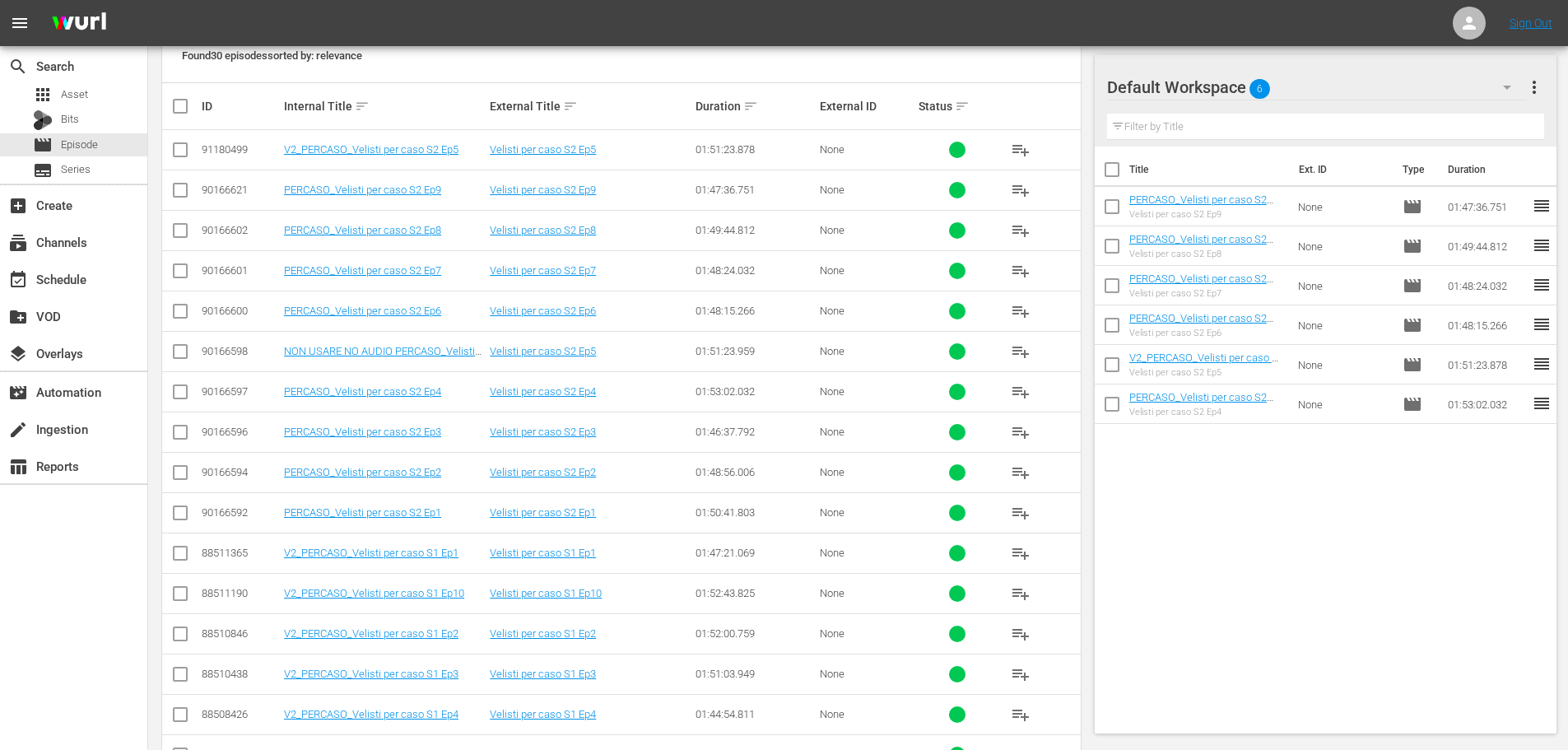
checkbox input "true"
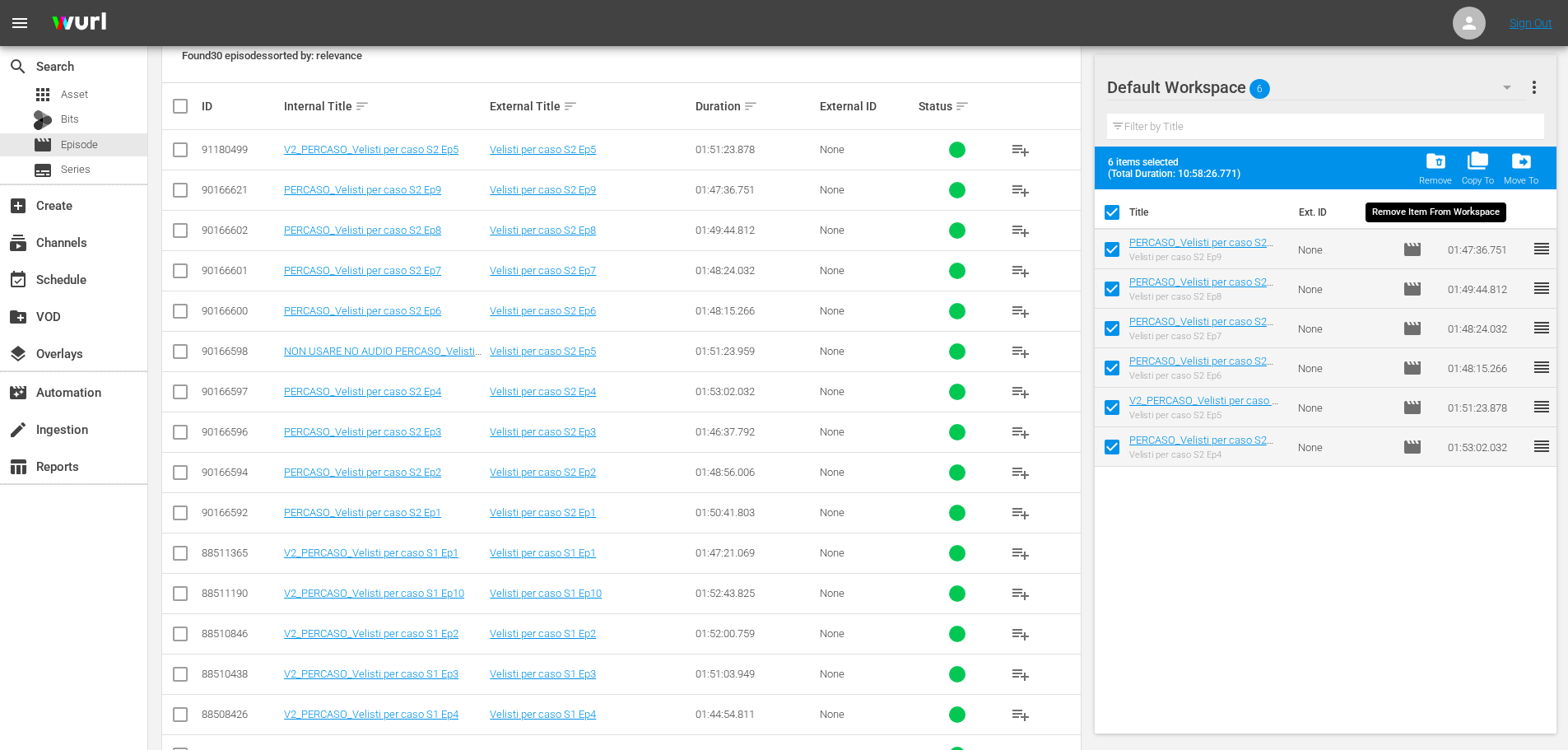
click at [1440, 169] on span "folder_delete" at bounding box center [1435, 161] width 22 height 22
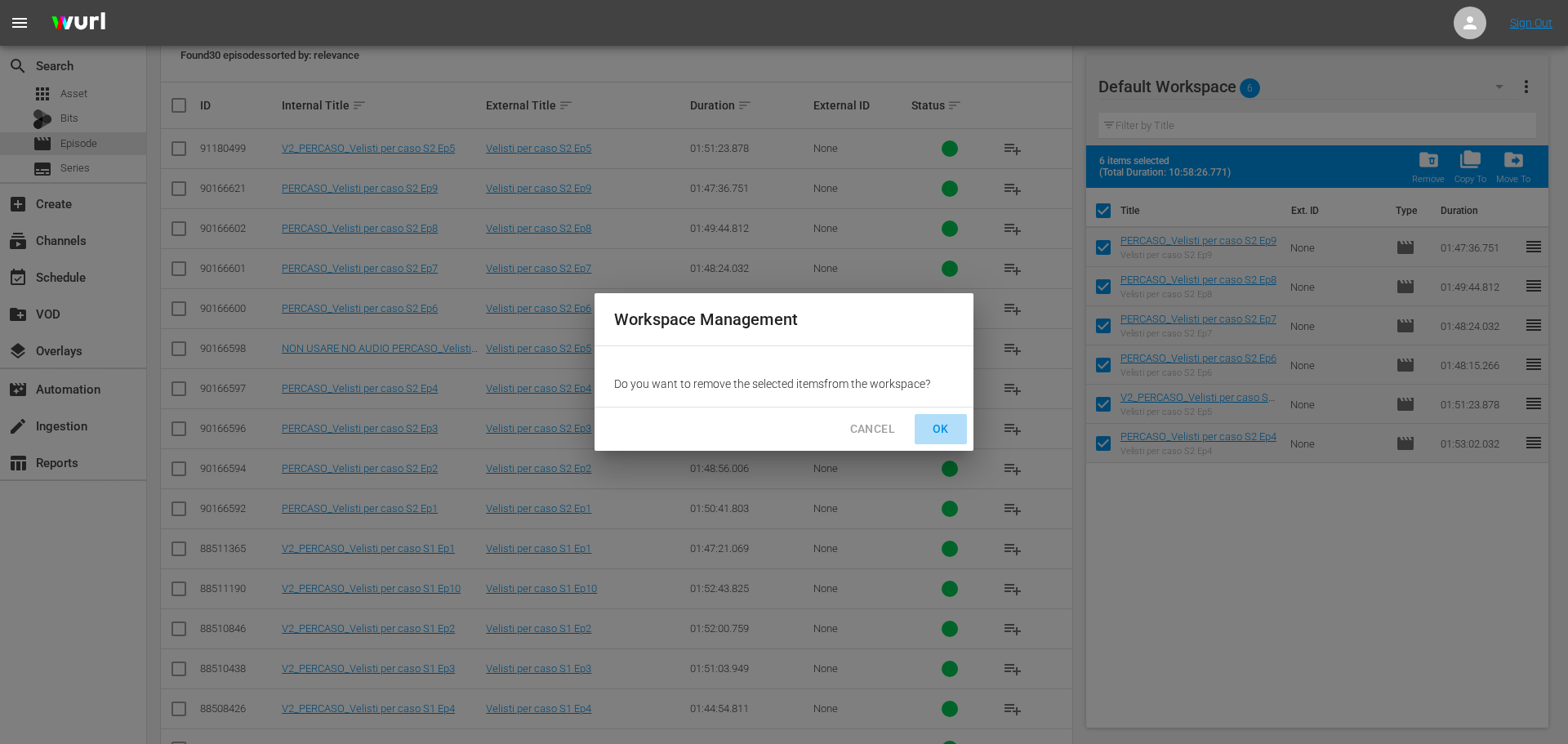
click at [939, 422] on span "OK" at bounding box center [940, 429] width 26 height 21
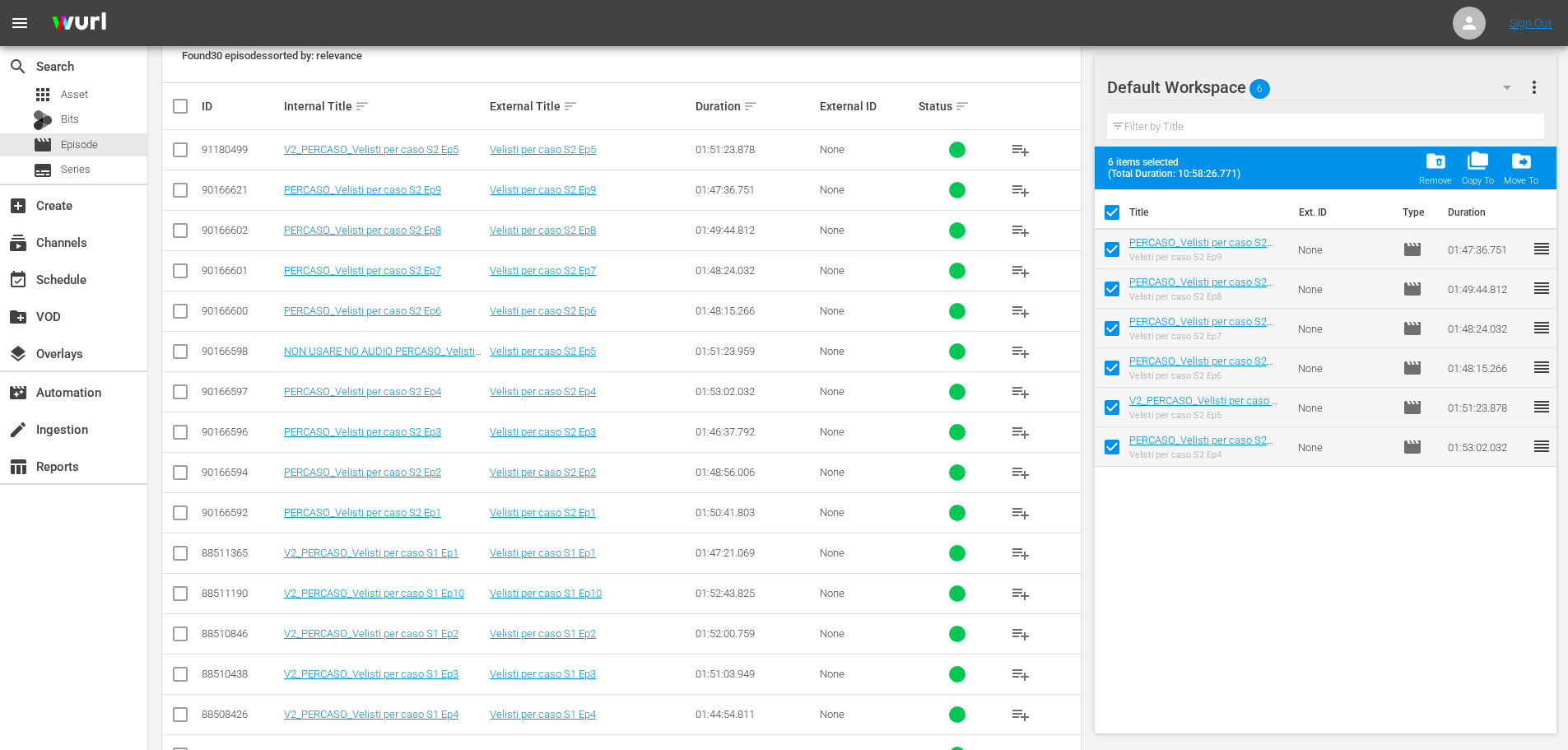
checkbox input "false"
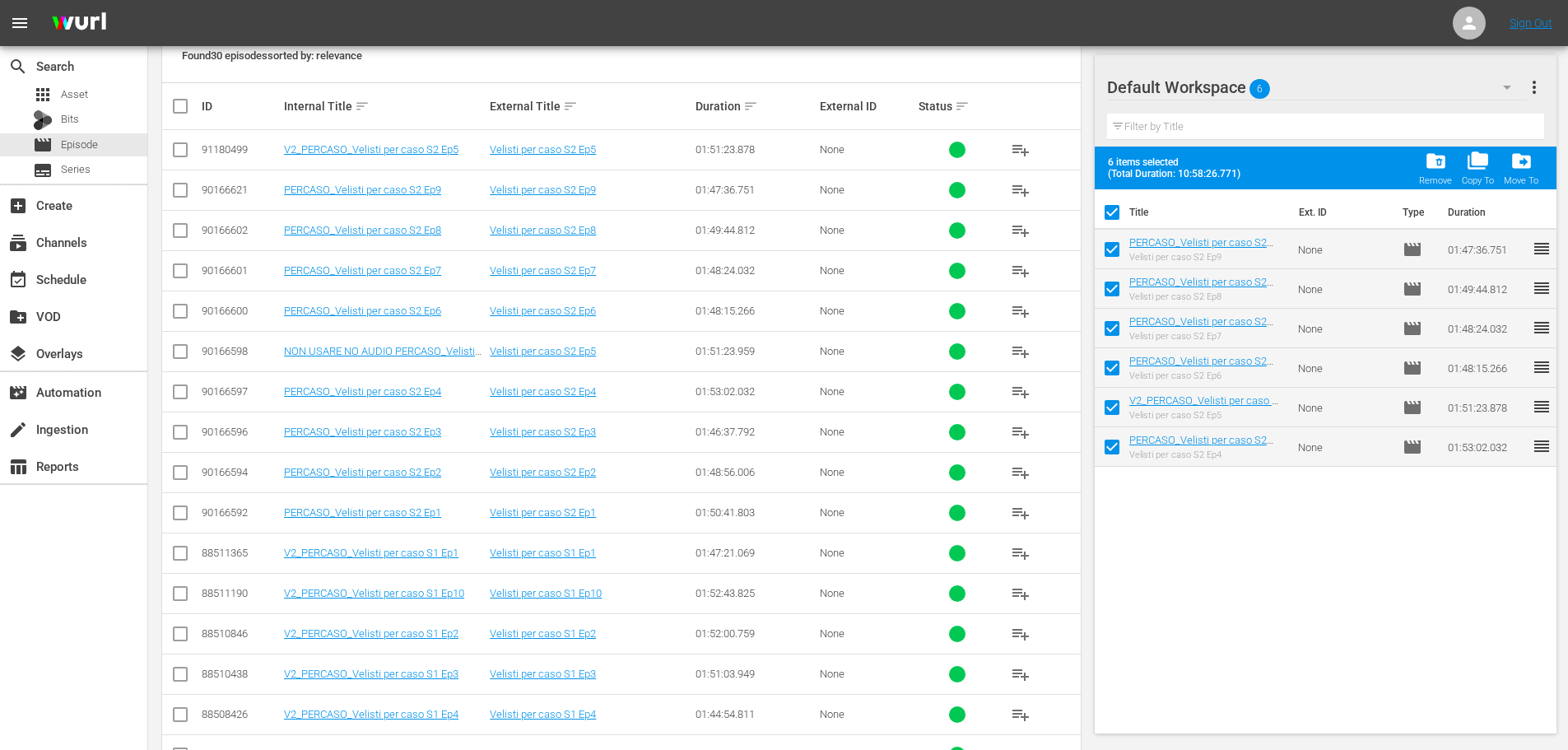
checkbox input "false"
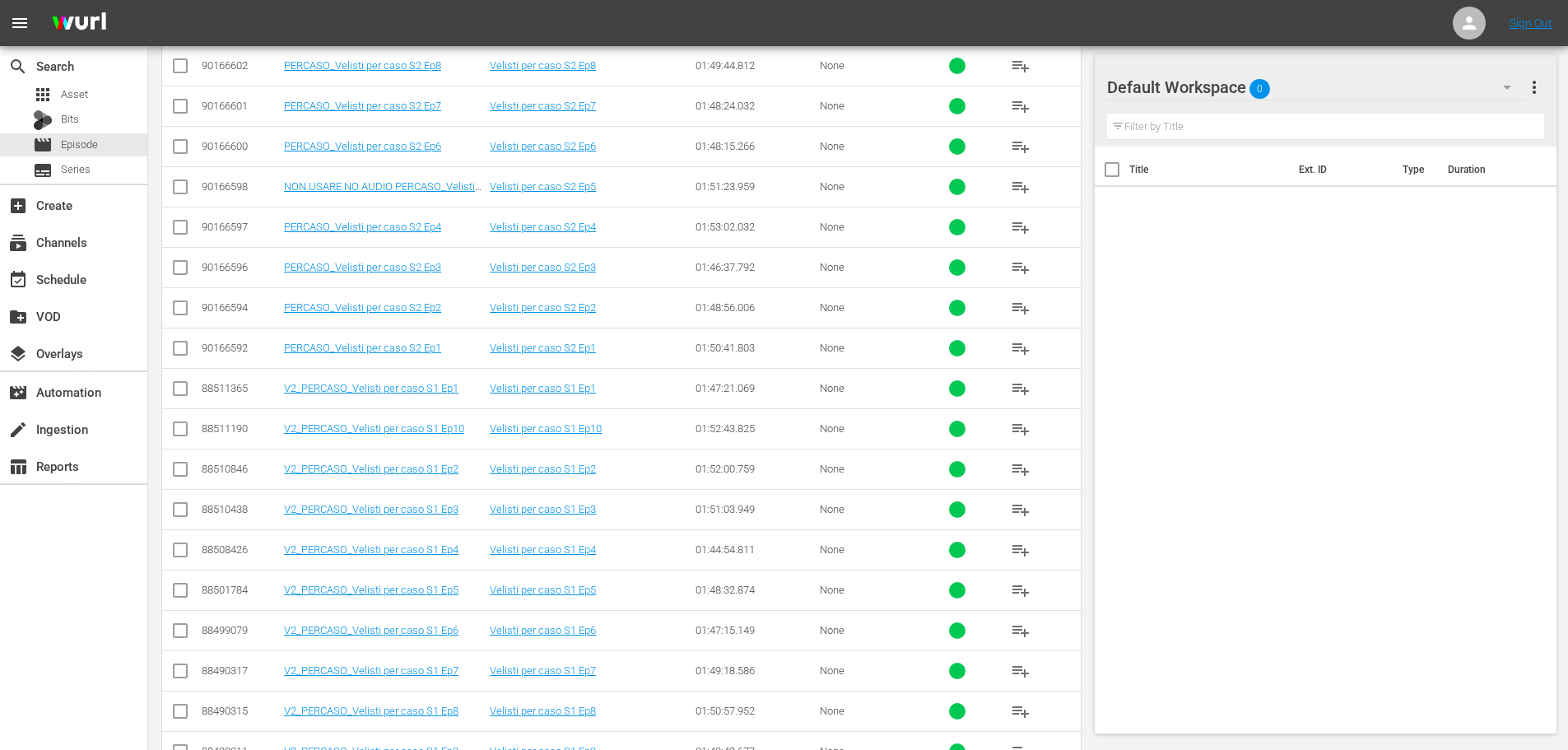
scroll to position [576, 0]
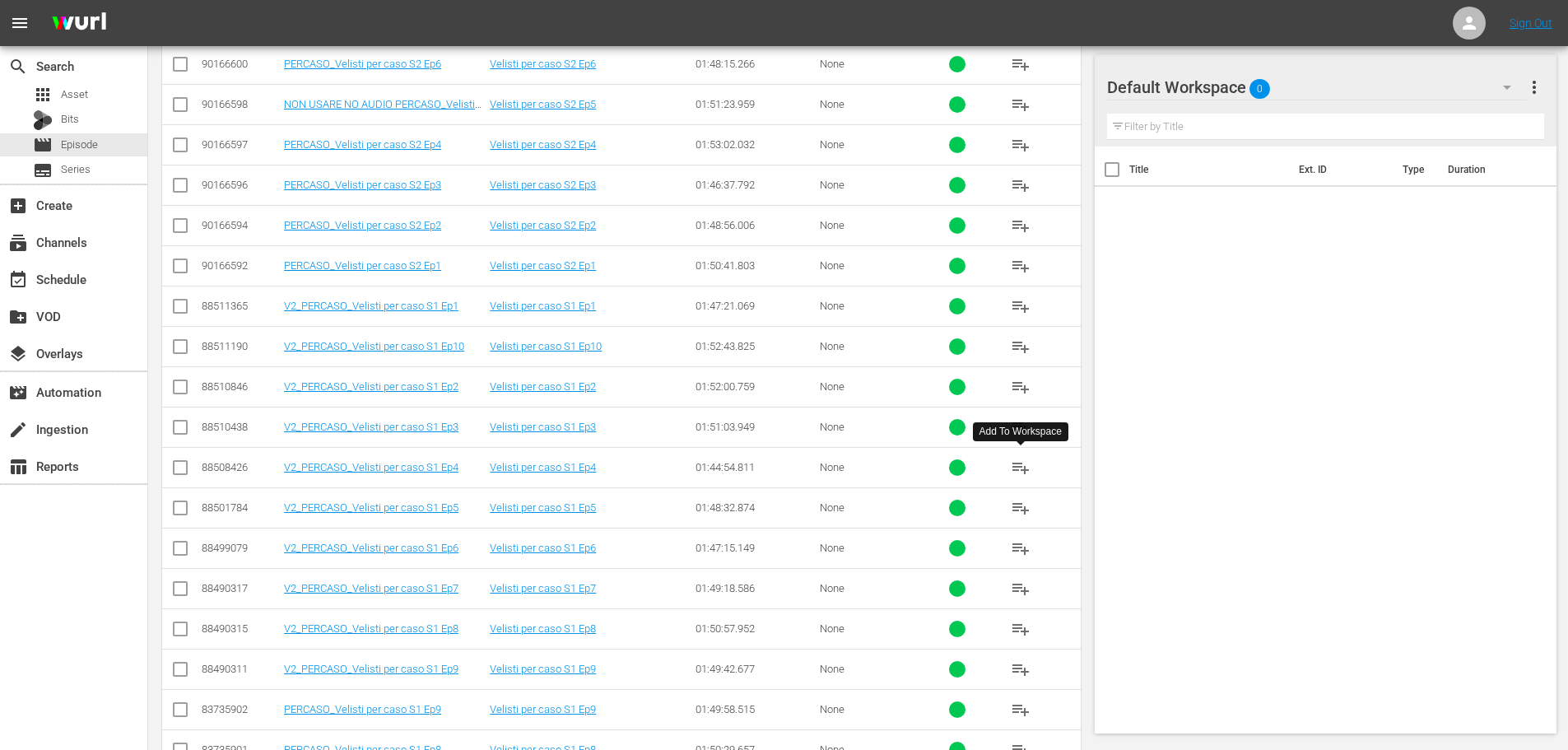
click at [1025, 471] on span "playlist_add" at bounding box center [1021, 468] width 20 height 20
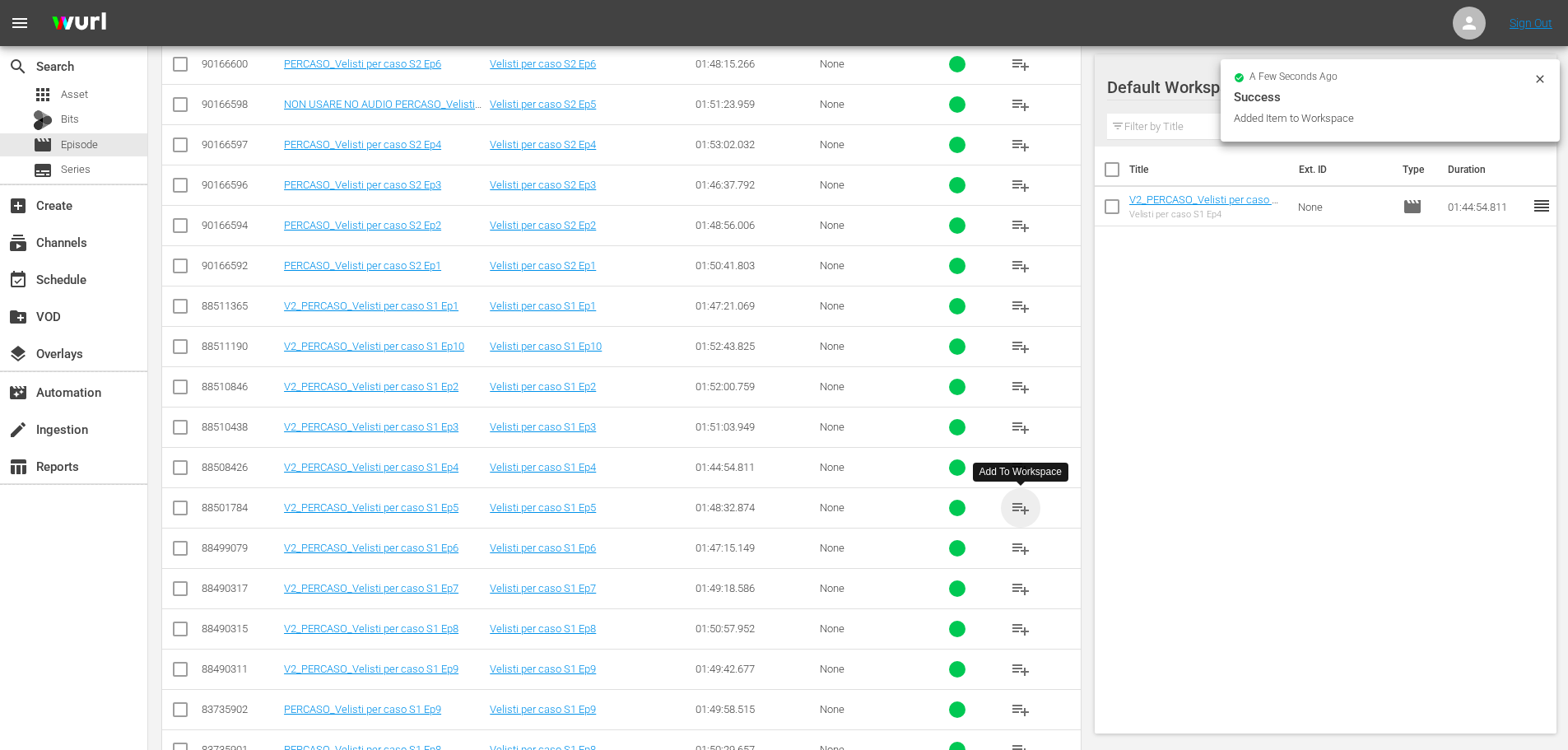
click at [1020, 508] on span "playlist_add" at bounding box center [1021, 508] width 20 height 20
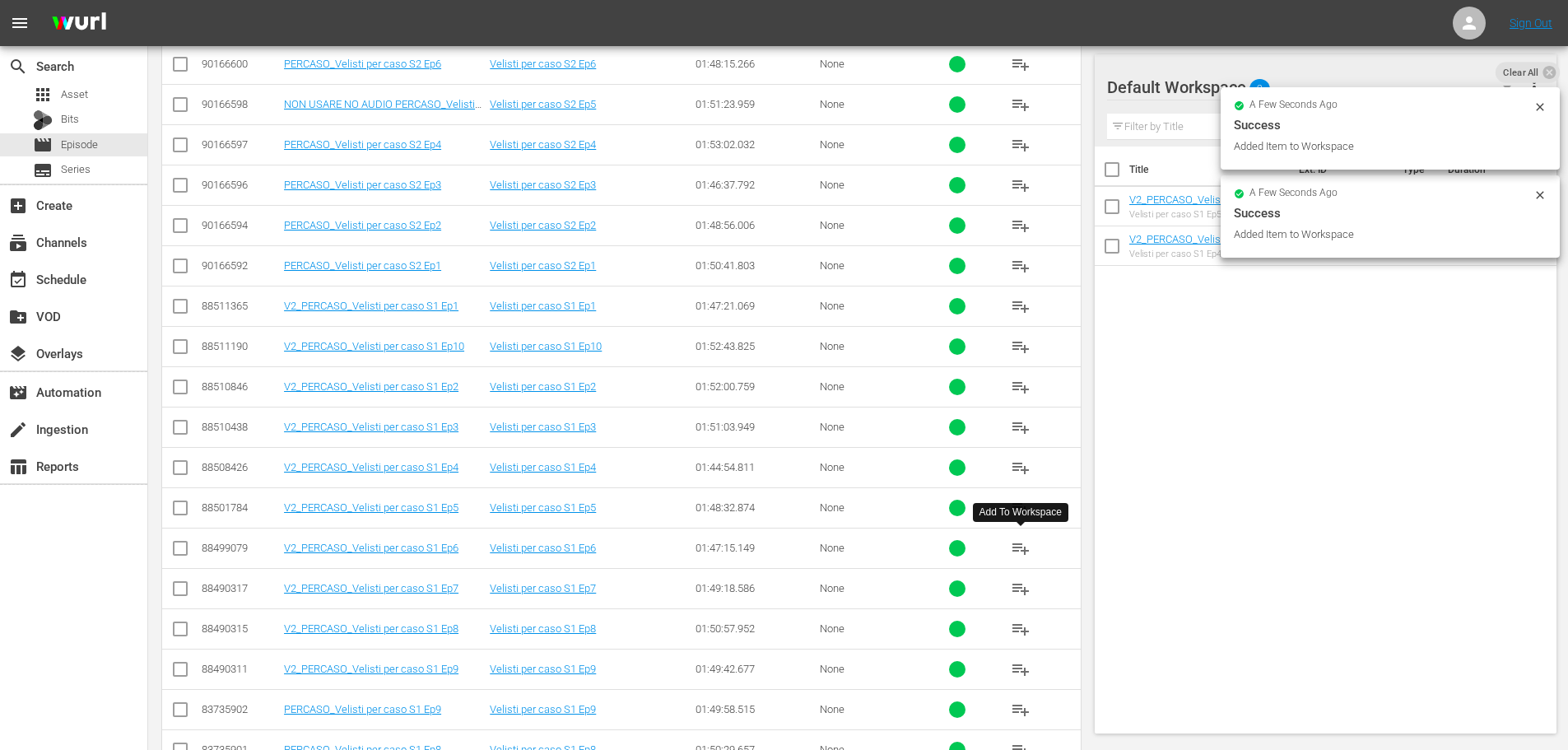
click at [1028, 550] on span "playlist_add" at bounding box center [1021, 549] width 20 height 20
click at [1027, 589] on span "playlist_add" at bounding box center [1021, 589] width 20 height 20
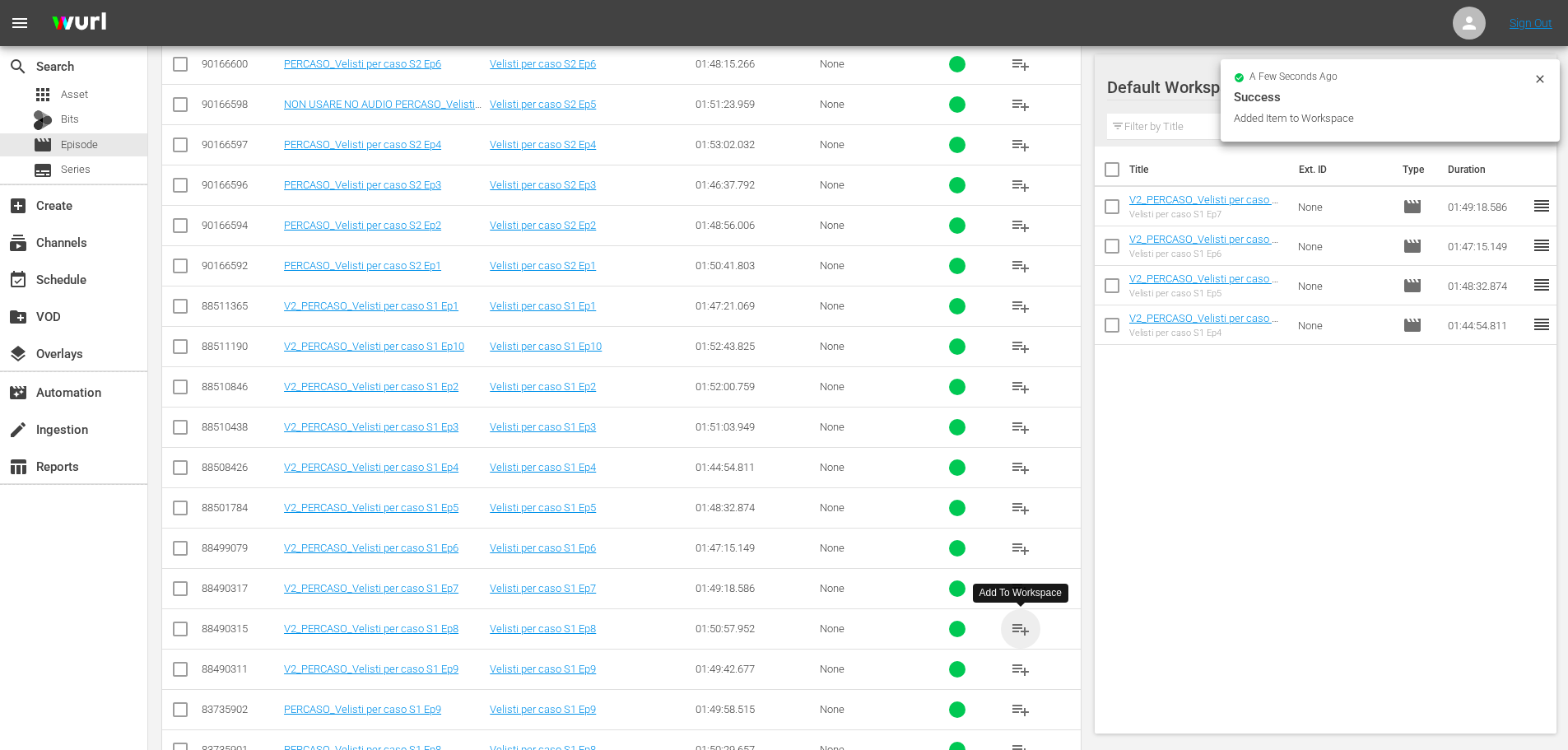
click at [1021, 632] on span "playlist_add" at bounding box center [1021, 629] width 20 height 20
click at [1025, 670] on span "playlist_add" at bounding box center [1021, 669] width 20 height 20
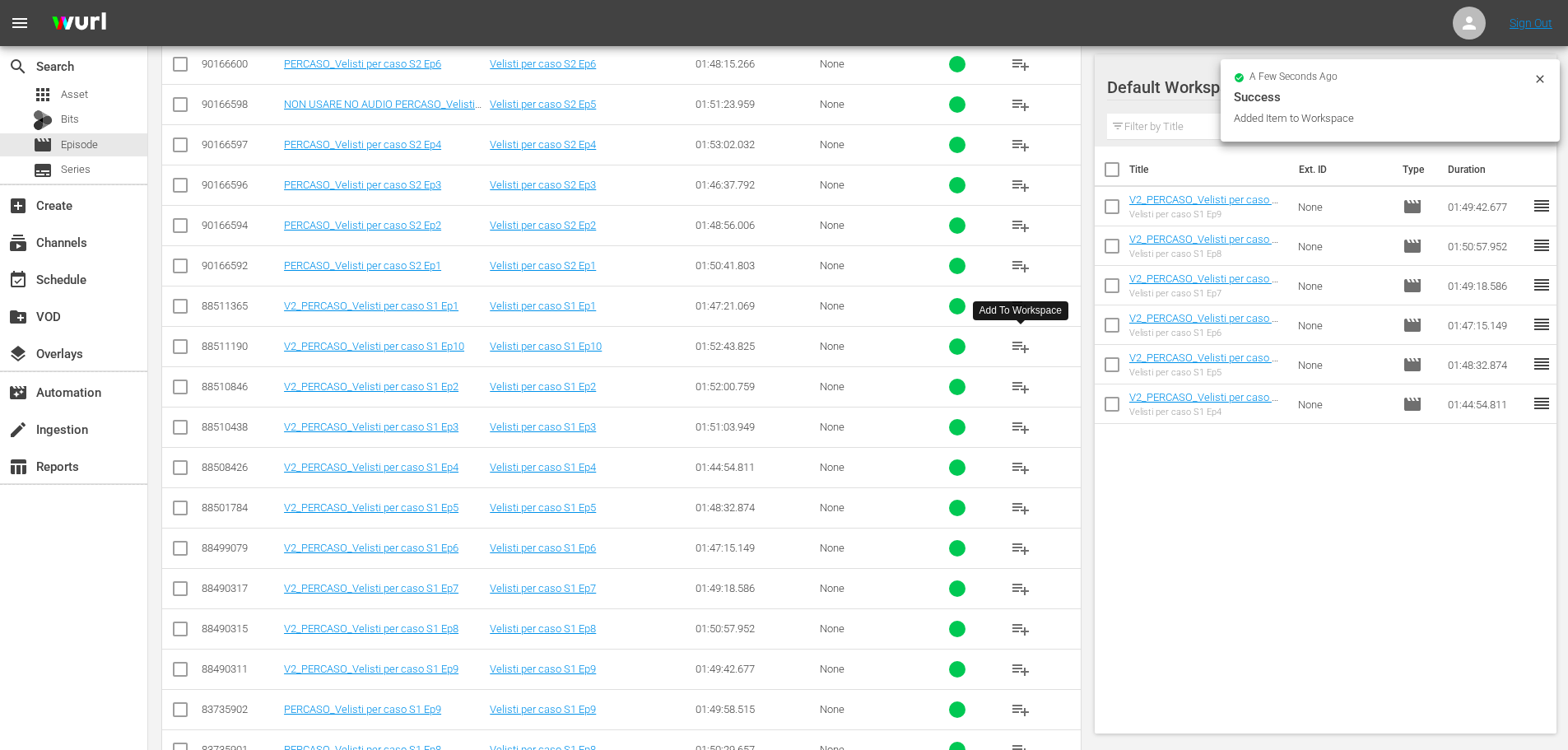
click at [1019, 346] on span "playlist_add" at bounding box center [1021, 346] width 20 height 20
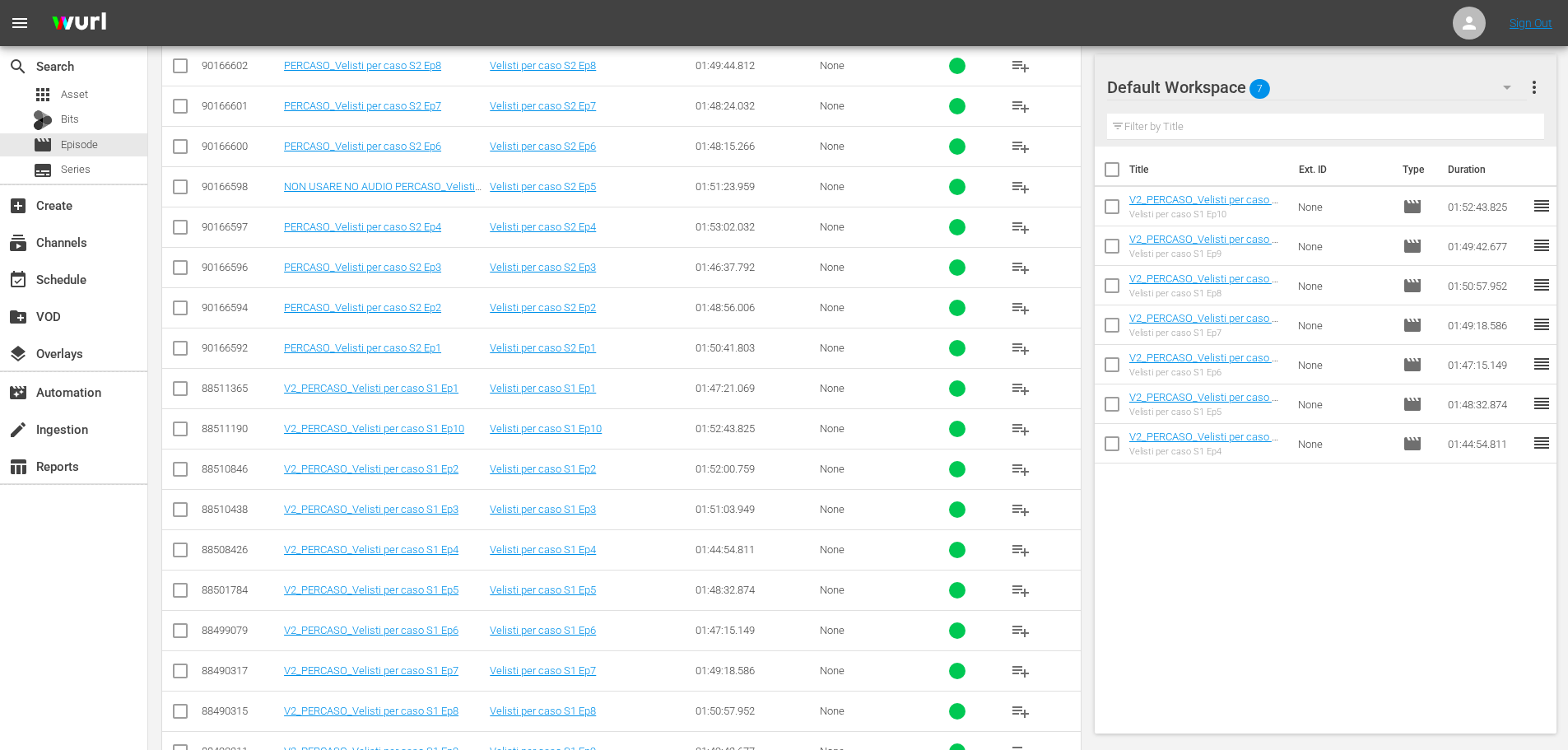
scroll to position [329, 0]
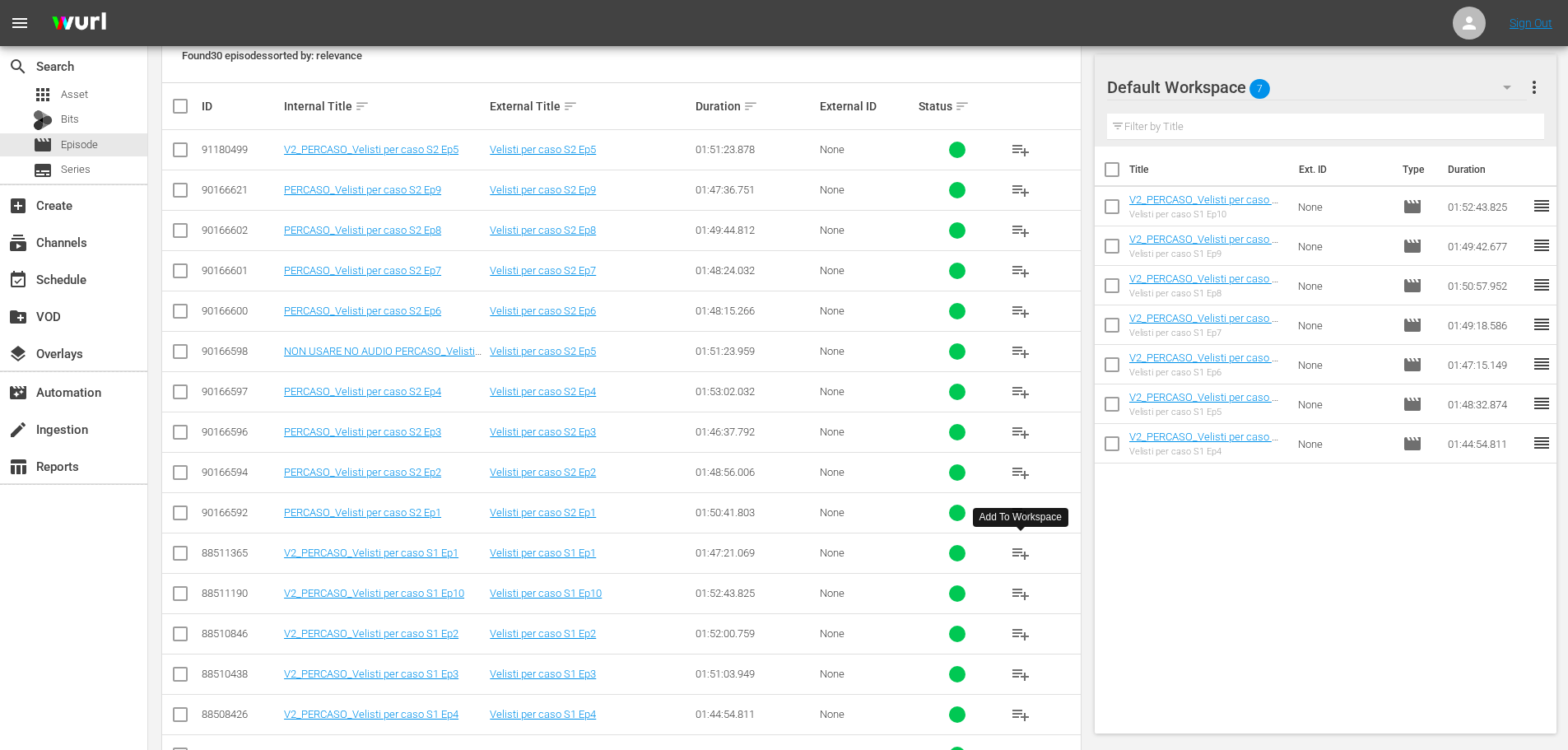
click at [1020, 555] on span "playlist_add" at bounding box center [1021, 554] width 20 height 20
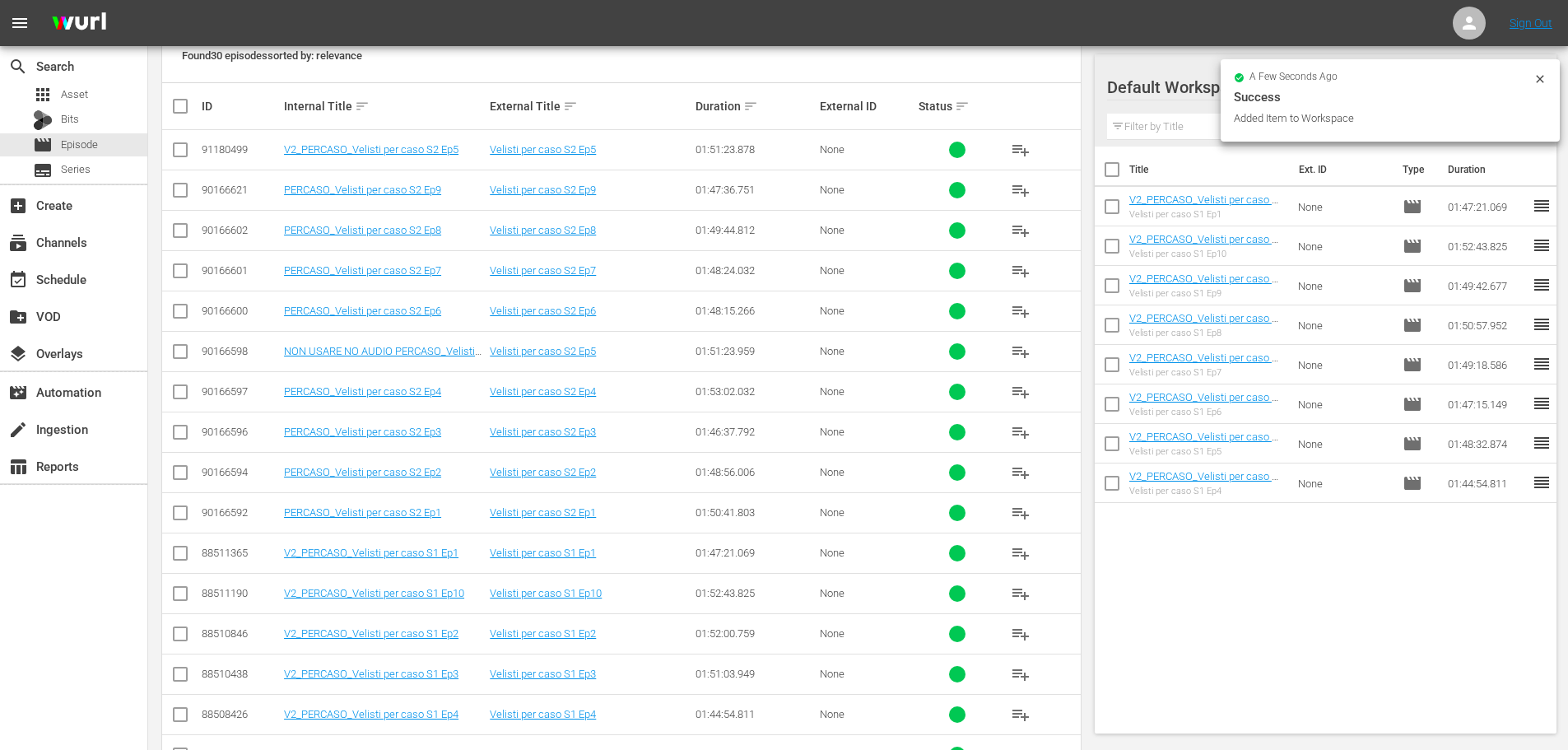
click at [1147, 137] on input "text" at bounding box center [1326, 126] width 438 height 26
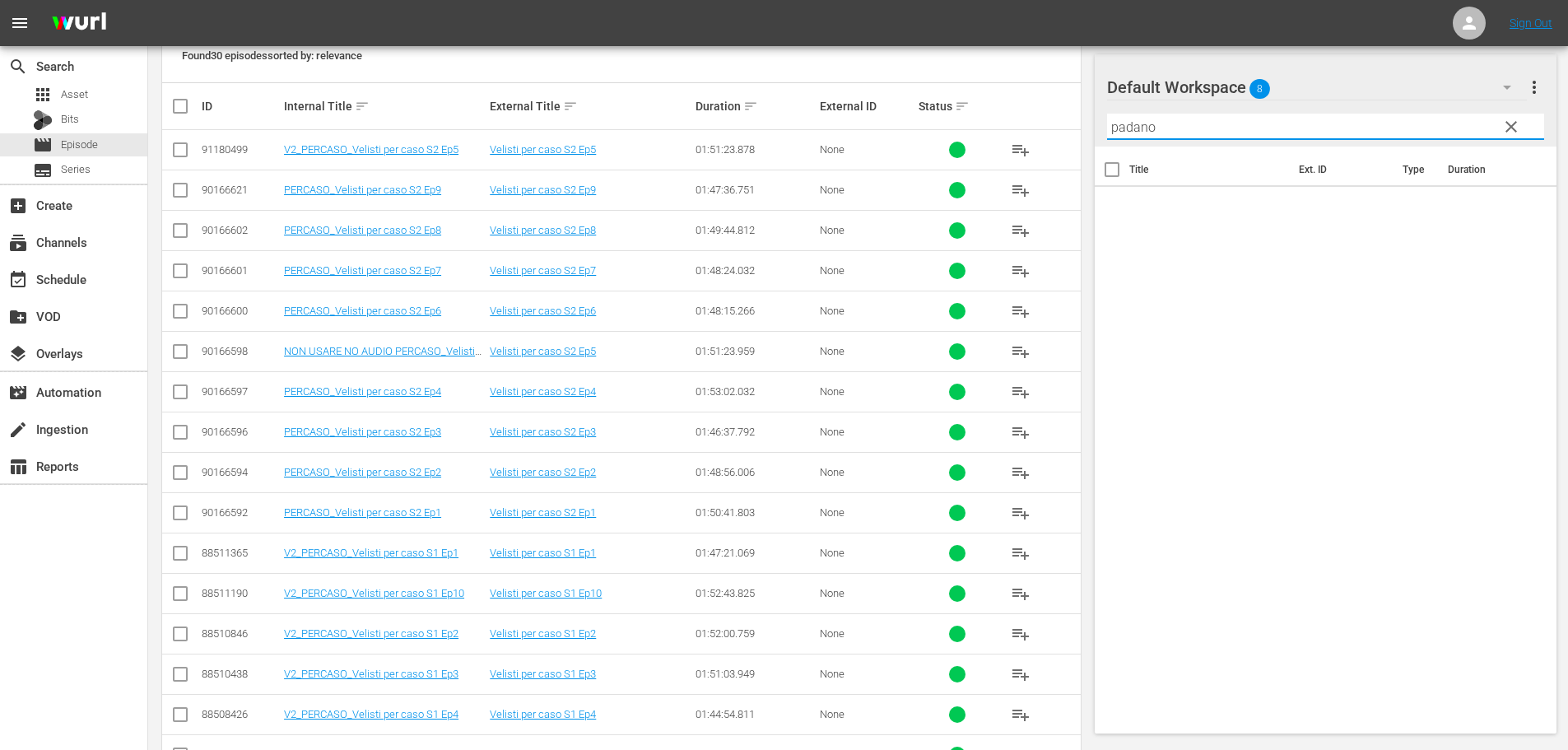
scroll to position [0, 0]
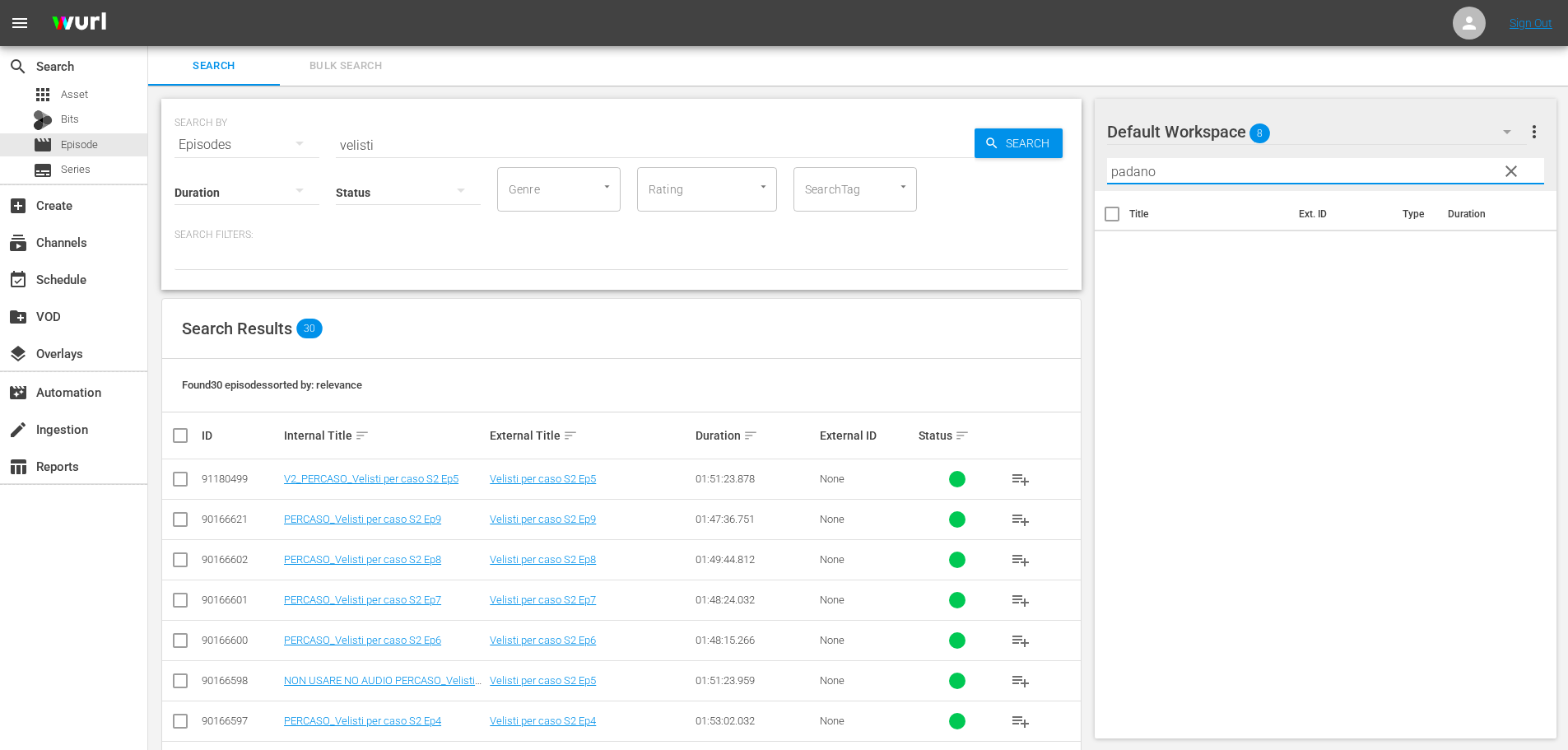
type input "padano"
click at [1519, 171] on span "clear" at bounding box center [1512, 171] width 20 height 20
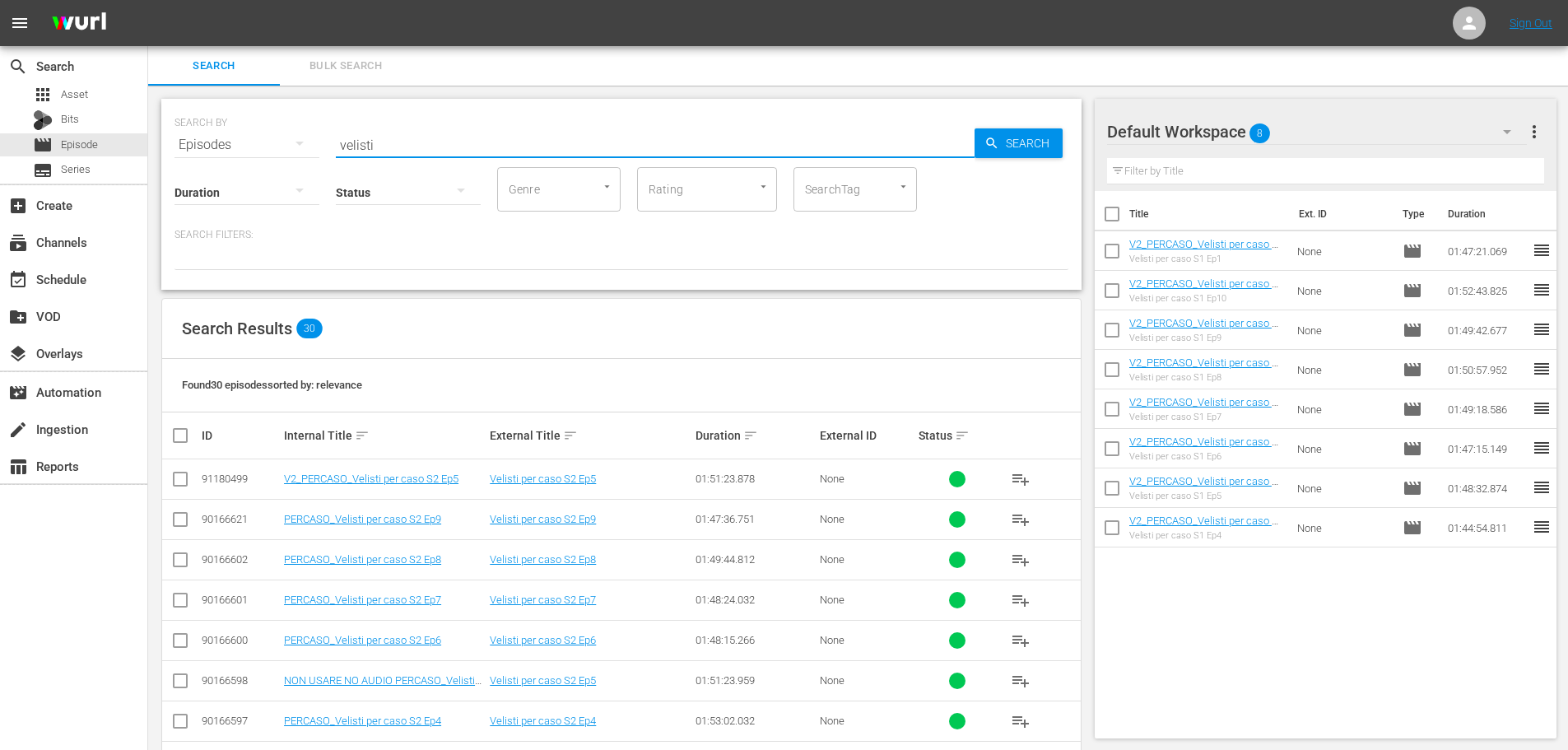
drag, startPoint x: 470, startPoint y: 128, endPoint x: 260, endPoint y: 168, distance: 213.8
click at [261, 168] on div "SEARCH BY Search By Episodes Search ID, Title, Description, Keywords, or Catego…" at bounding box center [621, 195] width 920 height 191
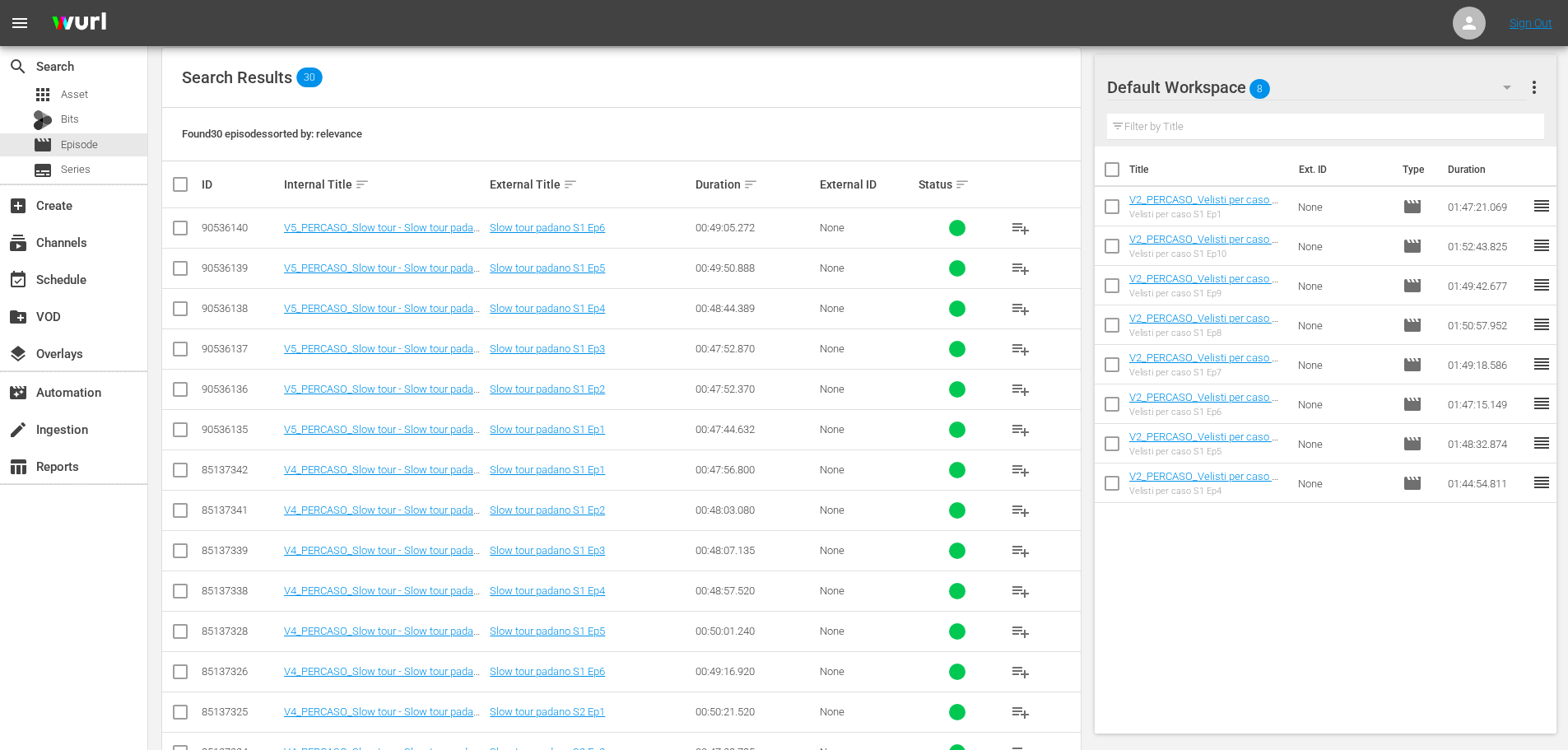
scroll to position [247, 0]
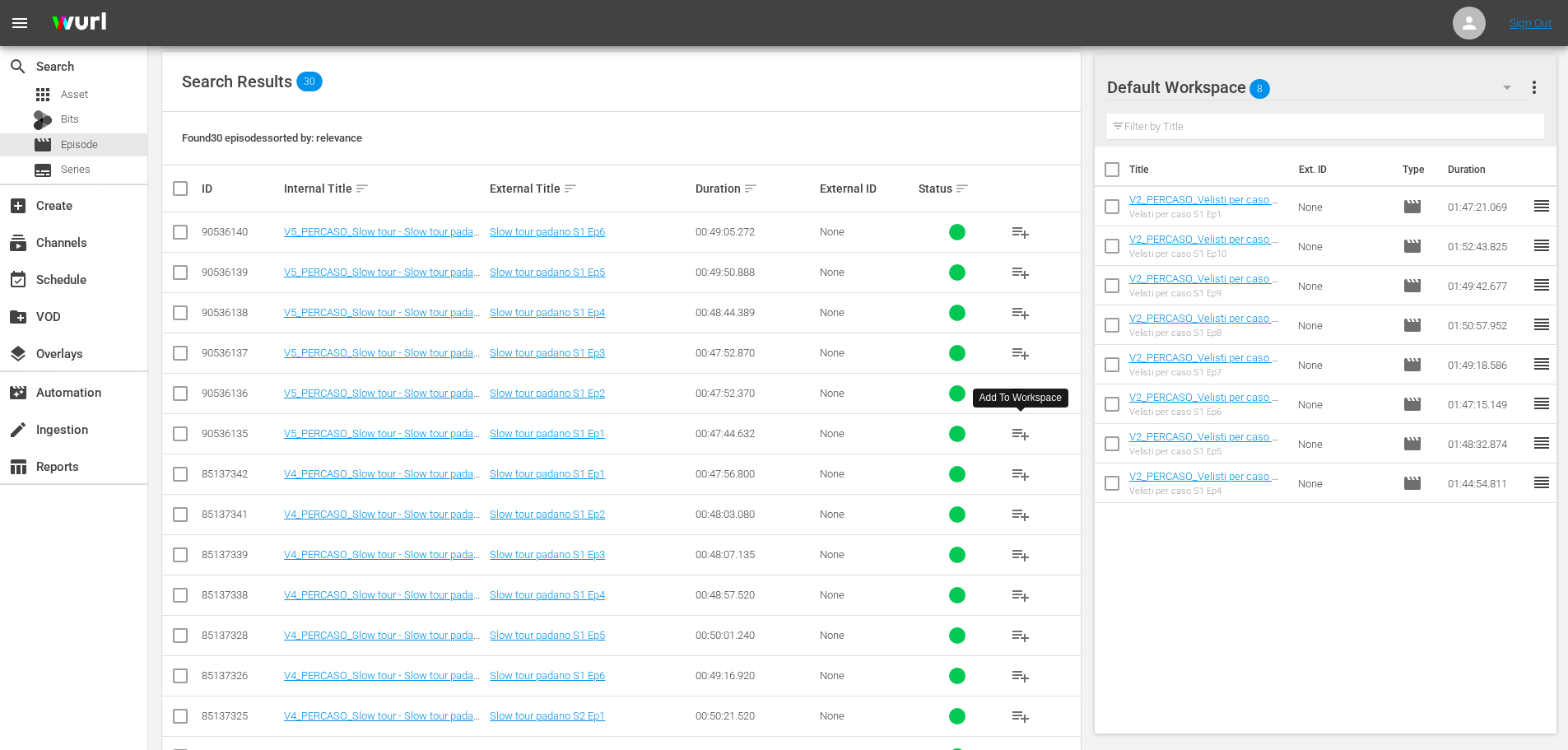
click at [1021, 434] on span "playlist_add" at bounding box center [1021, 434] width 20 height 20
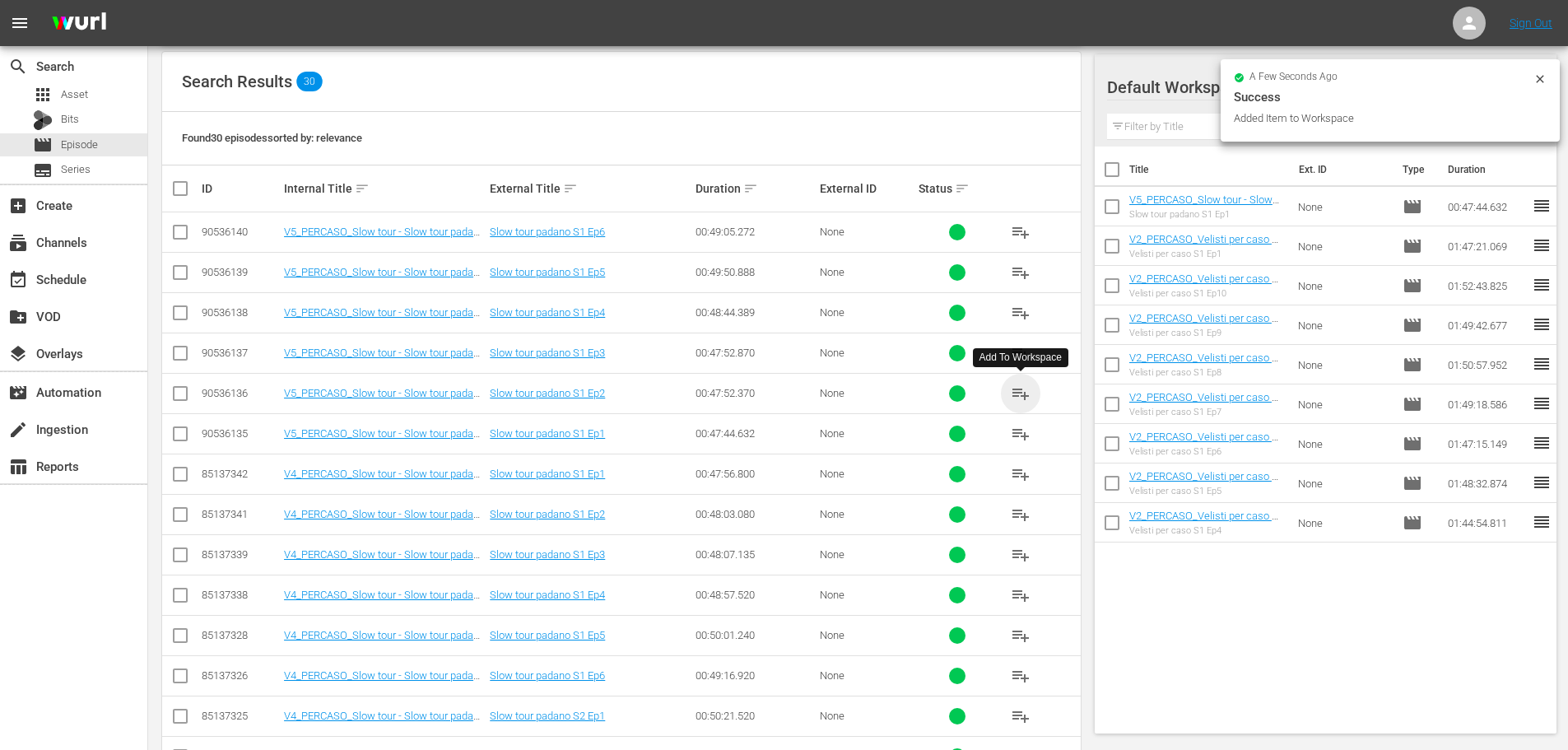
click at [1015, 390] on span "playlist_add" at bounding box center [1021, 393] width 20 height 20
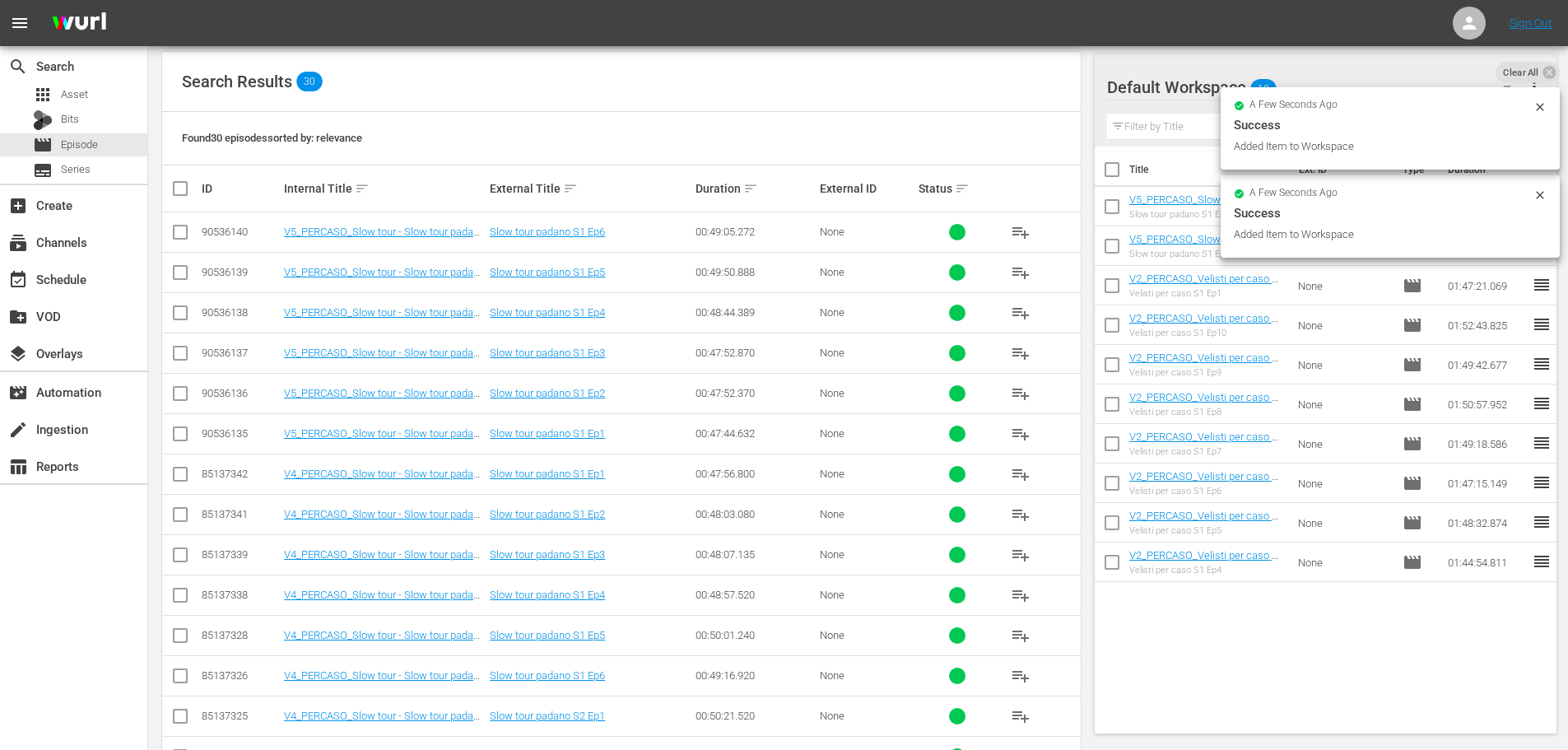
click at [1020, 353] on span "playlist_add" at bounding box center [1021, 353] width 20 height 20
click at [1024, 310] on span "playlist_add" at bounding box center [1021, 313] width 20 height 20
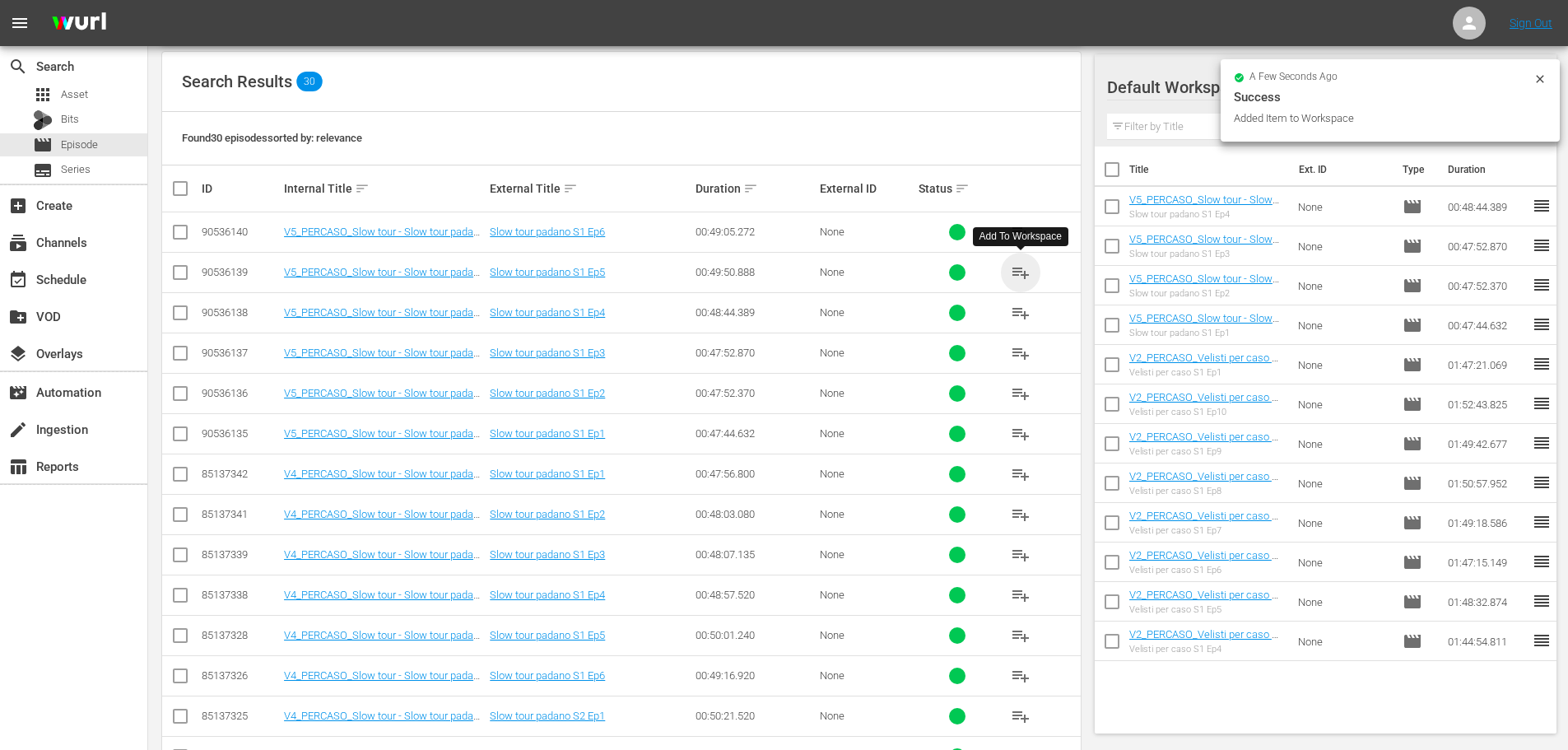
click at [1018, 274] on span "playlist_add" at bounding box center [1021, 273] width 20 height 20
click at [1024, 233] on span "playlist_add" at bounding box center [1021, 232] width 20 height 20
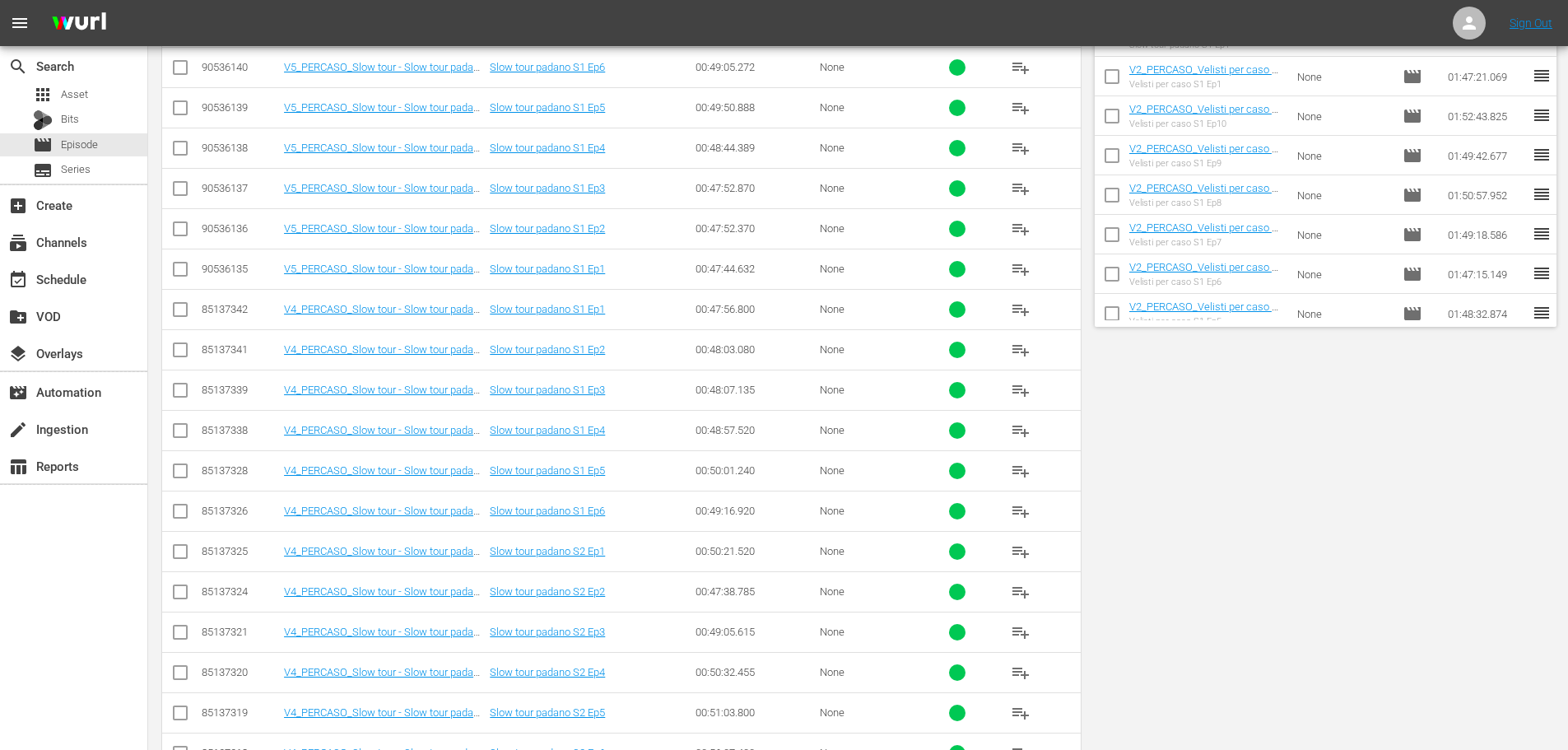
scroll to position [0, 0]
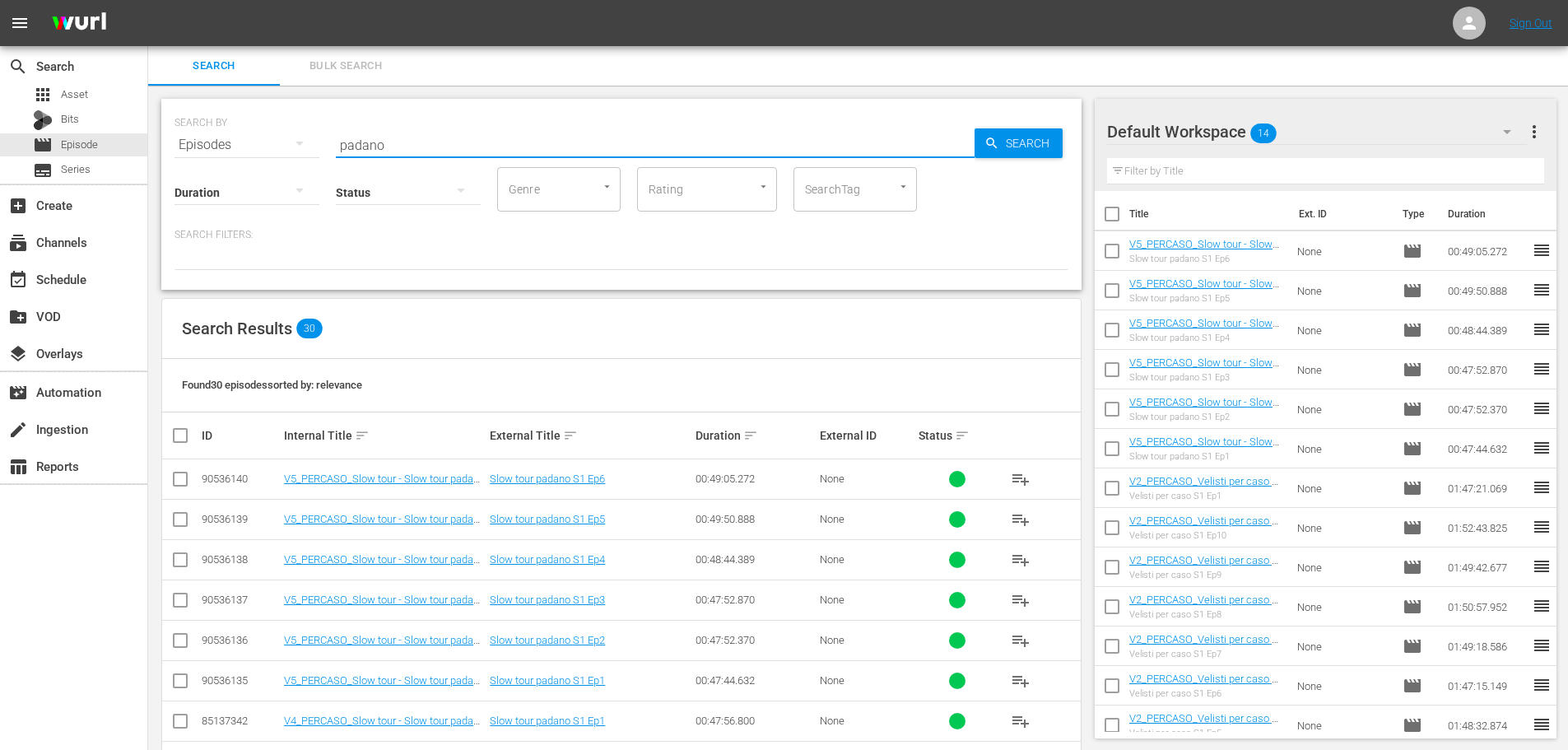
drag, startPoint x: 390, startPoint y: 143, endPoint x: 314, endPoint y: 162, distance: 78.3
click at [314, 162] on div "SEARCH BY Search By Episodes Search ID, Title, Description, Keywords, or Catego…" at bounding box center [621, 195] width 920 height 191
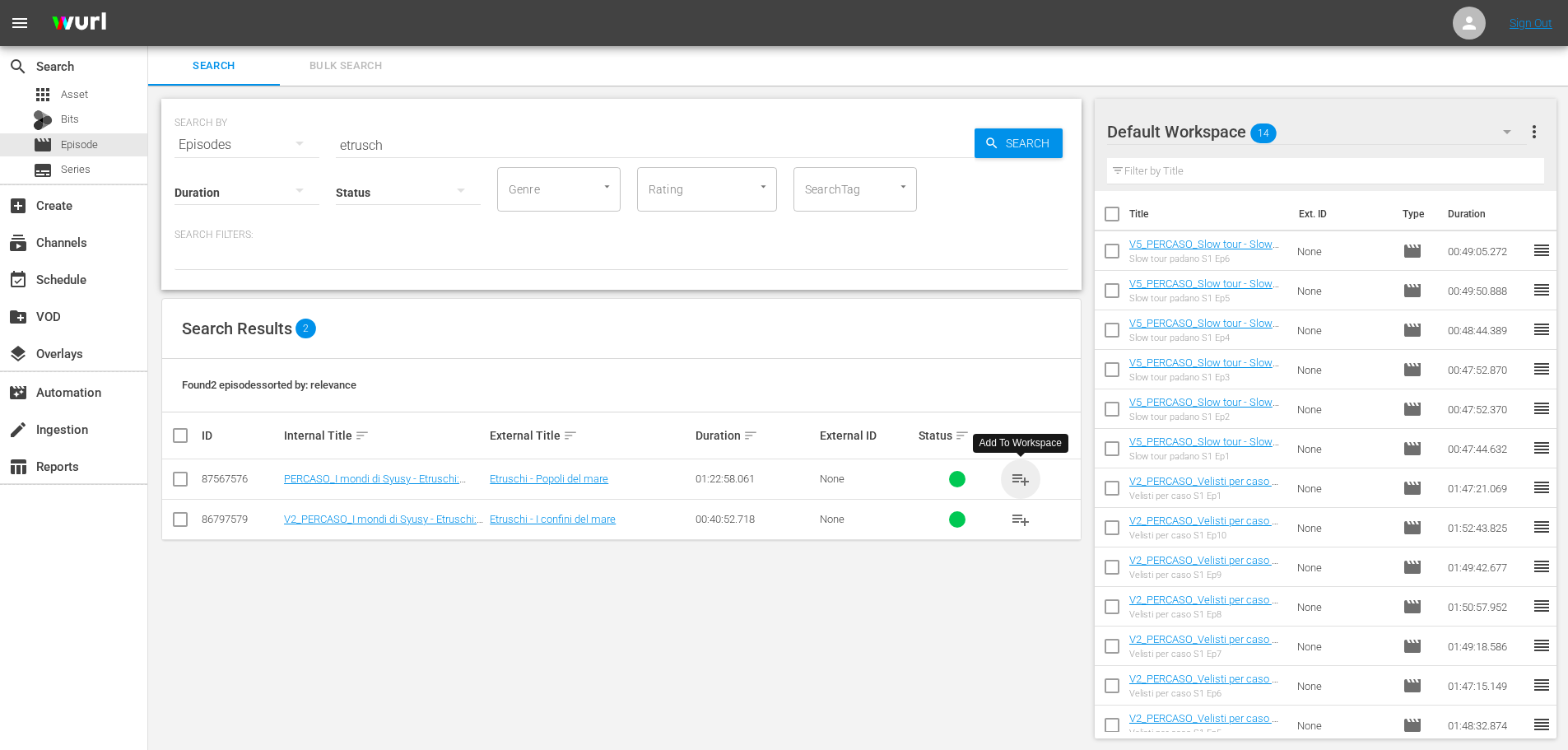
click at [1019, 481] on span "playlist_add" at bounding box center [1021, 479] width 20 height 20
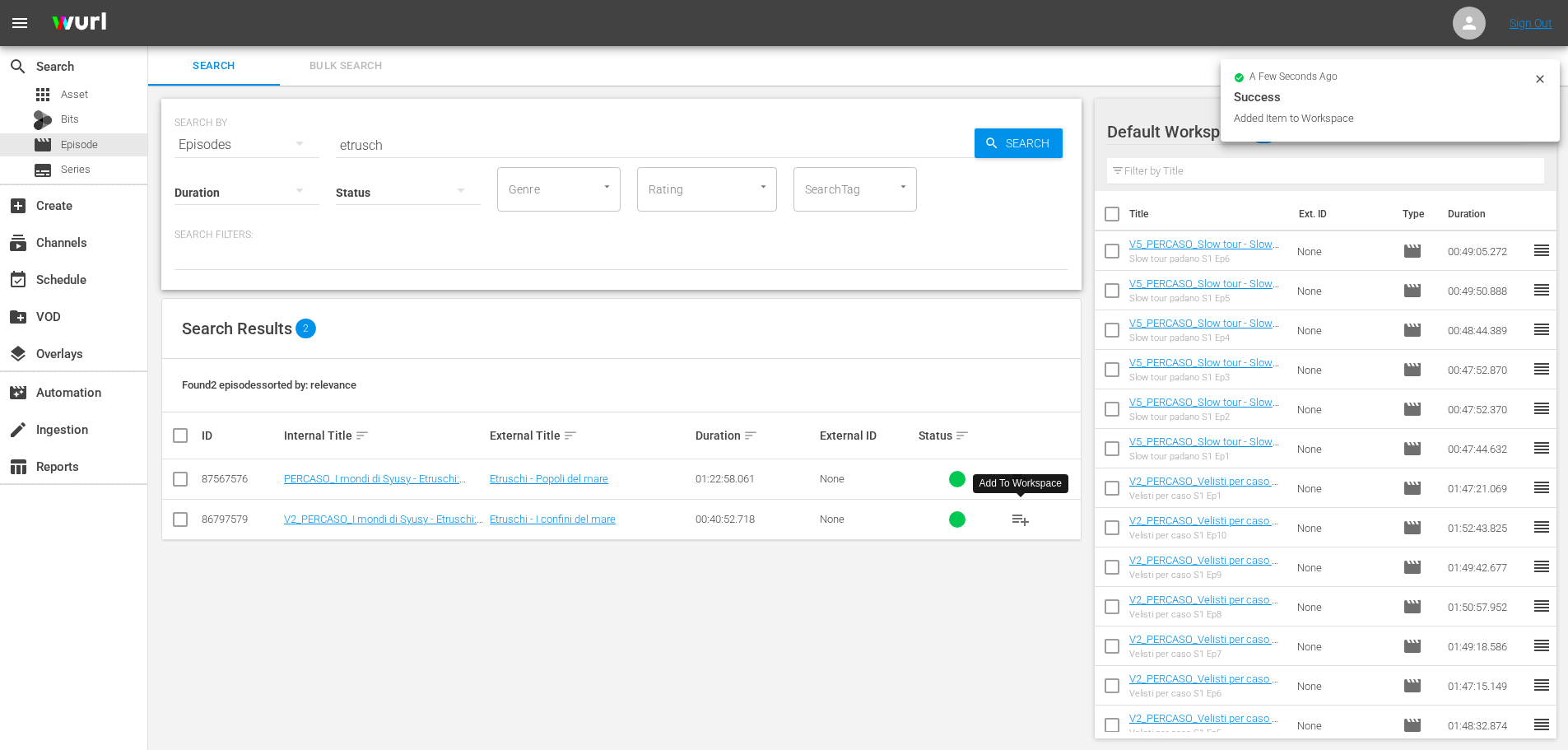
click at [1017, 520] on span "playlist_add" at bounding box center [1021, 519] width 20 height 20
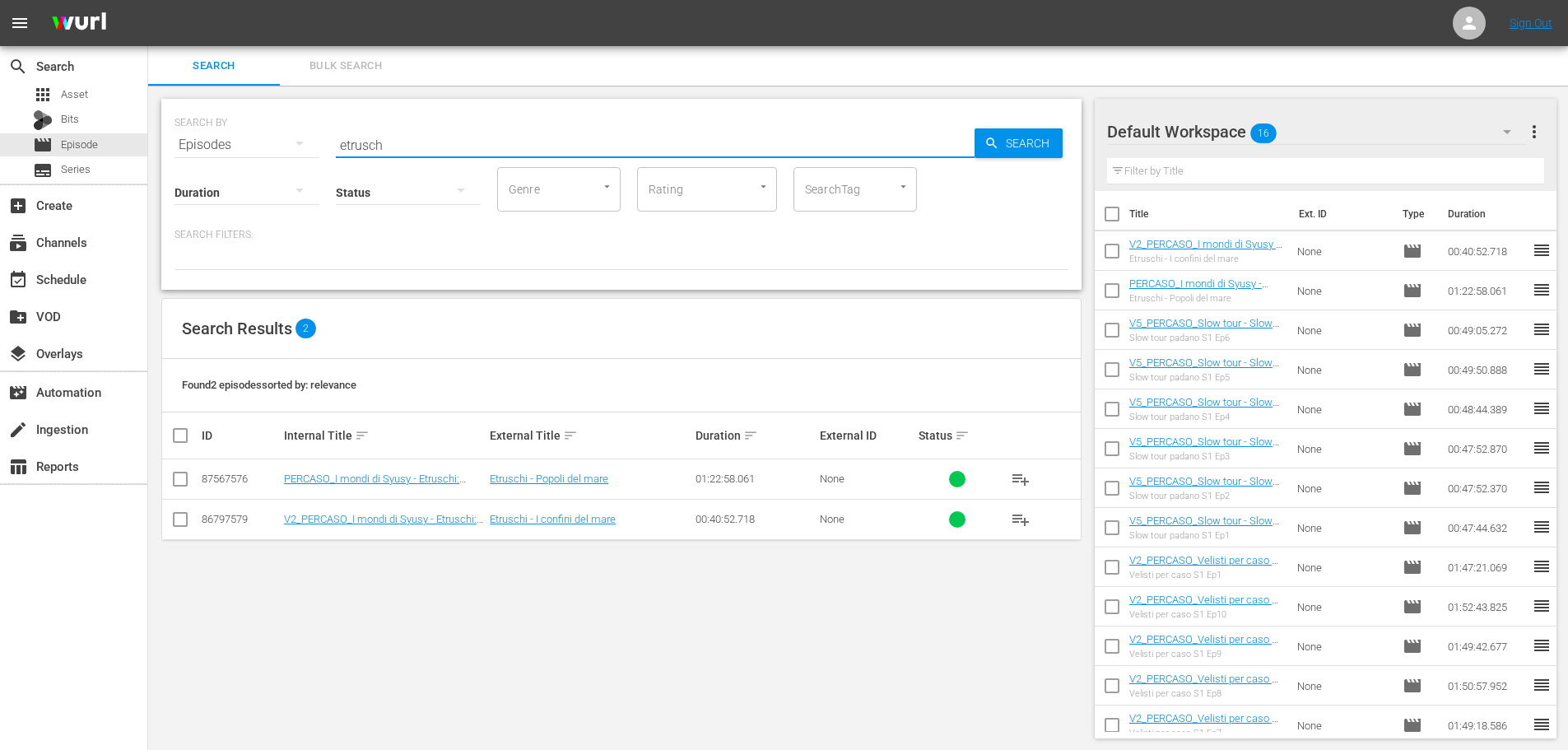
drag, startPoint x: 441, startPoint y: 145, endPoint x: 304, endPoint y: 155, distance: 137.4
click at [304, 155] on div "SEARCH BY Search By Episodes Search ID, Title, Description, Keywords, or Catego…" at bounding box center [621, 195] width 920 height 191
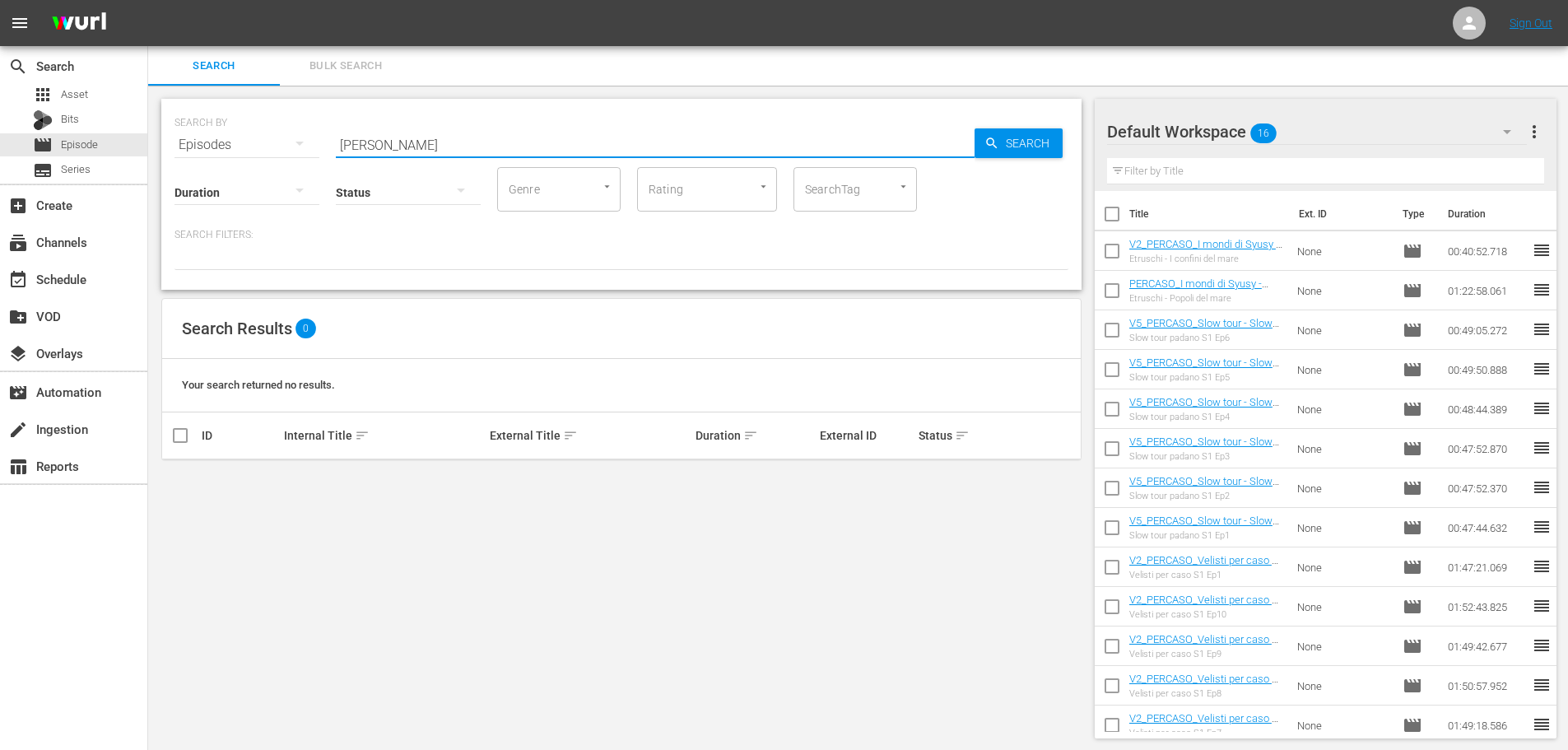
type input "leonard"
drag, startPoint x: 447, startPoint y: 129, endPoint x: 241, endPoint y: 151, distance: 207.2
click at [241, 151] on div "SEARCH BY Search By Episodes Search ID, Title, Description, Keywords, or Catego…" at bounding box center [622, 135] width 894 height 60
click at [141, 95] on div "apps Asset" at bounding box center [74, 94] width 148 height 23
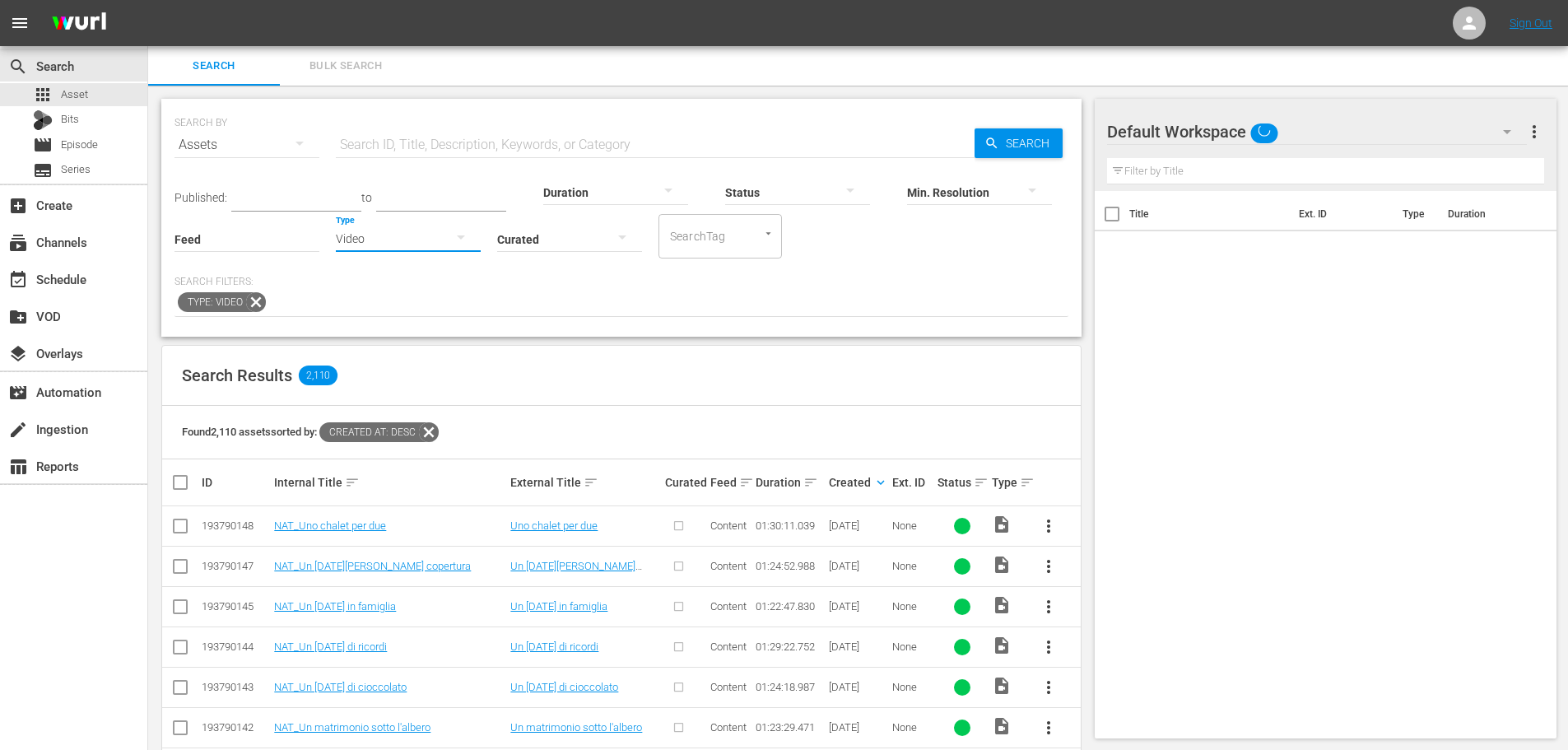
click at [447, 237] on button "button" at bounding box center [461, 237] width 39 height 39
click at [423, 262] on div "Ad" at bounding box center [408, 263] width 145 height 26
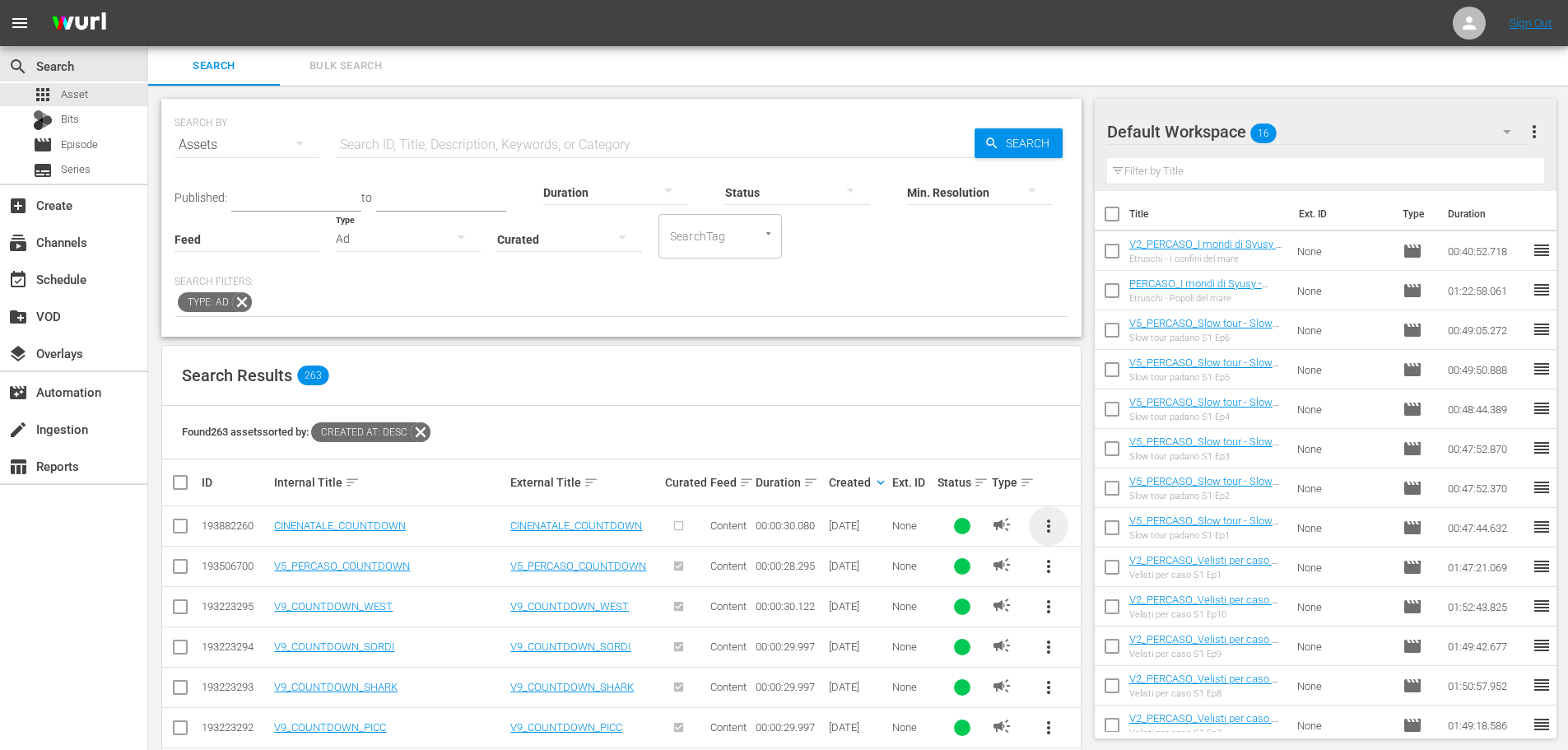
click at [1051, 527] on span "more_vert" at bounding box center [1049, 526] width 20 height 20
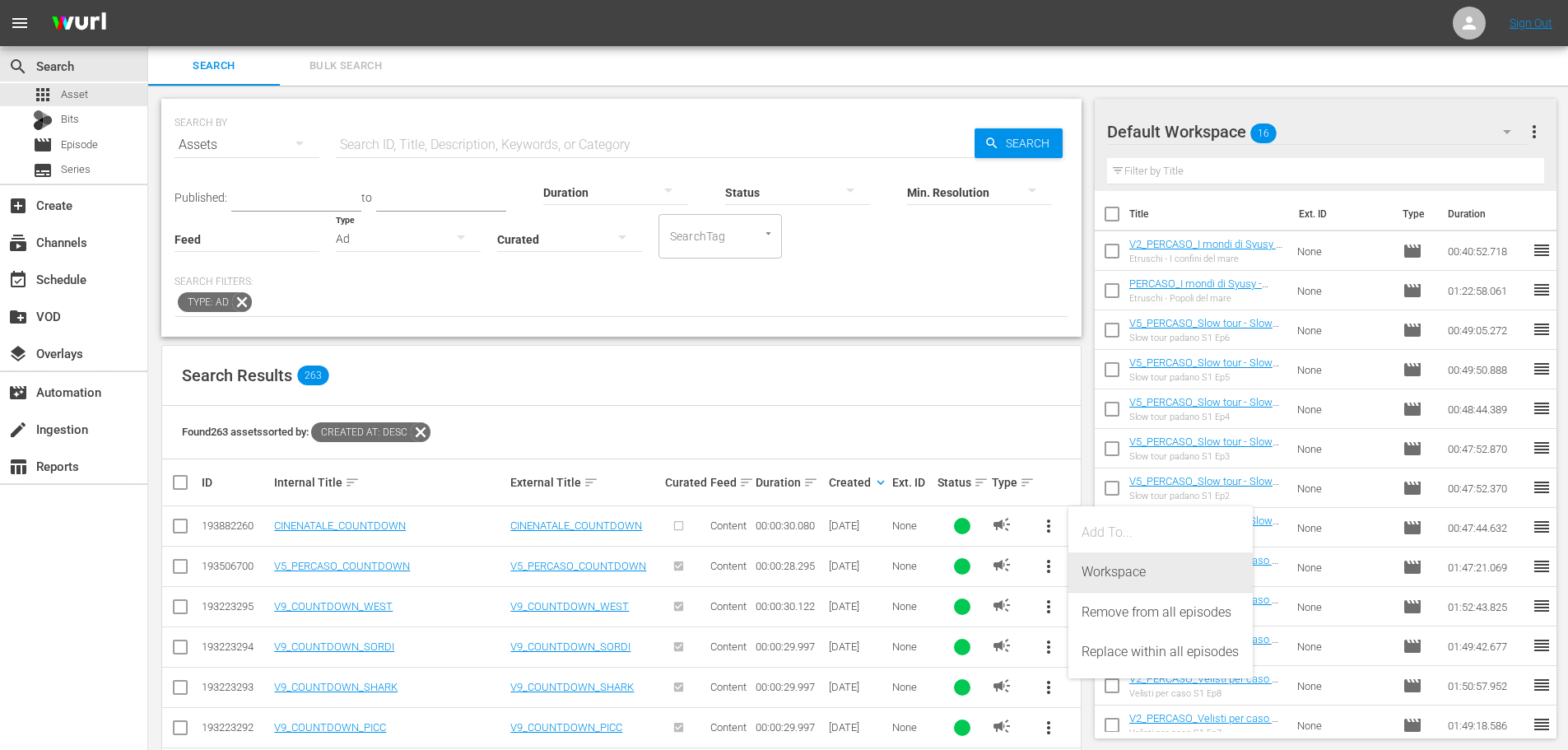
click at [1126, 571] on div "Workspace" at bounding box center [1160, 571] width 158 height 39
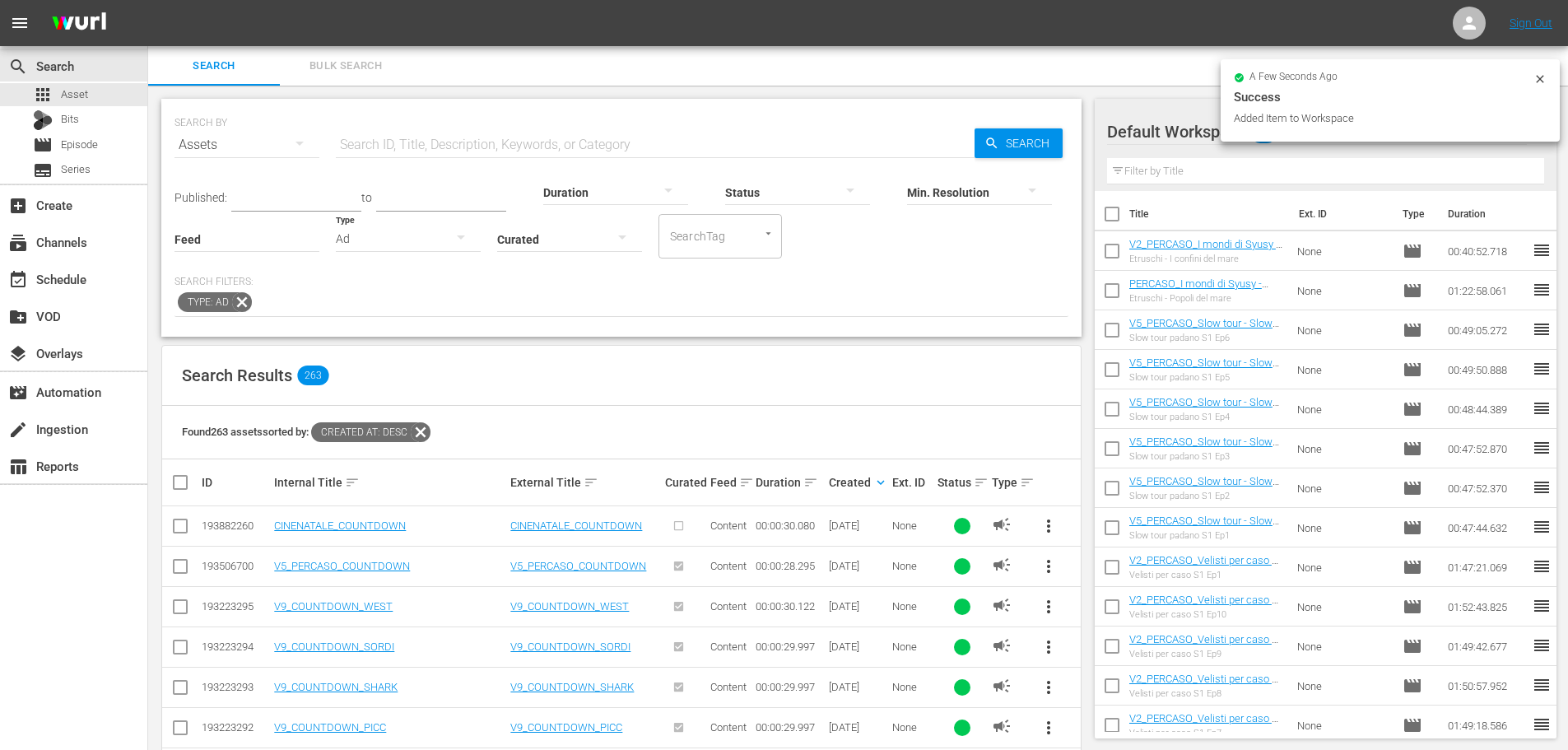
click at [341, 237] on div "Ad" at bounding box center [408, 238] width 145 height 46
click at [393, 336] on div "Promo" at bounding box center [408, 341] width 145 height 26
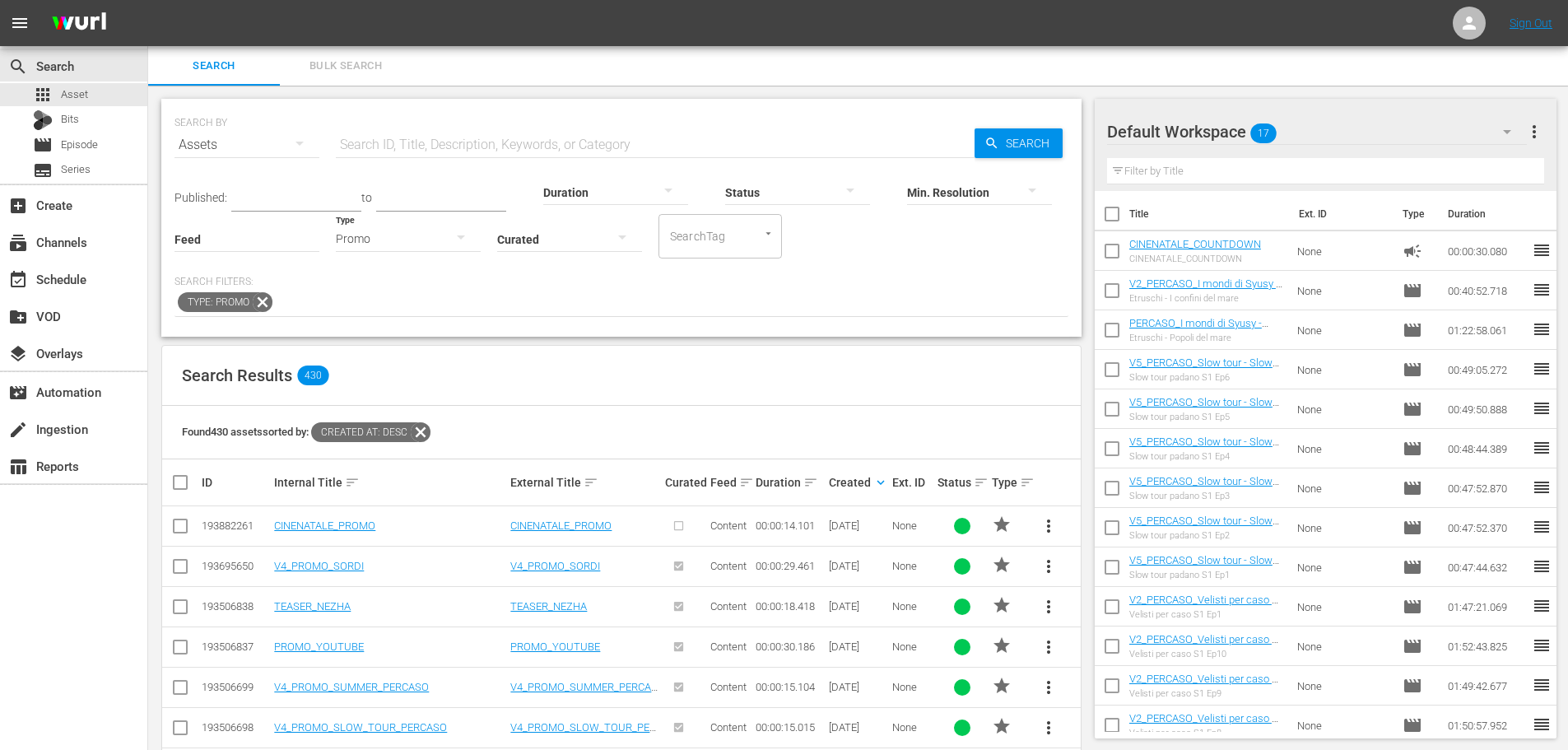
click at [1050, 520] on span "more_vert" at bounding box center [1049, 526] width 20 height 20
click at [1111, 582] on div "Workspace" at bounding box center [1160, 571] width 158 height 39
click at [404, 233] on div "Promo" at bounding box center [408, 238] width 145 height 46
click at [394, 232] on div "Video" at bounding box center [408, 237] width 145 height 26
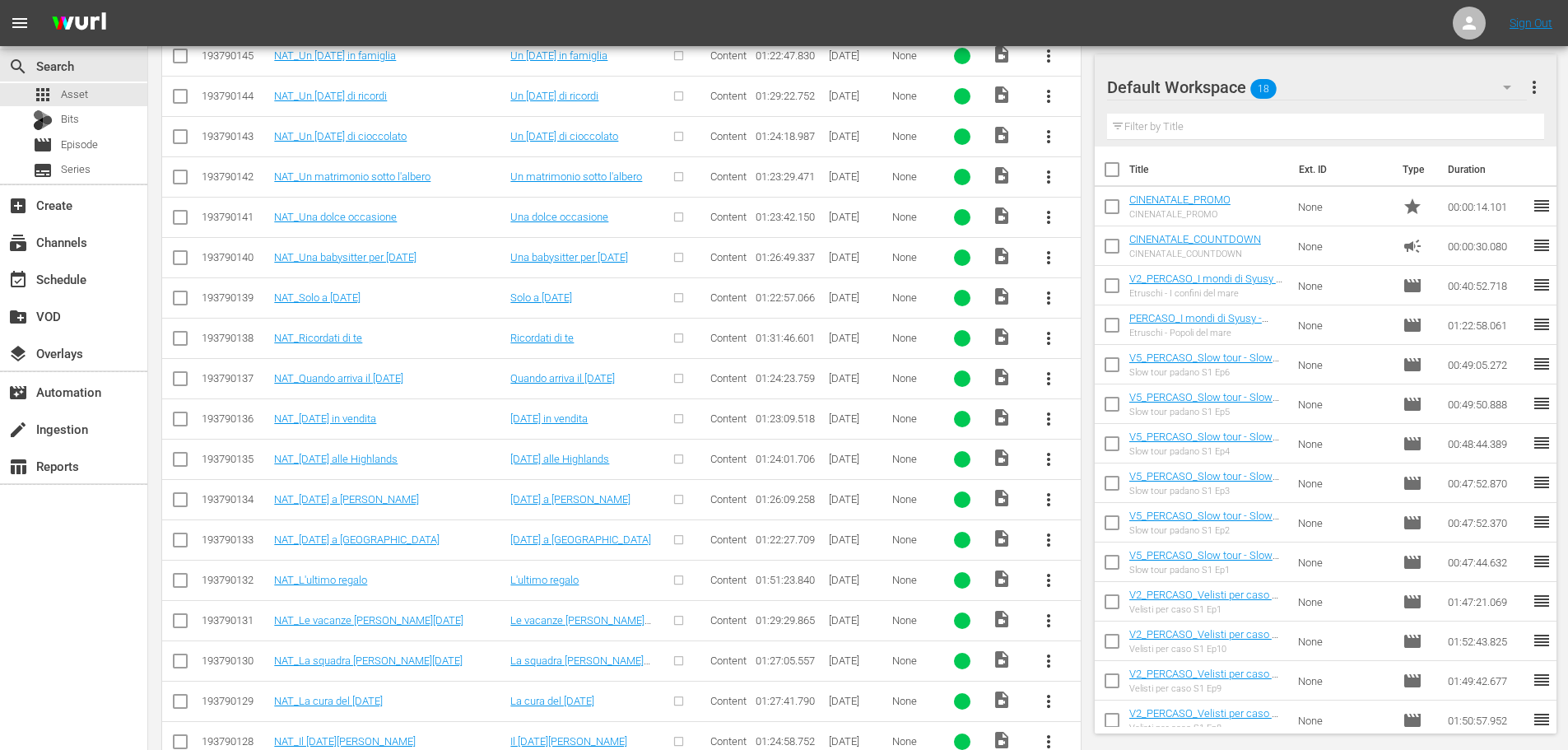
scroll to position [798, 0]
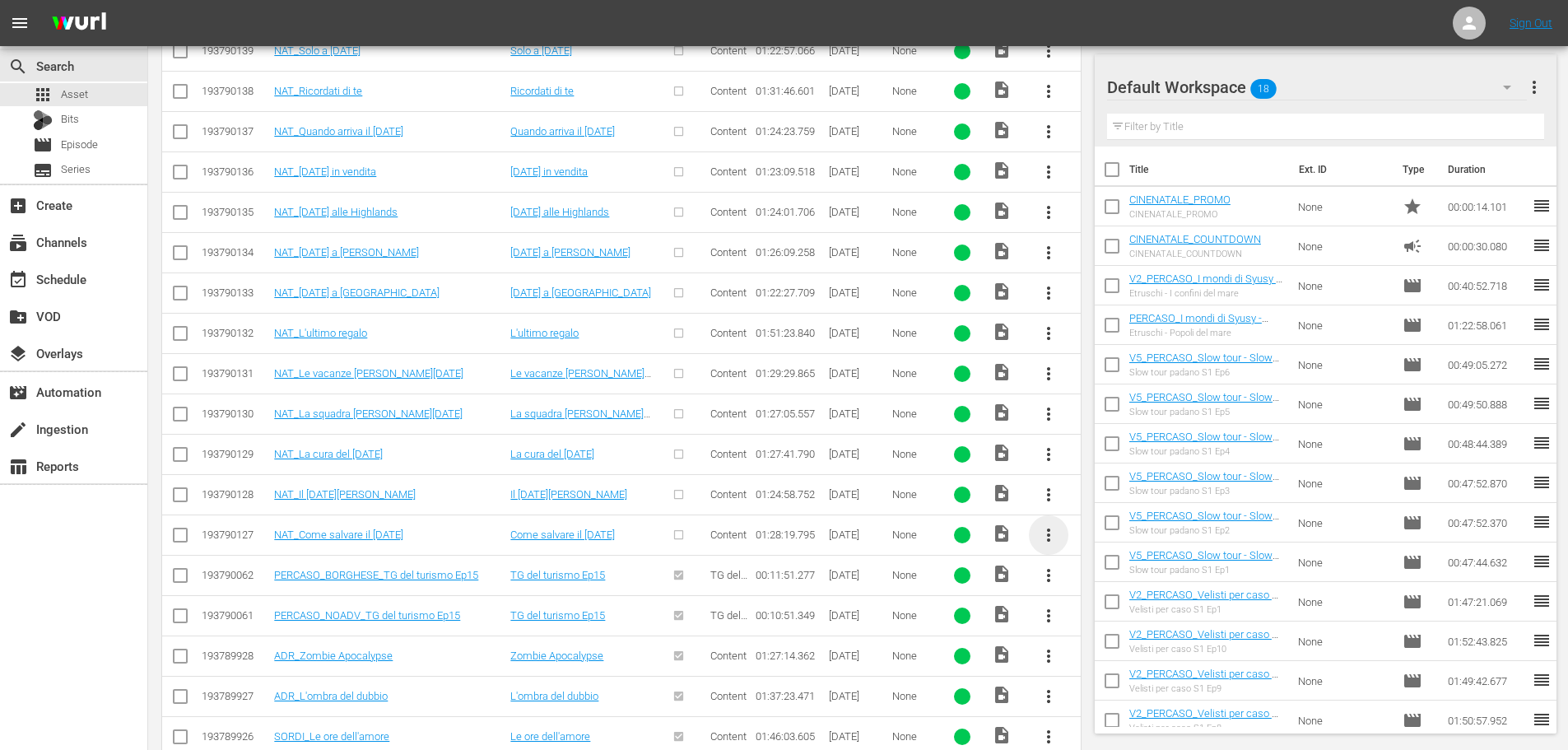
click at [1050, 534] on span "more_vert" at bounding box center [1049, 535] width 20 height 20
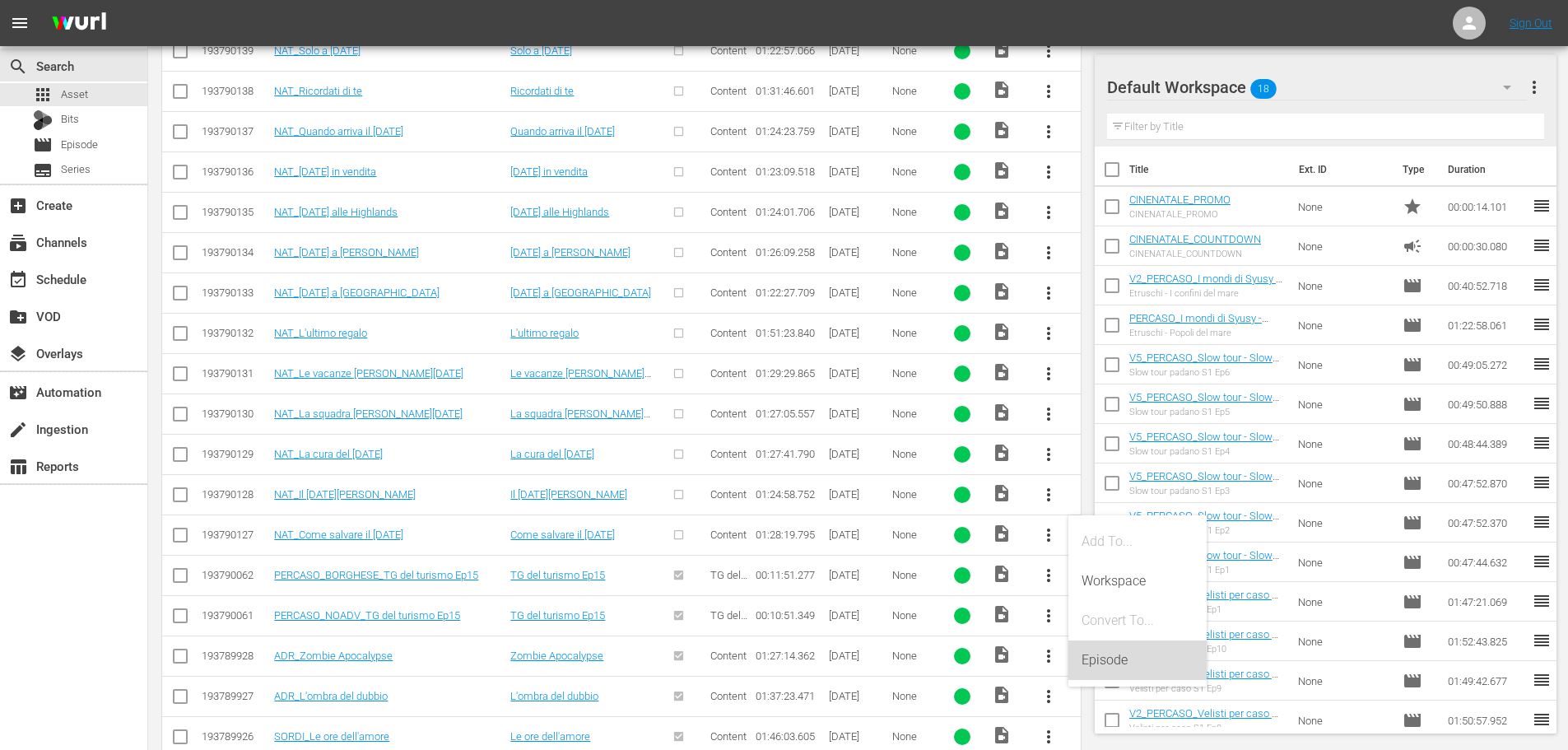
click at [1113, 668] on div "Episode" at bounding box center [1137, 659] width 112 height 39
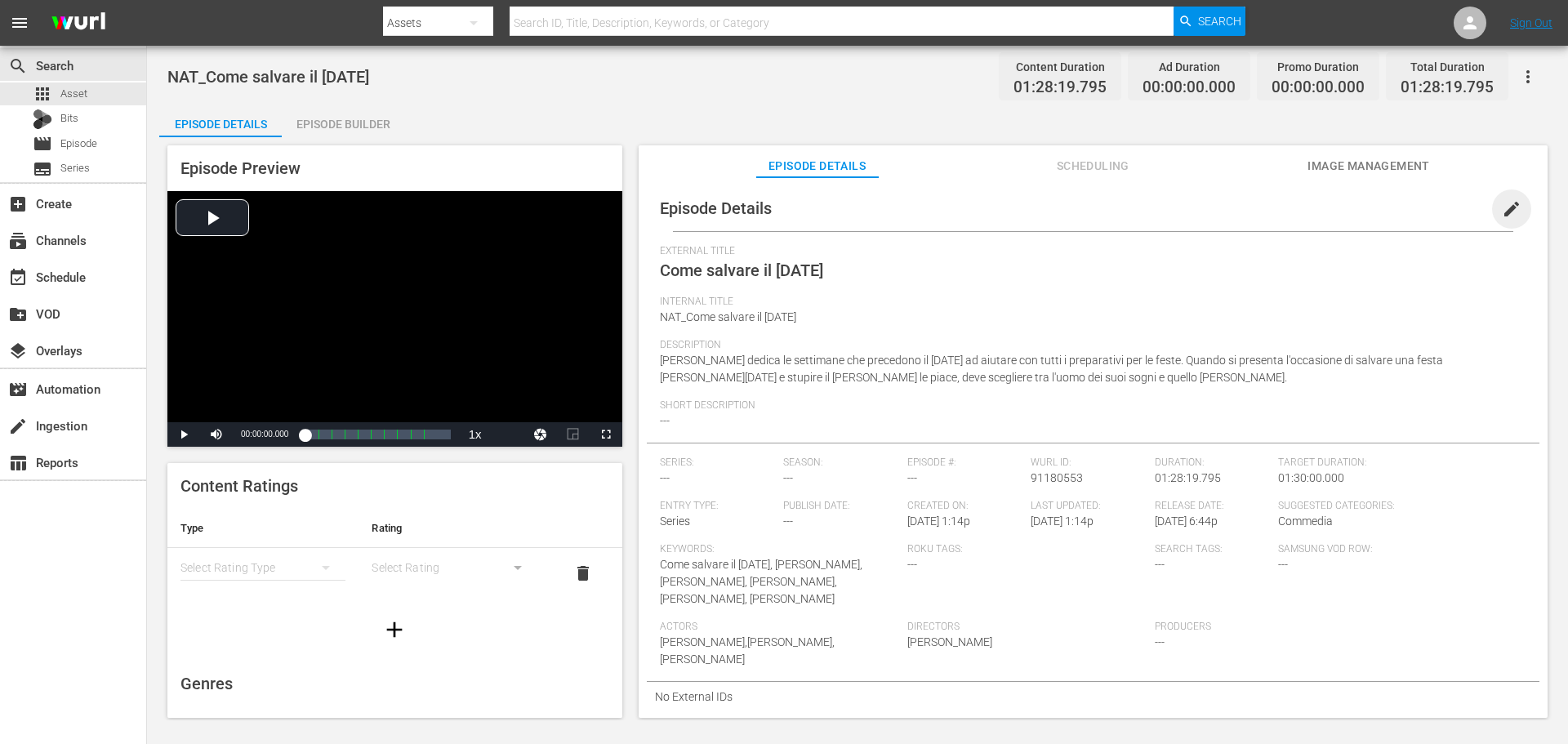
click at [1510, 215] on span "edit" at bounding box center [1511, 209] width 20 height 20
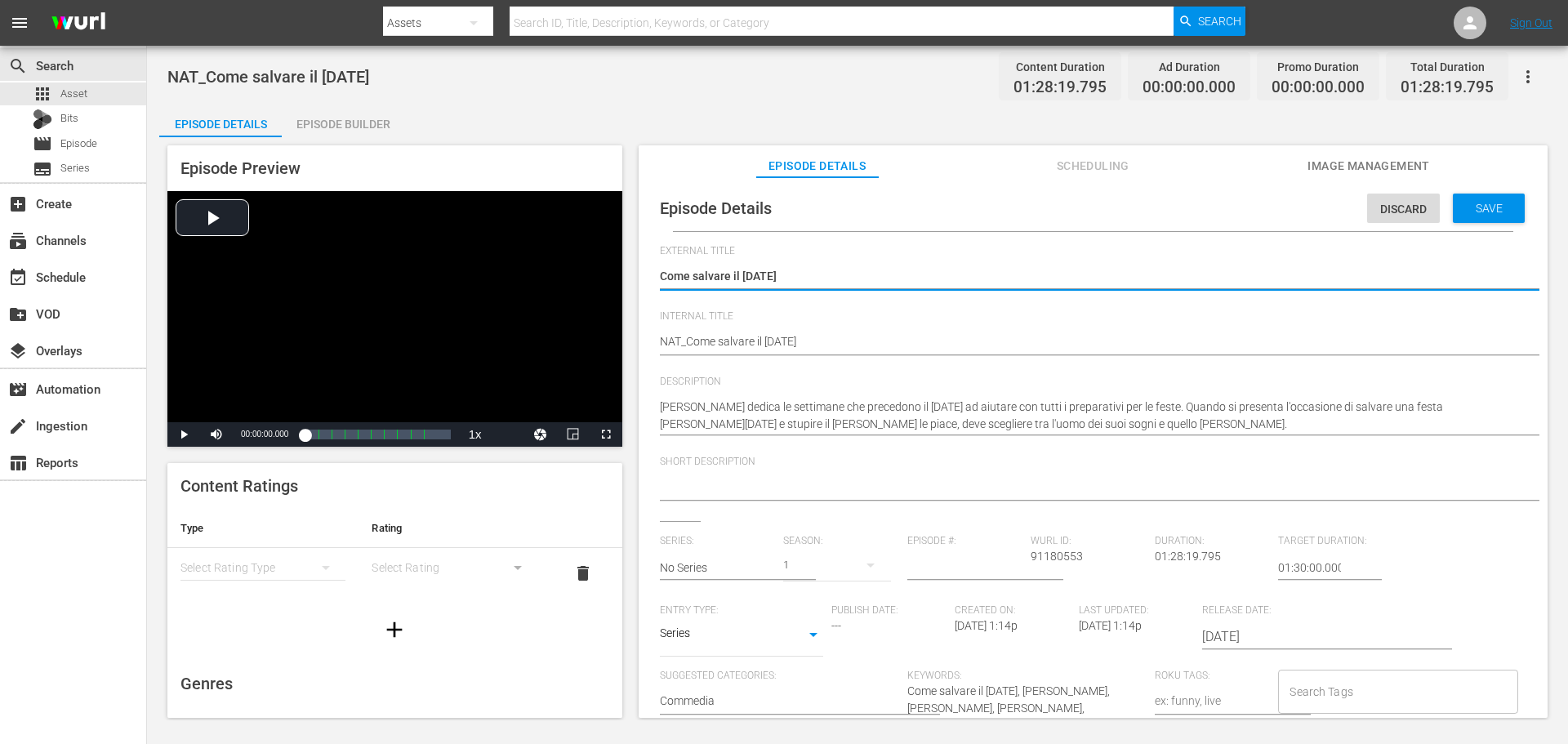
scroll to position [12, 0]
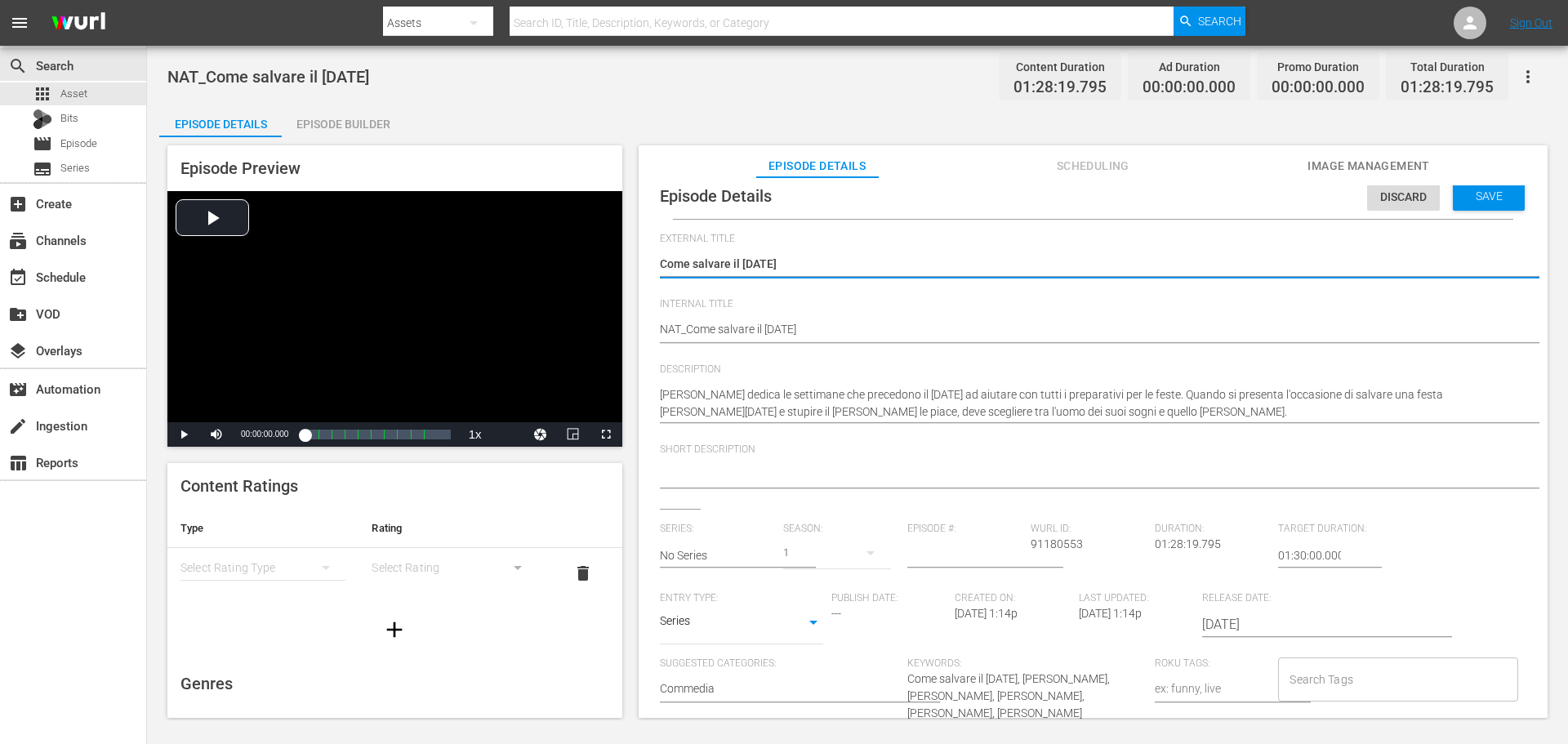
click at [778, 613] on body "menu Search By Assets Search ID, Title, Description, Keywords, or Category Sear…" at bounding box center [784, 372] width 1568 height 744
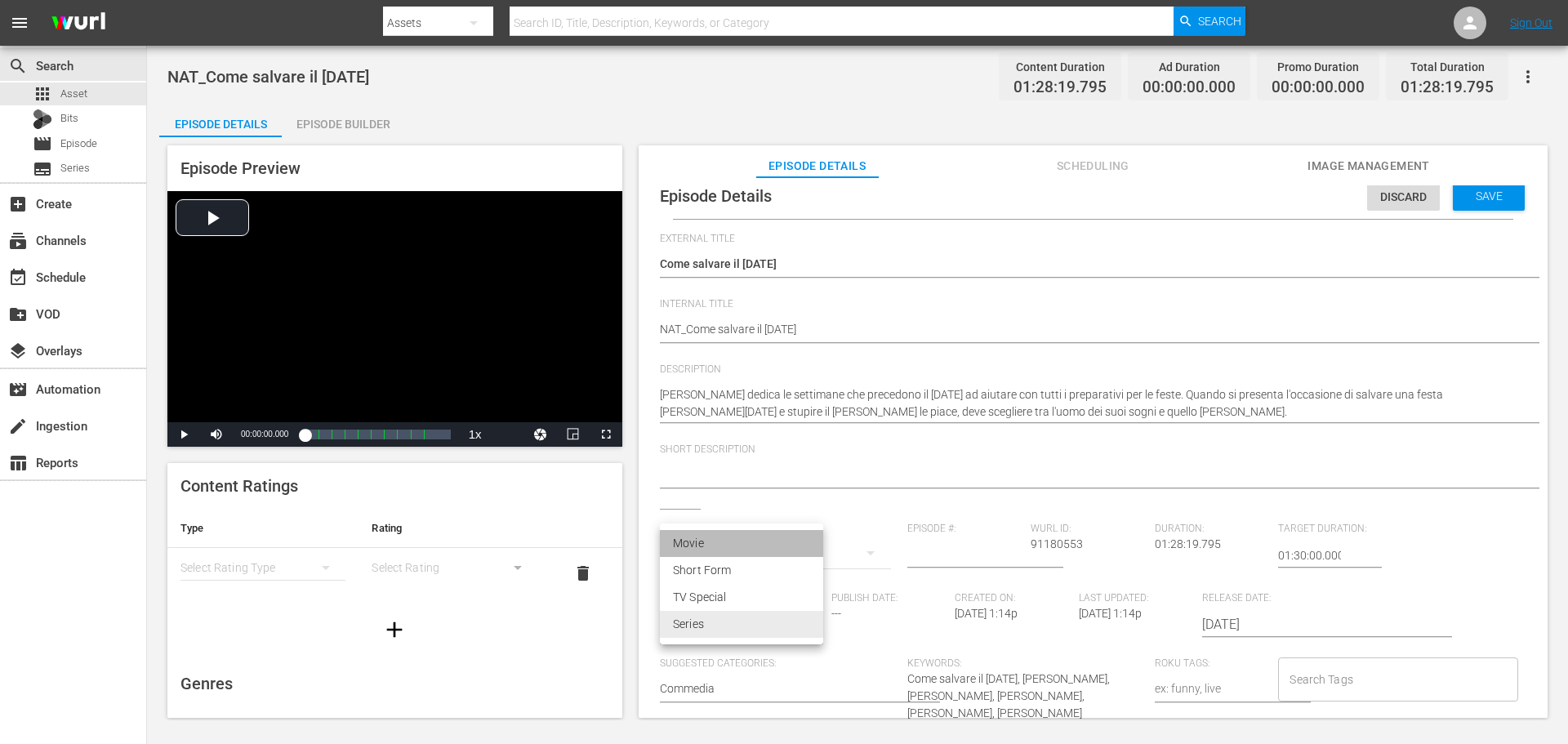
click at [732, 543] on li "Movie" at bounding box center [742, 543] width 163 height 27
type input "MOVIE"
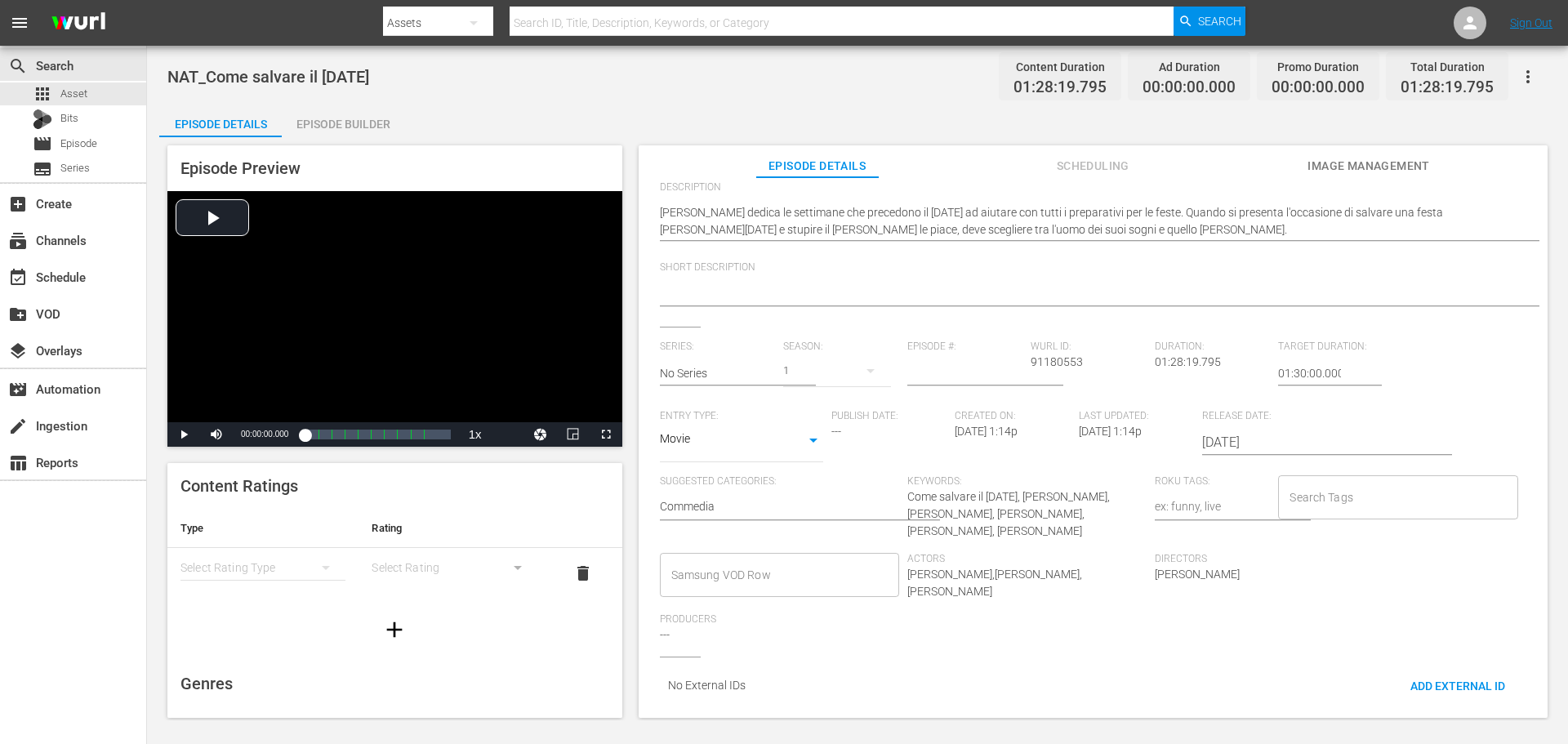
click at [772, 566] on input "Samsung VOD Row" at bounding box center [767, 574] width 200 height 29
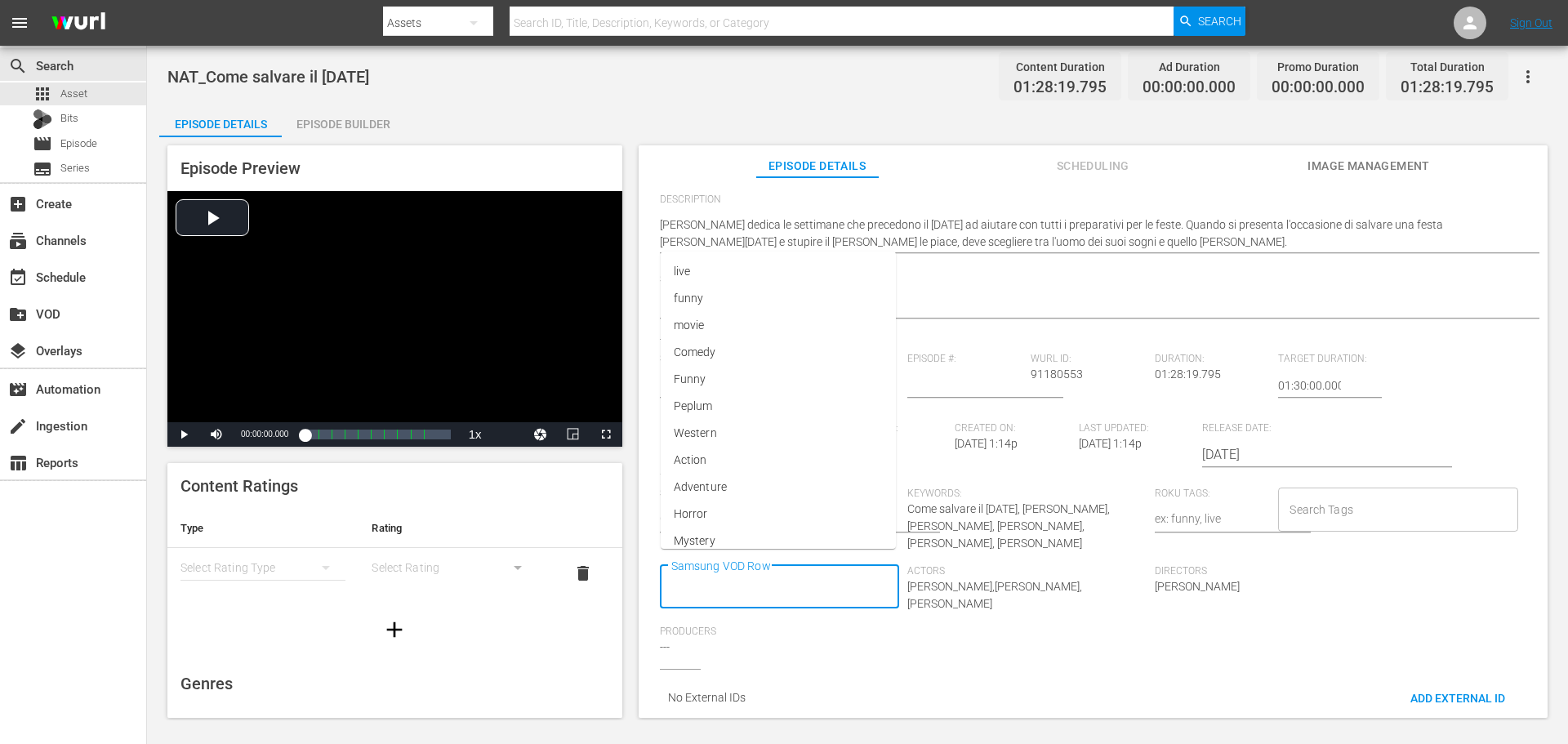
scroll to position [0, 0]
type input "C"
click at [1282, 591] on div "Directors Adrian Langley" at bounding box center [1278, 595] width 247 height 61
click at [779, 573] on input "Samsung VOD Row" at bounding box center [767, 587] width 200 height 29
type input "Movie"
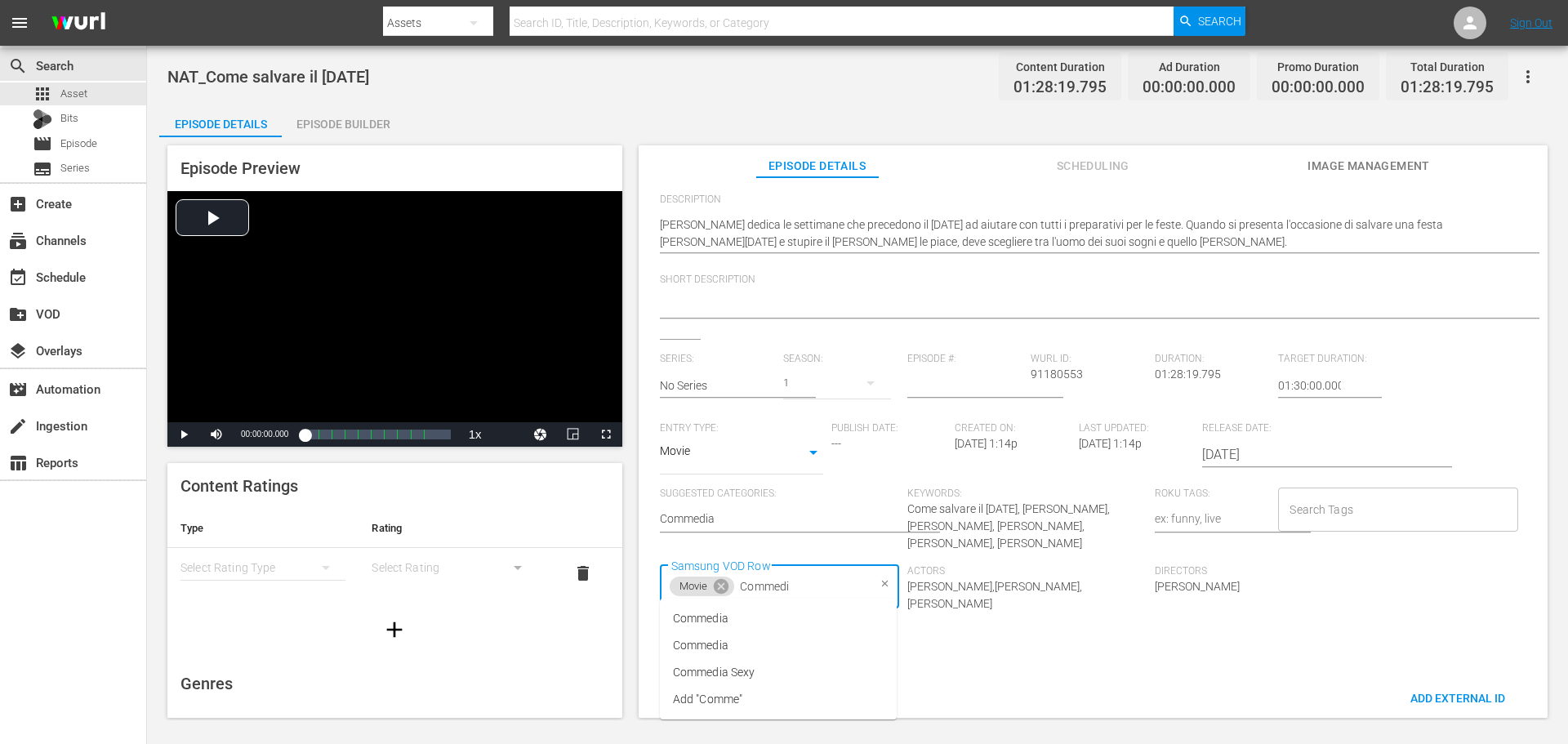
type input "Commedia"
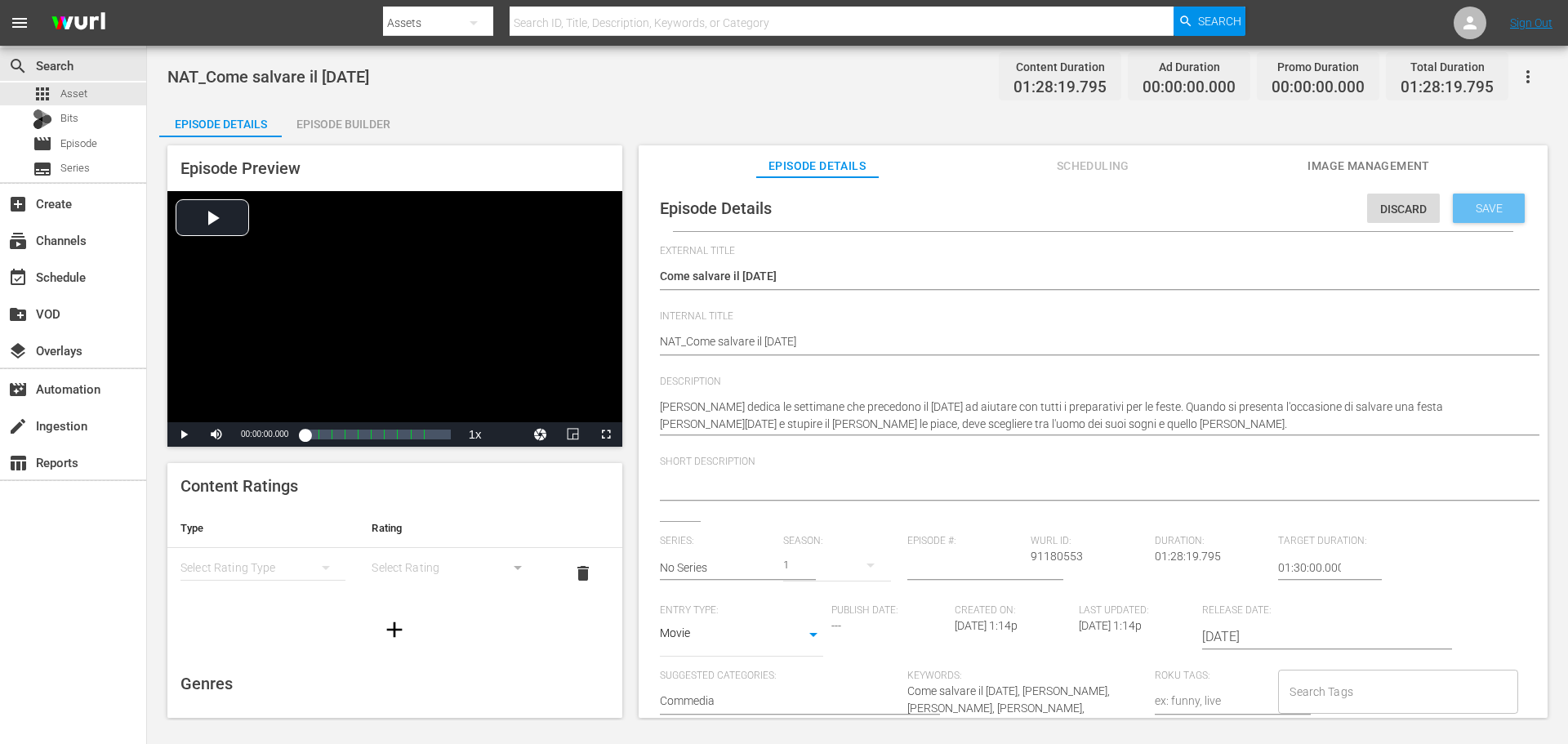
click at [1493, 208] on span "Save" at bounding box center [1489, 208] width 53 height 13
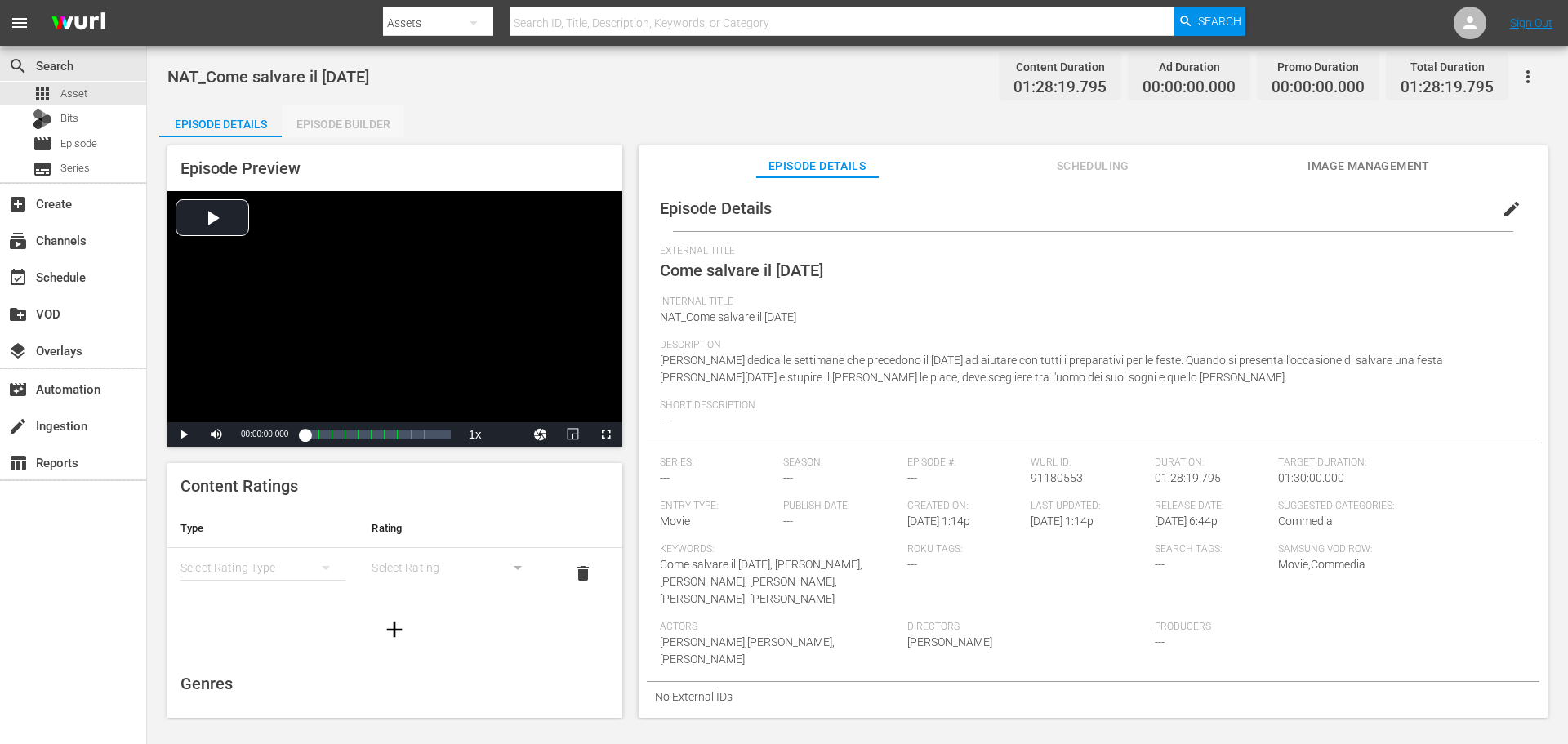
click at [355, 131] on div "Episode Builder" at bounding box center [343, 124] width 122 height 39
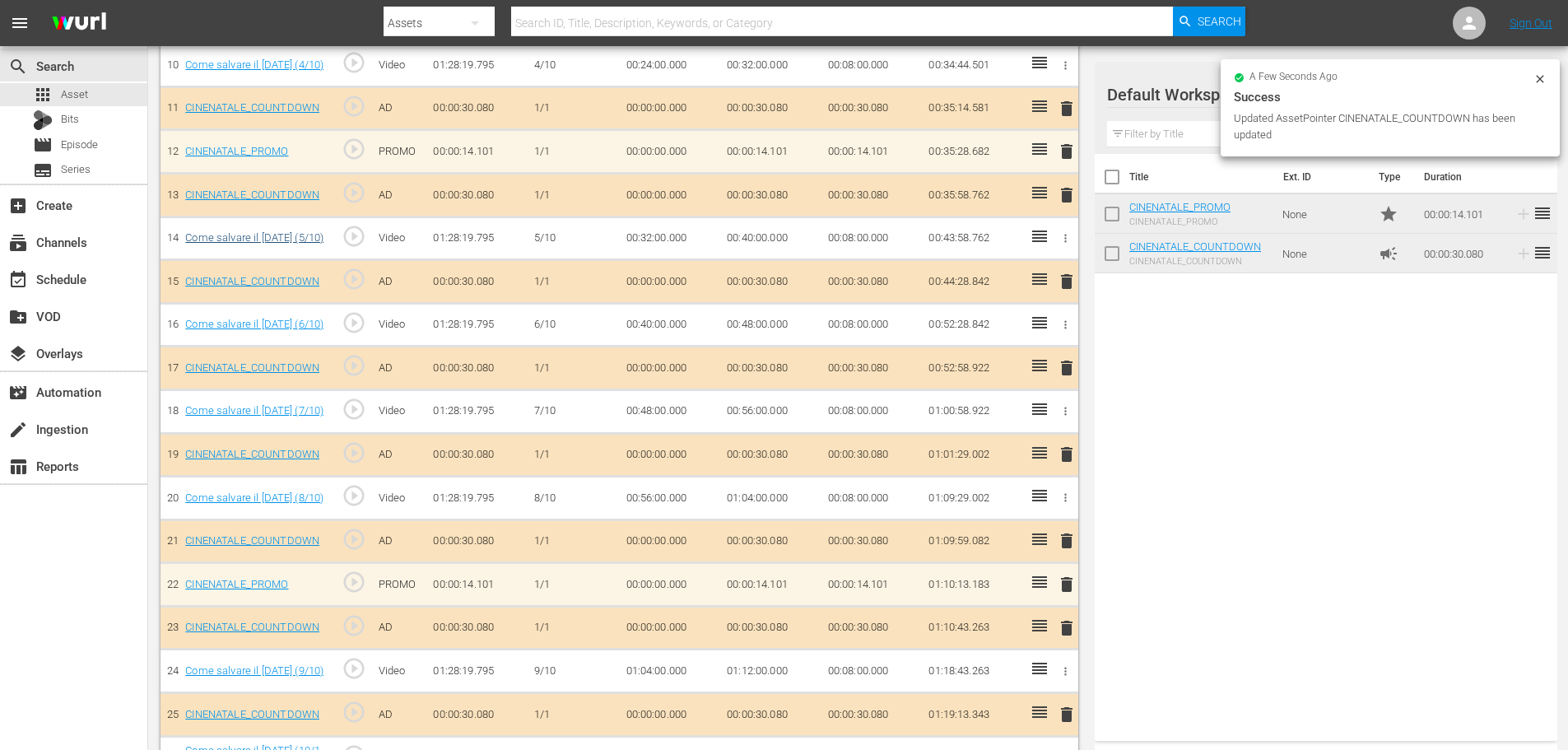
scroll to position [917, 0]
click at [107, 96] on div "apps Asset" at bounding box center [74, 94] width 148 height 23
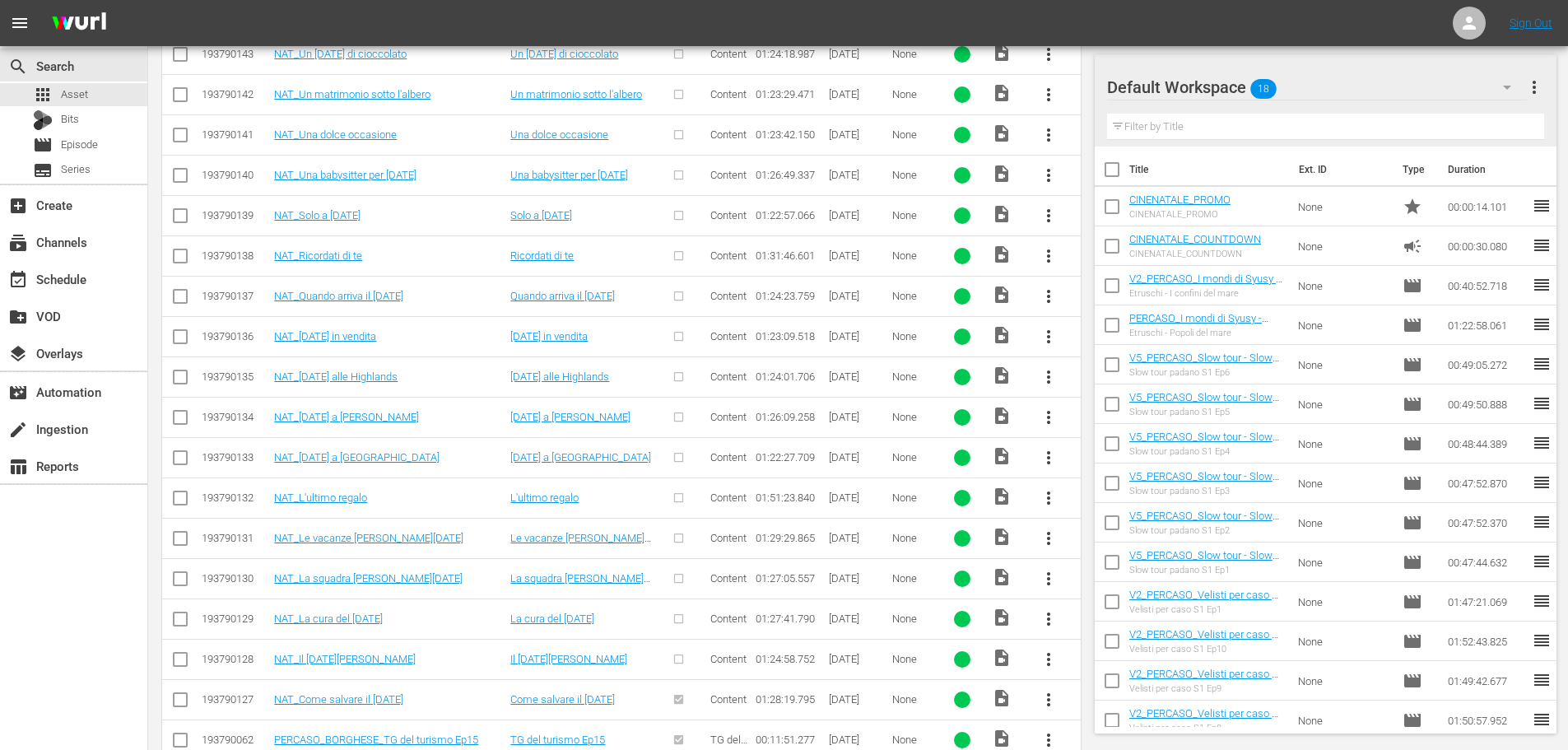
scroll to position [880, 0]
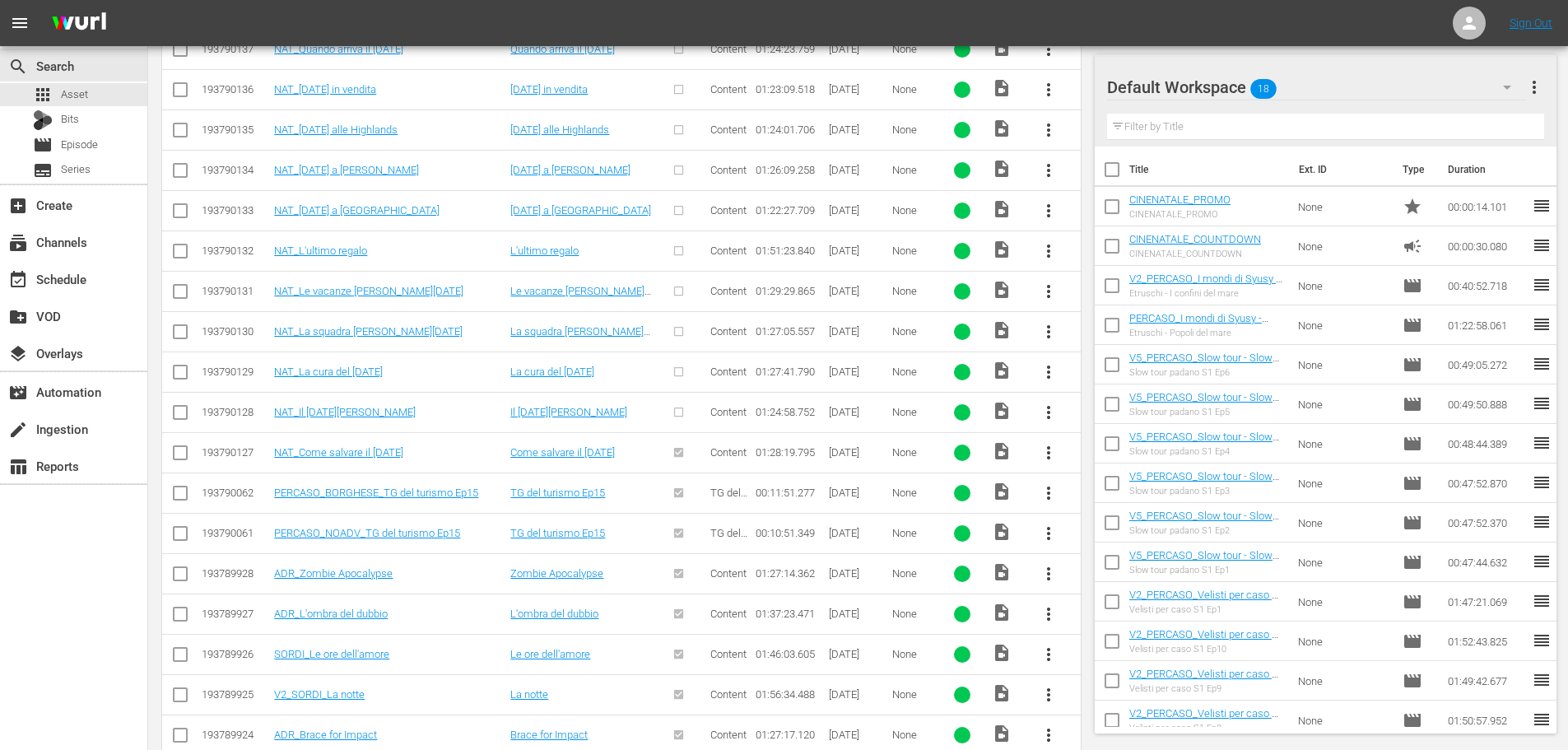
click at [1044, 409] on span "more_vert" at bounding box center [1049, 413] width 20 height 20
click at [1090, 534] on div "Episode" at bounding box center [1137, 537] width 112 height 39
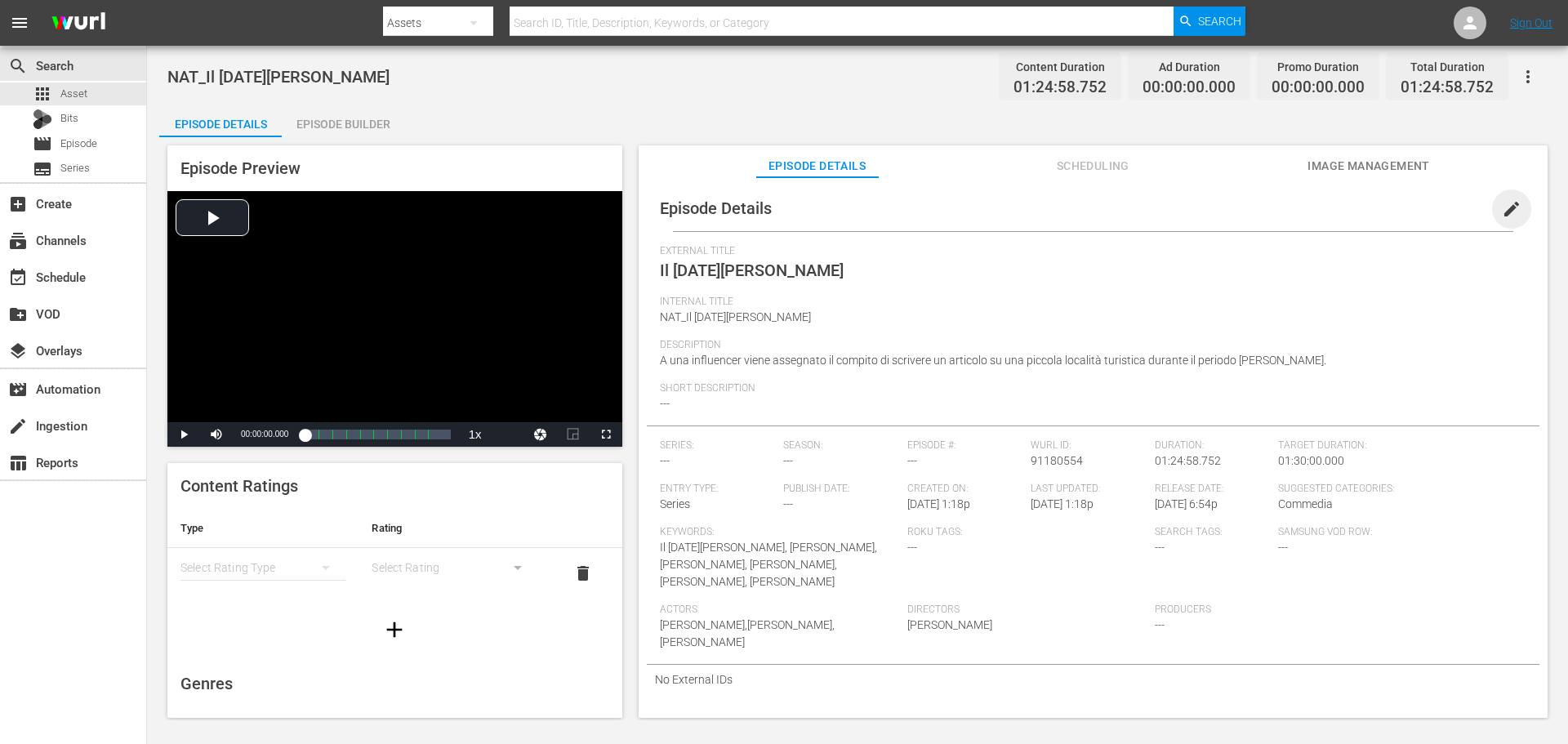
click at [1501, 207] on span "edit" at bounding box center [1511, 209] width 20 height 20
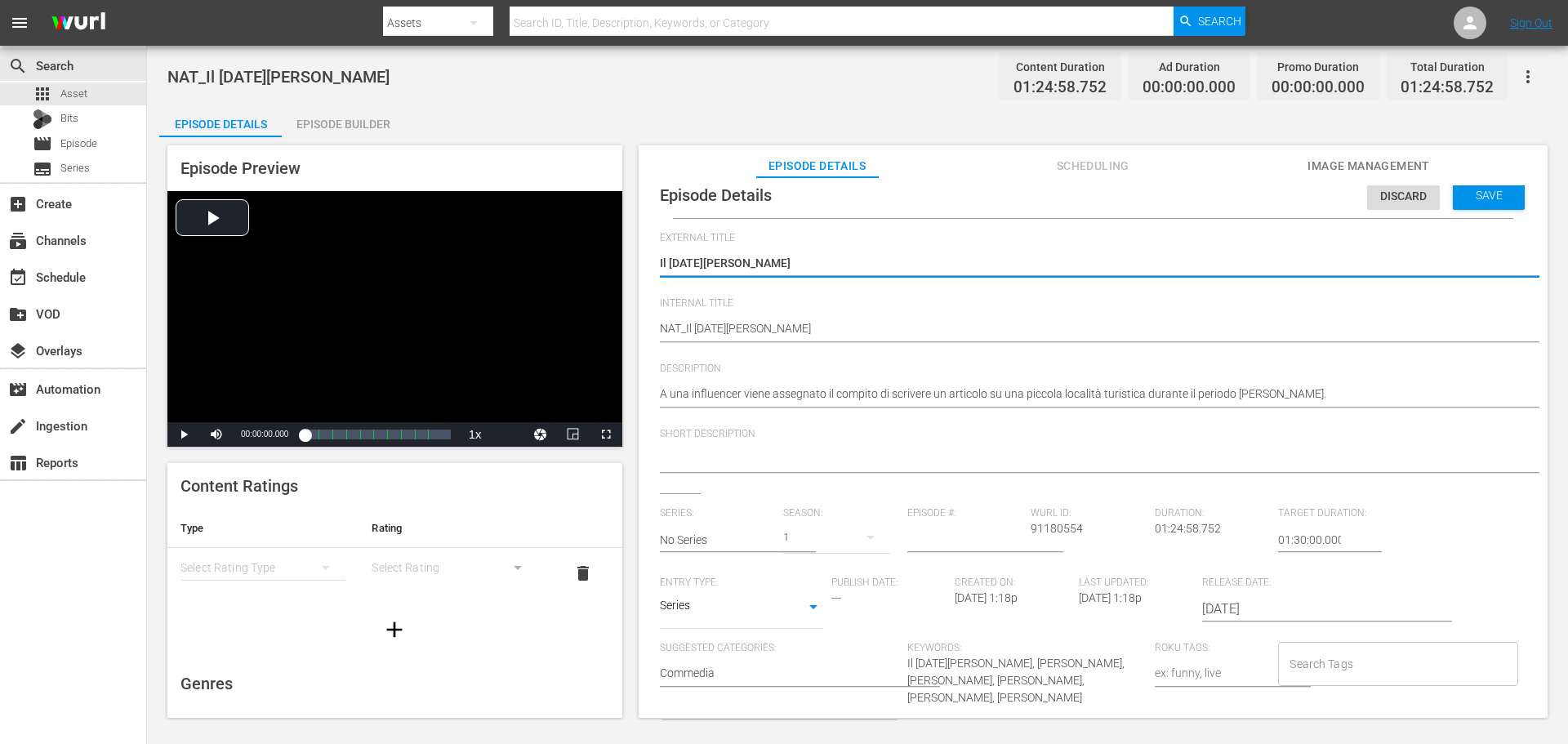
scroll to position [16, 0]
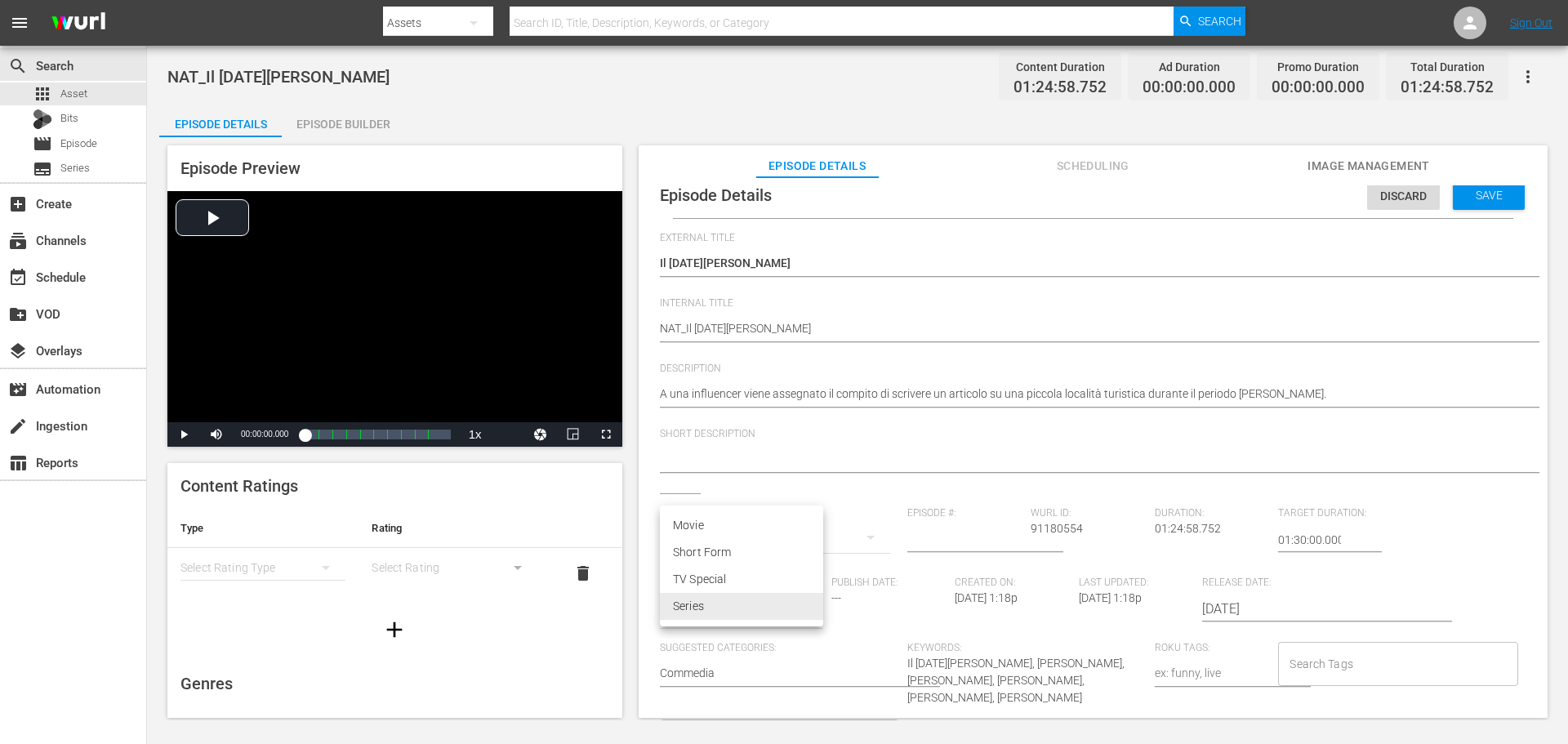
click at [775, 605] on body "menu Search By Assets Search ID, Title, Description, Keywords, or Category Sear…" at bounding box center [784, 372] width 1568 height 744
click at [734, 536] on li "Movie" at bounding box center [742, 525] width 163 height 27
type input "MOVIE"
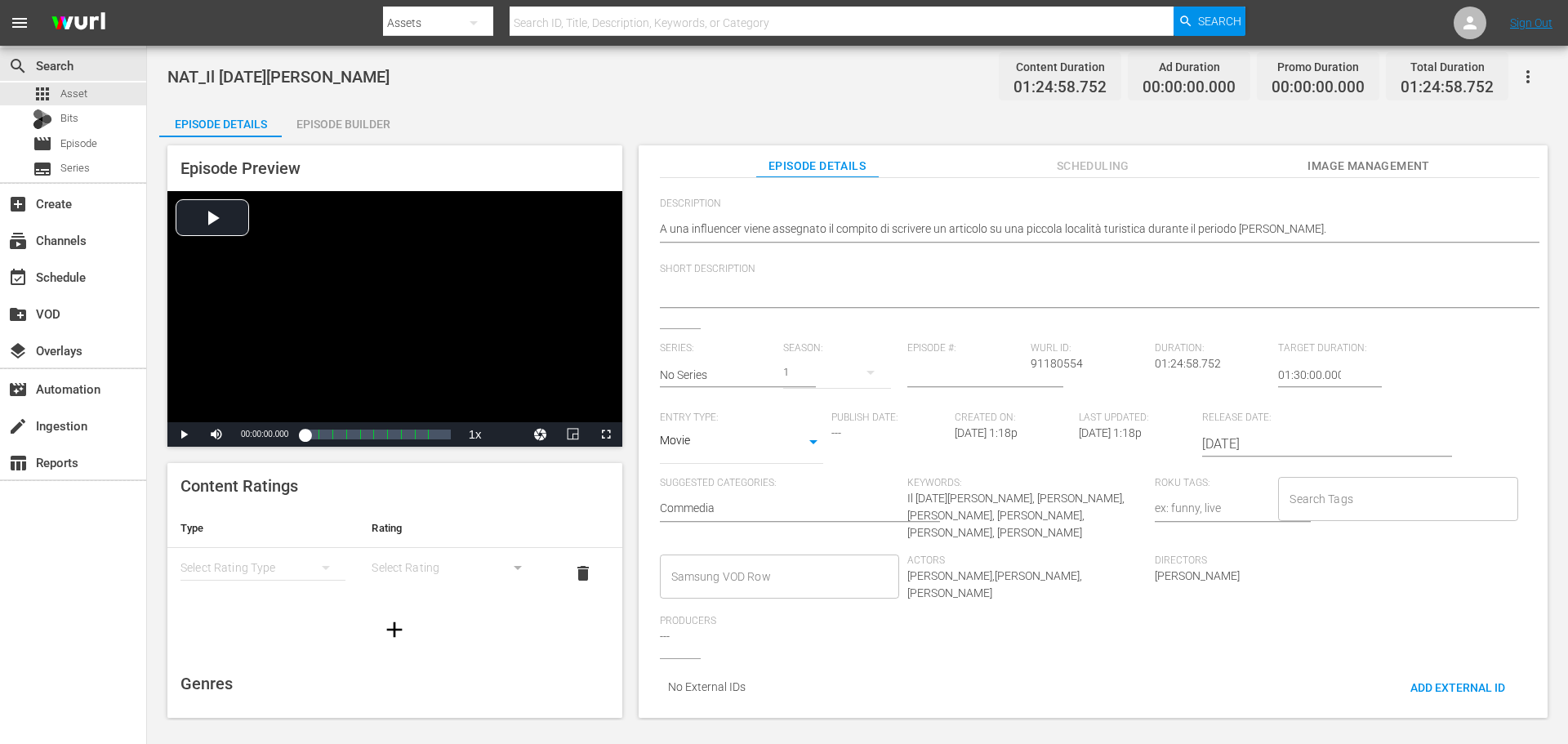
click at [769, 568] on input "Samsung VOD Row" at bounding box center [767, 576] width 200 height 29
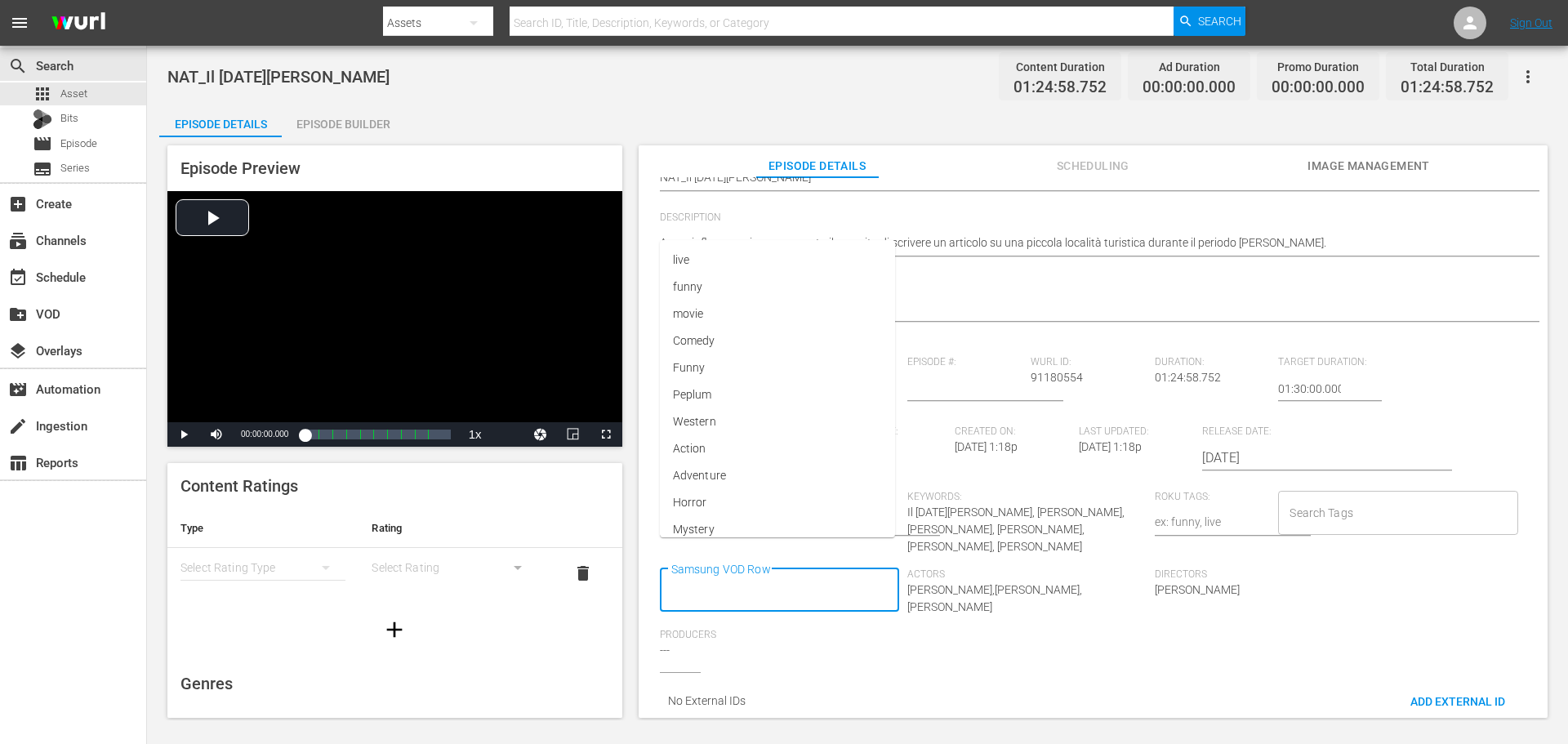
scroll to position [0, 0]
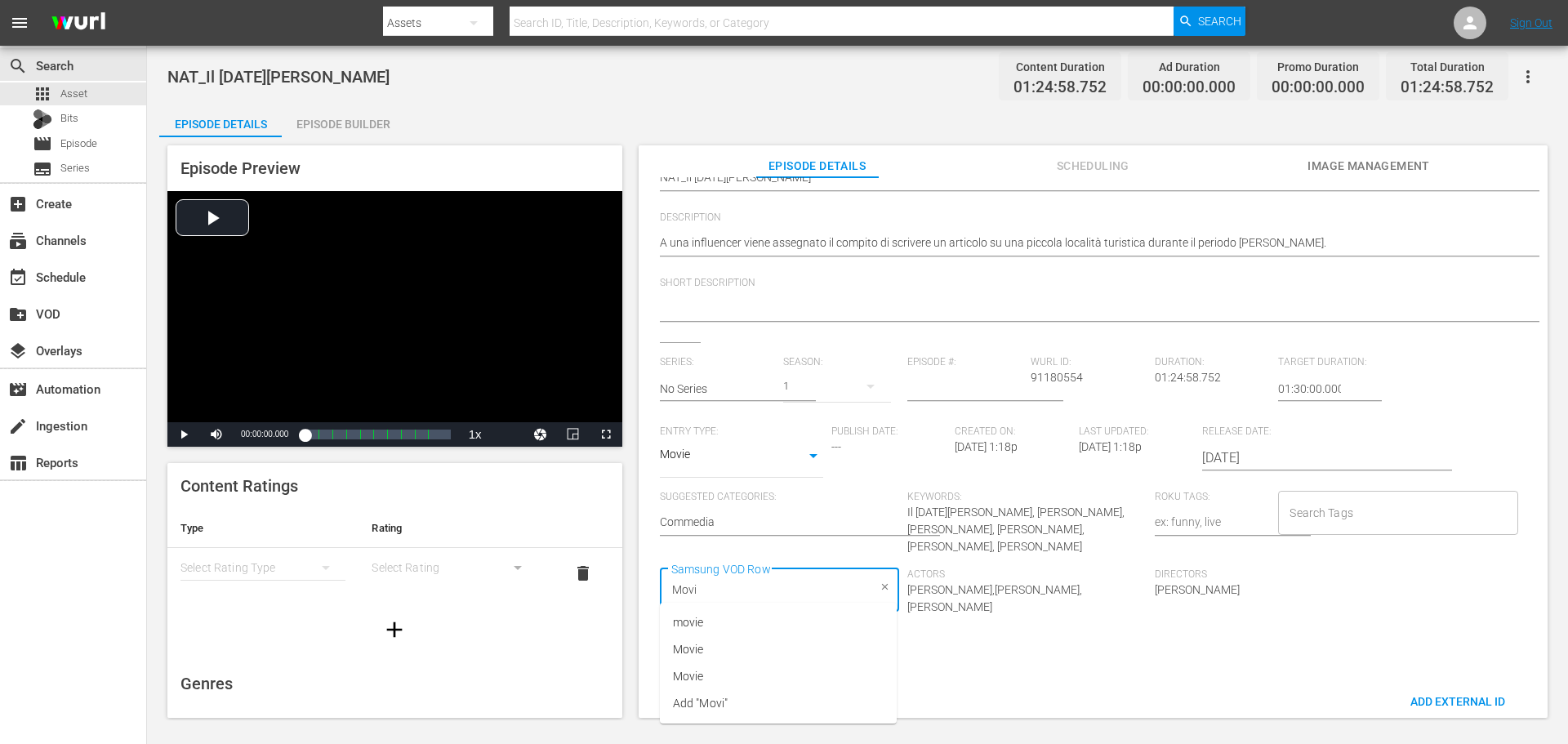
type input "Movie"
type input "Commedia"
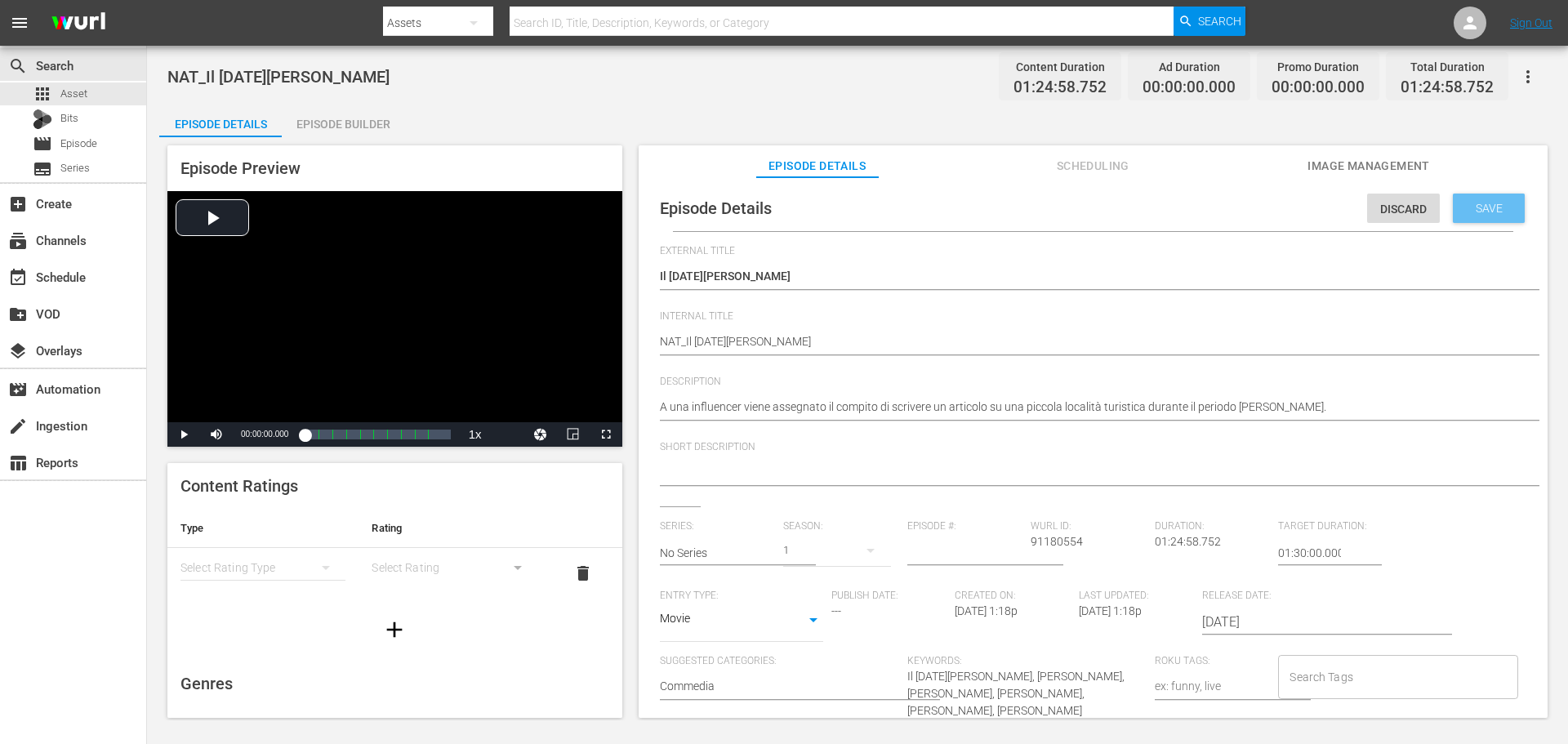
click at [1484, 207] on span "Save" at bounding box center [1489, 208] width 53 height 13
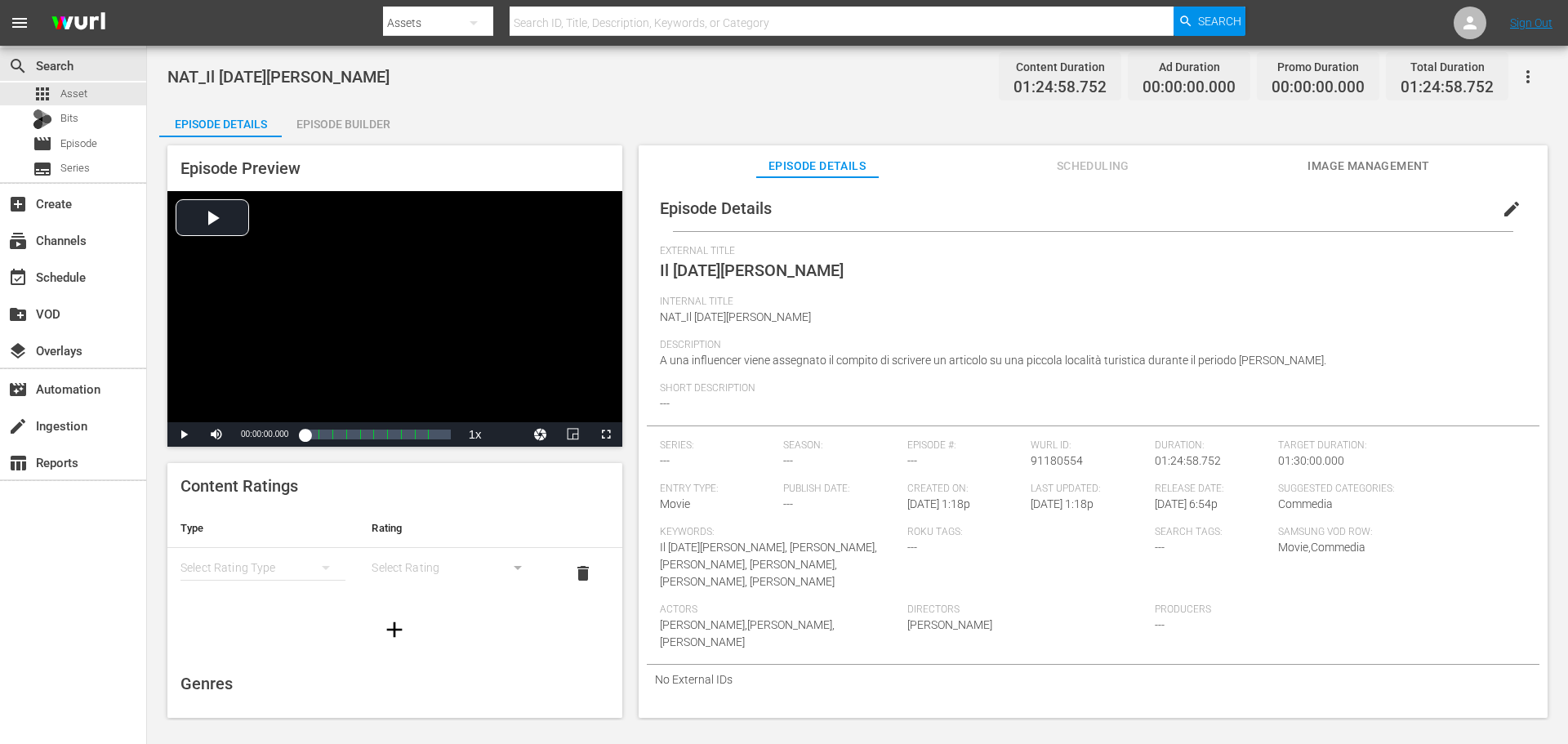
click at [367, 126] on div "Episode Builder" at bounding box center [343, 124] width 122 height 39
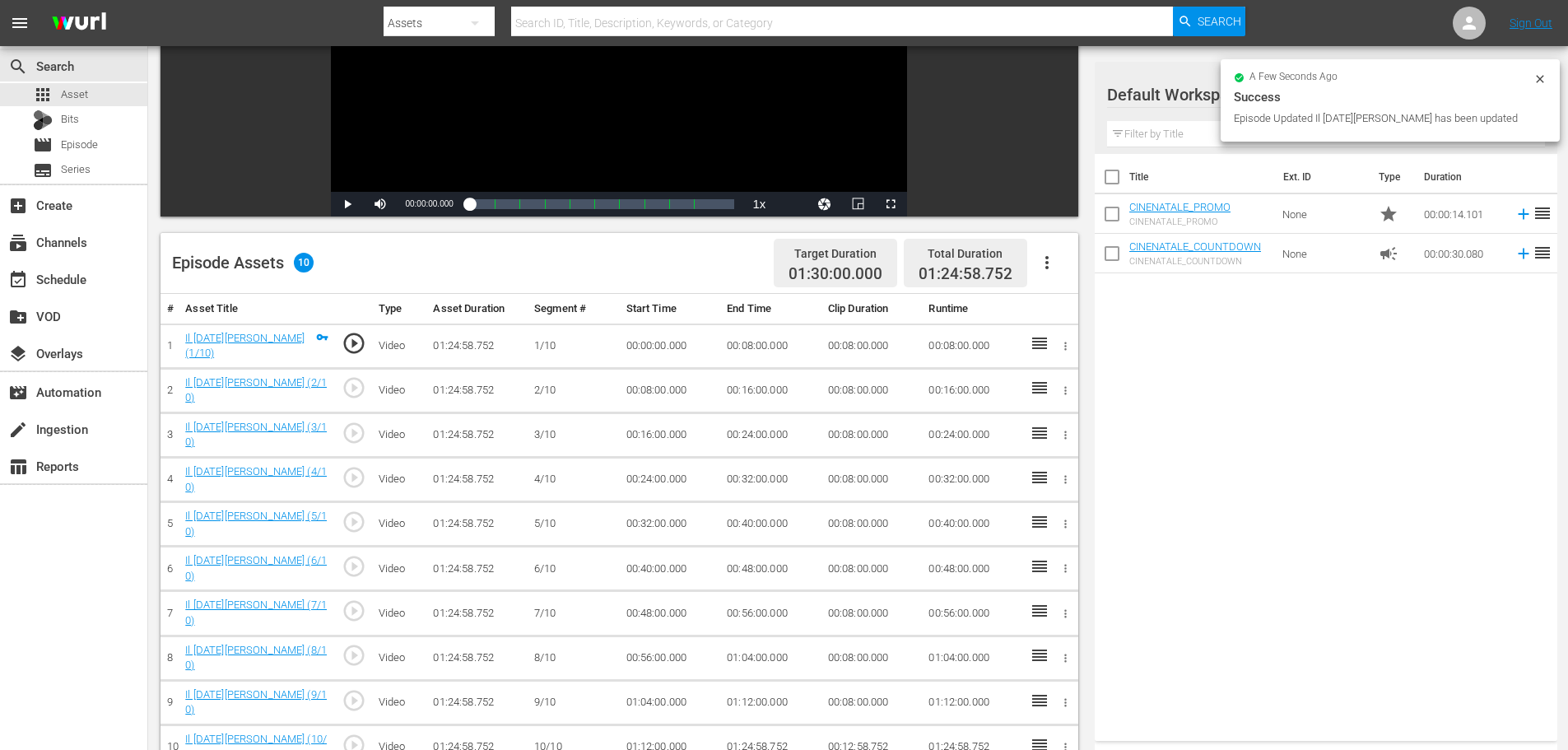
scroll to position [247, 0]
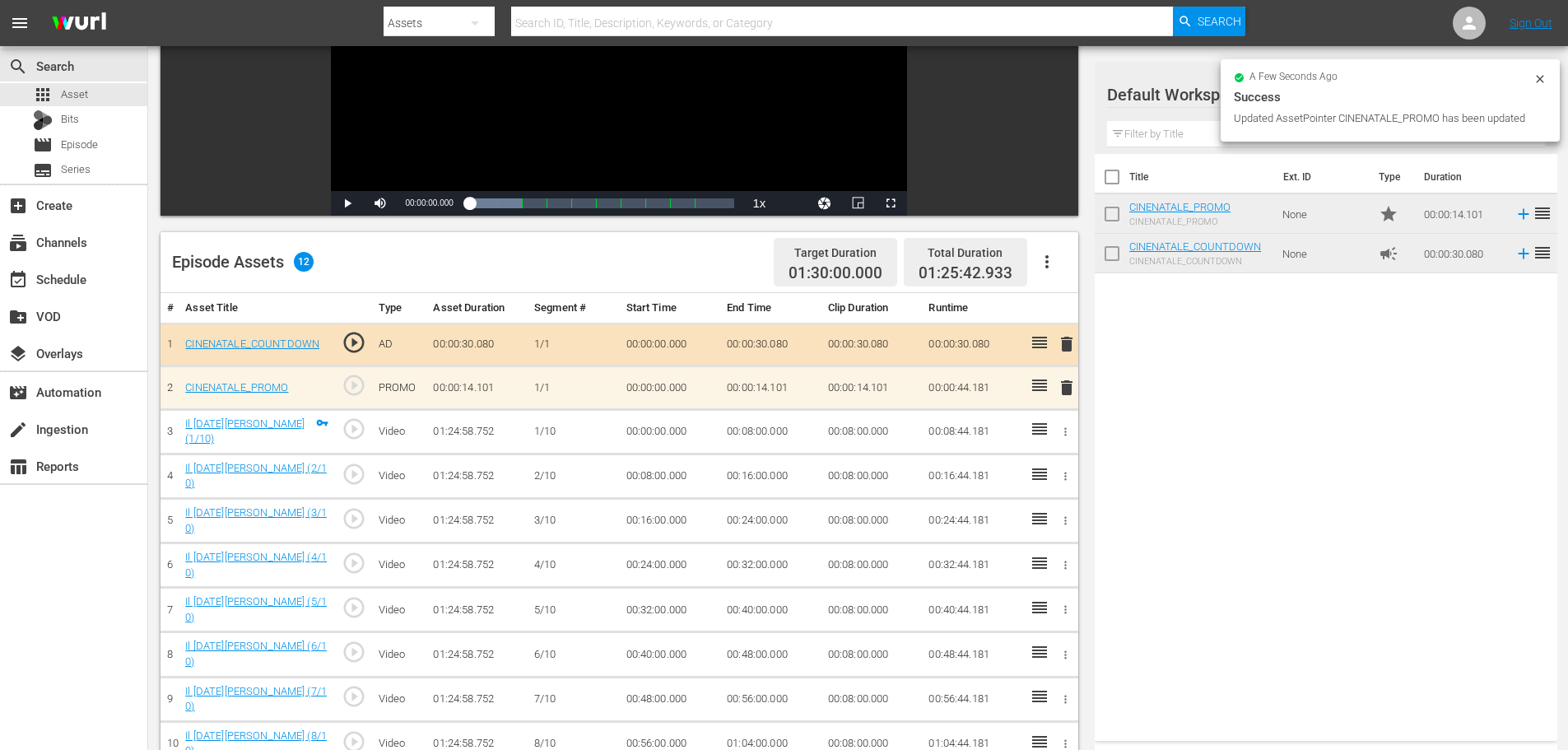
click at [1266, 276] on div "Title Ext. ID Type Duration CINENATALE_PROMO CINENATALE_PROMO None star 00:00:1…" at bounding box center [1326, 444] width 462 height 581
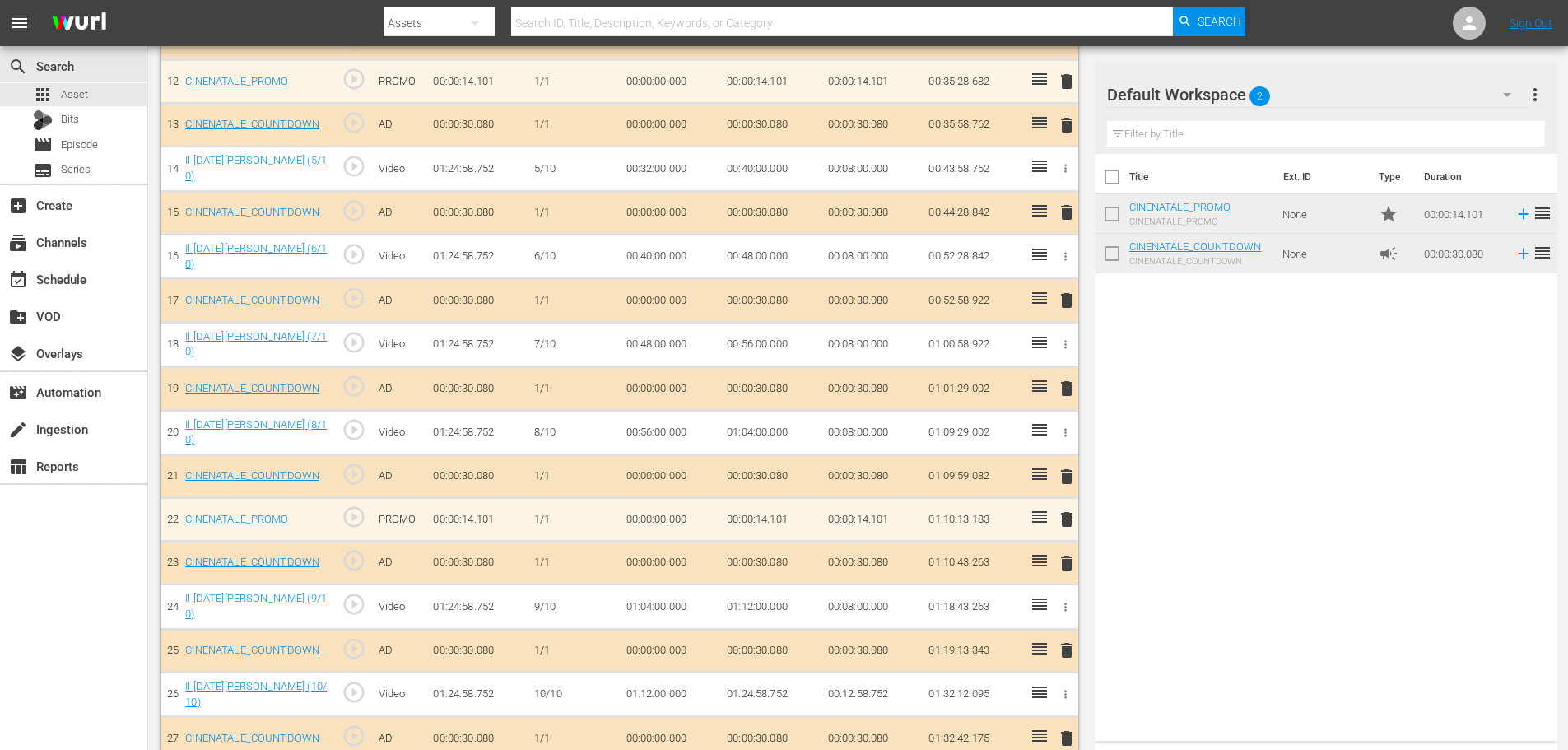
scroll to position [1001, 0]
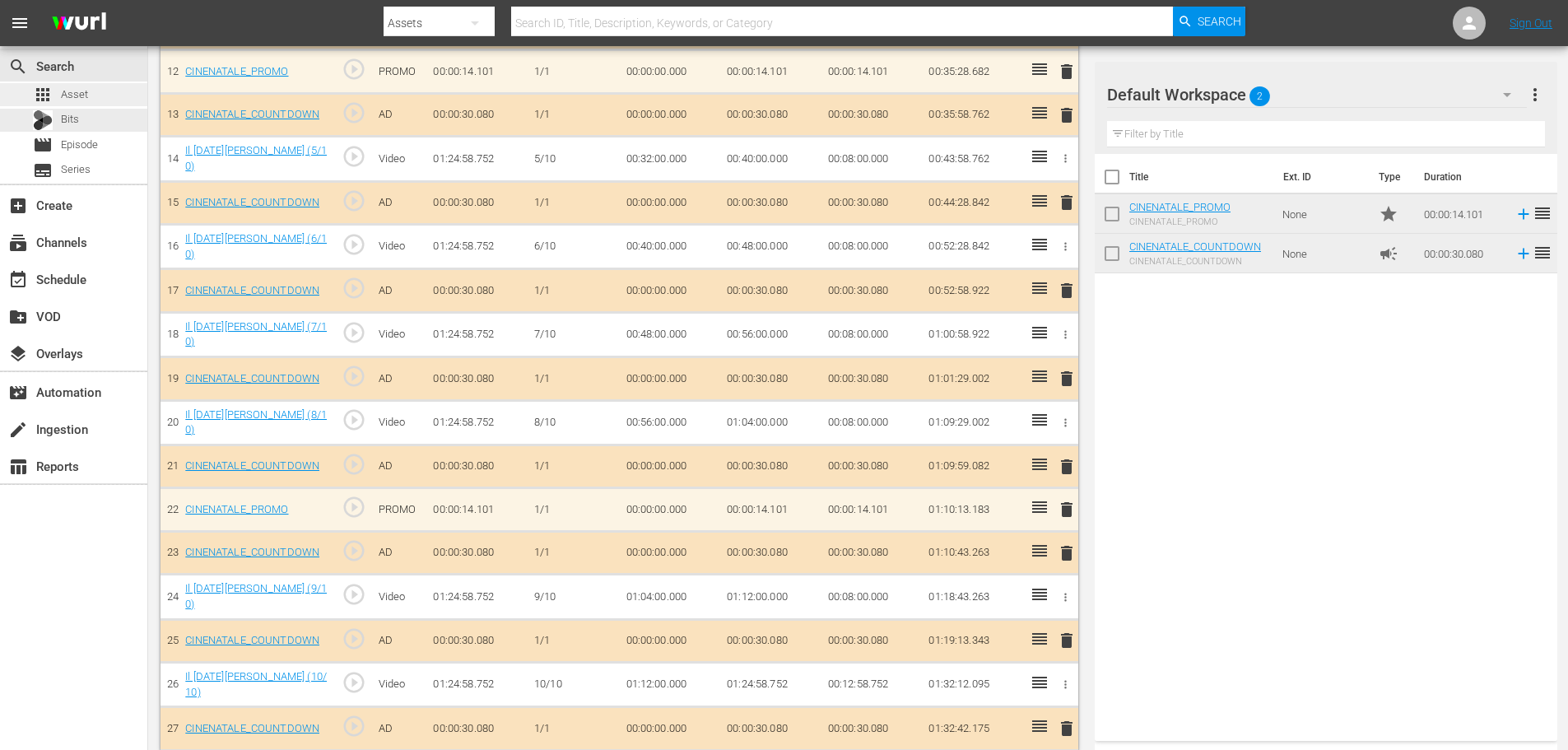
click at [108, 98] on div "apps Asset" at bounding box center [74, 94] width 148 height 23
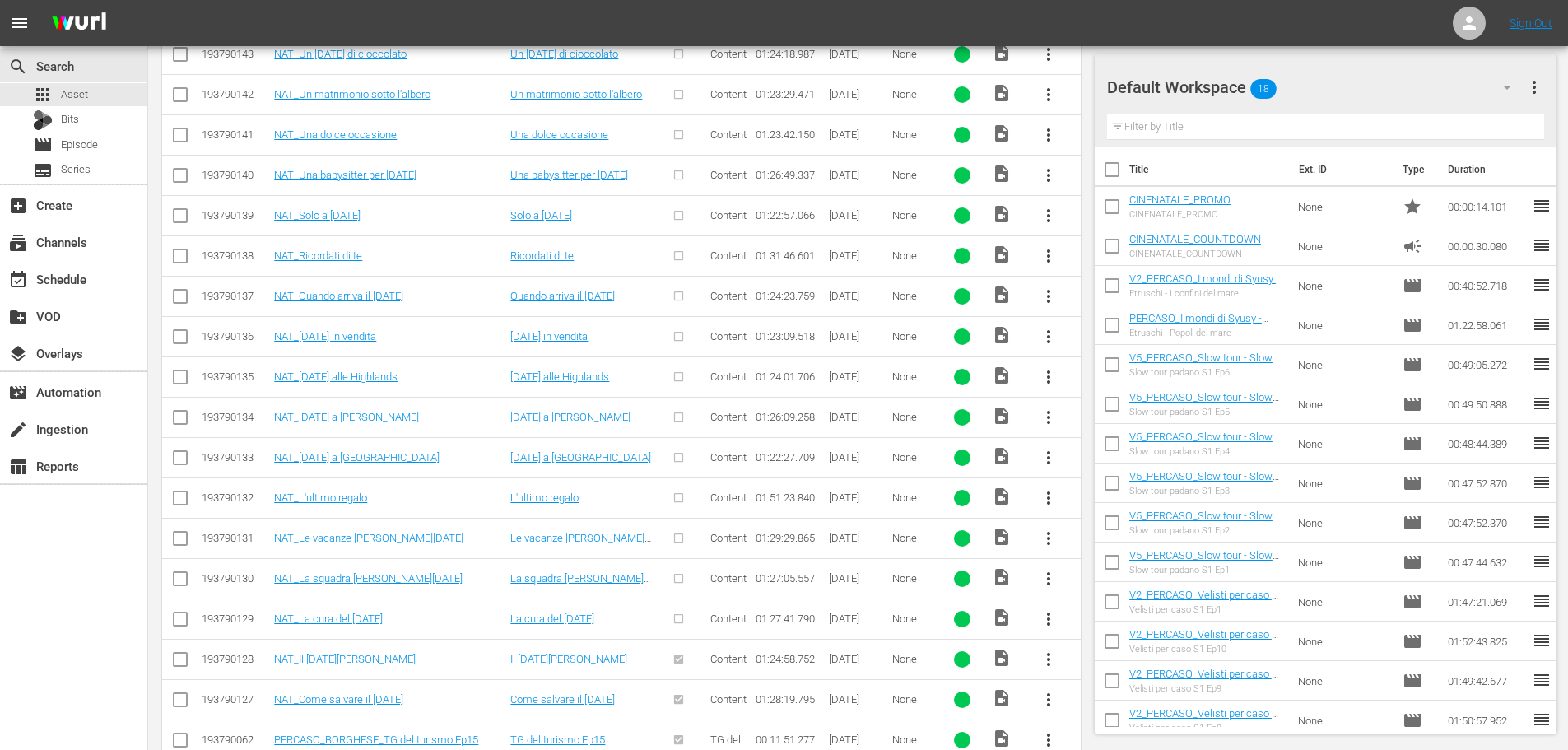
scroll to position [880, 0]
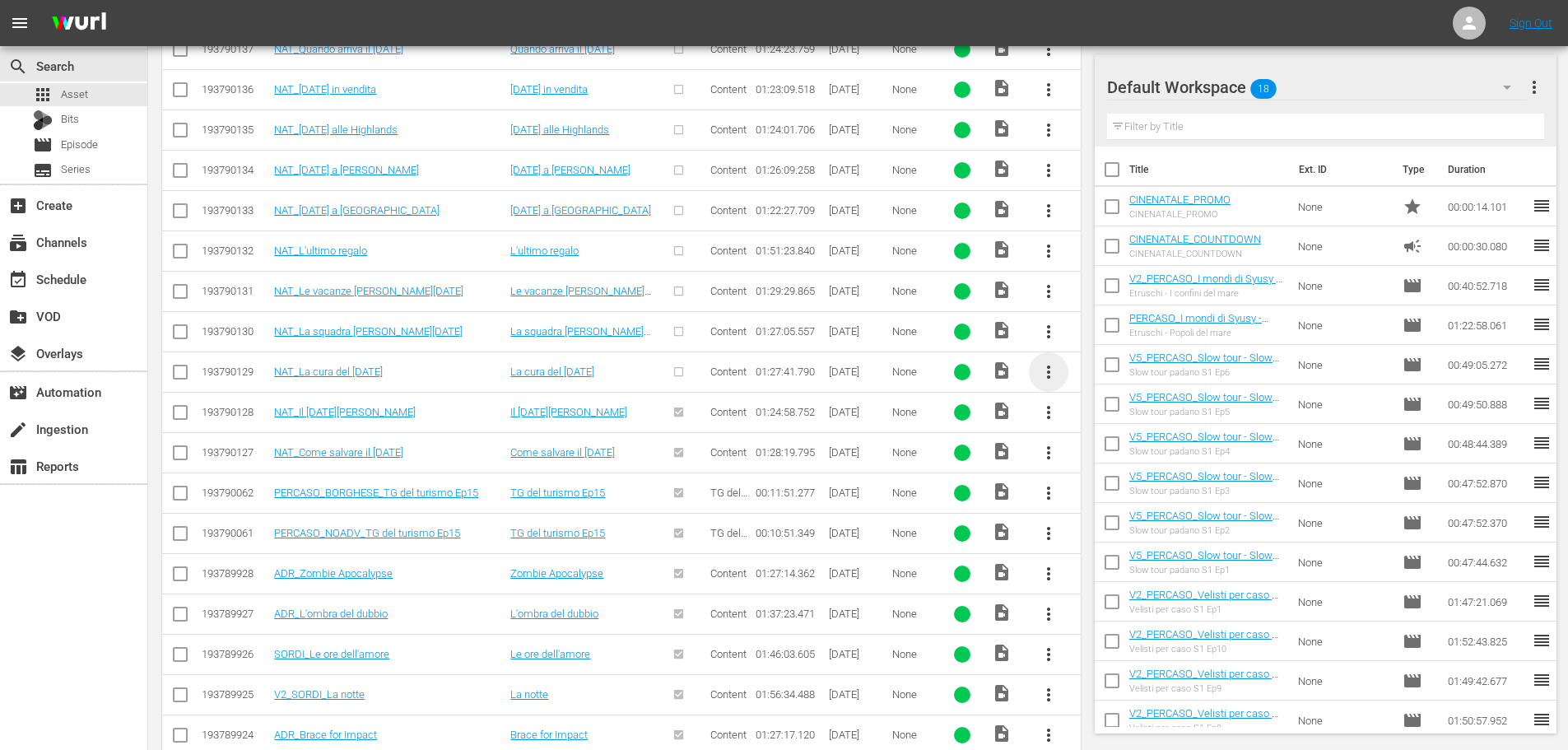
click at [1040, 365] on span "more_vert" at bounding box center [1049, 372] width 20 height 20
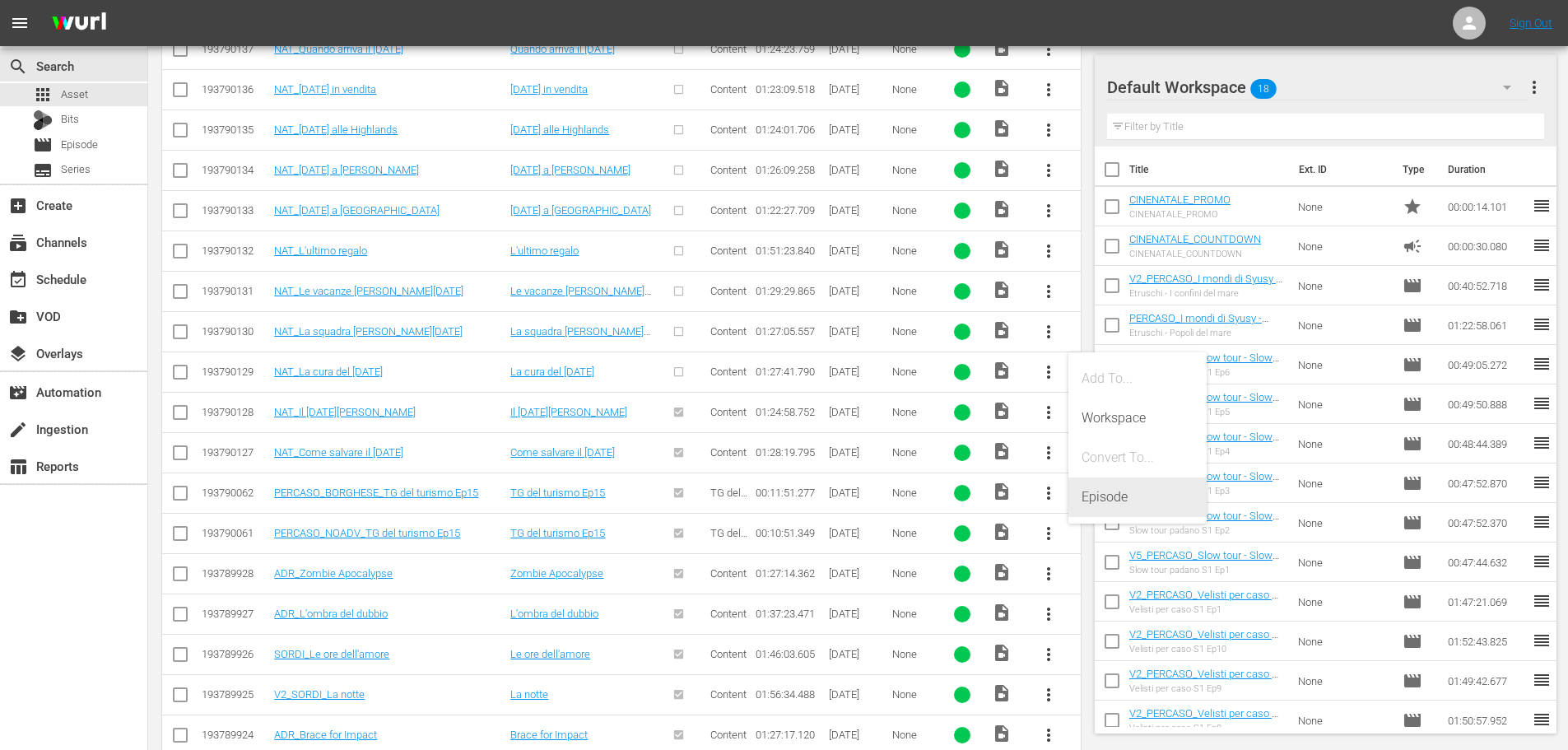
click at [1106, 489] on div "Episode" at bounding box center [1137, 497] width 112 height 39
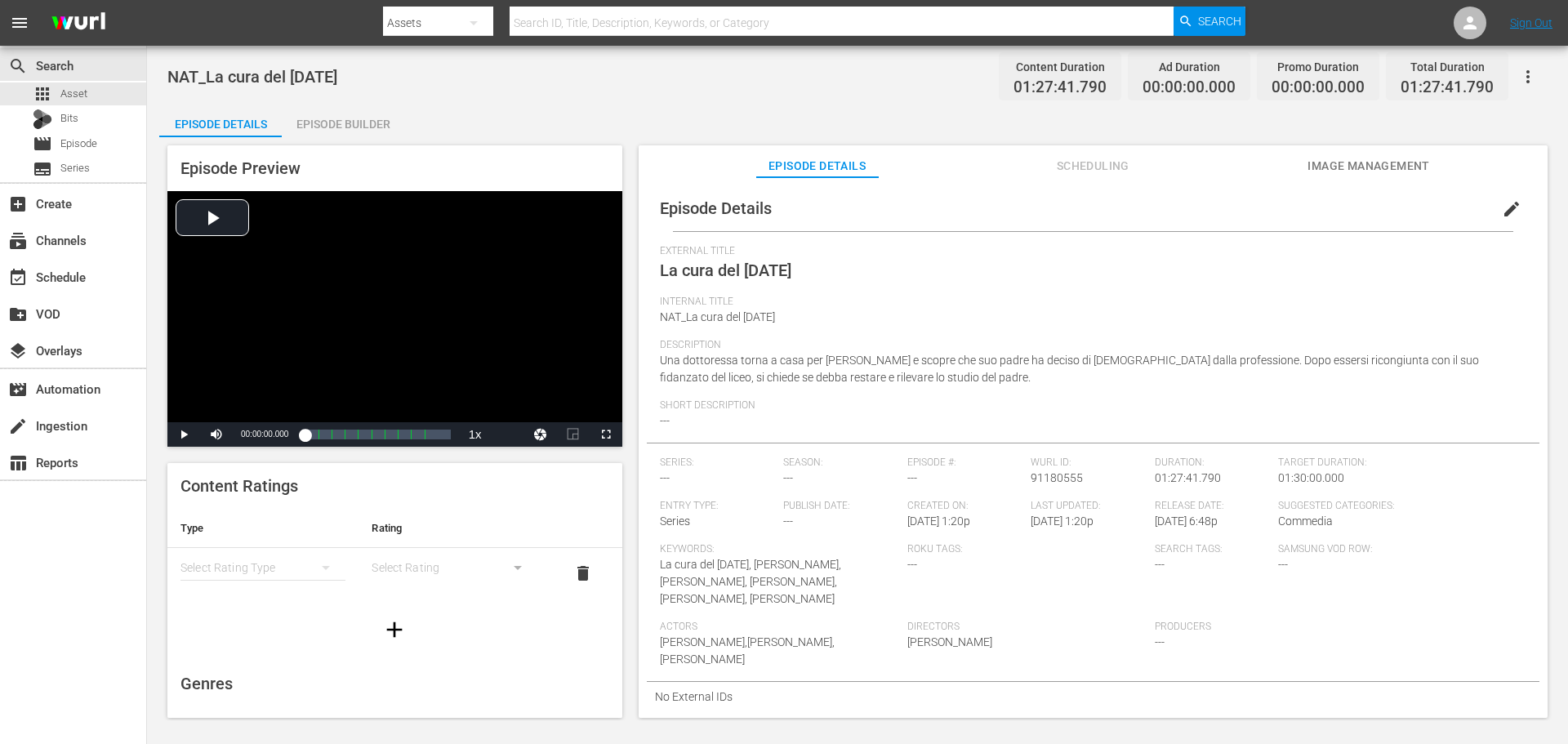
click at [1509, 206] on span "edit" at bounding box center [1511, 209] width 20 height 20
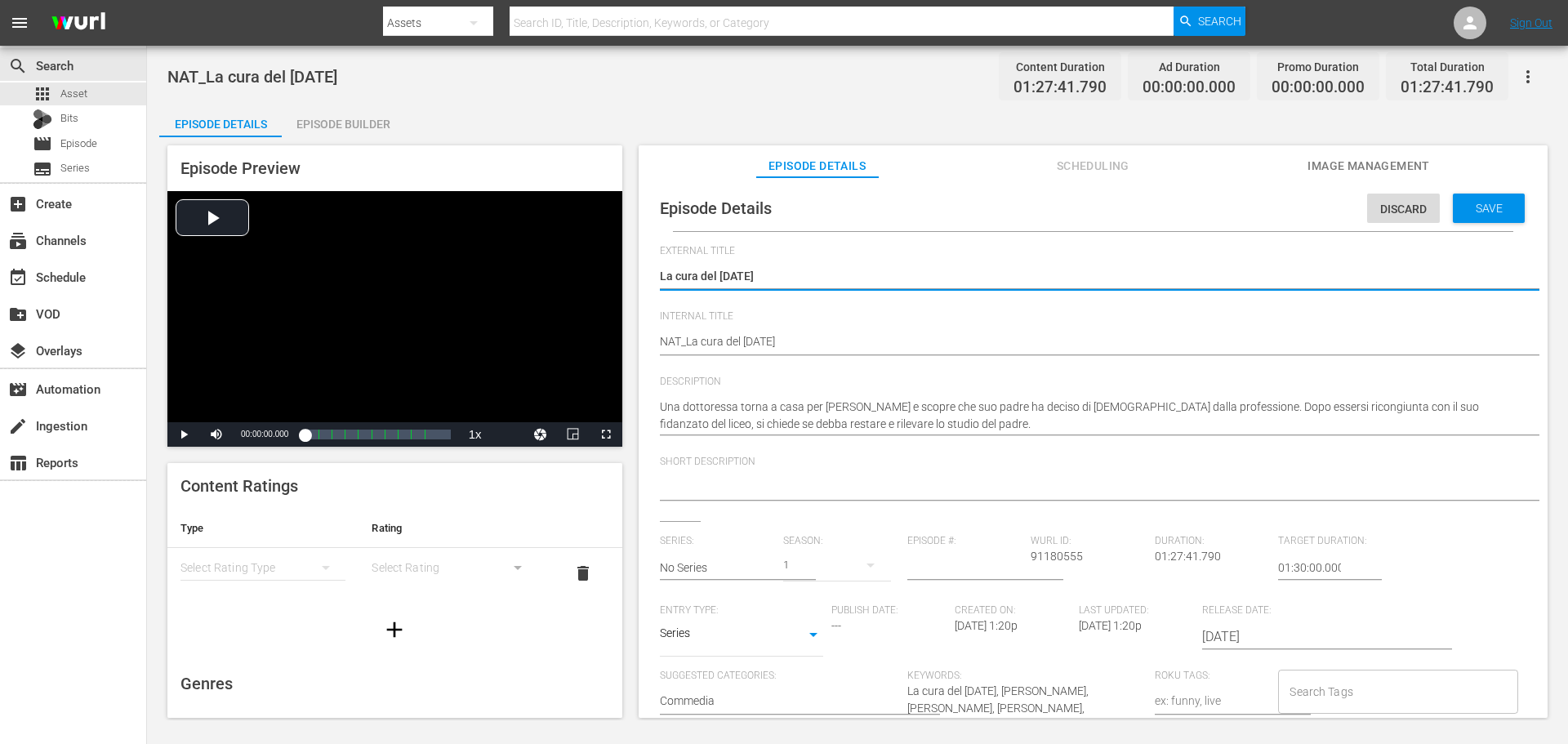
scroll to position [16, 0]
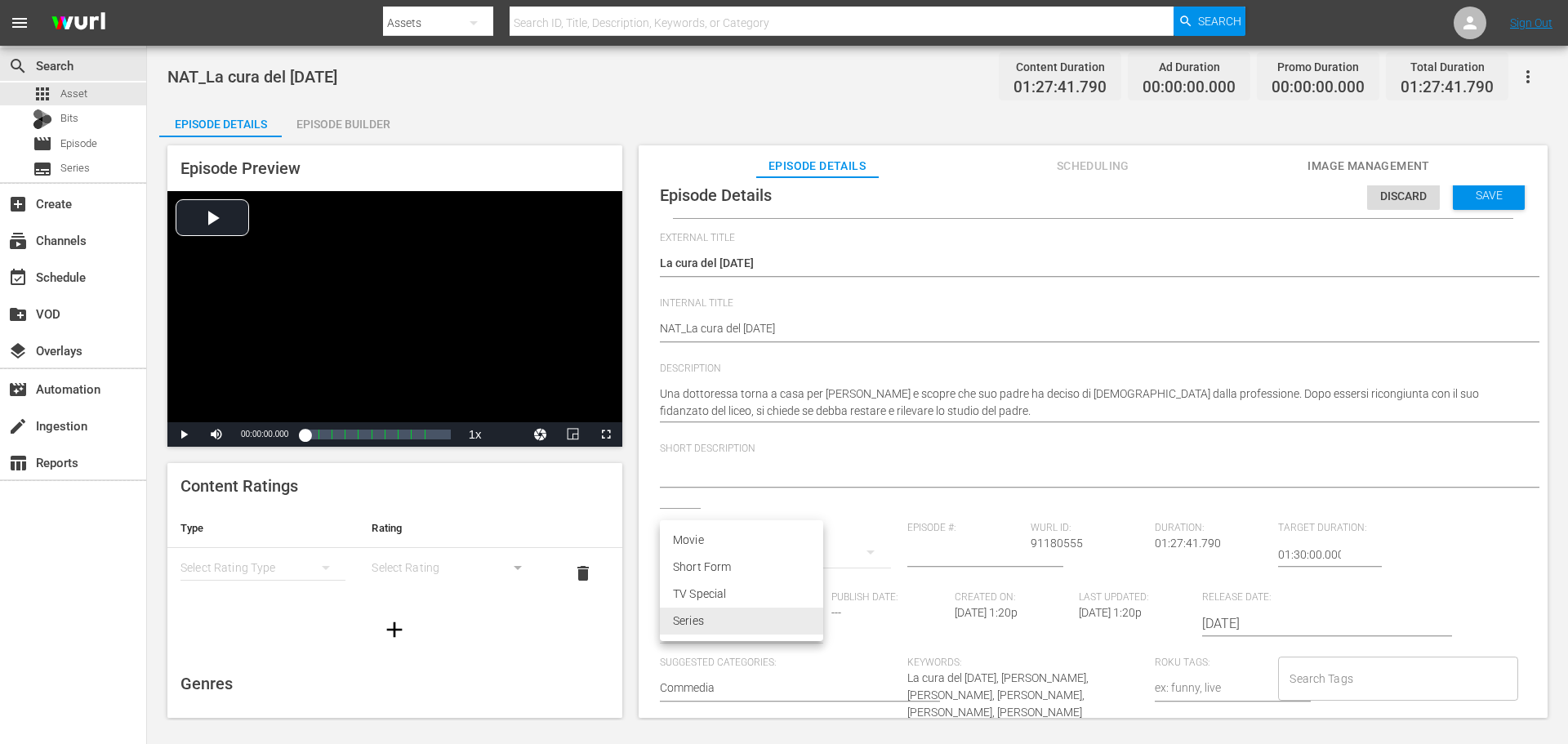
click at [799, 631] on body "menu Search By Assets Search ID, Title, Description, Keywords, or Category Sear…" at bounding box center [784, 372] width 1568 height 744
click at [738, 534] on li "Movie" at bounding box center [742, 540] width 163 height 27
type input "MOVIE"
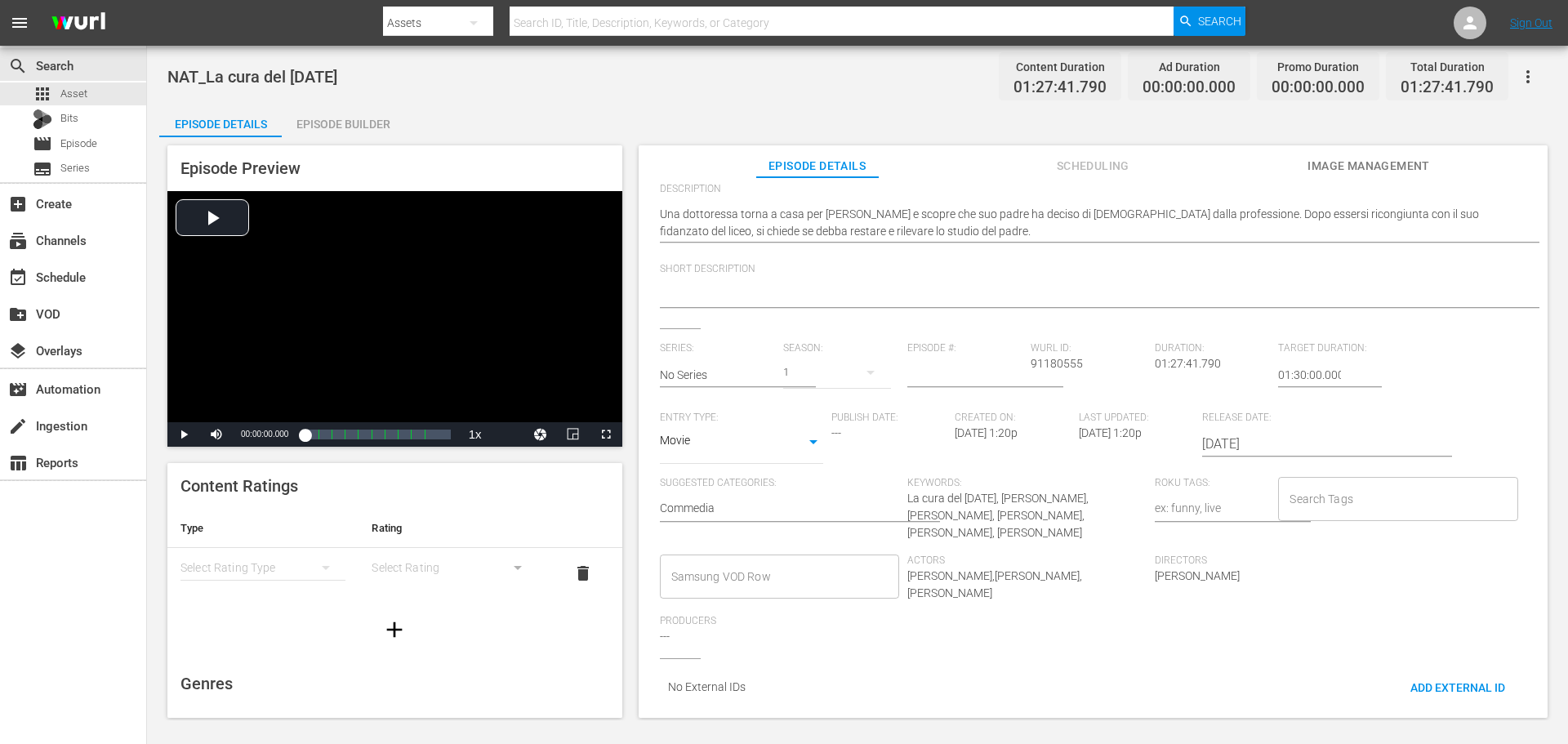
click at [742, 564] on input "Samsung VOD Row" at bounding box center [767, 576] width 200 height 29
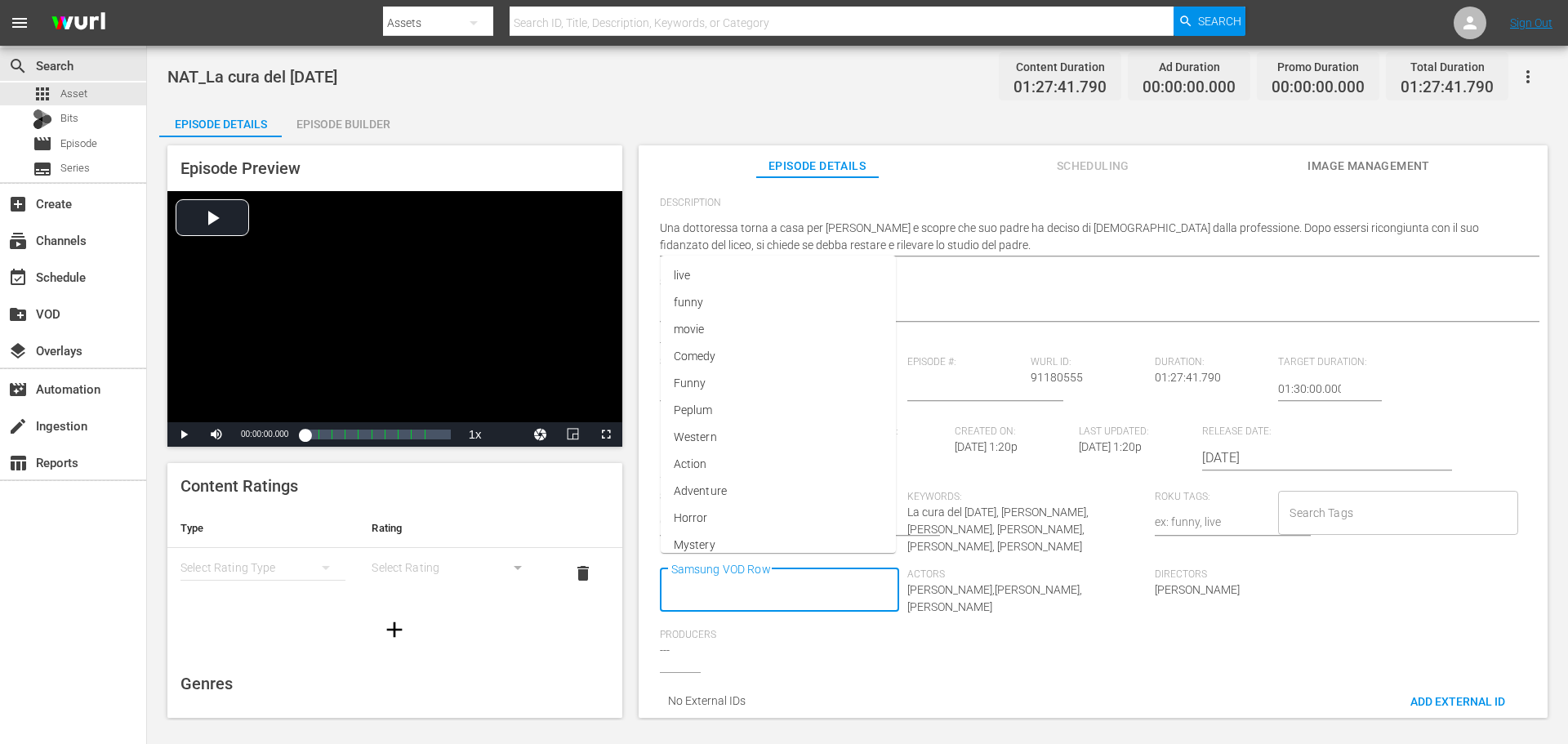
scroll to position [0, 0]
type input "Movie"
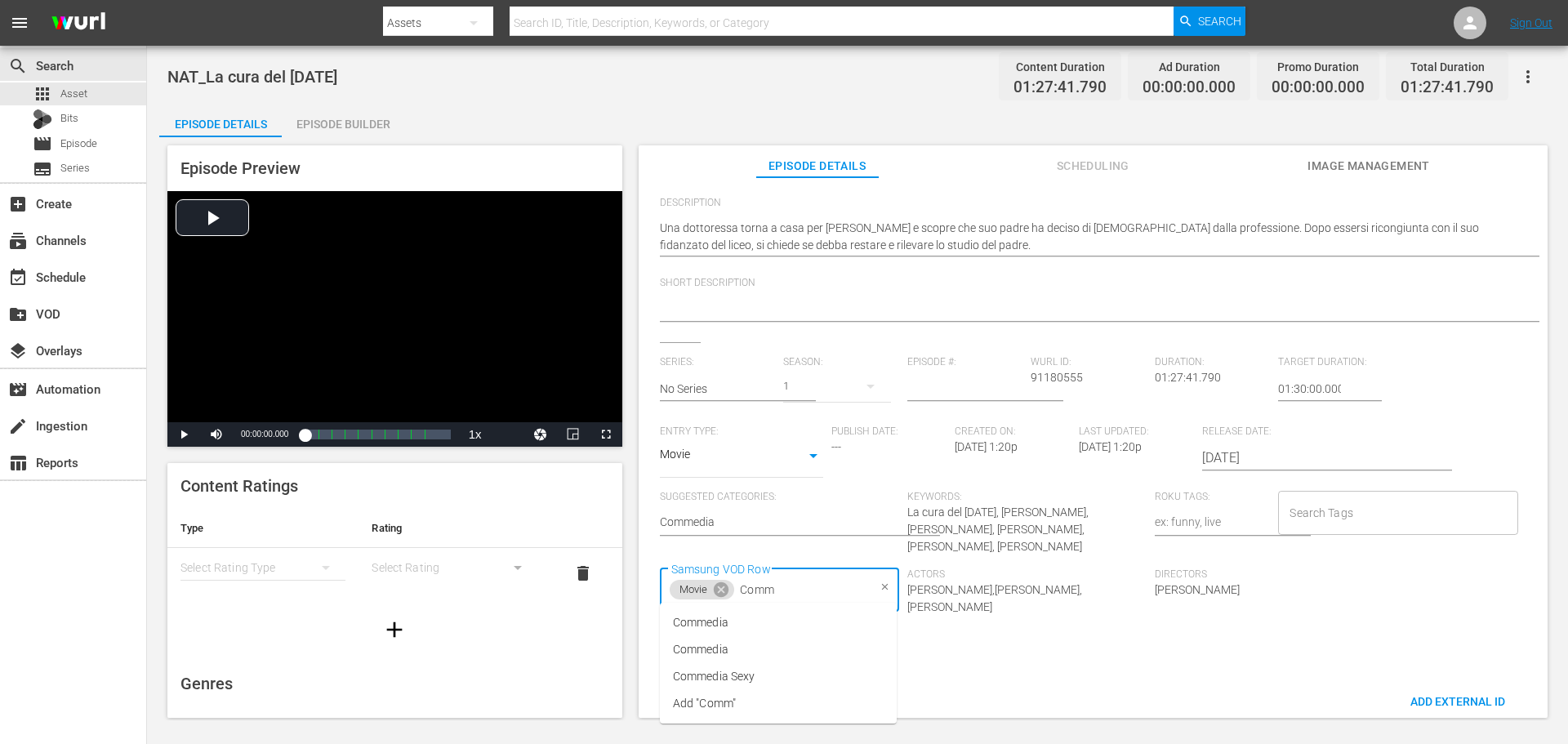
type input "Comme"
click at [713, 614] on span "Commedia" at bounding box center [701, 622] width 56 height 17
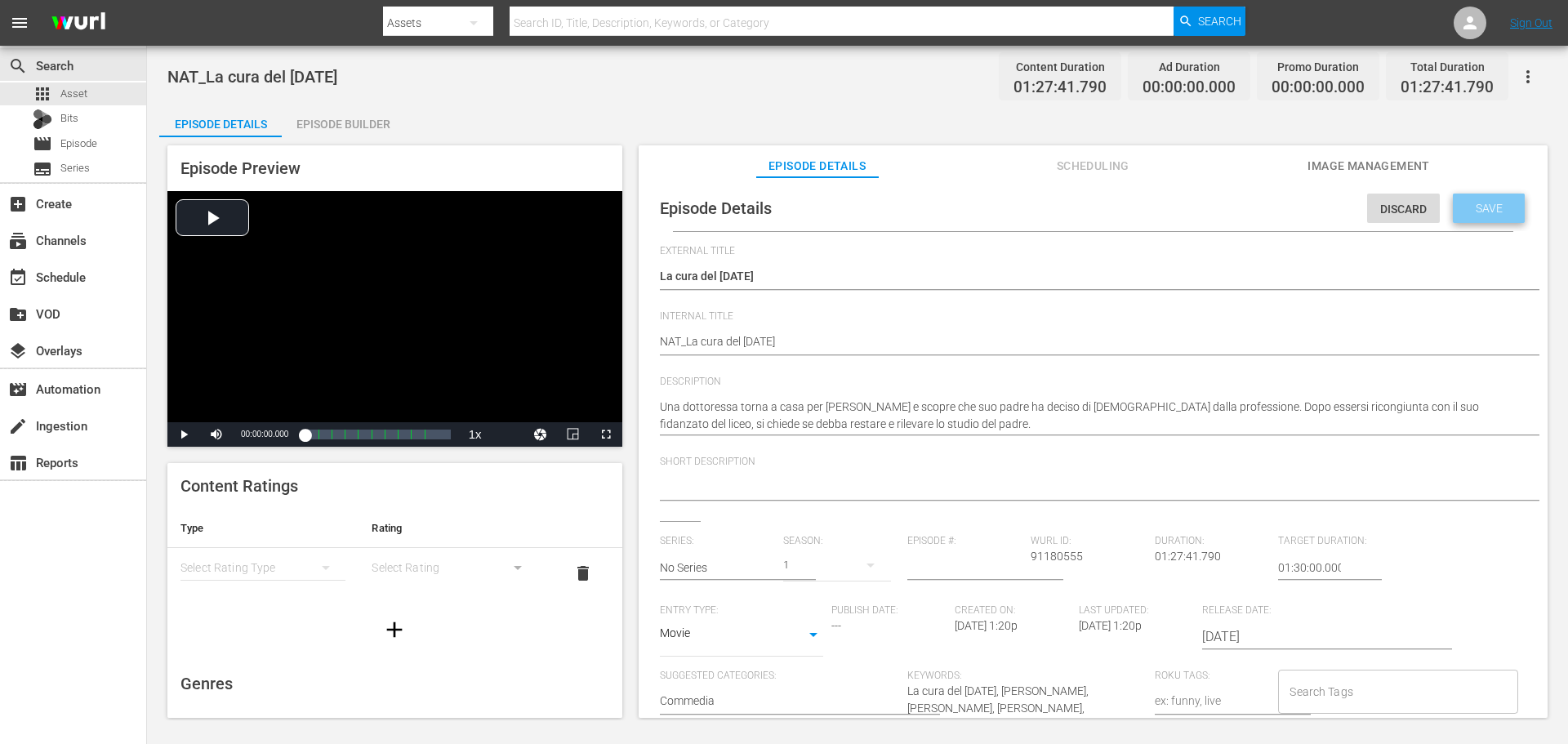
click at [1466, 216] on div "Save" at bounding box center [1489, 208] width 72 height 29
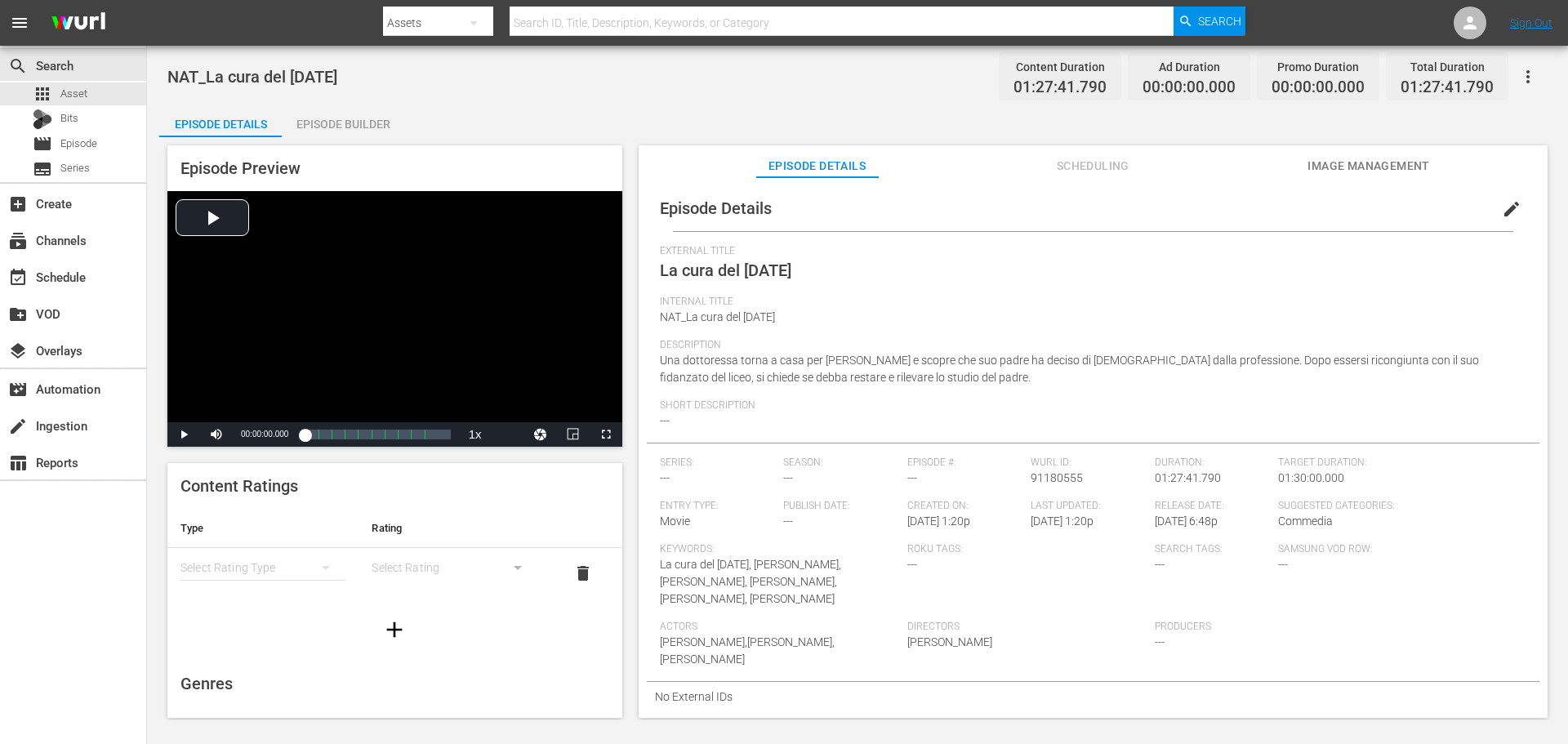
click at [359, 126] on div "Episode Builder" at bounding box center [343, 124] width 122 height 39
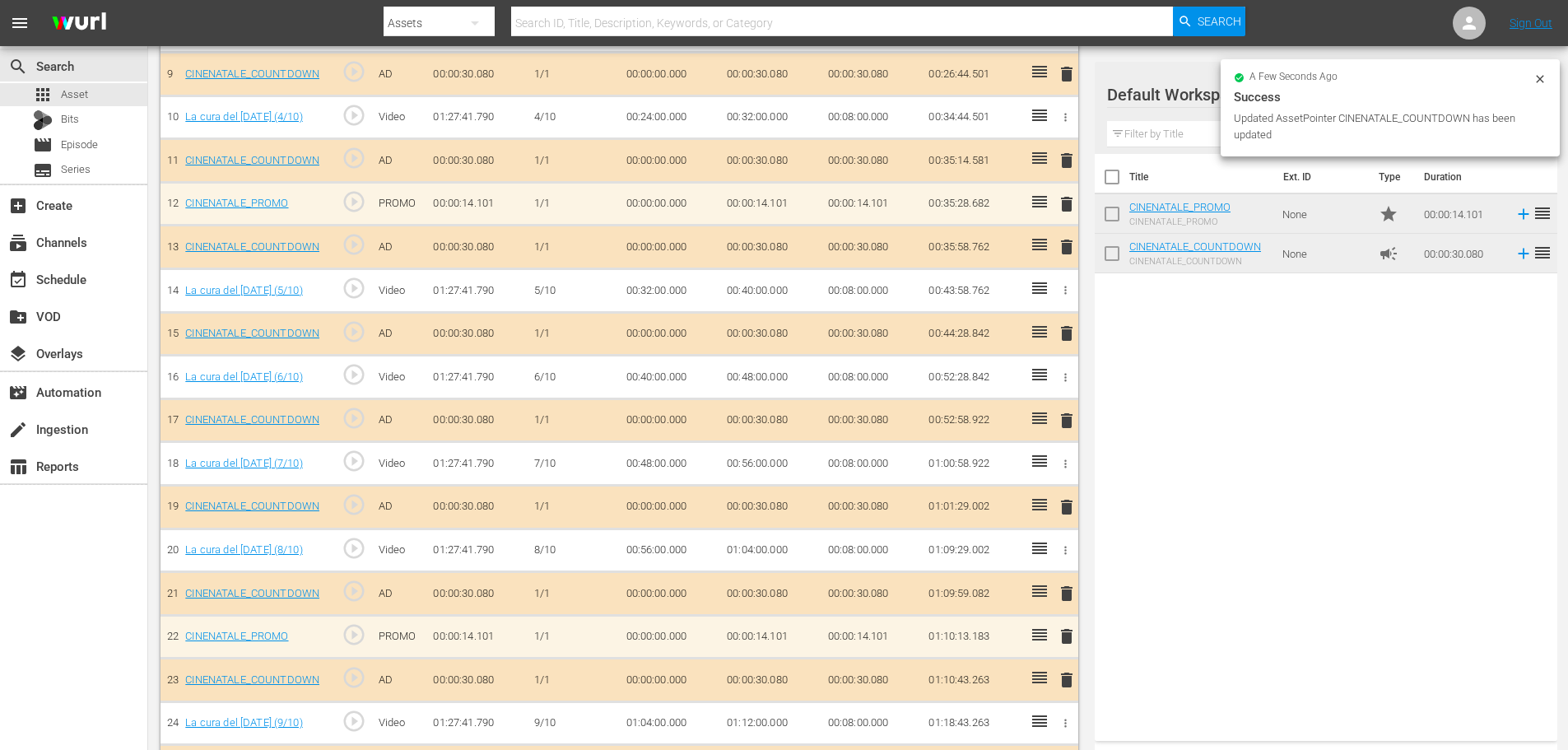
scroll to position [464, 0]
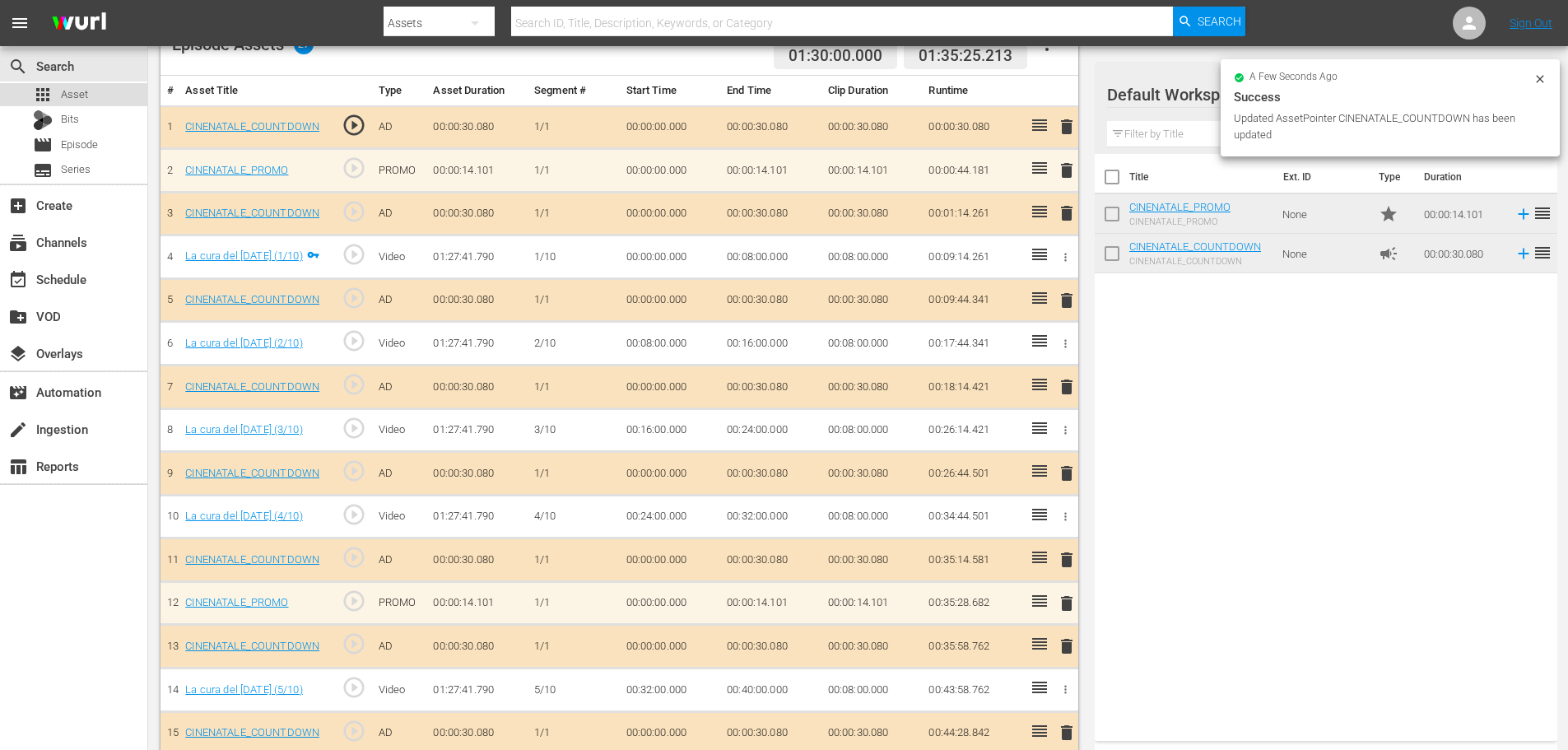
click at [110, 101] on div "apps Asset" at bounding box center [74, 94] width 148 height 23
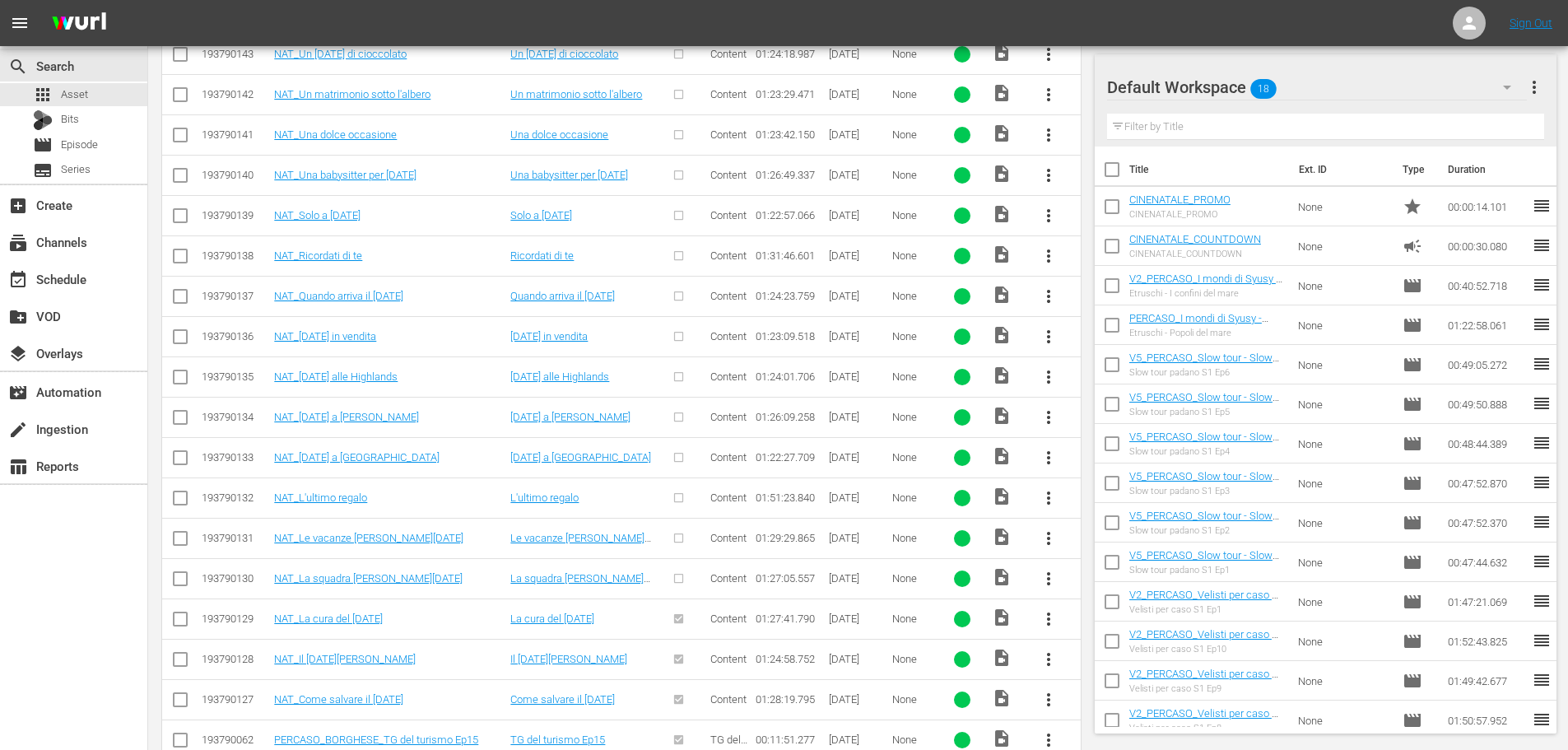
scroll to position [798, 0]
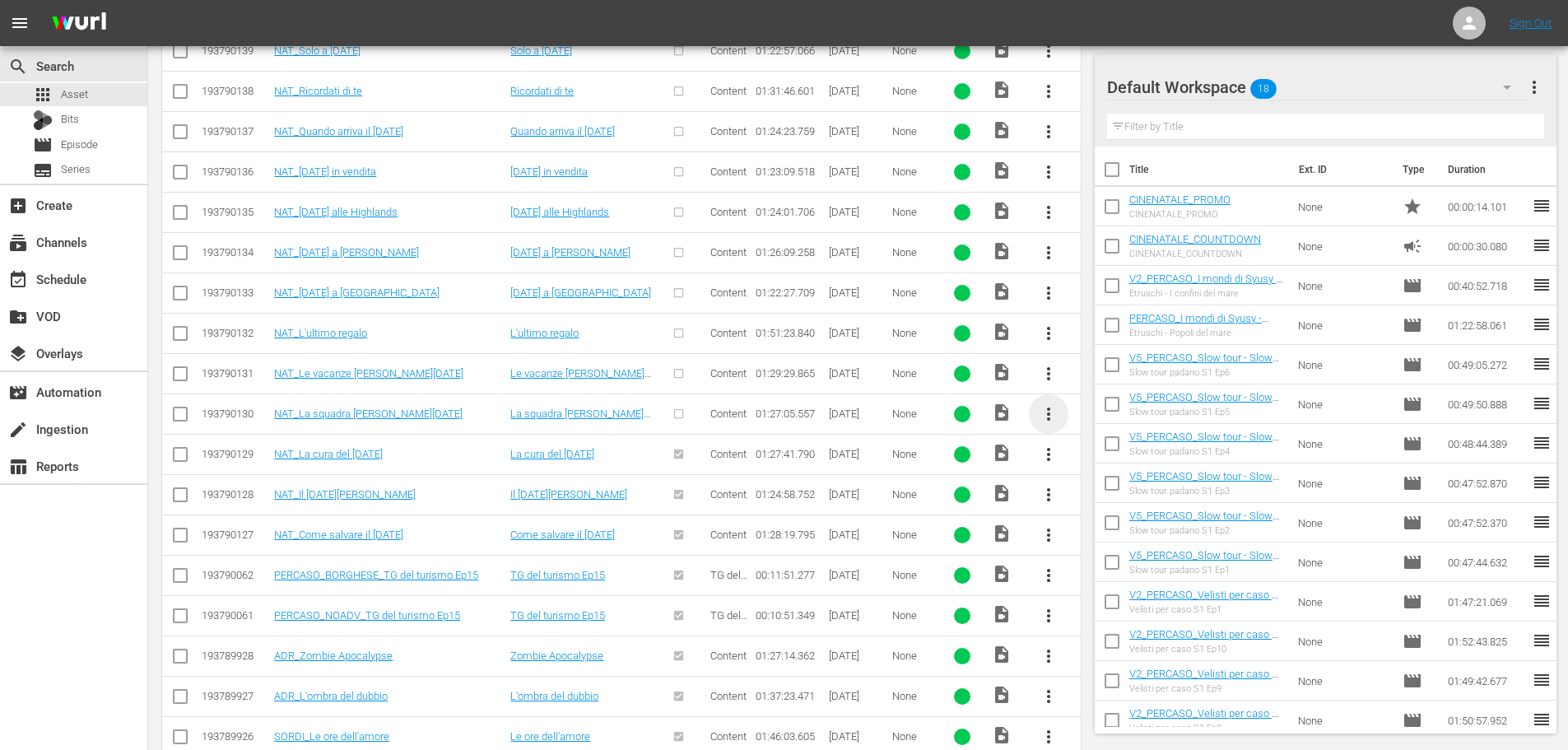
click at [1050, 415] on span "more_vert" at bounding box center [1049, 414] width 20 height 20
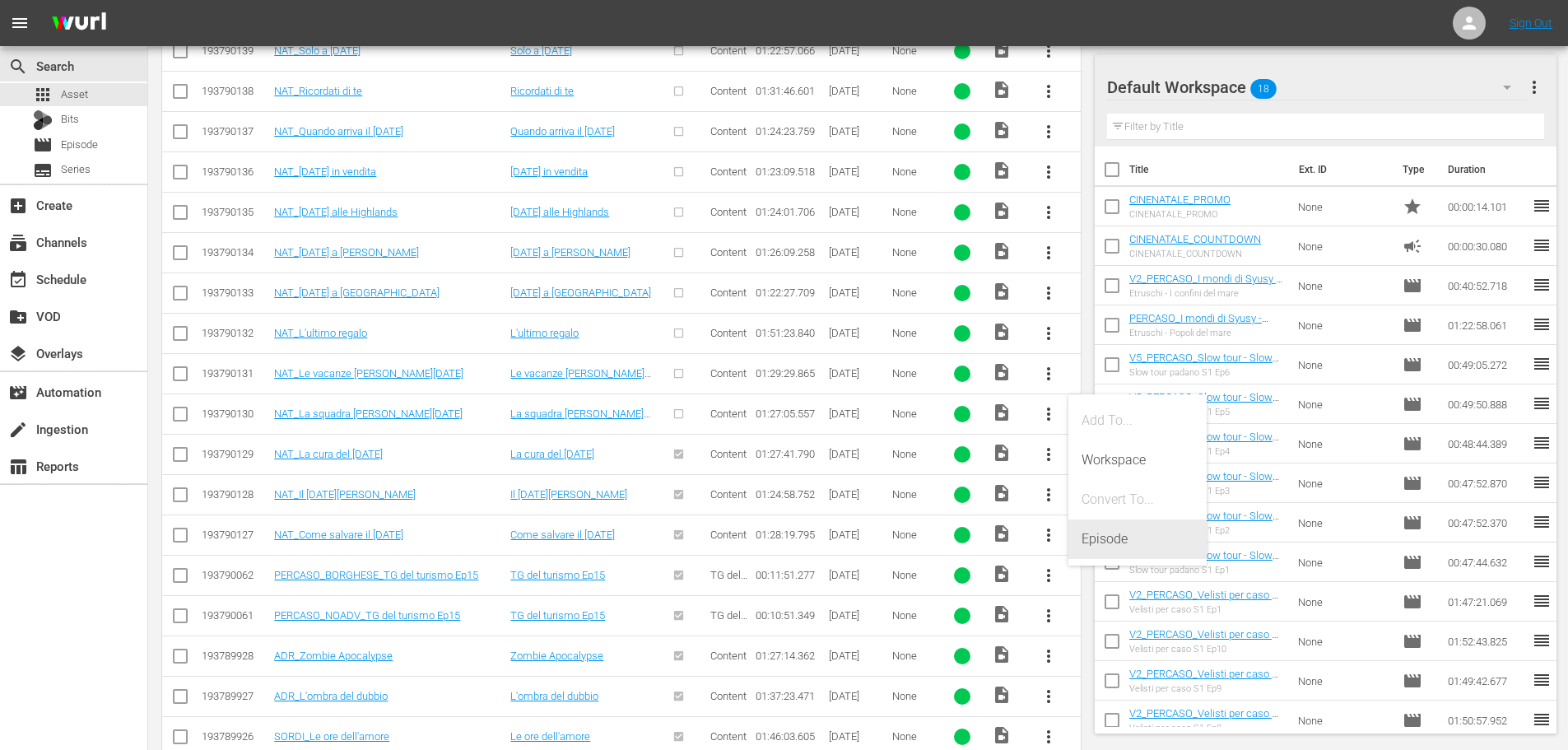
click at [1123, 545] on div "Episode" at bounding box center [1137, 539] width 112 height 39
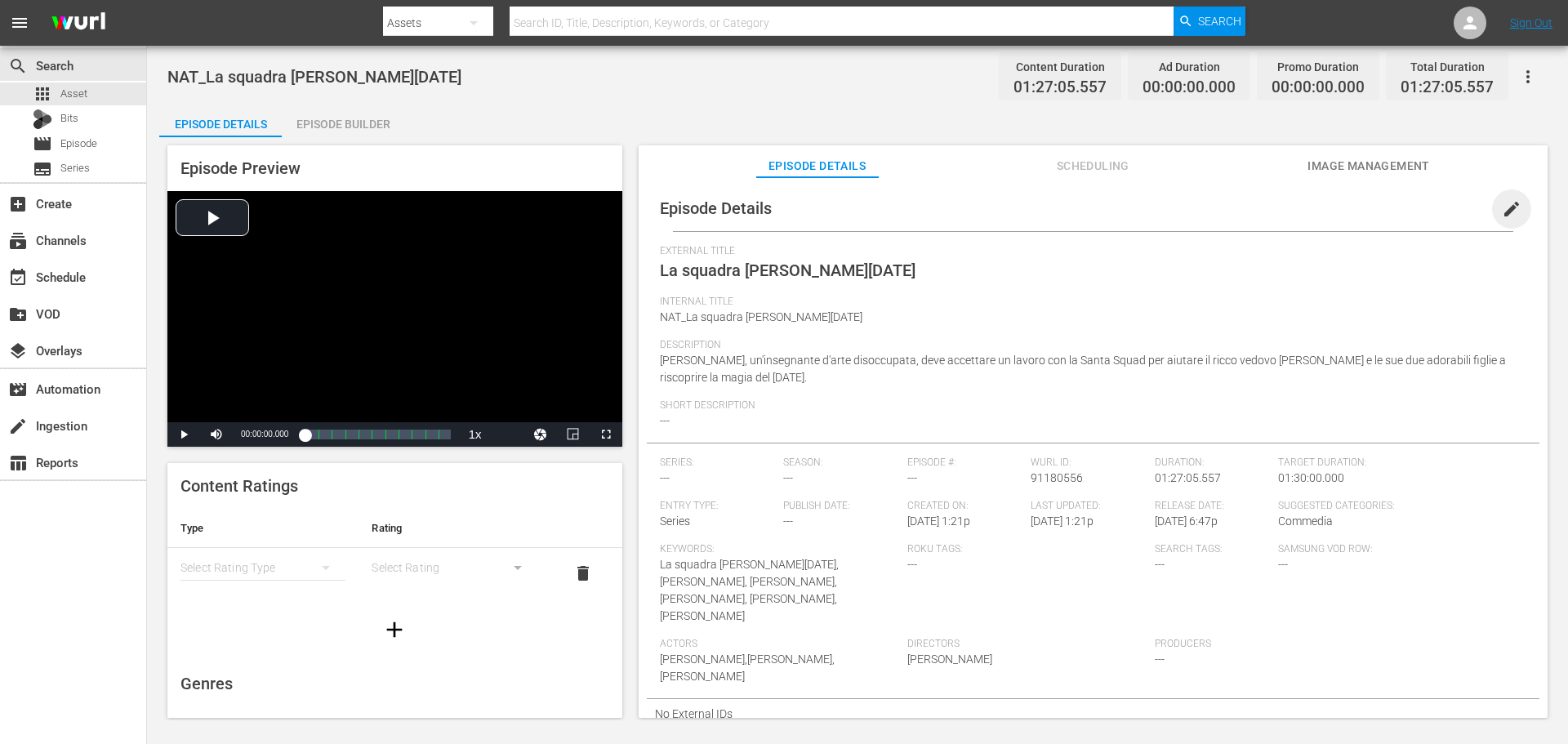
click at [1501, 210] on span "edit" at bounding box center [1511, 209] width 20 height 20
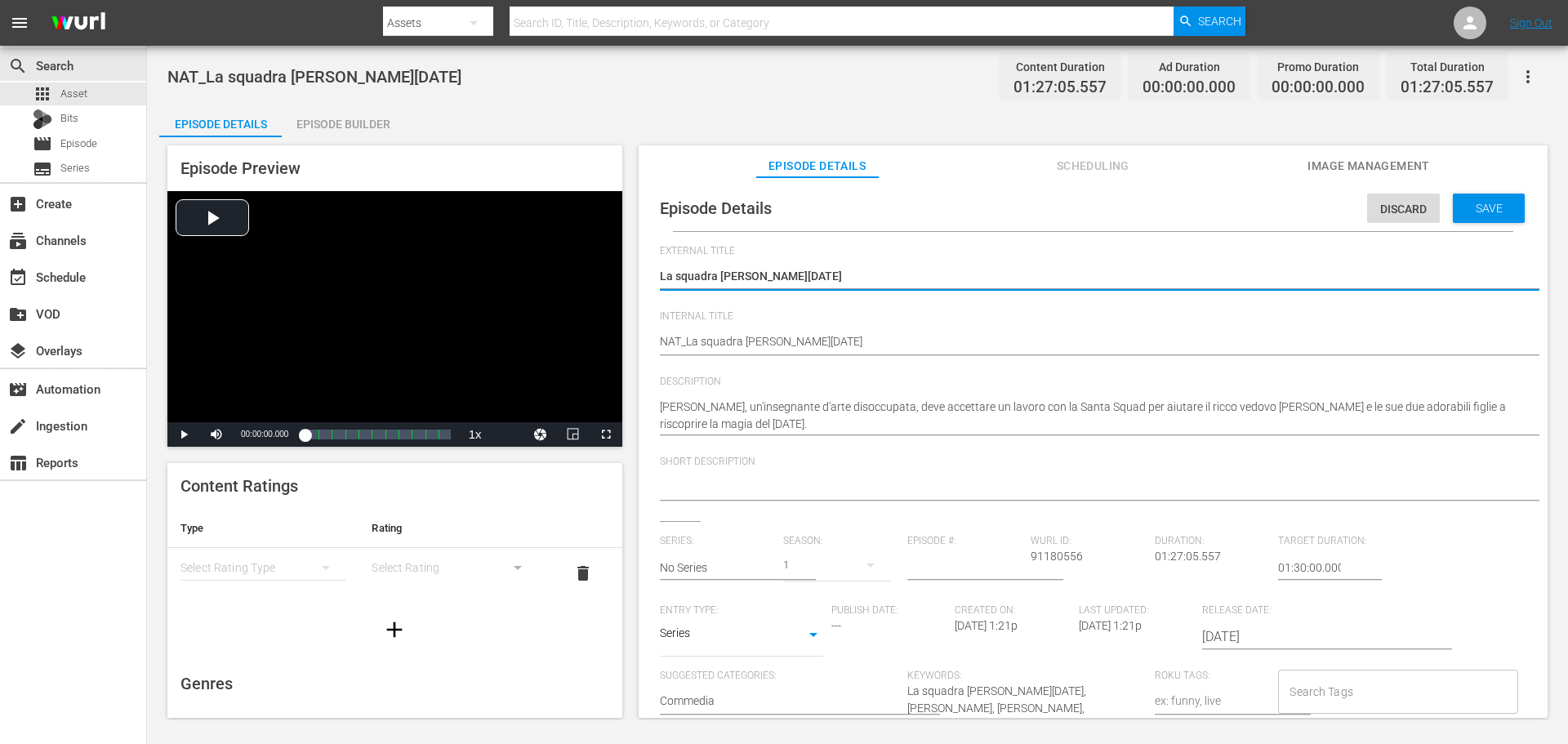
scroll to position [12, 0]
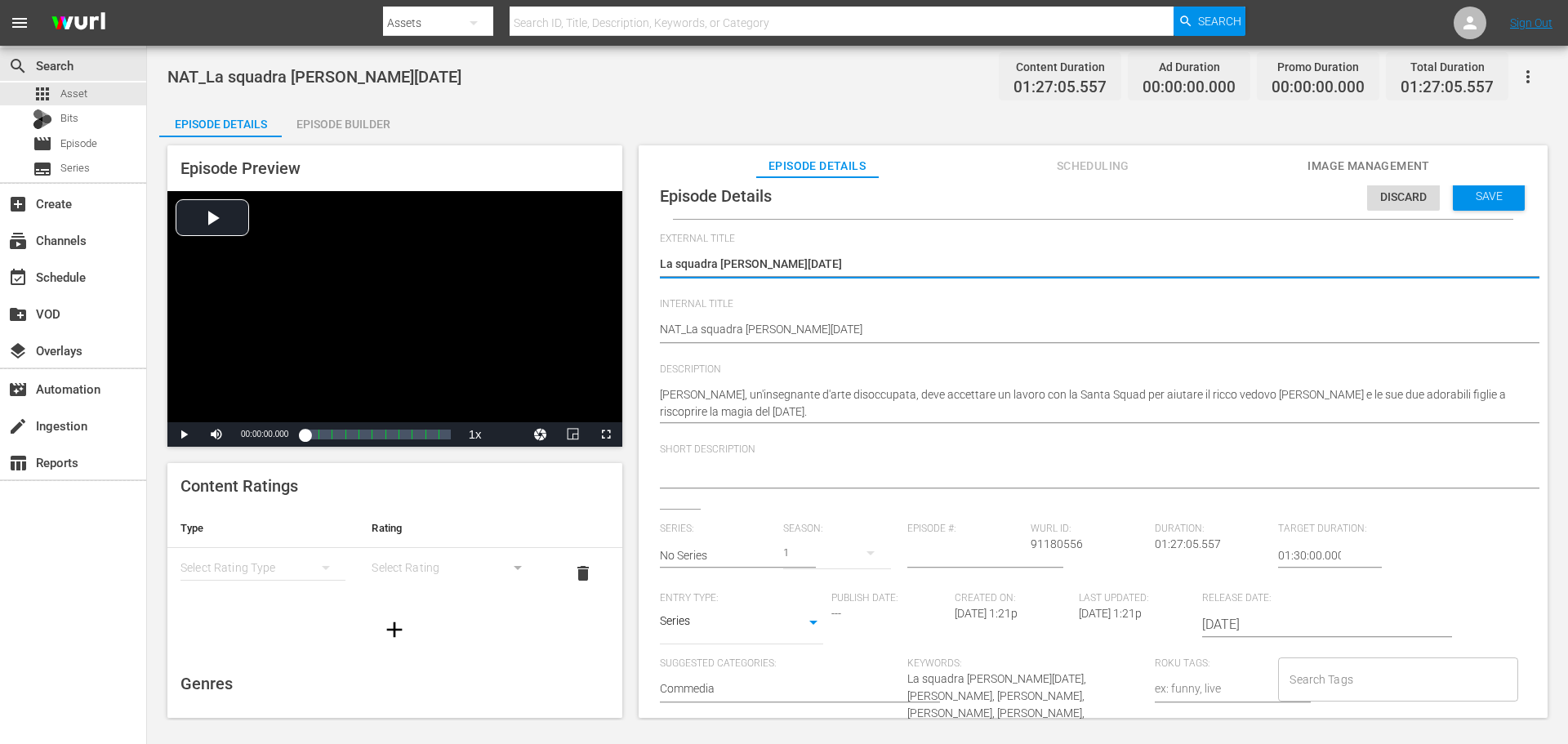
click at [745, 624] on body "menu Search By Assets Search ID, Title, Description, Keywords, or Category Sear…" at bounding box center [784, 372] width 1568 height 744
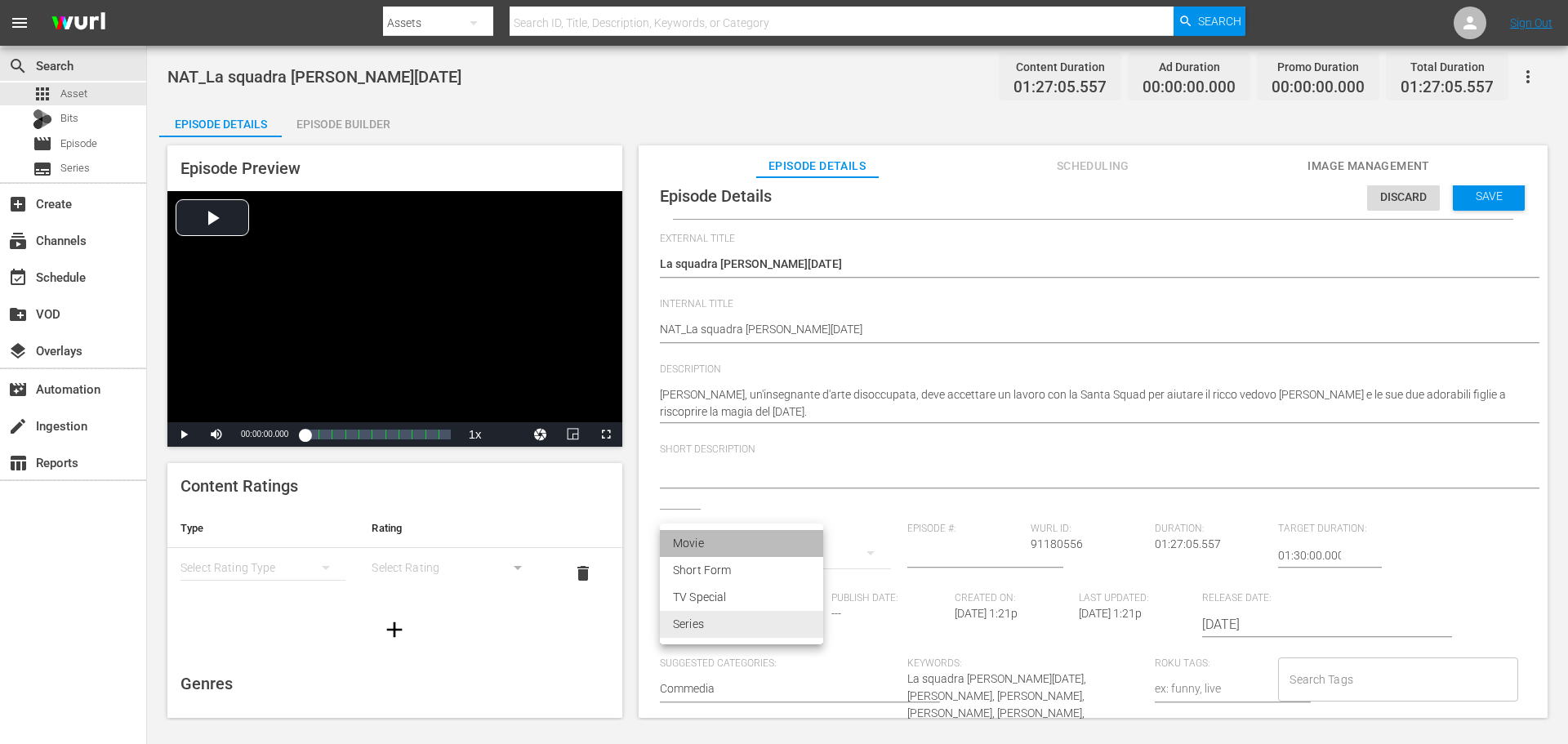
click at [728, 539] on li "Movie" at bounding box center [742, 543] width 163 height 27
type input "MOVIE"
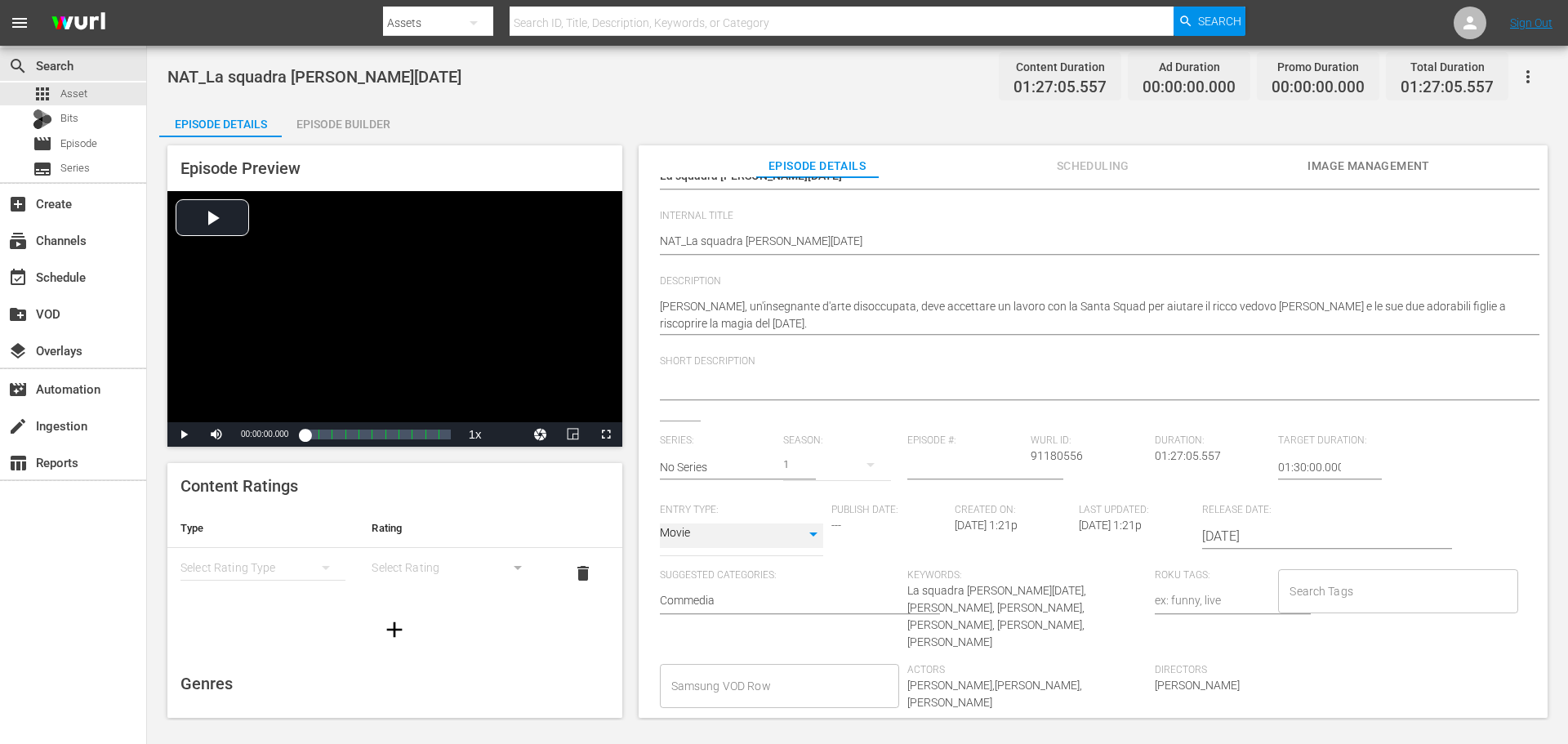
scroll to position [196, 0]
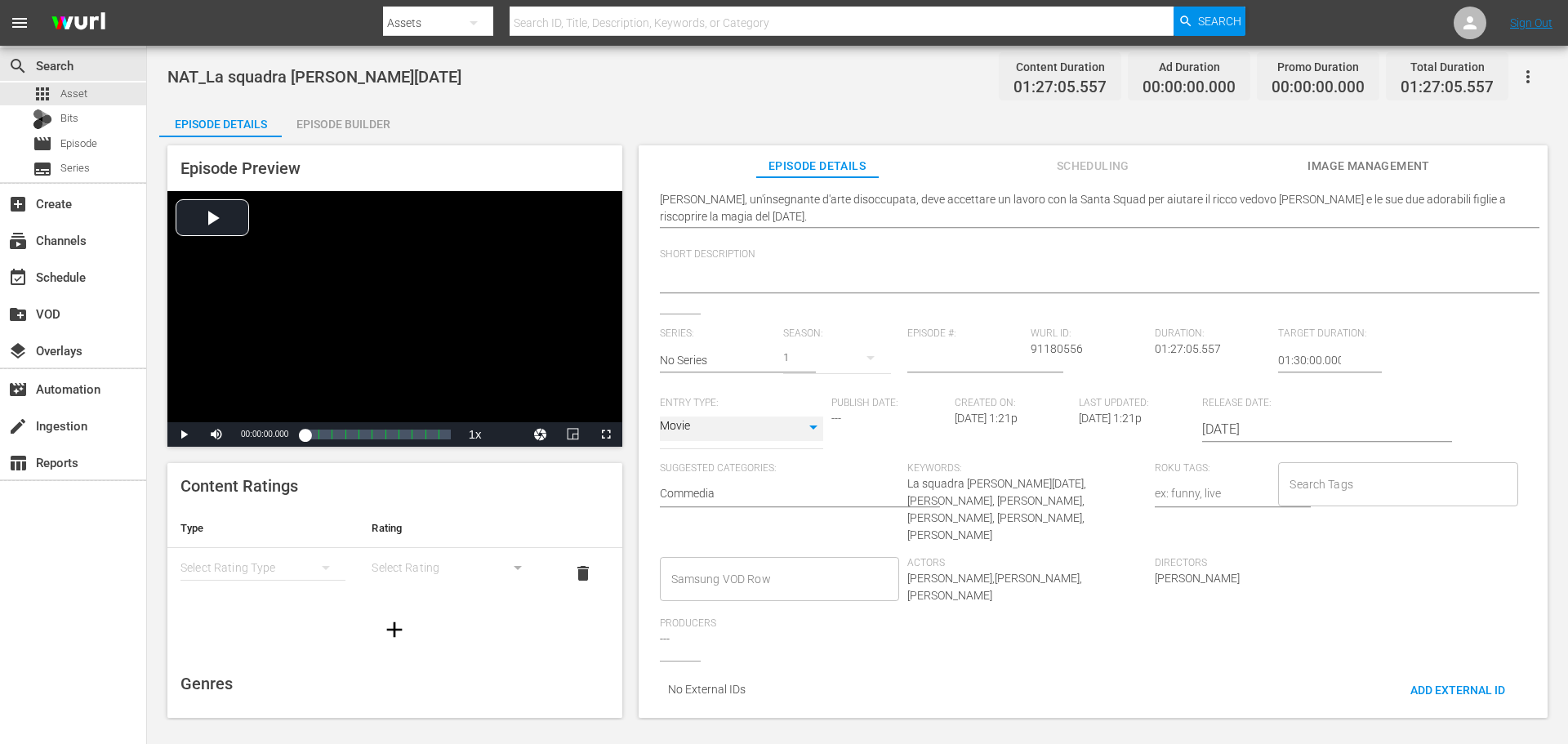
click at [855, 583] on div "Samsung VOD Row" at bounding box center [779, 578] width 239 height 44
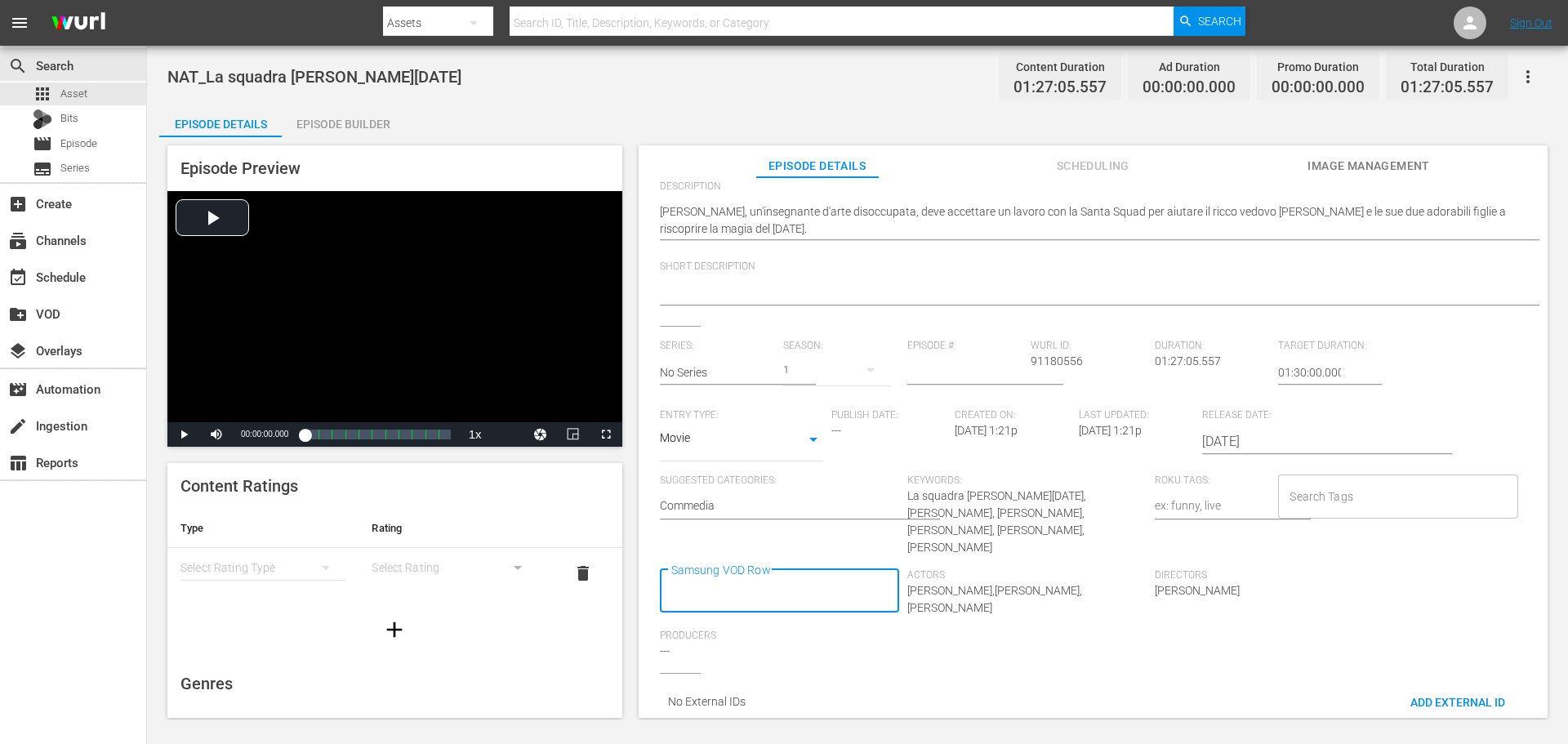
scroll to position [0, 0]
type input "Movie"
type input "Commedia"
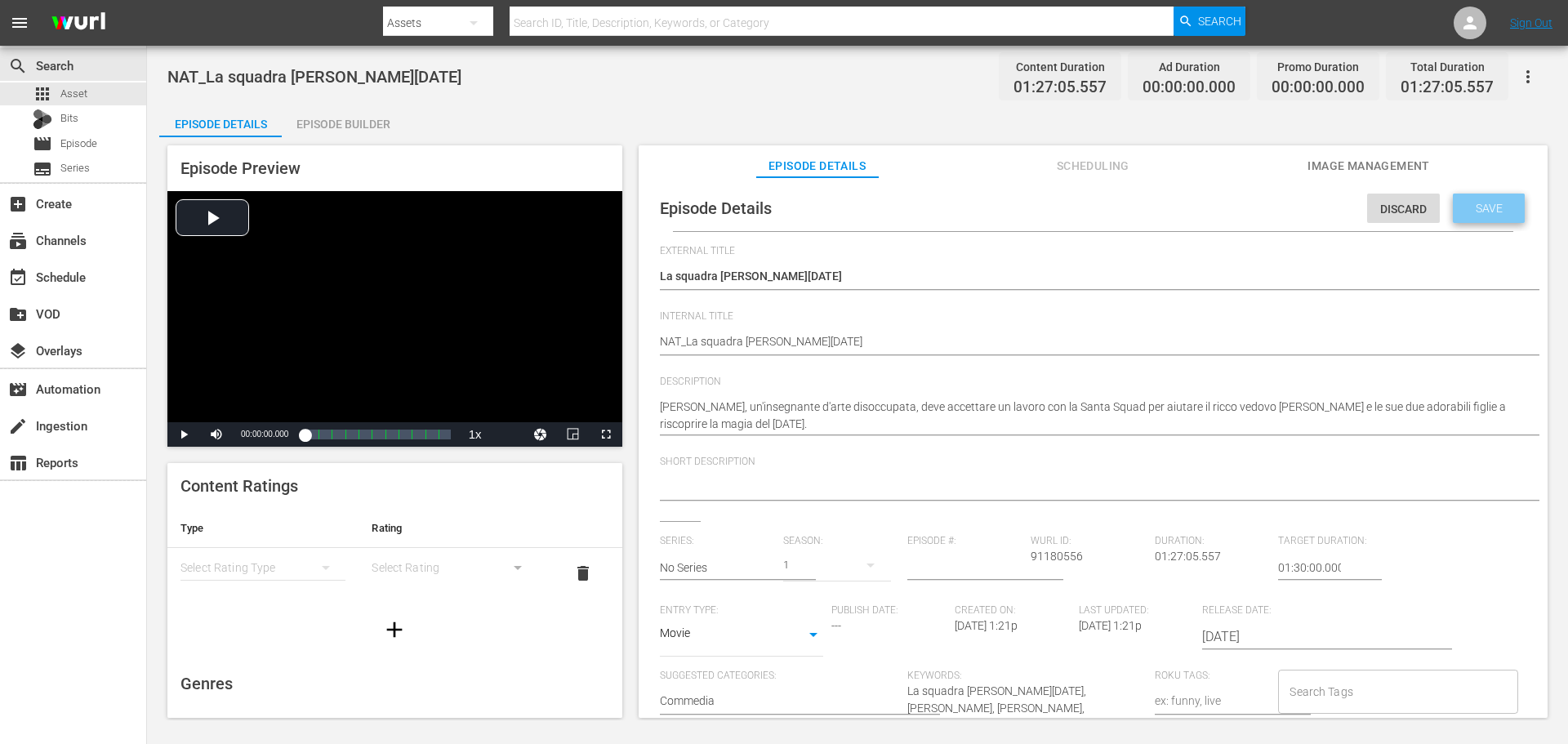
drag, startPoint x: 1496, startPoint y: 196, endPoint x: 983, endPoint y: 179, distance: 513.3
click at [1496, 196] on div "Save" at bounding box center [1489, 208] width 72 height 29
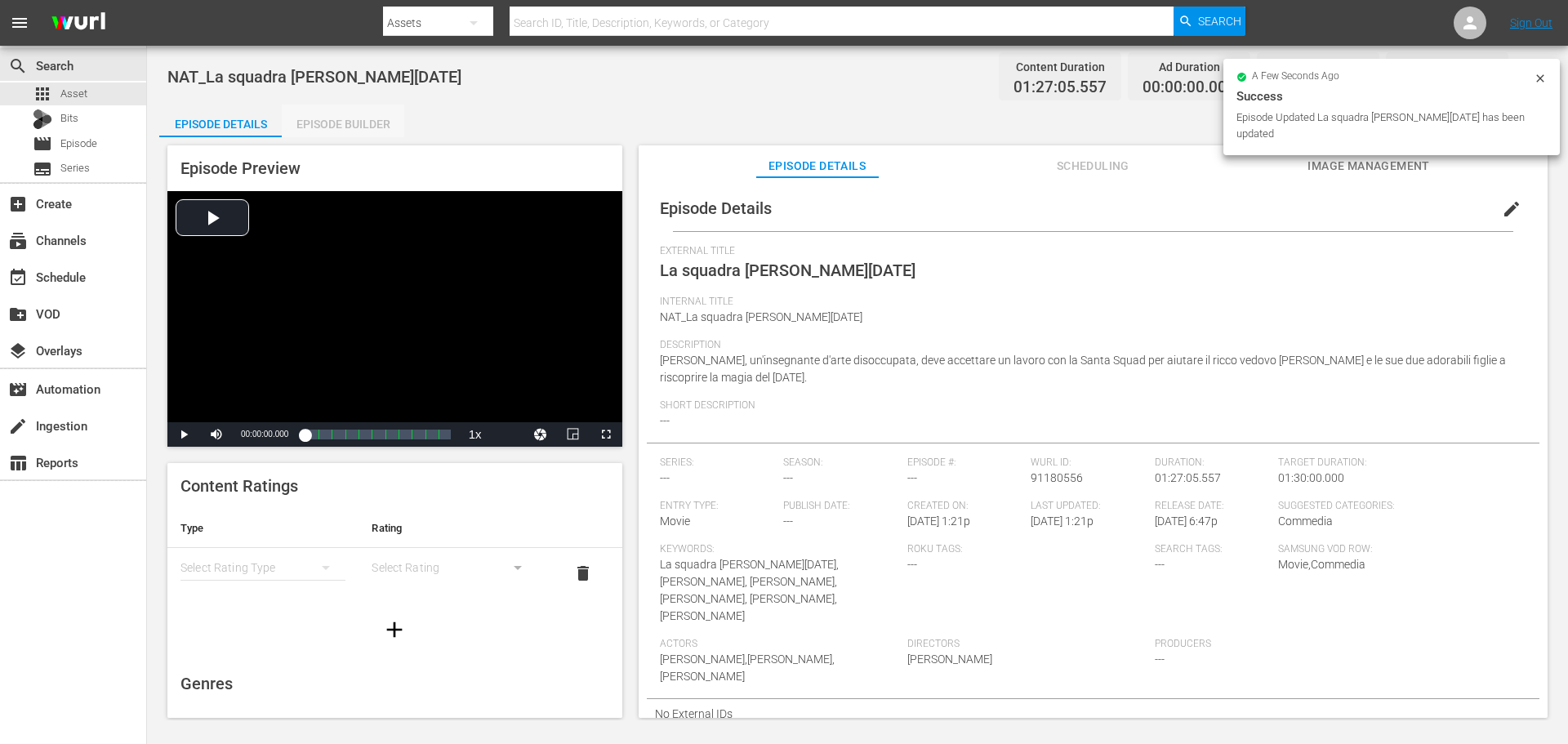
click at [360, 129] on div "Episode Builder" at bounding box center [343, 124] width 122 height 39
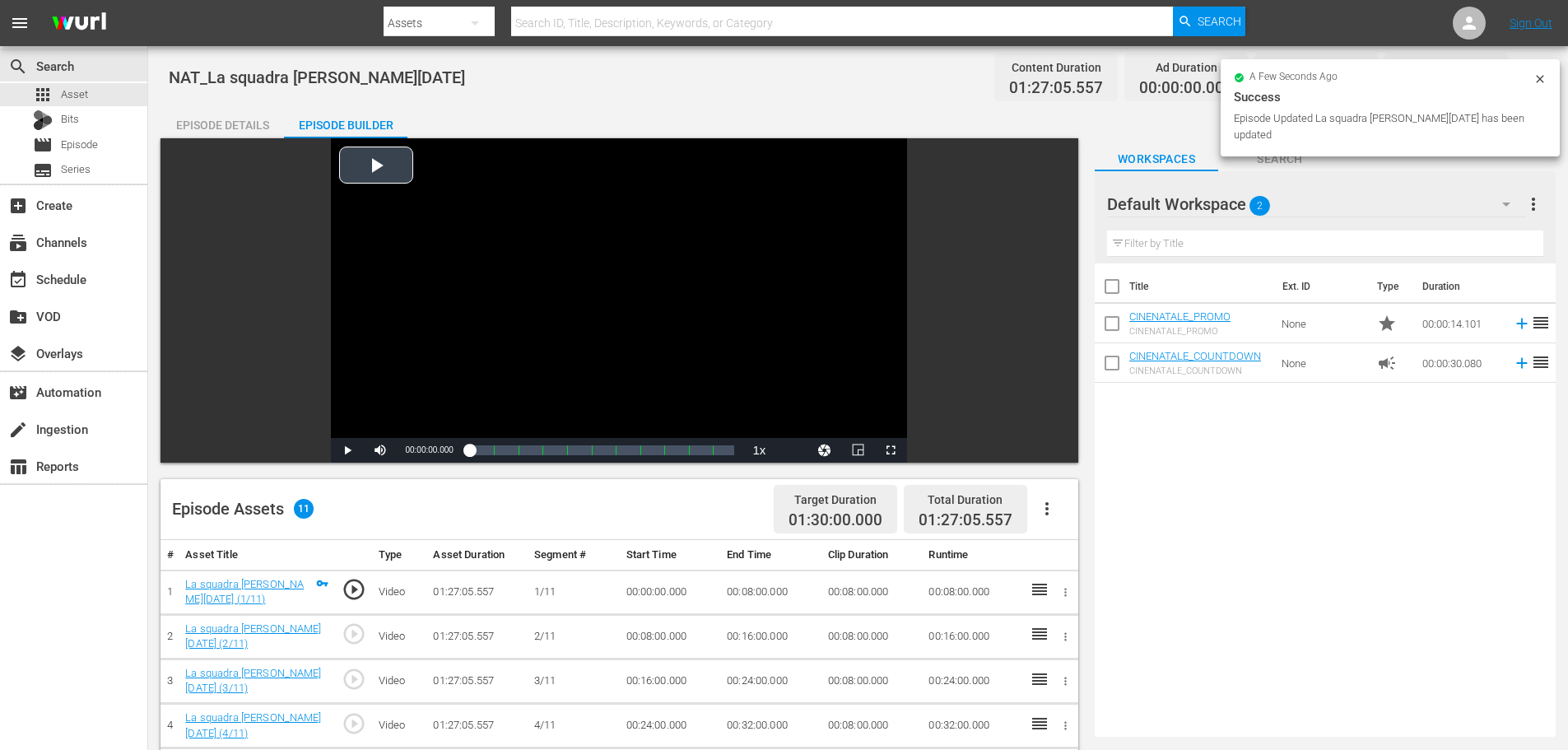
scroll to position [412, 0]
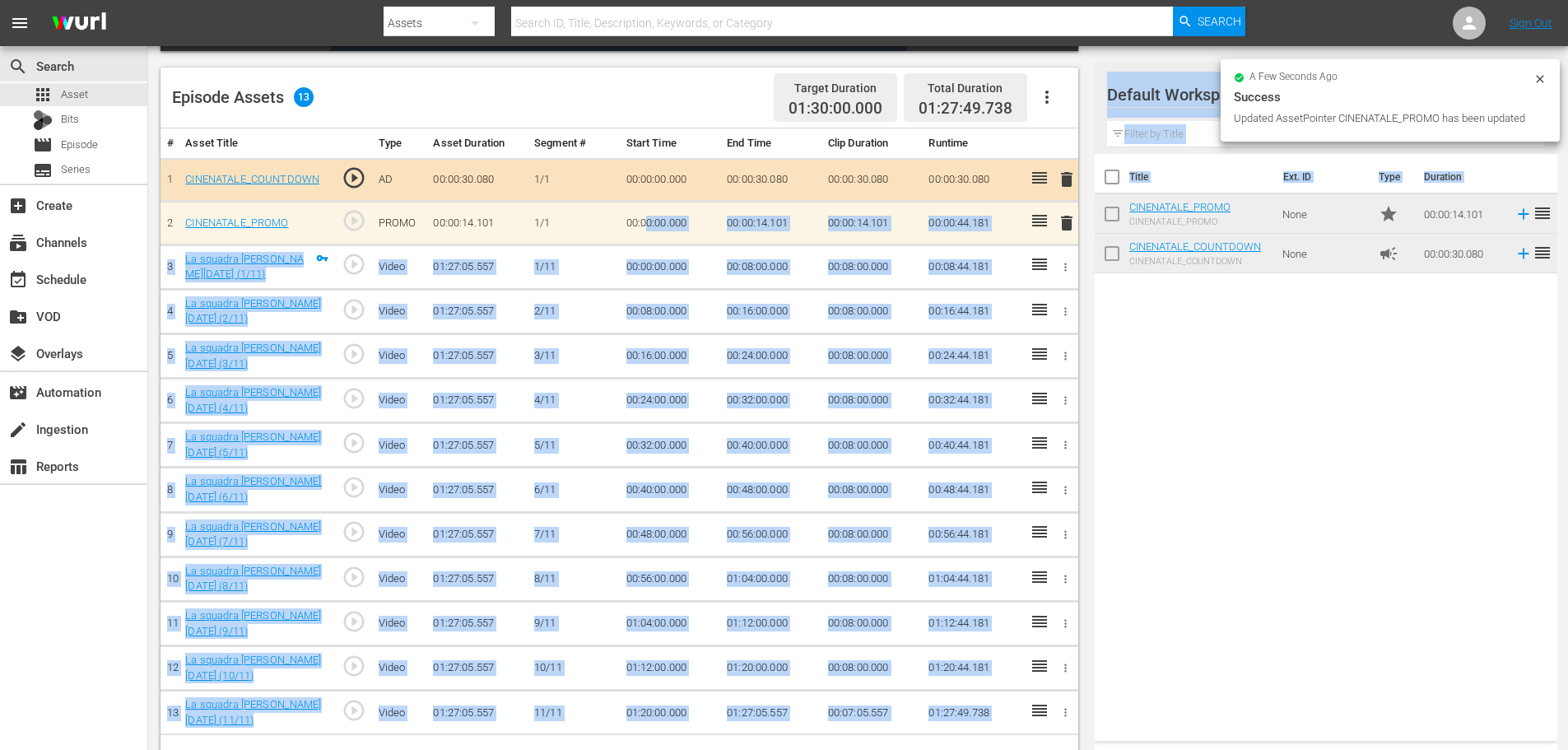
drag, startPoint x: 1185, startPoint y: 259, endPoint x: 646, endPoint y: 242, distance: 539.3
click at [1201, 383] on div "Title Ext. ID Type Duration CINENATALE_PROMO CINENATALE_PROMO None star 00:00:1…" at bounding box center [1326, 444] width 462 height 581
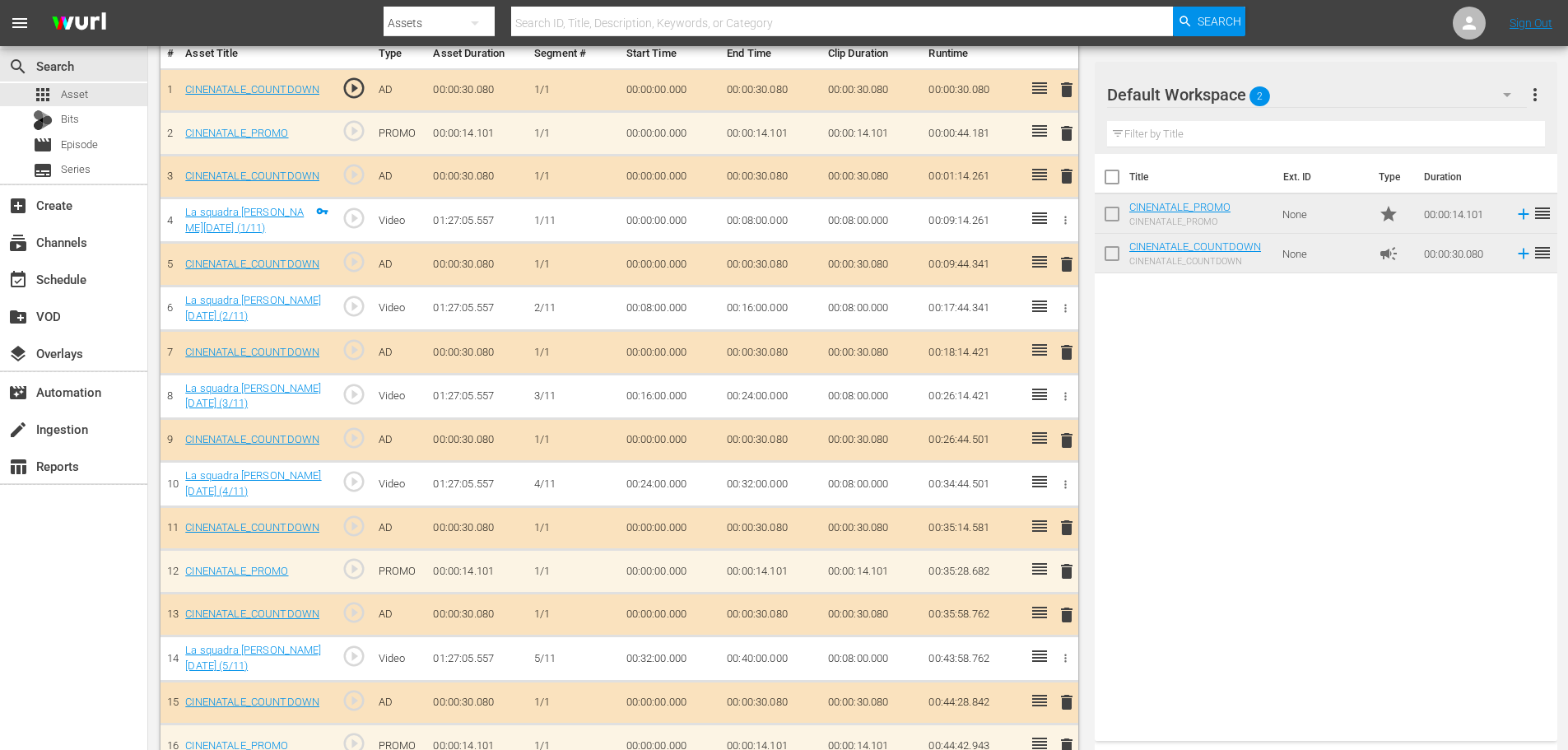
scroll to position [188, 0]
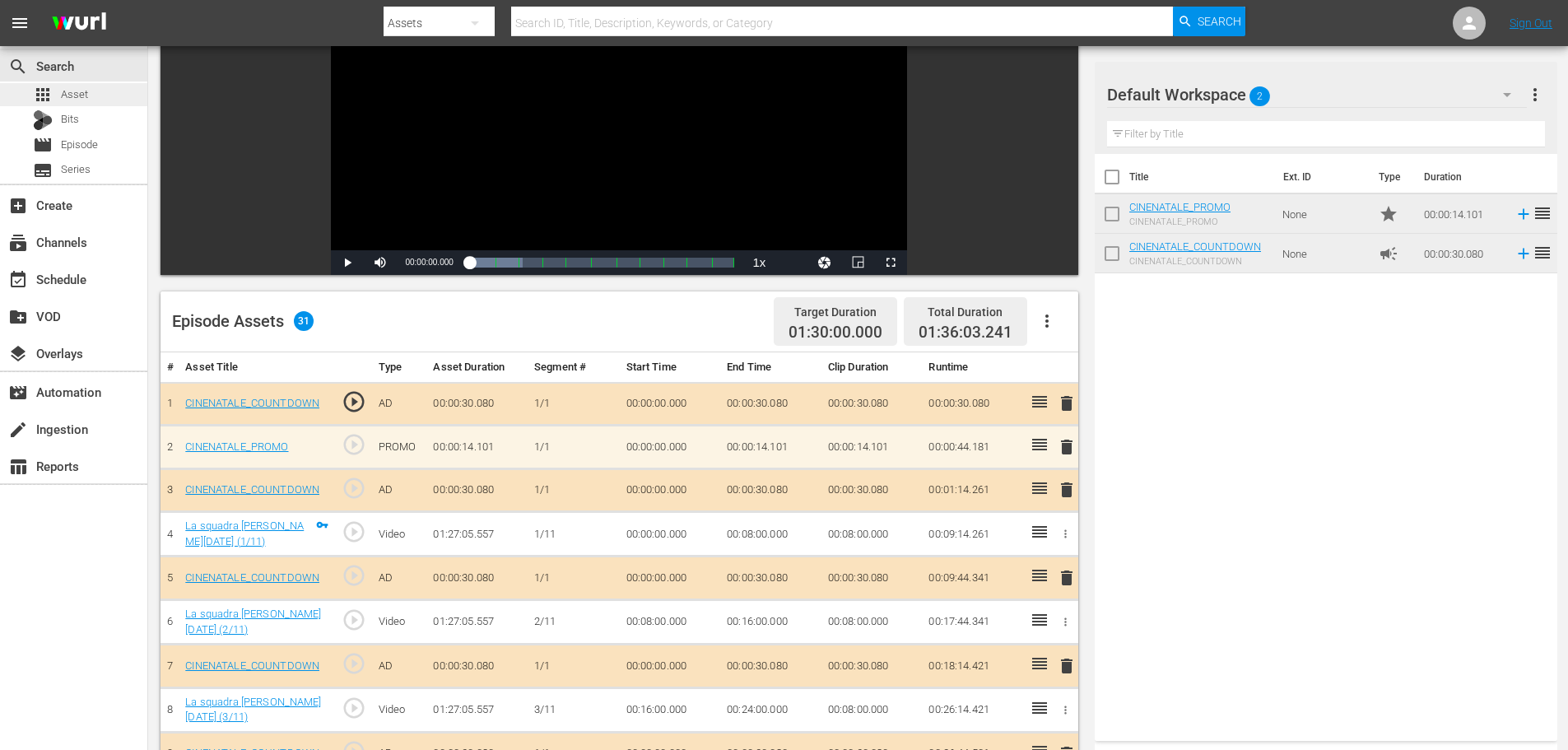
click at [74, 90] on span "Asset" at bounding box center [75, 95] width 27 height 17
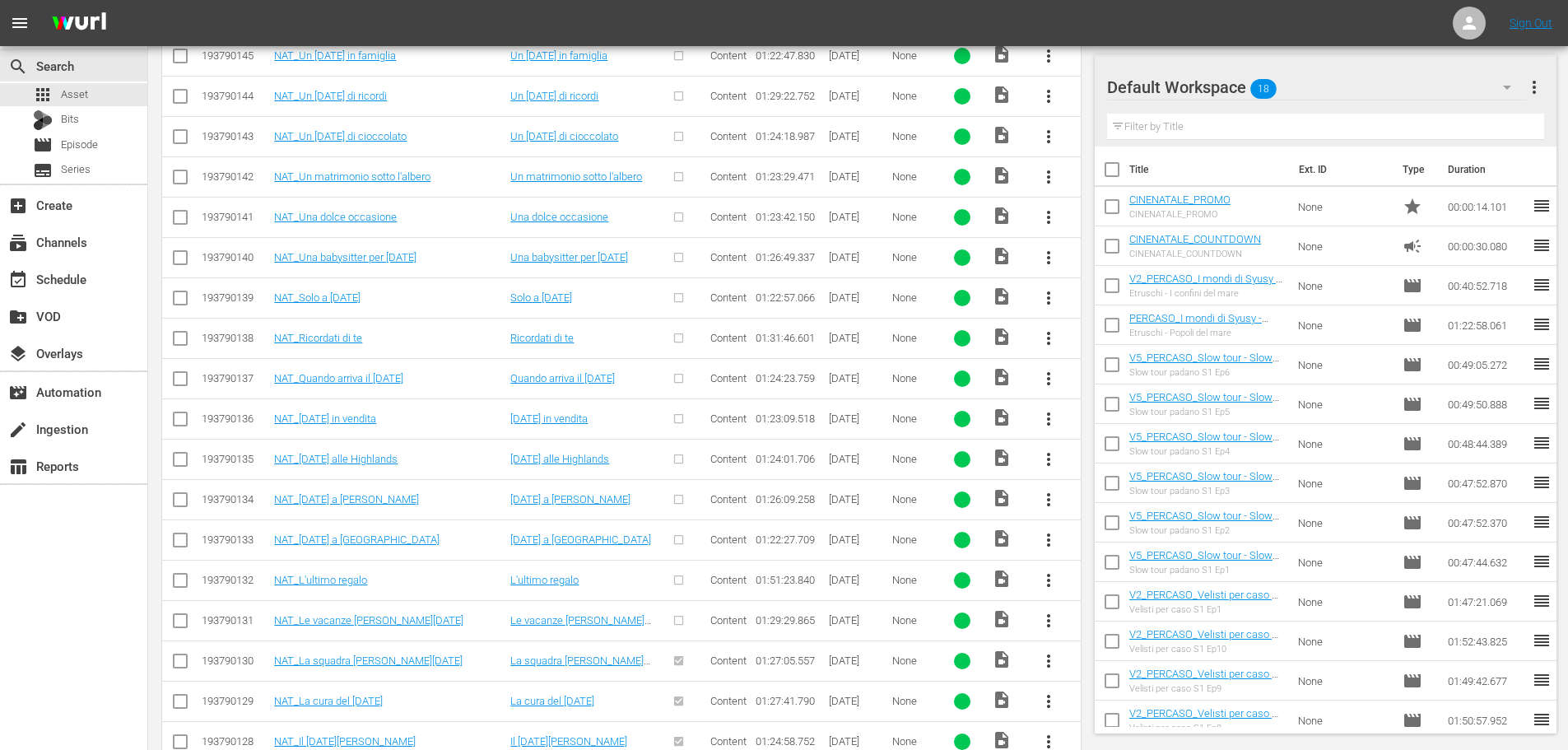
scroll to position [716, 0]
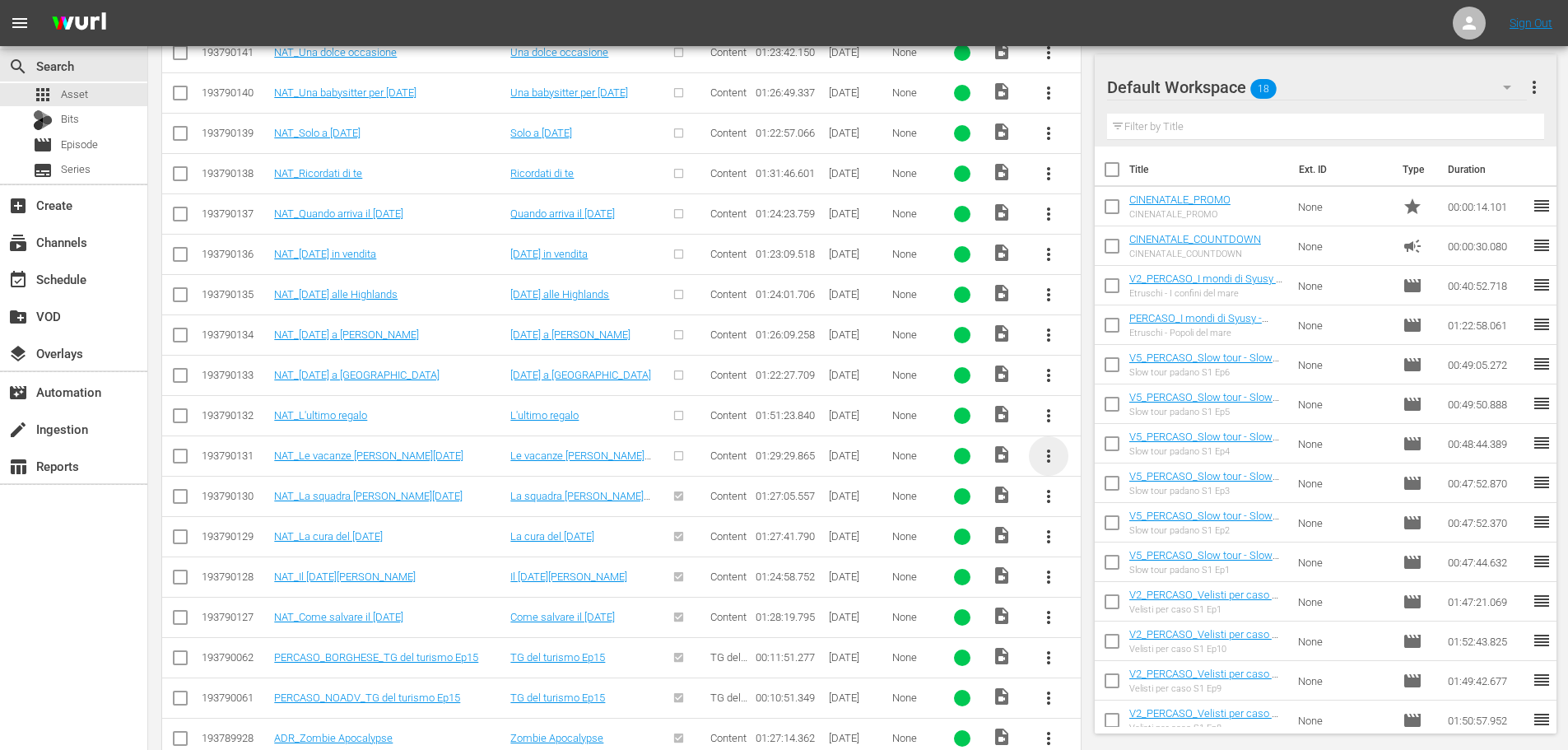
click at [1053, 457] on span "more_vert" at bounding box center [1049, 456] width 20 height 20
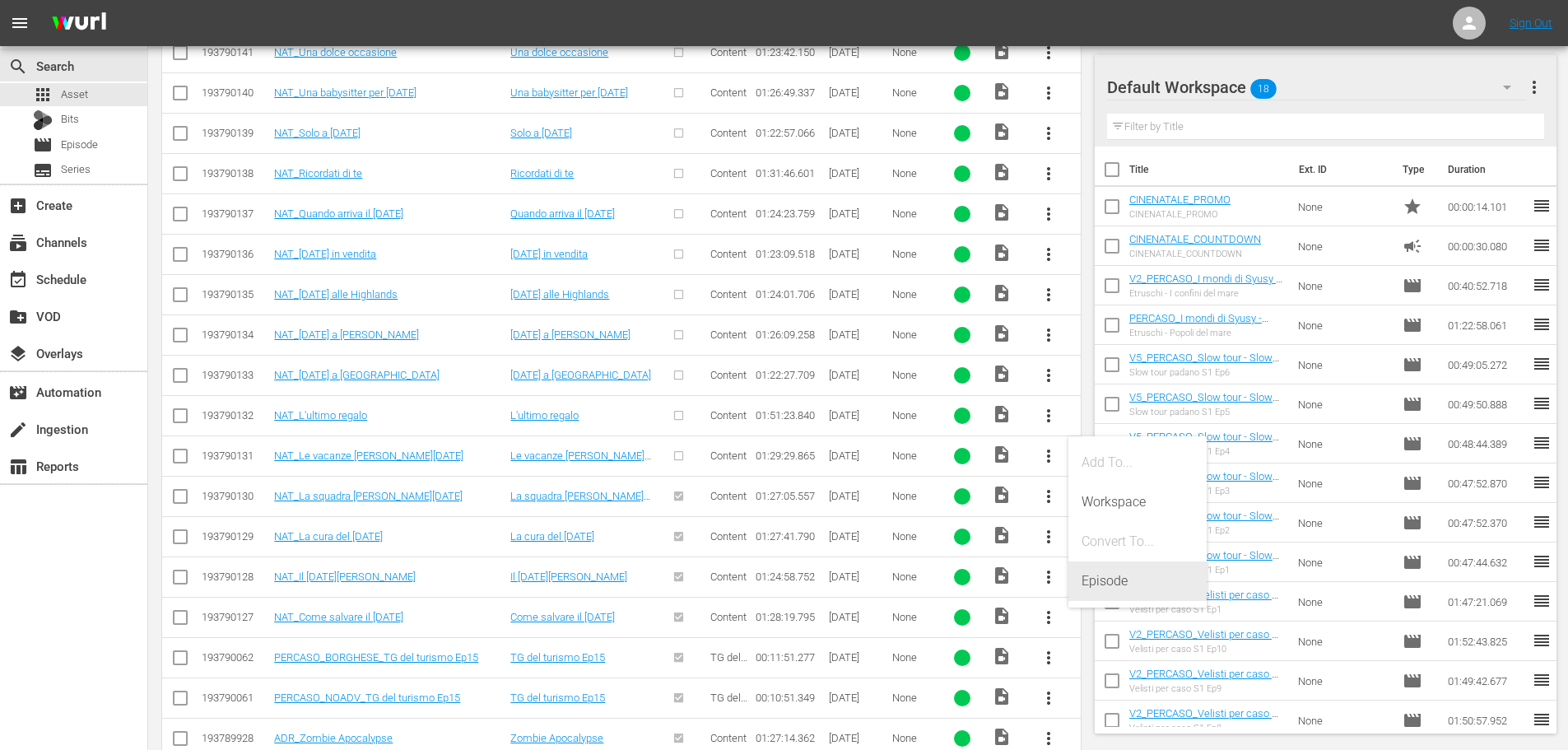
click at [1109, 591] on div "Episode" at bounding box center [1137, 581] width 112 height 39
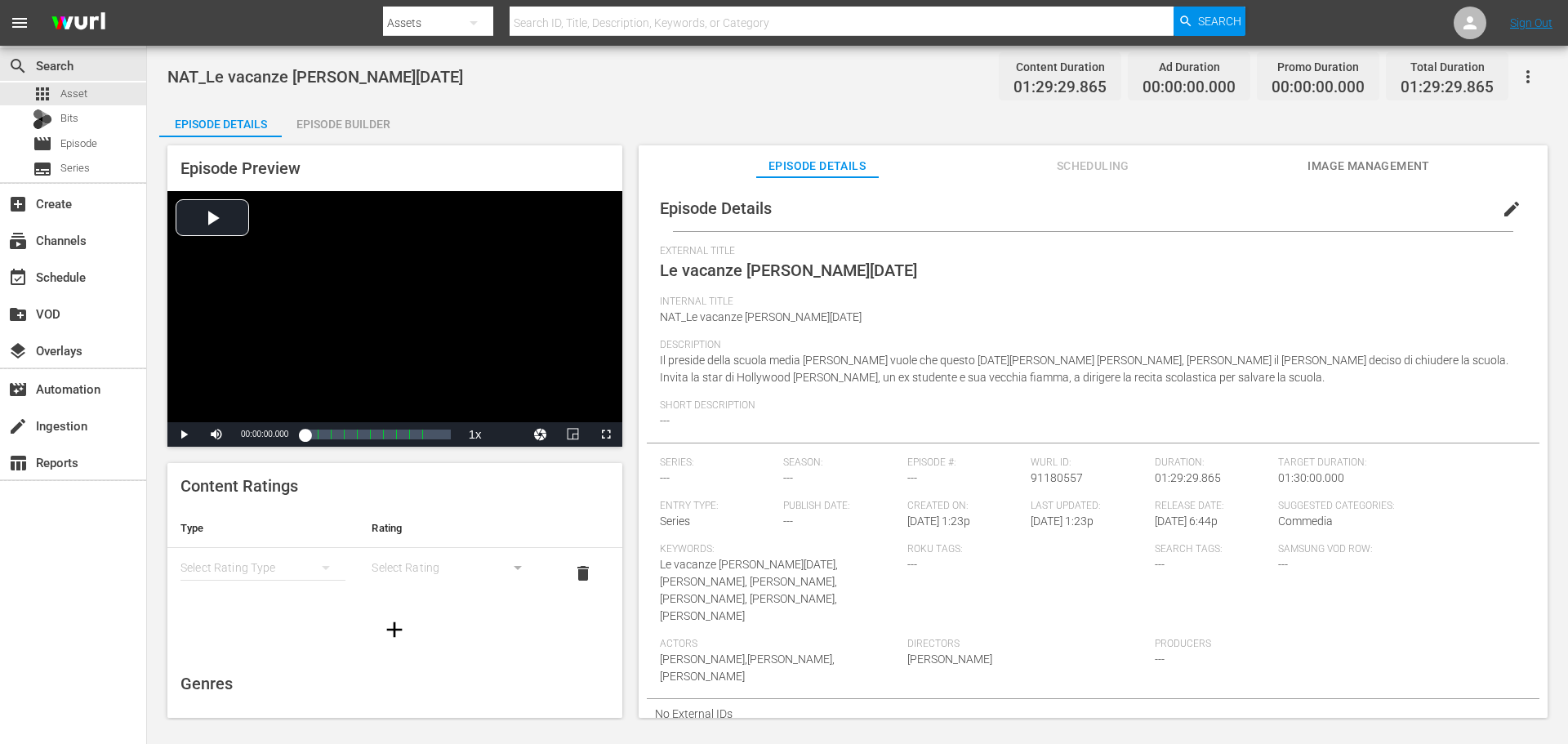
click at [1492, 217] on button "edit" at bounding box center [1511, 209] width 39 height 39
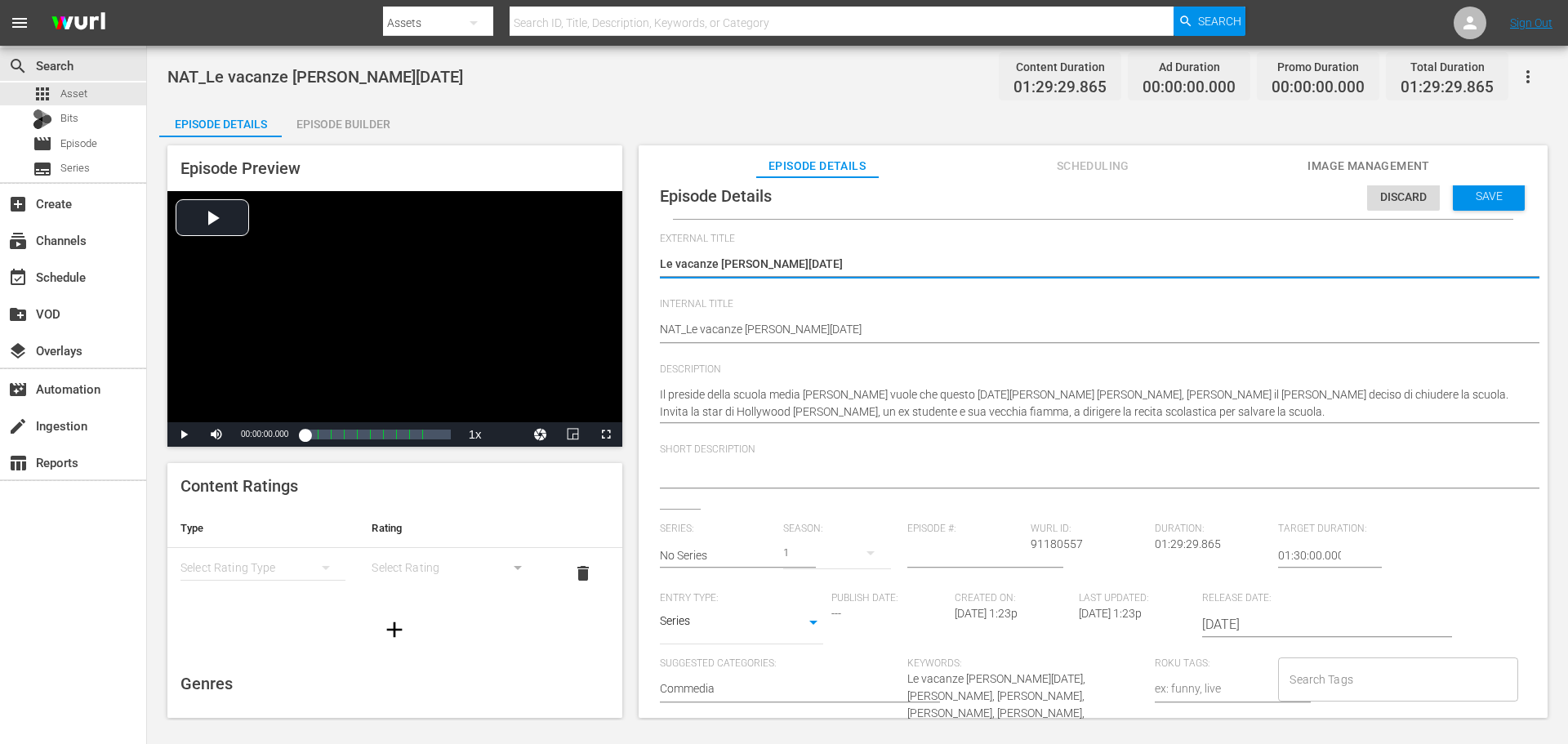
scroll to position [16, 0]
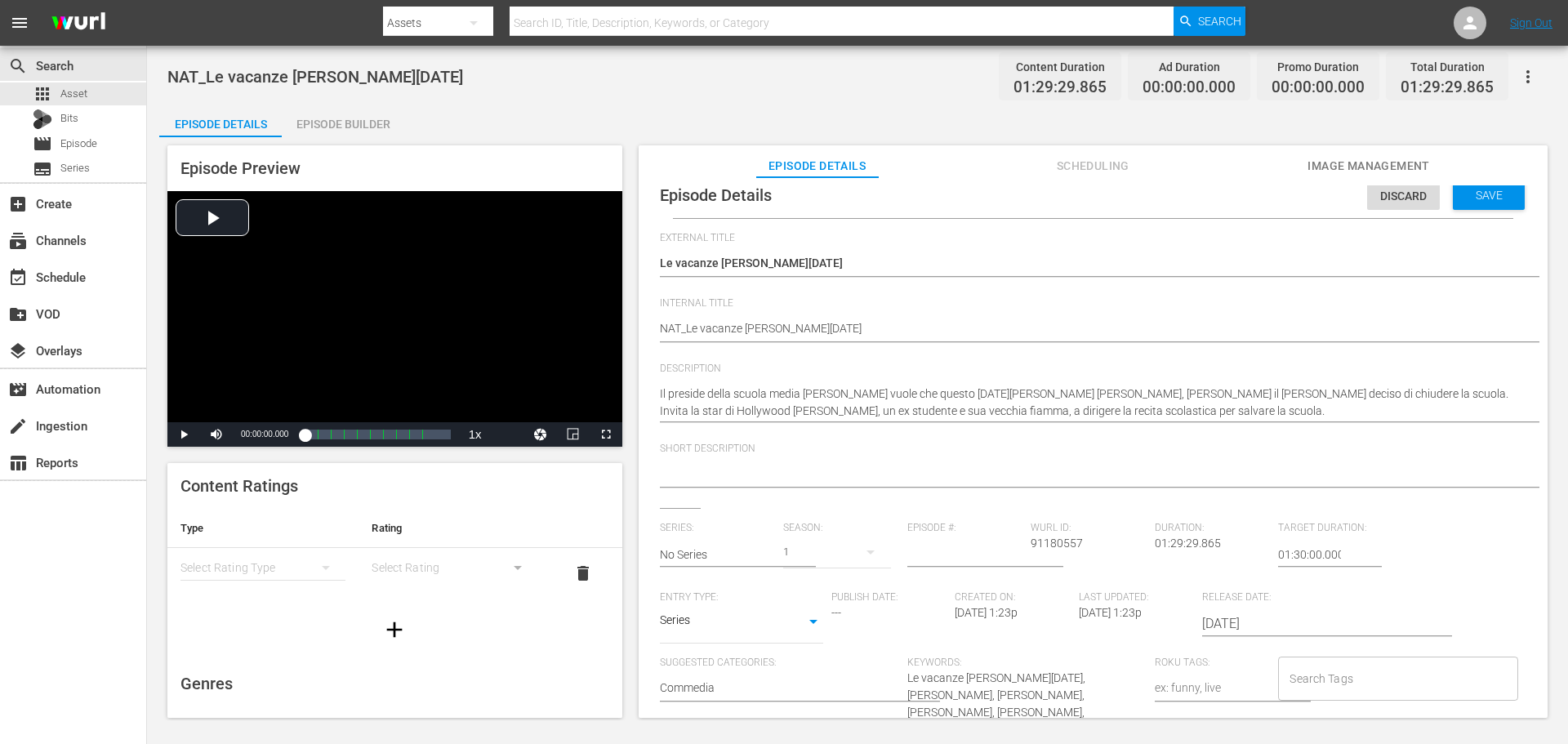
click at [765, 634] on div "Series SERIES" at bounding box center [742, 623] width 163 height 39
click at [762, 630] on body "menu Search By Assets Search ID, Title, Description, Keywords, or Category Sear…" at bounding box center [784, 372] width 1568 height 744
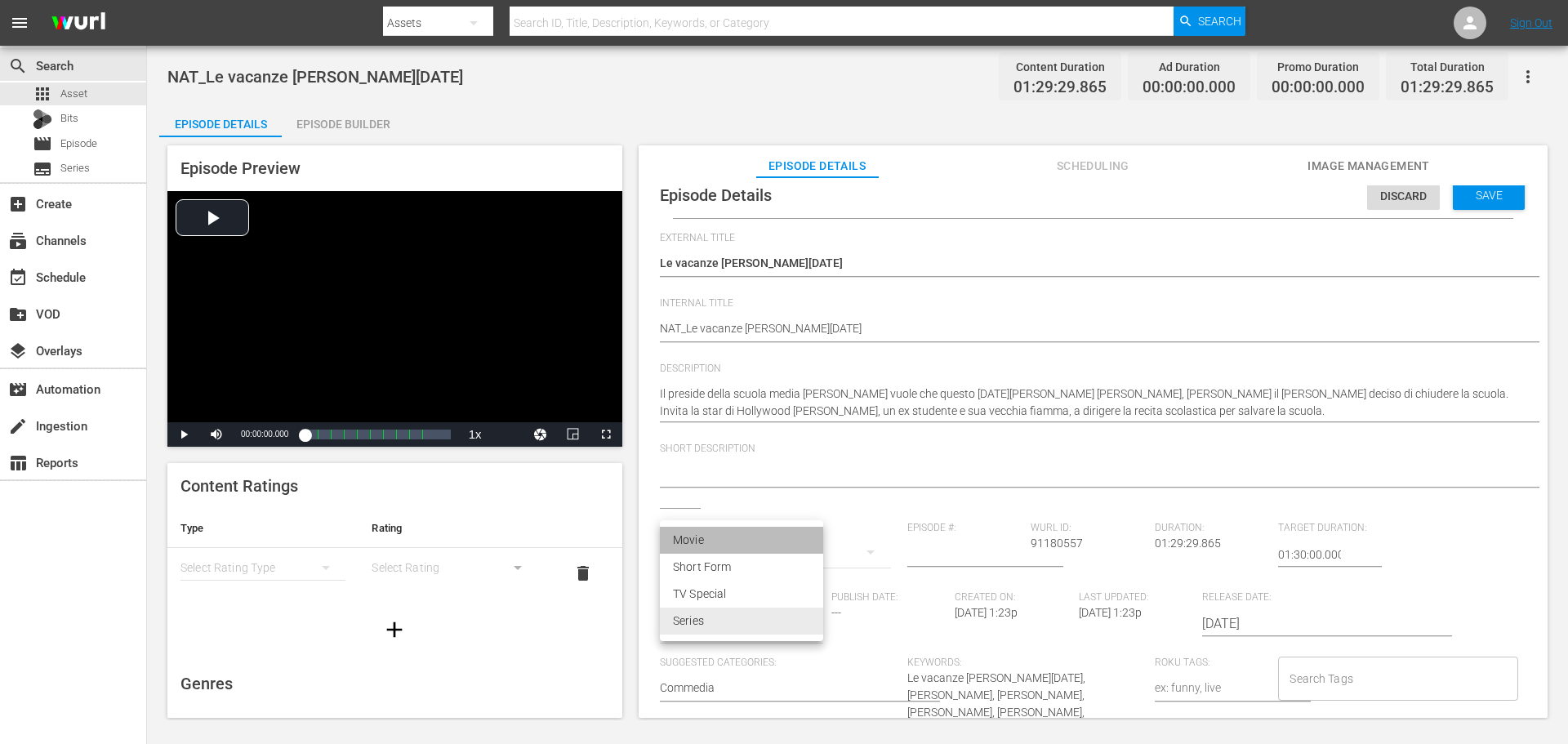
click at [724, 545] on li "Movie" at bounding box center [742, 540] width 163 height 27
type input "MOVIE"
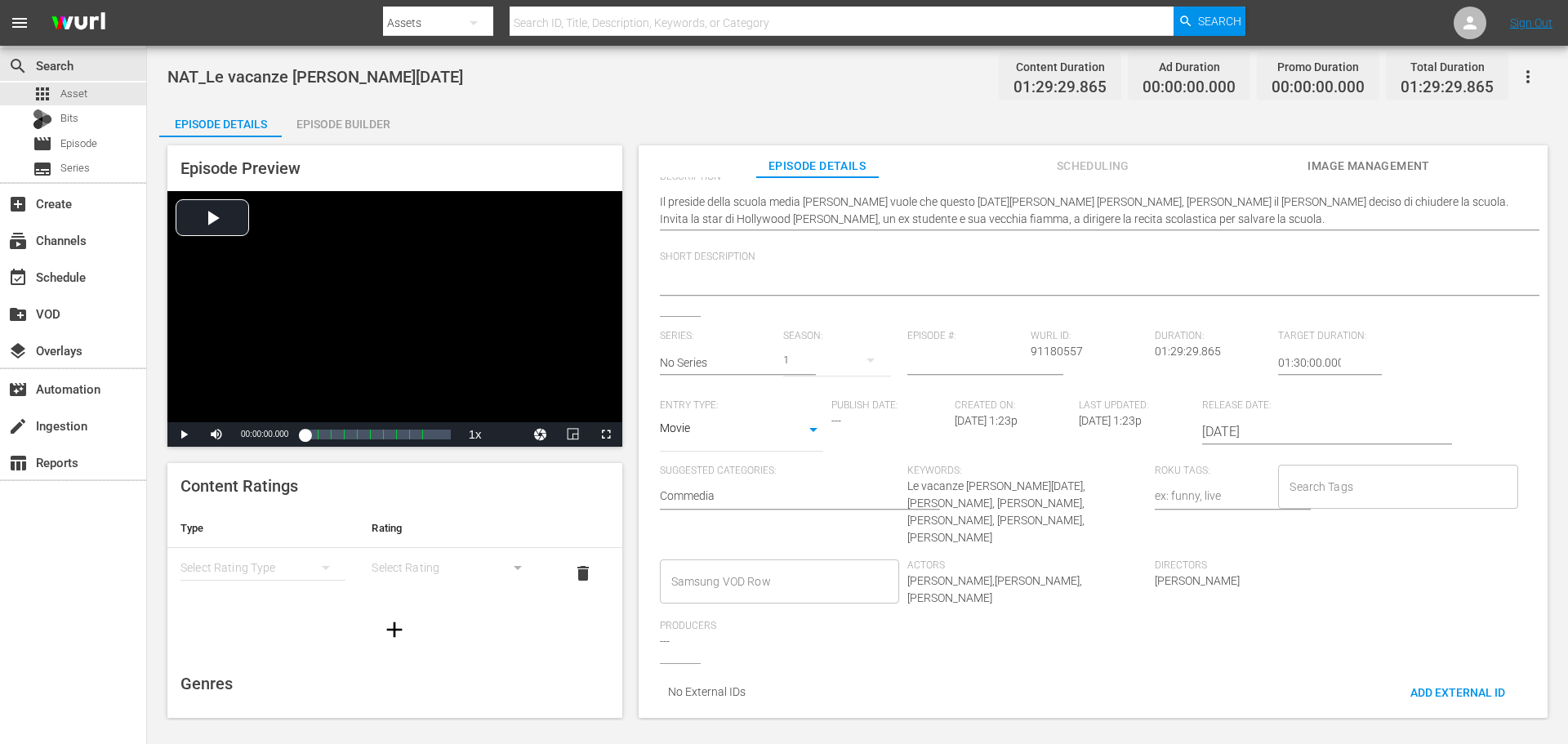
click at [754, 567] on input "Samsung VOD Row" at bounding box center [767, 581] width 200 height 29
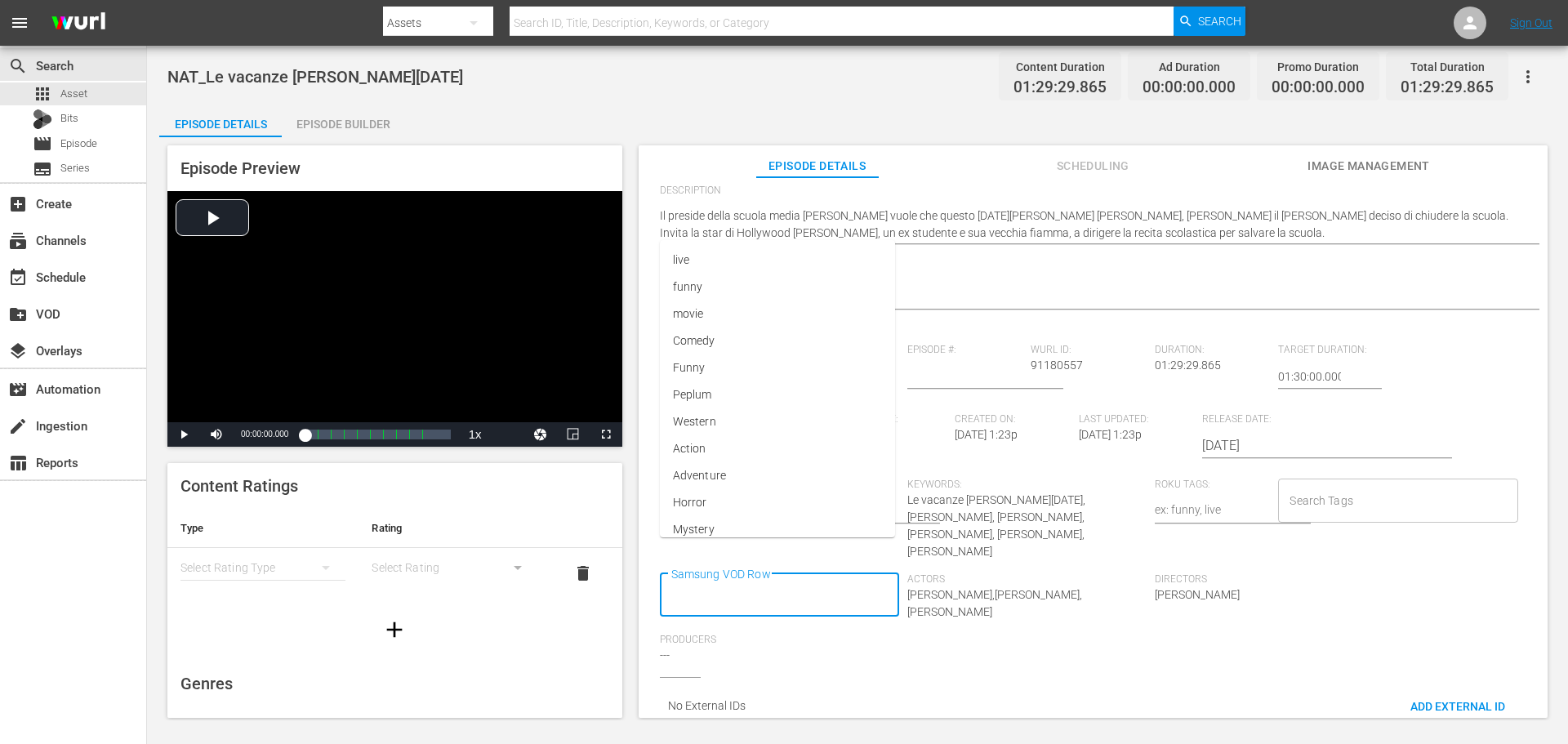
scroll to position [0, 0]
type input "Movie"
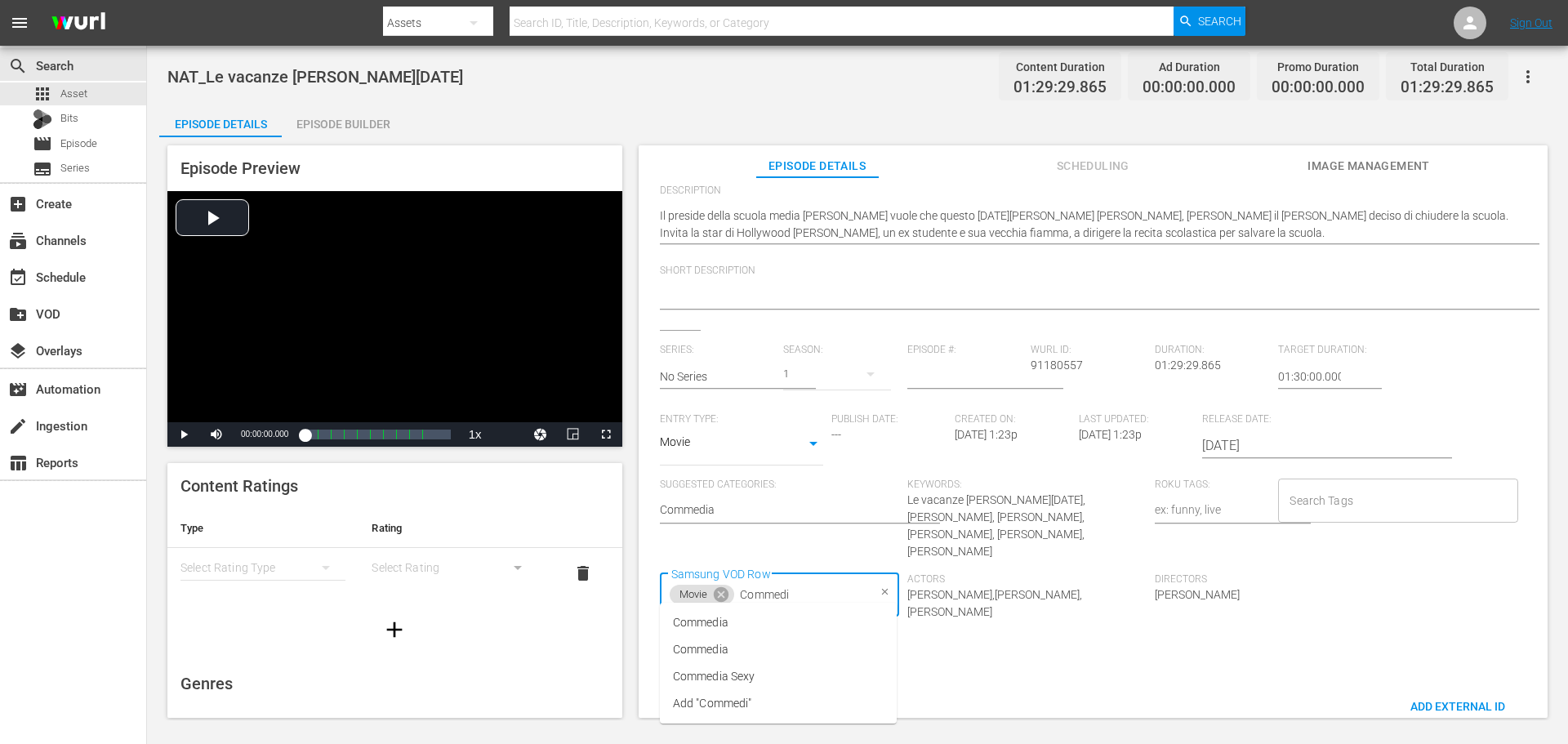
type input "Commedia"
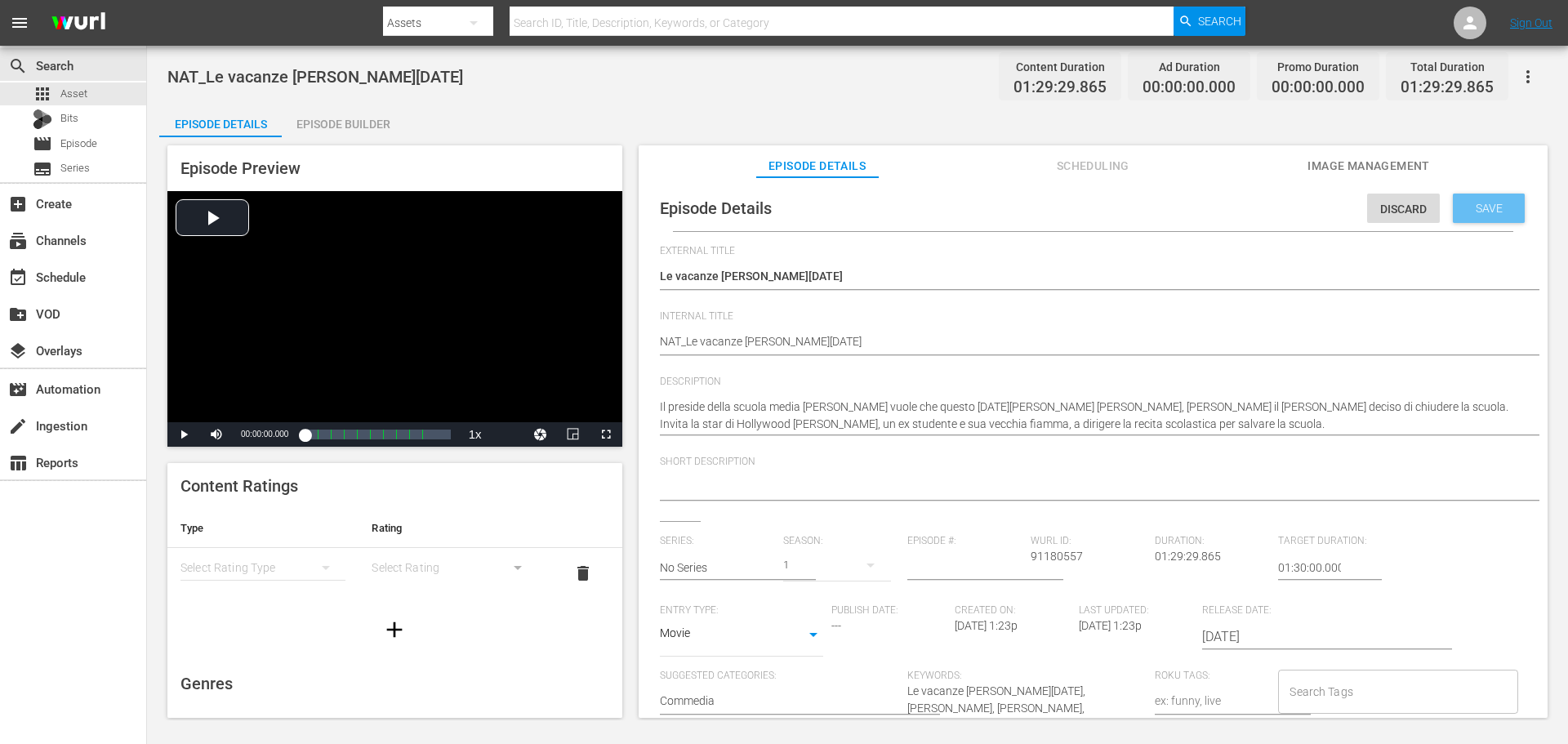
click at [1500, 210] on span "Save" at bounding box center [1489, 208] width 53 height 13
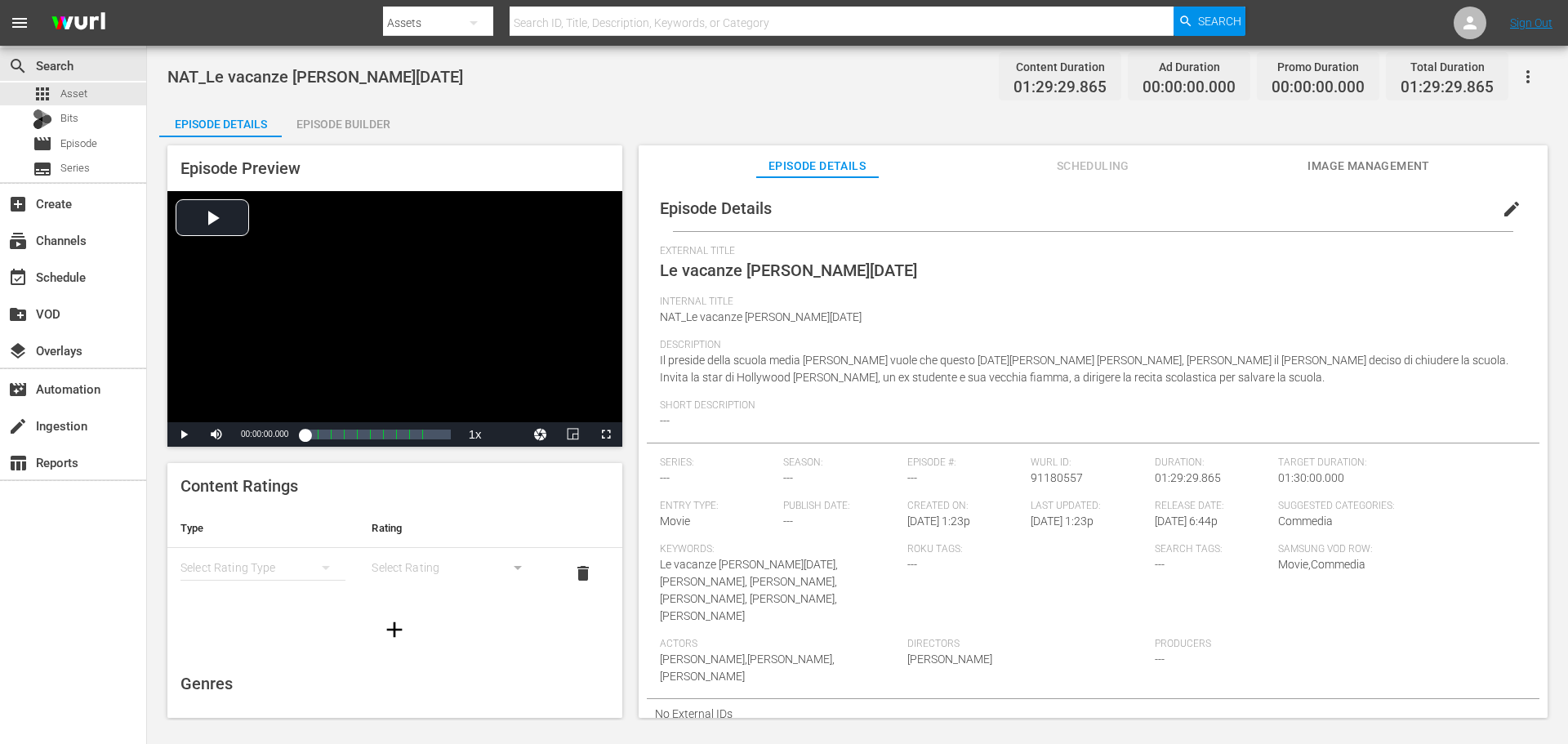
click at [372, 118] on div "Episode Builder" at bounding box center [343, 124] width 122 height 39
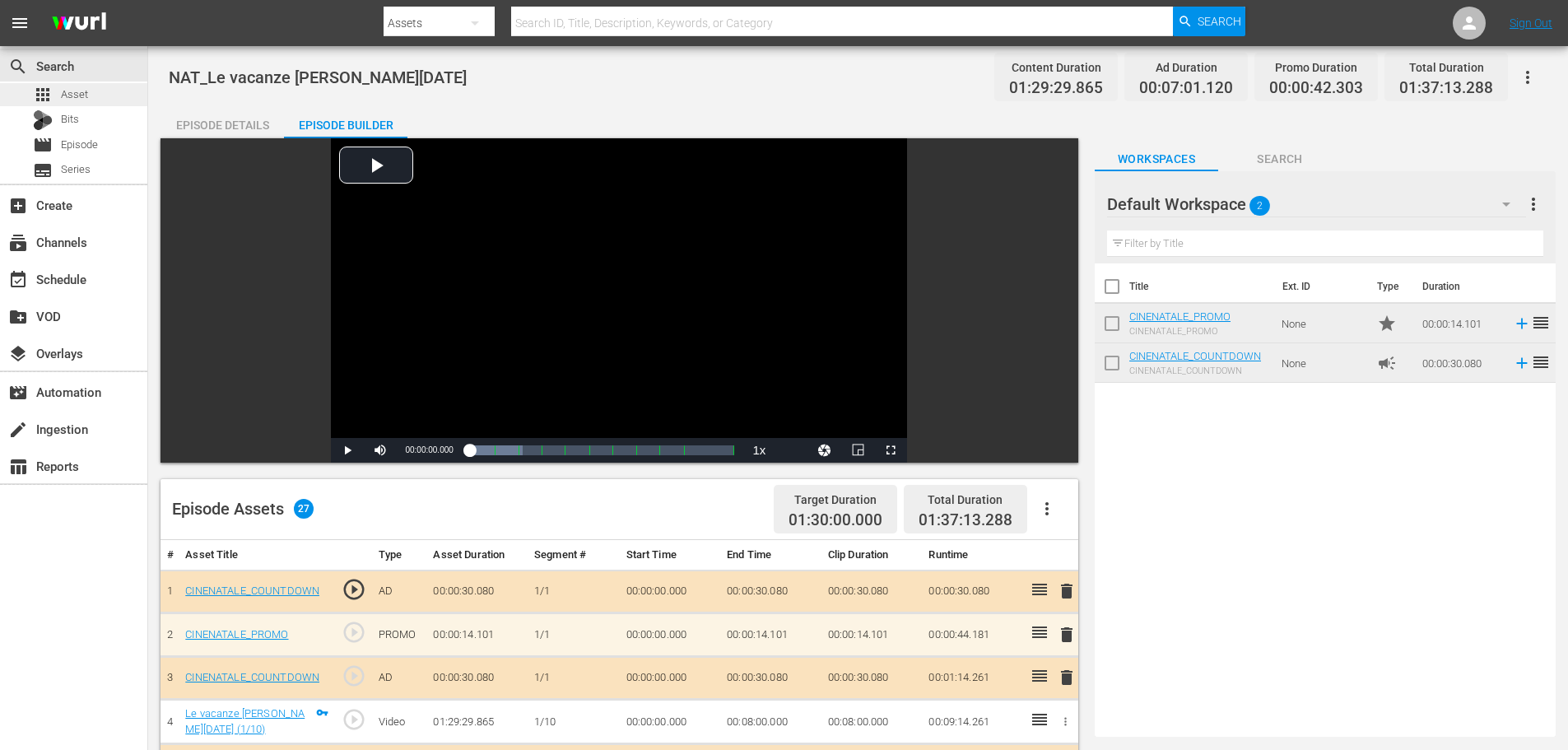
click at [107, 92] on div "apps Asset" at bounding box center [74, 94] width 148 height 23
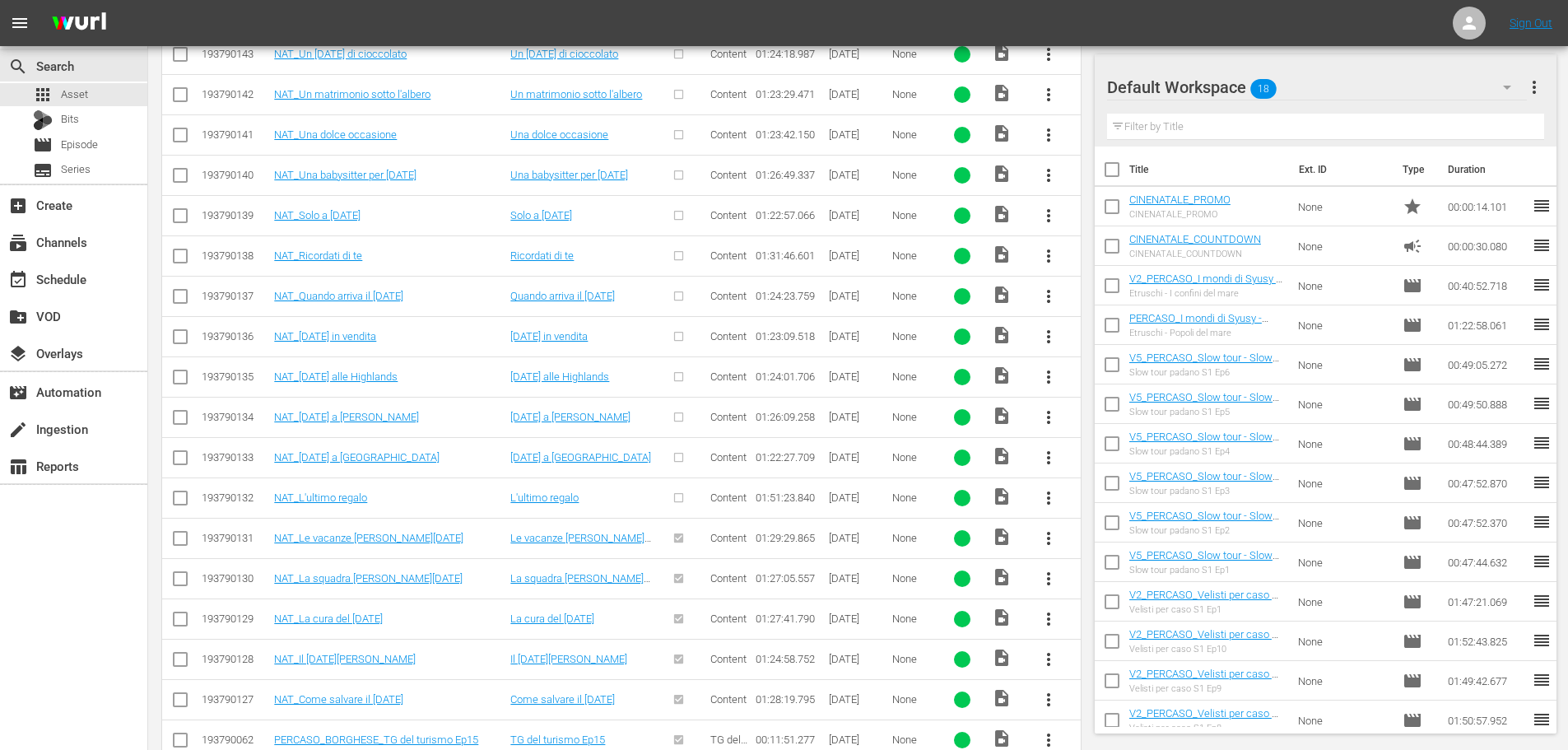
scroll to position [716, 0]
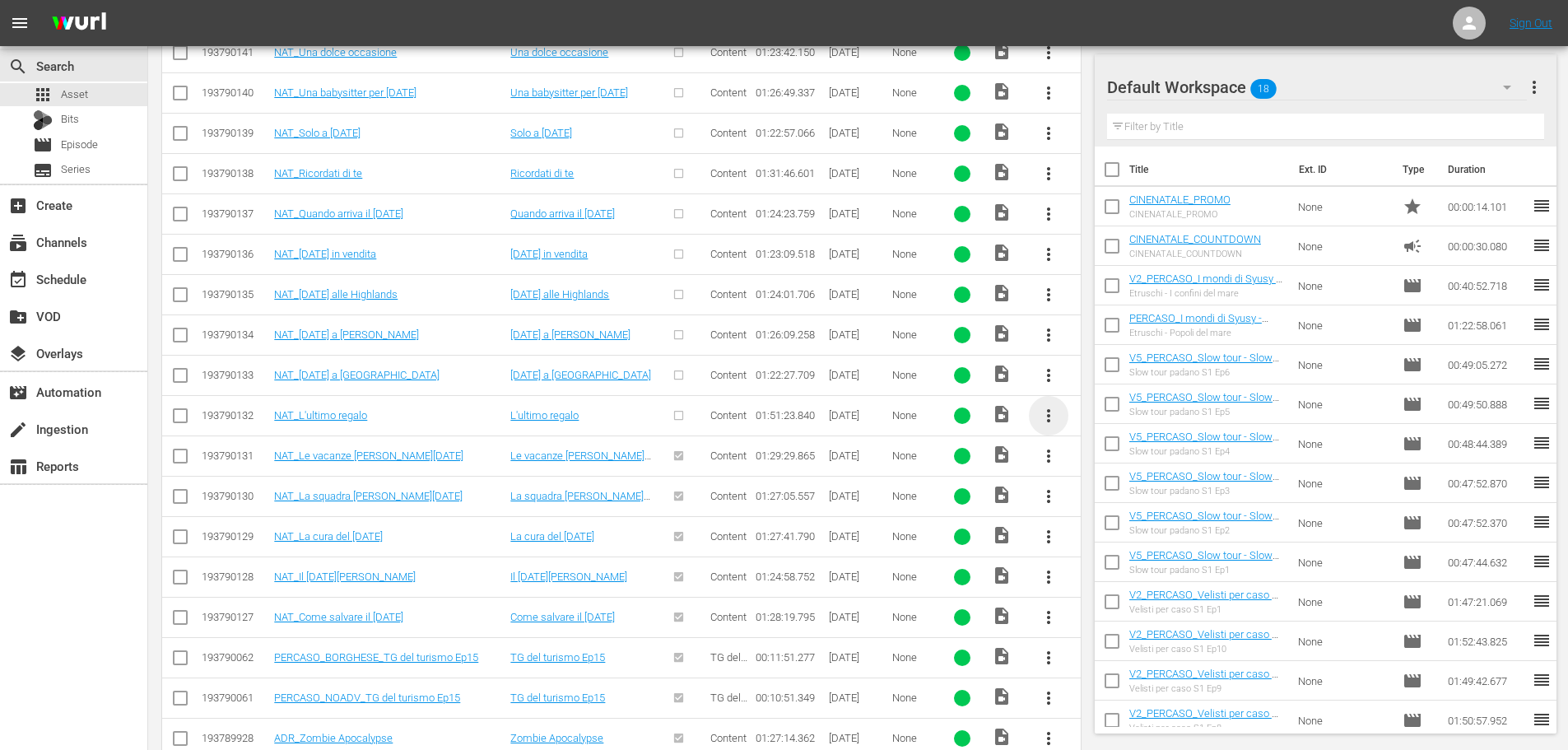
click at [1051, 415] on span "more_vert" at bounding box center [1049, 416] width 20 height 20
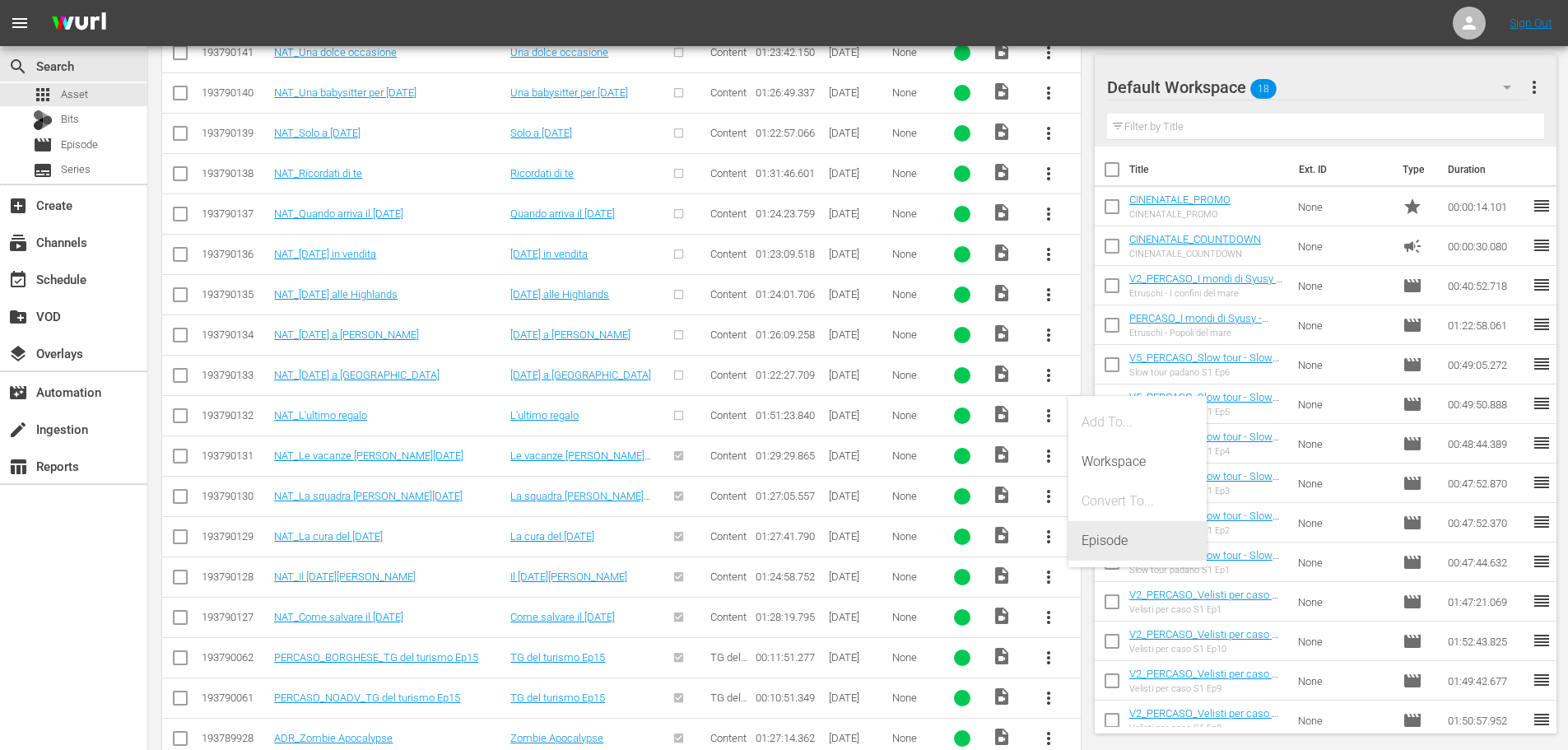
click at [1107, 549] on div "Episode" at bounding box center [1137, 540] width 112 height 39
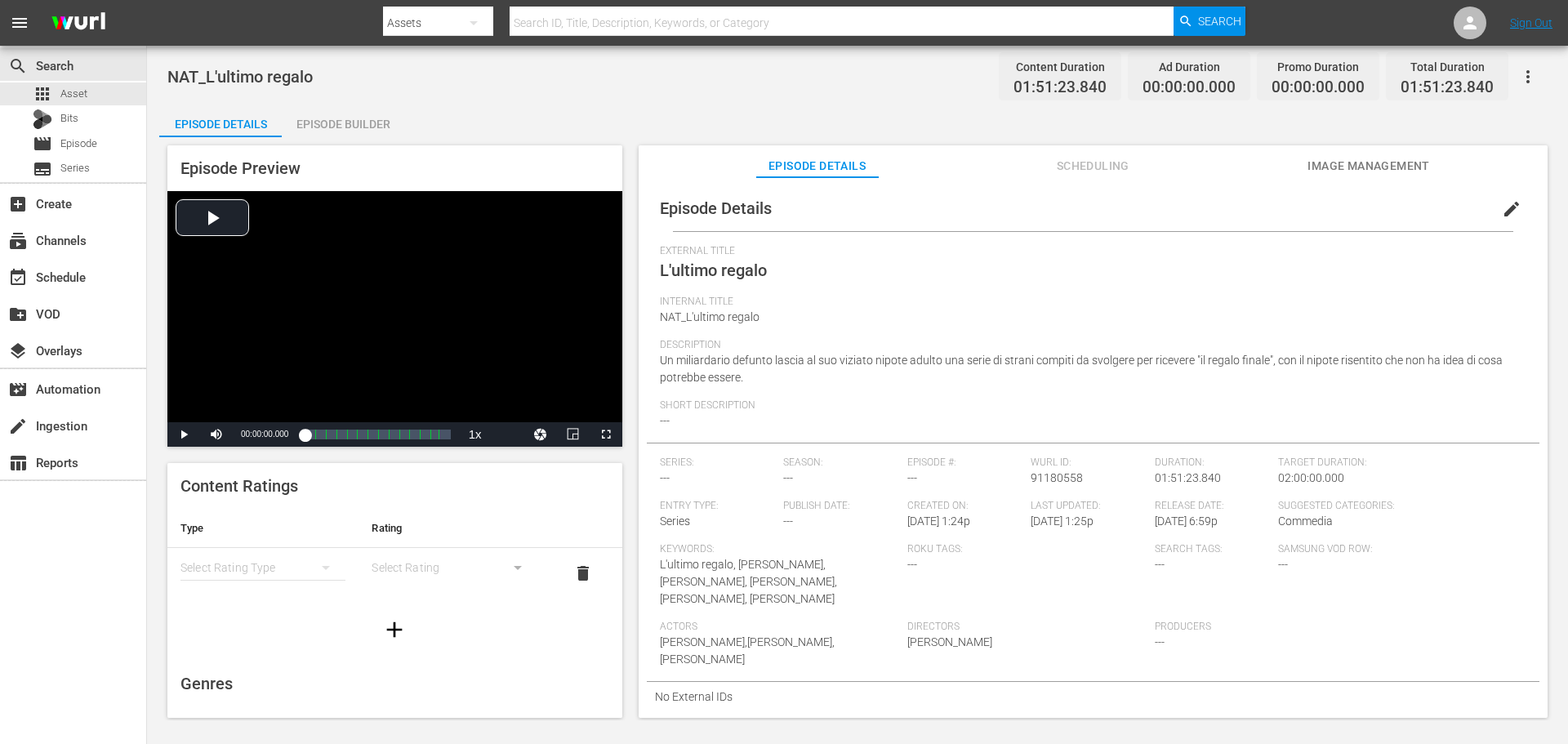
click at [1503, 211] on span "edit" at bounding box center [1511, 209] width 20 height 20
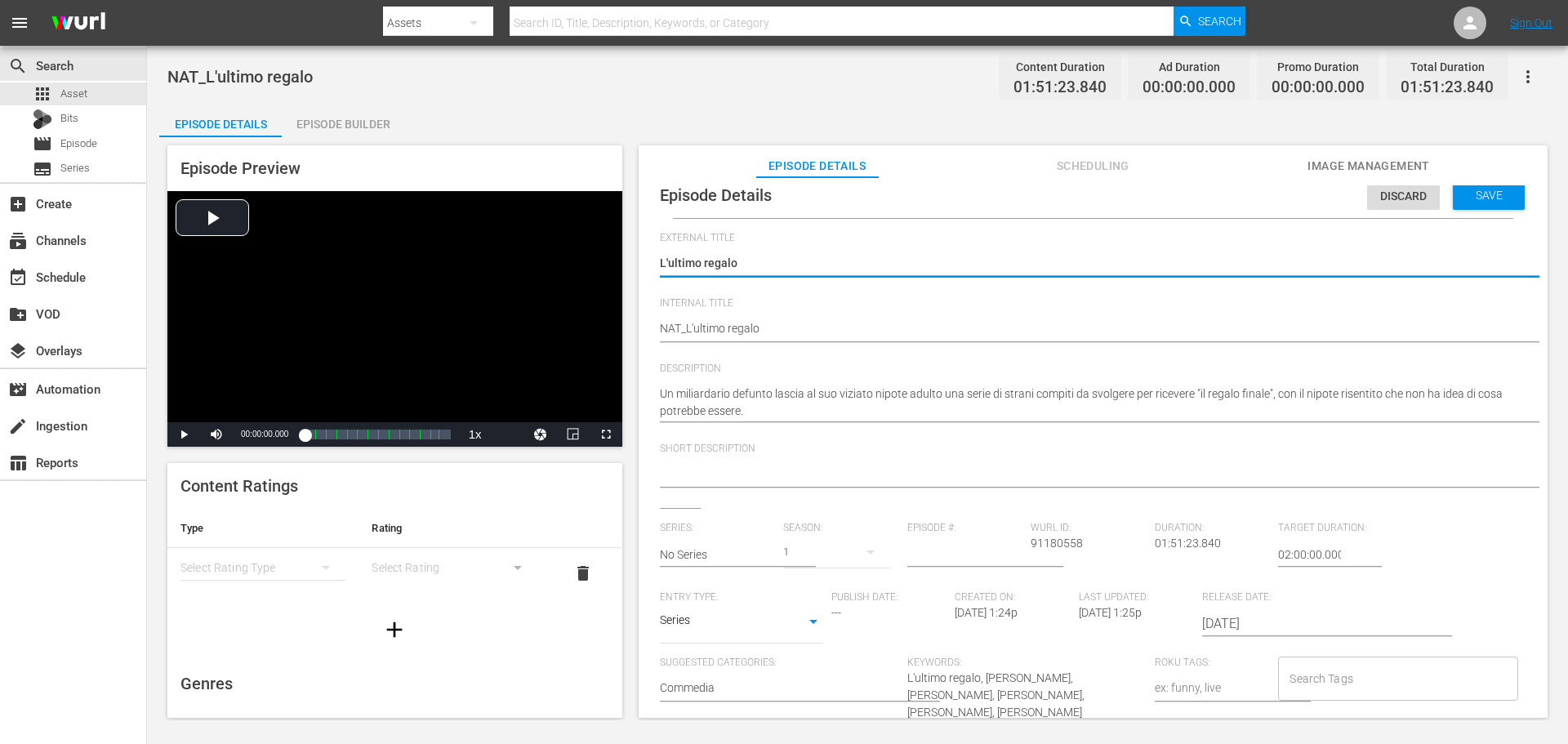
scroll to position [16, 0]
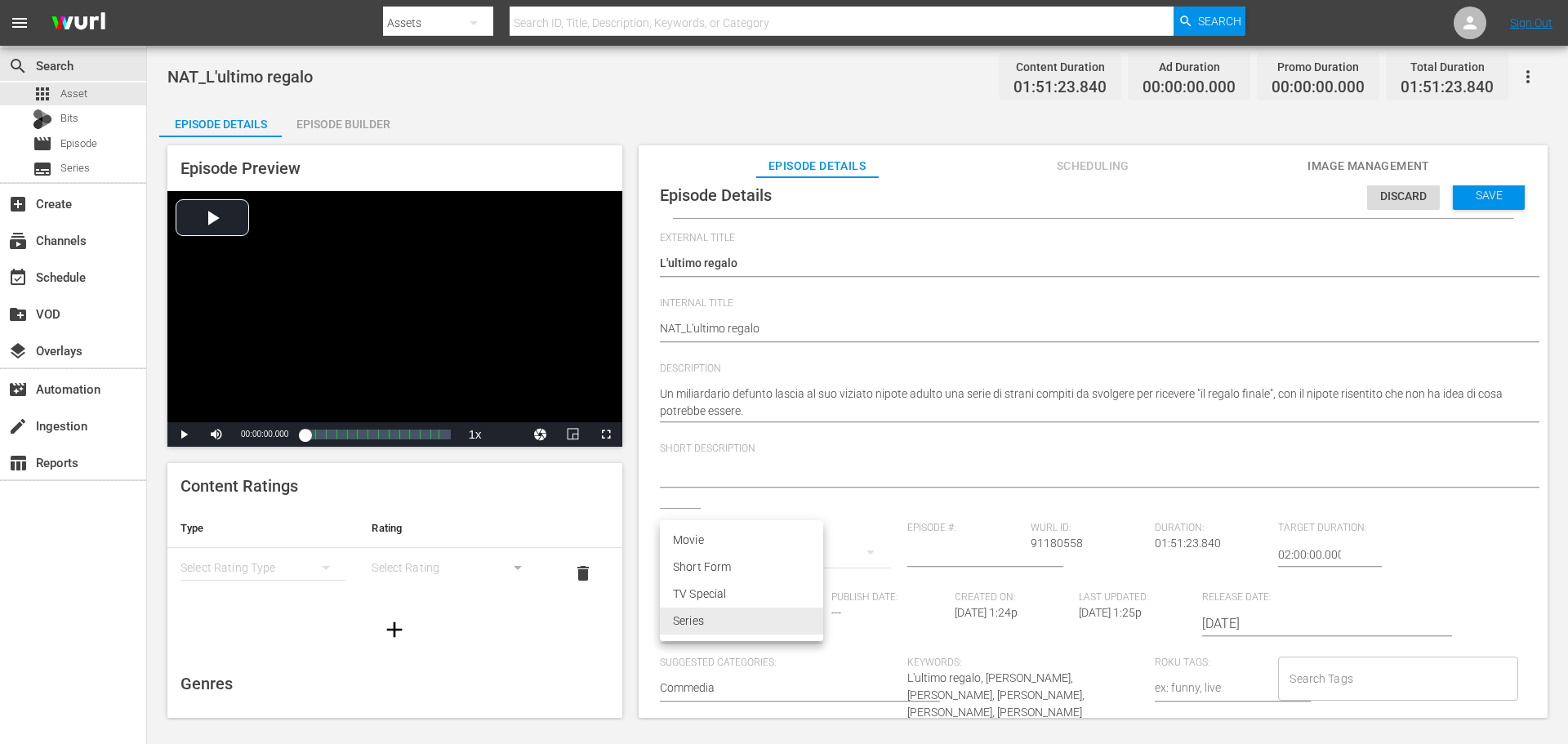
click at [785, 623] on body "menu Search By Assets Search ID, Title, Description, Keywords, or Category Sear…" at bounding box center [784, 372] width 1568 height 744
click at [766, 541] on li "Movie" at bounding box center [742, 540] width 163 height 27
type input "MOVIE"
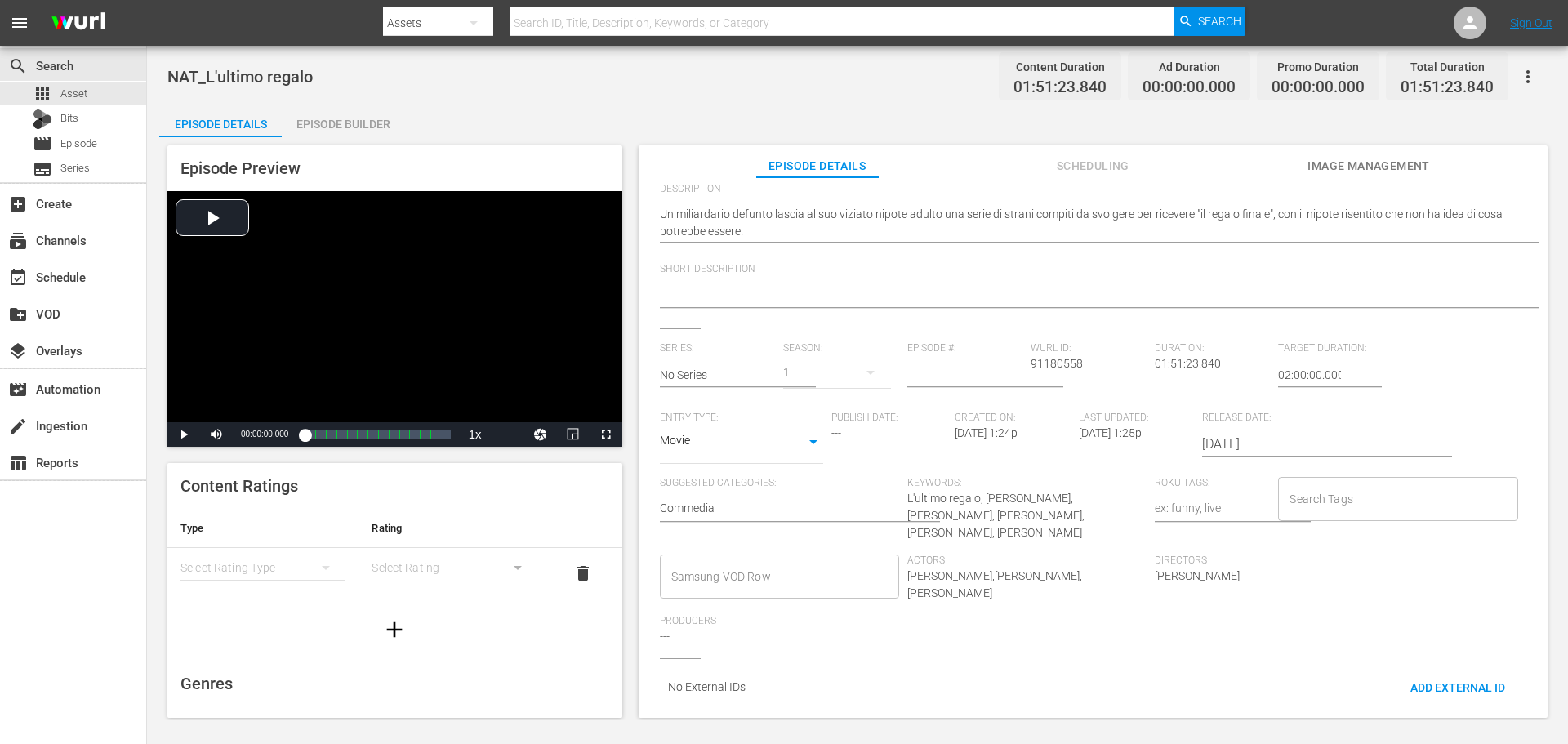
click at [803, 562] on input "Samsung VOD Row" at bounding box center [767, 576] width 200 height 29
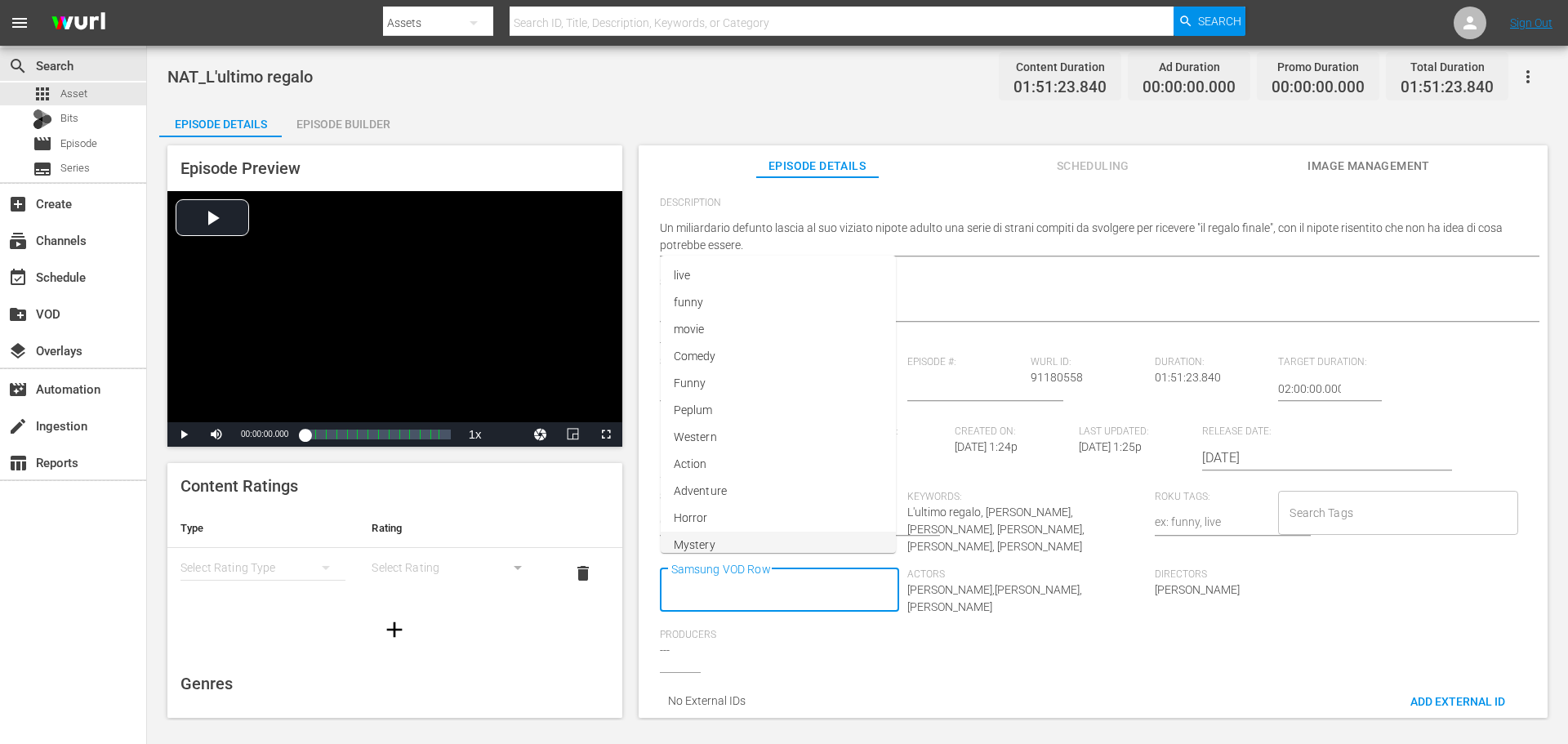
scroll to position [0, 0]
type input "Movie"
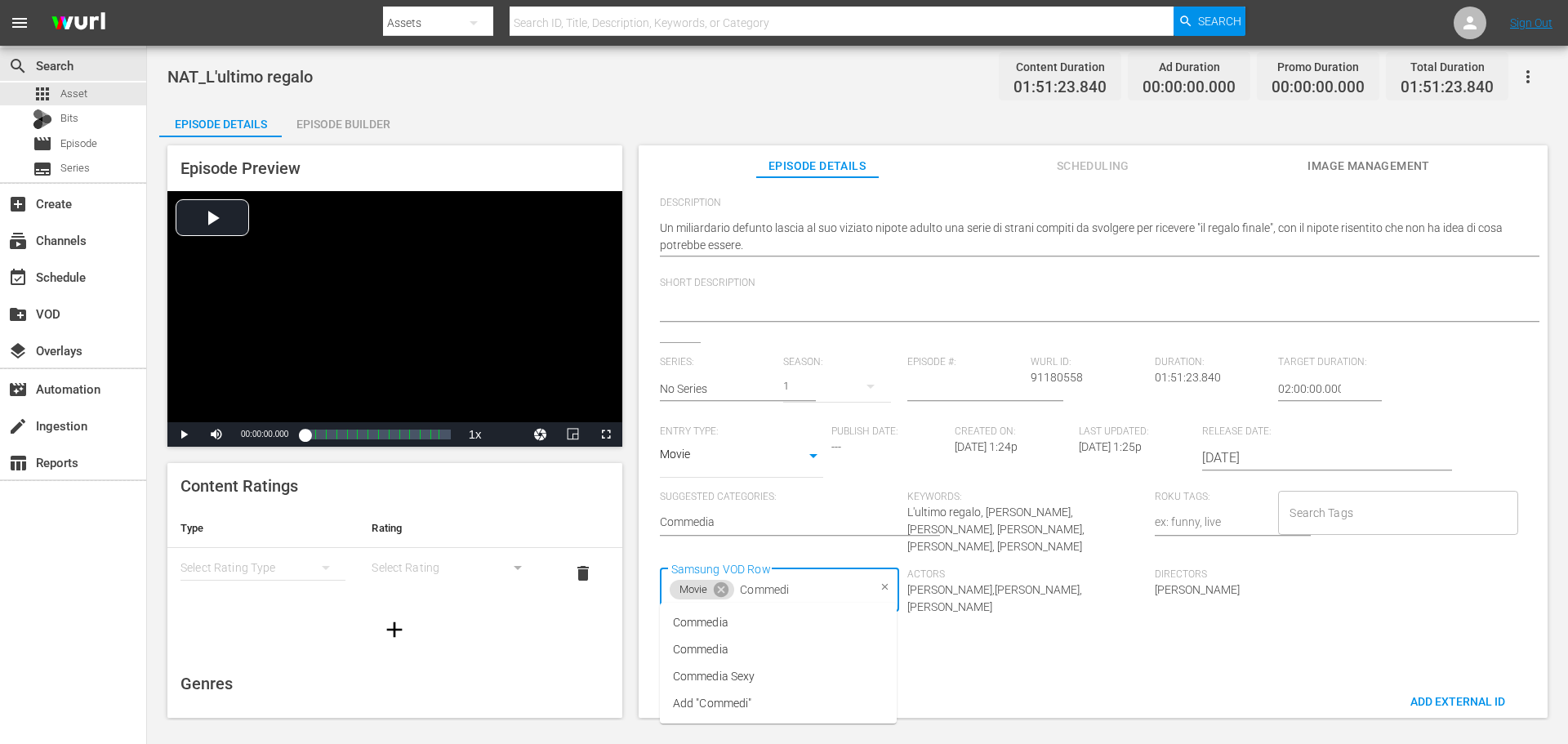
type input "Commedia"
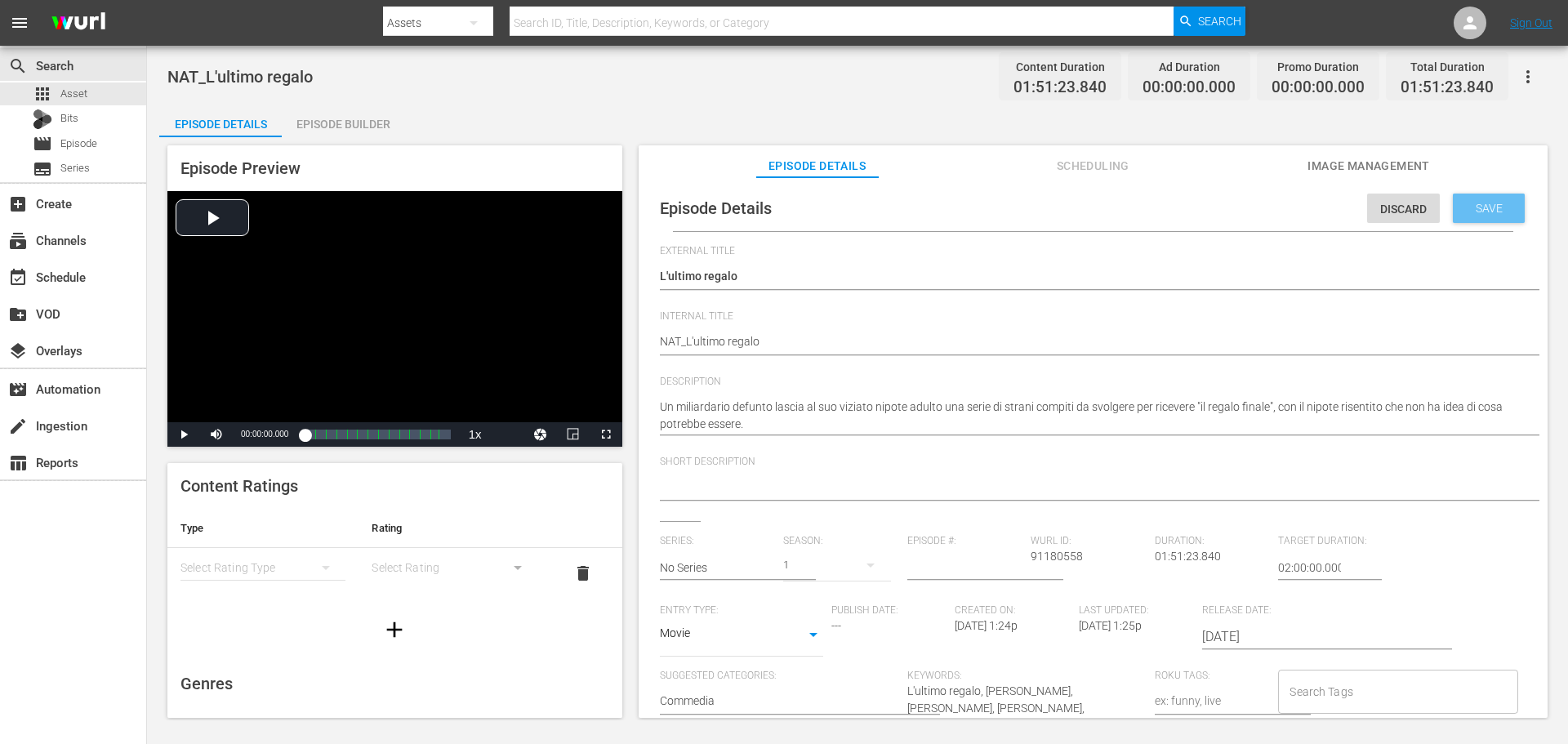
click at [1489, 201] on span "Save" at bounding box center [1489, 208] width 53 height 13
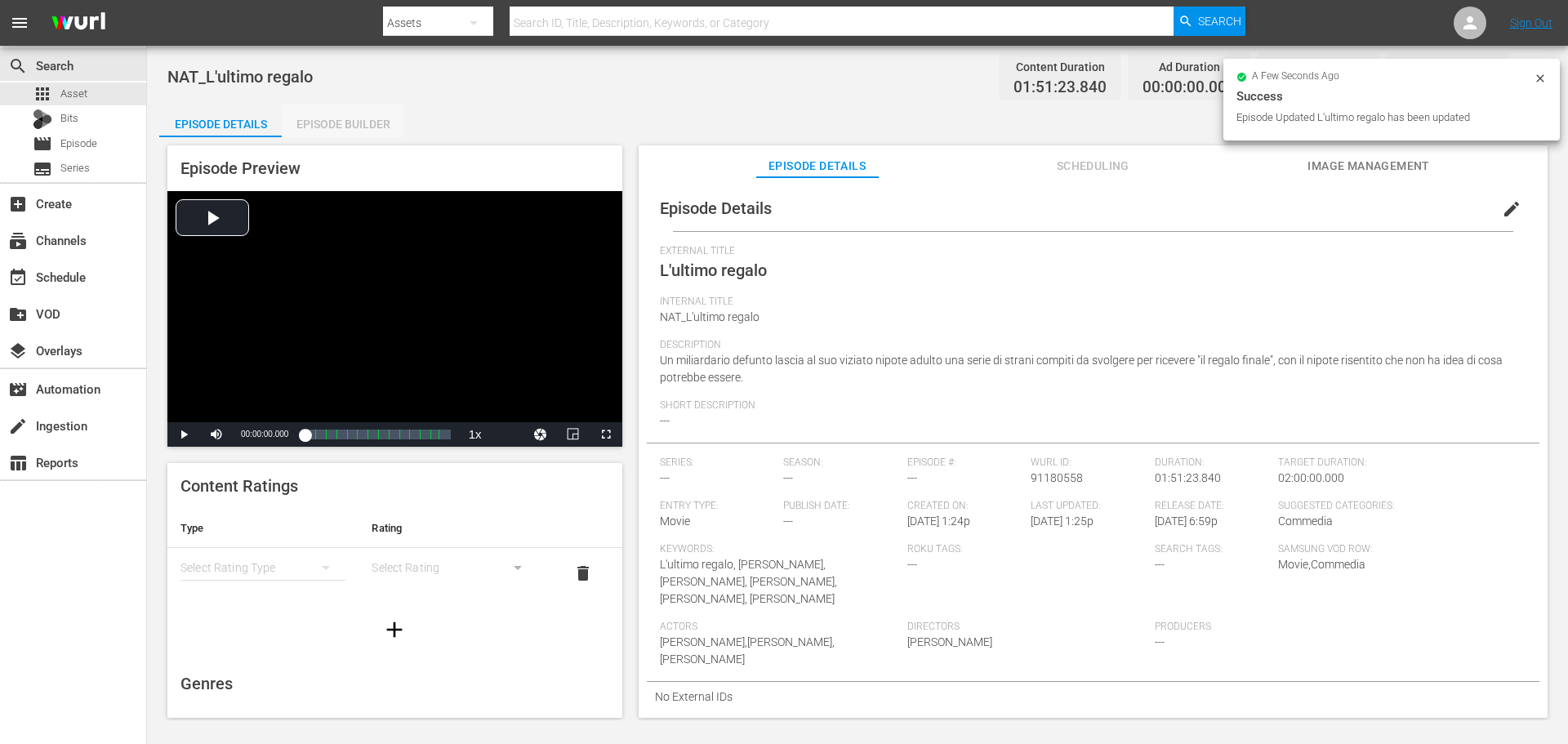
click at [372, 124] on div "Episode Builder" at bounding box center [343, 124] width 122 height 39
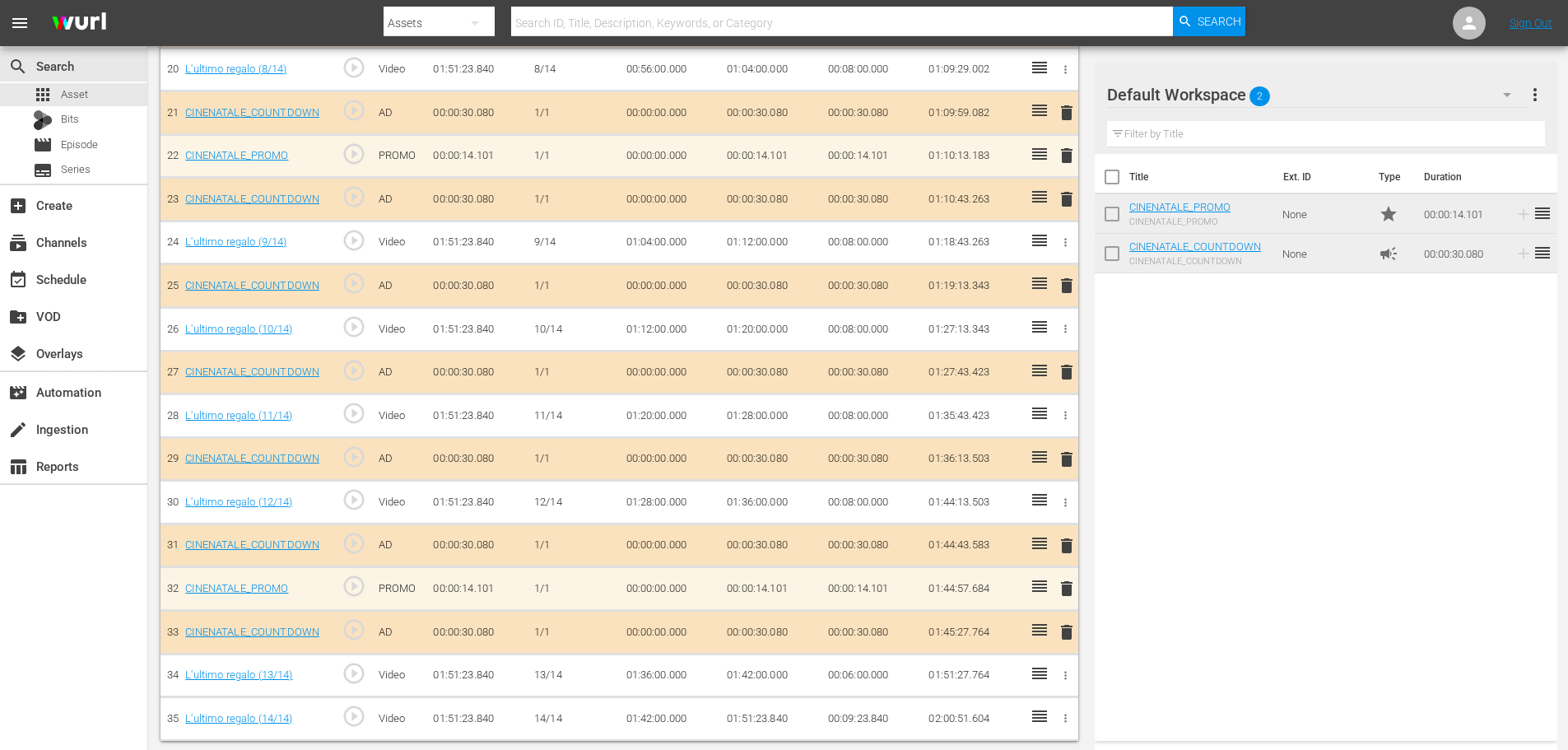
scroll to position [1351, 0]
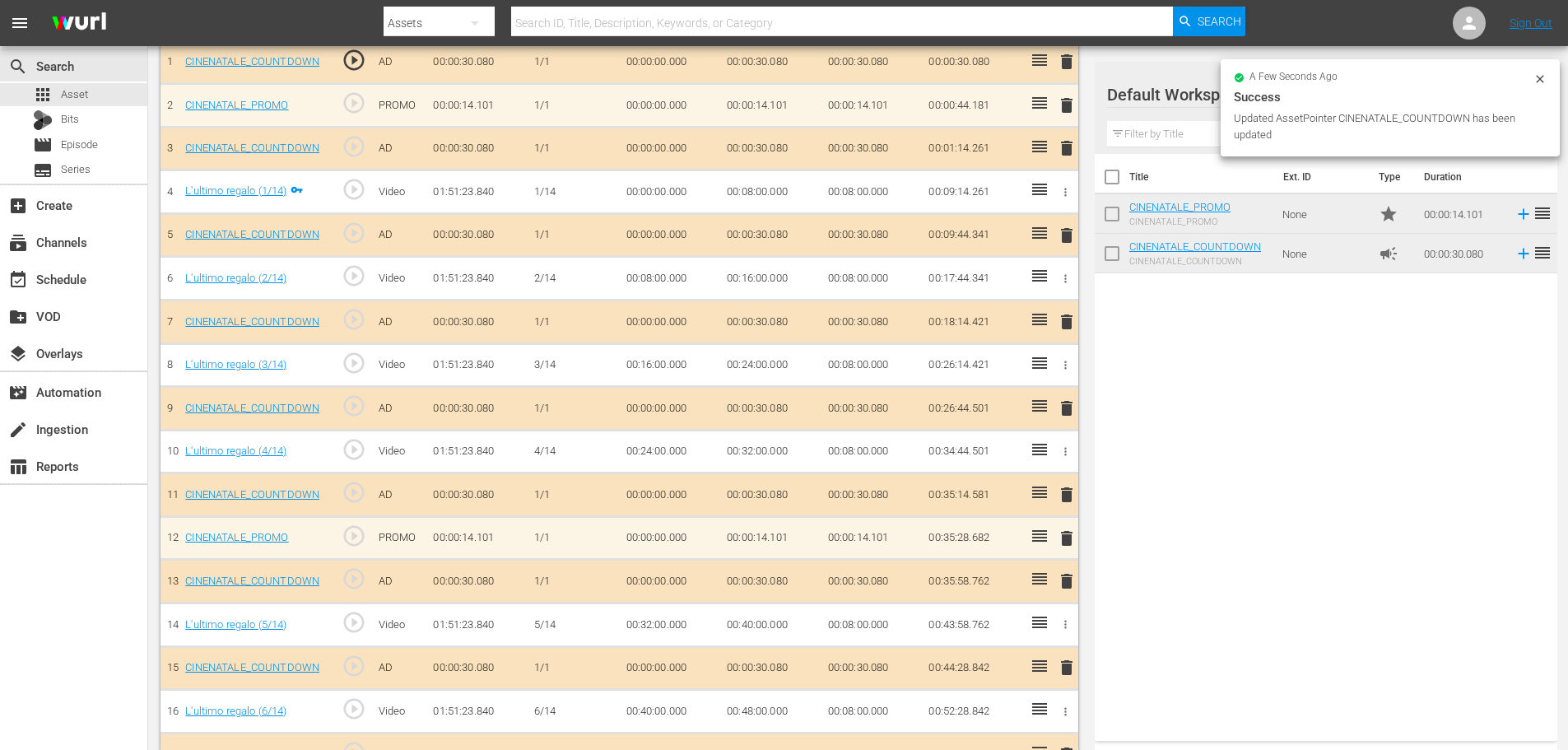
scroll to position [320, 0]
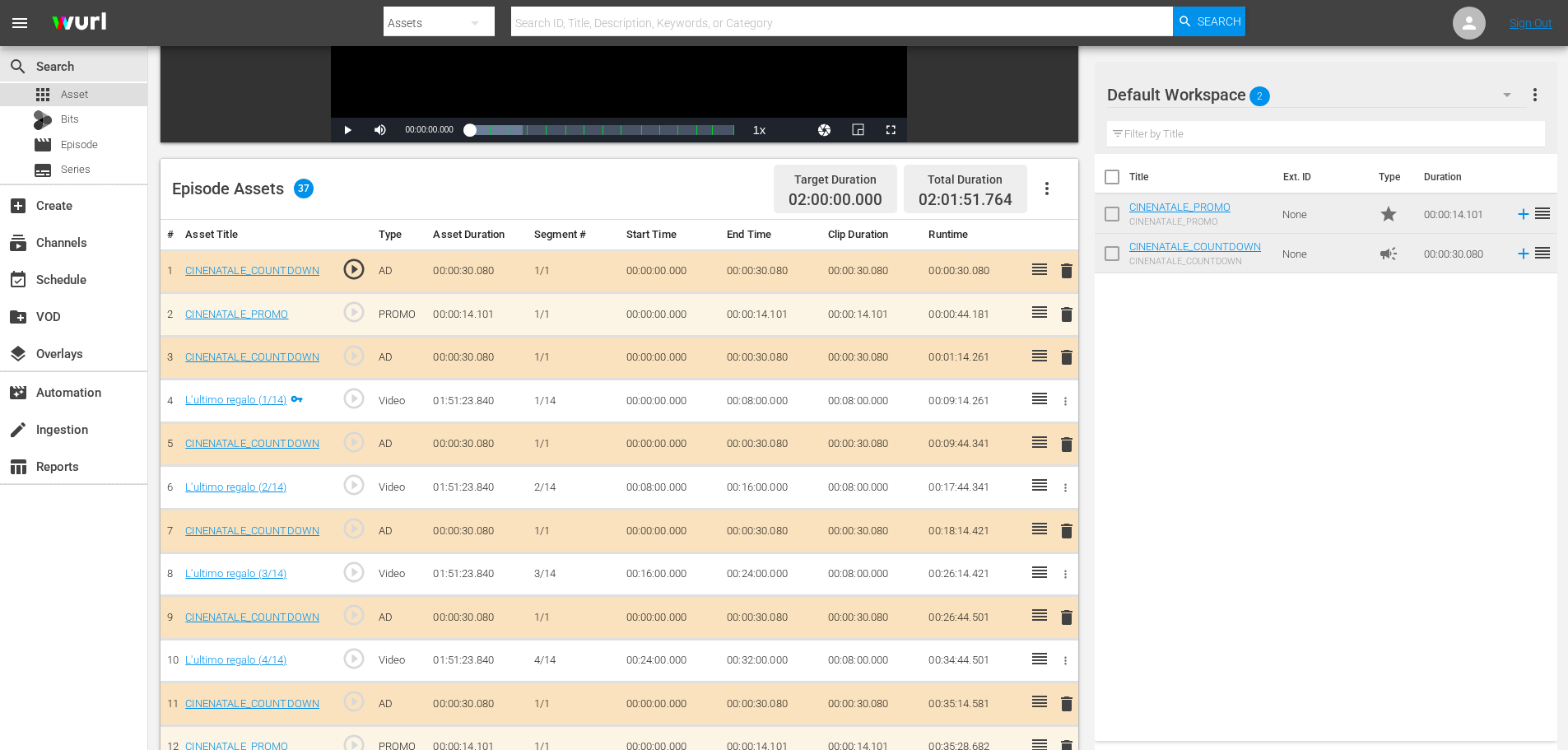
click at [122, 96] on div "apps Asset" at bounding box center [74, 94] width 148 height 23
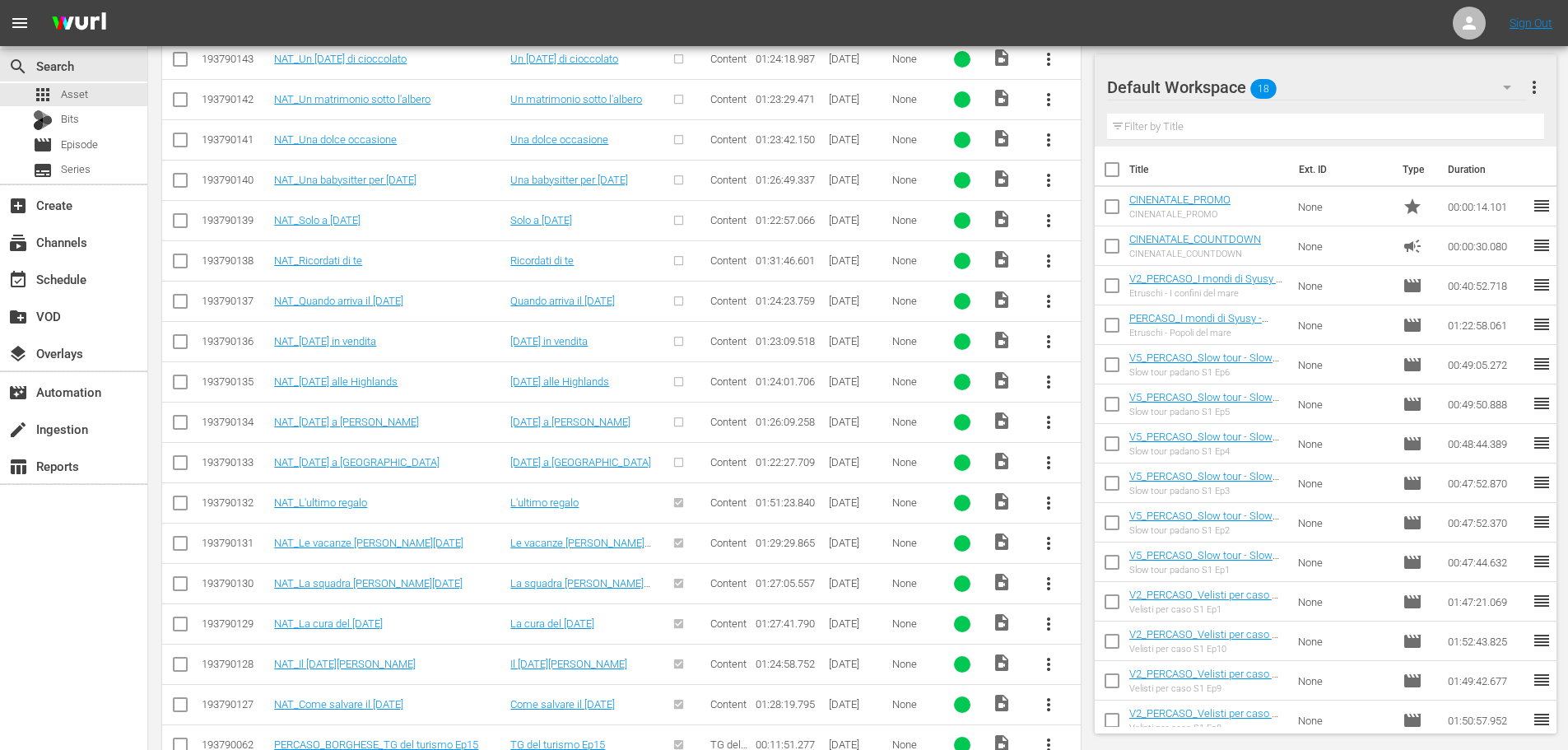
scroll to position [550, 0]
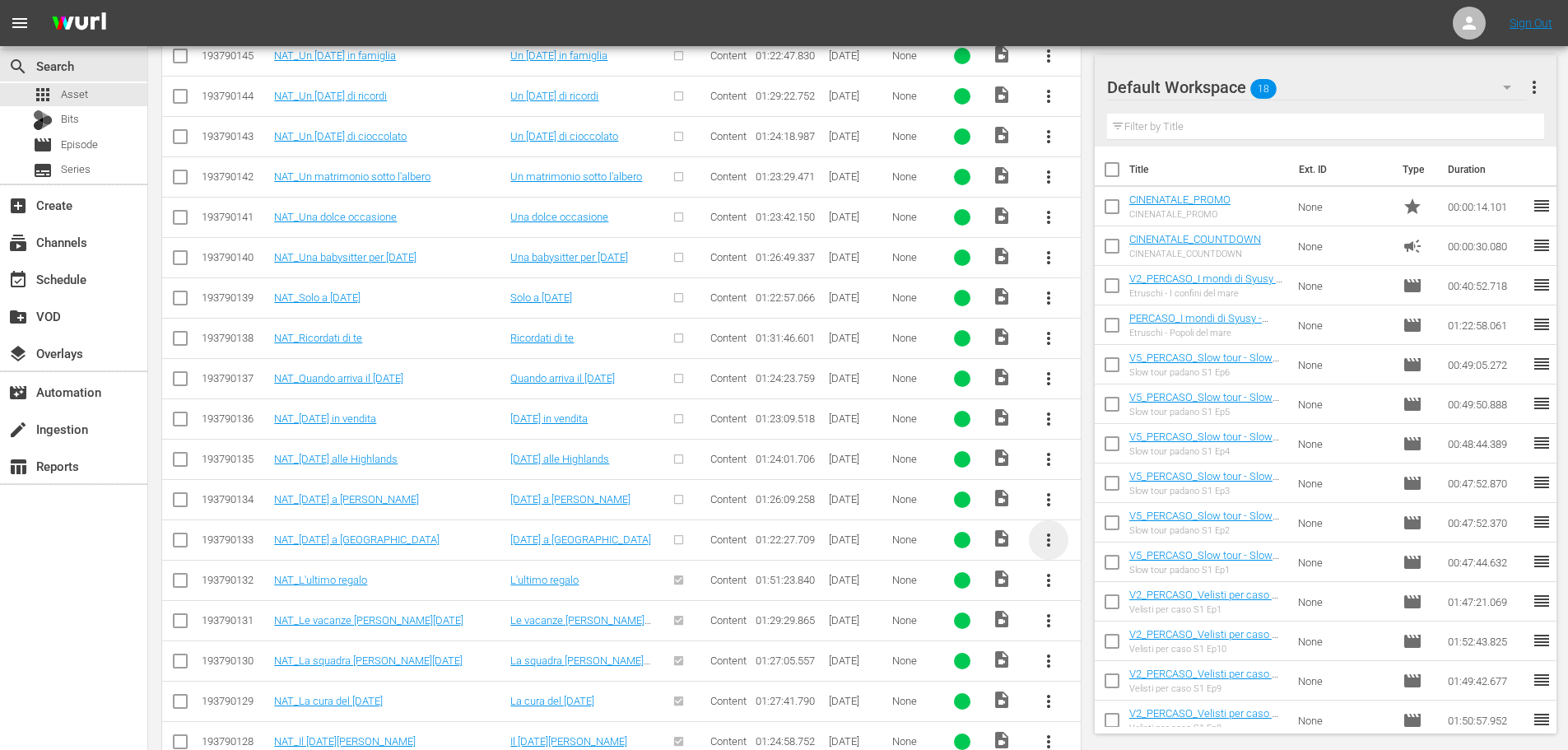
click at [1050, 544] on span "more_vert" at bounding box center [1049, 540] width 20 height 20
click at [1119, 677] on div "Episode" at bounding box center [1137, 664] width 112 height 39
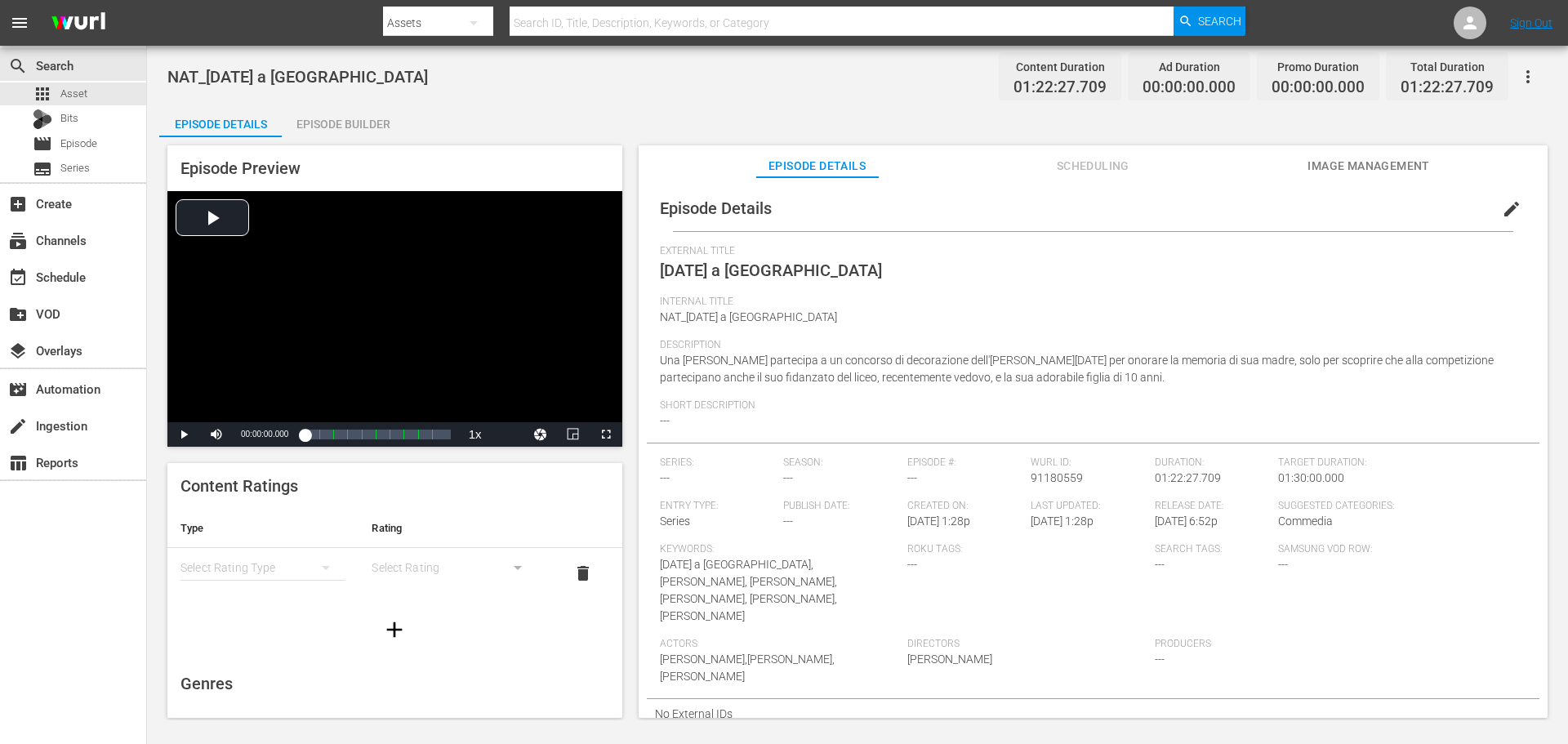
click at [1503, 208] on span "edit" at bounding box center [1511, 209] width 20 height 20
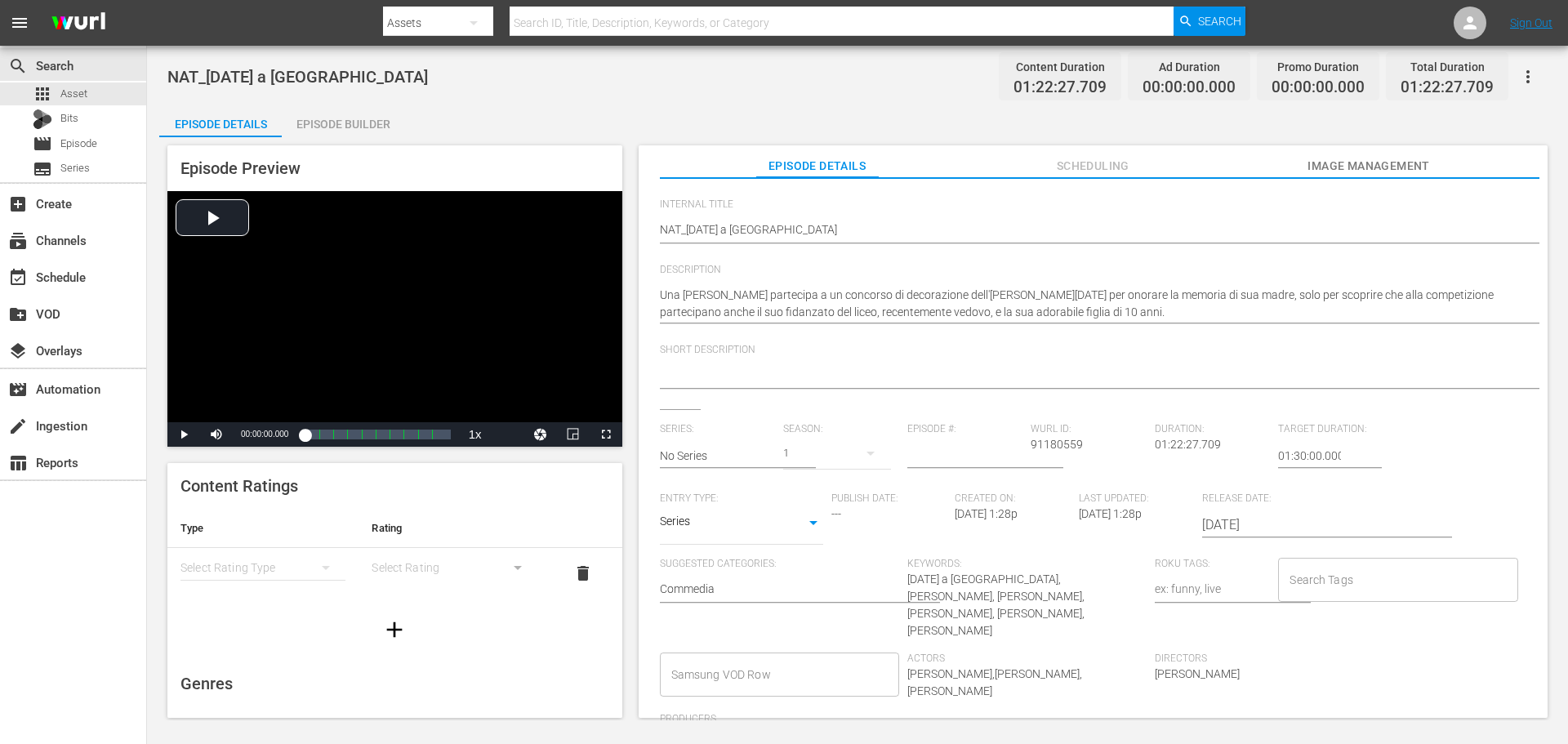
scroll to position [192, 0]
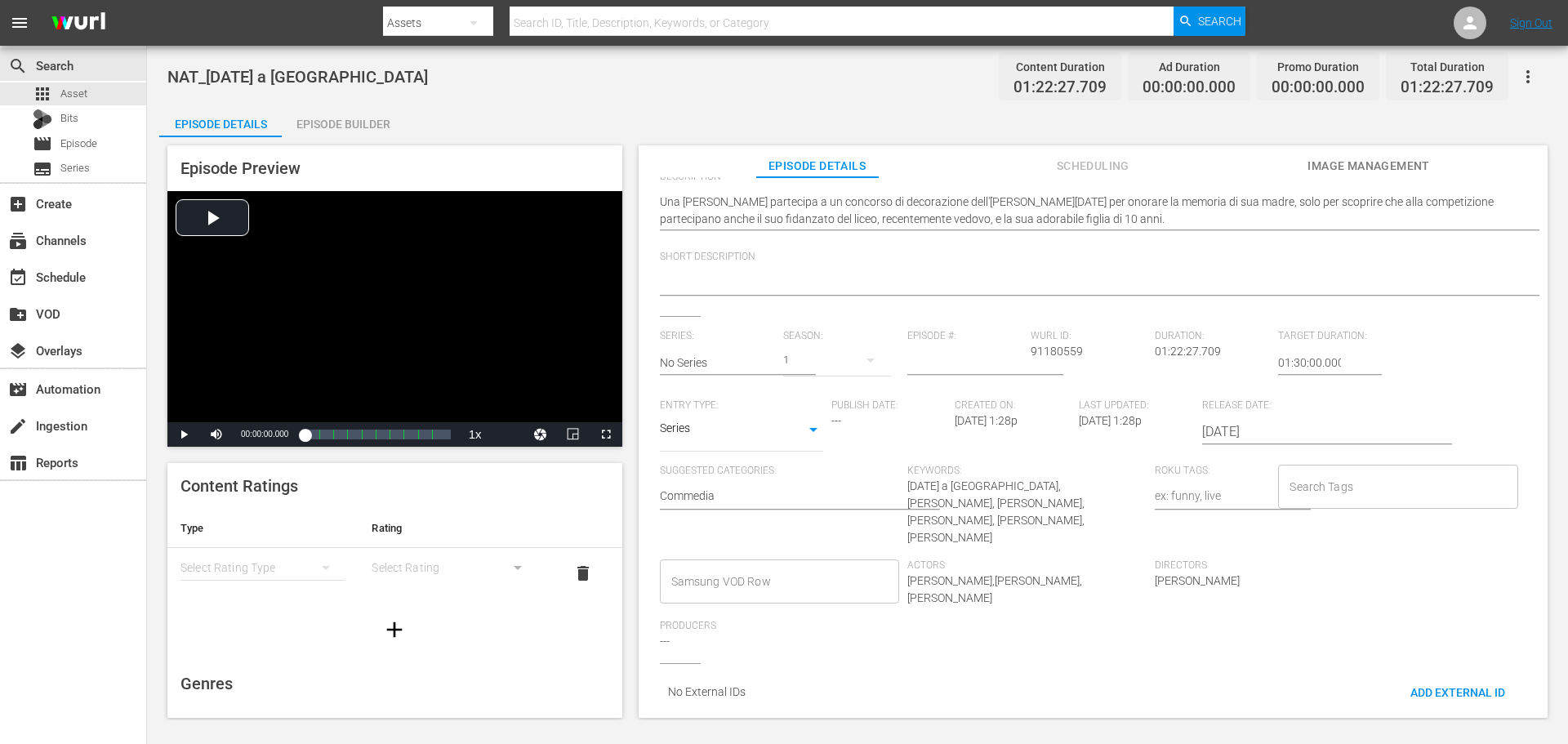
click at [793, 440] on body "menu Search By Assets Search ID, Title, Description, Keywords, or Category Sear…" at bounding box center [784, 372] width 1568 height 744
click at [751, 349] on li "Movie" at bounding box center [742, 348] width 163 height 27
type input "MOVIE"
click at [786, 568] on input "Samsung VOD Row" at bounding box center [767, 581] width 200 height 29
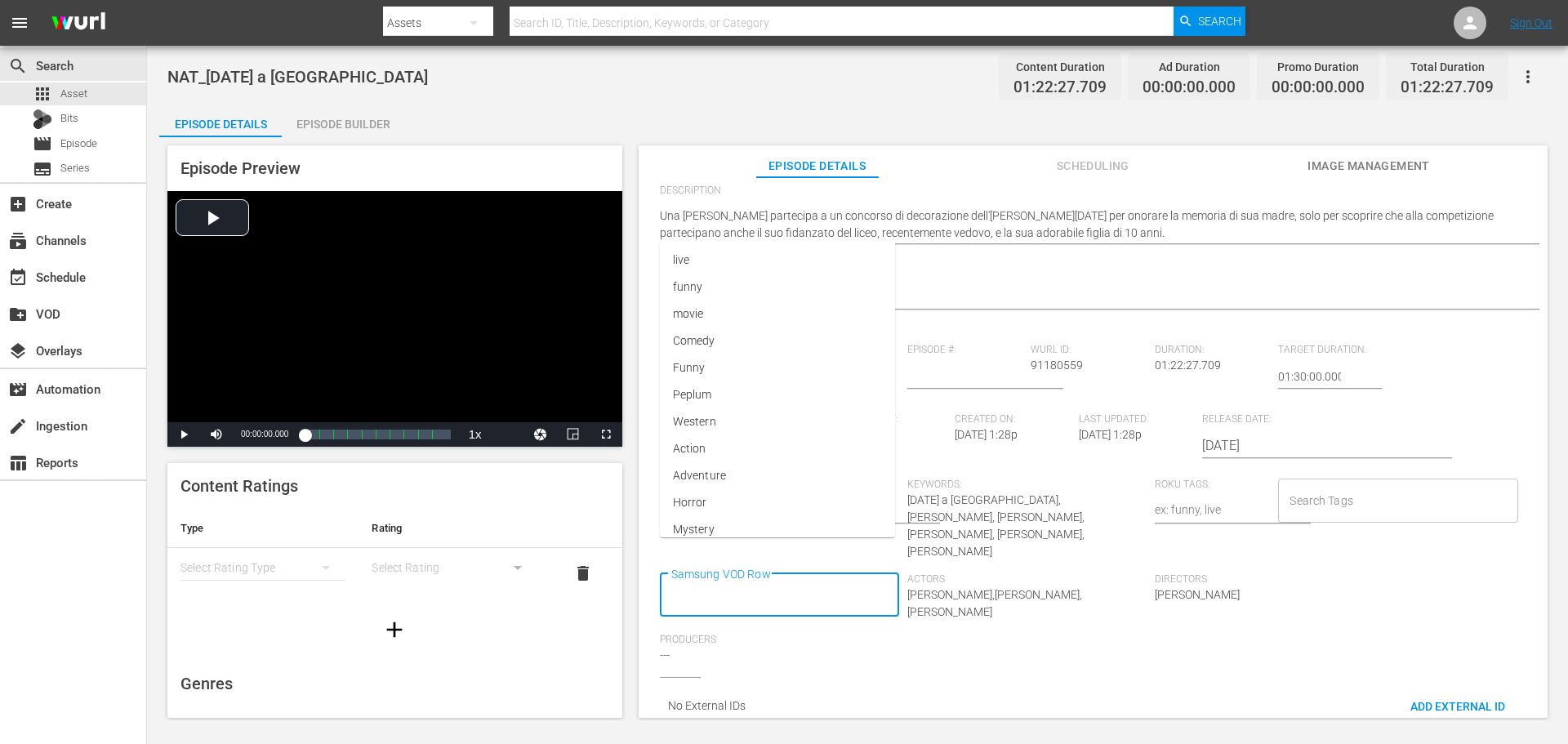
scroll to position [0, 0]
type input "Movie"
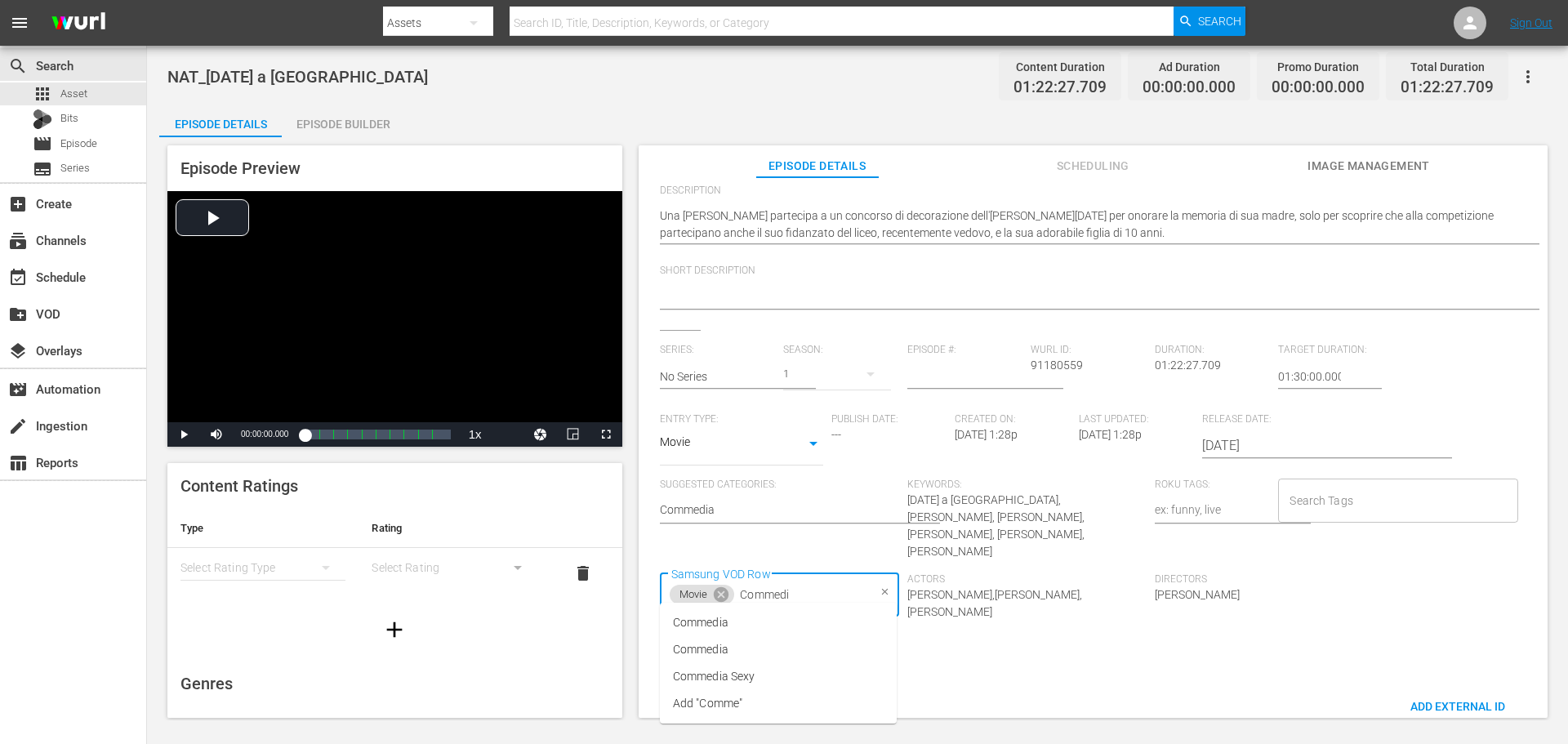
type input "Commedia"
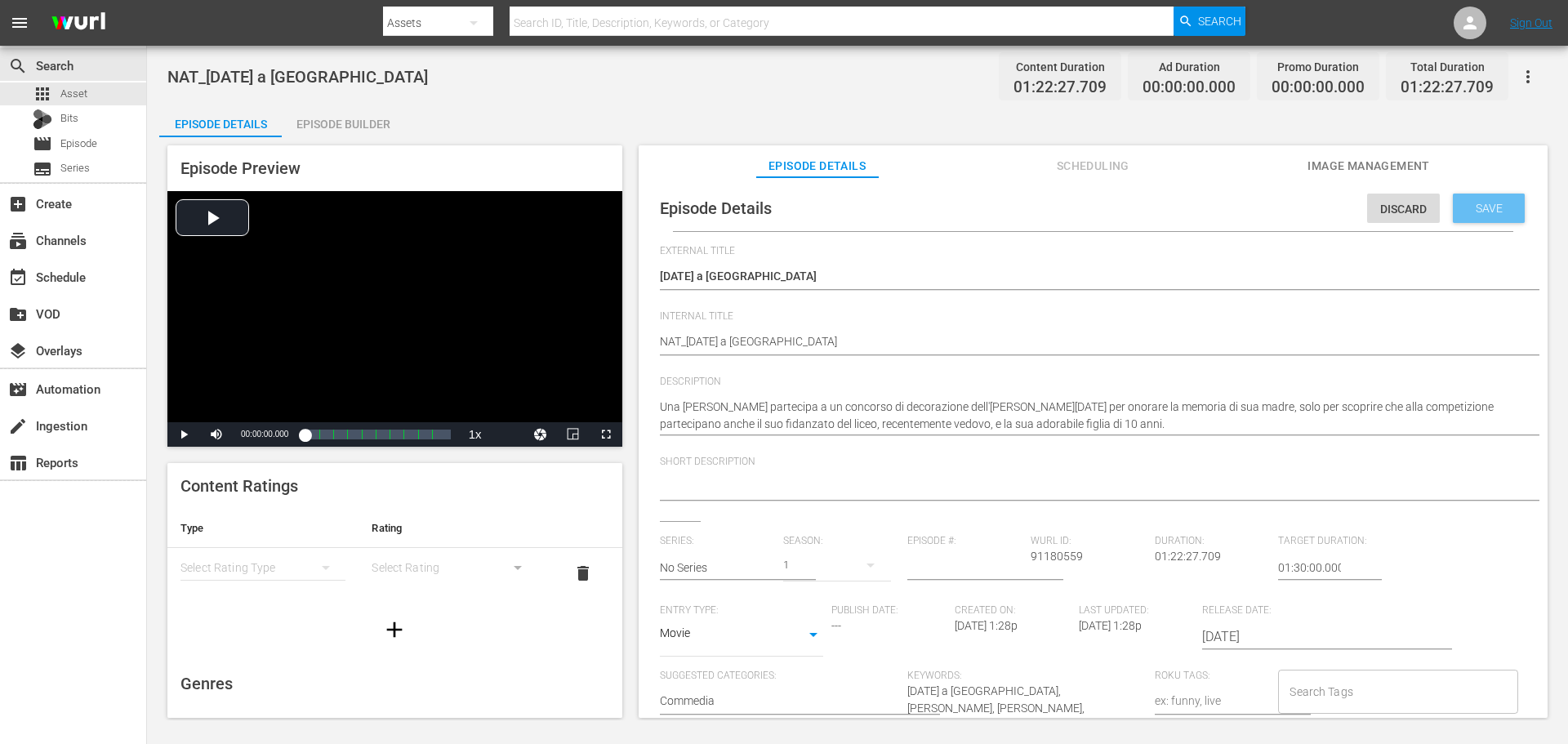
click at [1480, 210] on span "Save" at bounding box center [1489, 208] width 53 height 13
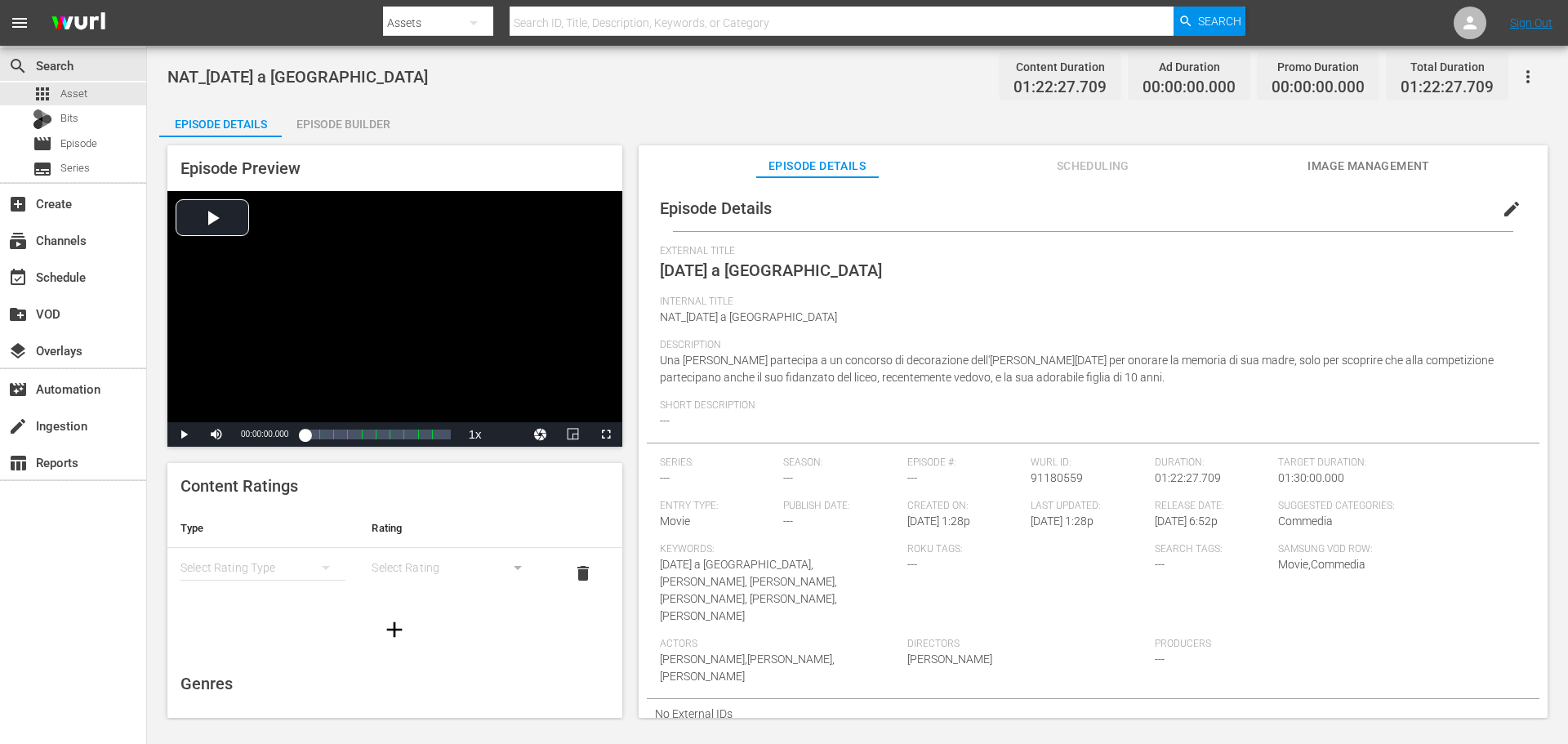
click at [369, 119] on div "Episode Builder" at bounding box center [343, 124] width 122 height 39
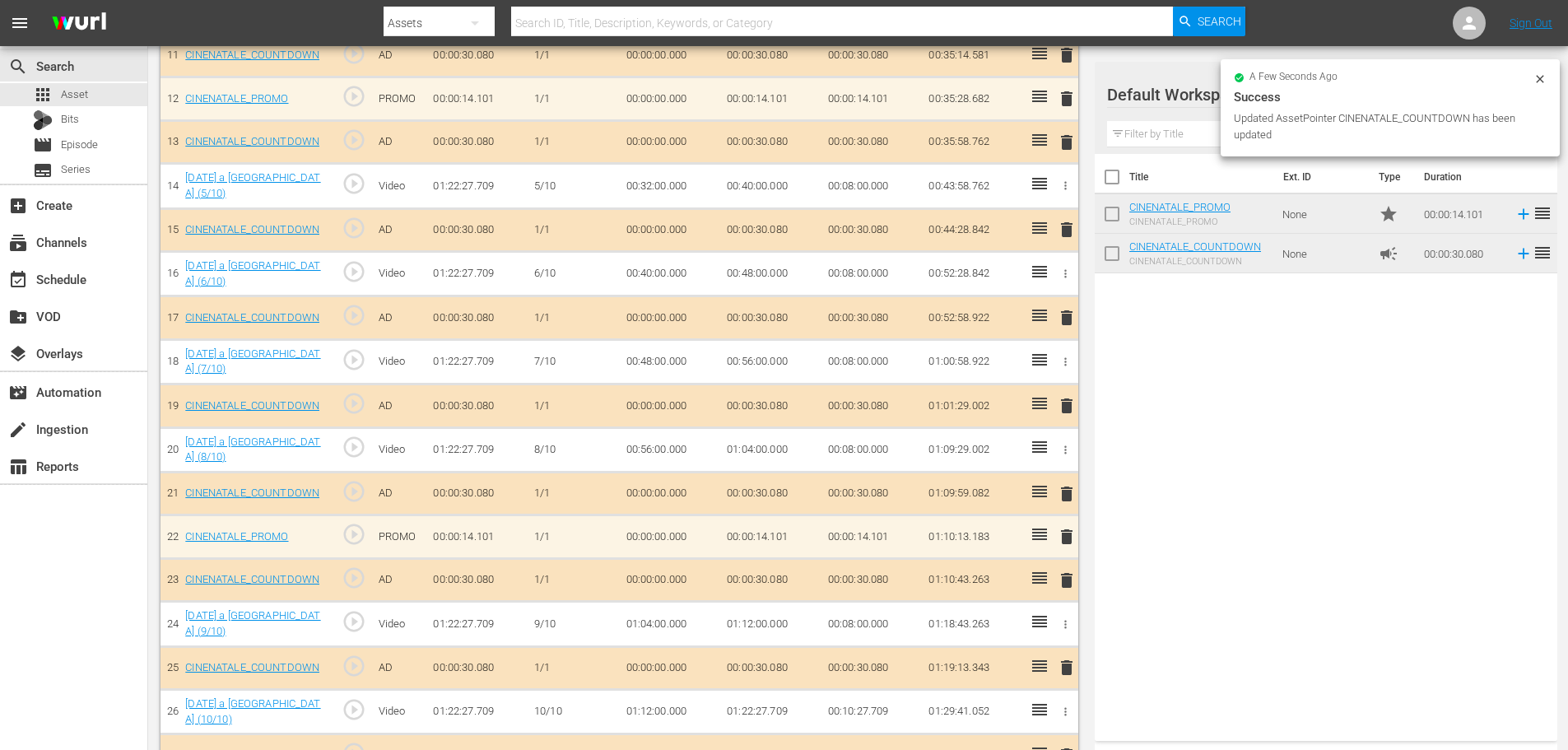
scroll to position [971, 0]
